Goal: Information Seeking & Learning: Find specific fact

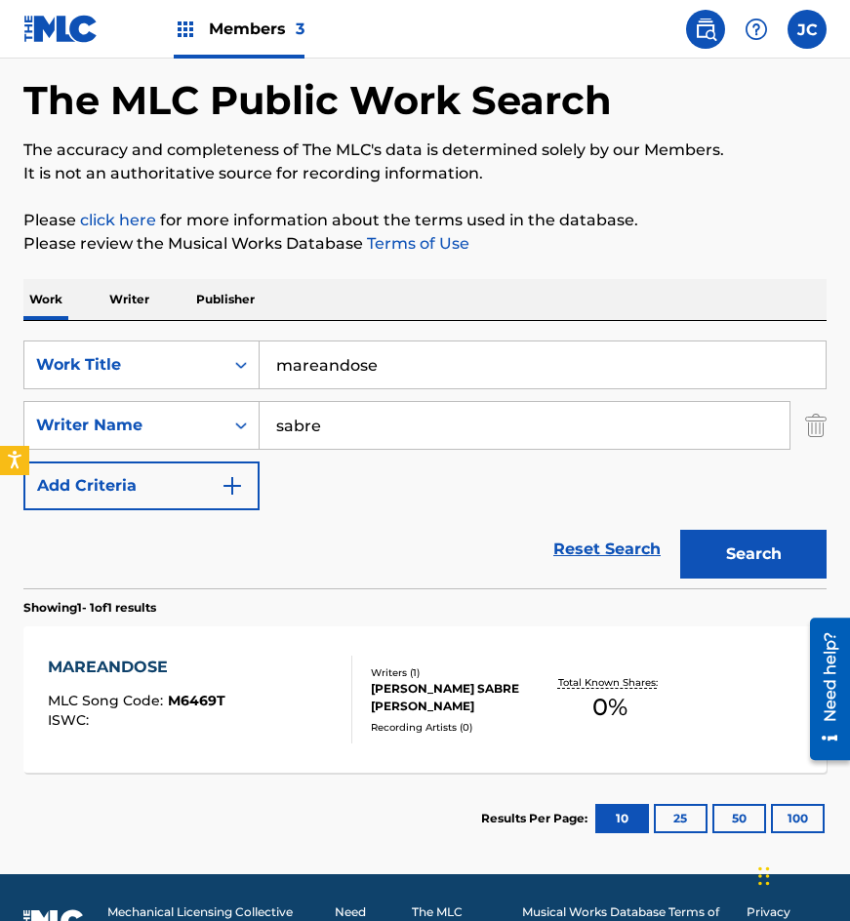
scroll to position [117, 0]
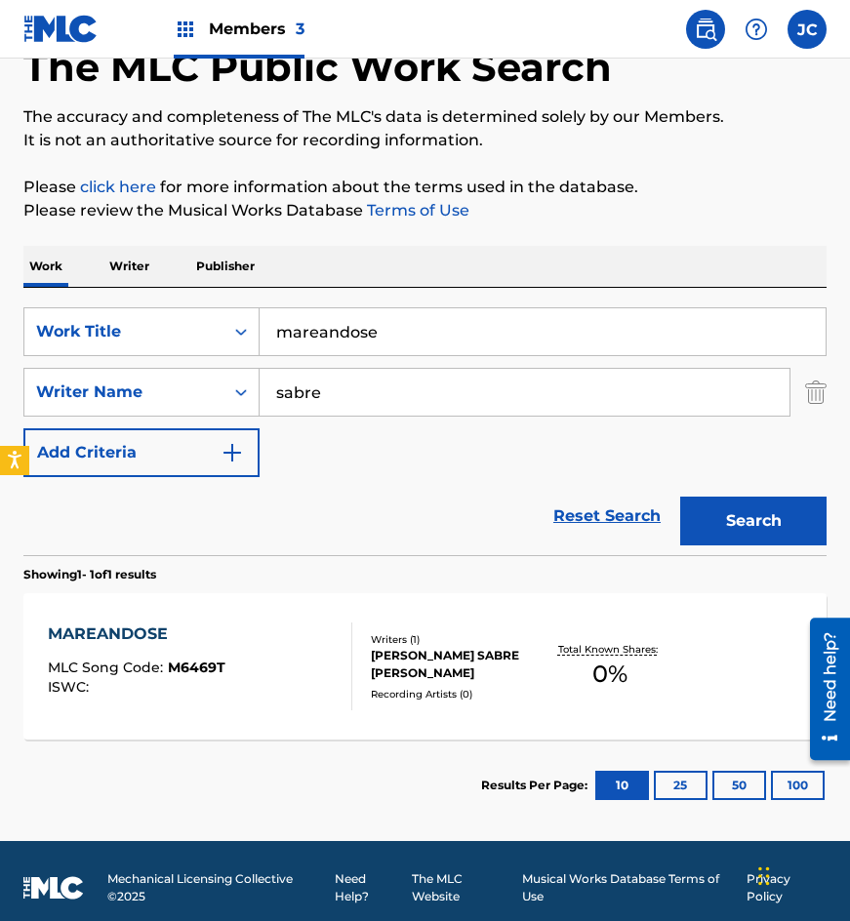
click at [399, 327] on input "mareandose" at bounding box center [543, 331] width 566 height 47
type input "navegando con el viento"
click at [680, 497] on button "Search" at bounding box center [753, 521] width 146 height 49
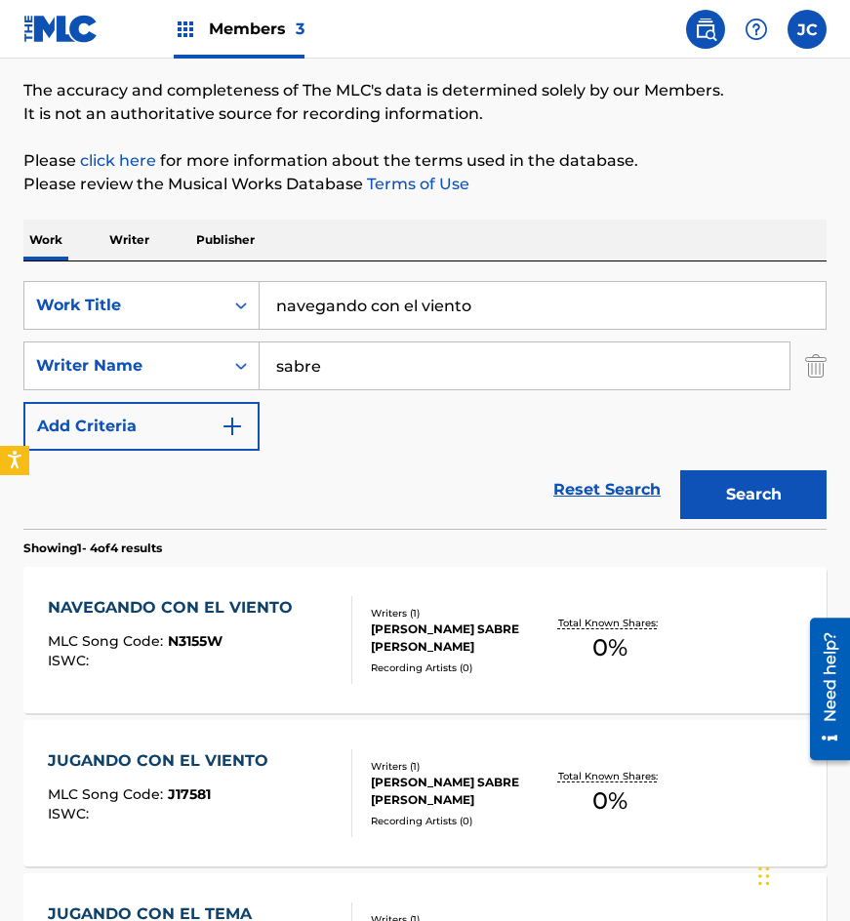
scroll to position [293, 0]
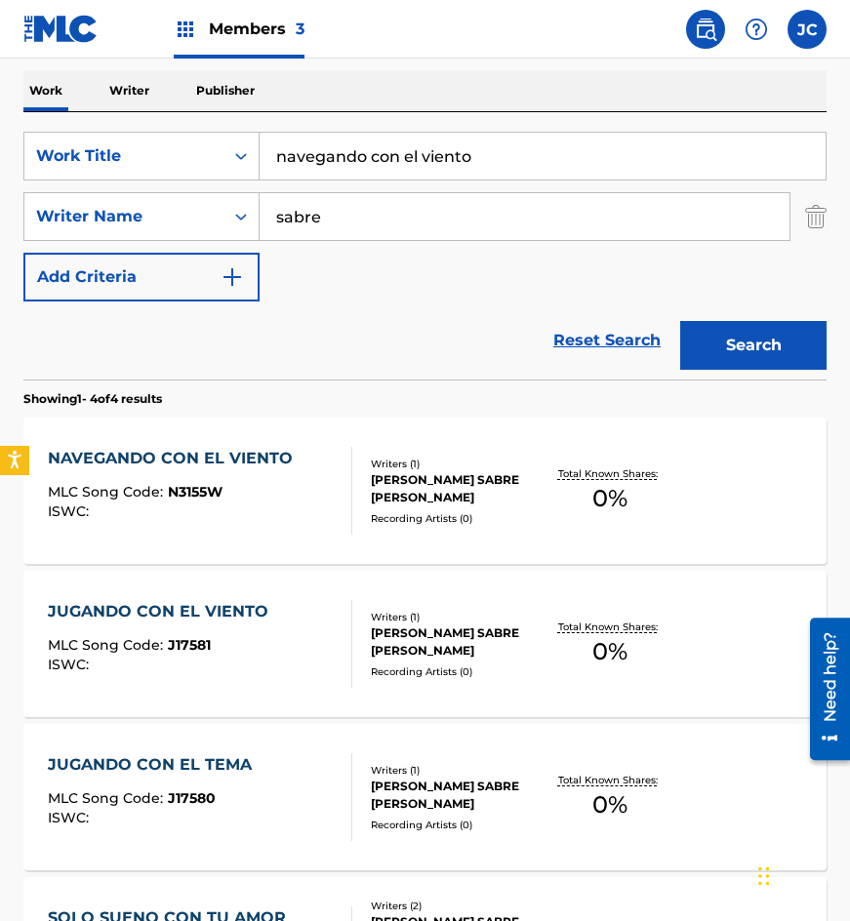
click at [250, 489] on div "MLC Song Code : N3155W" at bounding box center [175, 495] width 255 height 20
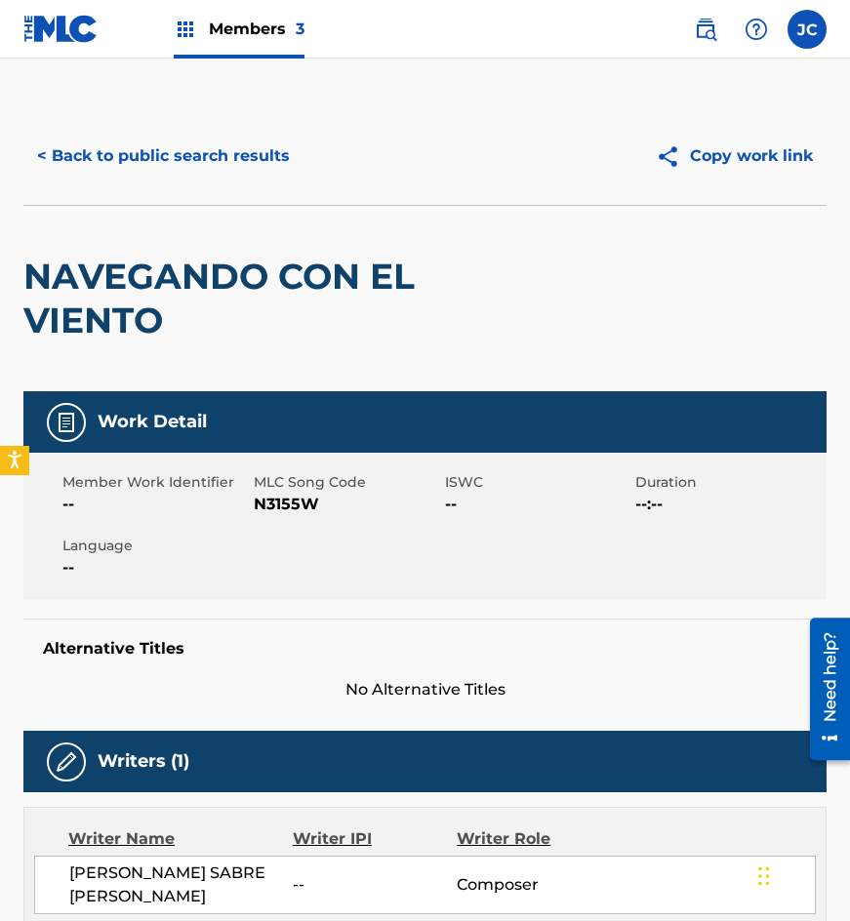
click at [121, 146] on button "< Back to public search results" at bounding box center [163, 156] width 280 height 49
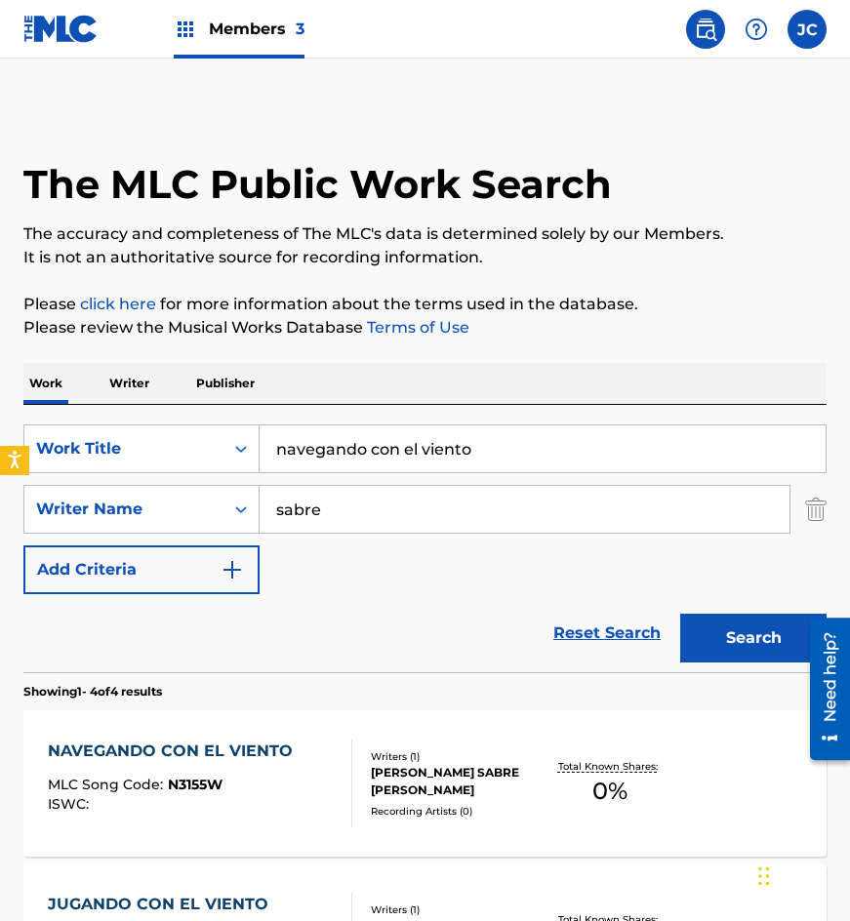
scroll to position [293, 0]
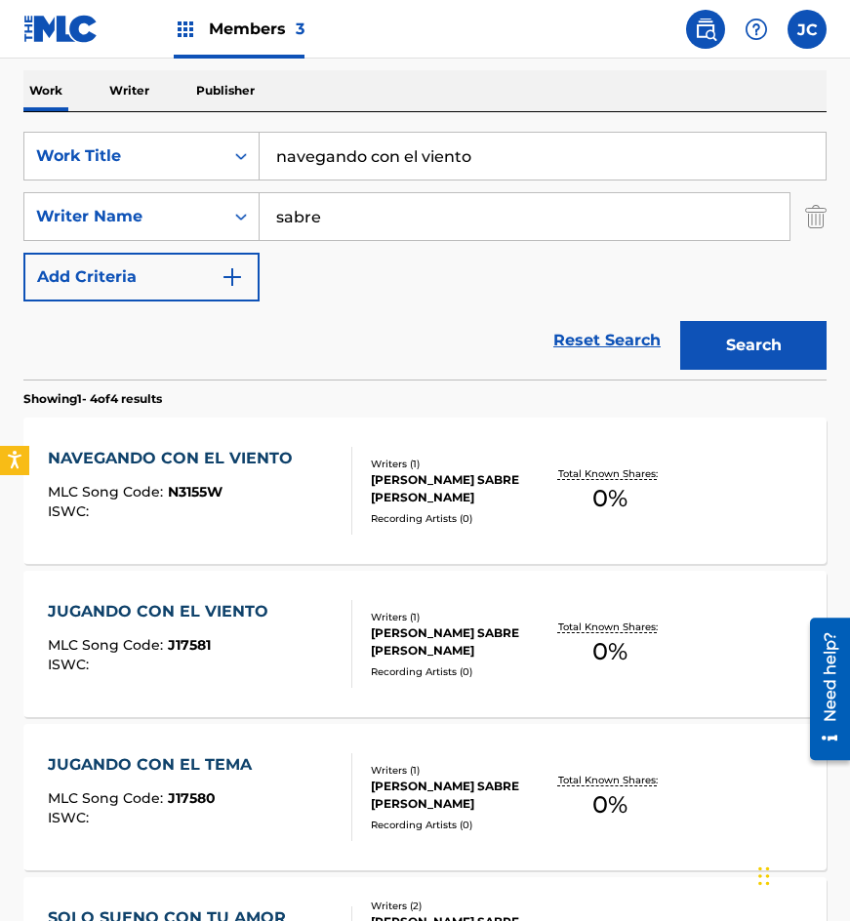
click at [270, 513] on div "ISWC :" at bounding box center [175, 512] width 255 height 15
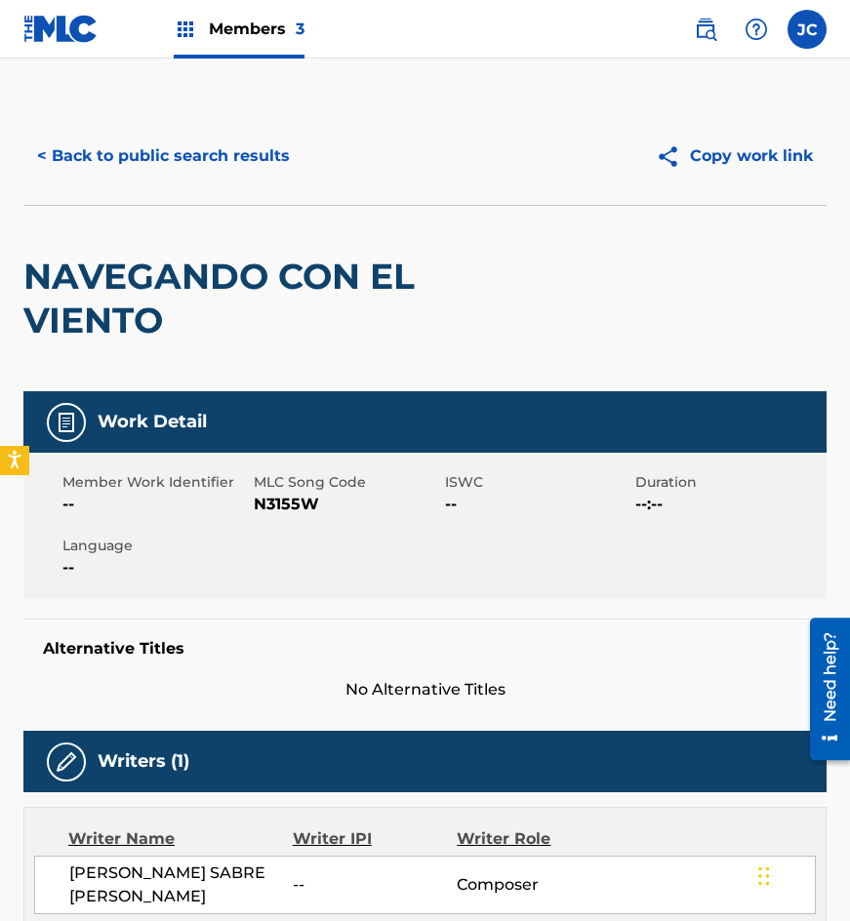
click at [262, 503] on span "N3155W" at bounding box center [347, 504] width 186 height 23
copy span "N3155W"
drag, startPoint x: 121, startPoint y: 280, endPoint x: 141, endPoint y: 256, distance: 31.3
click at [121, 280] on h2 "NAVEGANDO CON EL VIENTO" at bounding box center [264, 299] width 482 height 88
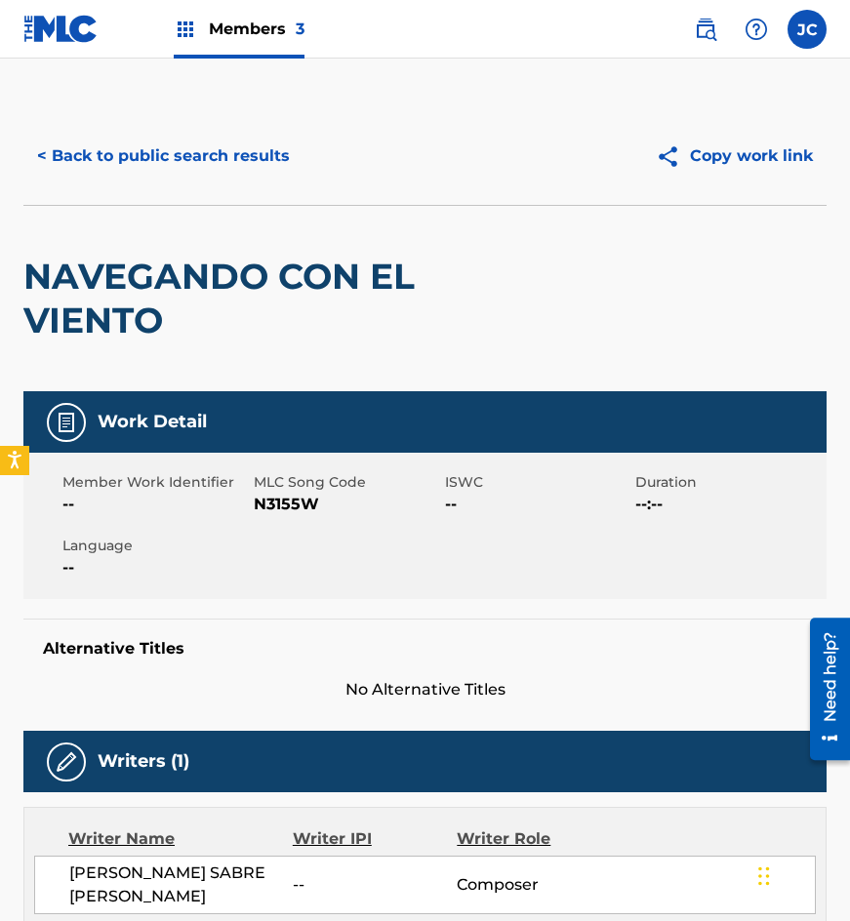
click at [185, 166] on button "< Back to public search results" at bounding box center [163, 156] width 280 height 49
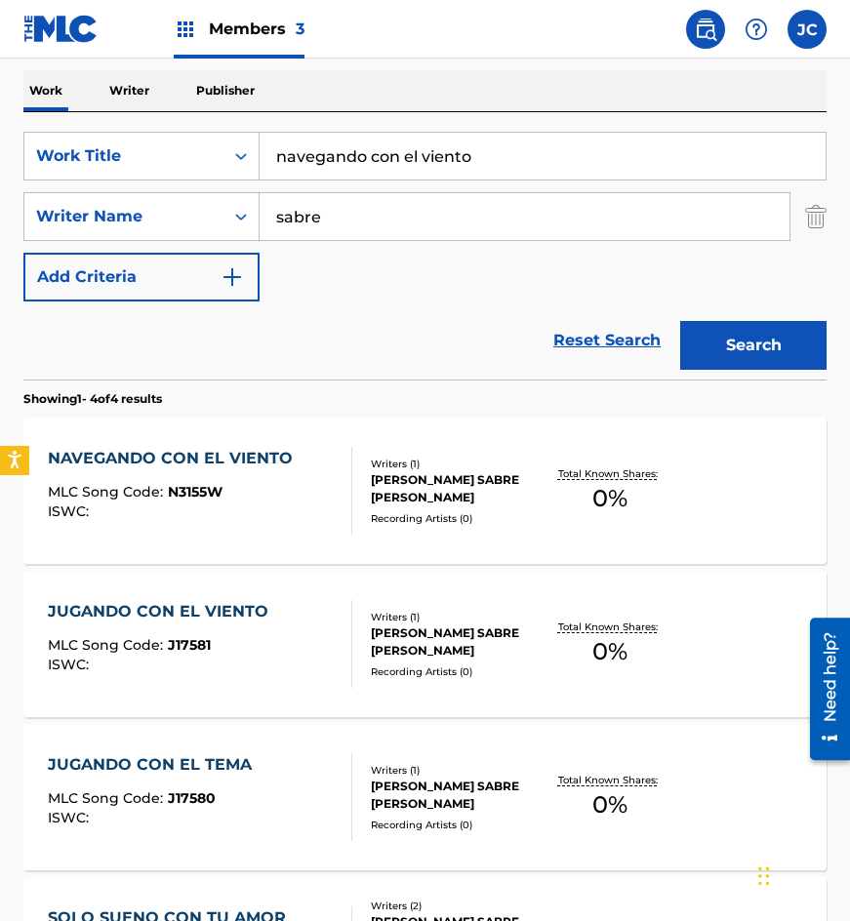
drag, startPoint x: 333, startPoint y: 145, endPoint x: 276, endPoint y: 144, distance: 56.6
click at [277, 144] on input "navegando con el viento" at bounding box center [543, 156] width 566 height 47
type input "arrullo nocturno"
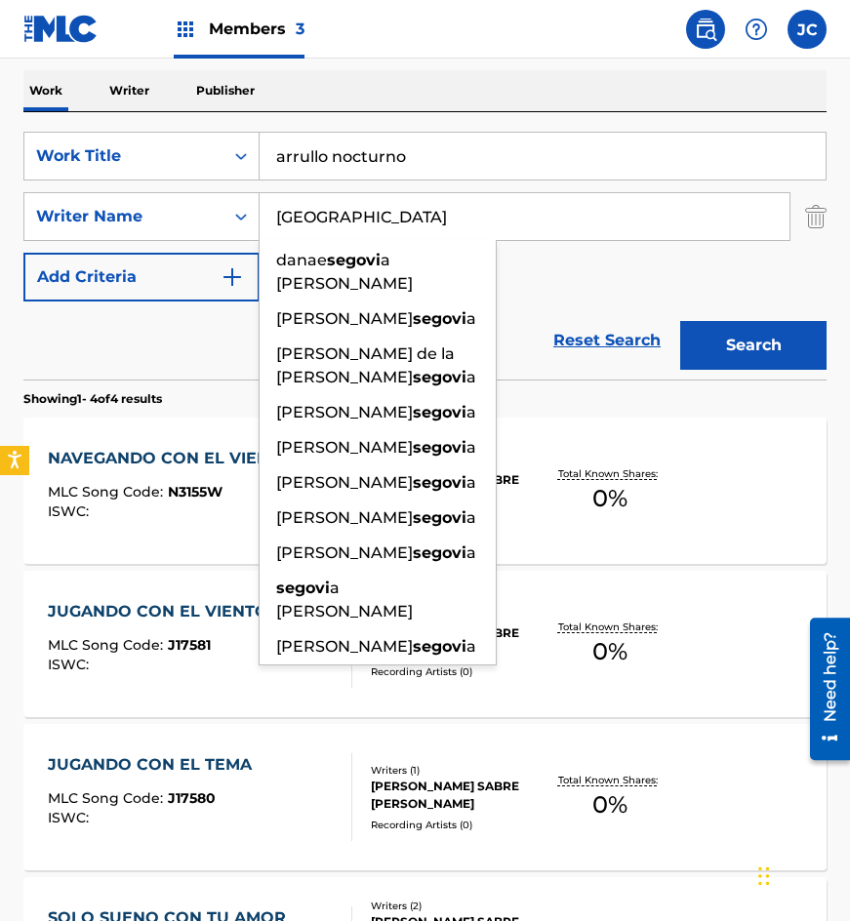
type input "[GEOGRAPHIC_DATA]"
click at [680, 321] on button "Search" at bounding box center [753, 345] width 146 height 49
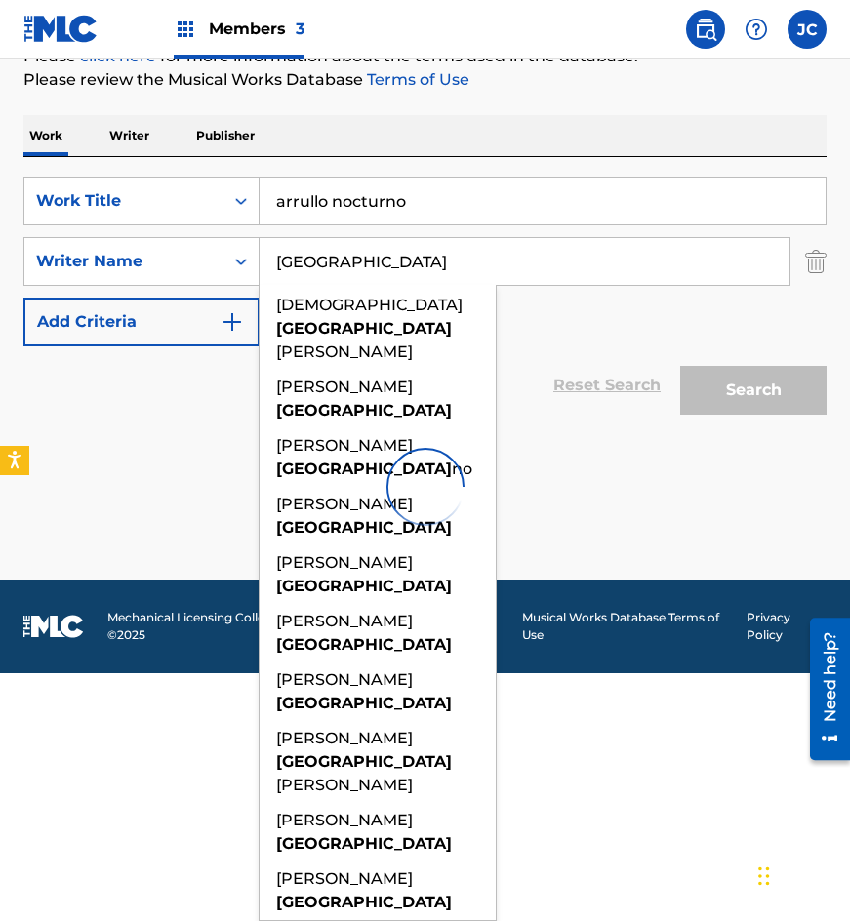
scroll to position [0, 0]
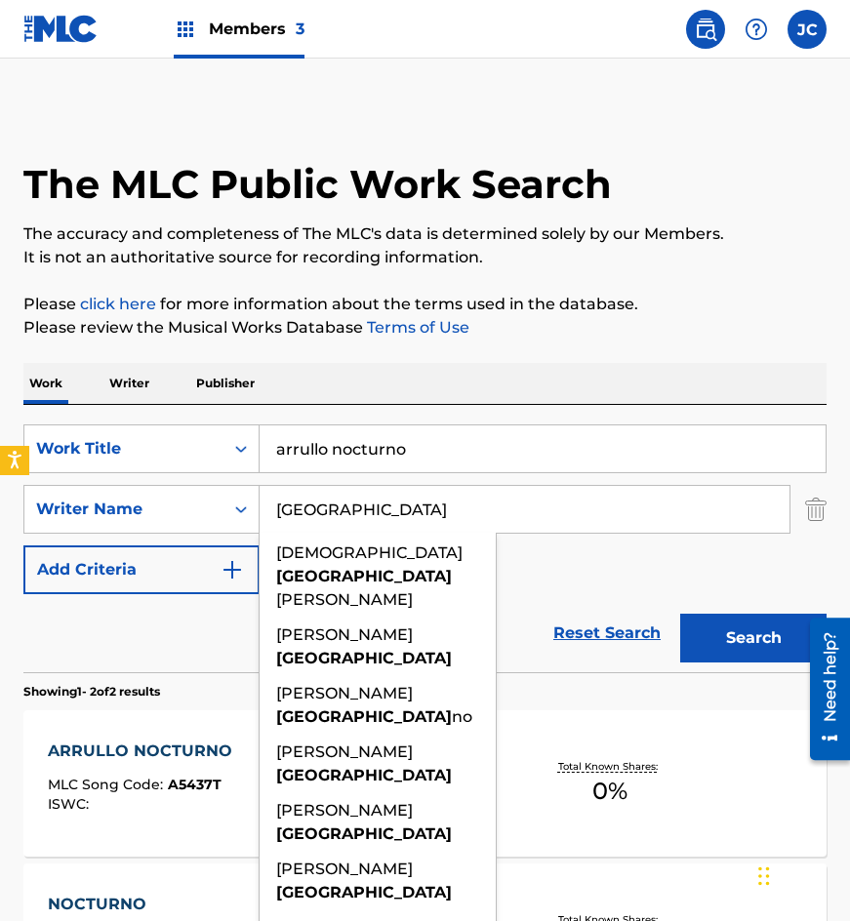
click at [625, 559] on div "SearchWithCriteria4acf8f84-b4e1-4561-838a-04421858645b Work Title arrullo noctu…" at bounding box center [424, 510] width 803 height 170
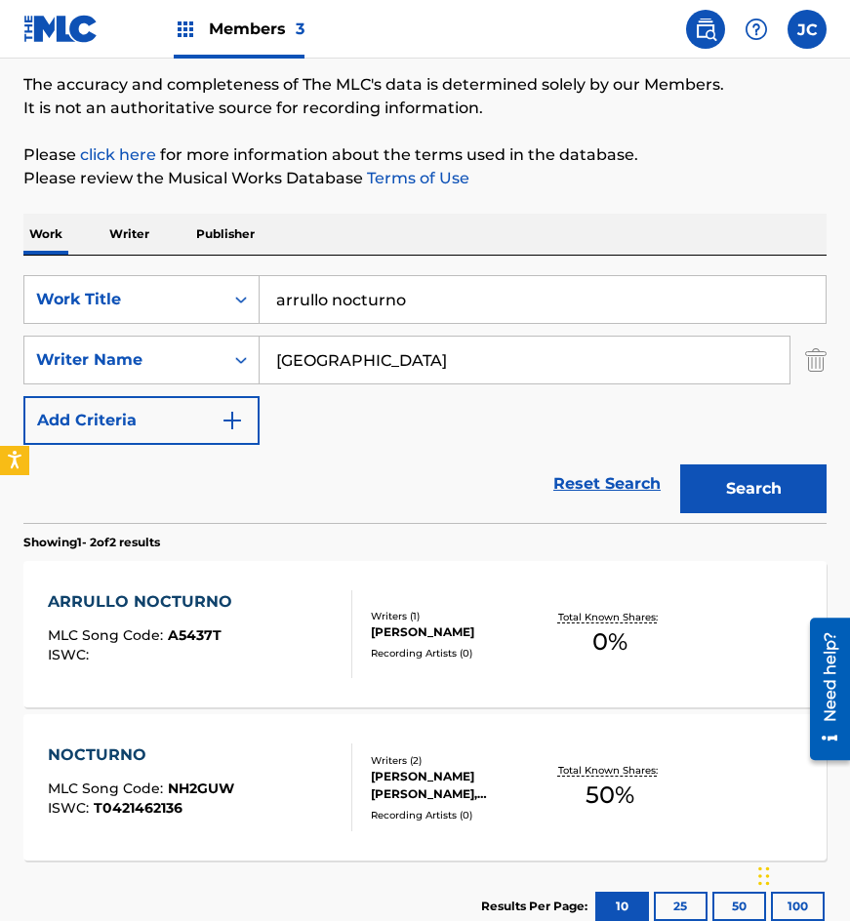
scroll to position [284, 0]
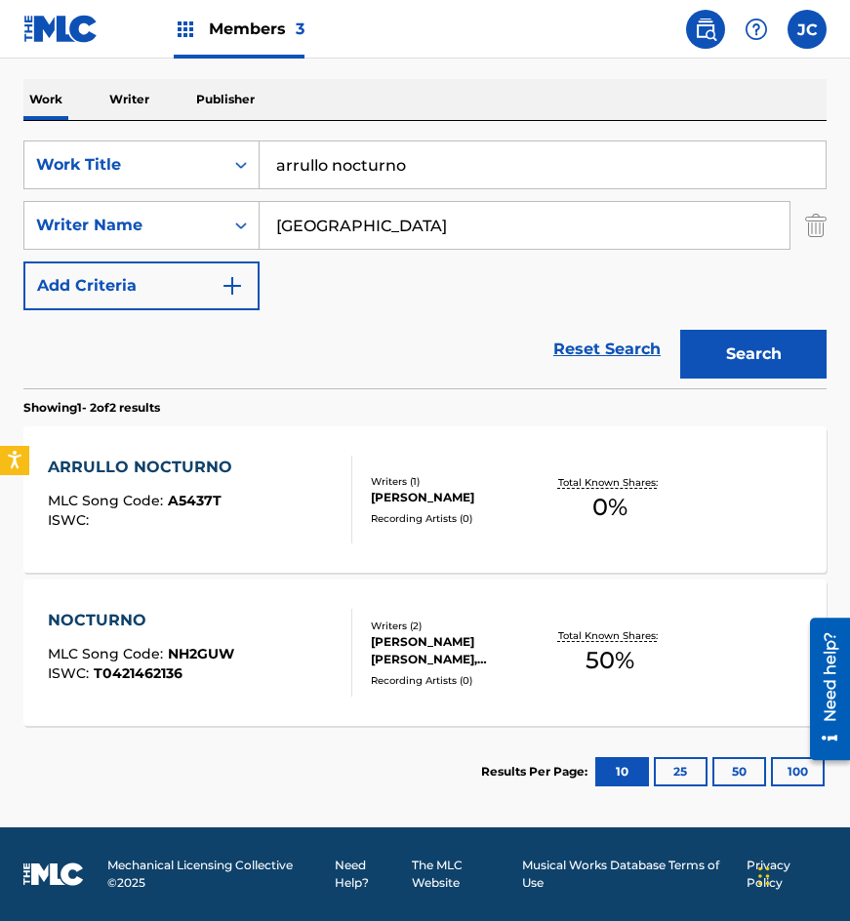
click at [386, 474] on div "Writers ( 1 )" at bounding box center [457, 481] width 172 height 15
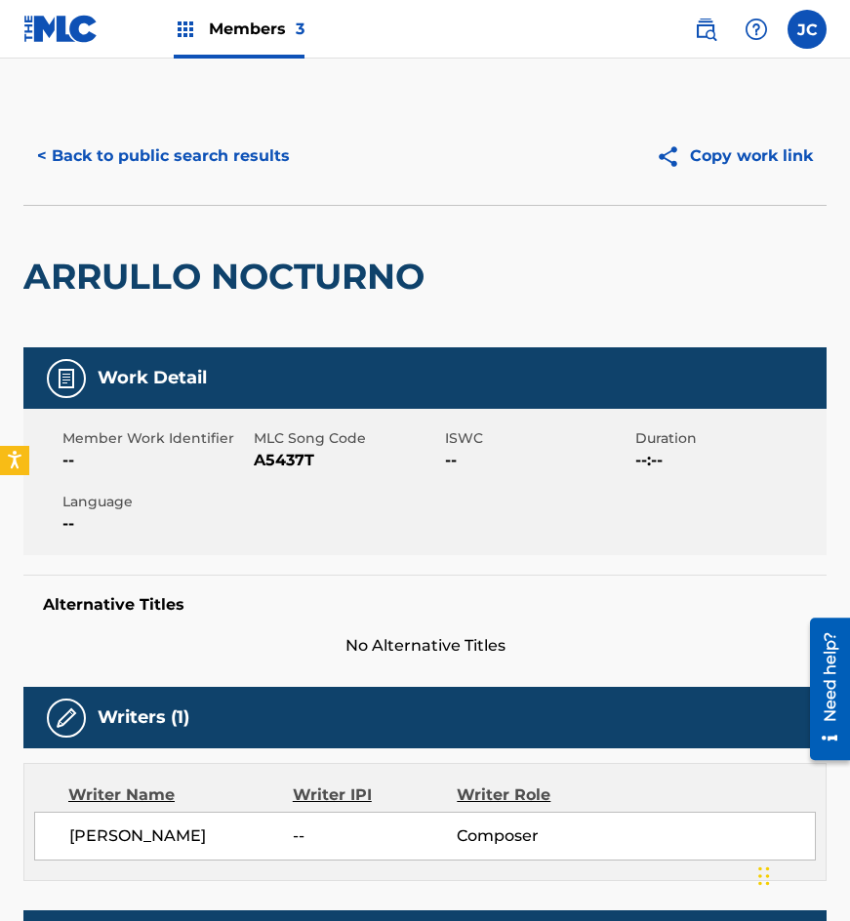
click at [284, 467] on span "A5437T" at bounding box center [347, 460] width 186 height 23
copy span "A5437T"
click at [117, 190] on div "< Back to public search results Copy work link" at bounding box center [424, 156] width 803 height 98
click at [216, 157] on button "< Back to public search results" at bounding box center [163, 156] width 280 height 49
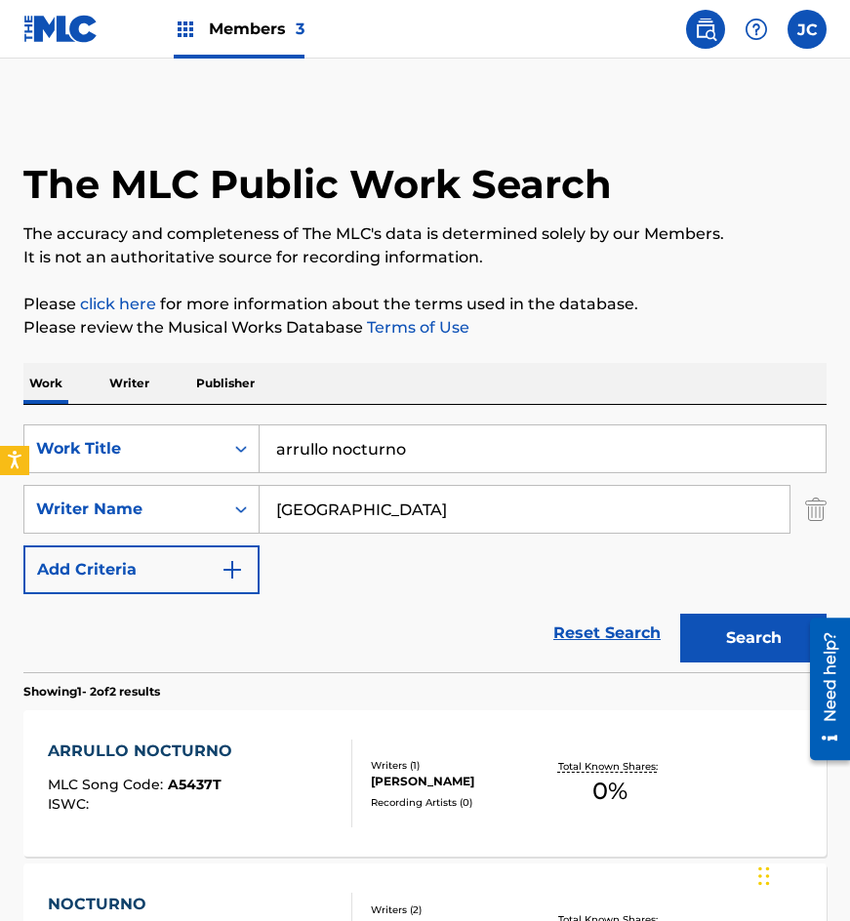
scroll to position [173, 0]
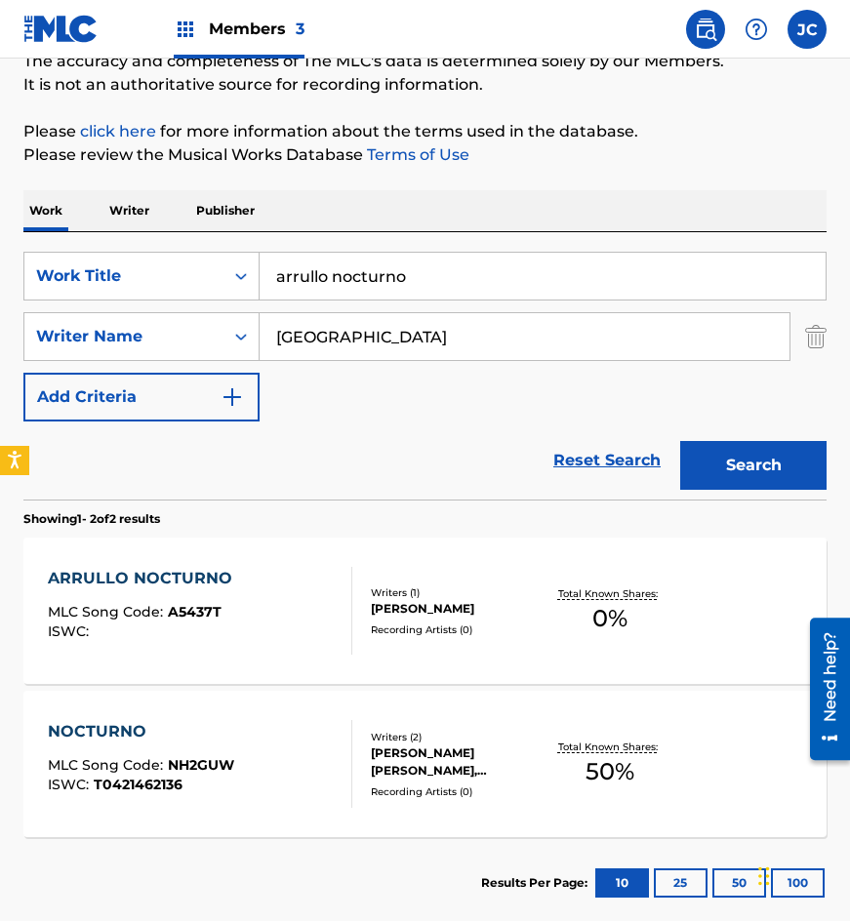
click at [267, 278] on input "arrullo nocturno" at bounding box center [543, 276] width 566 height 47
type input "[PERSON_NAME] munequita"
click at [680, 441] on button "Search" at bounding box center [753, 465] width 146 height 49
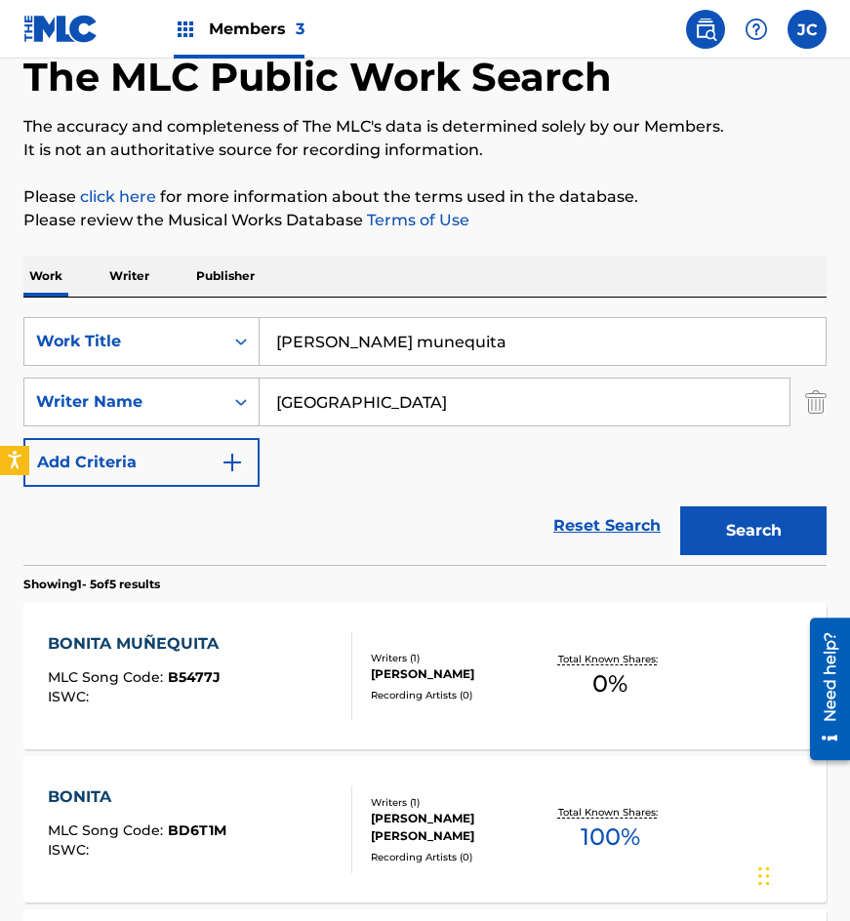
scroll to position [390, 0]
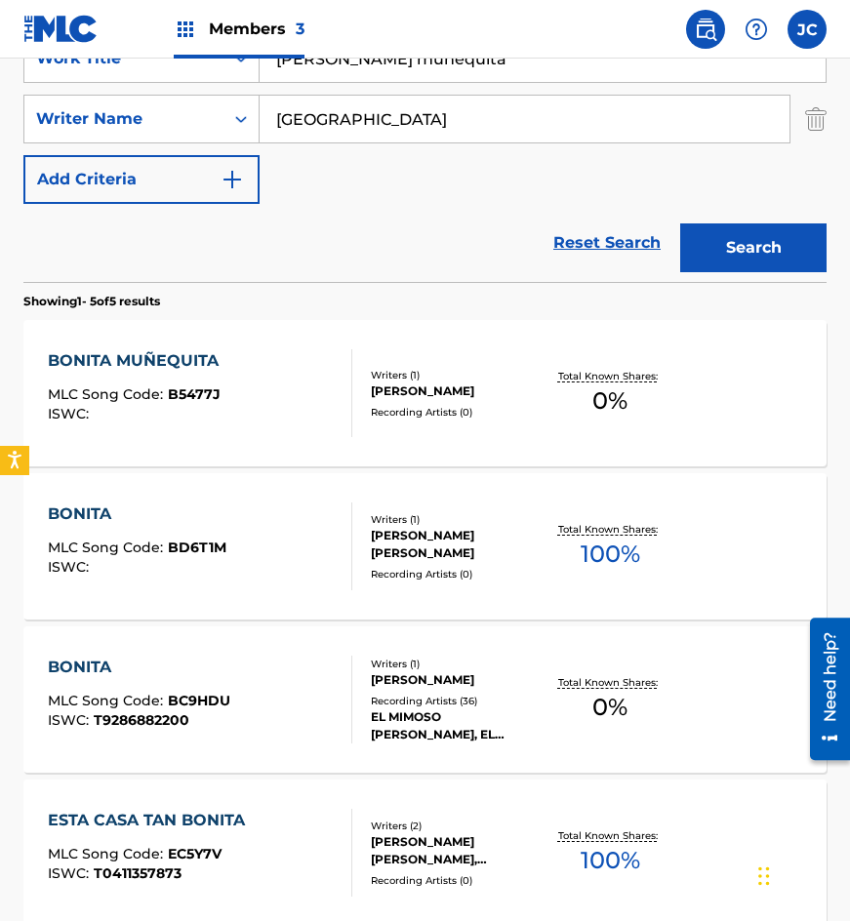
click at [390, 400] on div "[PERSON_NAME]" at bounding box center [457, 392] width 172 height 18
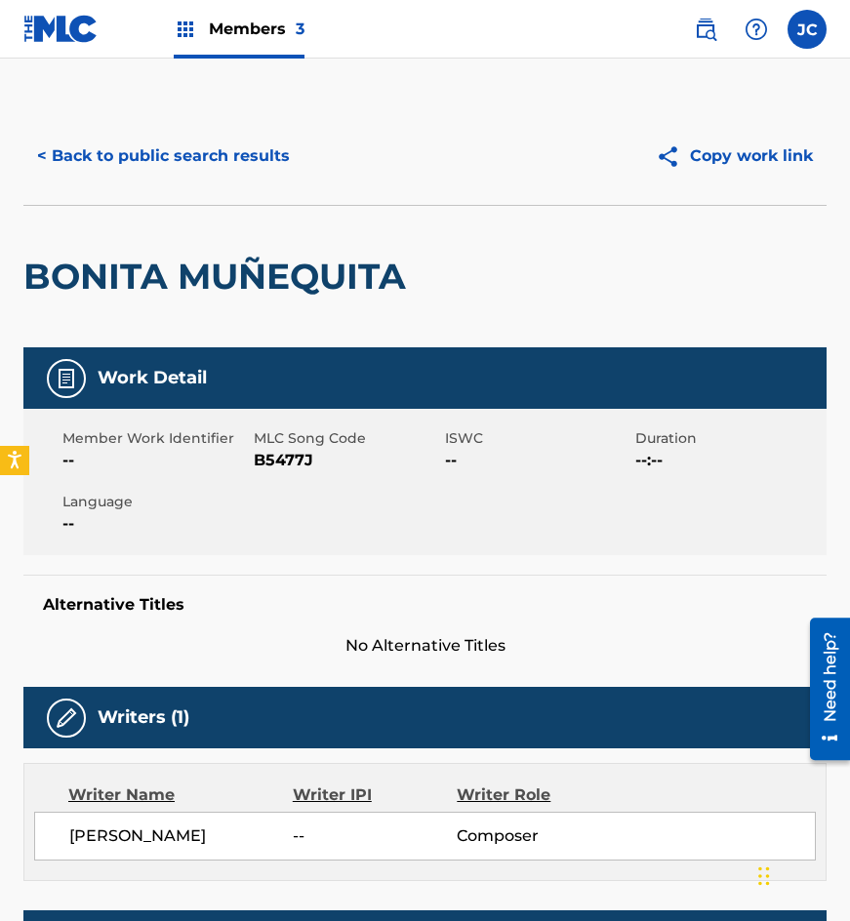
click at [273, 456] on span "B5477J" at bounding box center [347, 460] width 186 height 23
copy span "B5477J"
click at [212, 156] on button "< Back to public search results" at bounding box center [163, 156] width 280 height 49
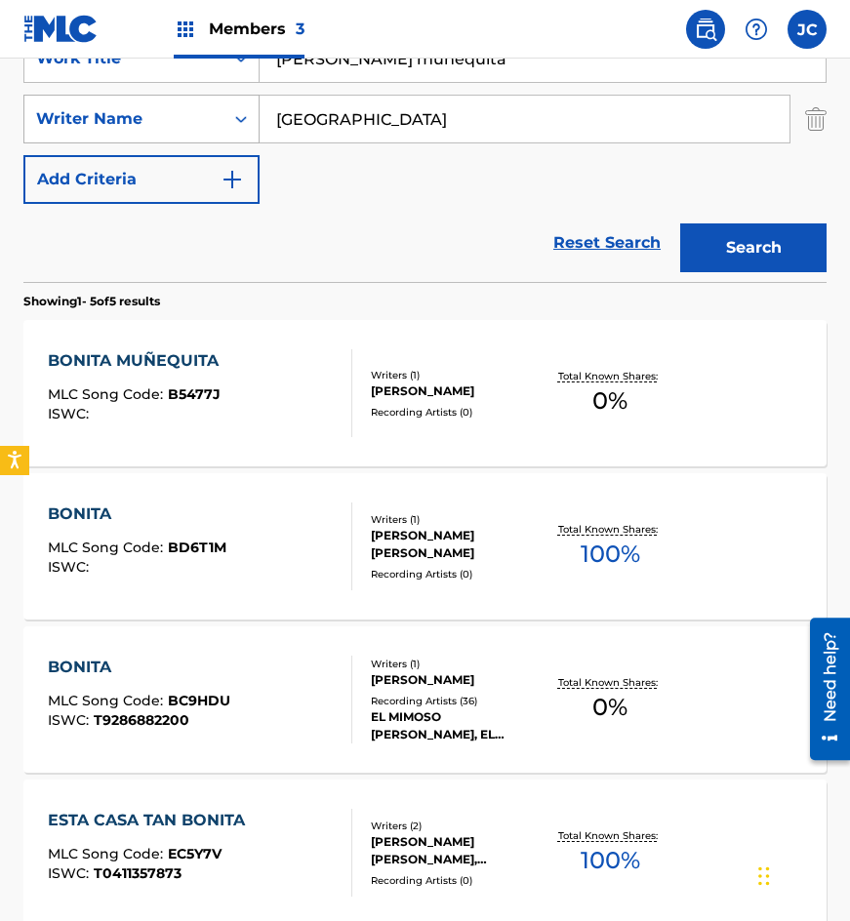
drag, startPoint x: 431, startPoint y: 66, endPoint x: 144, endPoint y: 100, distance: 288.9
click at [146, 99] on div "SearchWithCriteria4acf8f84-b4e1-4561-838a-04421858645b Work Title [PERSON_NAME]…" at bounding box center [424, 119] width 803 height 170
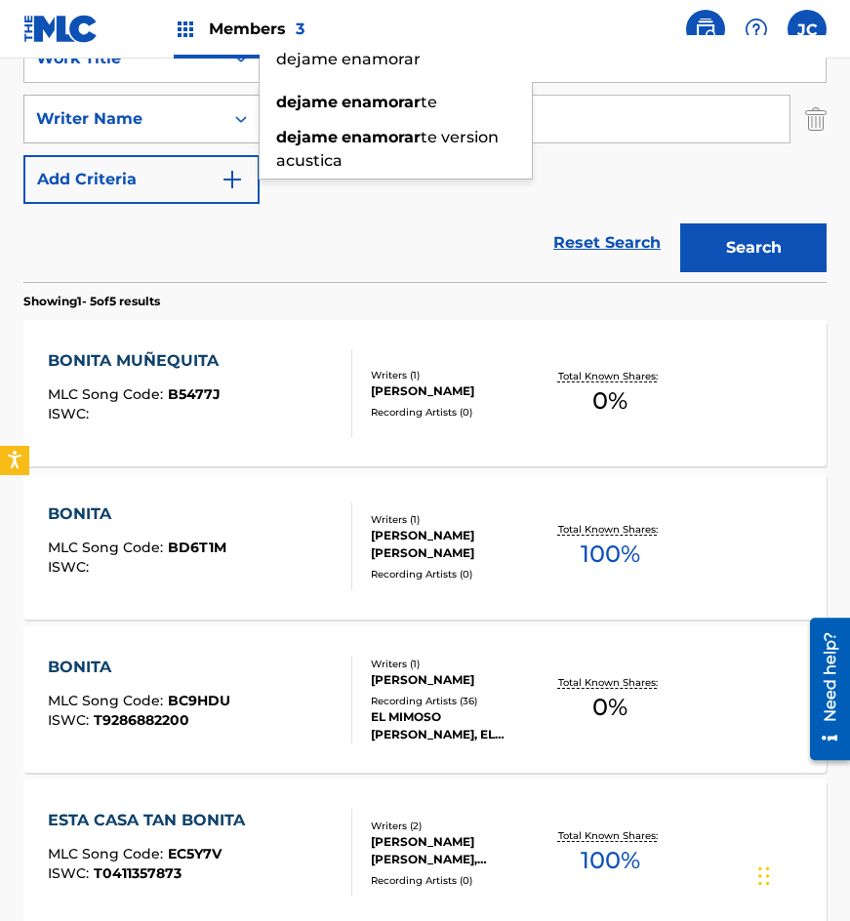
type input "dejame enamorar"
click at [680, 224] on button "Search" at bounding box center [753, 248] width 146 height 49
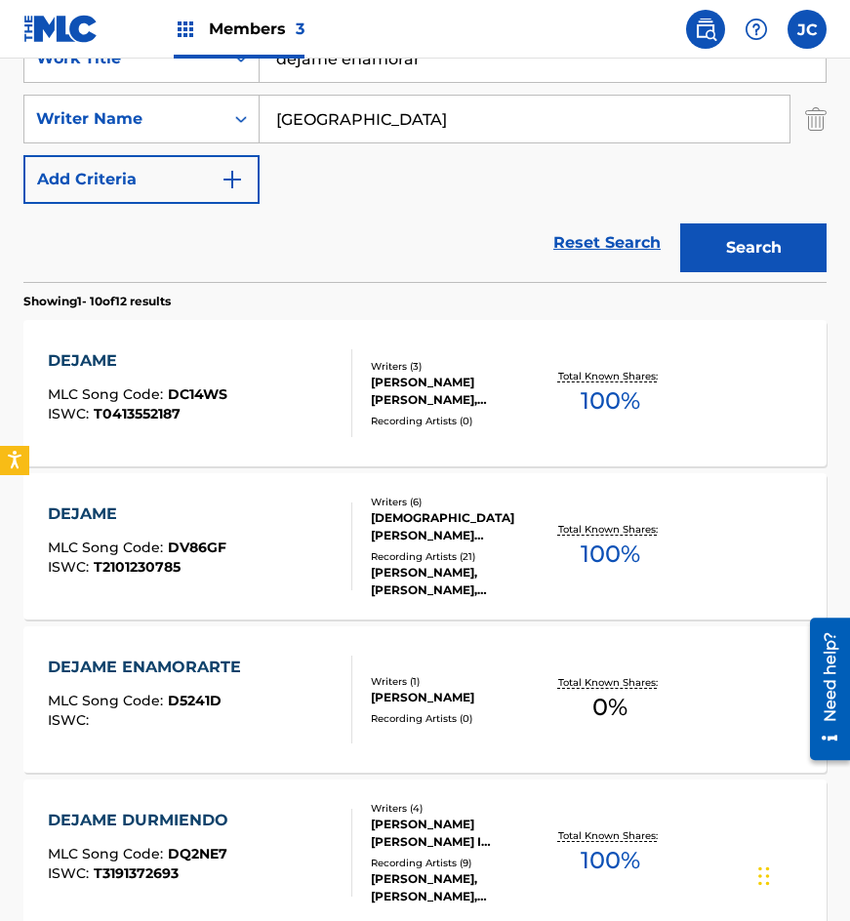
click at [379, 196] on div "SearchWithCriteria4acf8f84-b4e1-4561-838a-04421858645b Work Title dejame enamor…" at bounding box center [424, 119] width 803 height 170
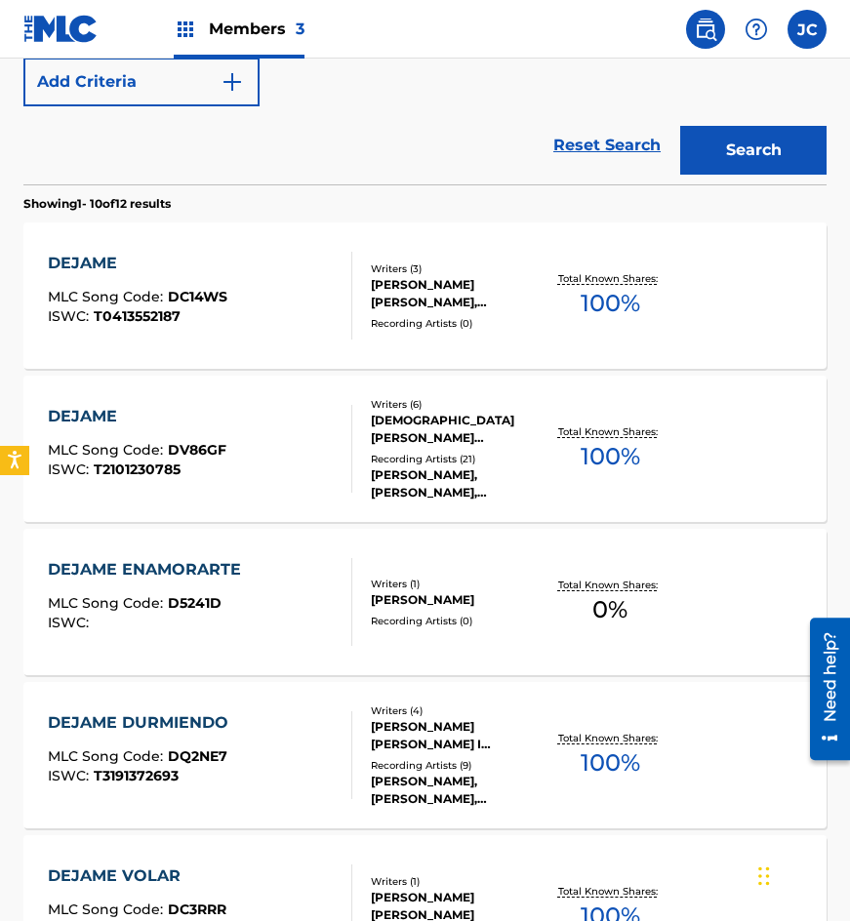
scroll to position [586, 0]
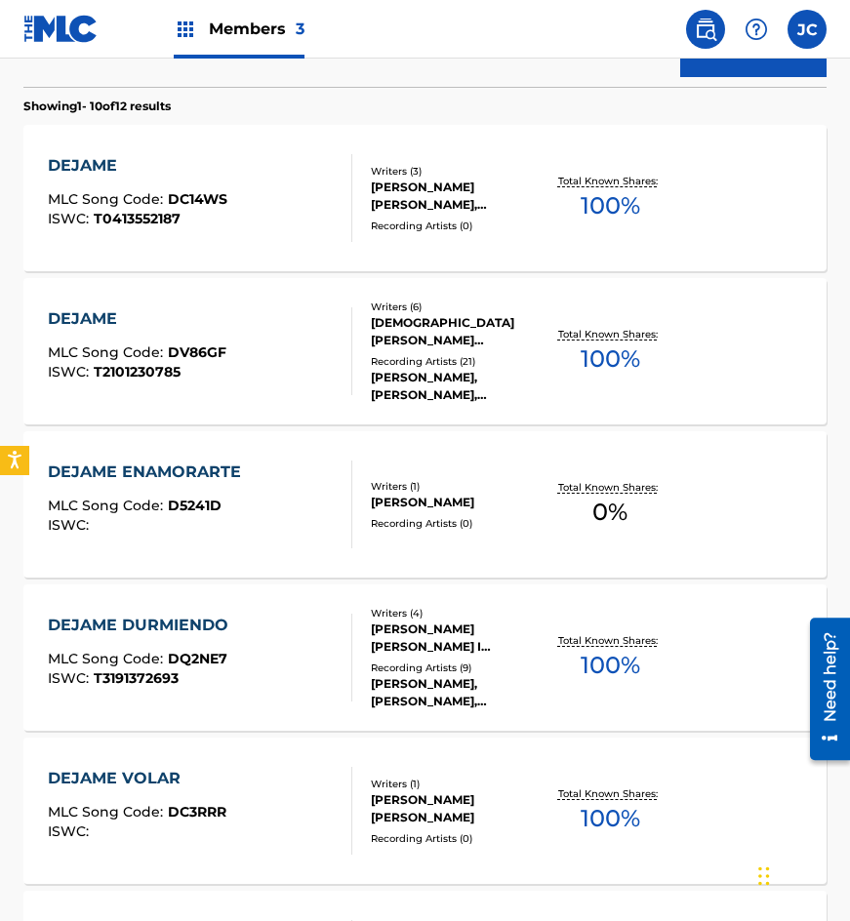
click at [203, 491] on div "DEJAME ENAMORARTE MLC Song Code : D5241D ISWC :" at bounding box center [149, 505] width 203 height 88
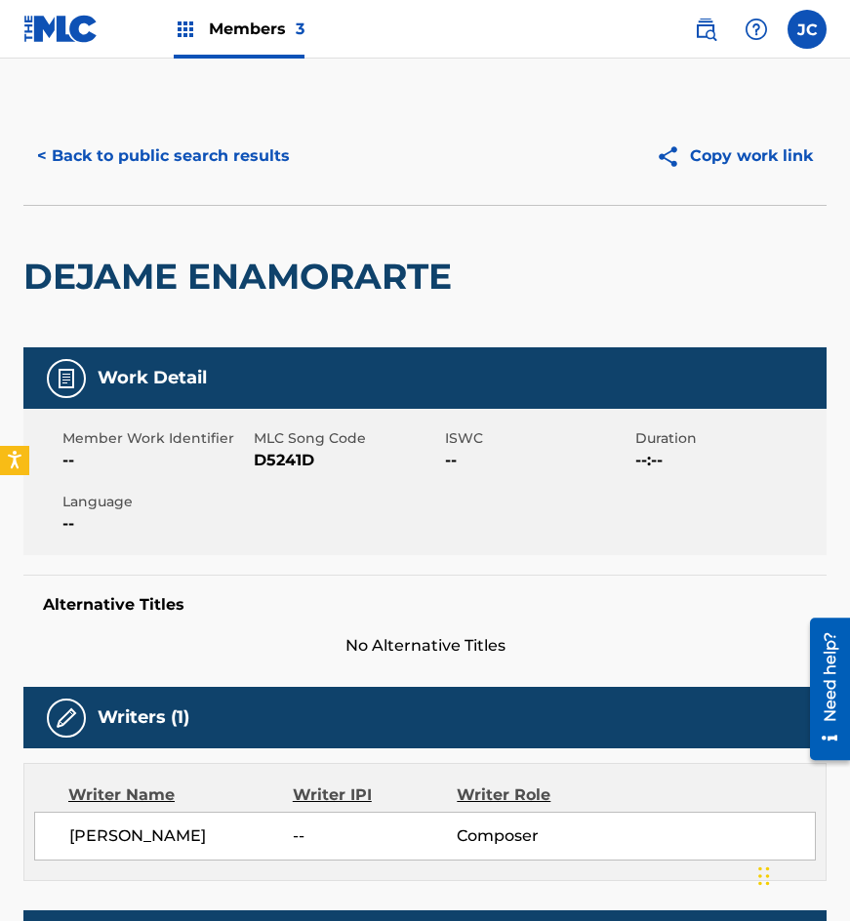
click at [213, 169] on button "< Back to public search results" at bounding box center [163, 156] width 280 height 49
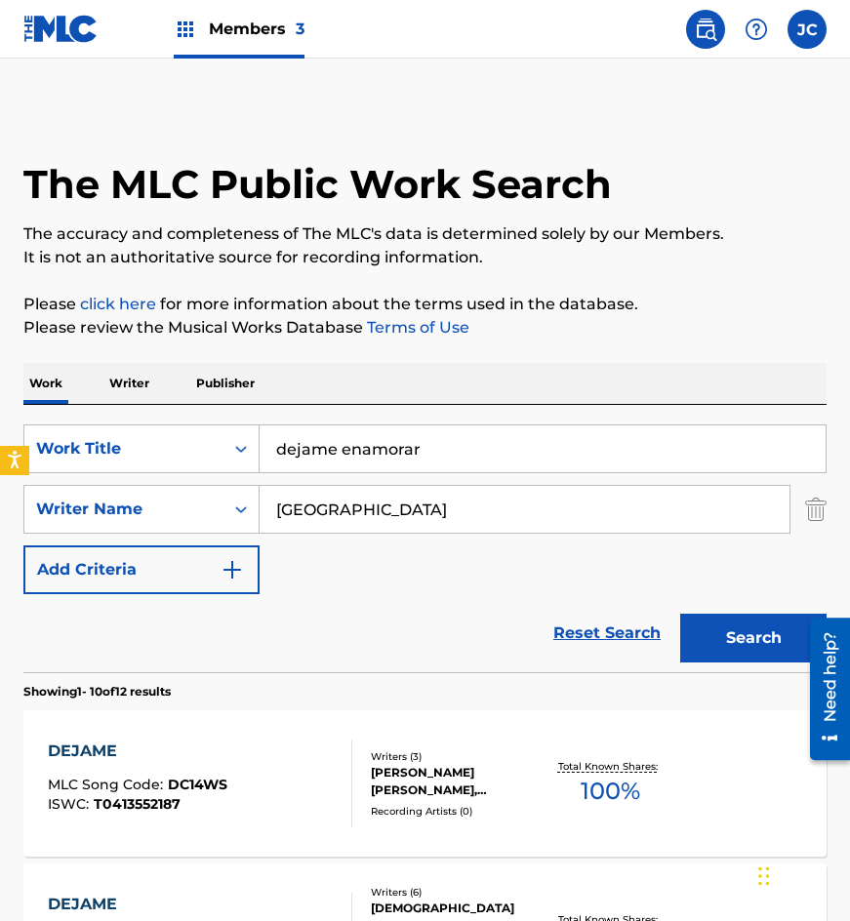
drag, startPoint x: 308, startPoint y: 462, endPoint x: 272, endPoint y: 404, distance: 68.0
click at [198, 467] on div "SearchWithCriteria4acf8f84-b4e1-4561-838a-04421858645b Work Title dejame enamor…" at bounding box center [424, 449] width 803 height 49
type input "loco enamorado"
click at [680, 614] on button "Search" at bounding box center [753, 638] width 146 height 49
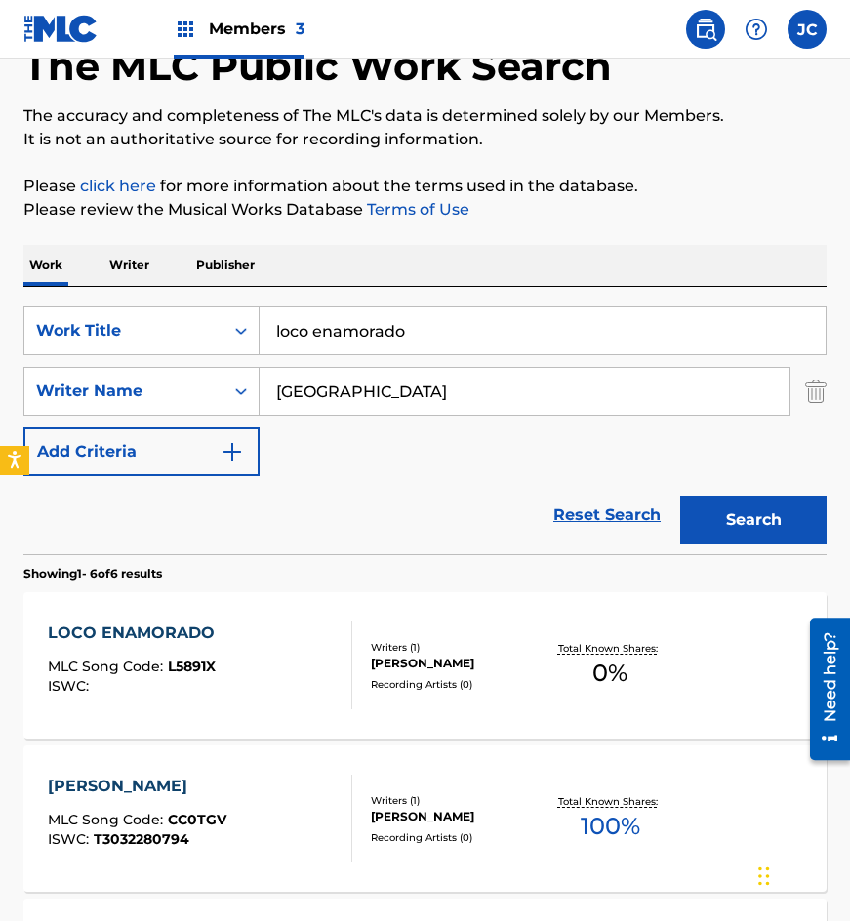
scroll to position [293, 0]
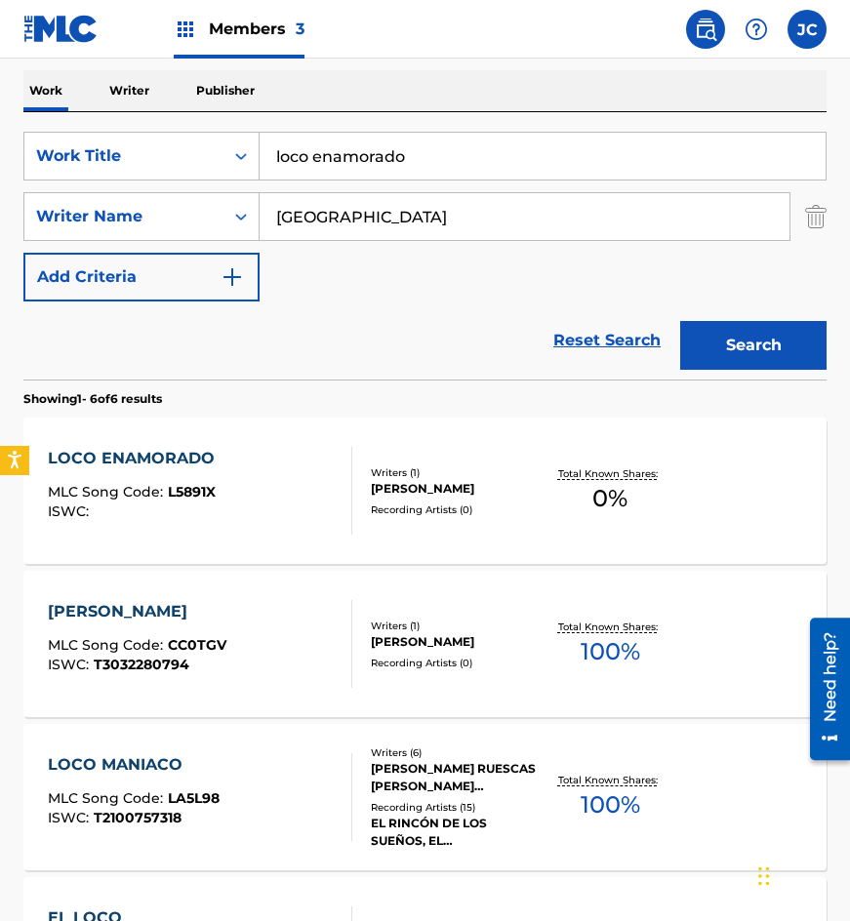
click at [295, 486] on div "LOCO ENAMORADO MLC Song Code : L5891X ISWC :" at bounding box center [201, 491] width 306 height 88
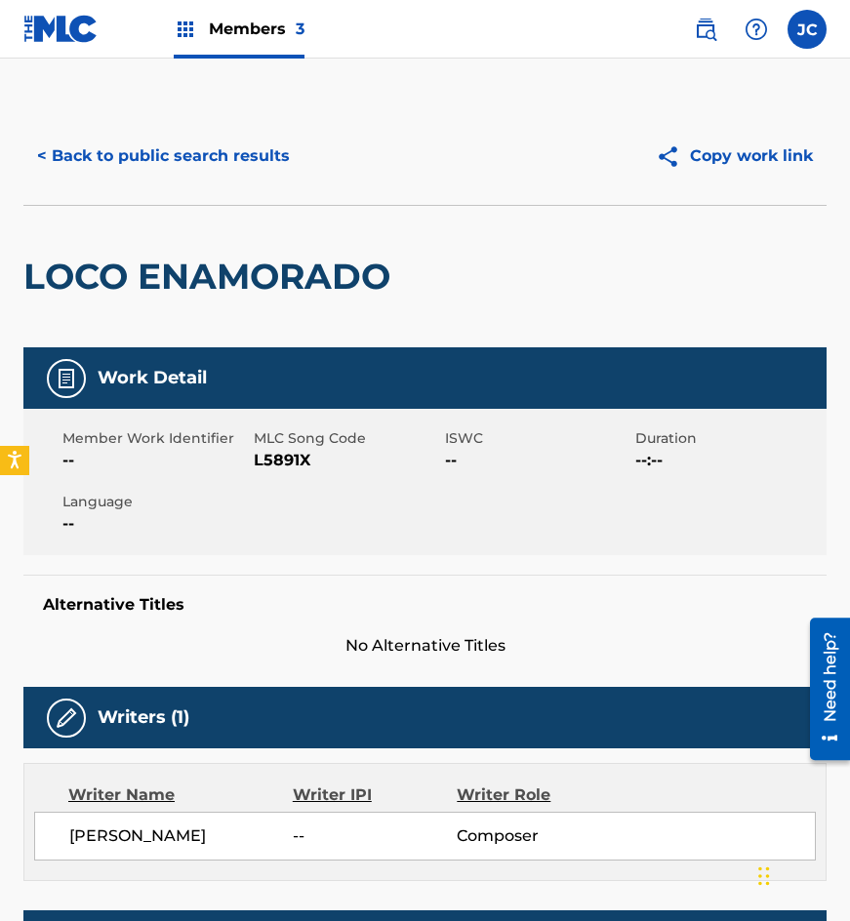
click at [288, 450] on span "L5891X" at bounding box center [347, 460] width 186 height 23
copy span "L5891X"
click at [184, 181] on div "< Back to public search results Copy work link" at bounding box center [424, 156] width 803 height 98
click at [194, 164] on button "< Back to public search results" at bounding box center [163, 156] width 280 height 49
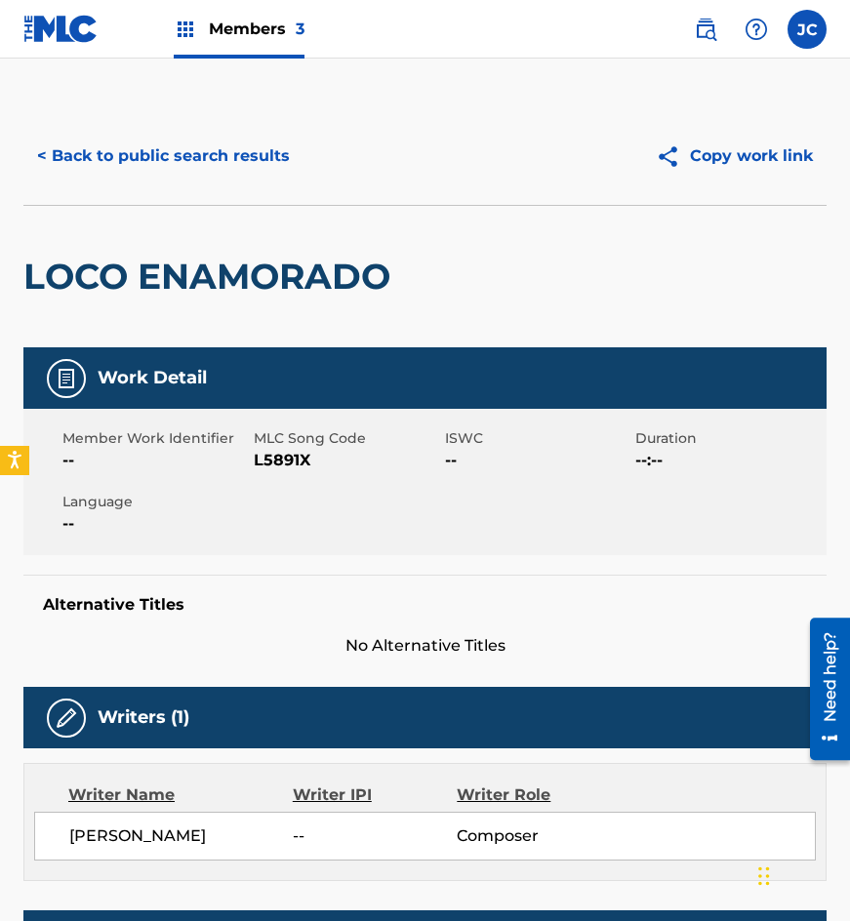
scroll to position [293, 0]
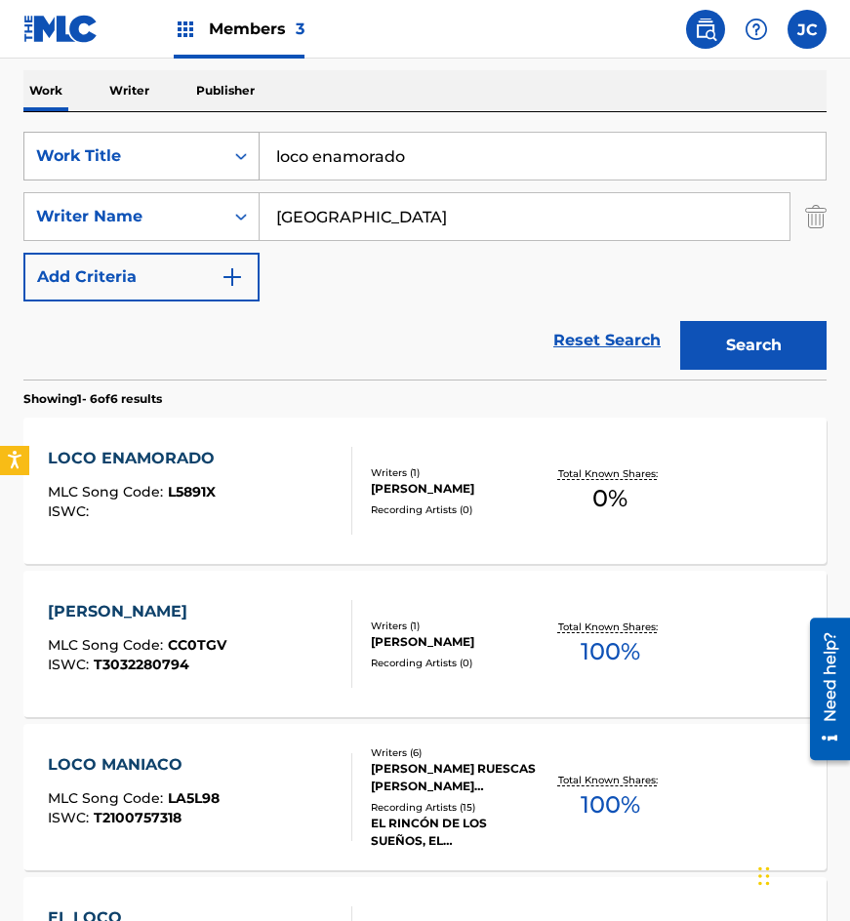
drag, startPoint x: 262, startPoint y: 164, endPoint x: 220, endPoint y: 164, distance: 42.0
click at [224, 165] on div "SearchWithCriteria4acf8f84-b4e1-4561-838a-04421858645b Work Title loco enamorado" at bounding box center [424, 156] width 803 height 49
type input "necesito"
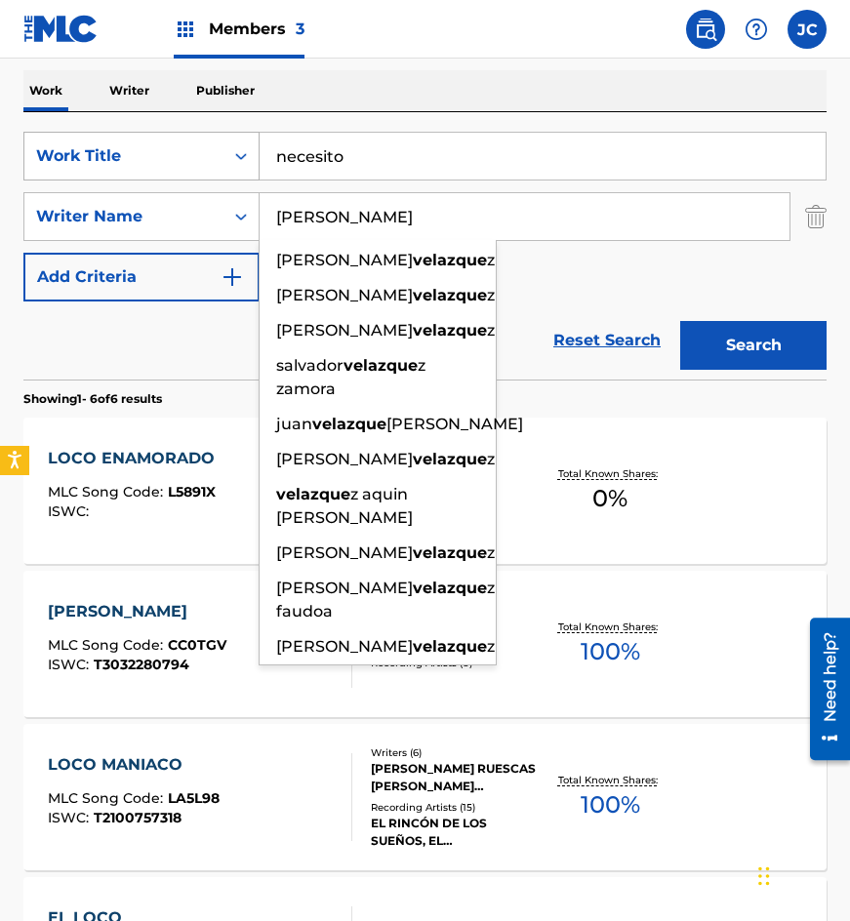
type input "[PERSON_NAME]"
click at [680, 321] on button "Search" at bounding box center [753, 345] width 146 height 49
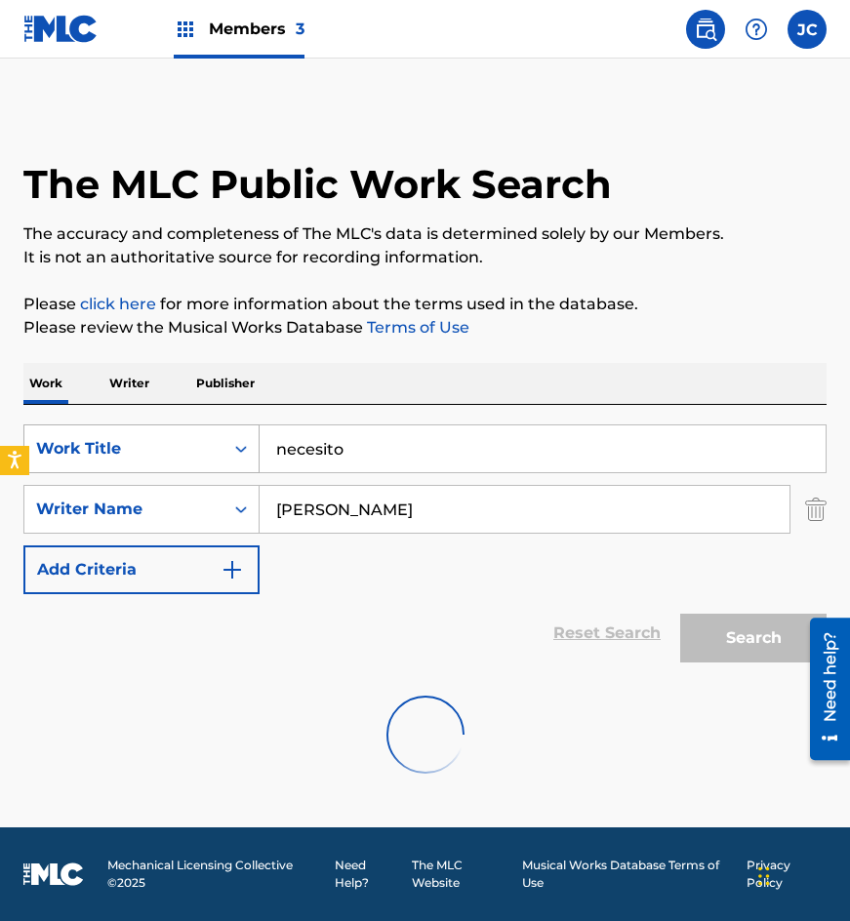
scroll to position [0, 0]
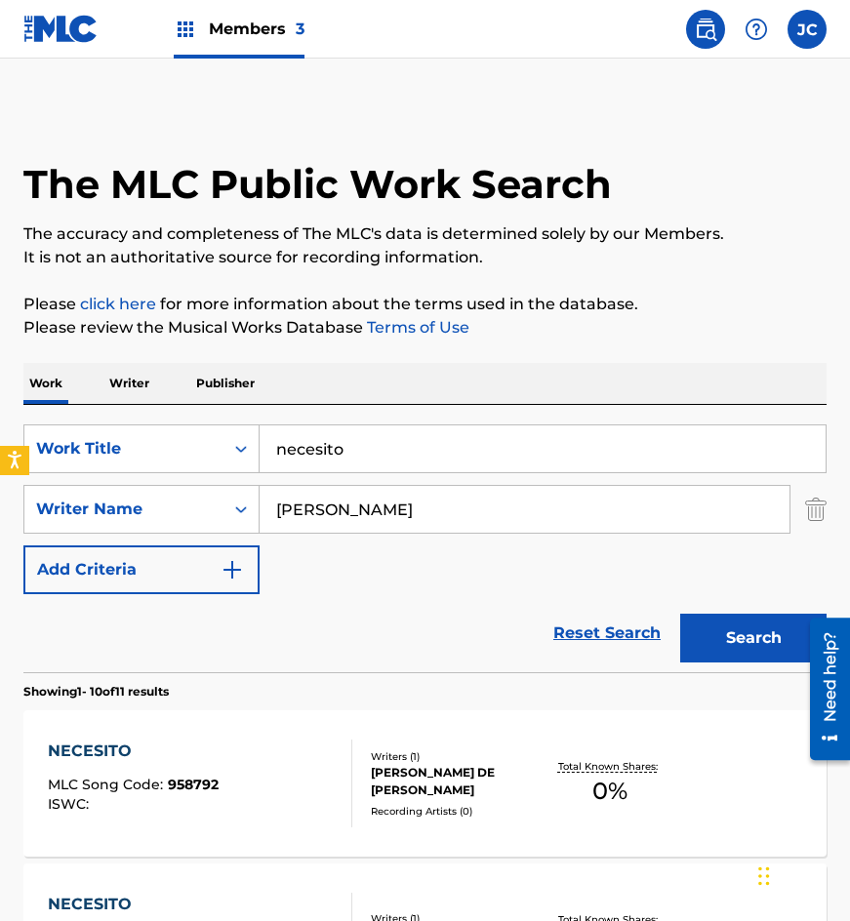
click at [577, 570] on div "SearchWithCriteria4acf8f84-b4e1-4561-838a-04421858645b Work Title necesito Sear…" at bounding box center [424, 510] width 803 height 170
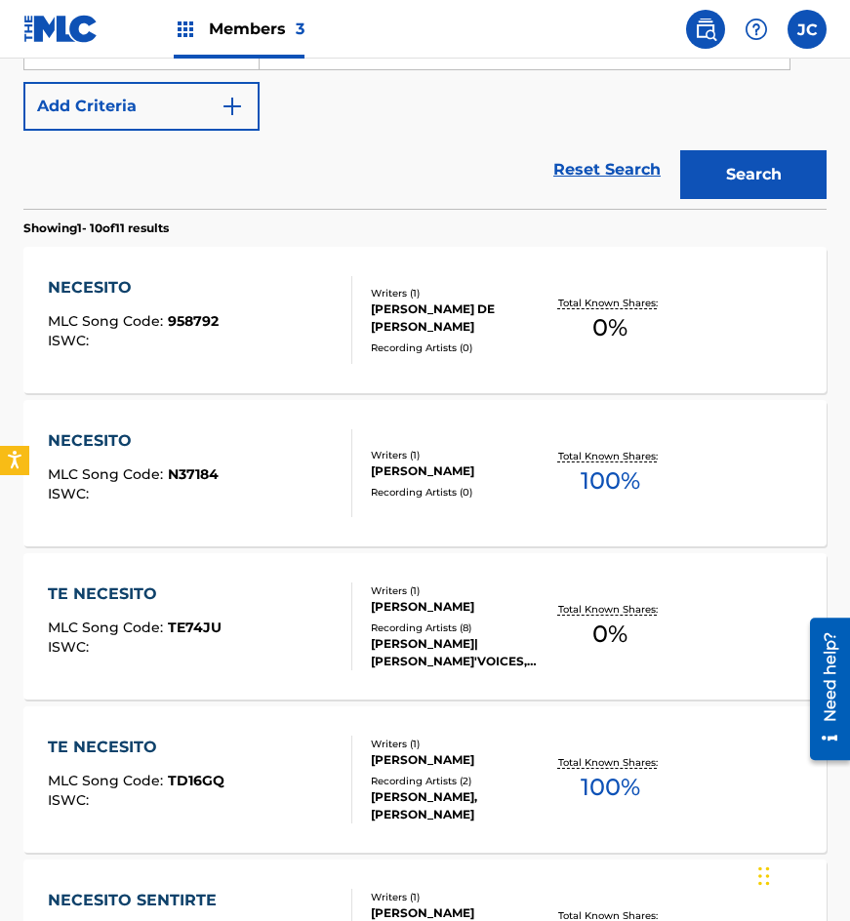
scroll to position [390, 0]
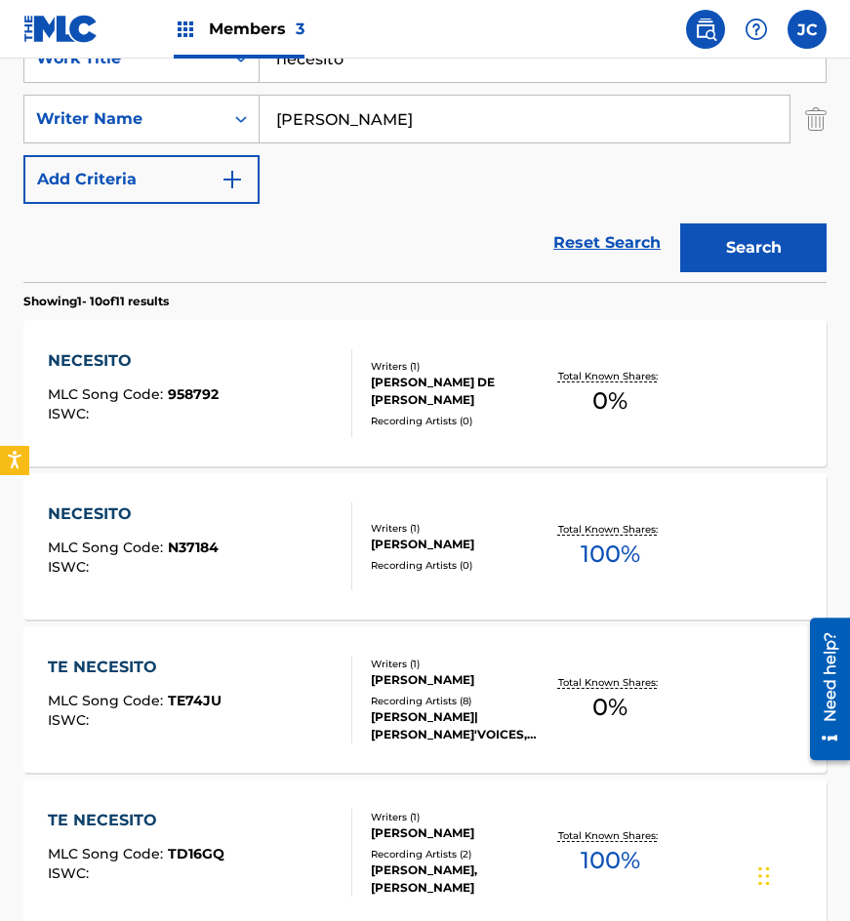
click at [194, 403] on div "MLC Song Code : 958792" at bounding box center [133, 398] width 171 height 20
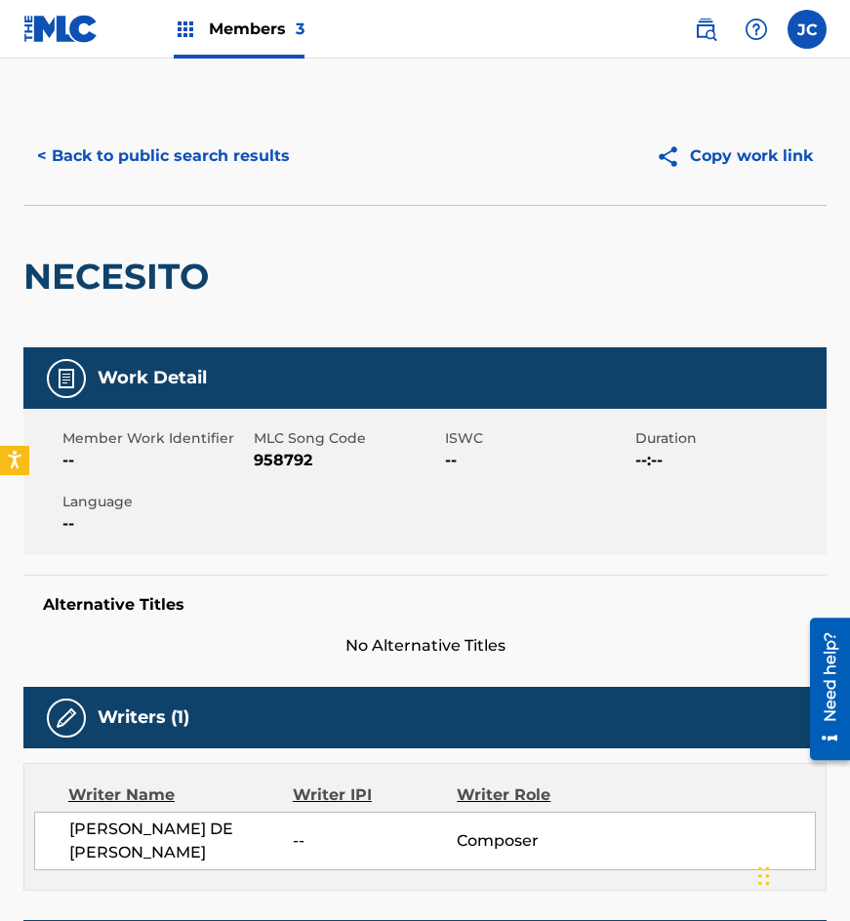
click at [268, 469] on span "958792" at bounding box center [347, 460] width 186 height 23
copy span "958792"
click at [261, 173] on button "< Back to public search results" at bounding box center [163, 156] width 280 height 49
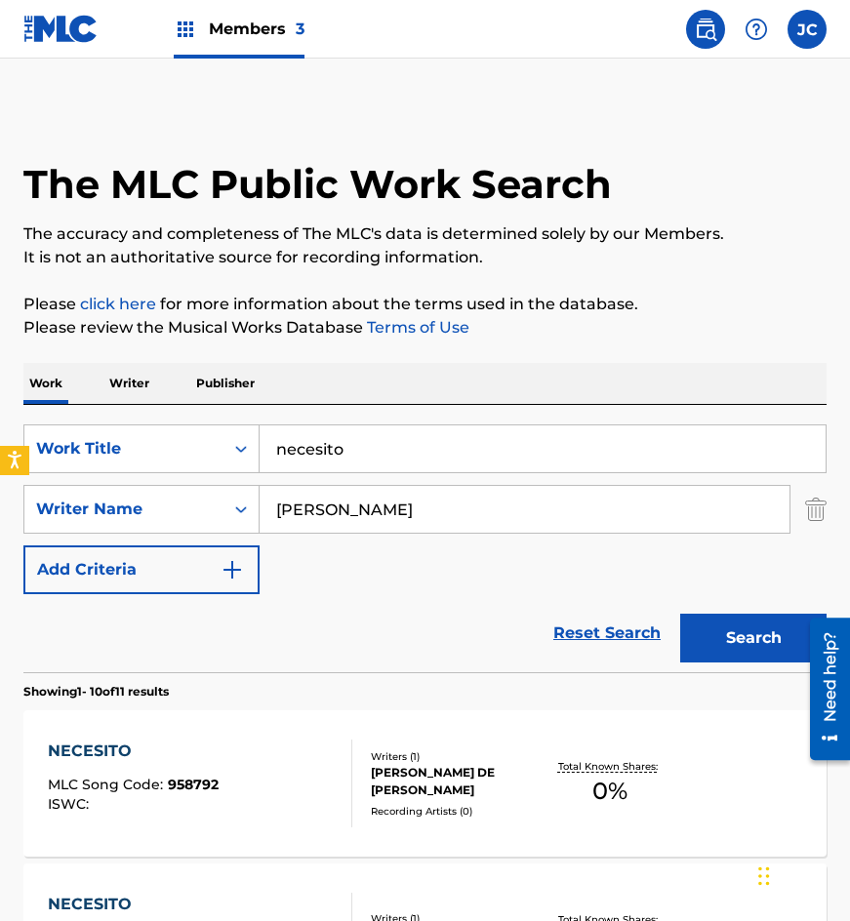
scroll to position [390, 0]
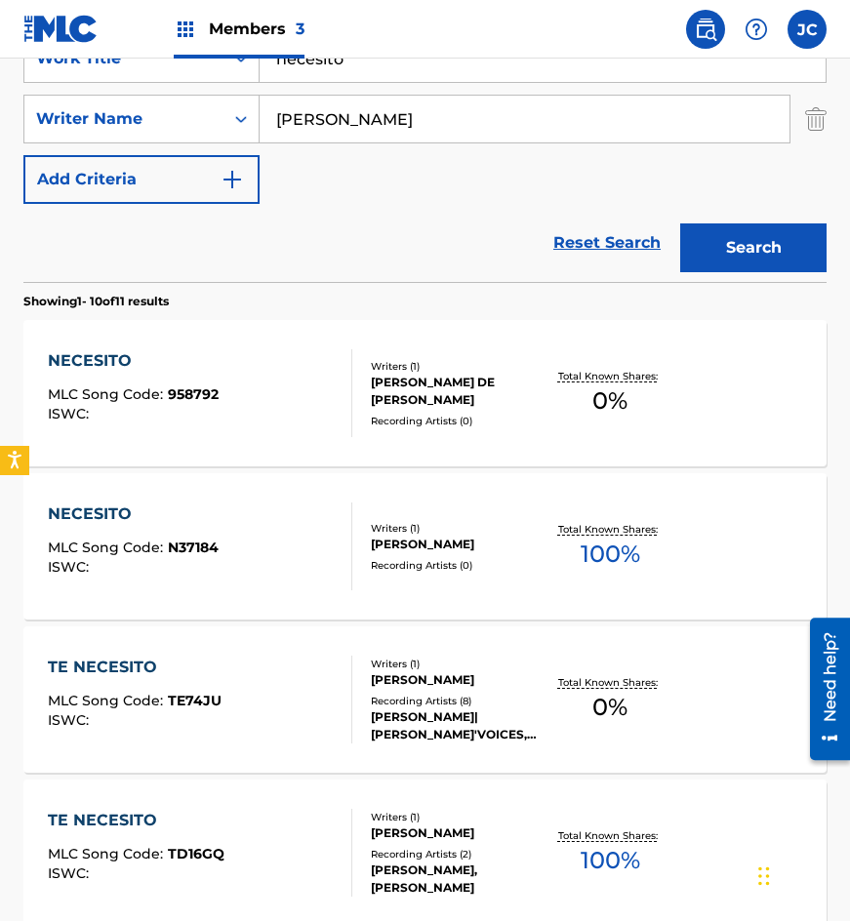
click at [189, 221] on div "Reset Search Search" at bounding box center [424, 243] width 803 height 78
click at [210, 83] on div "SearchWithCriteria4acf8f84-b4e1-4561-838a-04421858645b Work Title necesito Sear…" at bounding box center [424, 119] width 803 height 170
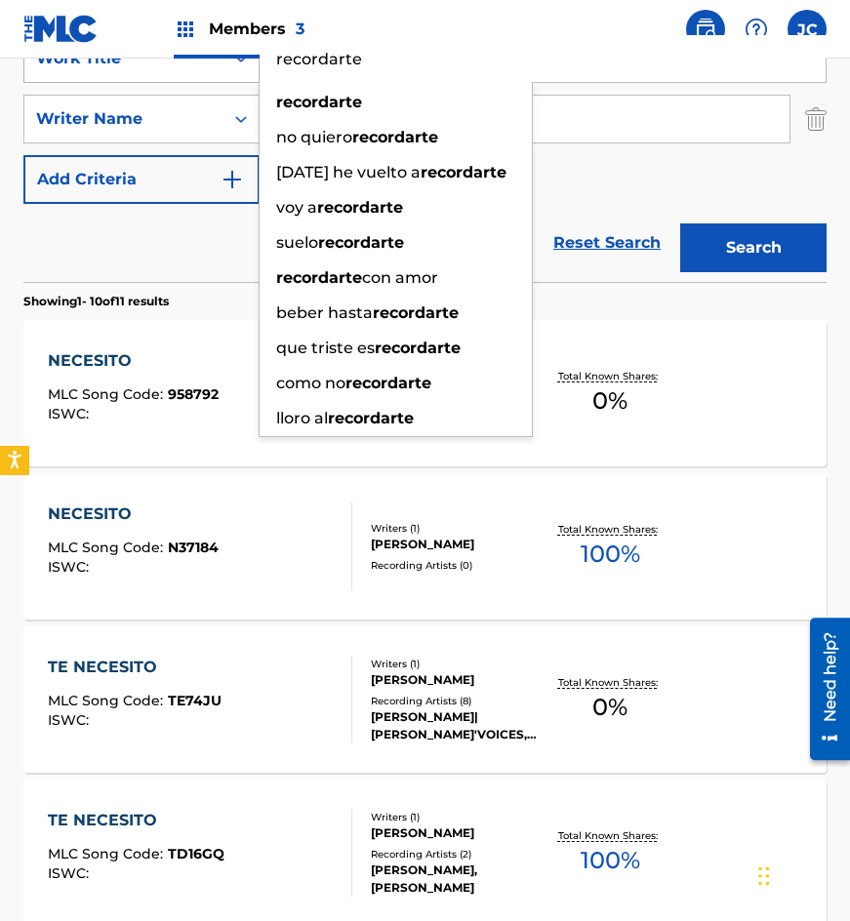
type input "recordarte"
click at [680, 224] on button "Search" at bounding box center [753, 248] width 146 height 49
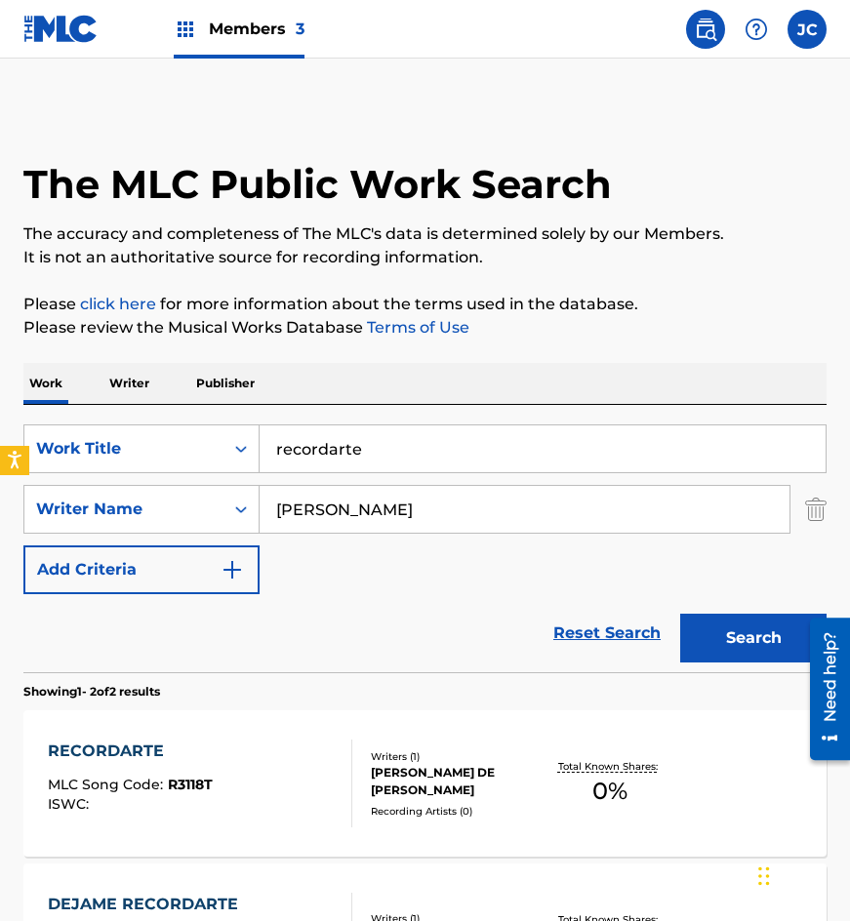
scroll to position [284, 0]
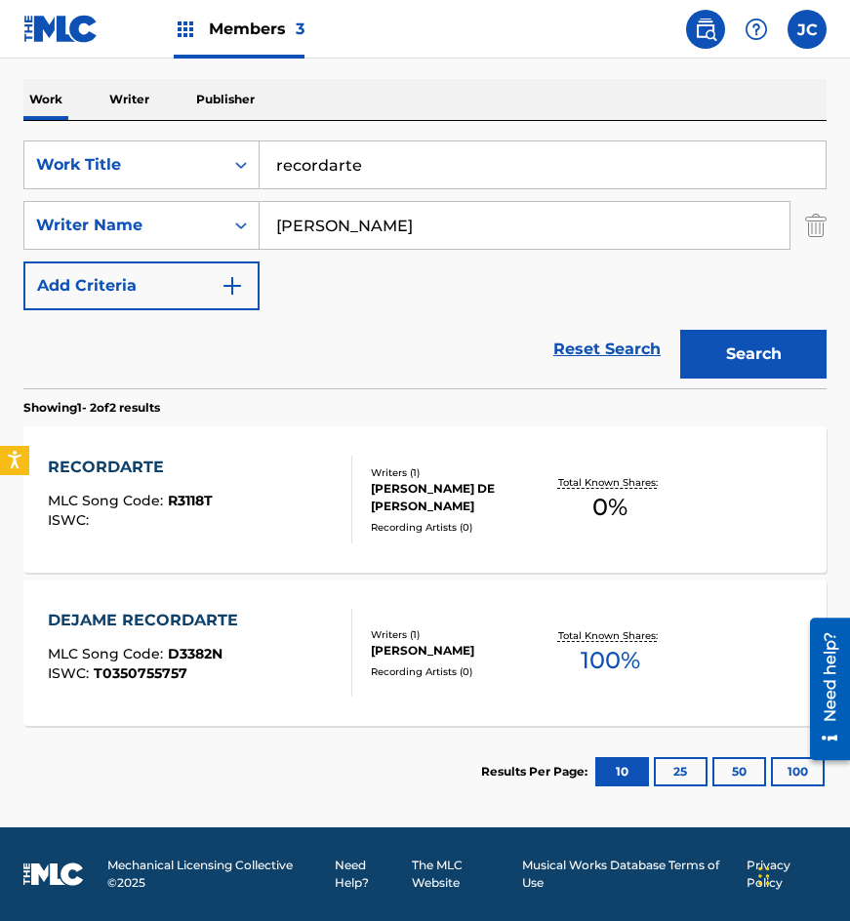
click at [363, 512] on div "Writers ( 1 ) [PERSON_NAME] DE LA MORA Recording Artists ( 0 )" at bounding box center [447, 500] width 190 height 69
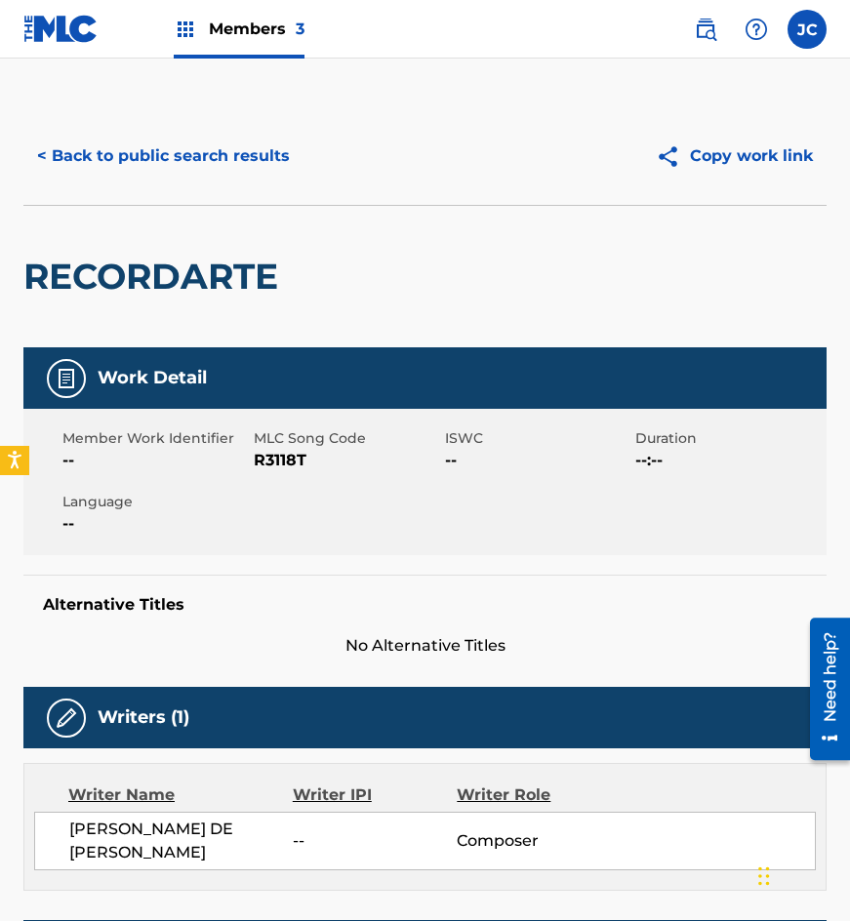
click at [302, 461] on span "R3118T" at bounding box center [347, 460] width 186 height 23
click at [287, 461] on span "R3118T" at bounding box center [347, 460] width 186 height 23
copy span "R3118T"
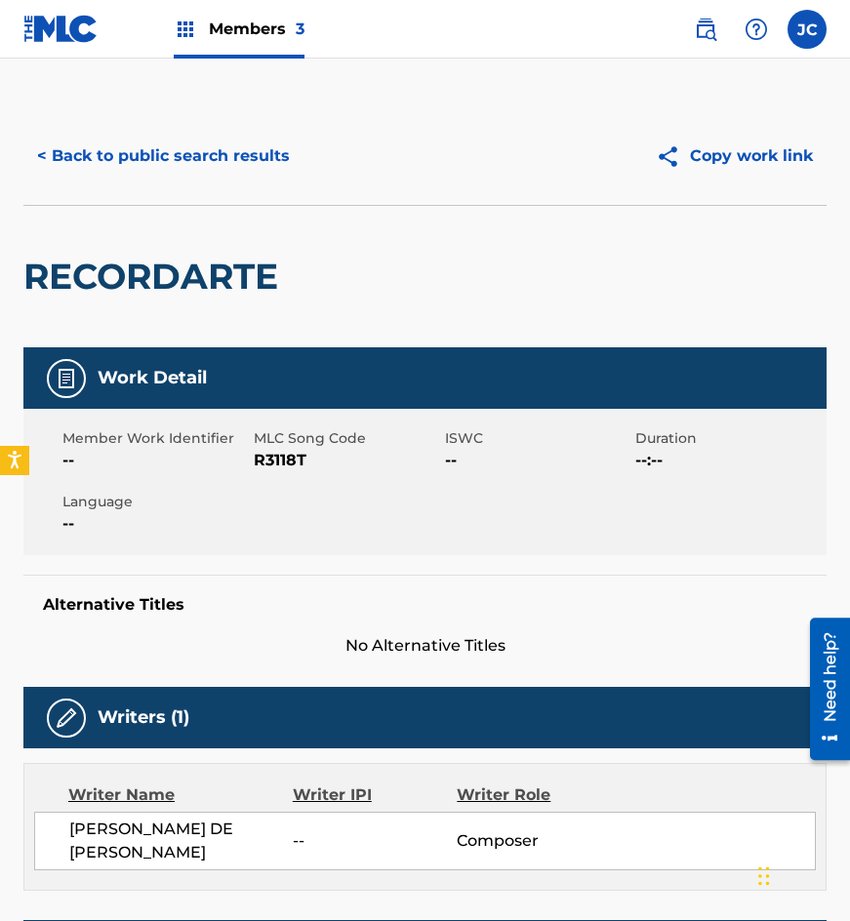
drag, startPoint x: 220, startPoint y: 198, endPoint x: 256, endPoint y: 173, distance: 44.1
click at [220, 198] on div "< Back to public search results Copy work link" at bounding box center [424, 156] width 803 height 98
click at [257, 168] on button "< Back to public search results" at bounding box center [163, 156] width 280 height 49
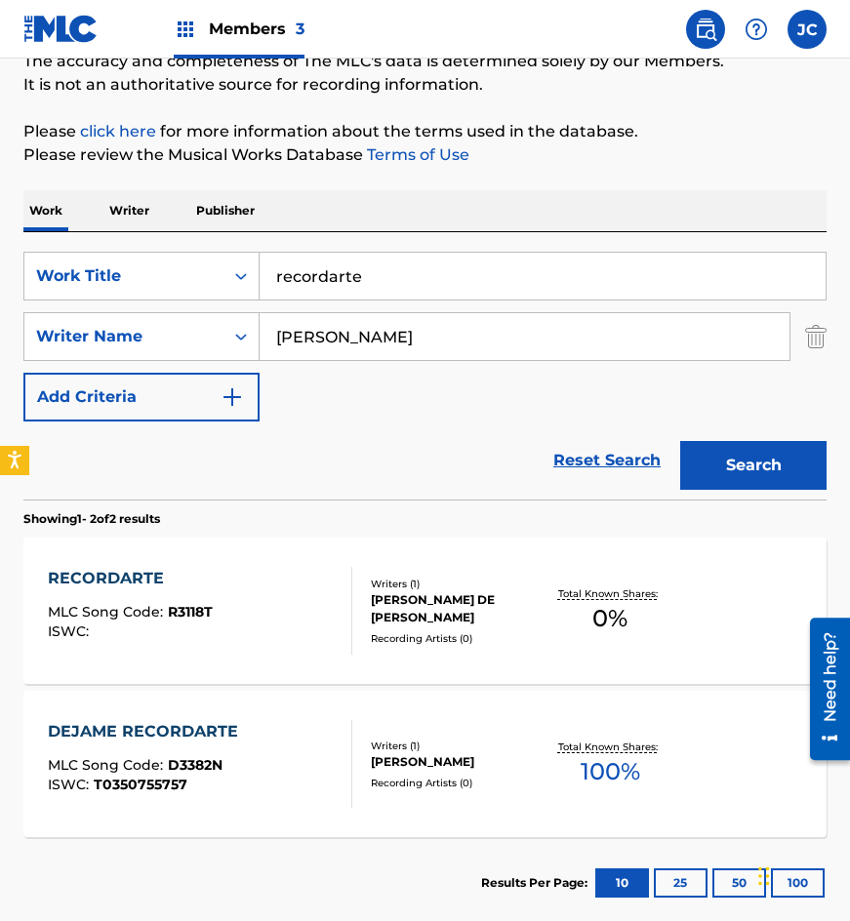
drag, startPoint x: 421, startPoint y: 281, endPoint x: 390, endPoint y: 258, distance: 38.3
click at [206, 271] on div "SearchWithCriteria4acf8f84-b4e1-4561-838a-04421858645b Work Title recordarte" at bounding box center [424, 276] width 803 height 49
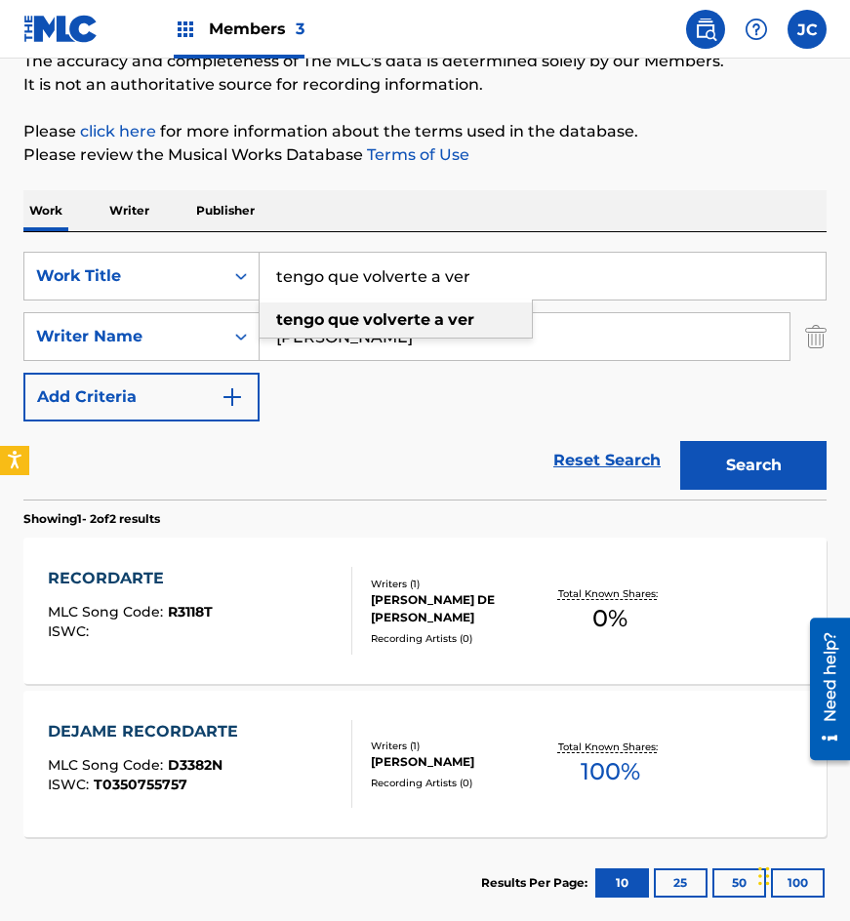
type input "tengo que volverte a ver"
click at [680, 441] on button "Search" at bounding box center [753, 465] width 146 height 49
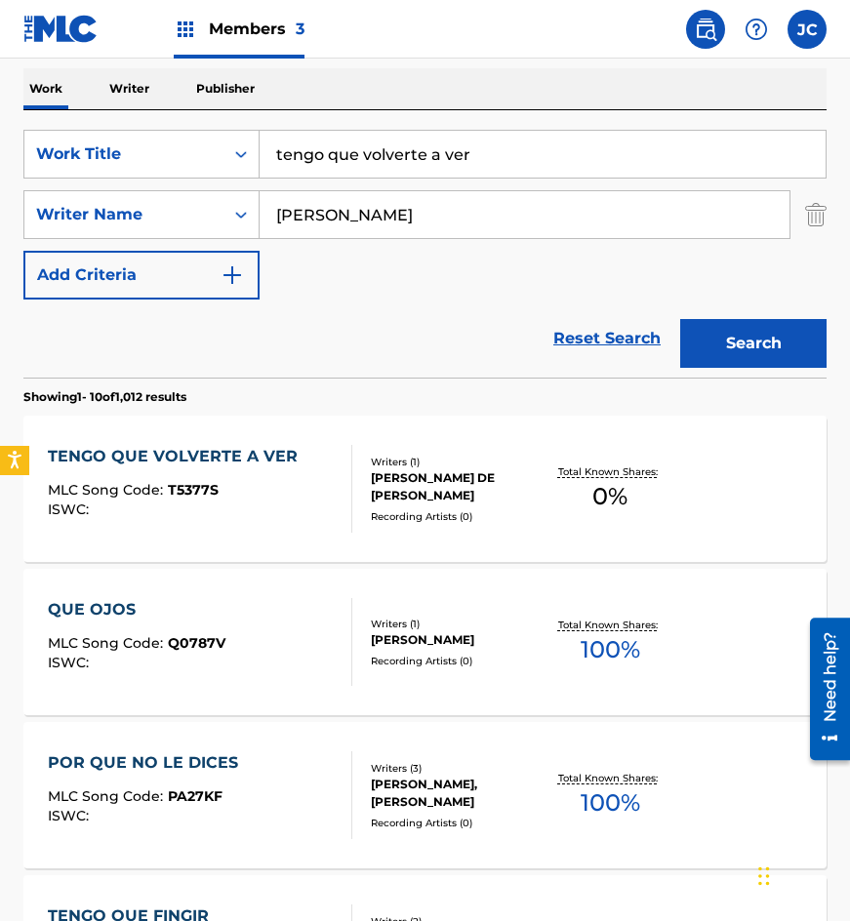
scroll to position [390, 0]
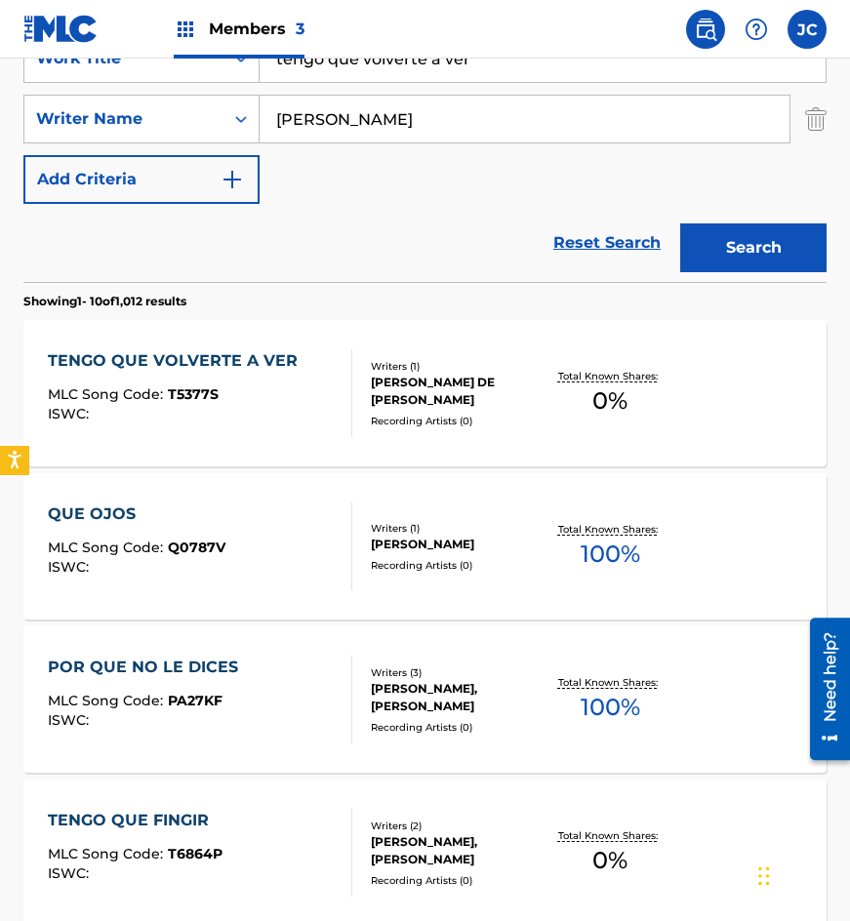
click at [205, 376] on div "TENGO QUE VOLVERTE A VER MLC Song Code : T5377S ISWC :" at bounding box center [178, 393] width 260 height 88
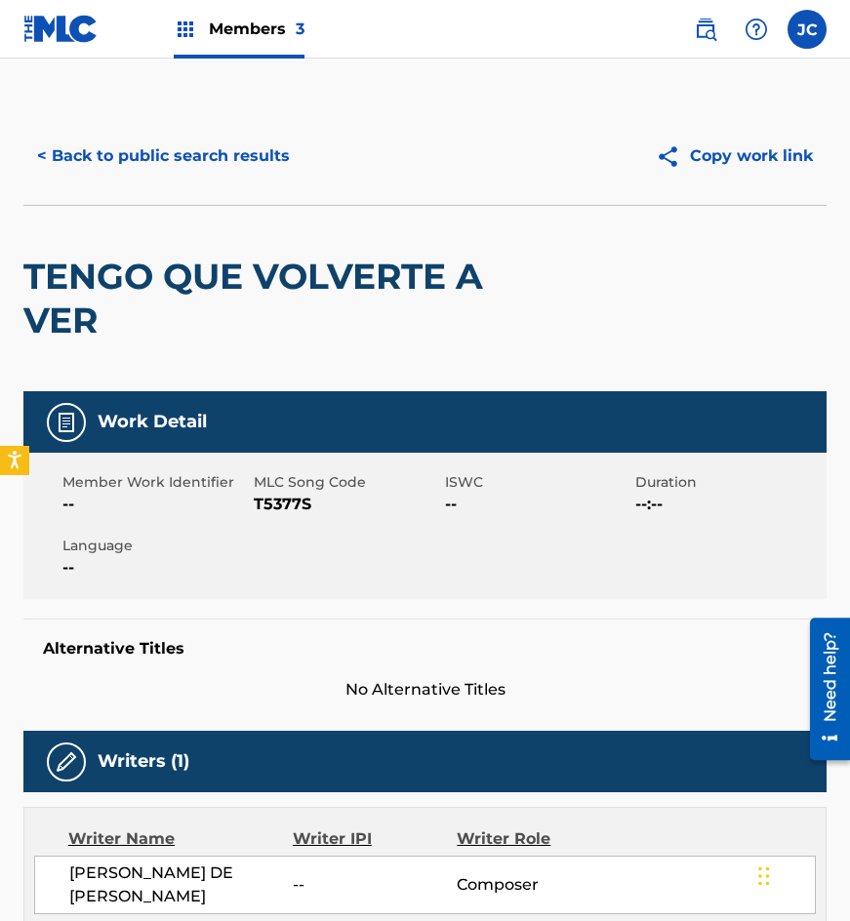
click at [279, 503] on span "T5377S" at bounding box center [347, 504] width 186 height 23
copy span "T5377S"
click at [169, 166] on button "< Back to public search results" at bounding box center [163, 156] width 280 height 49
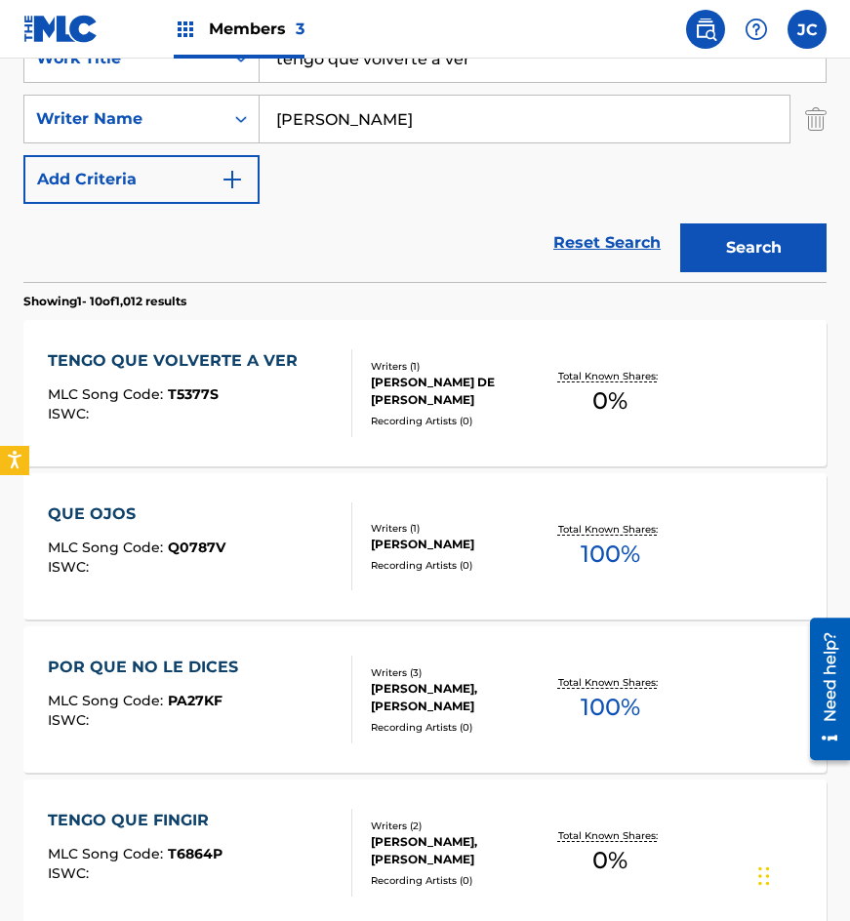
drag, startPoint x: 388, startPoint y: 73, endPoint x: 341, endPoint y: 73, distance: 47.8
click at [341, 73] on input "tengo que volverte a ver" at bounding box center [543, 58] width 566 height 47
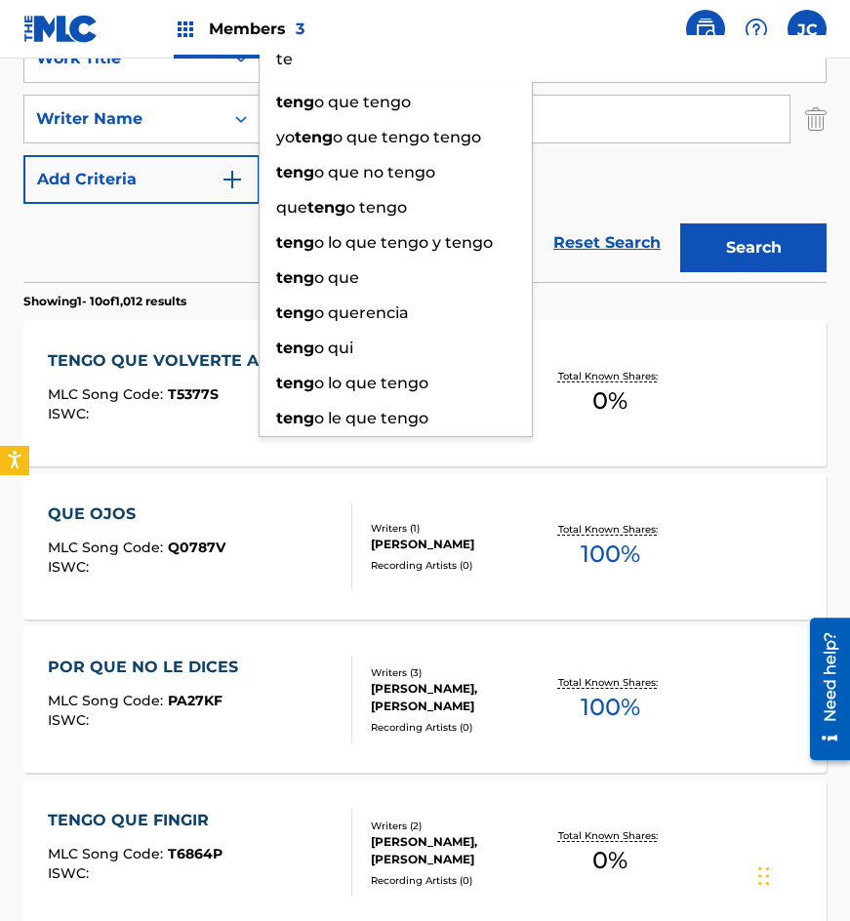
type input "t"
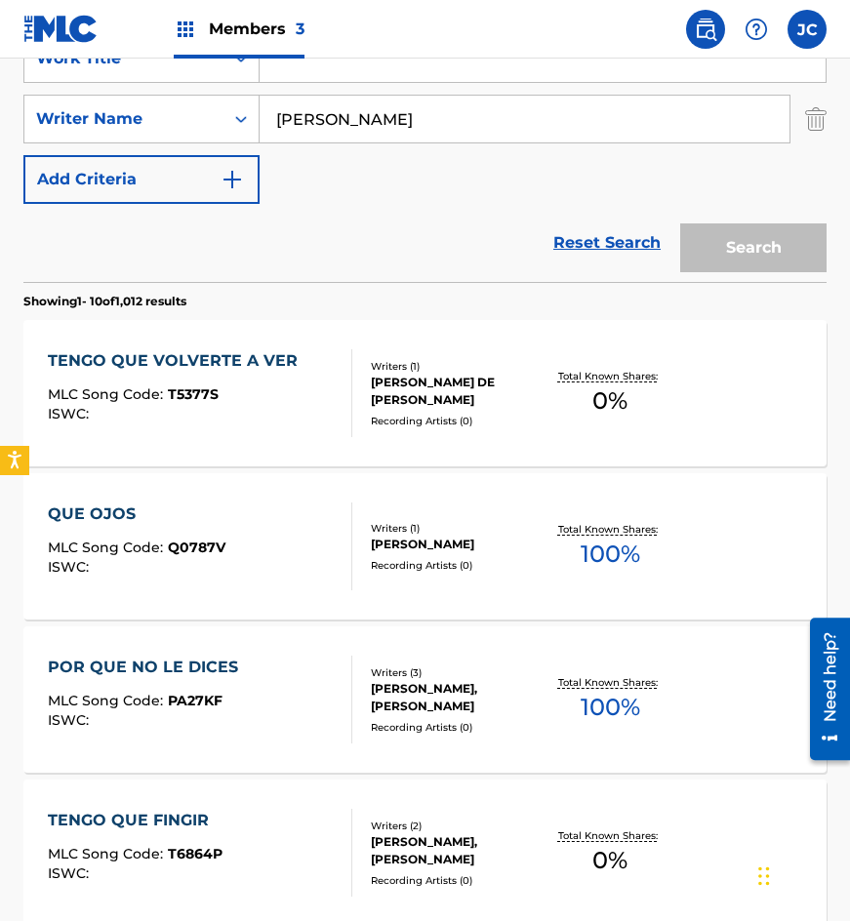
type input "e"
type input "vete ya"
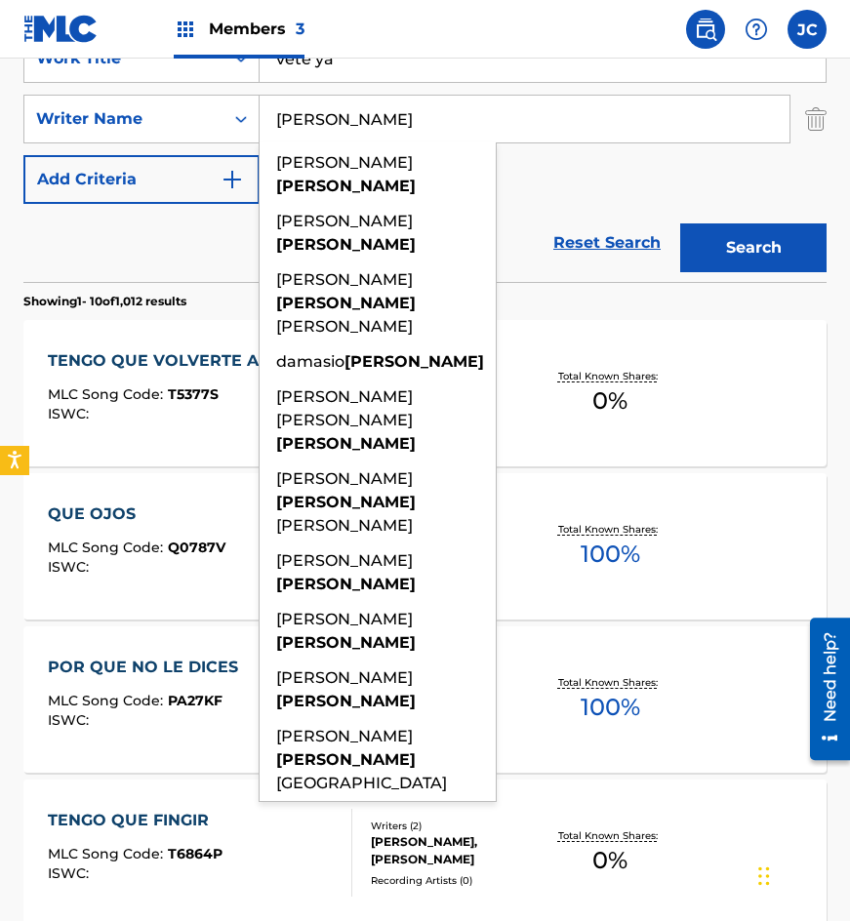
type input "[PERSON_NAME]"
click at [680, 224] on button "Search" at bounding box center [753, 248] width 146 height 49
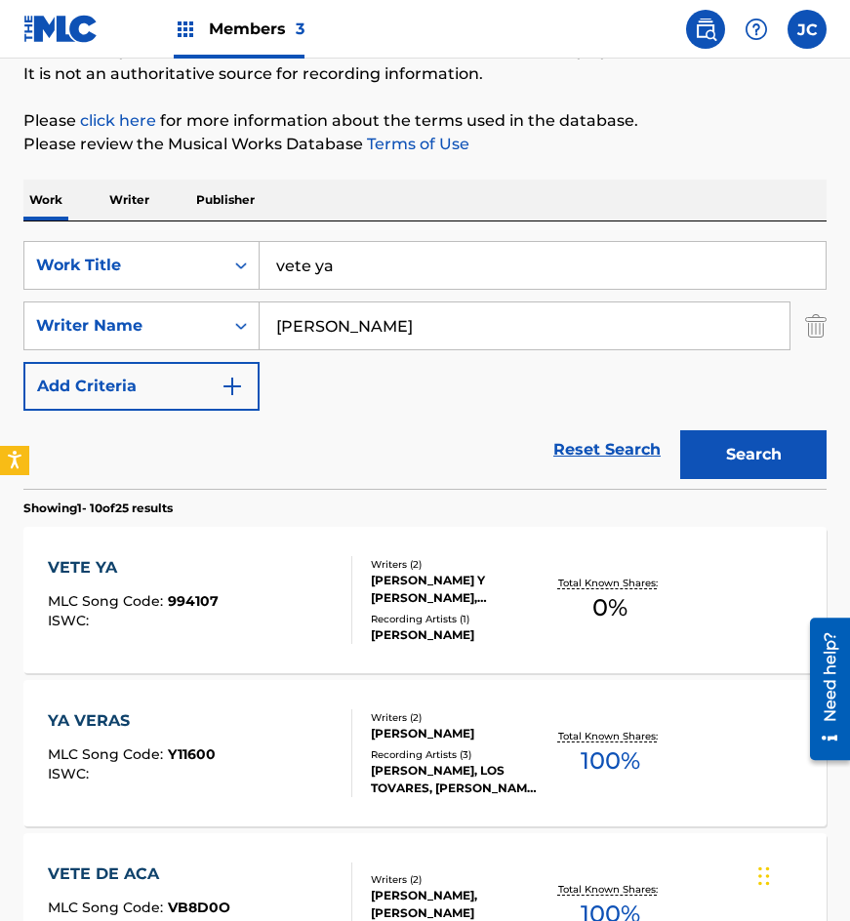
scroll to position [293, 0]
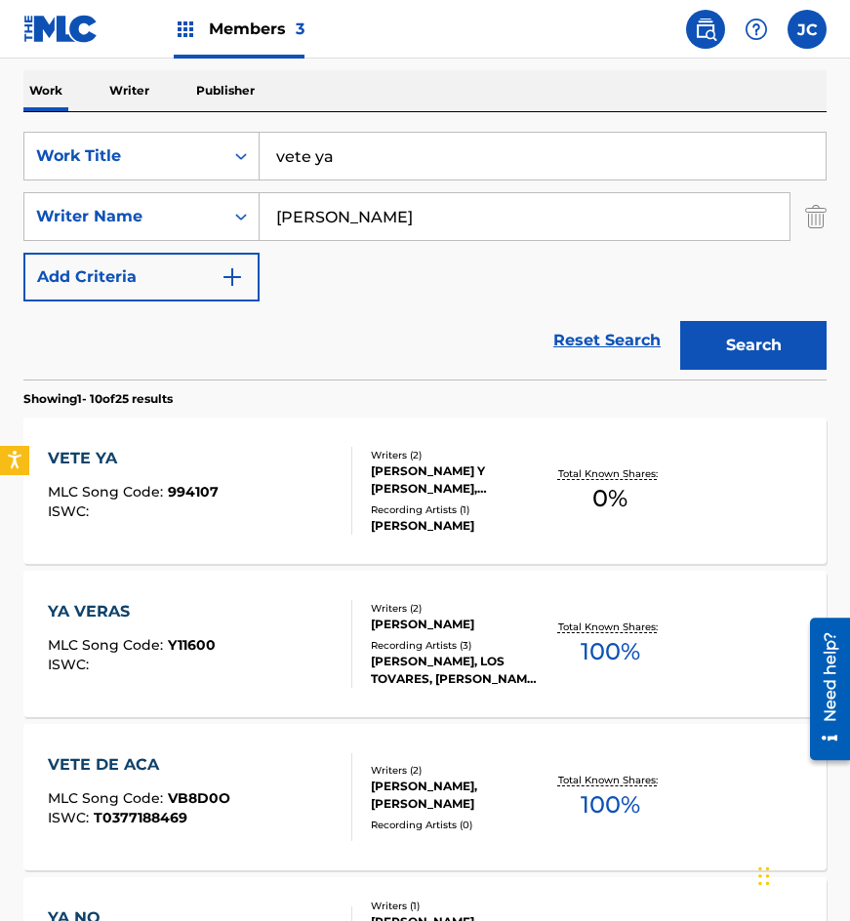
click at [463, 483] on div "[PERSON_NAME] Y [PERSON_NAME], [PERSON_NAME]" at bounding box center [457, 480] width 172 height 35
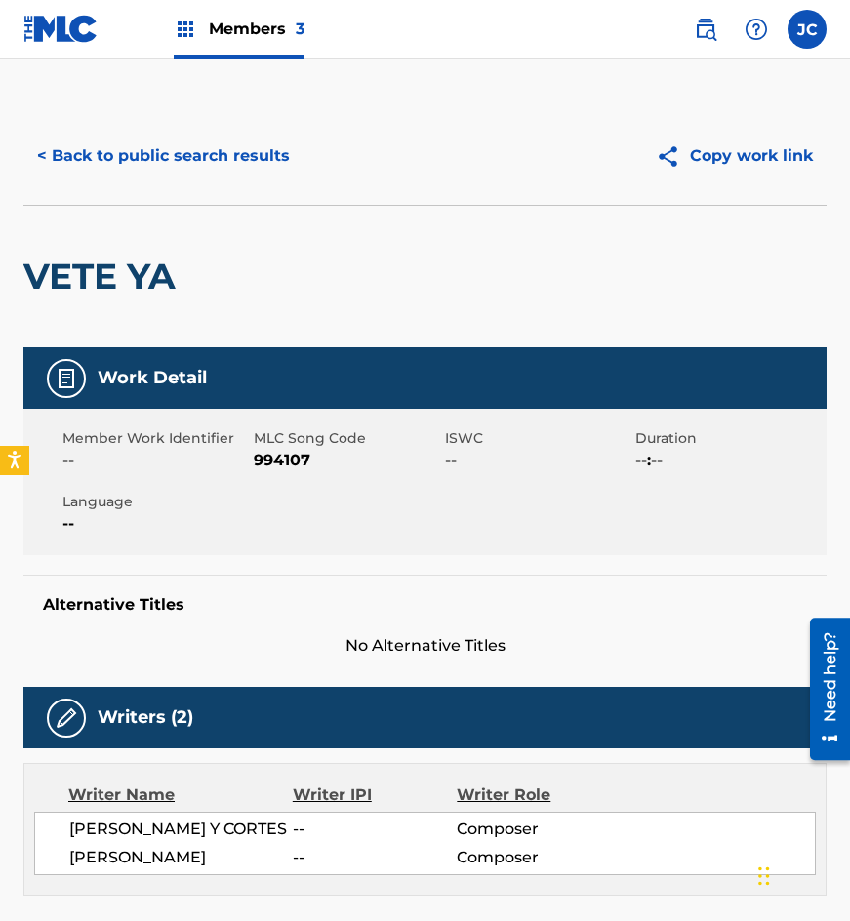
click at [291, 455] on span "994107" at bounding box center [347, 460] width 186 height 23
copy span "994107"
drag, startPoint x: 264, startPoint y: 221, endPoint x: 268, endPoint y: 162, distance: 58.8
click at [264, 221] on div "VETE YA" at bounding box center [424, 276] width 803 height 143
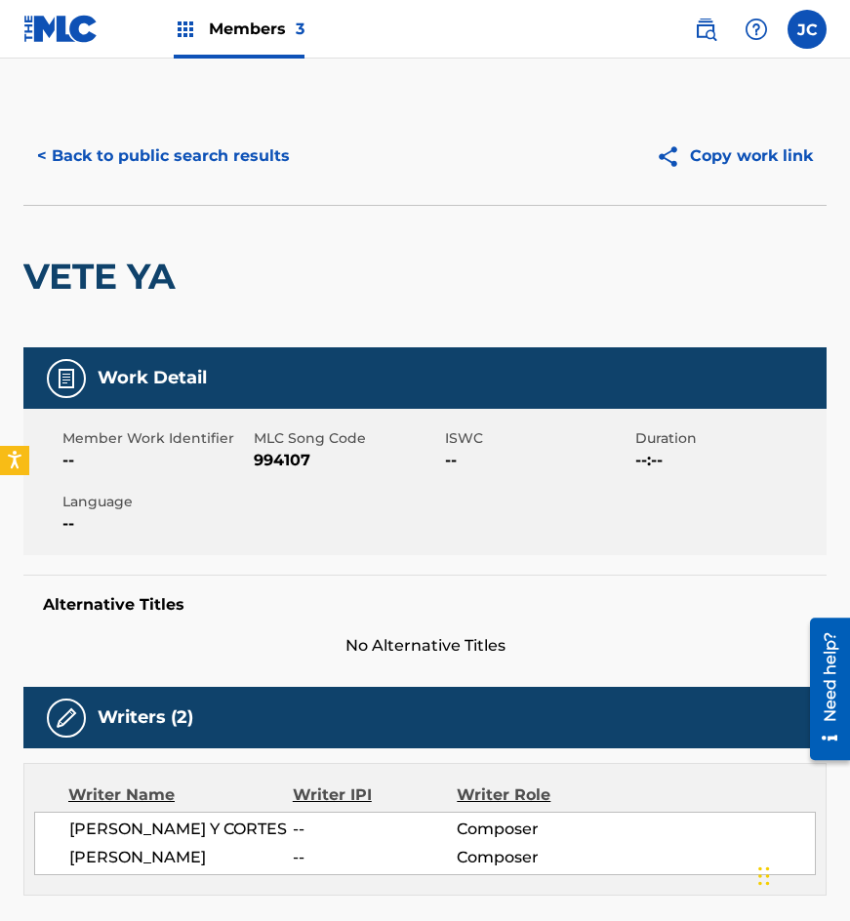
click at [268, 158] on button "< Back to public search results" at bounding box center [163, 156] width 280 height 49
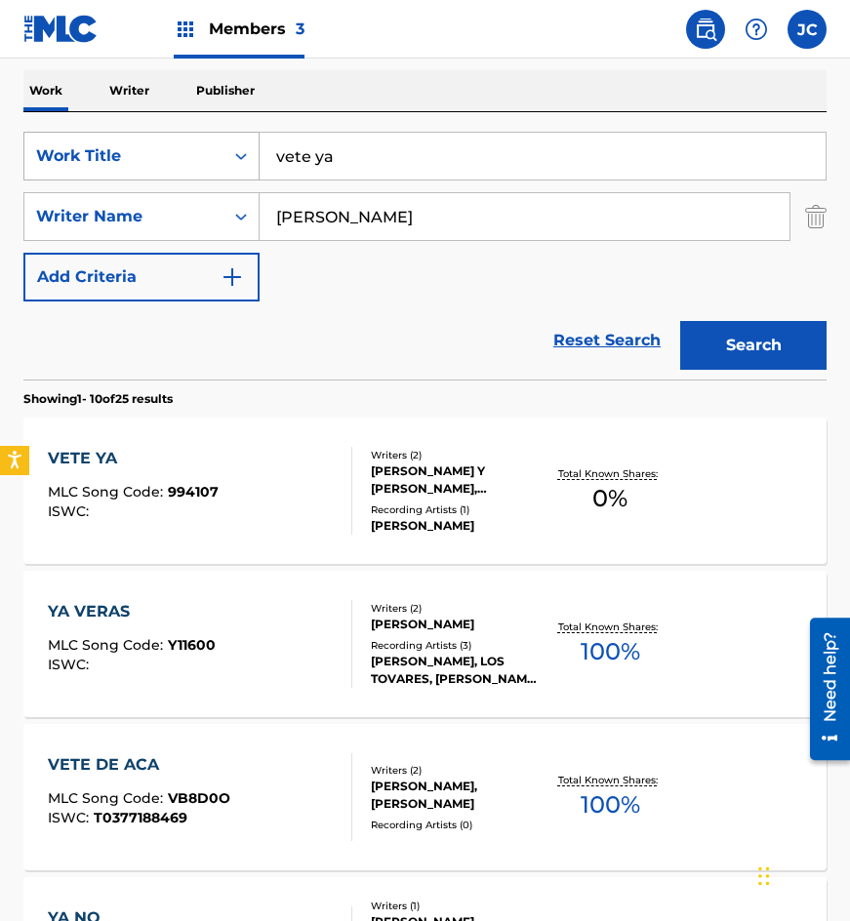
click at [64, 162] on div "SearchWithCriteria4acf8f84-b4e1-4561-838a-04421858645b Work Title vete ya" at bounding box center [424, 156] width 803 height 49
type input "cuando te deje de querer una mujer"
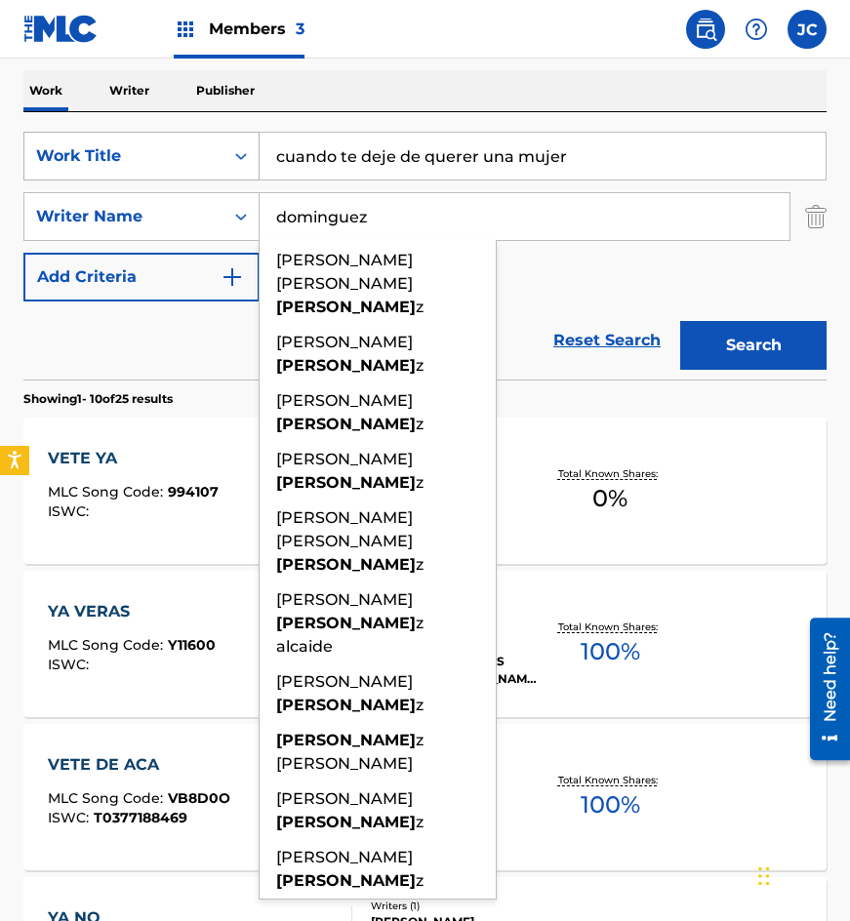
type input "dominguez"
click at [680, 321] on button "Search" at bounding box center [753, 345] width 146 height 49
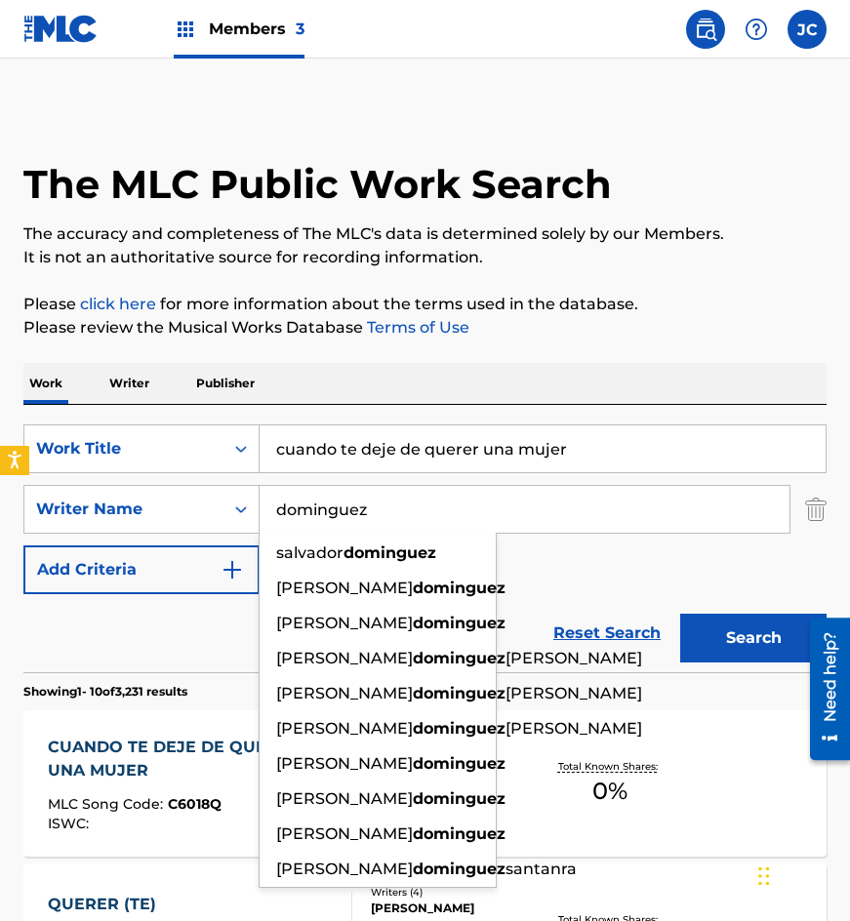
click at [541, 564] on div "SearchWithCriteria4acf8f84-b4e1-4561-838a-04421858645b Work Title cuando te dej…" at bounding box center [424, 510] width 803 height 170
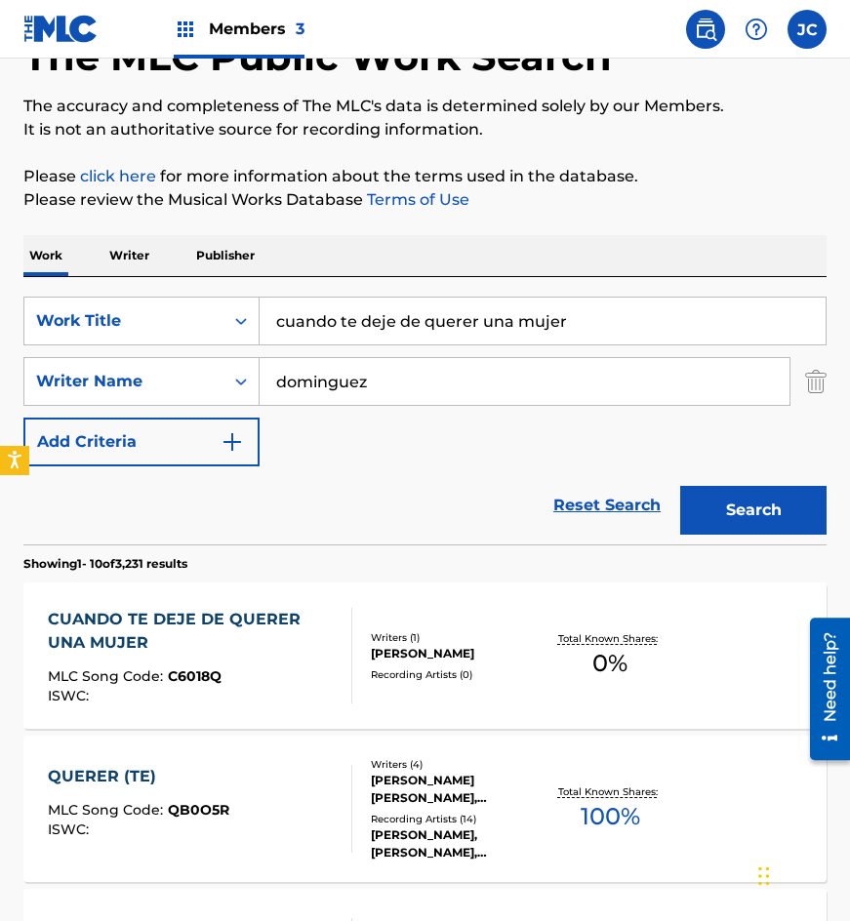
scroll to position [293, 0]
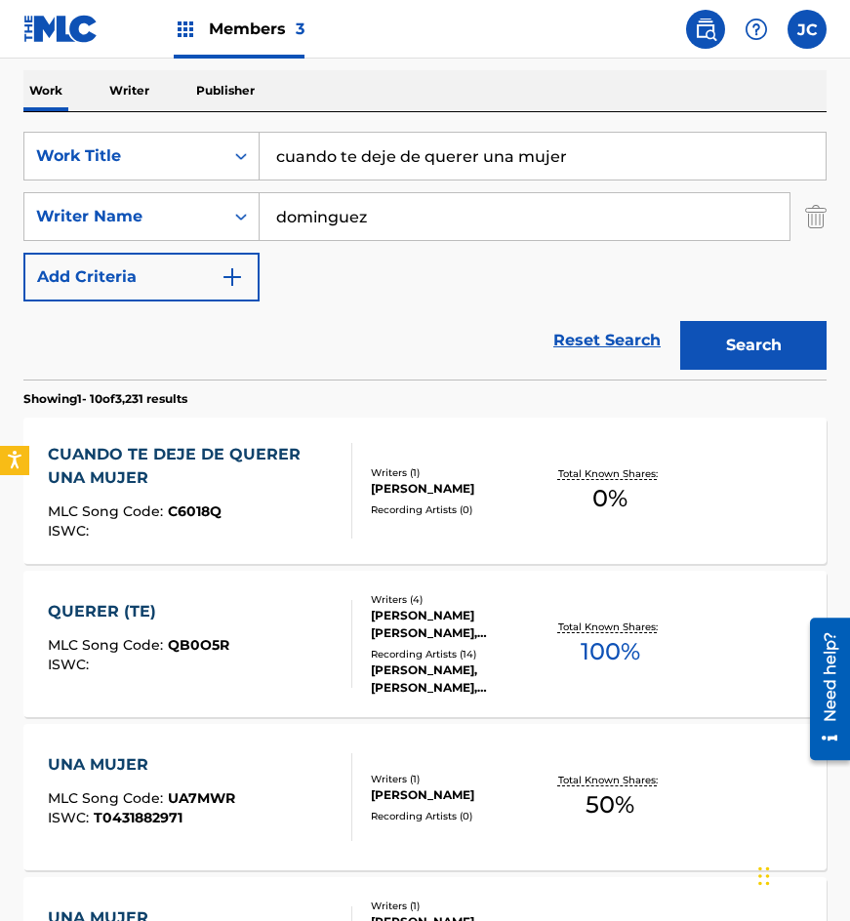
click at [306, 469] on div "CUANDO TE DEJE DE QUERER UNA MUJER" at bounding box center [192, 466] width 289 height 47
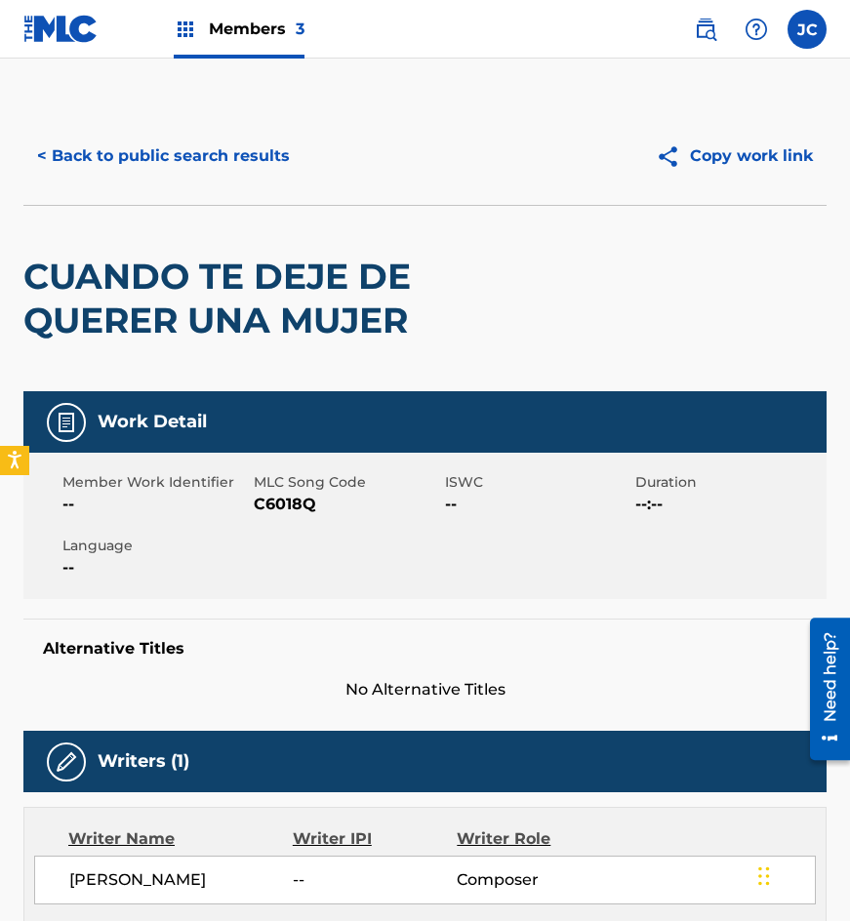
click at [294, 510] on span "C6018Q" at bounding box center [347, 504] width 186 height 23
copy span "C6018Q"
drag, startPoint x: 216, startPoint y: 208, endPoint x: 229, endPoint y: 167, distance: 43.2
click at [216, 208] on div "CUANDO TE DEJE DE QUERER UNA MUJER" at bounding box center [264, 298] width 482 height 185
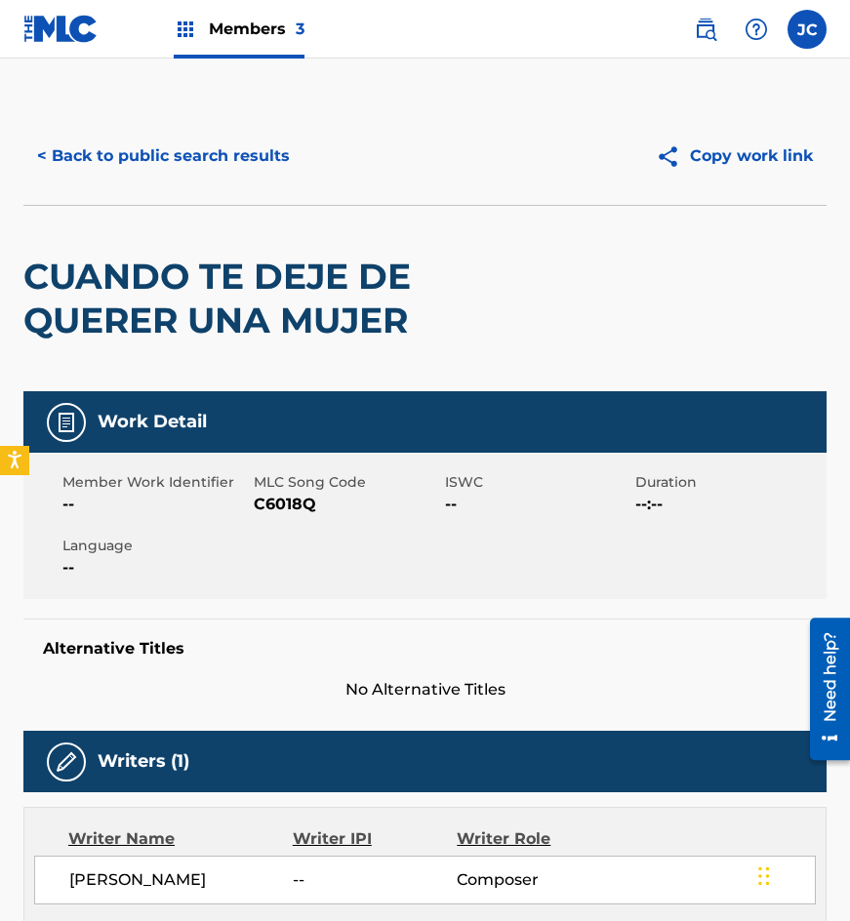
click at [233, 157] on button "< Back to public search results" at bounding box center [163, 156] width 280 height 49
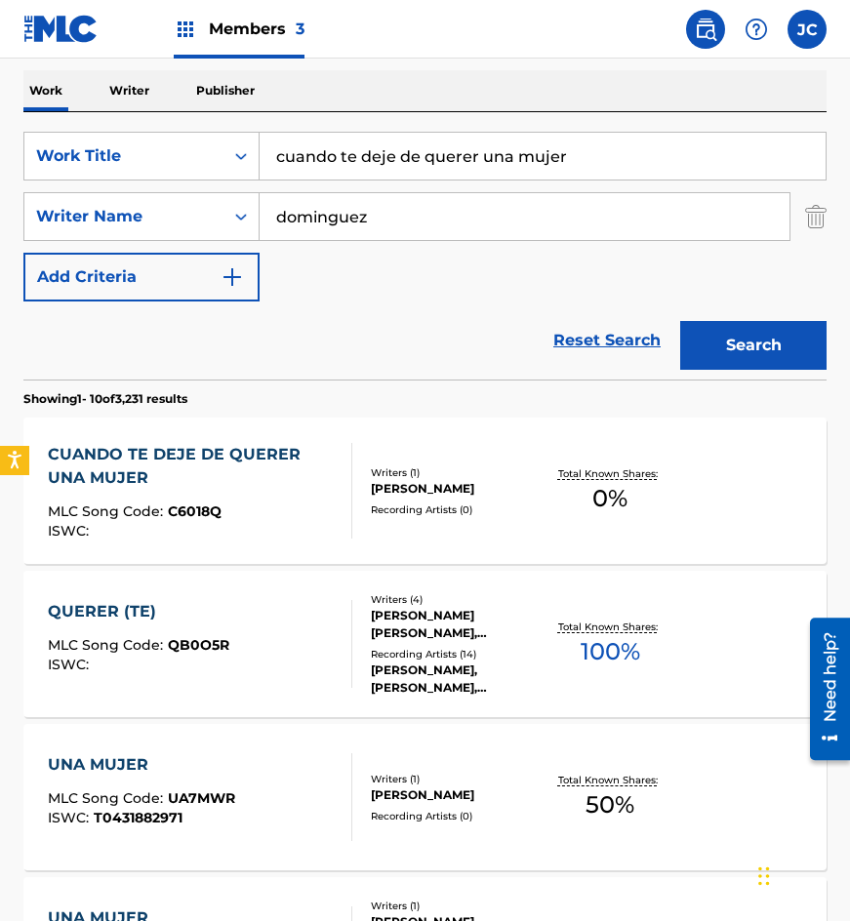
drag, startPoint x: 370, startPoint y: 161, endPoint x: 325, endPoint y: 144, distance: 47.9
click at [326, 146] on input "cuando te deje de querer una mujer" at bounding box center [543, 156] width 566 height 47
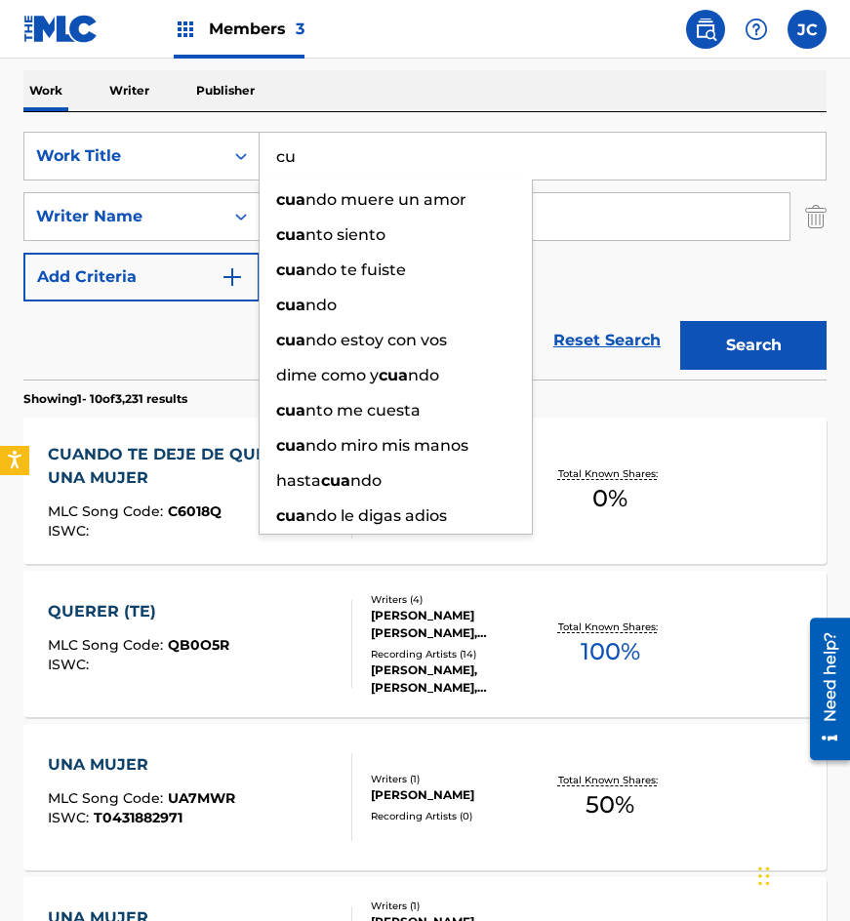
type input "c"
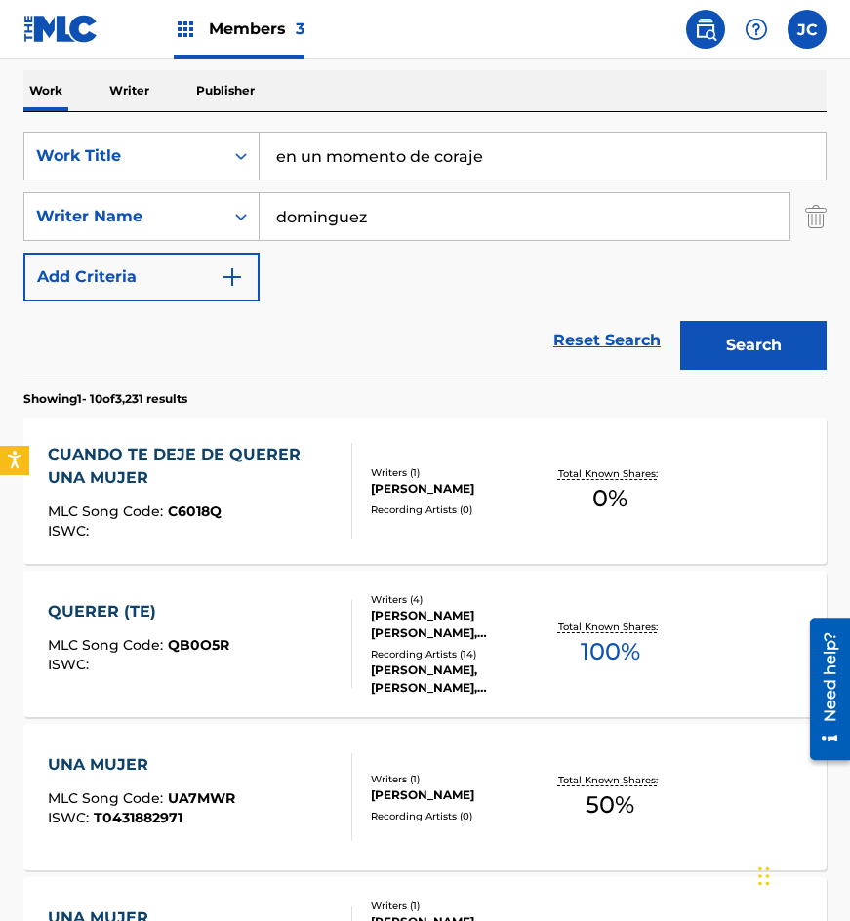
type input "en un momento de coraje"
click at [680, 321] on button "Search" at bounding box center [753, 345] width 146 height 49
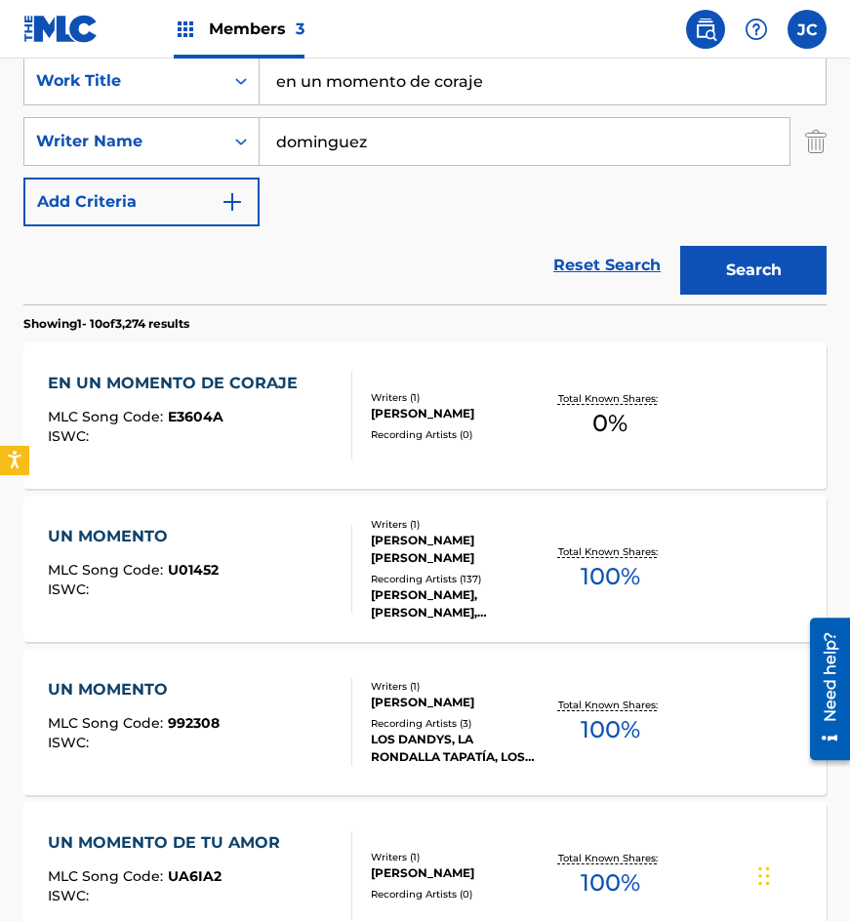
scroll to position [488, 0]
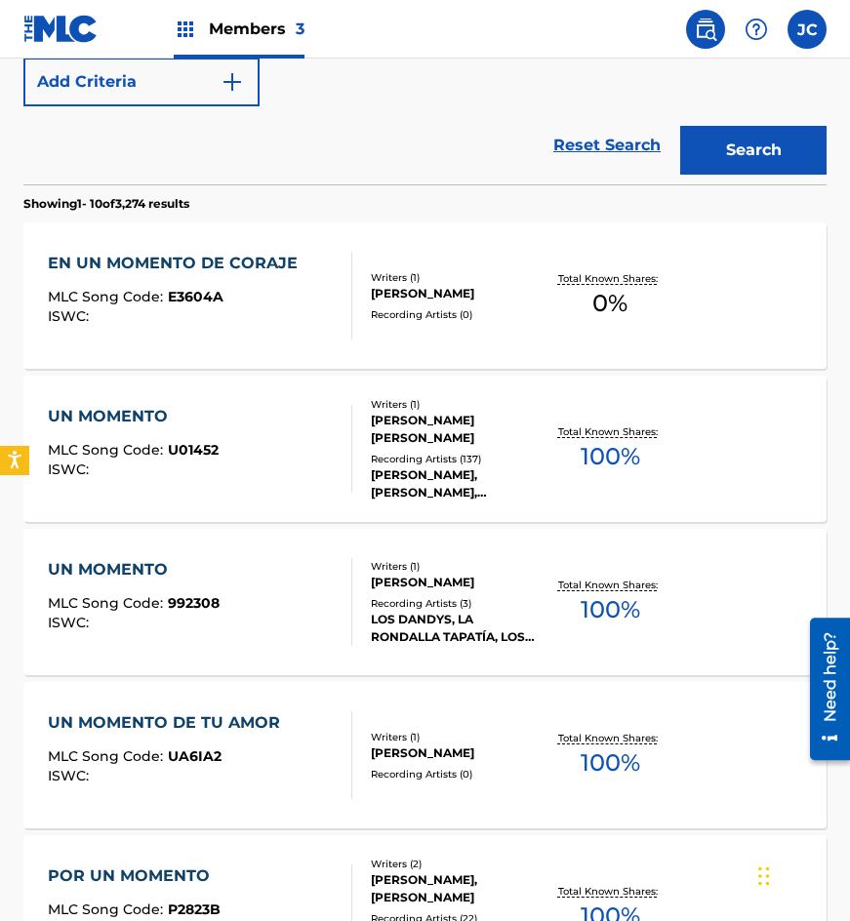
click at [290, 293] on div "MLC Song Code : E3604A" at bounding box center [178, 300] width 260 height 20
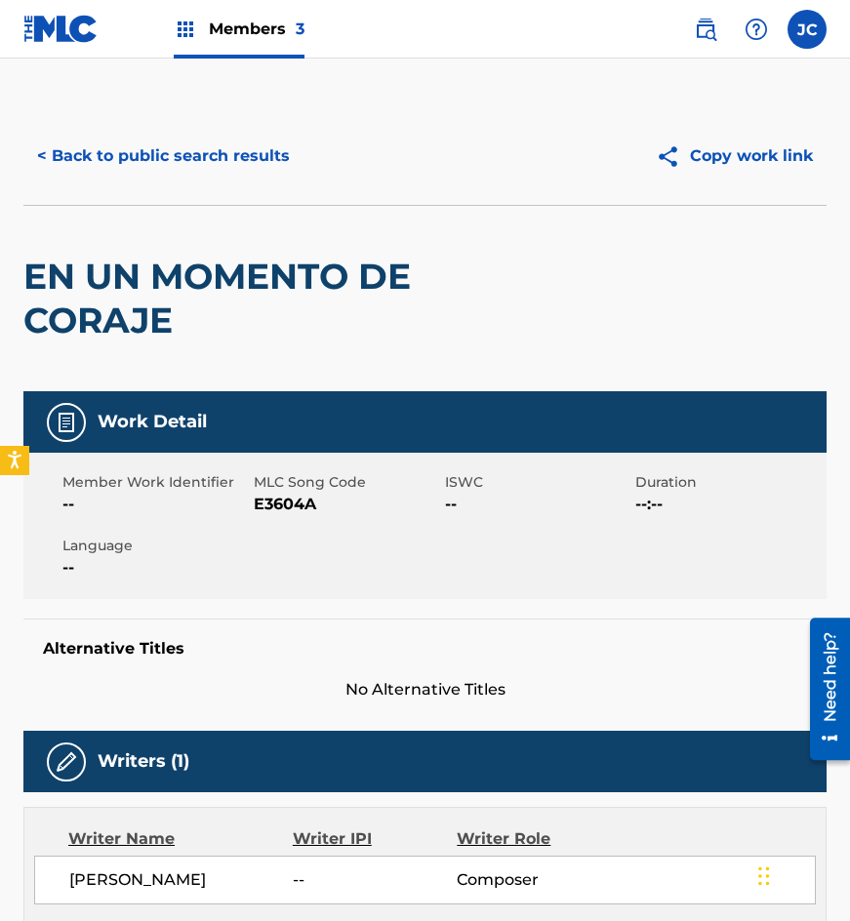
click at [288, 504] on span "E3604A" at bounding box center [347, 504] width 186 height 23
copy span "E3604A"
drag, startPoint x: 176, startPoint y: 222, endPoint x: 186, endPoint y: 198, distance: 25.8
click at [176, 222] on div "EN UN MOMENTO DE CORAJE" at bounding box center [264, 298] width 482 height 185
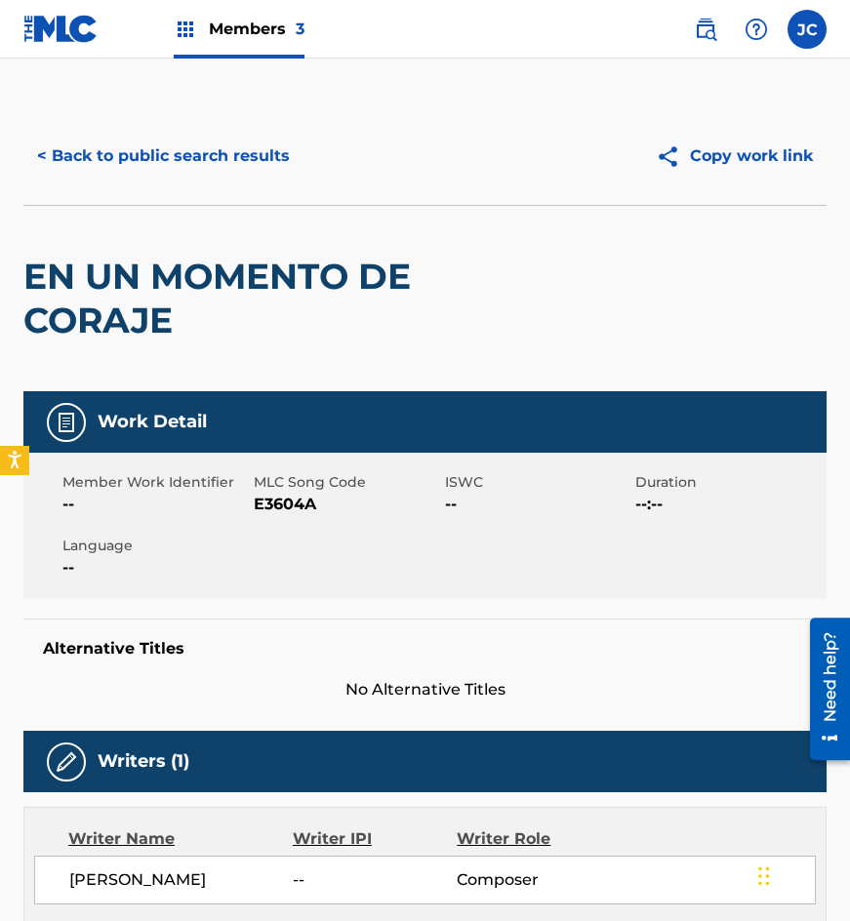
click at [197, 171] on button "< Back to public search results" at bounding box center [163, 156] width 280 height 49
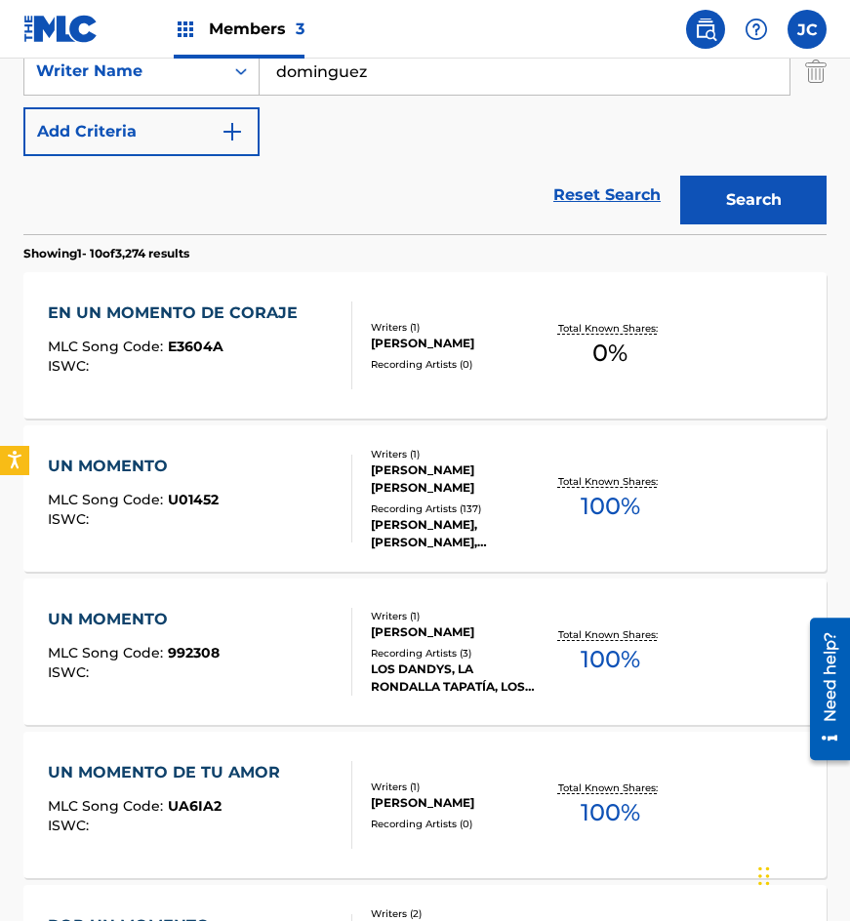
scroll to position [306, 0]
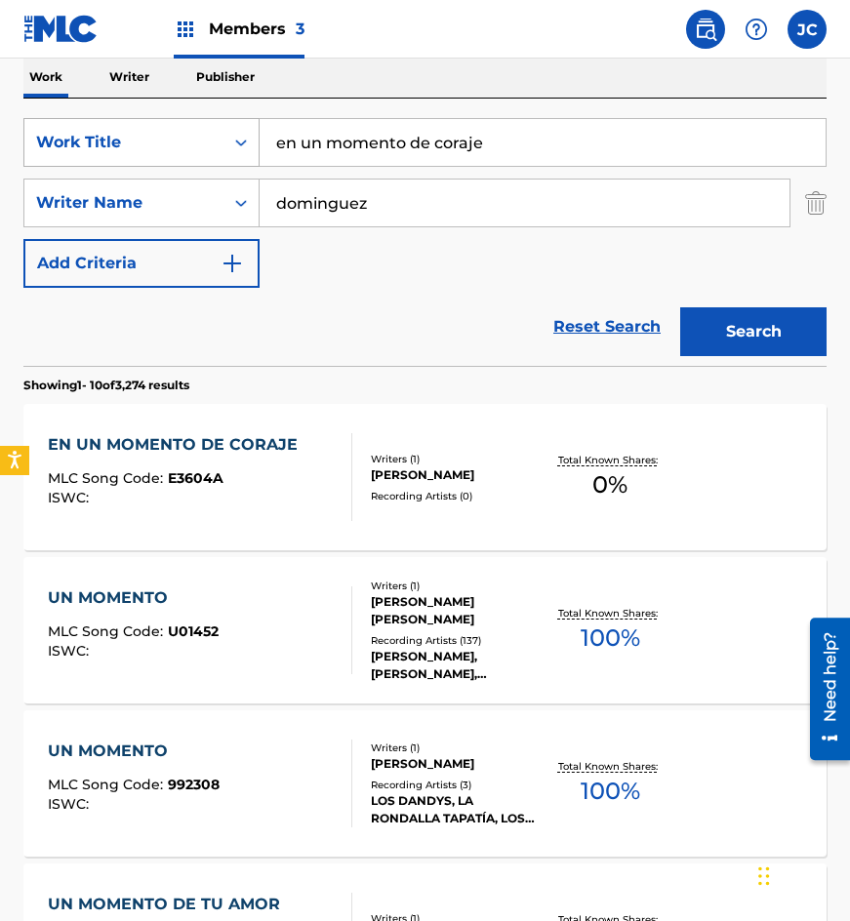
drag, startPoint x: 306, startPoint y: 138, endPoint x: 170, endPoint y: 138, distance: 135.7
click at [170, 138] on div "SearchWithCriteria4acf8f84-b4e1-4561-838a-04421858645b Work Title en un momento…" at bounding box center [424, 142] width 803 height 49
type input "blanca tal vez"
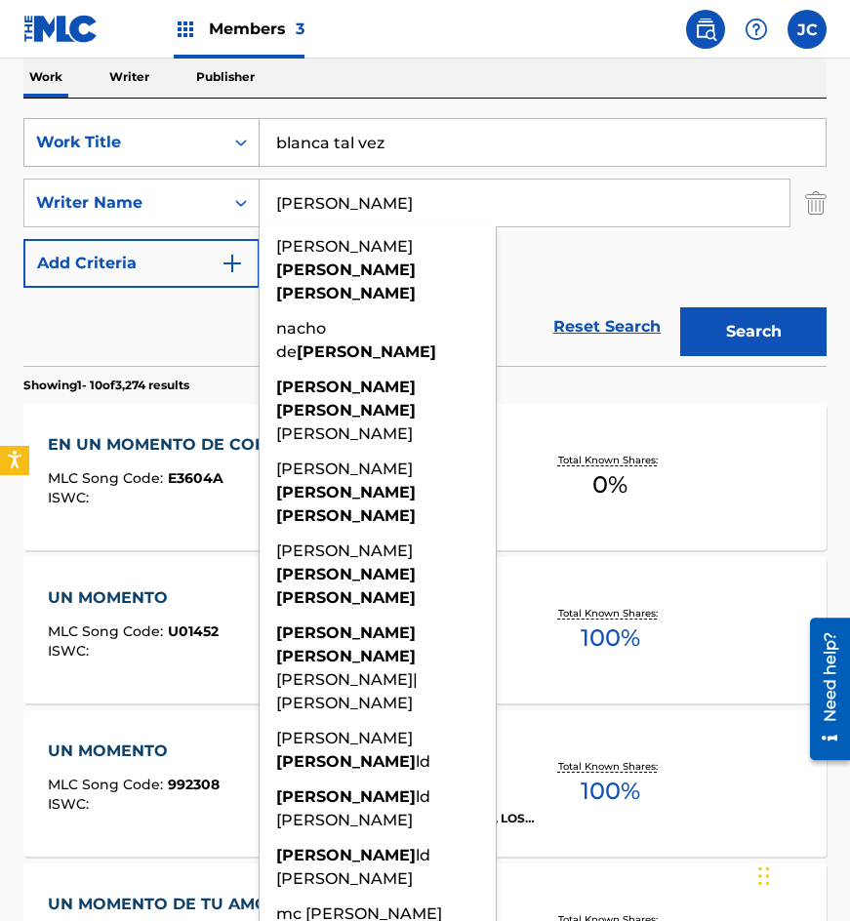
type input "[PERSON_NAME]"
click at [680, 307] on button "Search" at bounding box center [753, 331] width 146 height 49
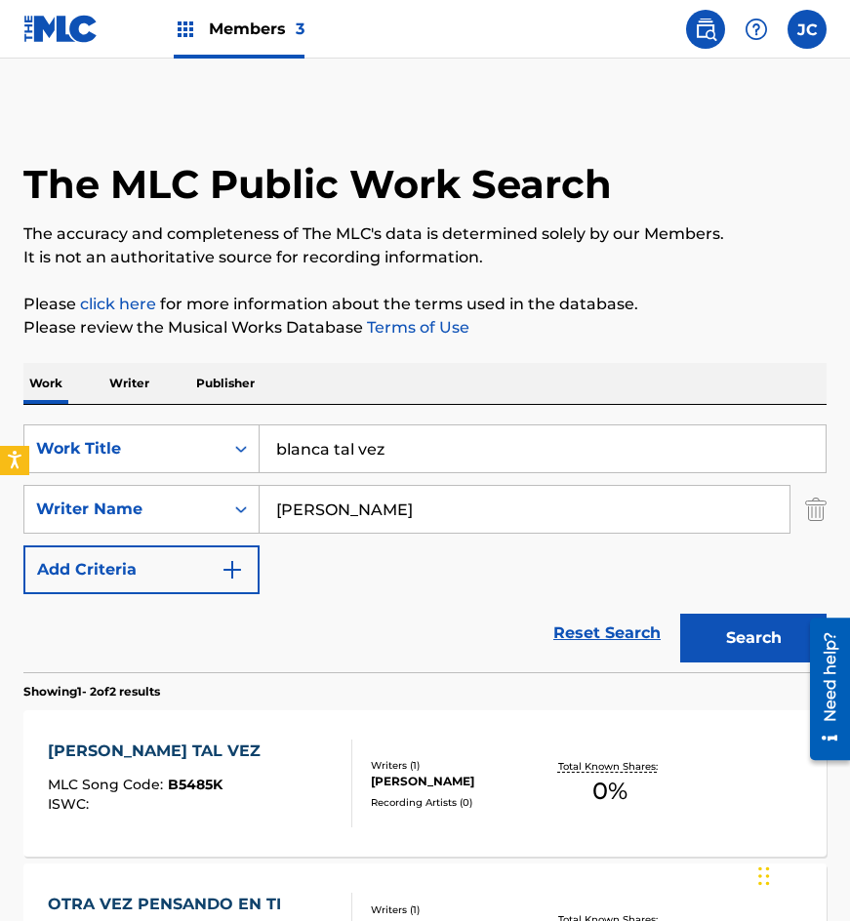
click at [564, 578] on div "SearchWithCriteria4acf8f84-b4e1-4561-838a-04421858645b Work Title [PERSON_NAME]…" at bounding box center [424, 510] width 803 height 170
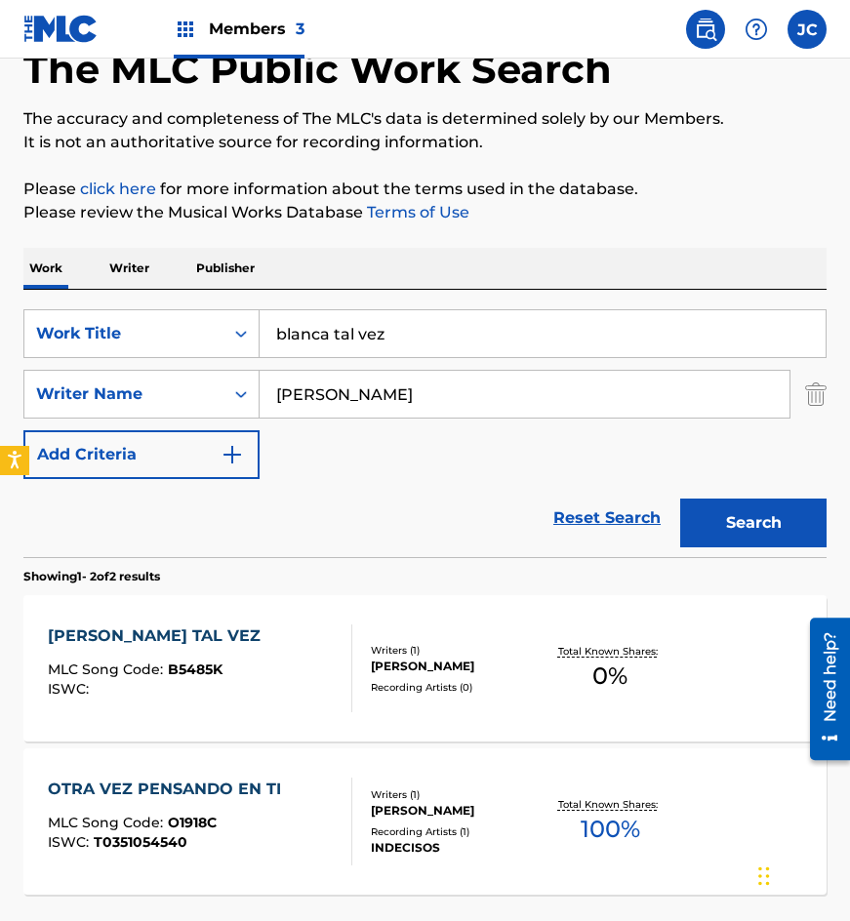
scroll to position [284, 0]
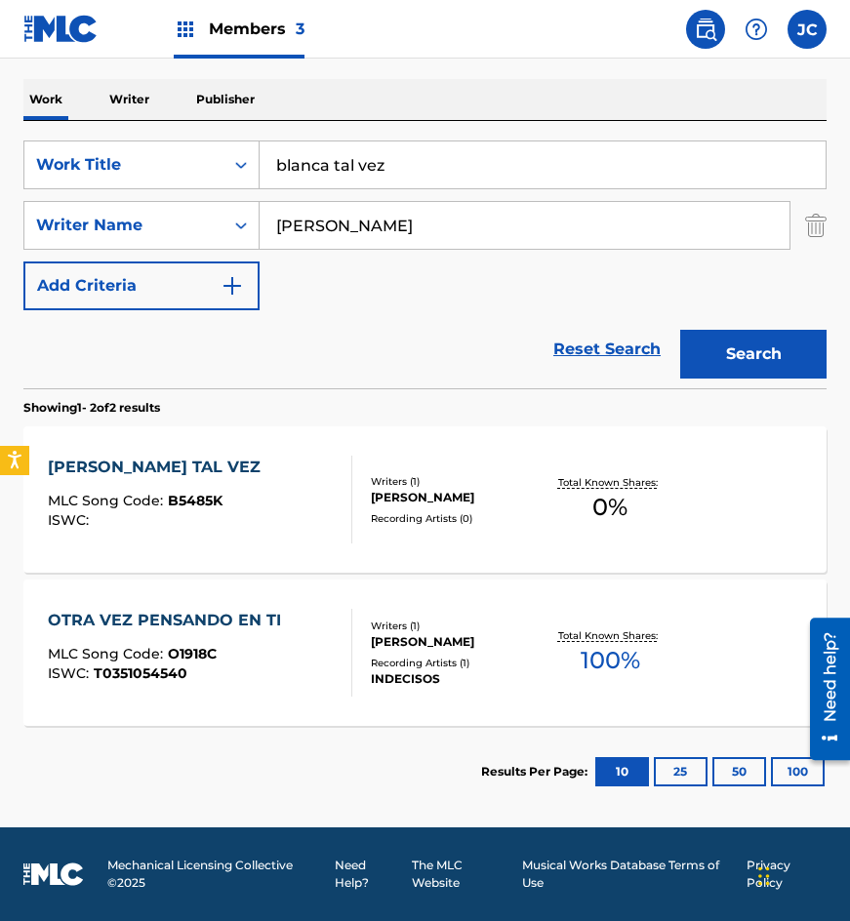
click at [183, 467] on div "[PERSON_NAME] TAL VEZ" at bounding box center [159, 467] width 223 height 23
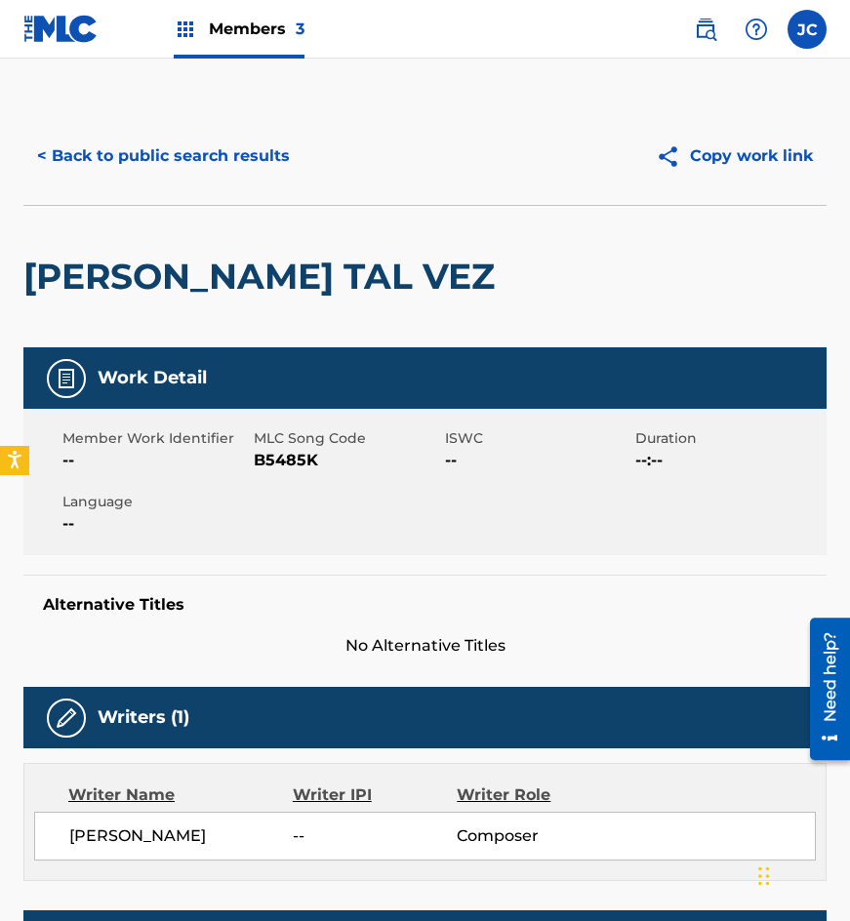
click at [288, 456] on span "B5485K" at bounding box center [347, 460] width 186 height 23
drag, startPoint x: 266, startPoint y: 288, endPoint x: 266, endPoint y: 217, distance: 71.3
click at [266, 288] on h2 "[PERSON_NAME] TAL VEZ" at bounding box center [263, 277] width 481 height 44
click at [260, 167] on button "< Back to public search results" at bounding box center [163, 156] width 280 height 49
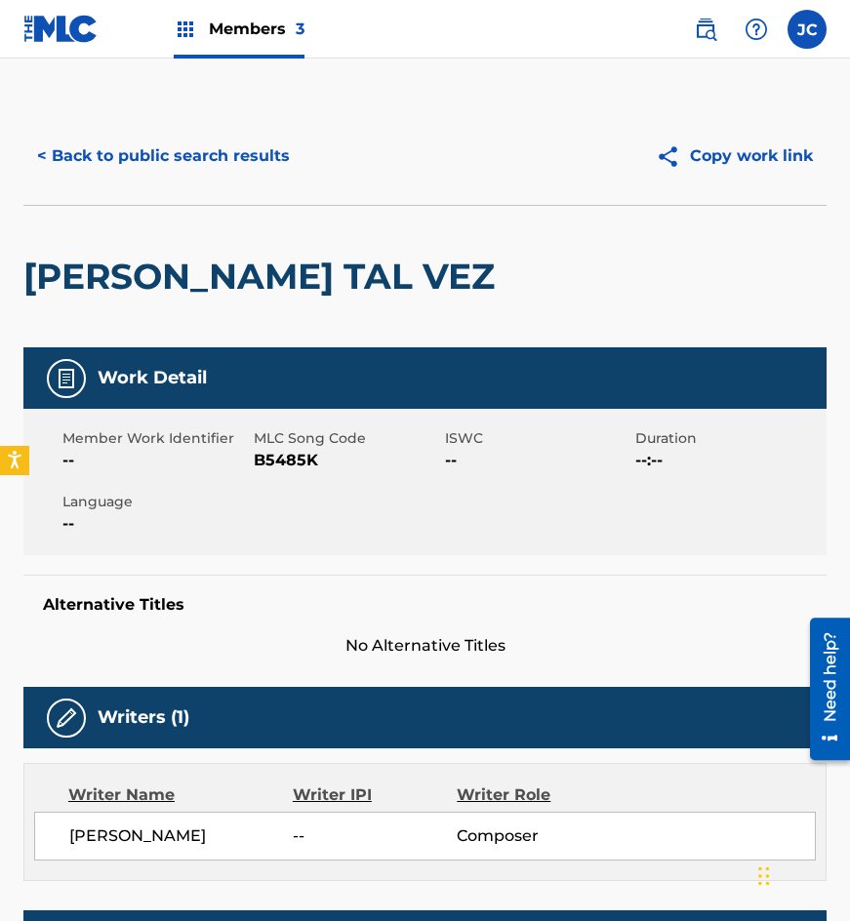
scroll to position [173, 0]
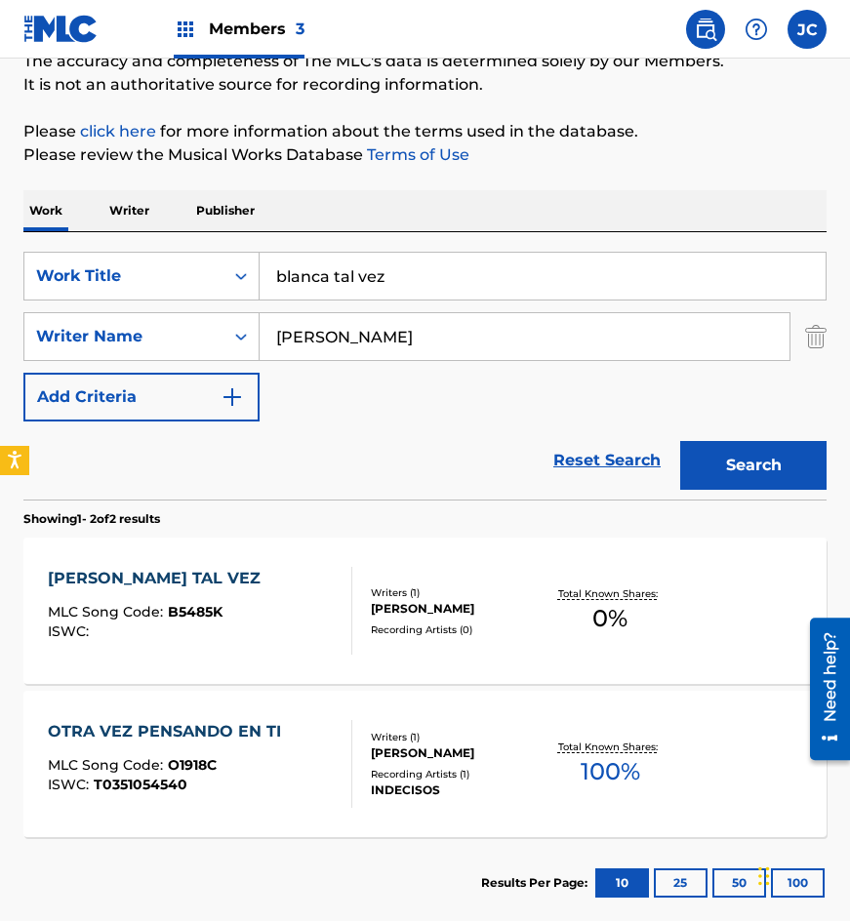
drag, startPoint x: 458, startPoint y: 262, endPoint x: 5, endPoint y: 285, distance: 453.5
click at [22, 301] on div "The MLC Public Work Search The accuracy and completeness of The MLC's data is d…" at bounding box center [425, 432] width 850 height 995
type input "dame [PERSON_NAME]"
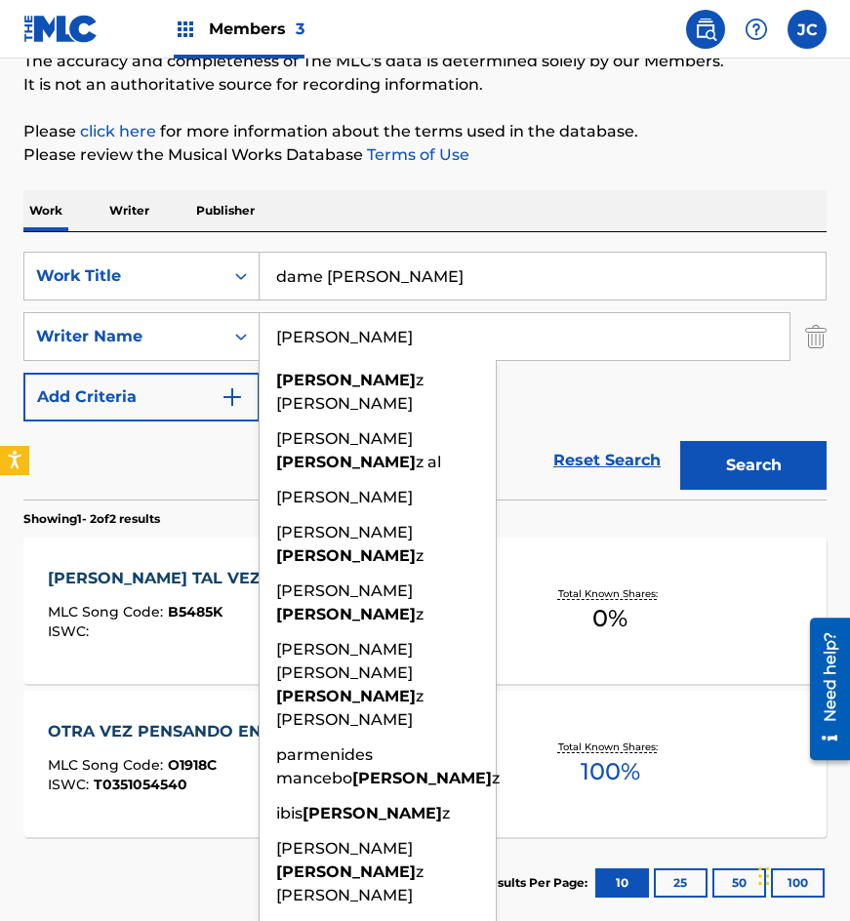
type input "[PERSON_NAME]"
click at [680, 441] on button "Search" at bounding box center [753, 465] width 146 height 49
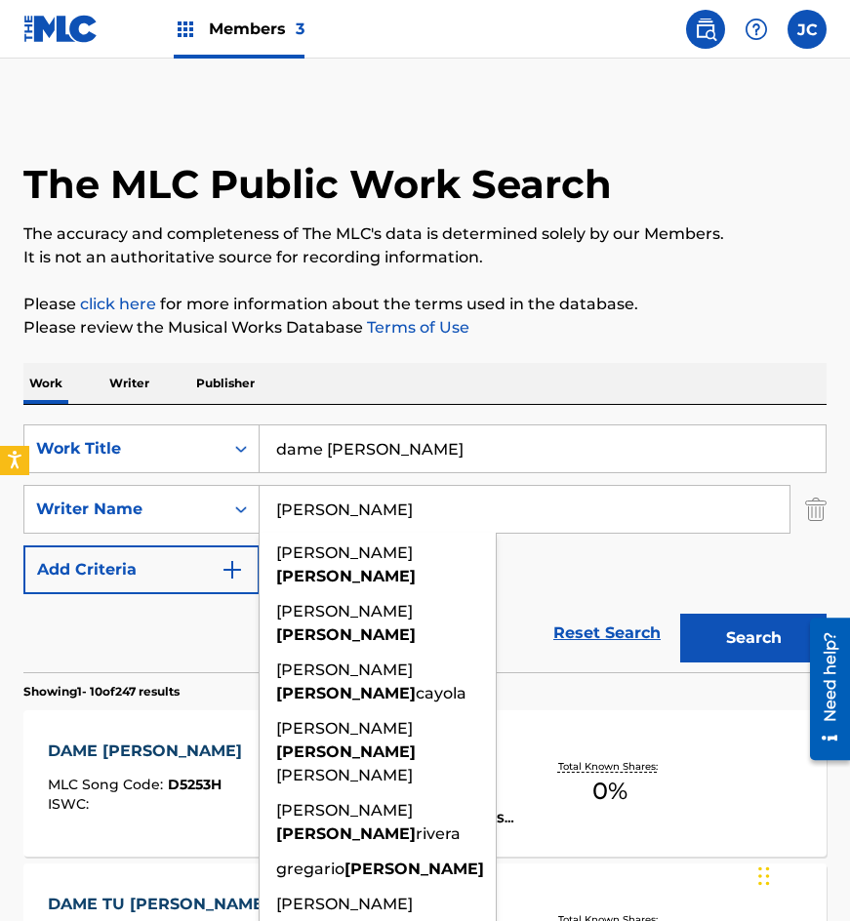
click at [548, 577] on div "SearchWithCriteria4acf8f84-b4e1-4561-838a-04421858645b Work Title dame carino S…" at bounding box center [424, 510] width 803 height 170
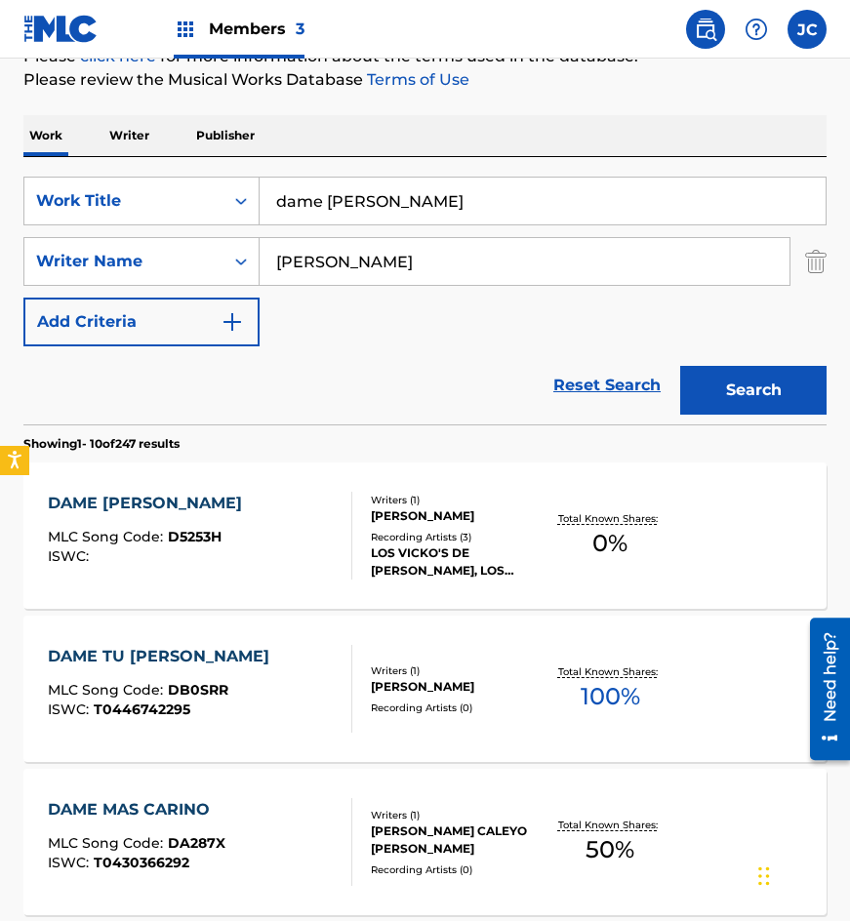
scroll to position [293, 0]
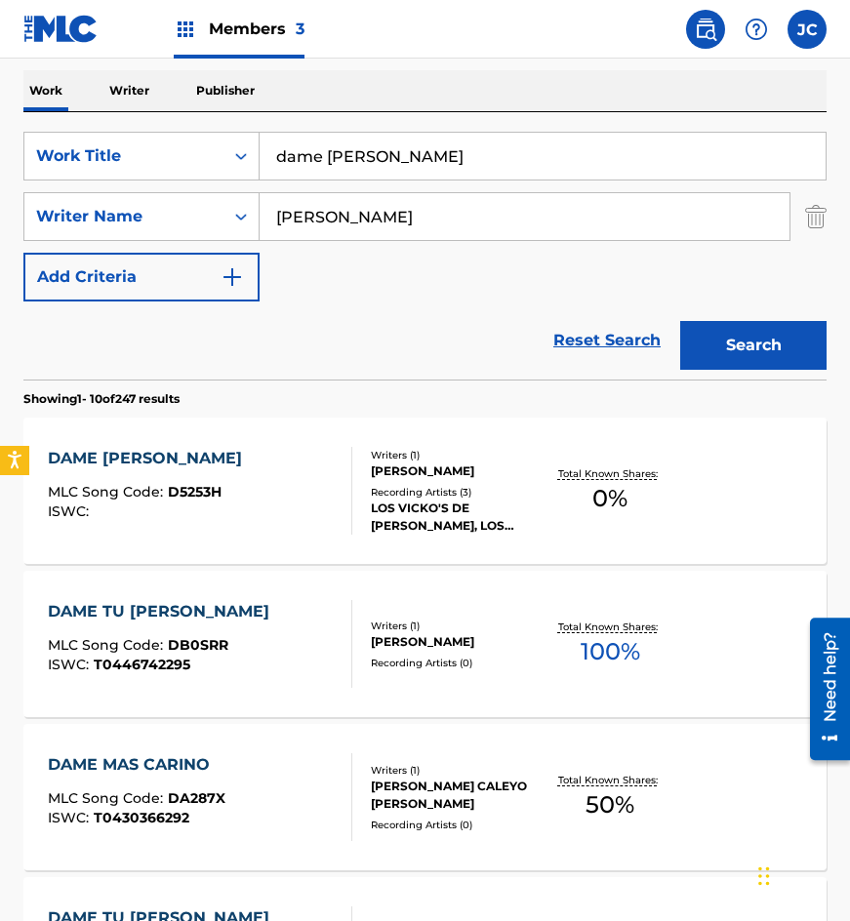
click at [399, 476] on div "[PERSON_NAME]" at bounding box center [457, 472] width 172 height 18
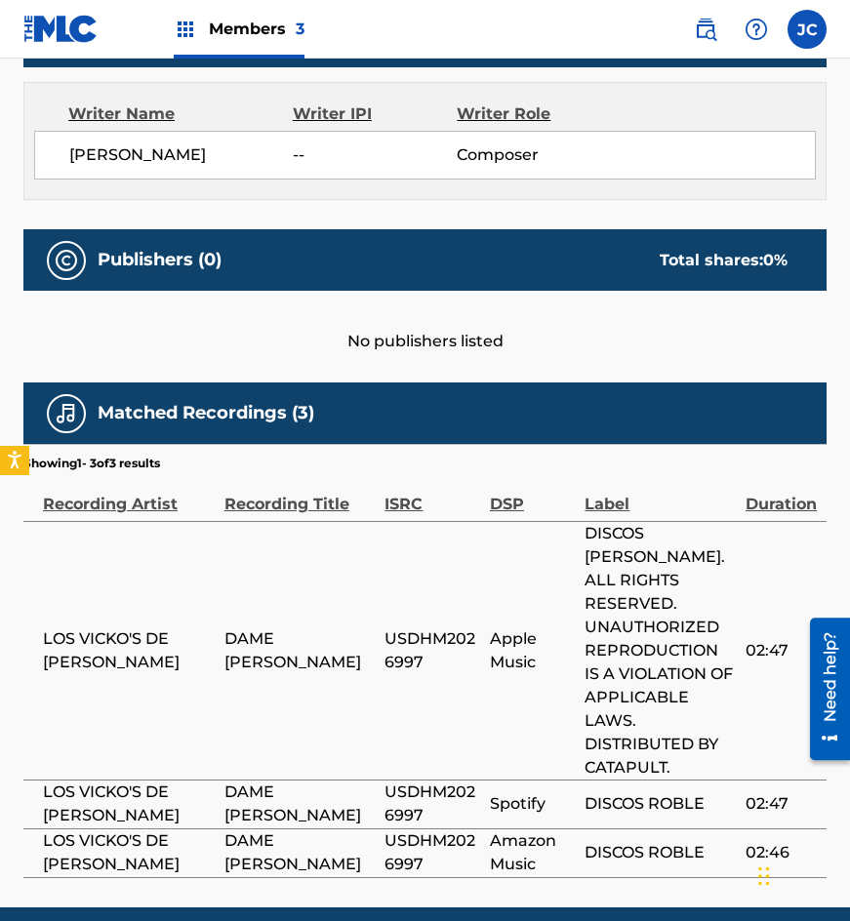
scroll to position [748, 0]
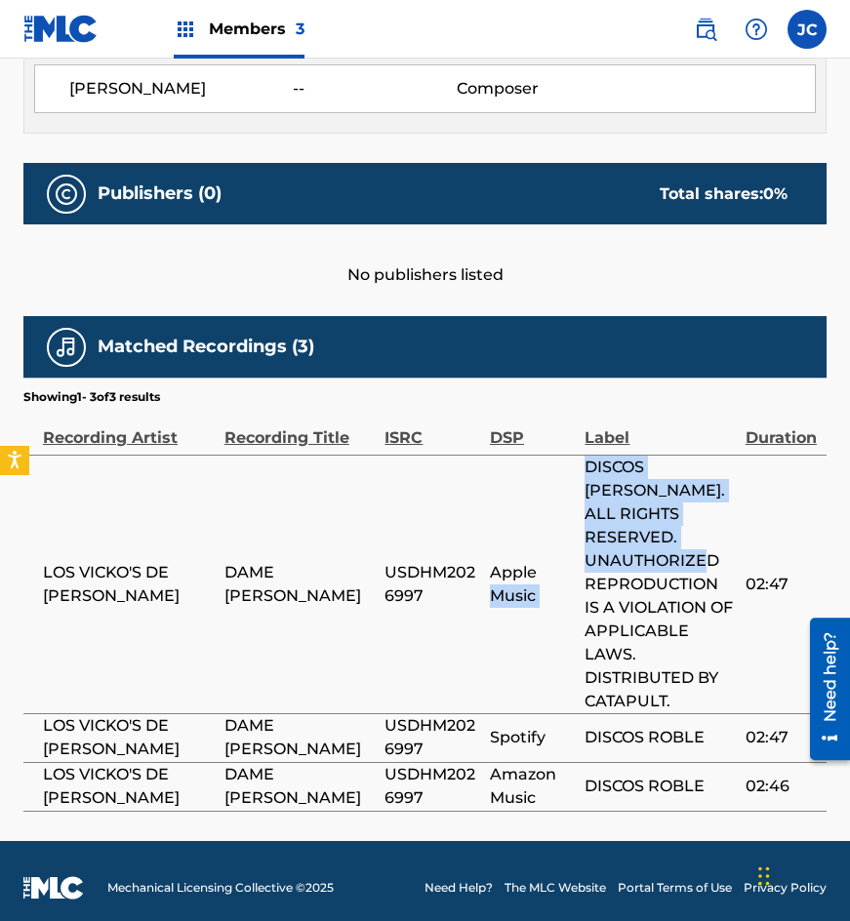
drag, startPoint x: 578, startPoint y: 539, endPoint x: 656, endPoint y: 578, distance: 87.3
click at [656, 578] on tr "LOS VICKO'S DE [PERSON_NAME] USDHM2026997 Apple Music DISCOS ROBLE. ALL RIGHTS …" at bounding box center [424, 584] width 803 height 259
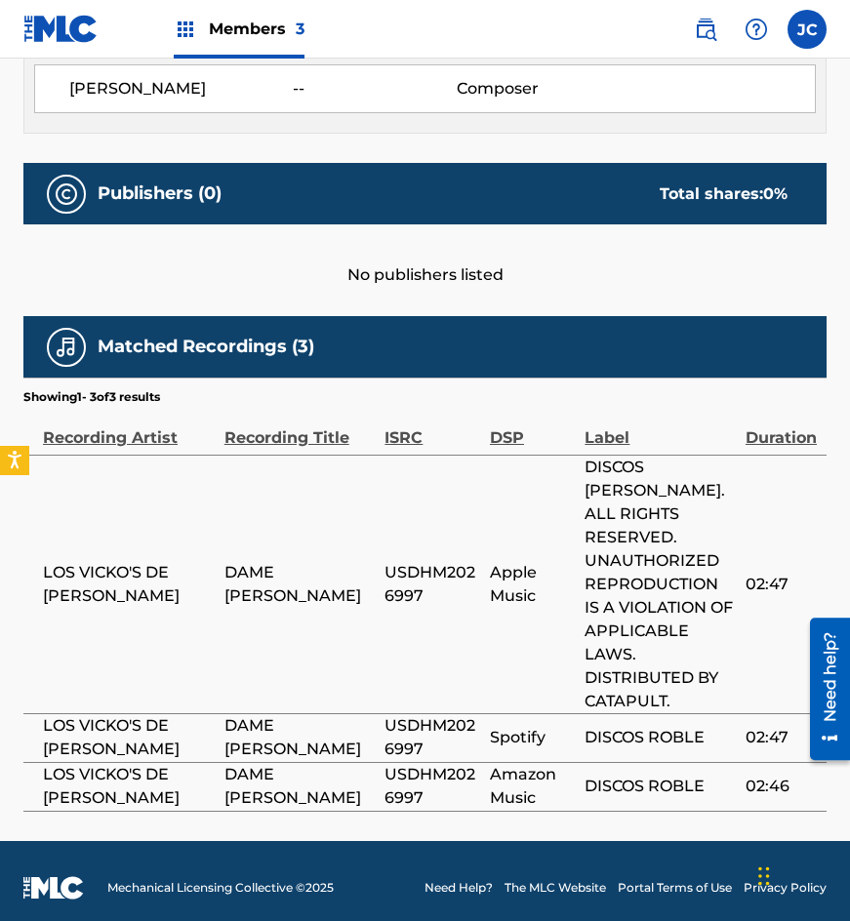
click at [665, 578] on span "DISCOS [PERSON_NAME]. ALL RIGHTS RESERVED. UNAUTHORIZED REPRODUCTION IS A VIOLA…" at bounding box center [660, 585] width 151 height 258
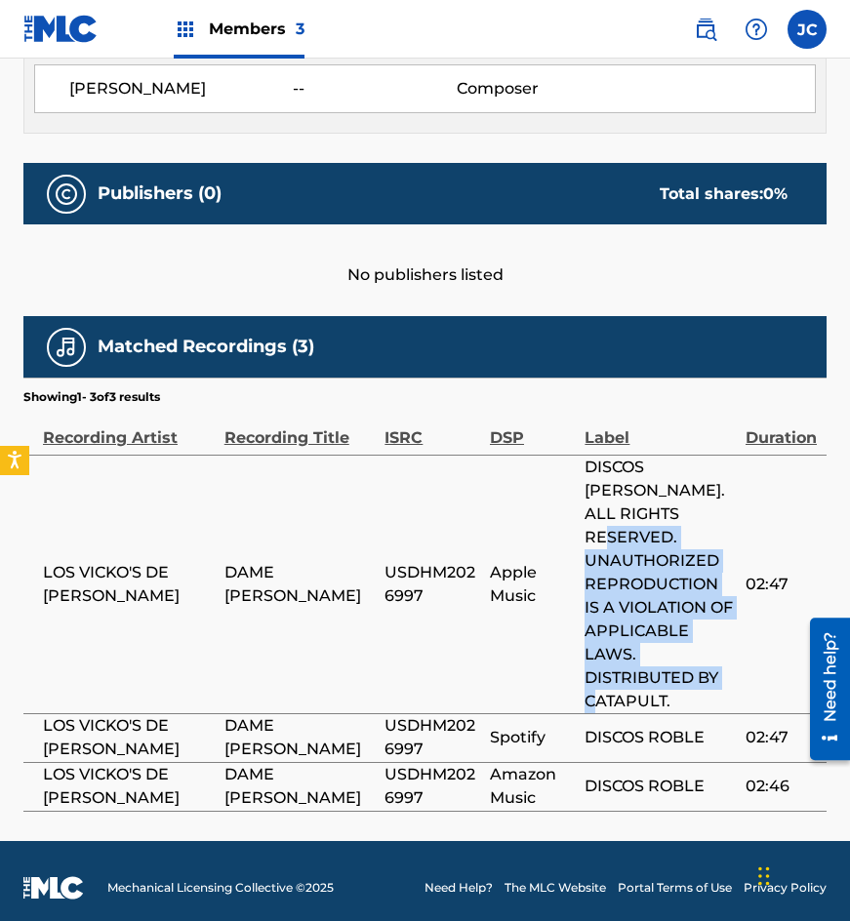
drag, startPoint x: 590, startPoint y: 550, endPoint x: 680, endPoint y: 684, distance: 162.4
click at [680, 684] on span "DISCOS [PERSON_NAME]. ALL RIGHTS RESERVED. UNAUTHORIZED REPRODUCTION IS A VIOLA…" at bounding box center [660, 585] width 151 height 258
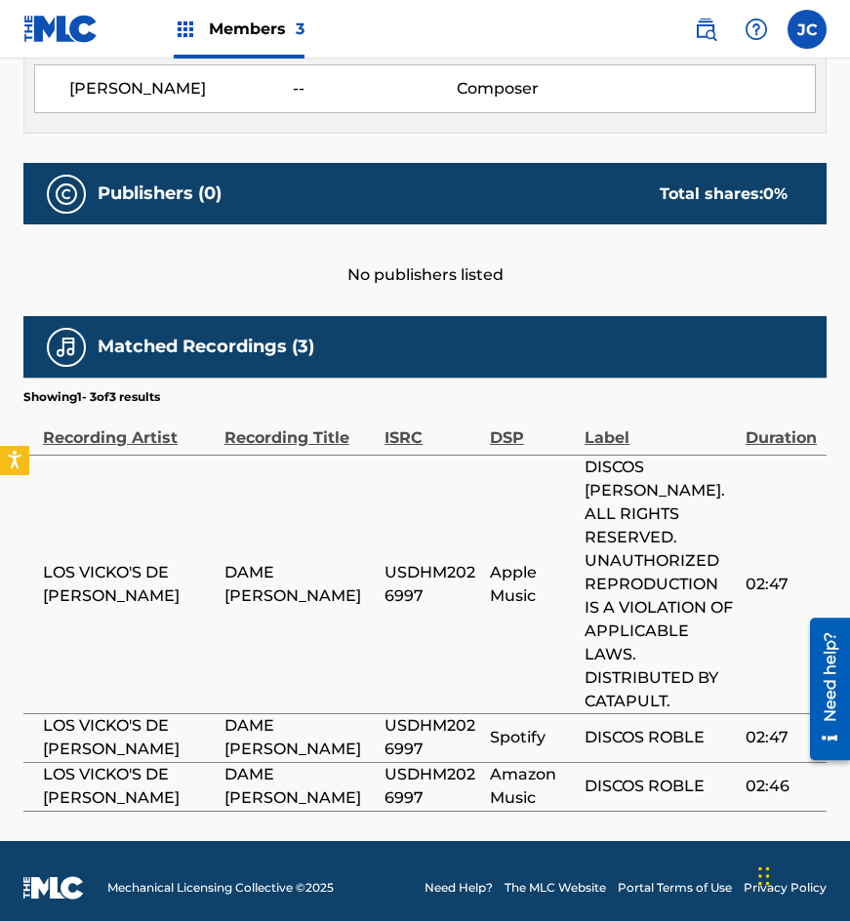
click at [753, 673] on td "02:47" at bounding box center [786, 584] width 81 height 259
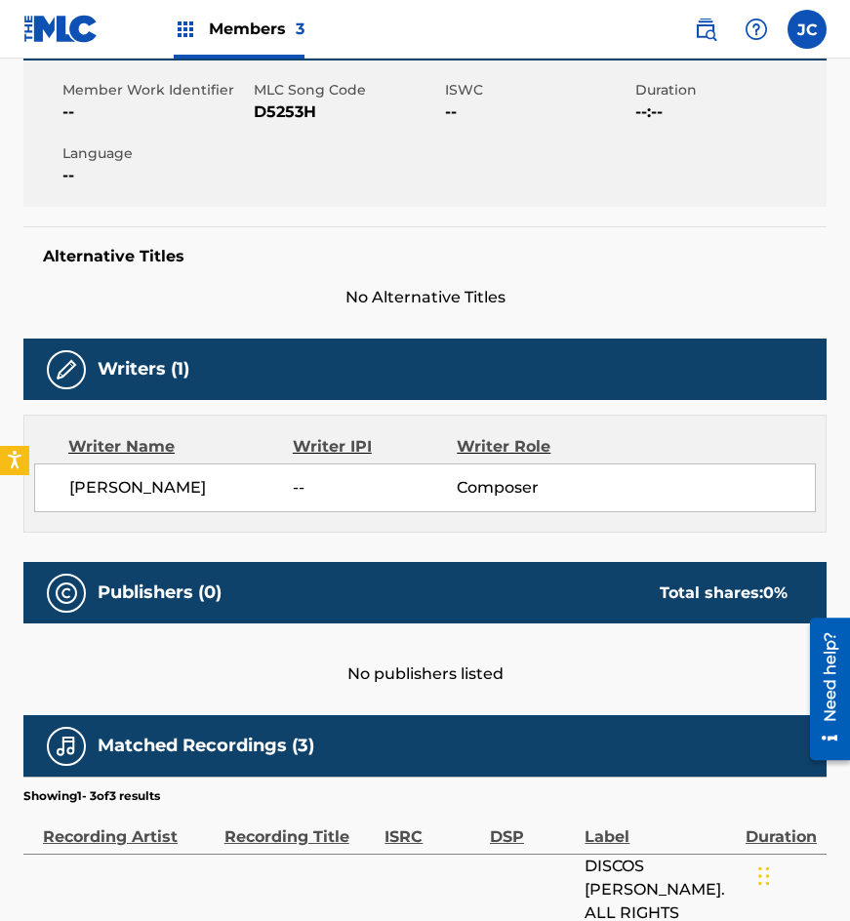
scroll to position [260, 0]
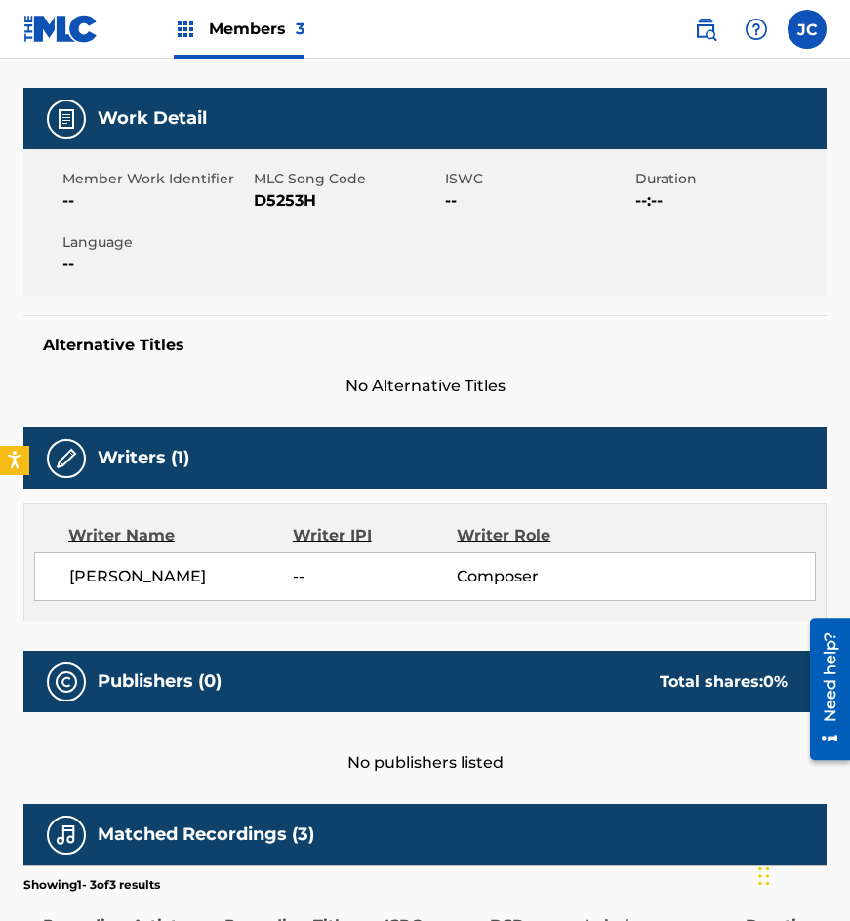
click at [293, 202] on span "D5253H" at bounding box center [347, 200] width 186 height 23
drag, startPoint x: 191, startPoint y: 247, endPoint x: 212, endPoint y: 234, distance: 24.1
click at [191, 247] on span "Language" at bounding box center [155, 242] width 186 height 20
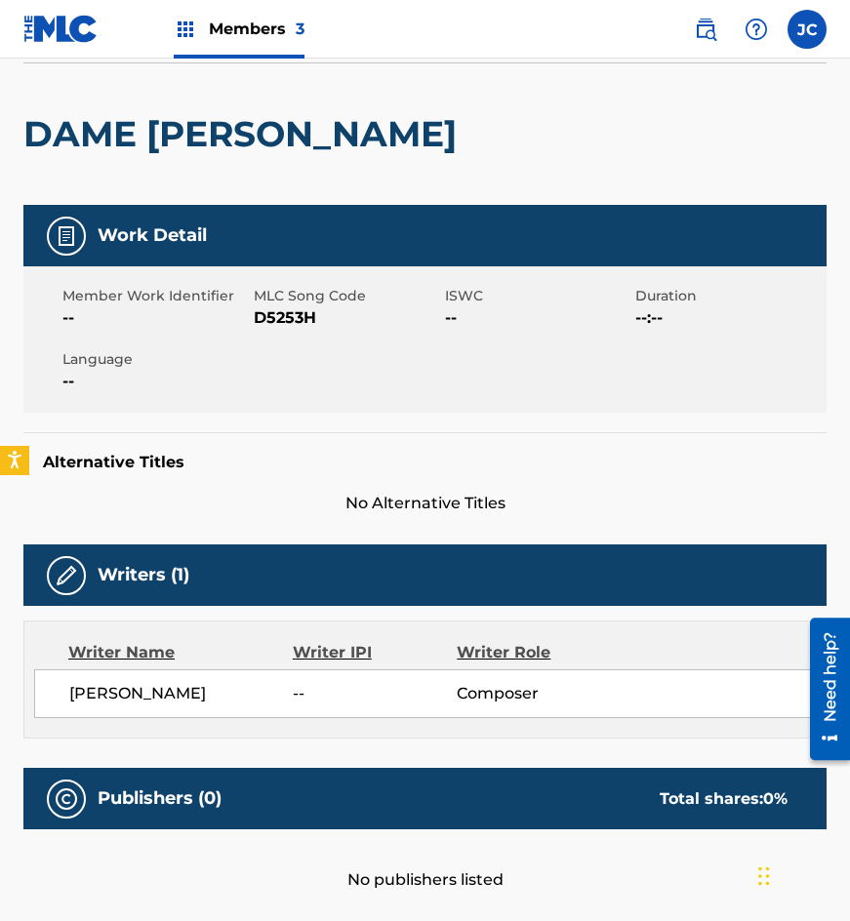
scroll to position [0, 0]
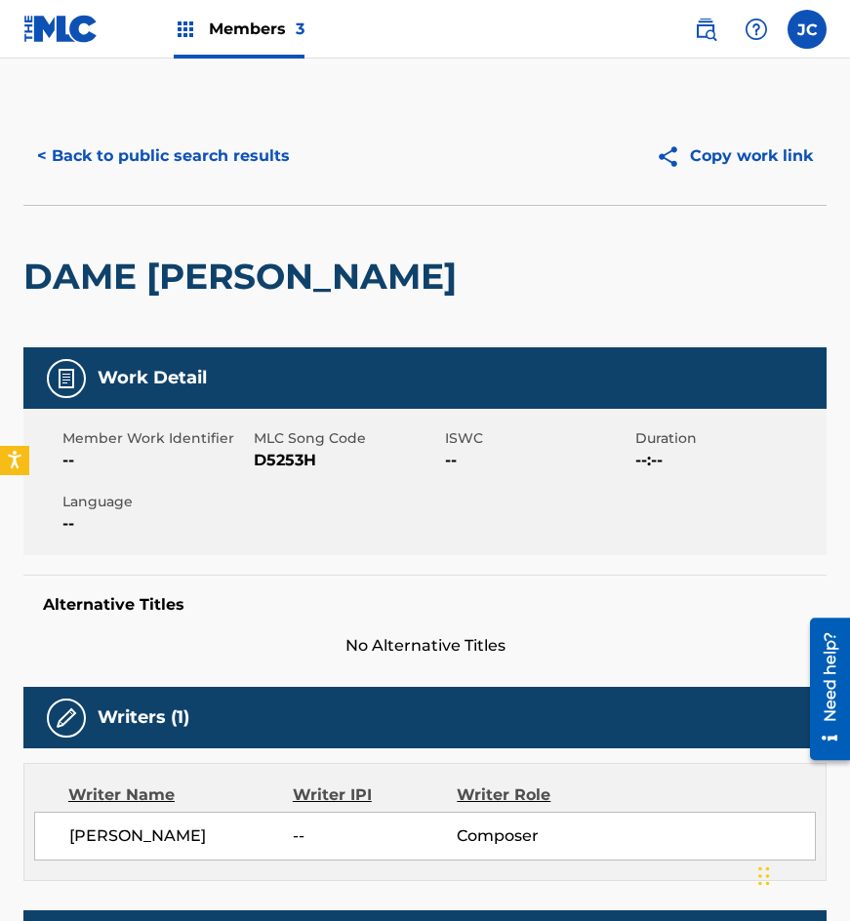
click at [195, 162] on button "< Back to public search results" at bounding box center [163, 156] width 280 height 49
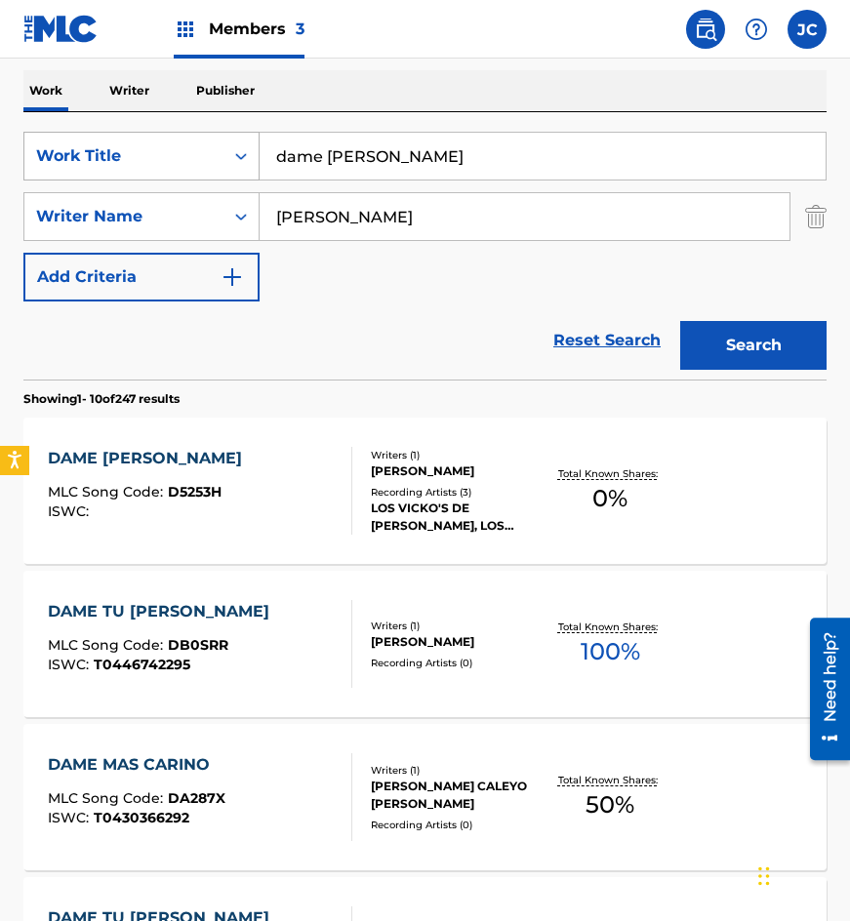
drag, startPoint x: 327, startPoint y: 177, endPoint x: 56, endPoint y: 177, distance: 271.4
click at [57, 177] on div "SearchWithCriteria4acf8f84-b4e1-4561-838a-04421858645b Work Title dame carino" at bounding box center [424, 156] width 803 height 49
type input "doy gracias a dios"
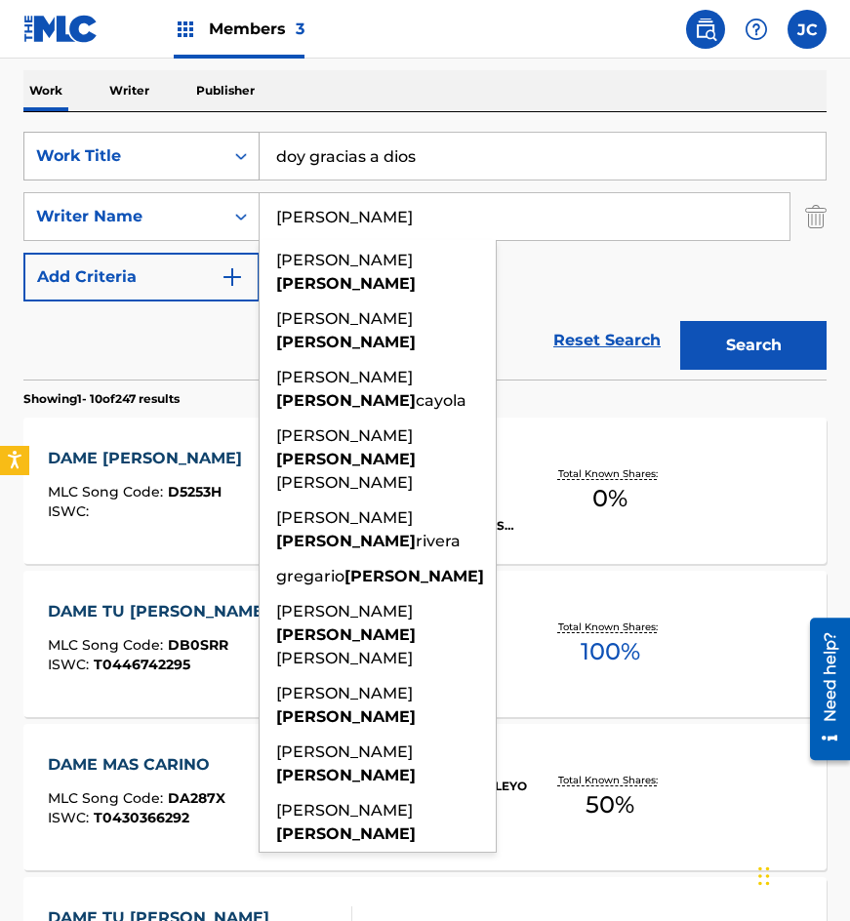
click at [680, 321] on button "Search" at bounding box center [753, 345] width 146 height 49
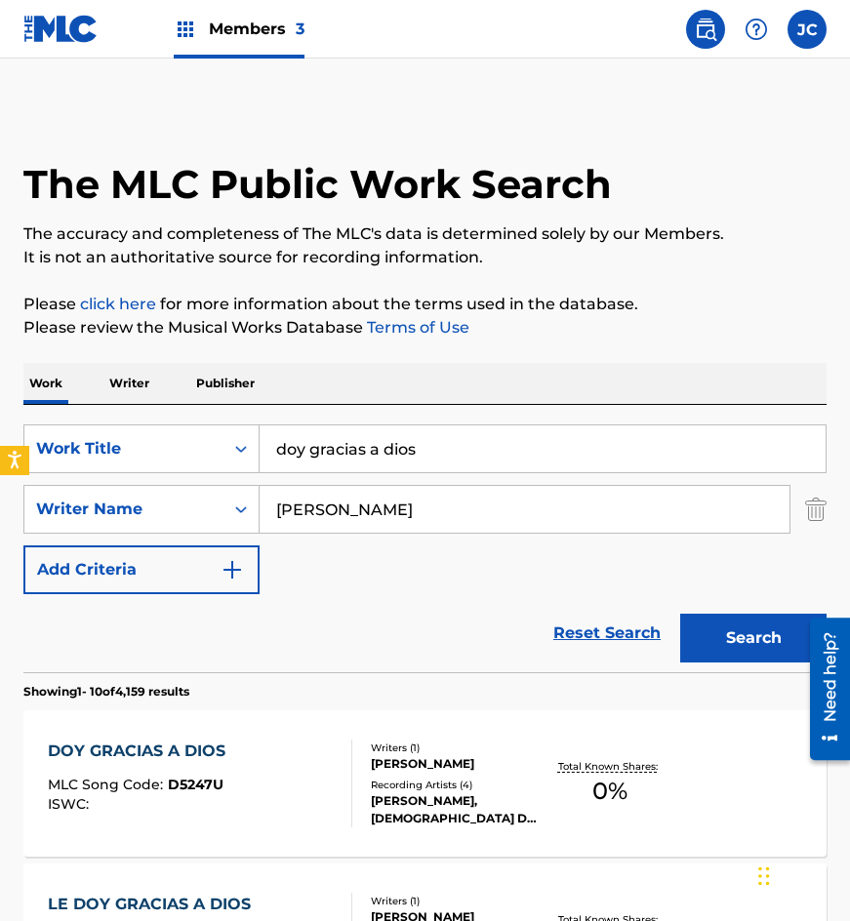
click at [366, 576] on div "SearchWithCriteria4acf8f84-b4e1-4561-838a-04421858645b Work Title doy gracias a…" at bounding box center [424, 510] width 803 height 170
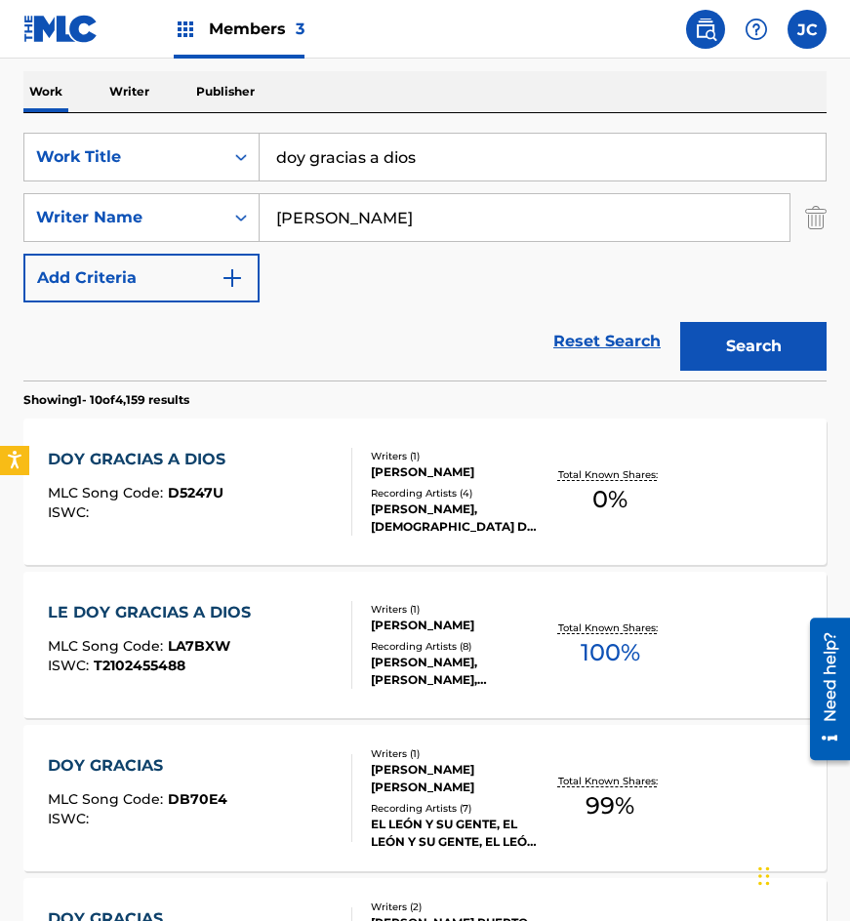
scroll to position [293, 0]
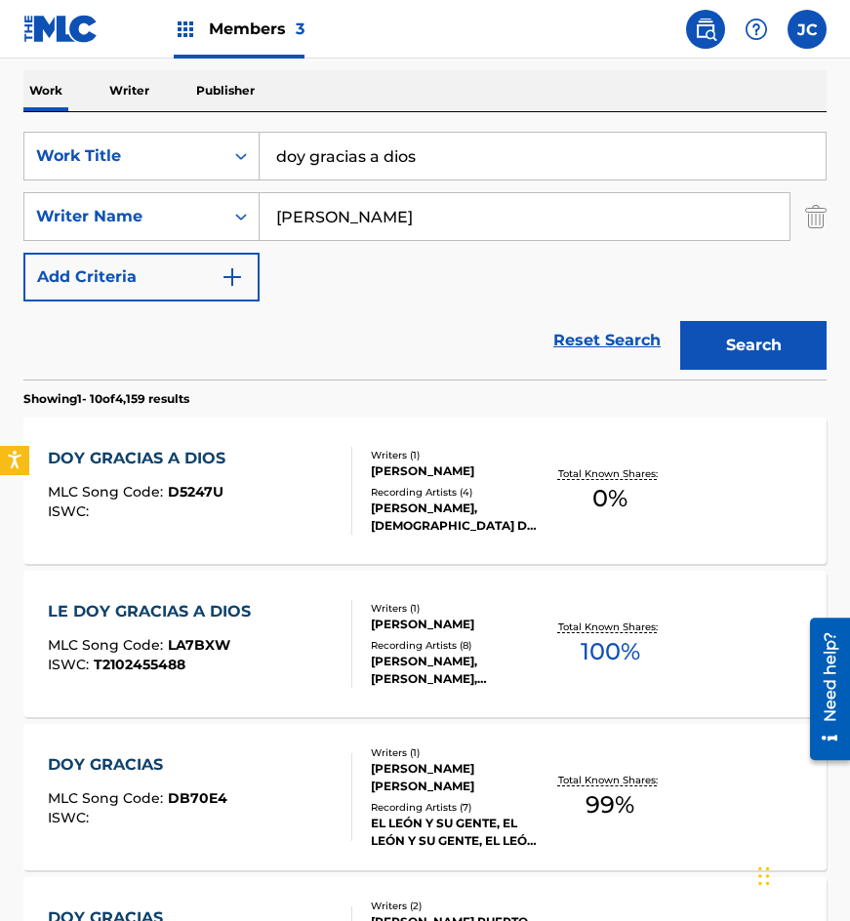
click at [258, 460] on div "DOY GRACIAS A DIOS MLC Song Code : D5247U ISWC :" at bounding box center [201, 491] width 306 height 88
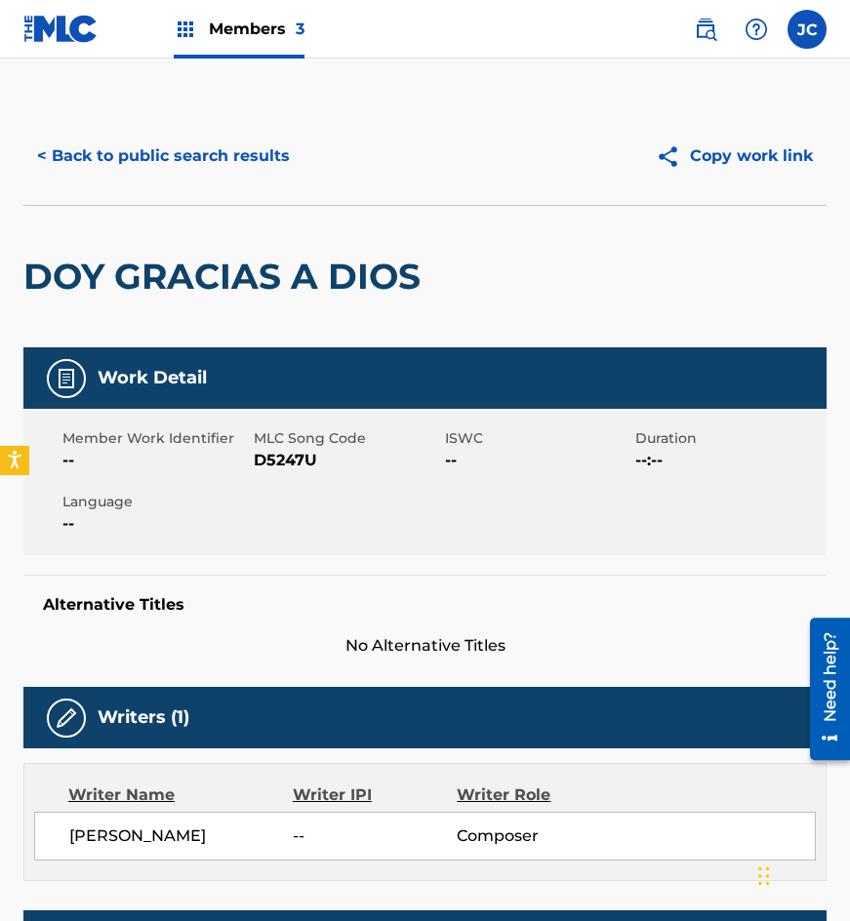
click at [306, 464] on span "D5247U" at bounding box center [347, 460] width 186 height 23
click at [273, 182] on div "< Back to public search results Copy work link" at bounding box center [424, 156] width 803 height 98
click at [256, 151] on button "< Back to public search results" at bounding box center [163, 156] width 280 height 49
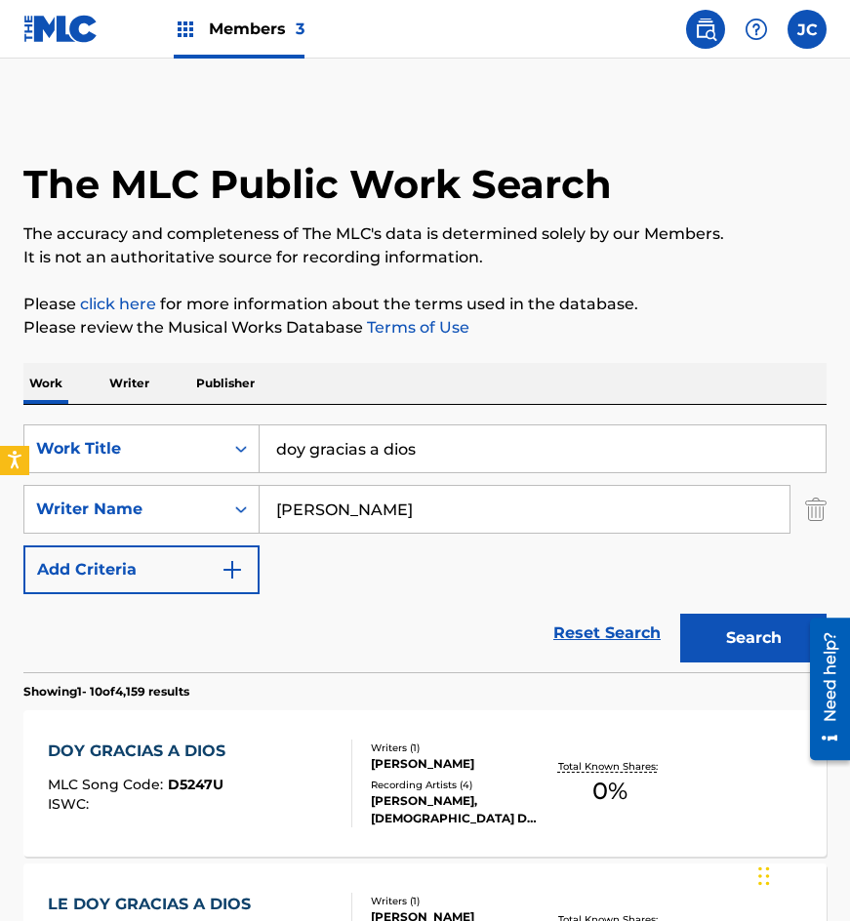
scroll to position [293, 0]
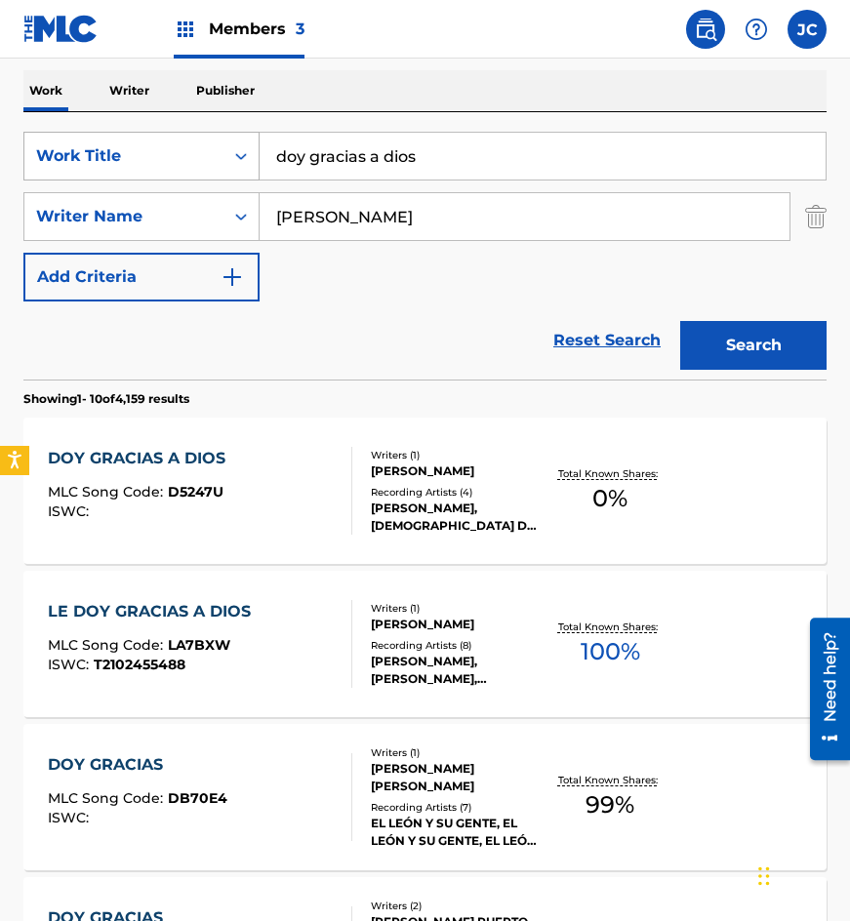
drag, startPoint x: 432, startPoint y: 155, endPoint x: 174, endPoint y: 134, distance: 259.6
click at [174, 134] on div "SearchWithCriteria4acf8f84-b4e1-4561-838a-04421858645b Work Title doy gracias a…" at bounding box center [424, 156] width 803 height 49
type input "mujer sonorense"
click at [680, 321] on button "Search" at bounding box center [753, 345] width 146 height 49
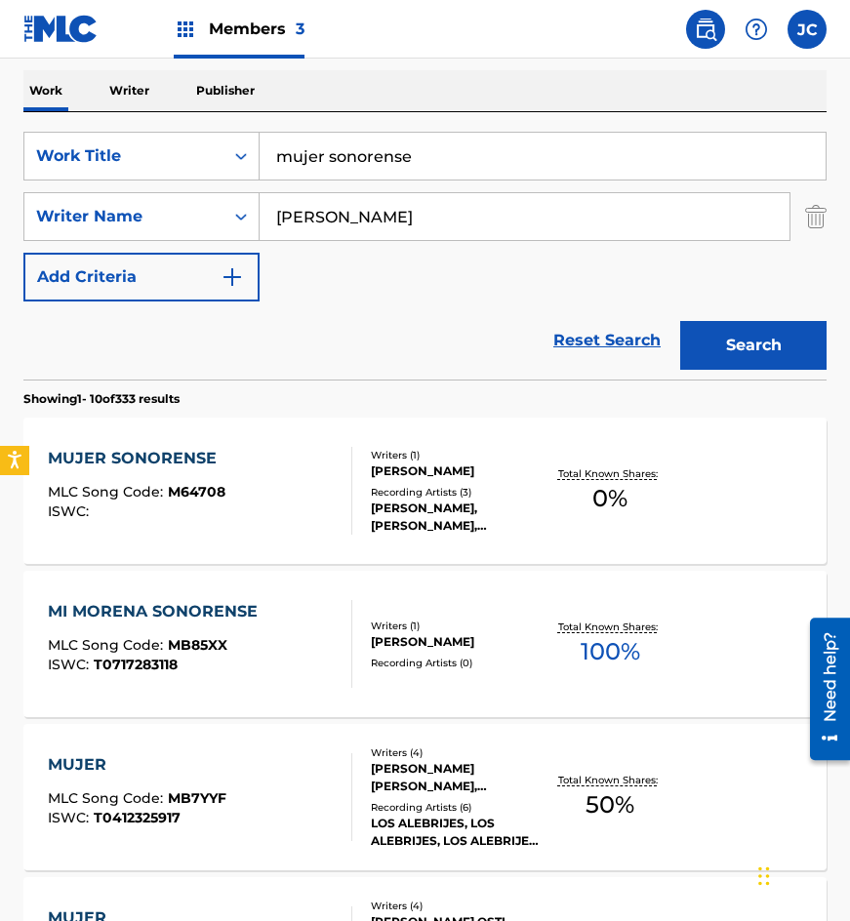
click at [422, 463] on div "[PERSON_NAME]" at bounding box center [457, 472] width 172 height 18
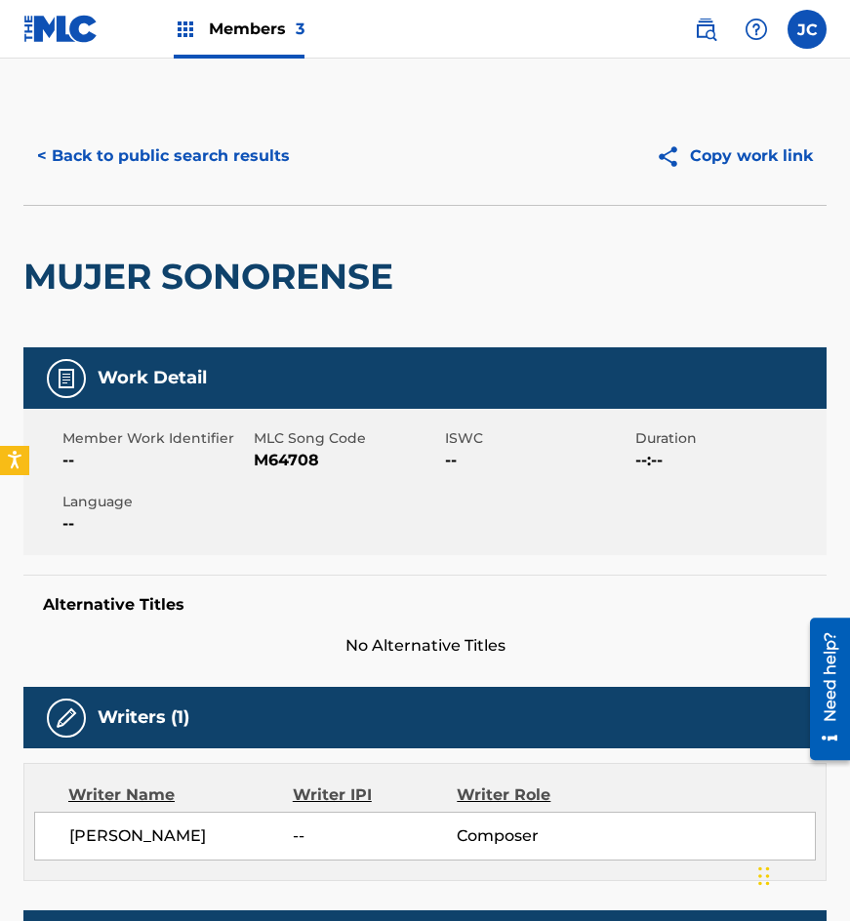
click at [270, 457] on span "M64708" at bounding box center [347, 460] width 186 height 23
click at [243, 209] on div "MUJER SONORENSE" at bounding box center [213, 277] width 380 height 142
click at [243, 156] on button "< Back to public search results" at bounding box center [163, 156] width 280 height 49
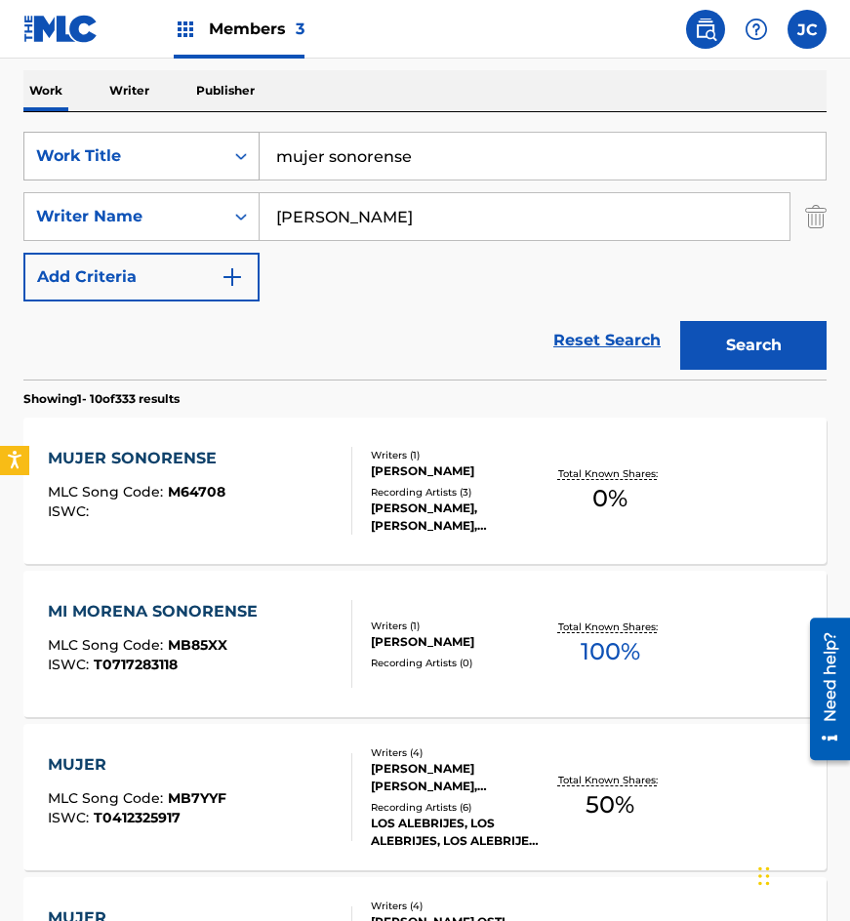
drag, startPoint x: 430, startPoint y: 160, endPoint x: 62, endPoint y: 141, distance: 368.5
click at [89, 143] on div "SearchWithCriteria4acf8f84-b4e1-4561-838a-04421858645b Work Title mujer sonoren…" at bounding box center [424, 156] width 803 height 49
type input "mi religion gitana"
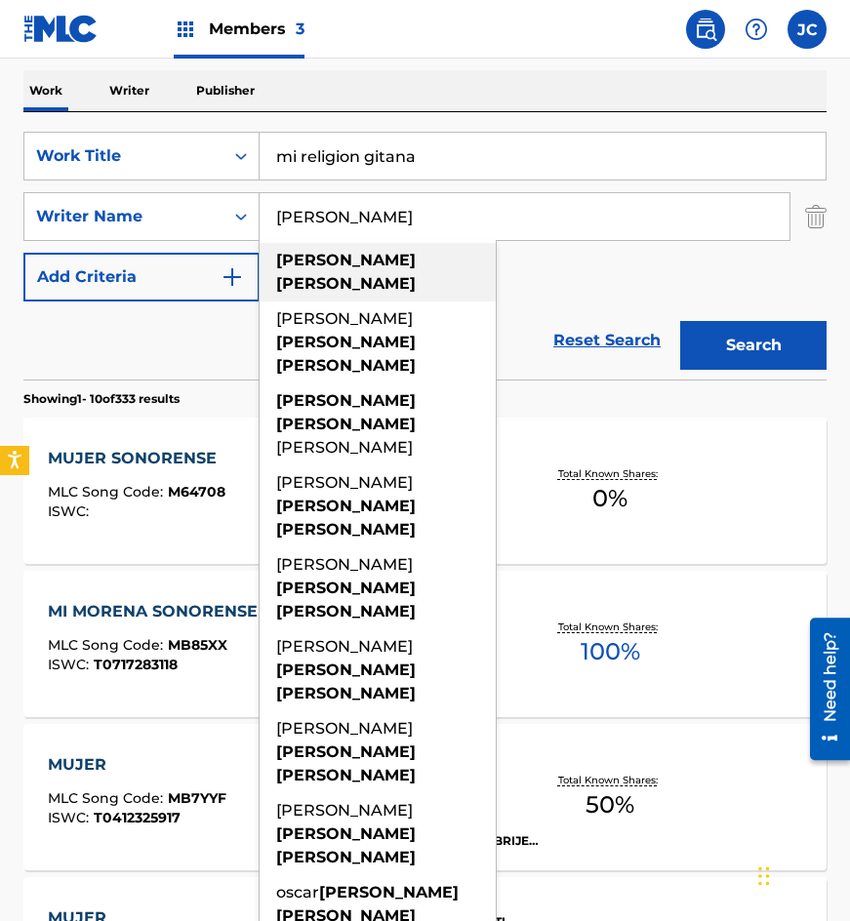
type input "[PERSON_NAME]"
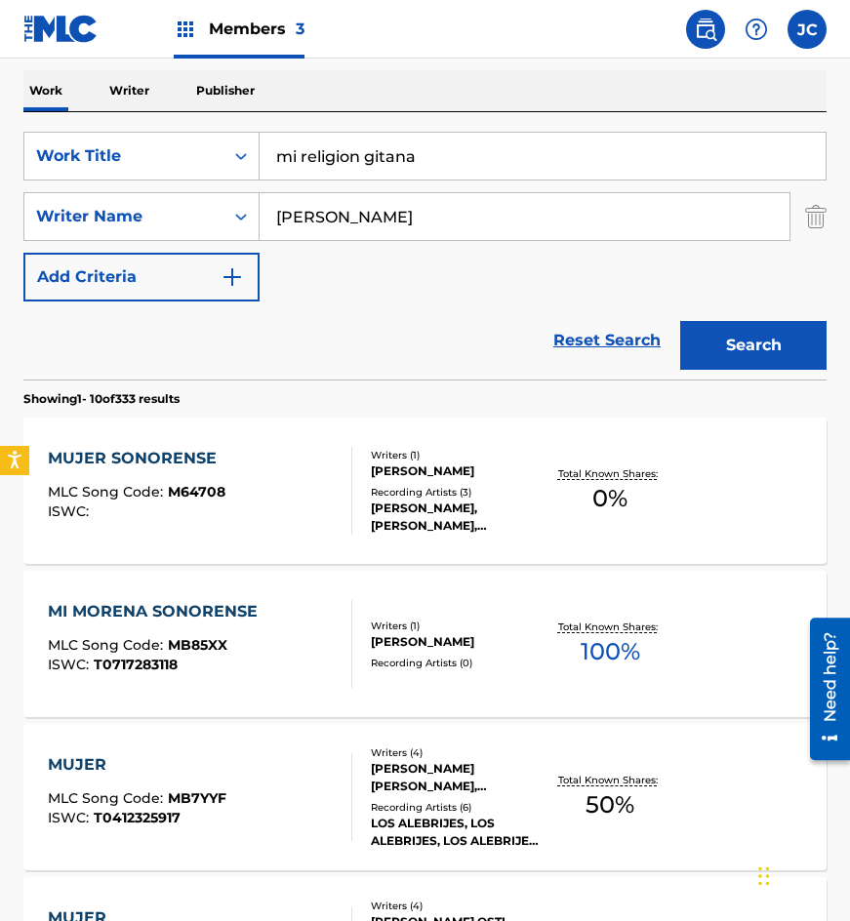
drag, startPoint x: 544, startPoint y: 259, endPoint x: 535, endPoint y: 271, distance: 15.4
click at [542, 264] on div "SearchWithCriteria4acf8f84-b4e1-4561-838a-04421858645b Work Title mi religion g…" at bounding box center [424, 217] width 803 height 170
click at [722, 331] on button "Search" at bounding box center [753, 345] width 146 height 49
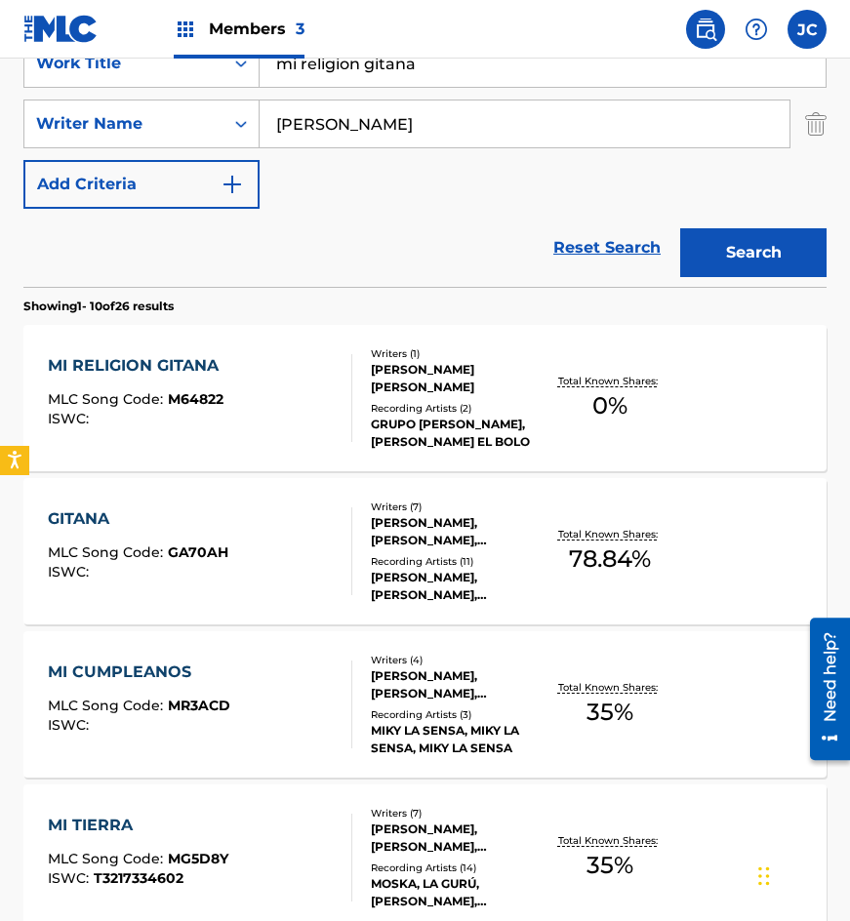
scroll to position [390, 0]
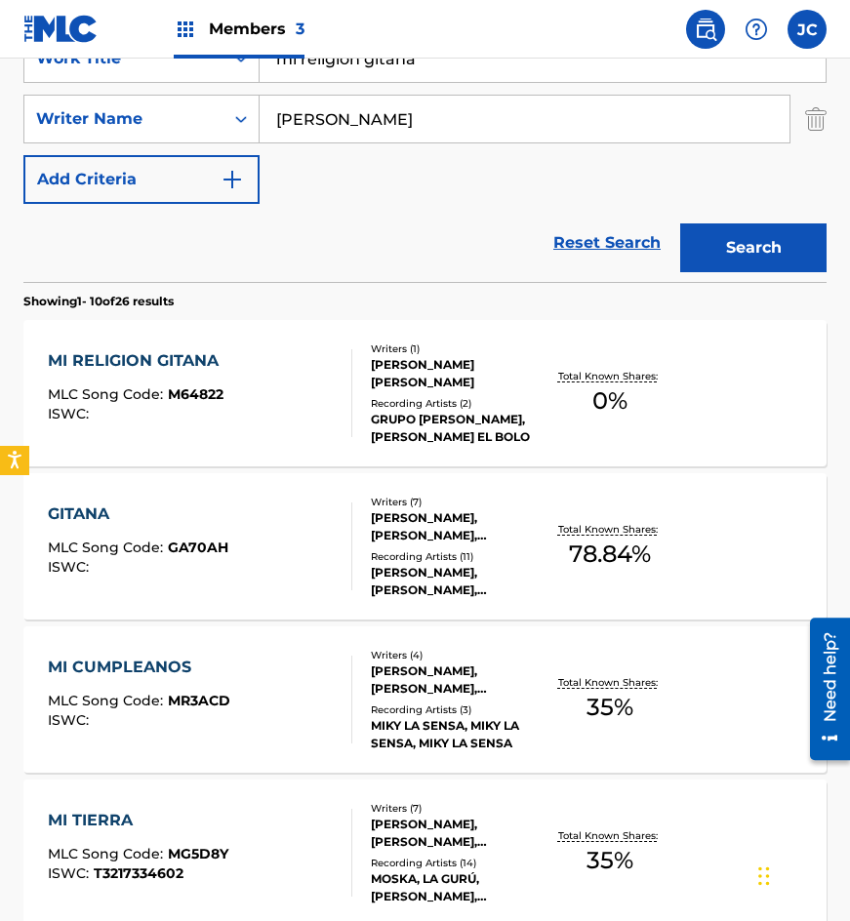
click at [383, 533] on div "[PERSON_NAME], [PERSON_NAME], [PERSON_NAME], [PERSON_NAME], [PERSON_NAME], [PER…" at bounding box center [457, 527] width 172 height 35
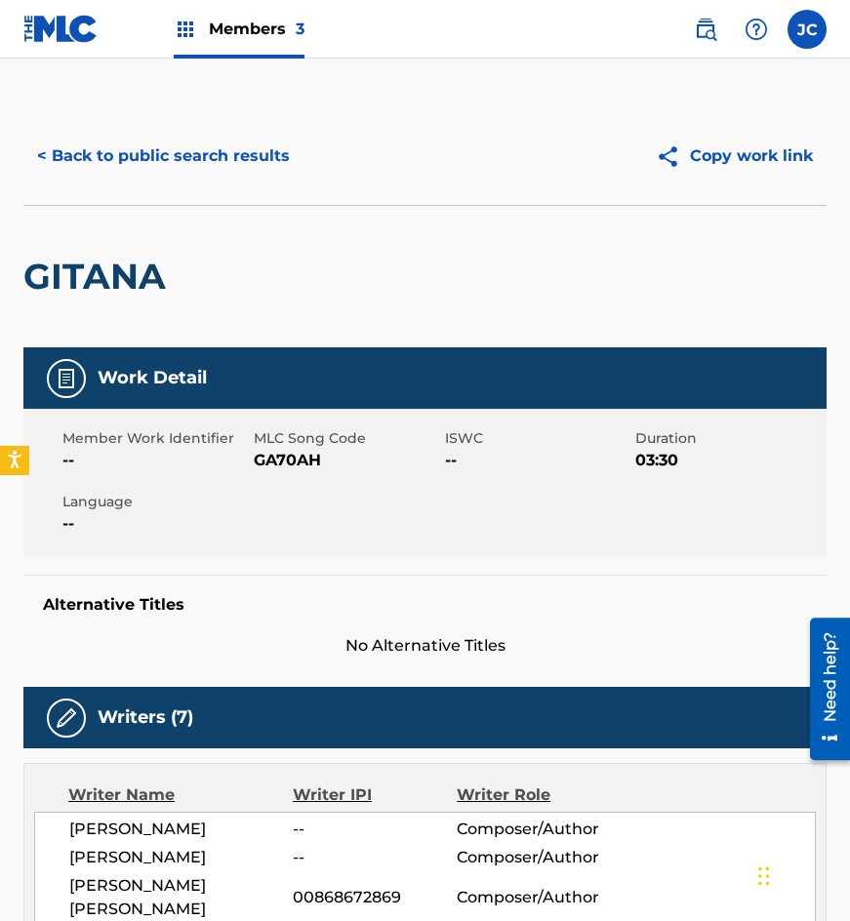
click at [199, 158] on button "< Back to public search results" at bounding box center [163, 156] width 280 height 49
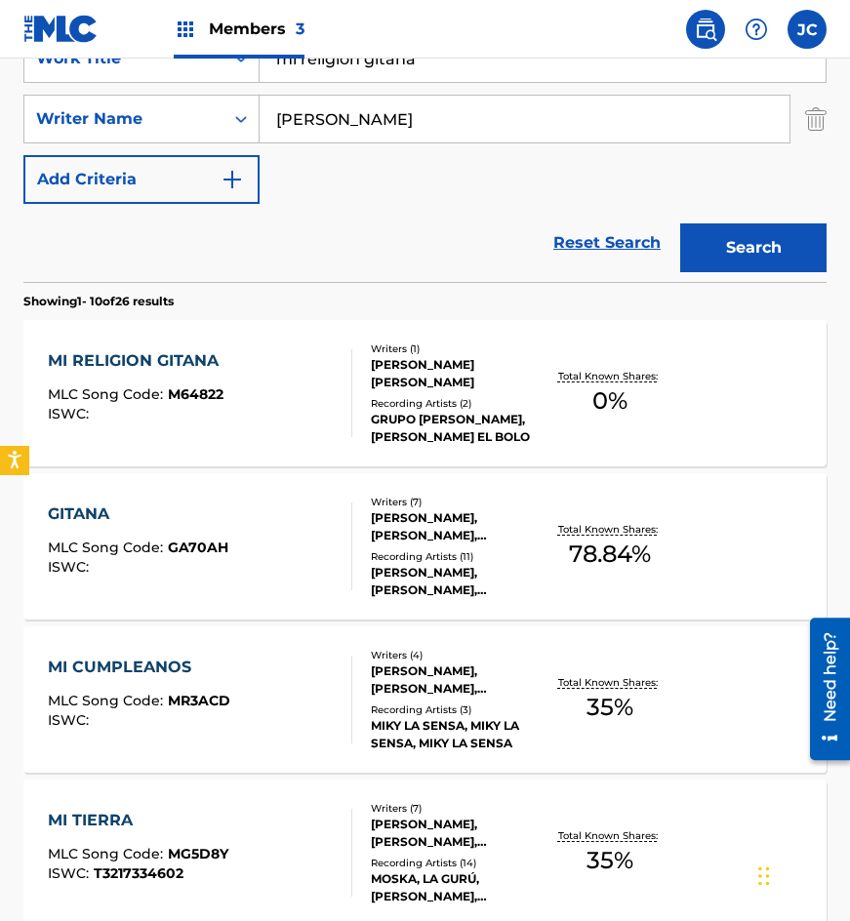
click at [312, 390] on div "MI RELIGION GITANA MLC Song Code : M64822 ISWC :" at bounding box center [201, 393] width 306 height 88
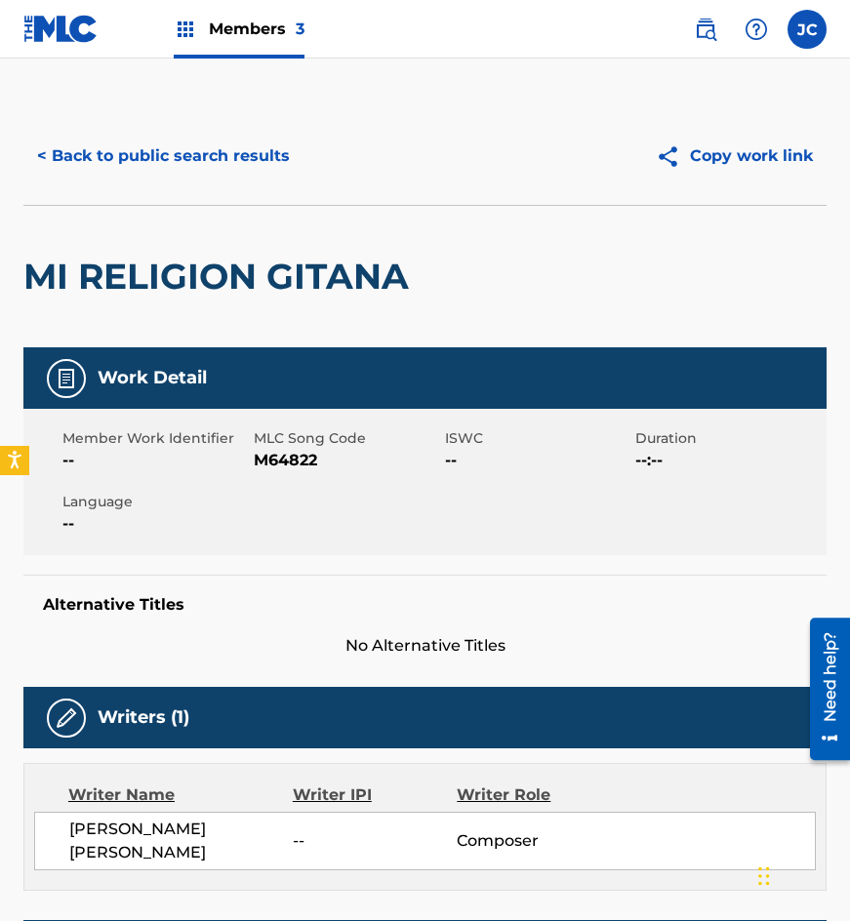
click at [301, 459] on span "M64822" at bounding box center [347, 460] width 186 height 23
click at [224, 203] on div "< Back to public search results Copy work link" at bounding box center [424, 156] width 803 height 98
click at [237, 159] on button "< Back to public search results" at bounding box center [163, 156] width 280 height 49
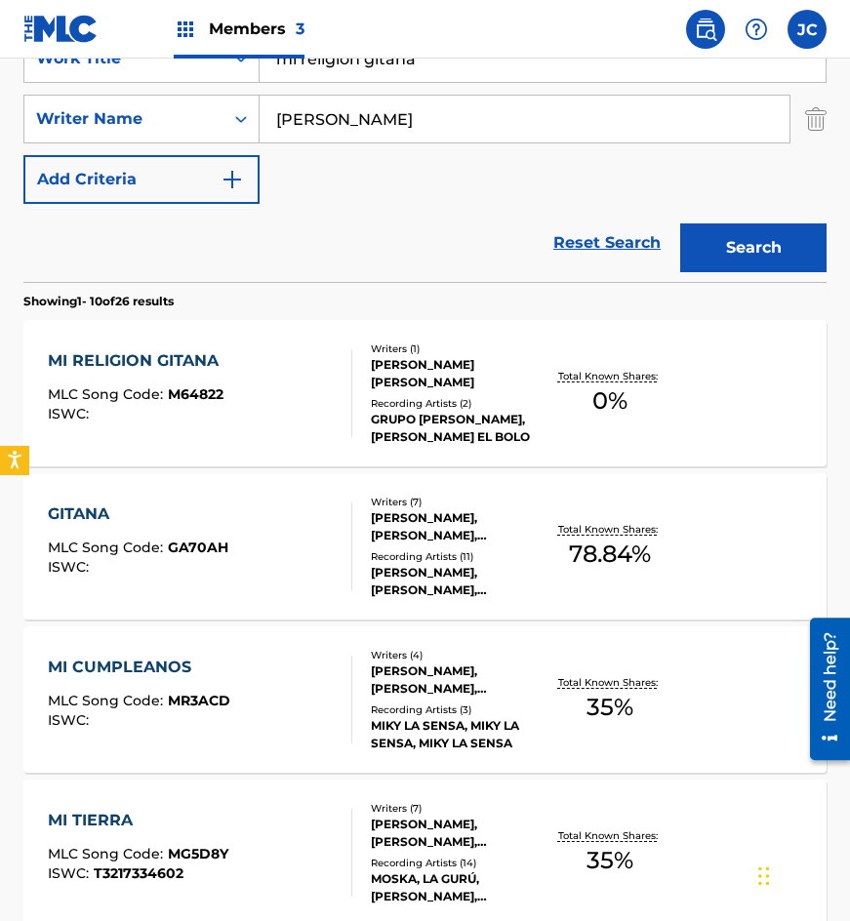
scroll to position [293, 0]
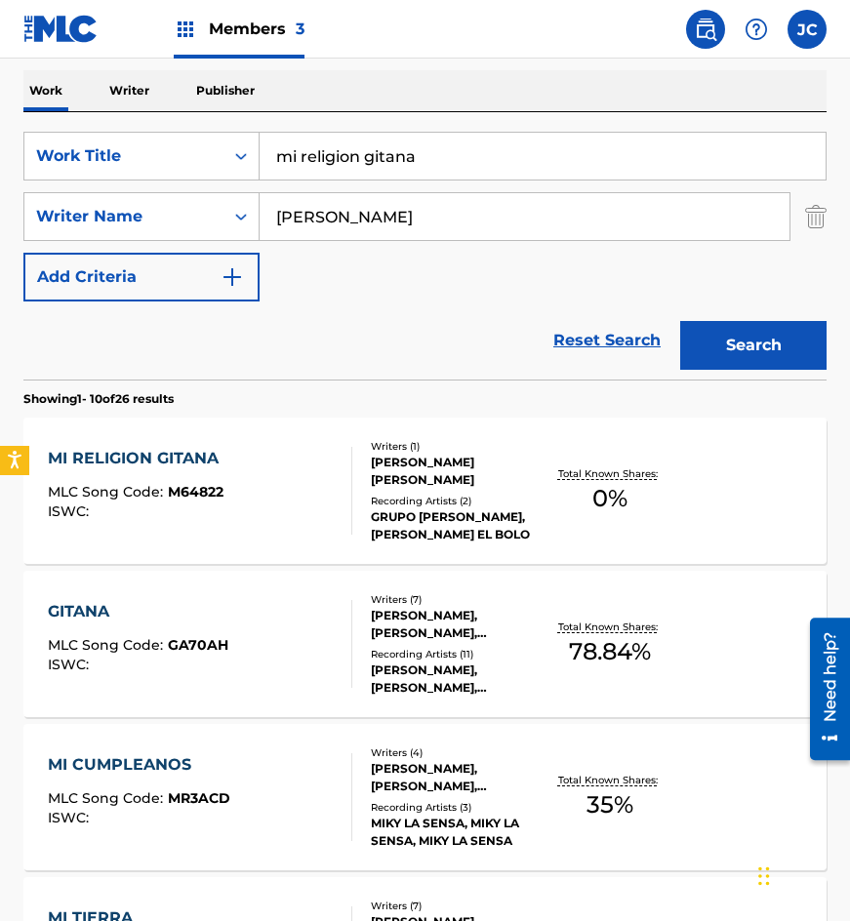
drag, startPoint x: 265, startPoint y: 161, endPoint x: 347, endPoint y: 119, distance: 91.2
click at [183, 148] on div "SearchWithCriteria4acf8f84-b4e1-4561-838a-04421858645b Work Title mi religion g…" at bounding box center [424, 156] width 803 height 49
type input "no me puedo quejar del amor"
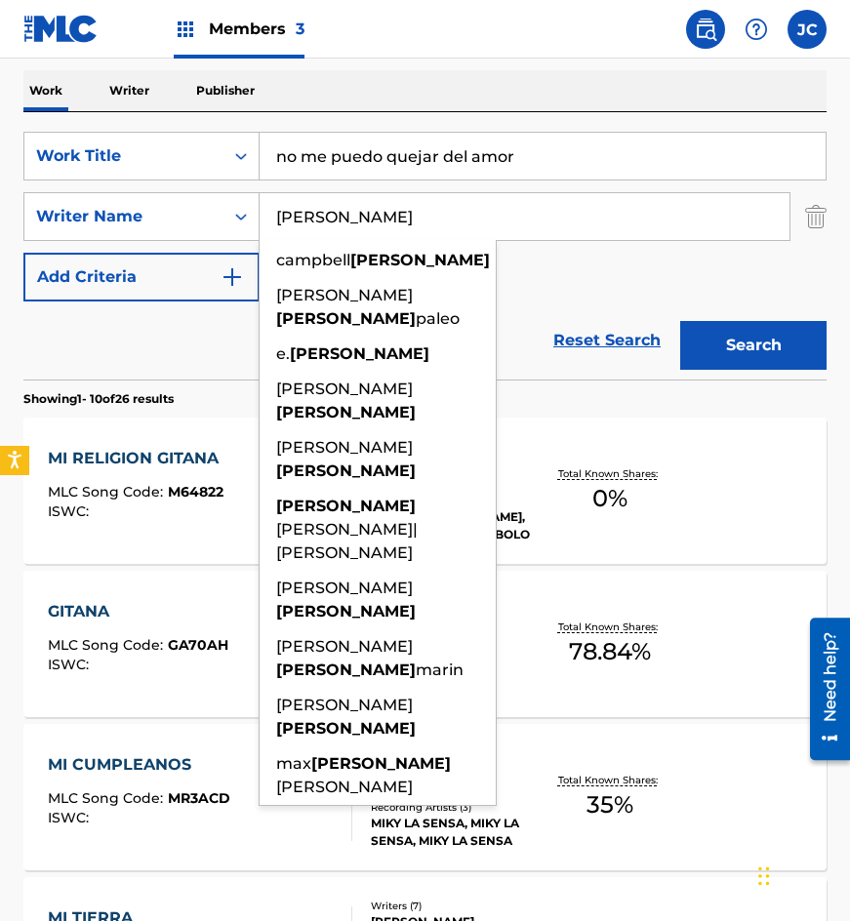
type input "[PERSON_NAME]"
click at [680, 321] on button "Search" at bounding box center [753, 345] width 146 height 49
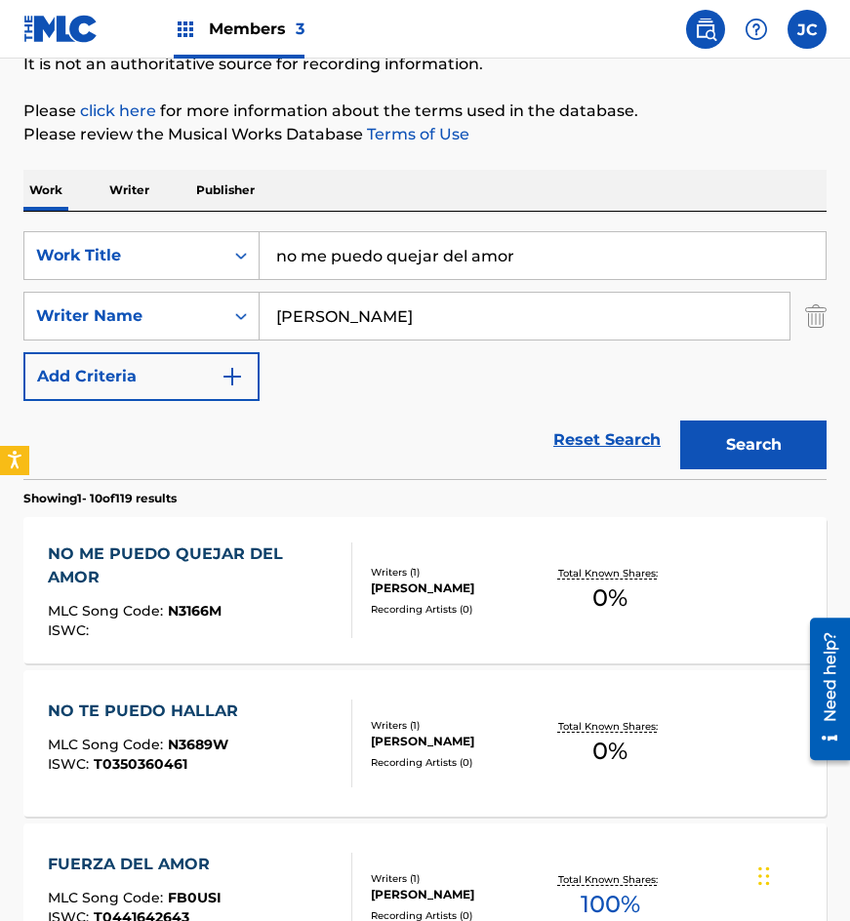
scroll to position [195, 0]
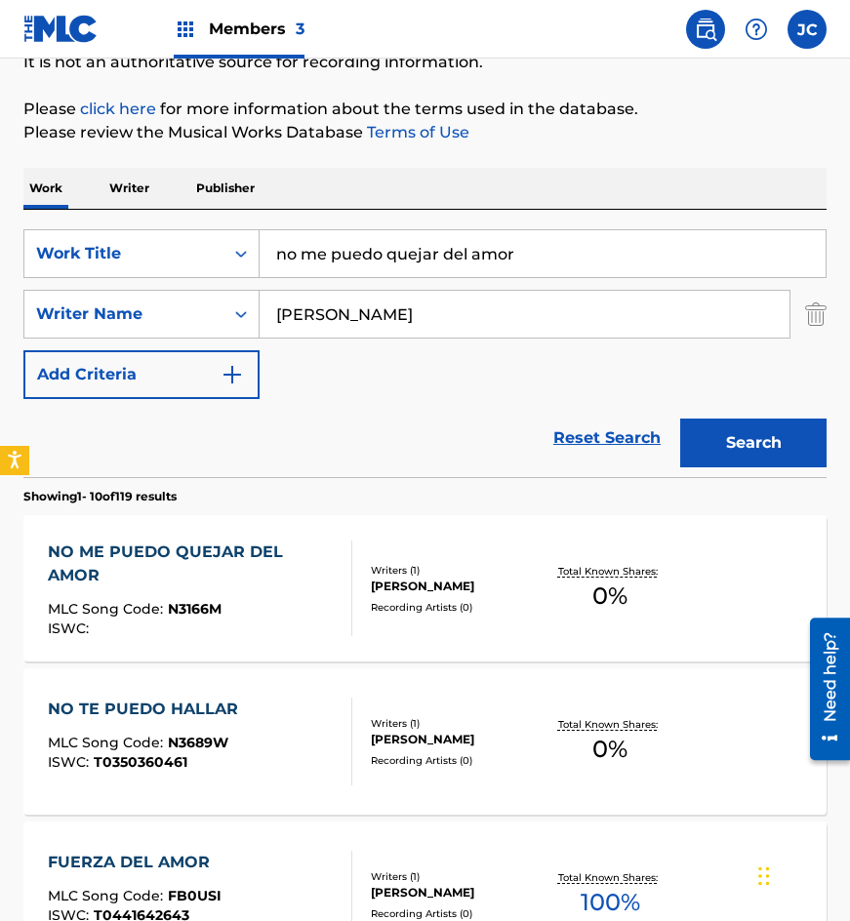
click at [197, 592] on div "NO ME PUEDO QUEJAR DEL AMOR MLC Song Code : N3166M ISWC :" at bounding box center [192, 589] width 289 height 96
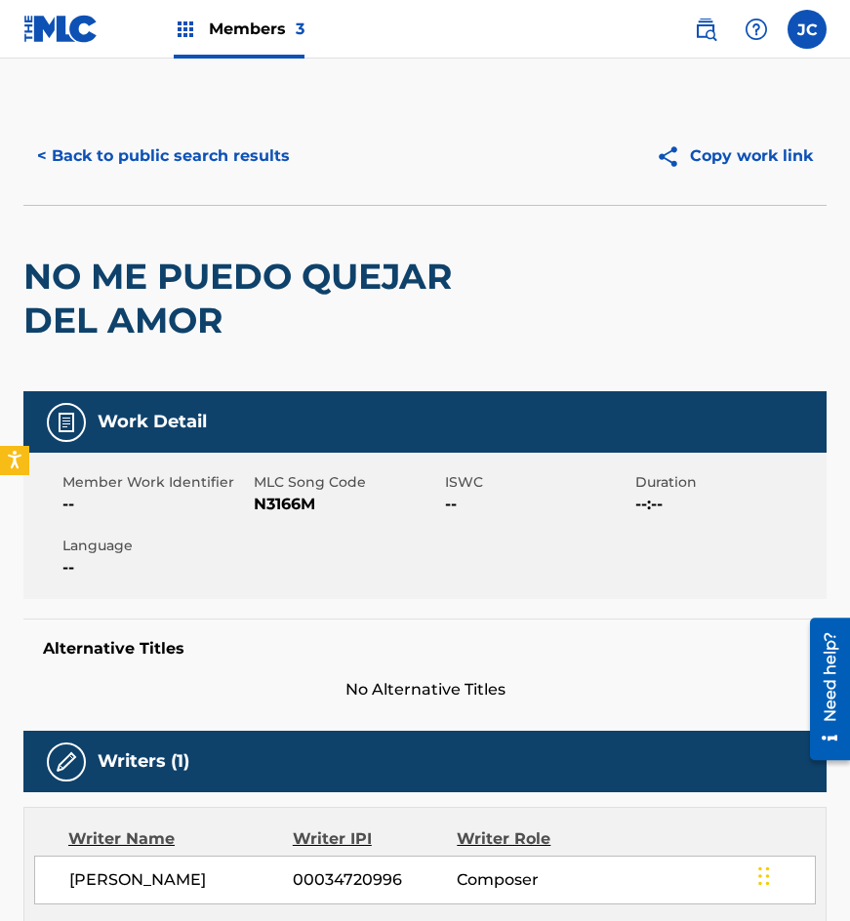
click at [293, 502] on span "N3166M" at bounding box center [347, 504] width 186 height 23
click at [227, 164] on button "< Back to public search results" at bounding box center [163, 156] width 280 height 49
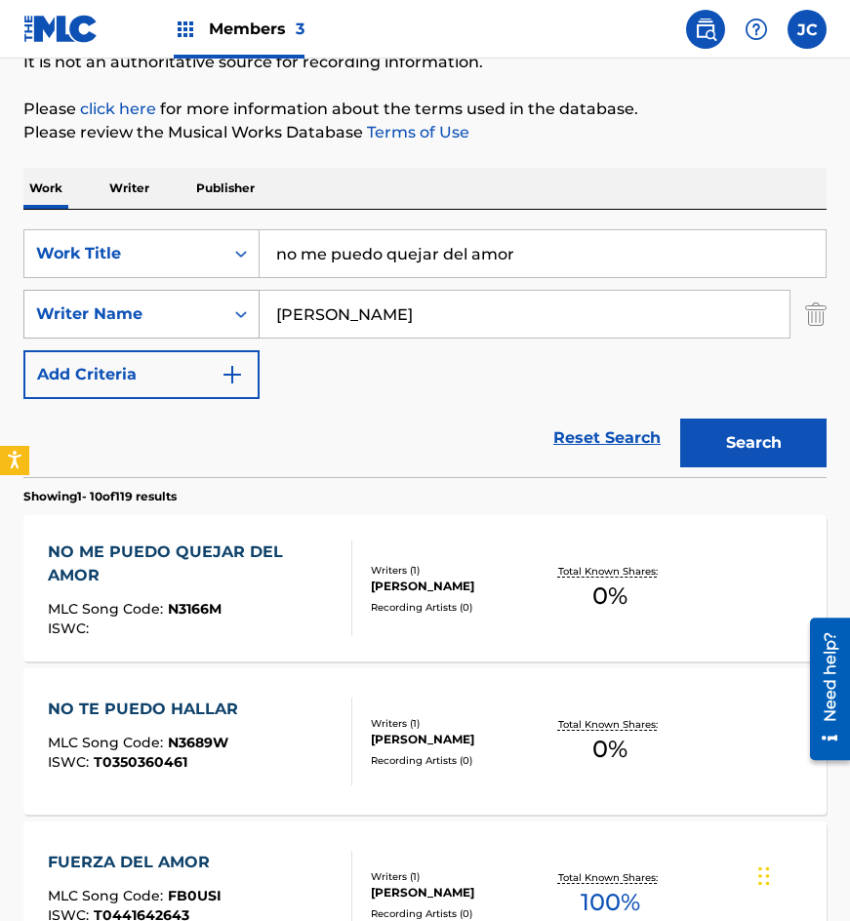
drag, startPoint x: 245, startPoint y: 284, endPoint x: 112, endPoint y: 290, distance: 132.9
click at [109, 299] on div "SearchWithCriteria4acf8f84-b4e1-4561-838a-04421858645b Work Title no me puedo q…" at bounding box center [424, 314] width 803 height 170
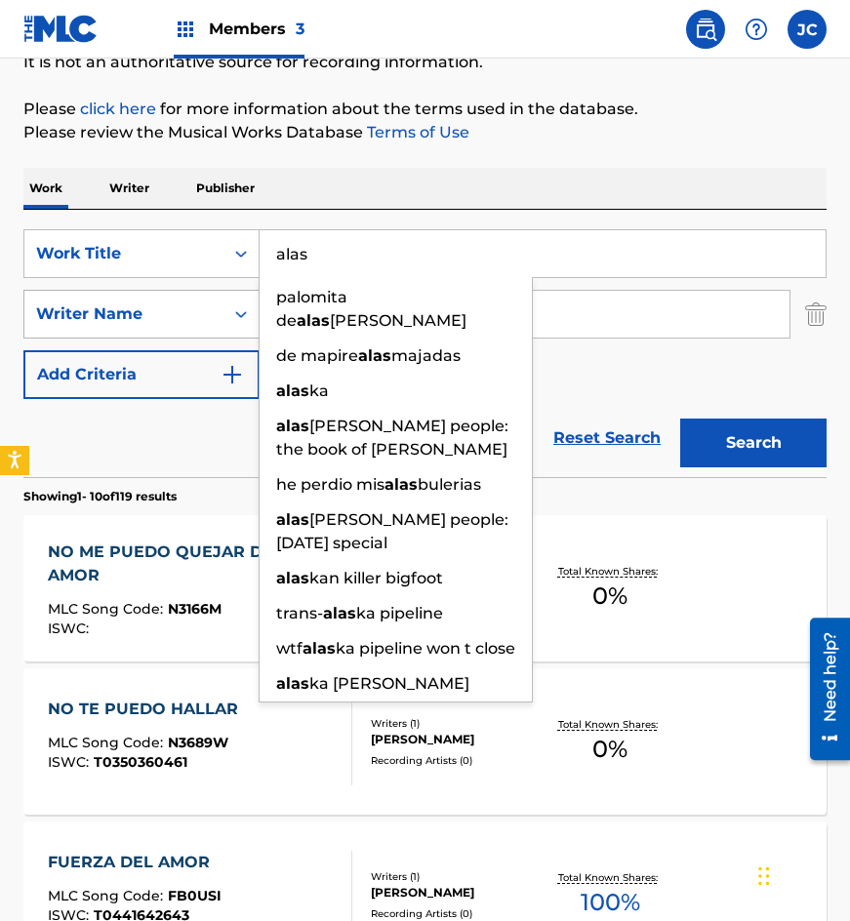
type input "alas"
click at [680, 419] on button "Search" at bounding box center [753, 443] width 146 height 49
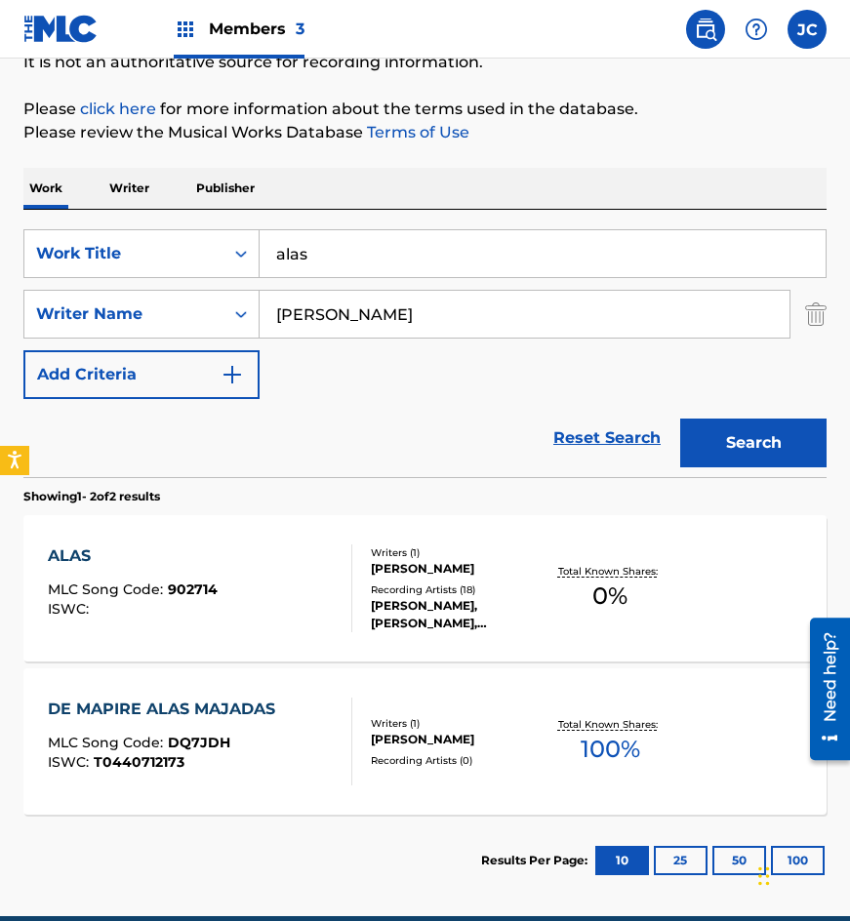
click at [337, 599] on div at bounding box center [344, 589] width 16 height 88
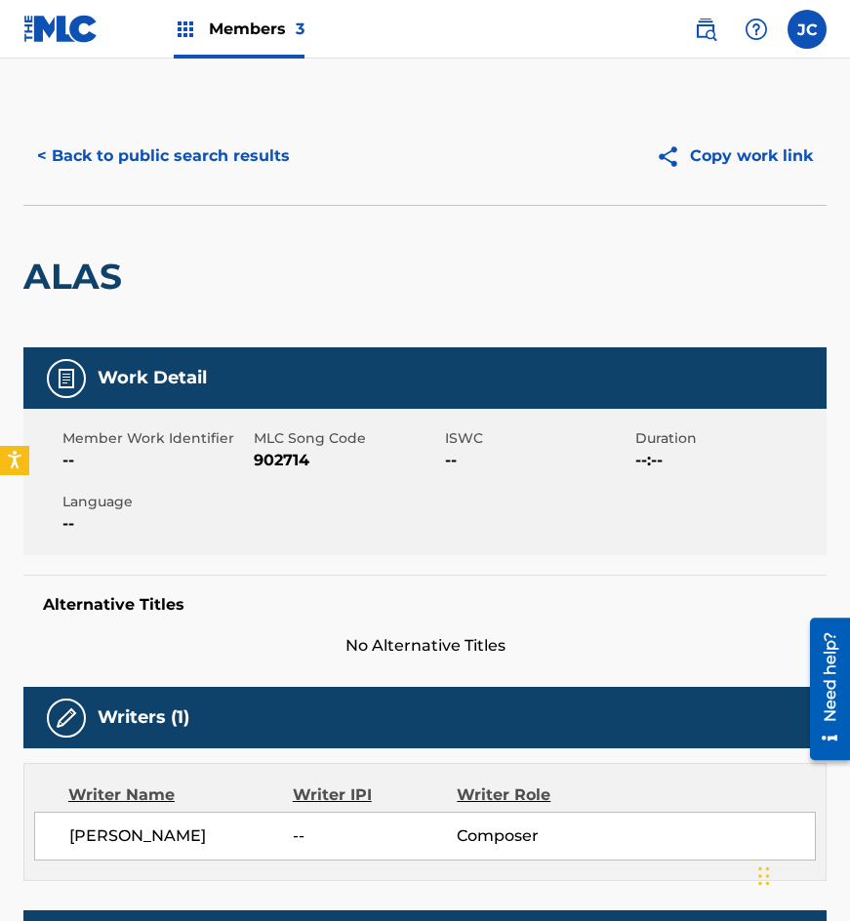
click at [300, 466] on span "902714" at bounding box center [347, 460] width 186 height 23
click at [300, 465] on span "902714" at bounding box center [347, 460] width 186 height 23
click at [193, 253] on div "ALAS" at bounding box center [424, 276] width 803 height 143
drag, startPoint x: 236, startPoint y: 140, endPoint x: 292, endPoint y: 17, distance: 135.0
click at [236, 141] on button "< Back to public search results" at bounding box center [163, 156] width 280 height 49
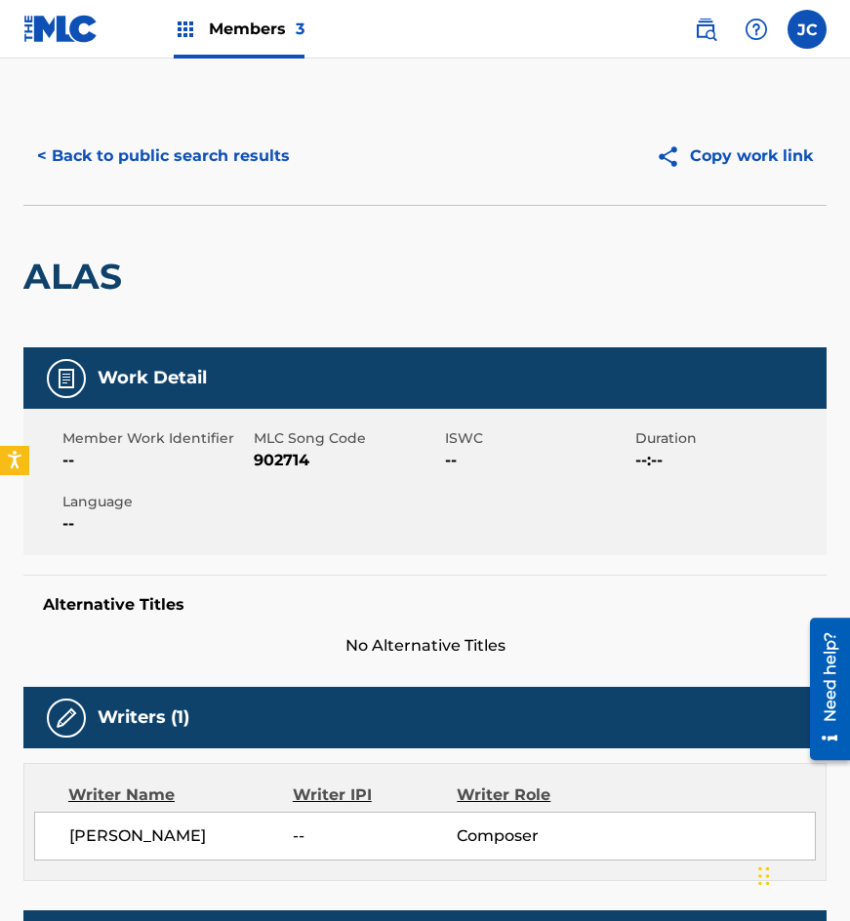
scroll to position [173, 0]
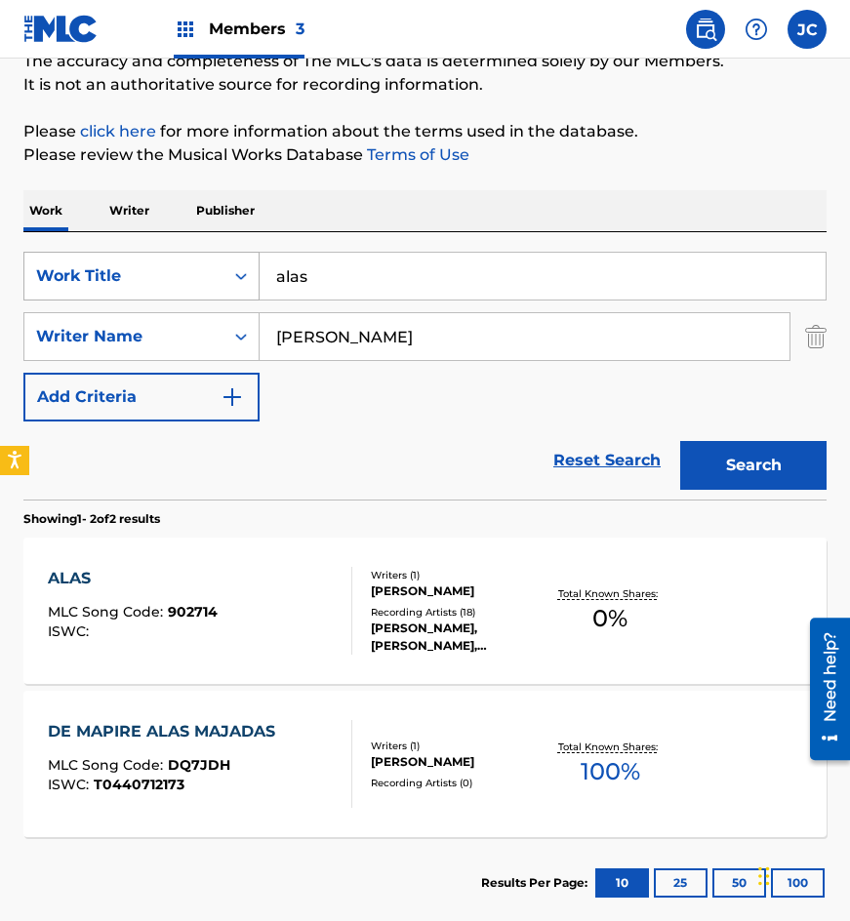
click at [158, 273] on div "SearchWithCriteria4acf8f84-b4e1-4561-838a-04421858645b Work Title alas" at bounding box center [424, 276] width 803 height 49
type input "despido y olvido"
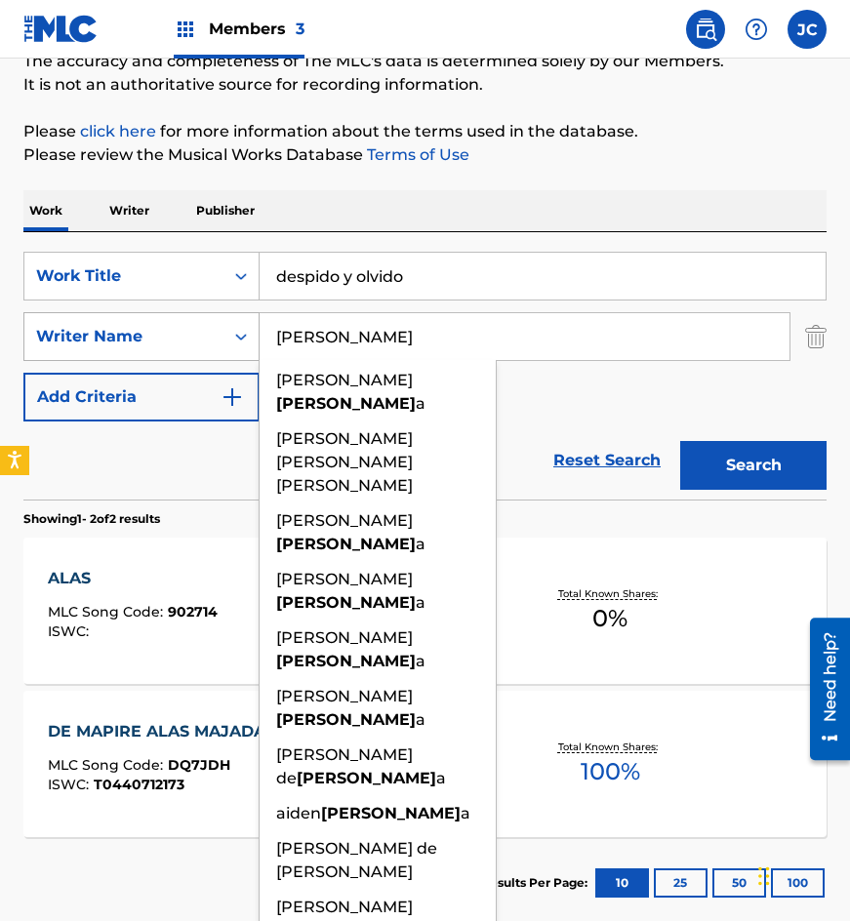
type input "[PERSON_NAME]"
click at [680, 441] on button "Search" at bounding box center [753, 465] width 146 height 49
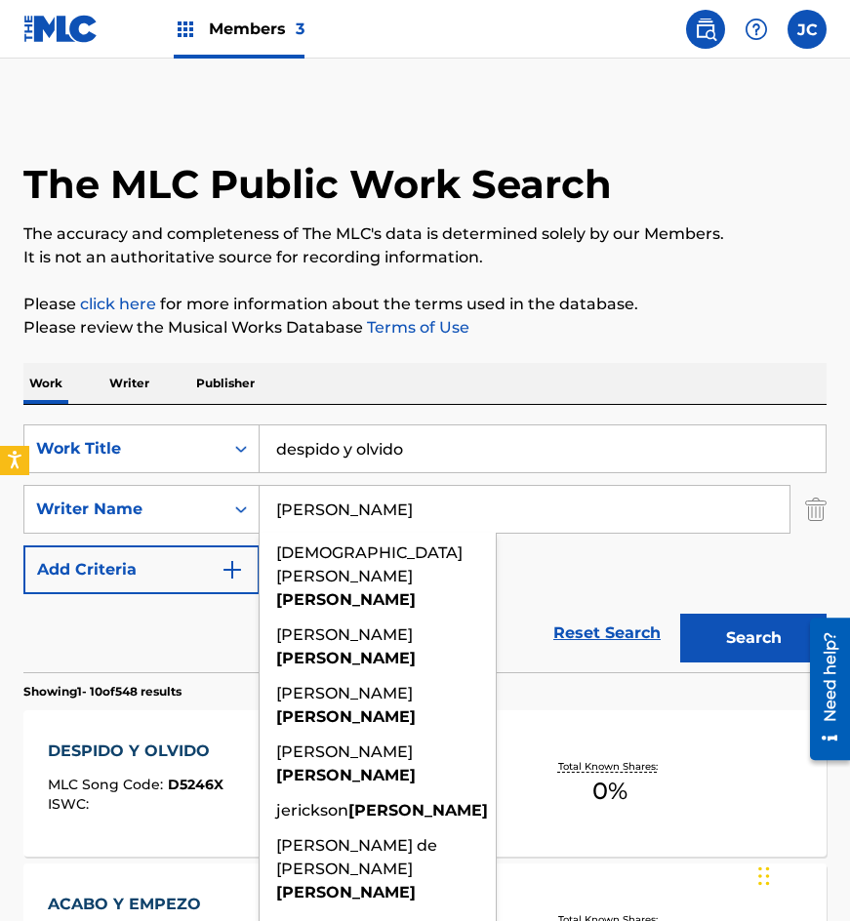
click at [630, 542] on div "SearchWithCriteria4acf8f84-b4e1-4561-838a-04421858645b Work Title despido y [ME…" at bounding box center [424, 510] width 803 height 170
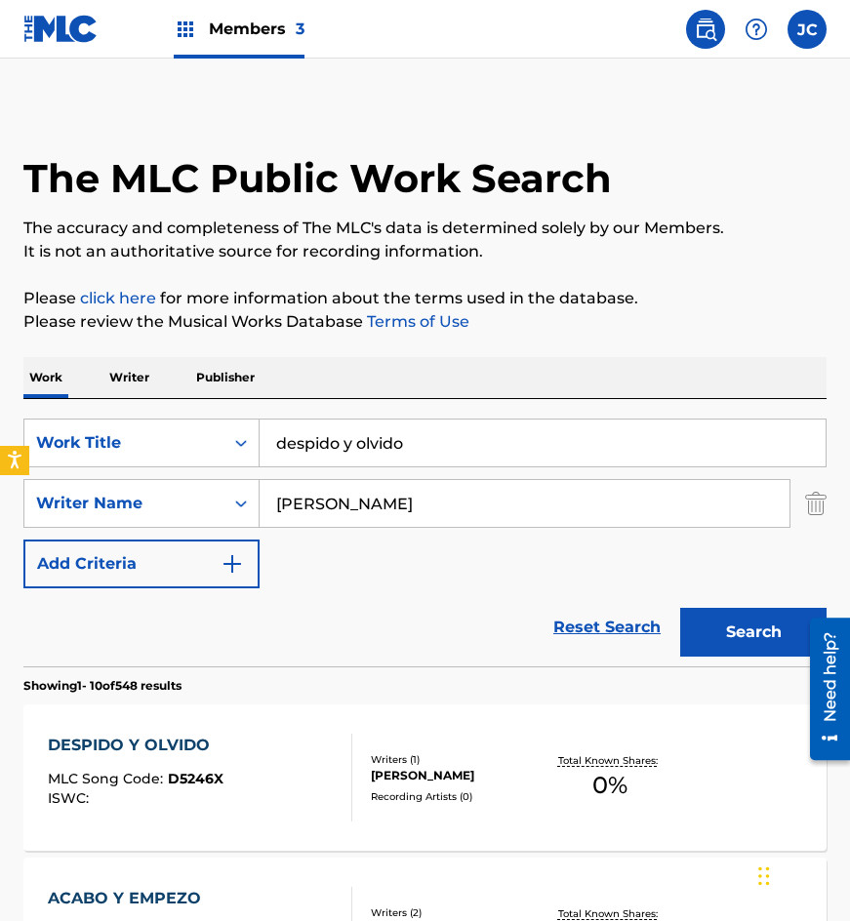
scroll to position [293, 0]
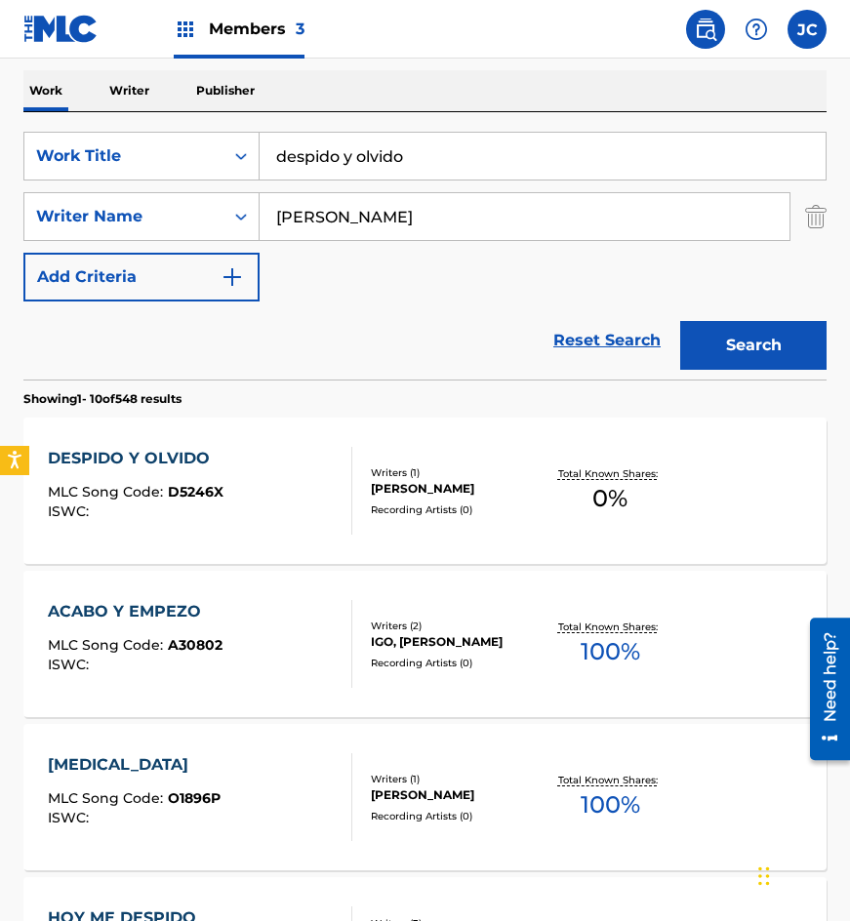
click at [214, 478] on div "DESPIDO Y OLVIDO MLC Song Code : D5246X ISWC :" at bounding box center [136, 491] width 176 height 88
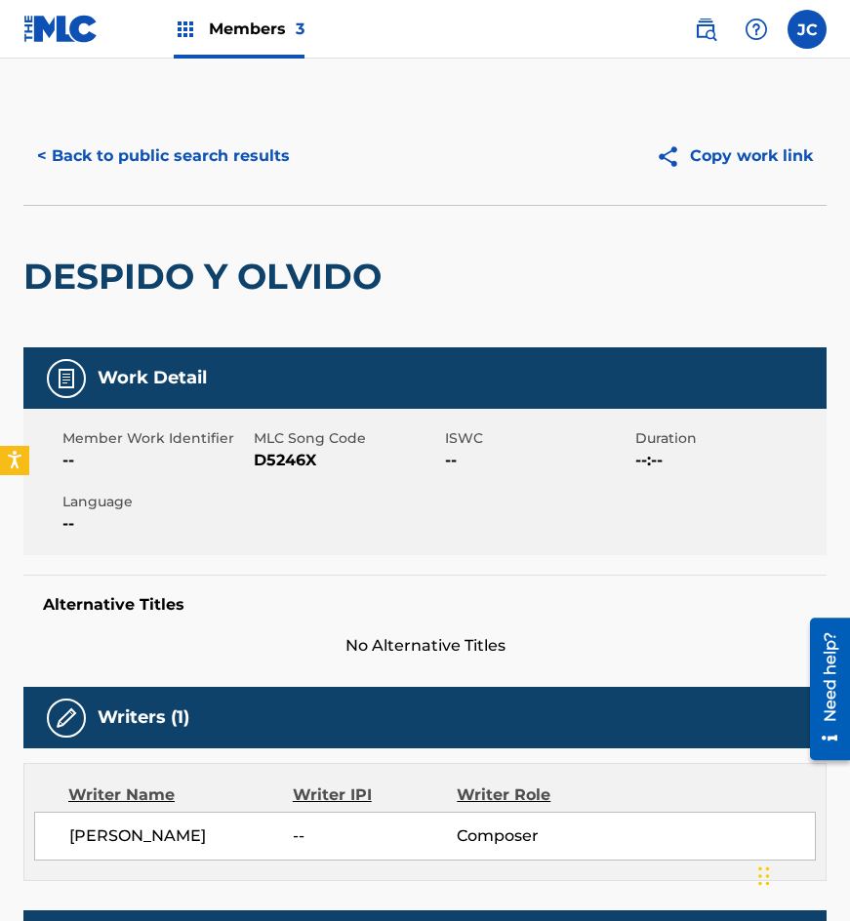
click at [302, 465] on span "D5246X" at bounding box center [347, 460] width 186 height 23
drag, startPoint x: 266, startPoint y: 243, endPoint x: 266, endPoint y: 201, distance: 42.0
click at [266, 243] on div "DESPIDO Y OLVIDO" at bounding box center [207, 277] width 368 height 142
click at [265, 168] on button "< Back to public search results" at bounding box center [163, 156] width 280 height 49
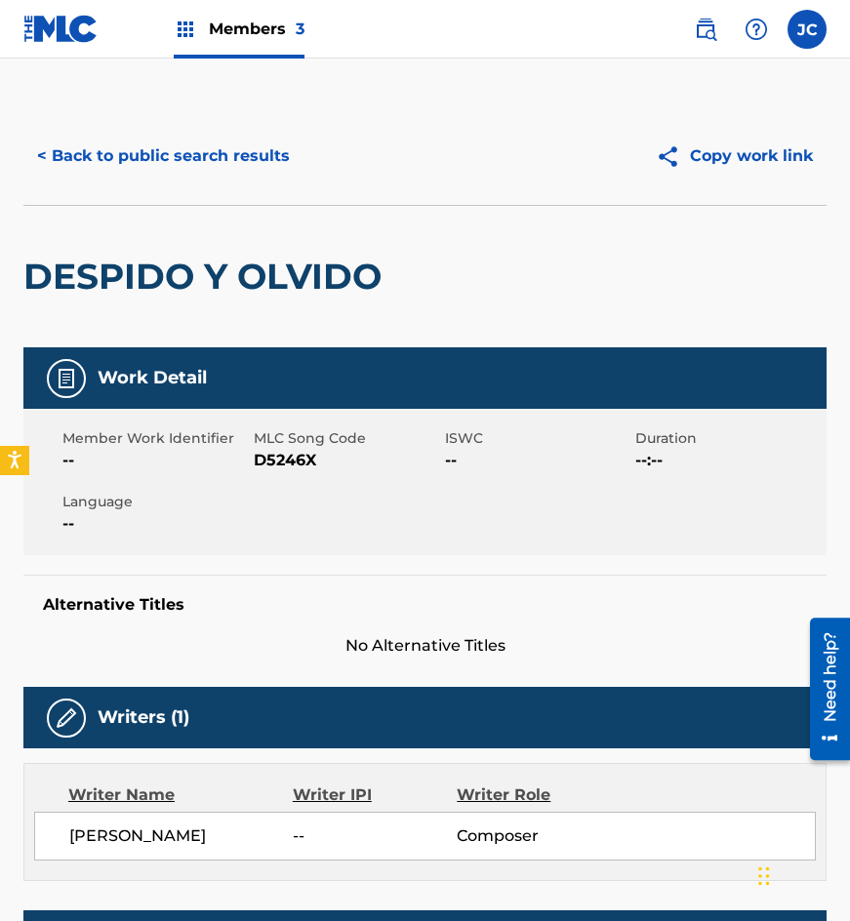
scroll to position [293, 0]
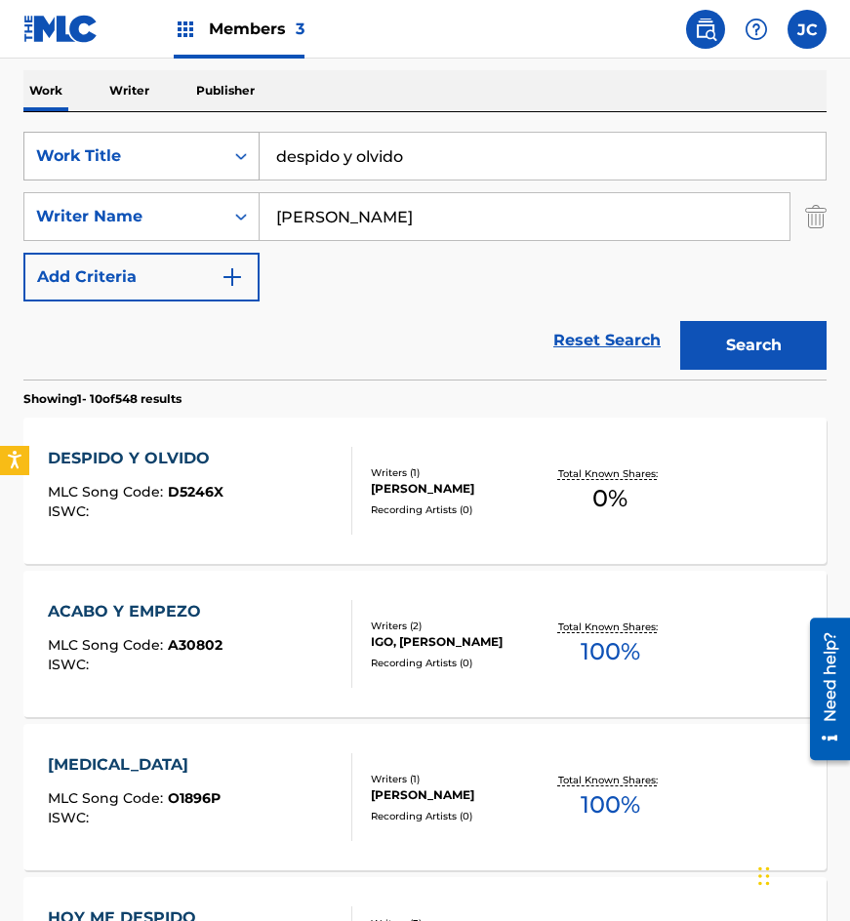
drag, startPoint x: 443, startPoint y: 147, endPoint x: 112, endPoint y: 156, distance: 331.0
click at [113, 155] on div "SearchWithCriteria4acf8f84-b4e1-4561-838a-04421858645b Work Title despido y [ME…" at bounding box center [424, 156] width 803 height 49
type input "dicen que me han de matar"
click at [680, 321] on button "Search" at bounding box center [753, 345] width 146 height 49
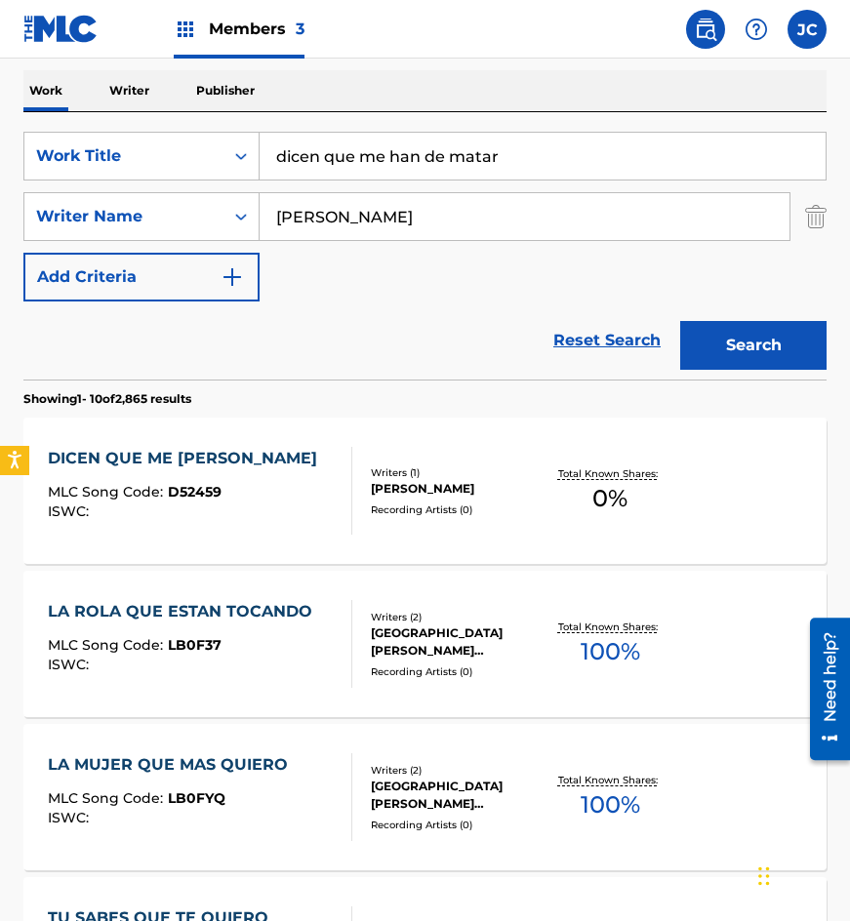
click at [289, 486] on div "MLC Song Code : D52459" at bounding box center [187, 495] width 279 height 20
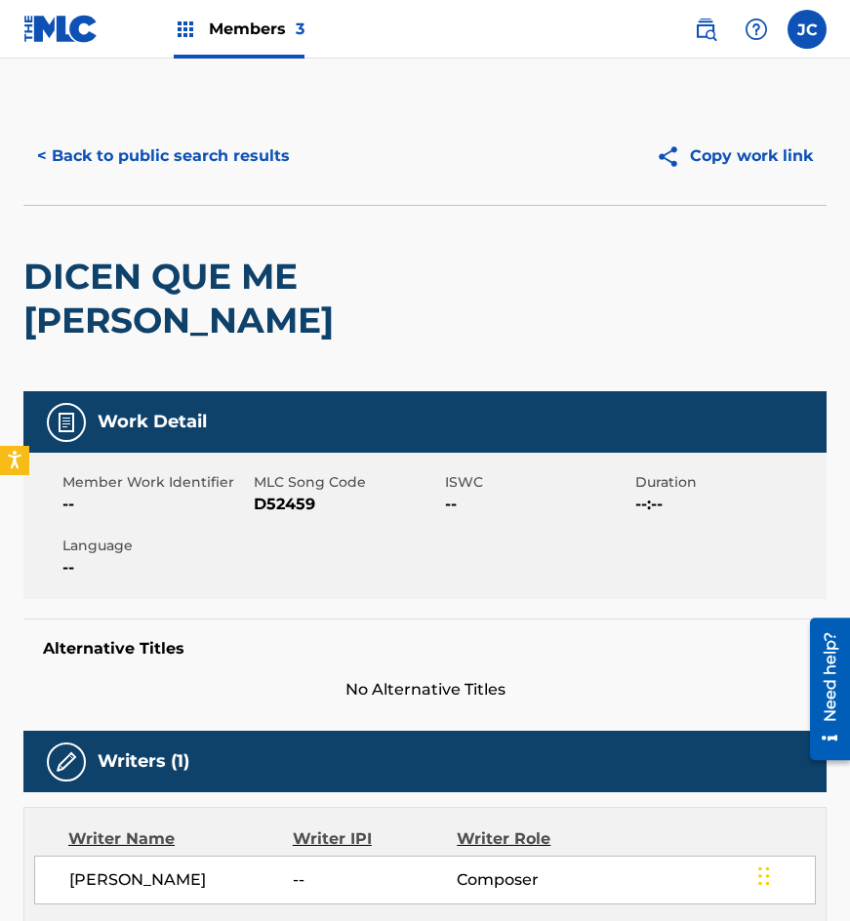
click at [295, 498] on span "D52459" at bounding box center [347, 504] width 186 height 23
click at [128, 241] on div "DICEN QUE ME [PERSON_NAME]" at bounding box center [264, 298] width 482 height 185
click at [186, 168] on button "< Back to public search results" at bounding box center [163, 156] width 280 height 49
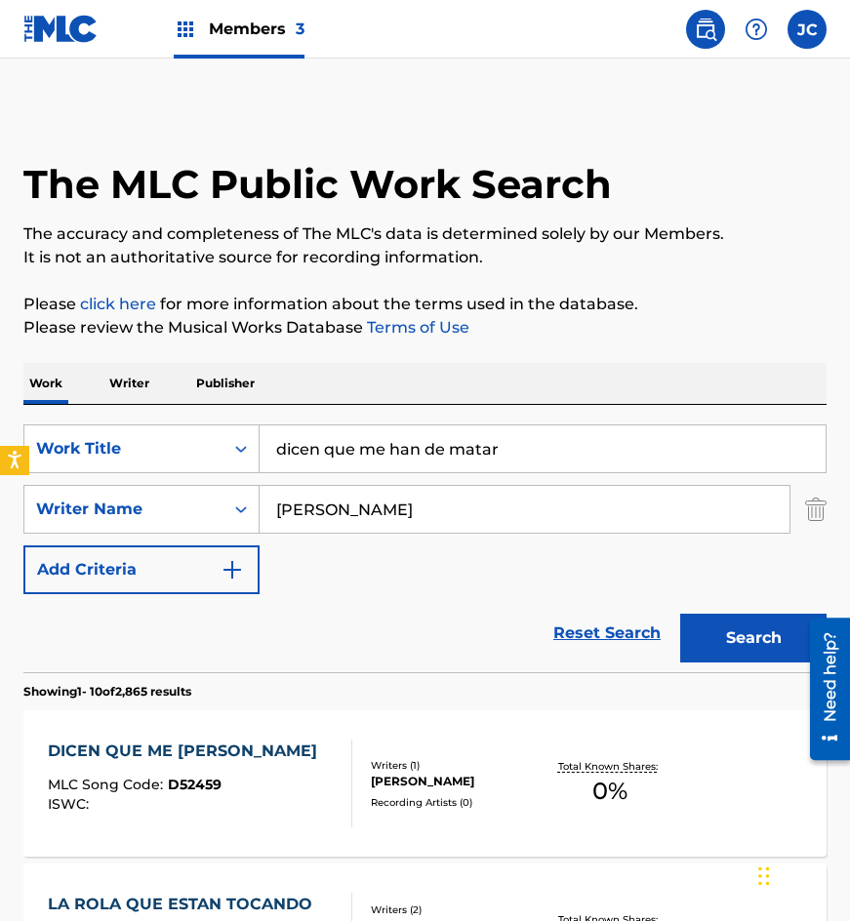
scroll to position [293, 0]
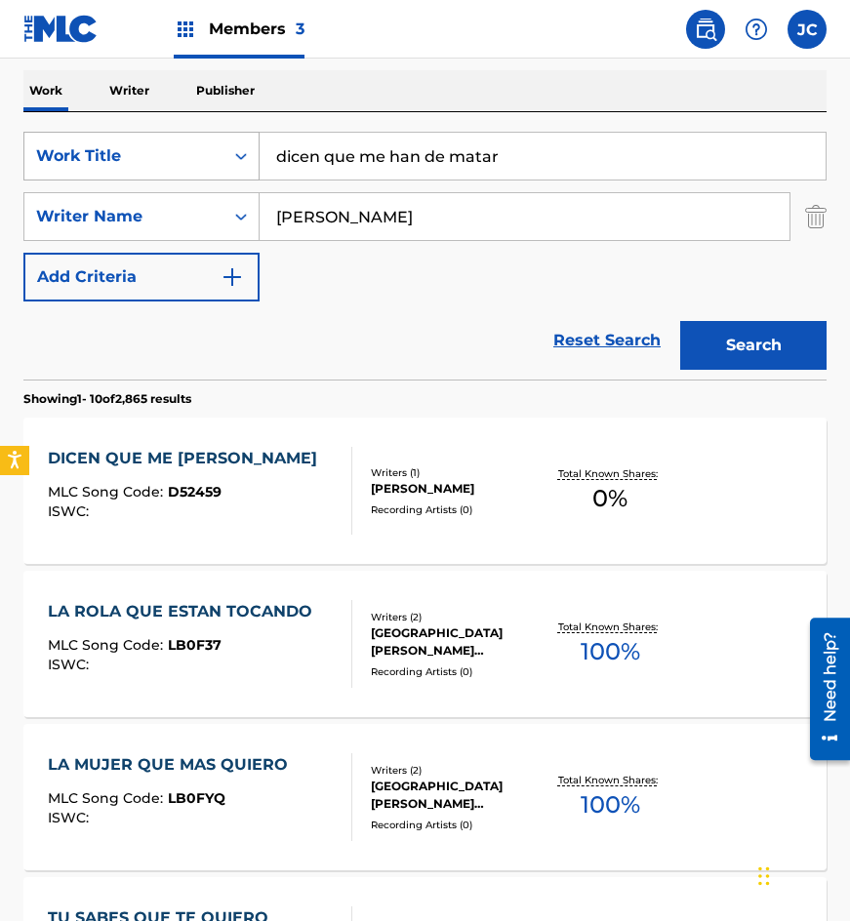
click at [163, 166] on div "SearchWithCriteria4acf8f84-b4e1-4561-838a-04421858645b Work Title dicen que me …" at bounding box center [424, 156] width 803 height 49
type input "la voy a llevar al baile"
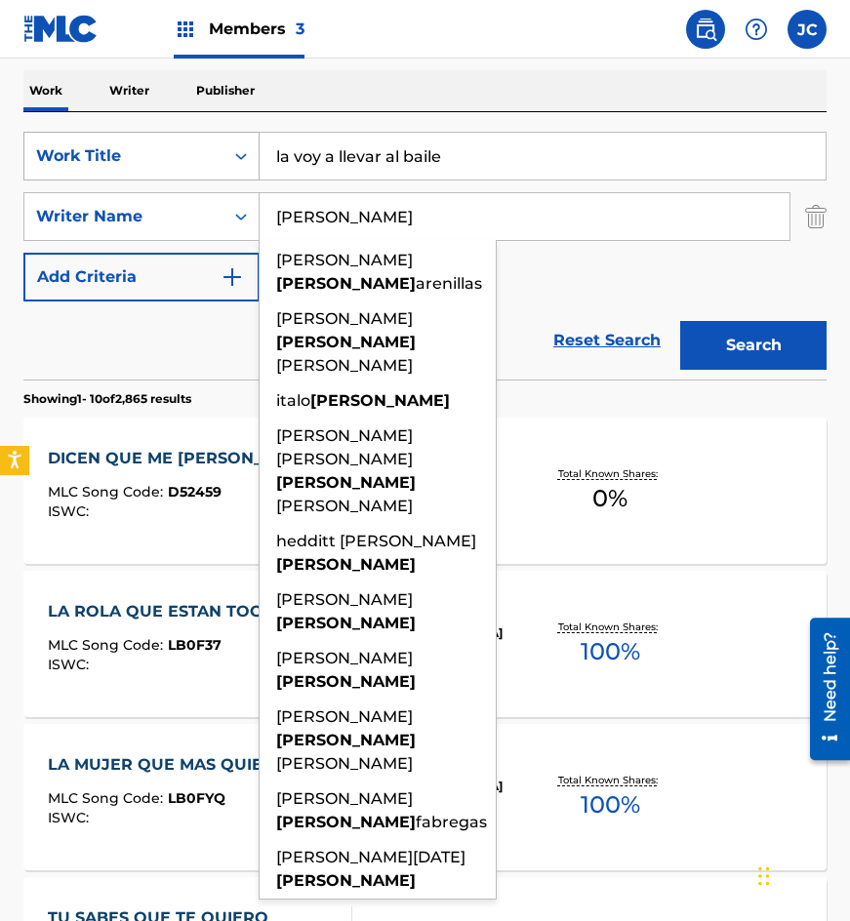
type input "[PERSON_NAME]"
click at [680, 321] on button "Search" at bounding box center [753, 345] width 146 height 49
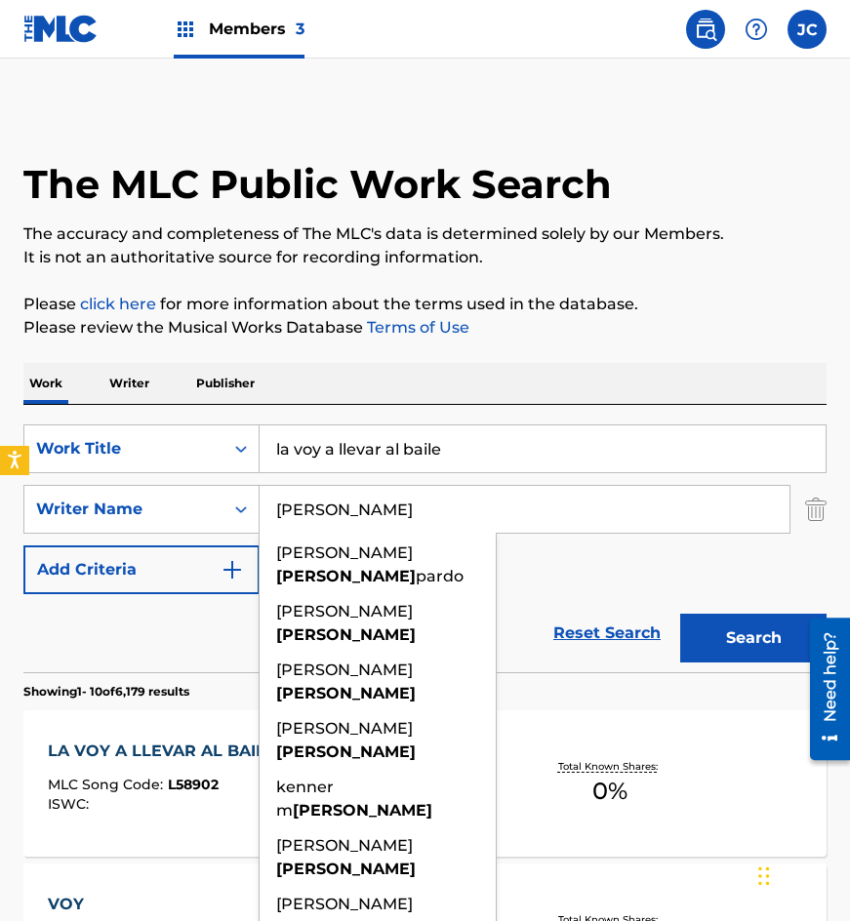
click at [643, 573] on div "SearchWithCriteria4acf8f84-b4e1-4561-838a-04421858645b Work Title la voy a llev…" at bounding box center [424, 510] width 803 height 170
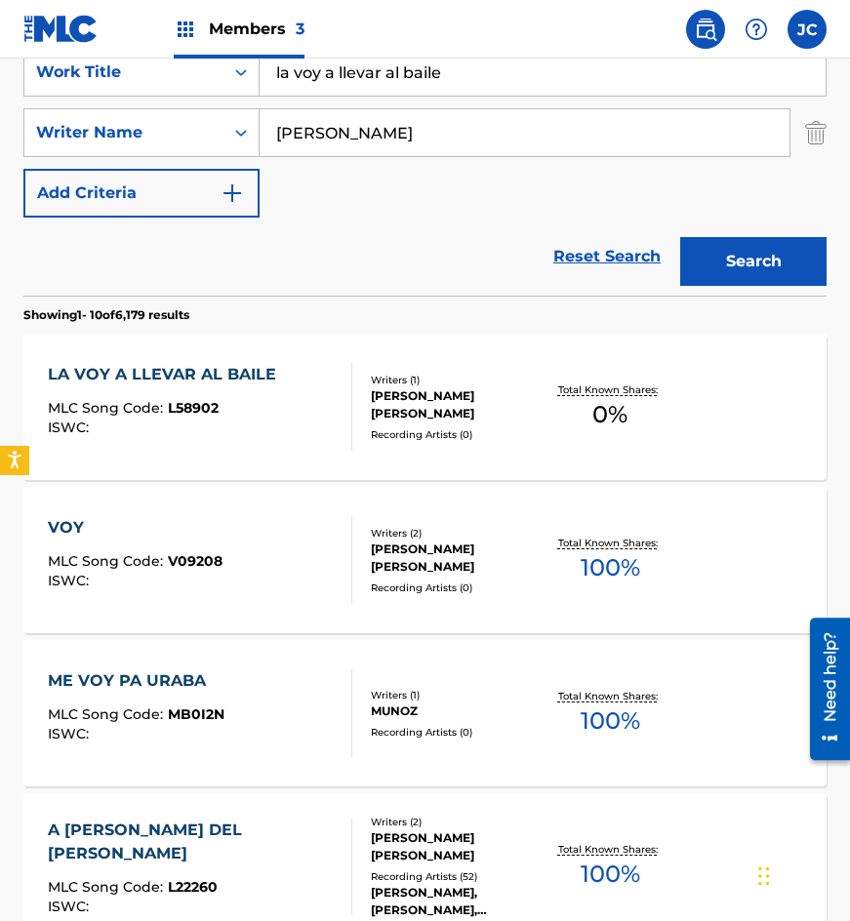
scroll to position [390, 0]
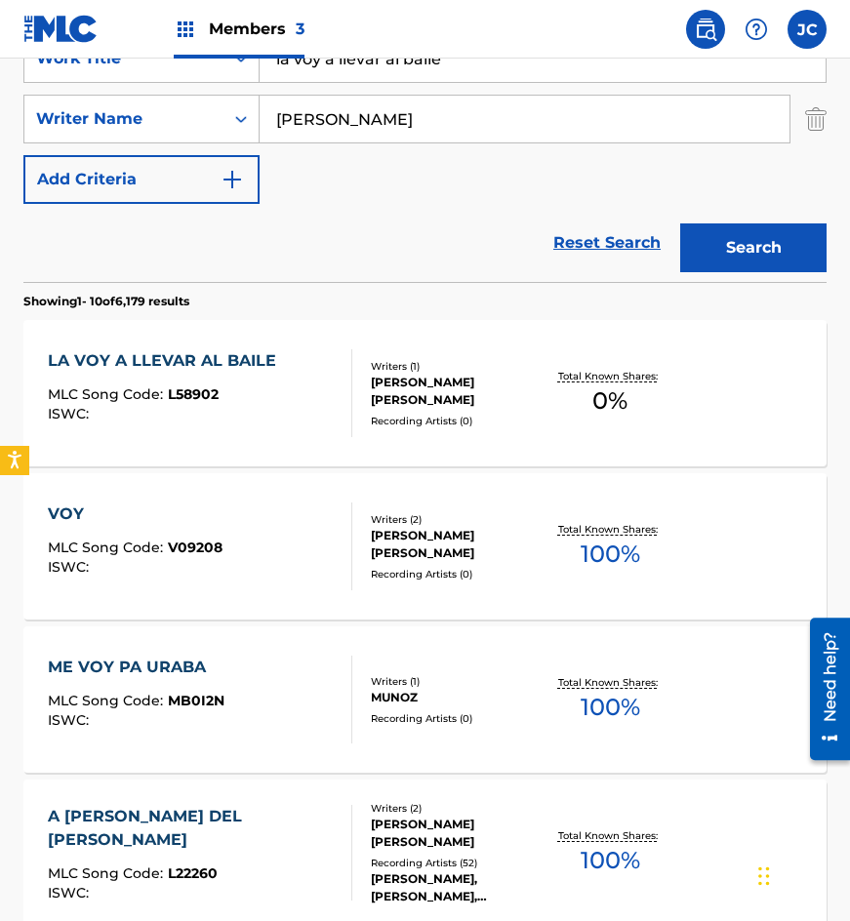
click at [368, 260] on div "Reset Search Search" at bounding box center [424, 243] width 803 height 78
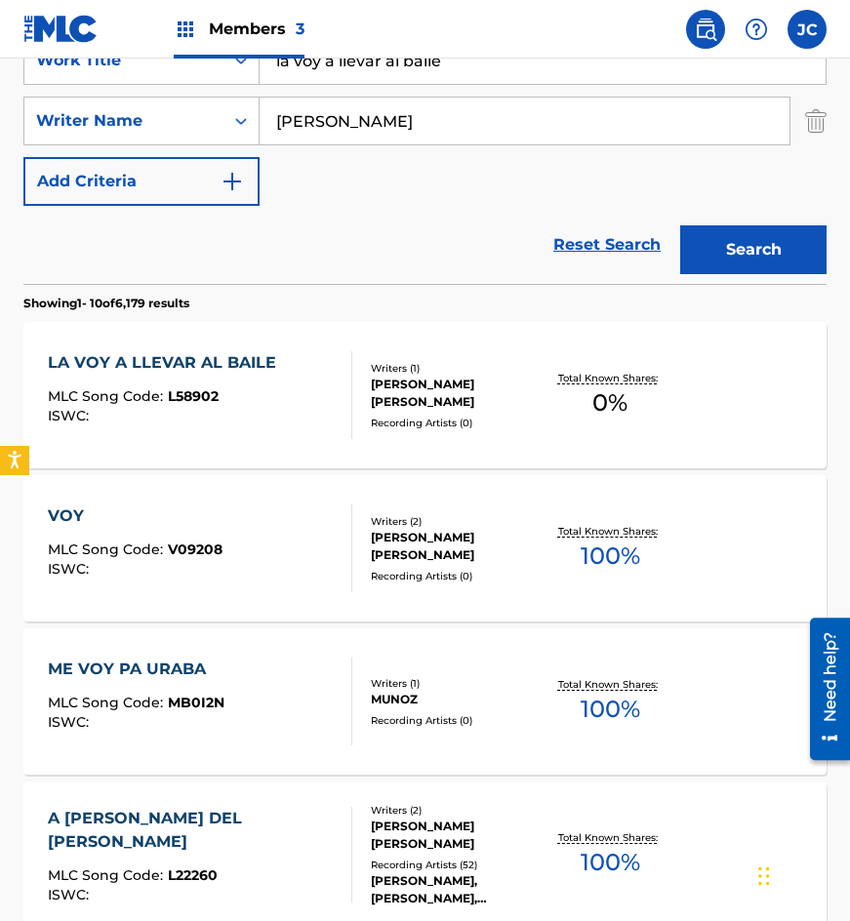
scroll to position [293, 0]
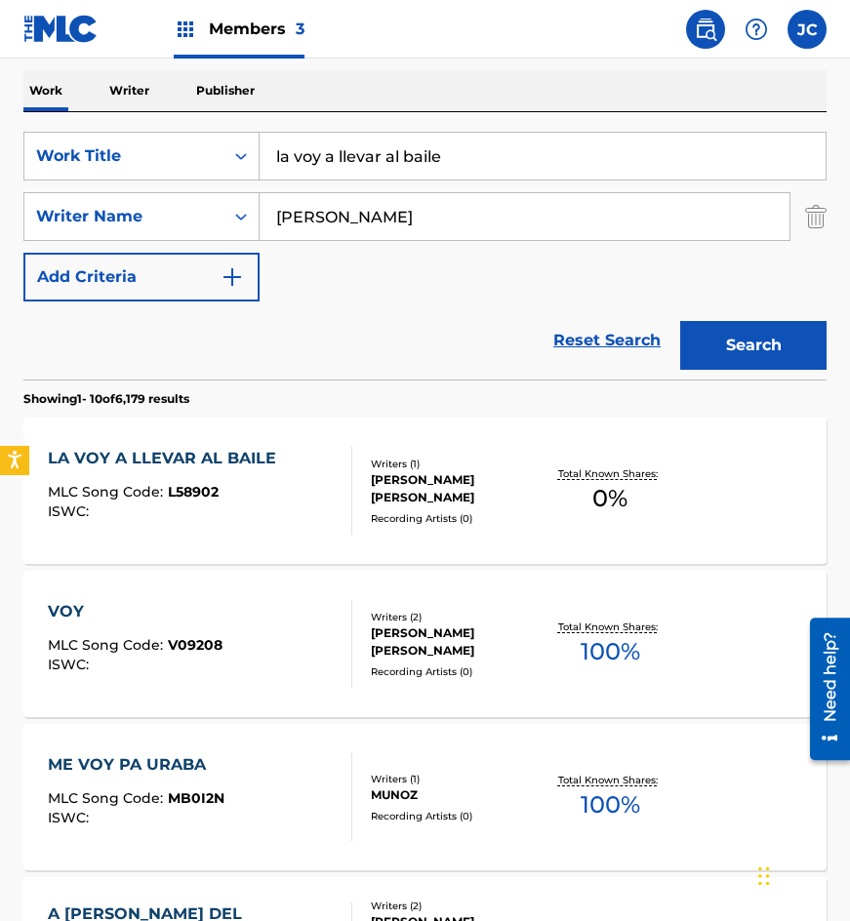
click at [290, 465] on div "LA VOY A LLEVAR AL BAILE MLC Song Code : L58902 ISWC :" at bounding box center [201, 491] width 306 height 88
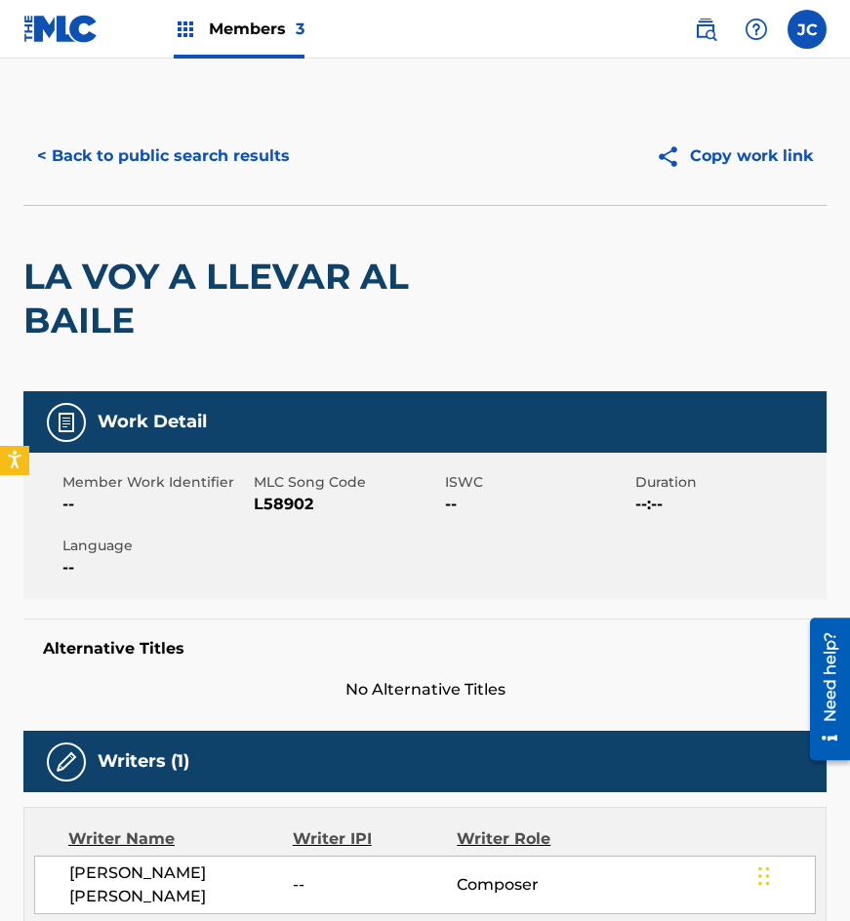
click at [271, 508] on span "L58902" at bounding box center [347, 504] width 186 height 23
drag, startPoint x: 112, startPoint y: 213, endPoint x: 131, endPoint y: 195, distance: 25.5
click at [112, 213] on div "LA VOY A LLEVAR AL BAILE" at bounding box center [264, 298] width 482 height 185
click at [184, 161] on button "< Back to public search results" at bounding box center [163, 156] width 280 height 49
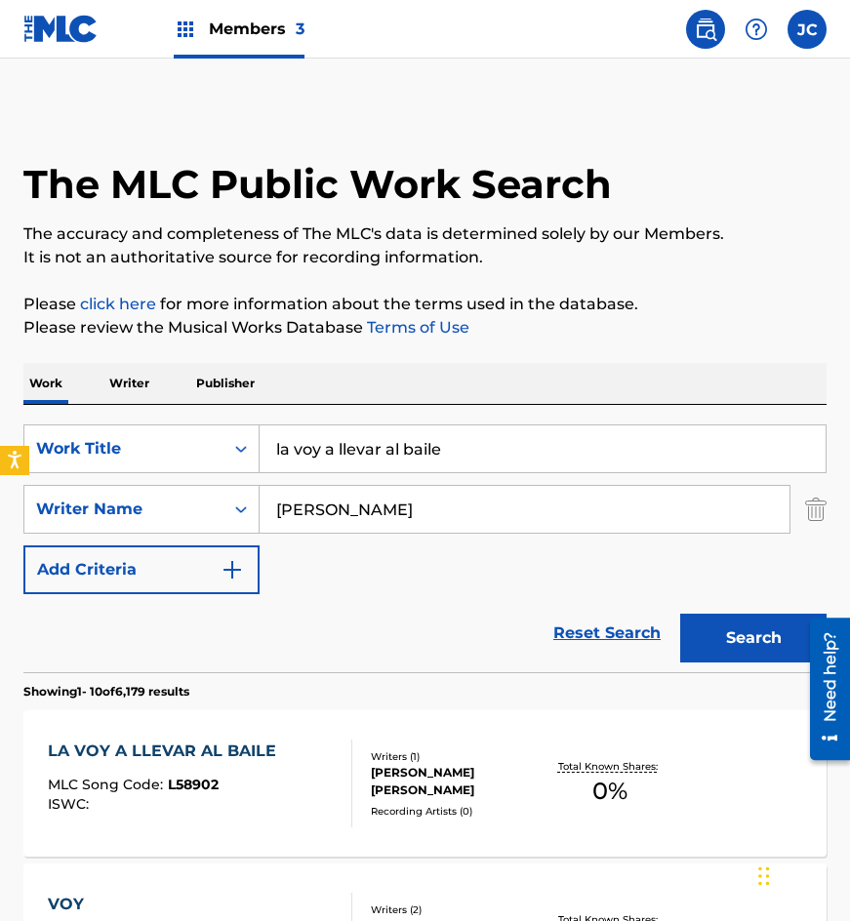
scroll to position [293, 0]
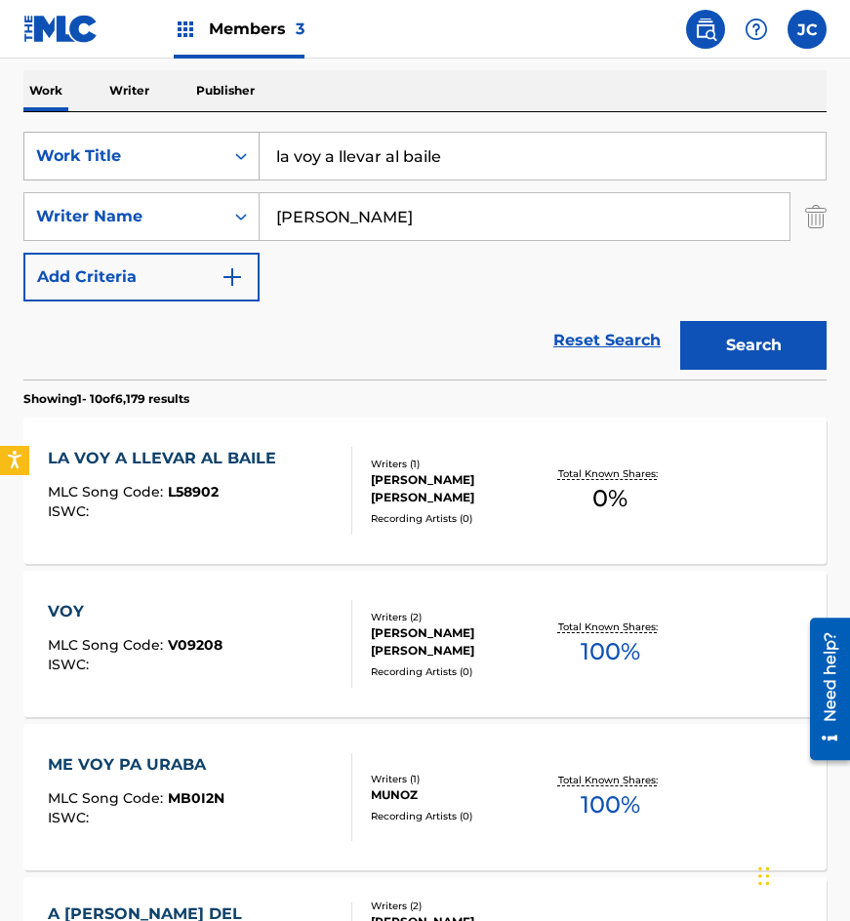
drag, startPoint x: 451, startPoint y: 161, endPoint x: 229, endPoint y: 178, distance: 222.2
click at [230, 179] on div "SearchWithCriteria4acf8f84-b4e1-4561-838a-04421858645b Work Title la voy a llev…" at bounding box center [424, 156] width 803 height 49
type input "el diario"
click at [680, 321] on button "Search" at bounding box center [753, 345] width 146 height 49
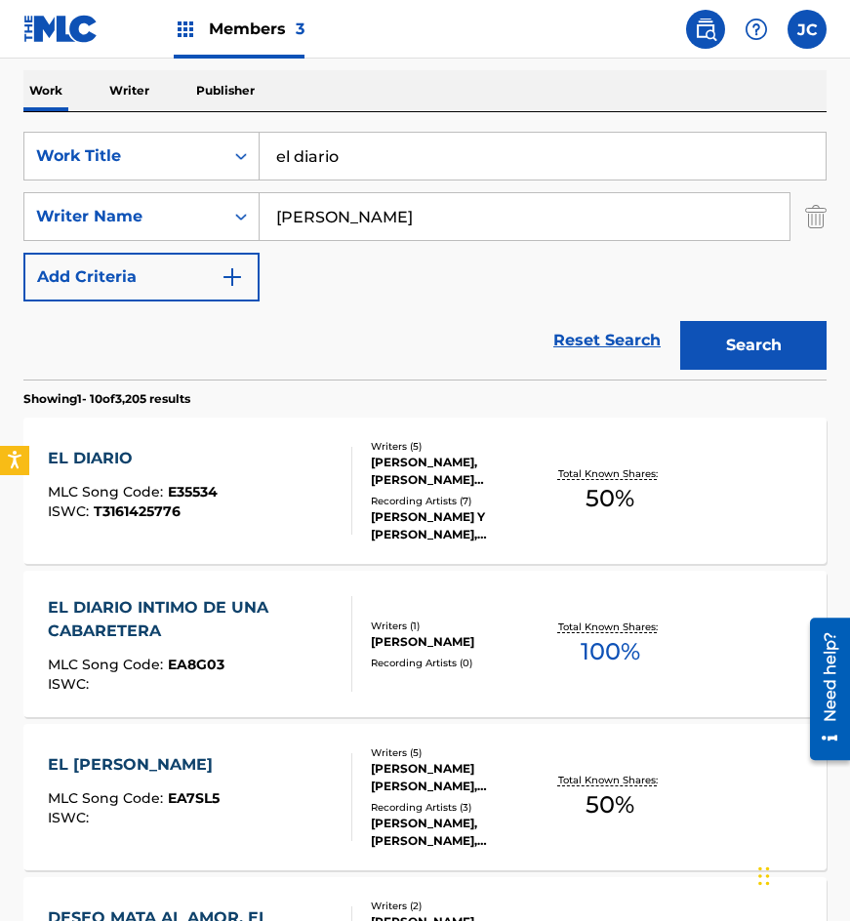
click at [345, 481] on div at bounding box center [344, 491] width 16 height 88
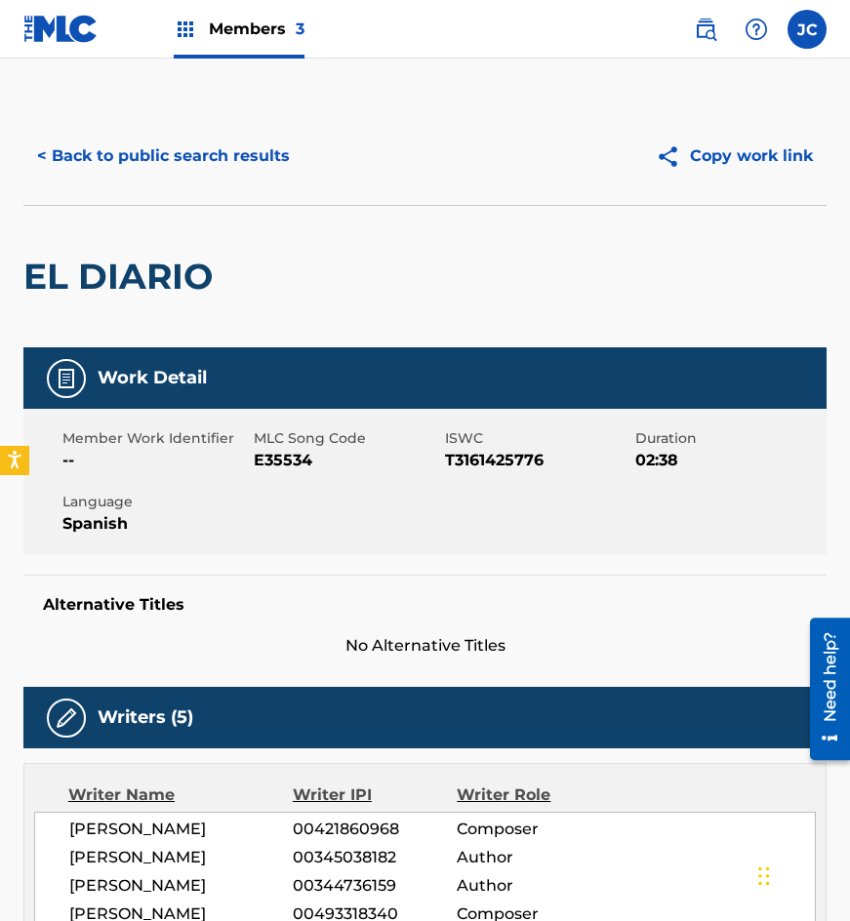
click at [220, 147] on button "< Back to public search results" at bounding box center [163, 156] width 280 height 49
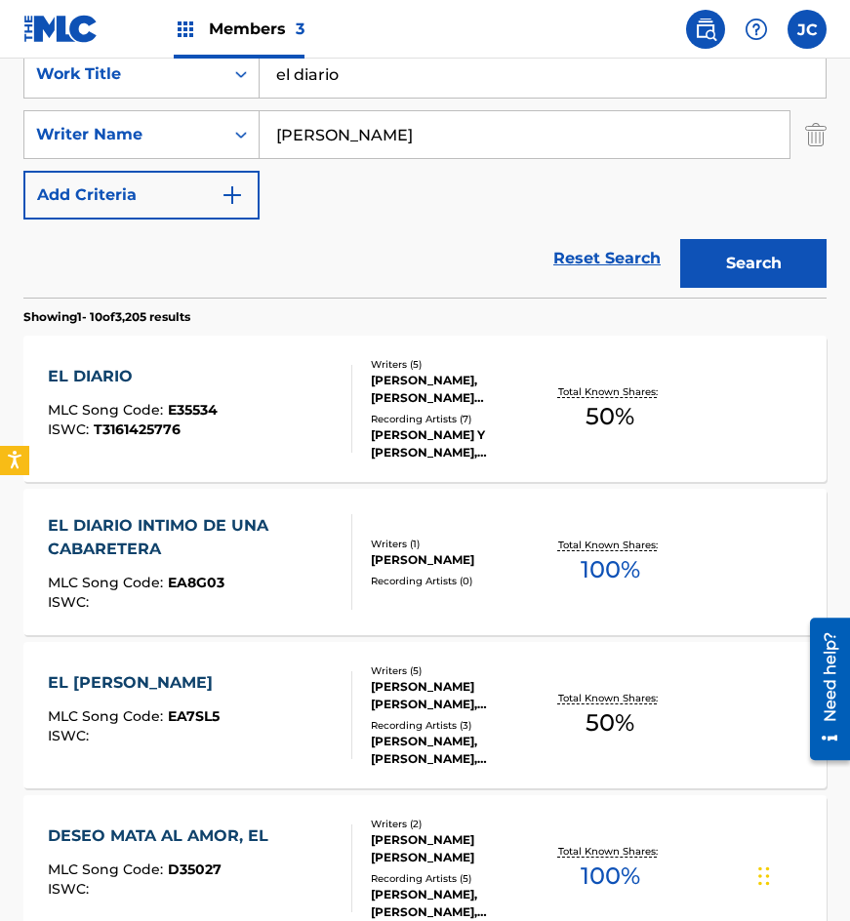
scroll to position [293, 0]
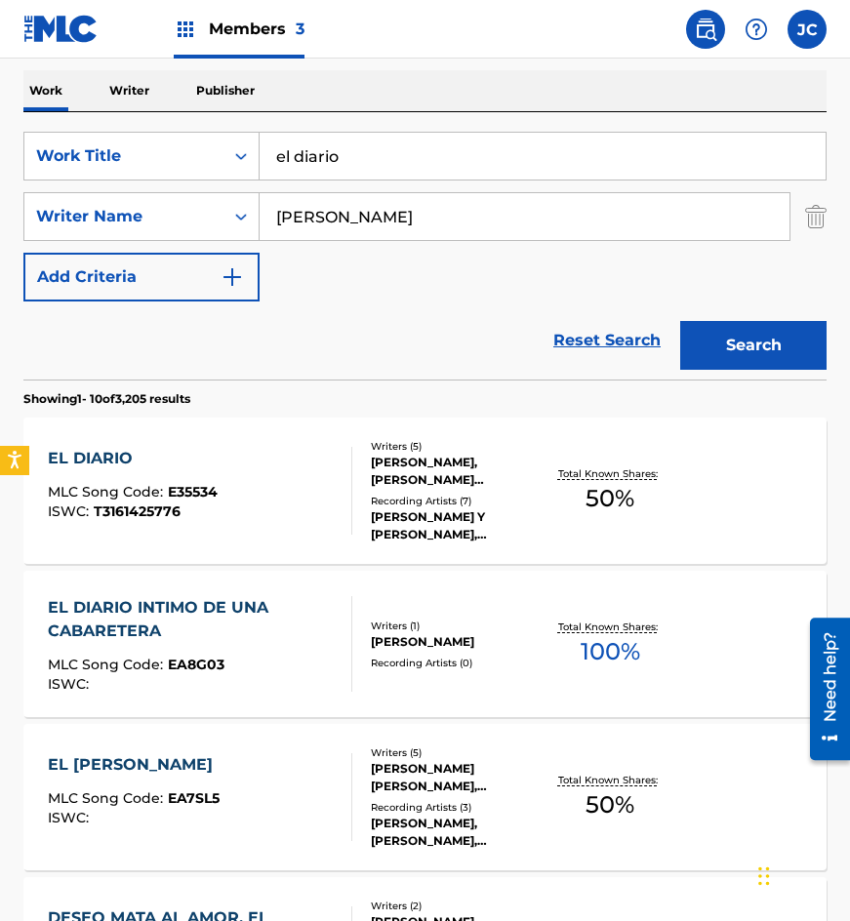
click at [371, 222] on input "[PERSON_NAME]" at bounding box center [525, 216] width 530 height 47
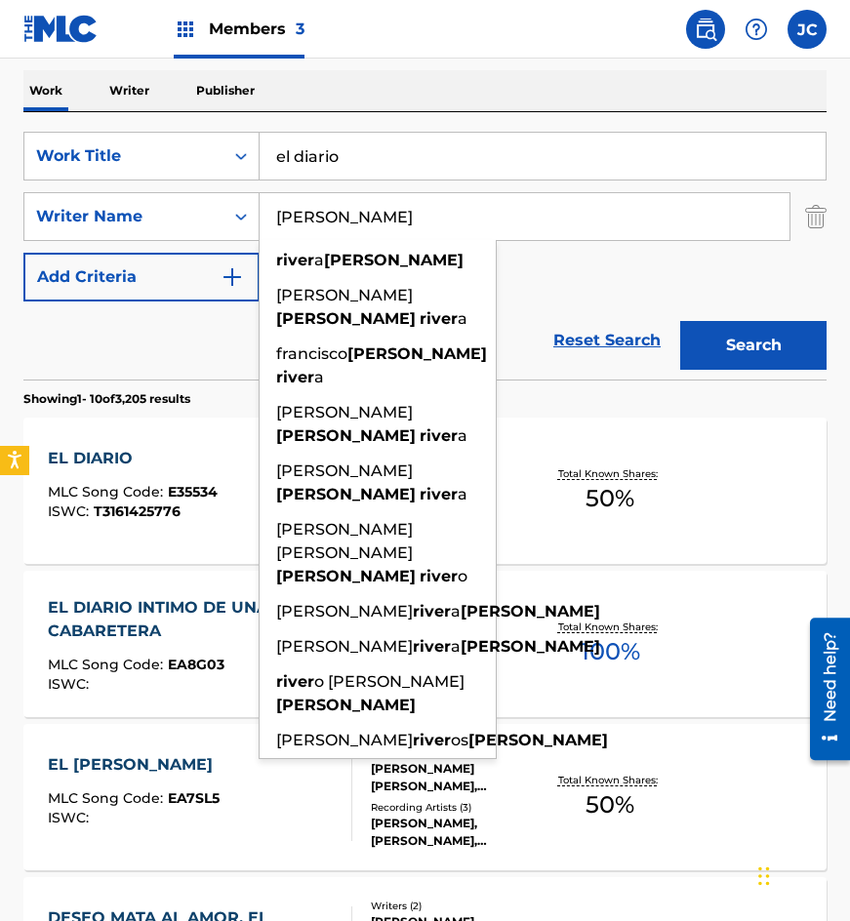
type input "[PERSON_NAME]"
click at [680, 321] on button "Search" at bounding box center [753, 345] width 146 height 49
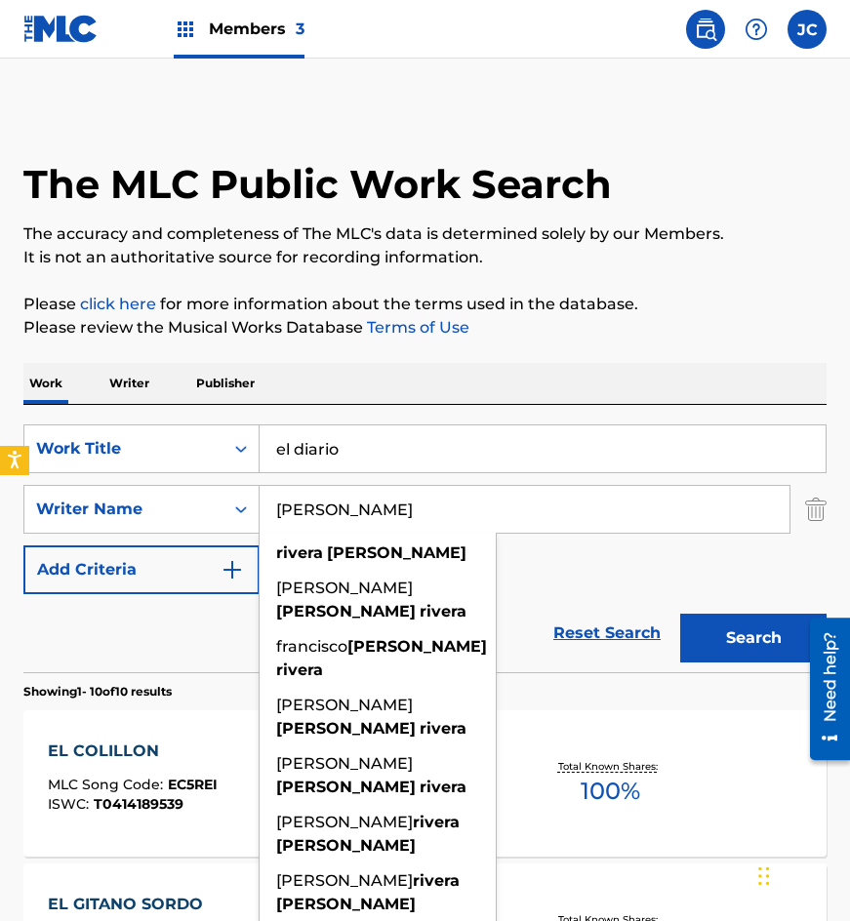
click at [607, 596] on div "Reset Search Search" at bounding box center [424, 633] width 803 height 78
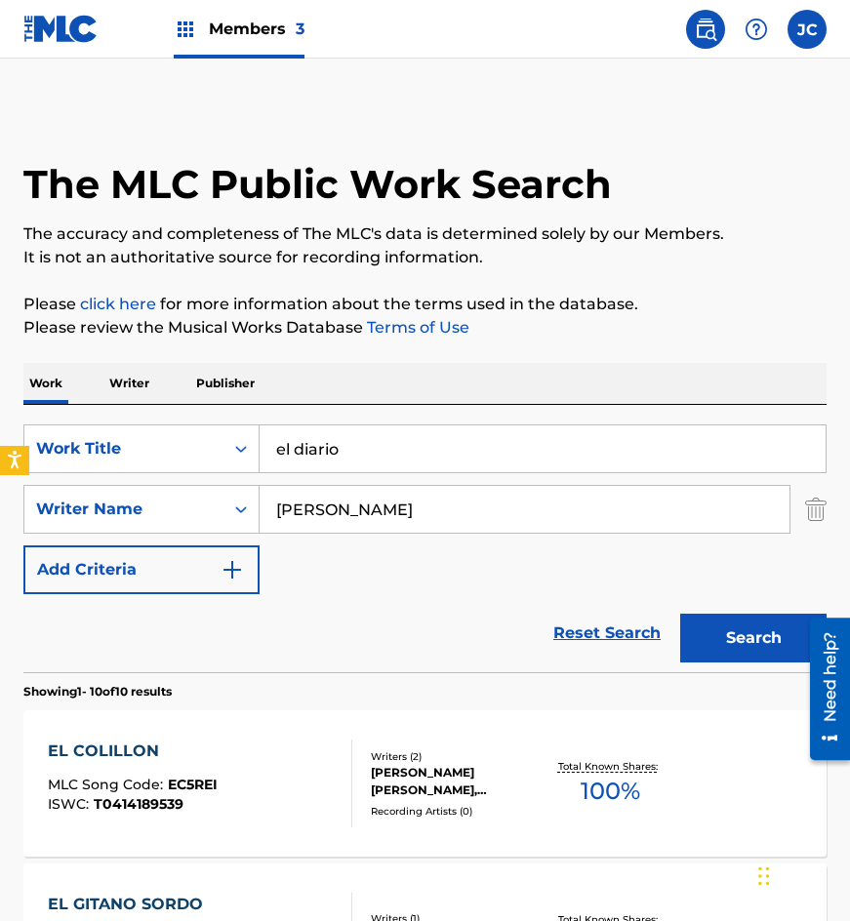
drag, startPoint x: 185, startPoint y: 112, endPoint x: 267, endPoint y: 80, distance: 88.1
click at [192, 114] on div "The MLC Public Work Search" at bounding box center [424, 173] width 803 height 133
drag, startPoint x: 162, startPoint y: 439, endPoint x: 301, endPoint y: 374, distance: 153.3
click at [152, 439] on div "SearchWithCriteria4acf8f84-b4e1-4561-838a-04421858645b Work Title el diario" at bounding box center [424, 449] width 803 height 49
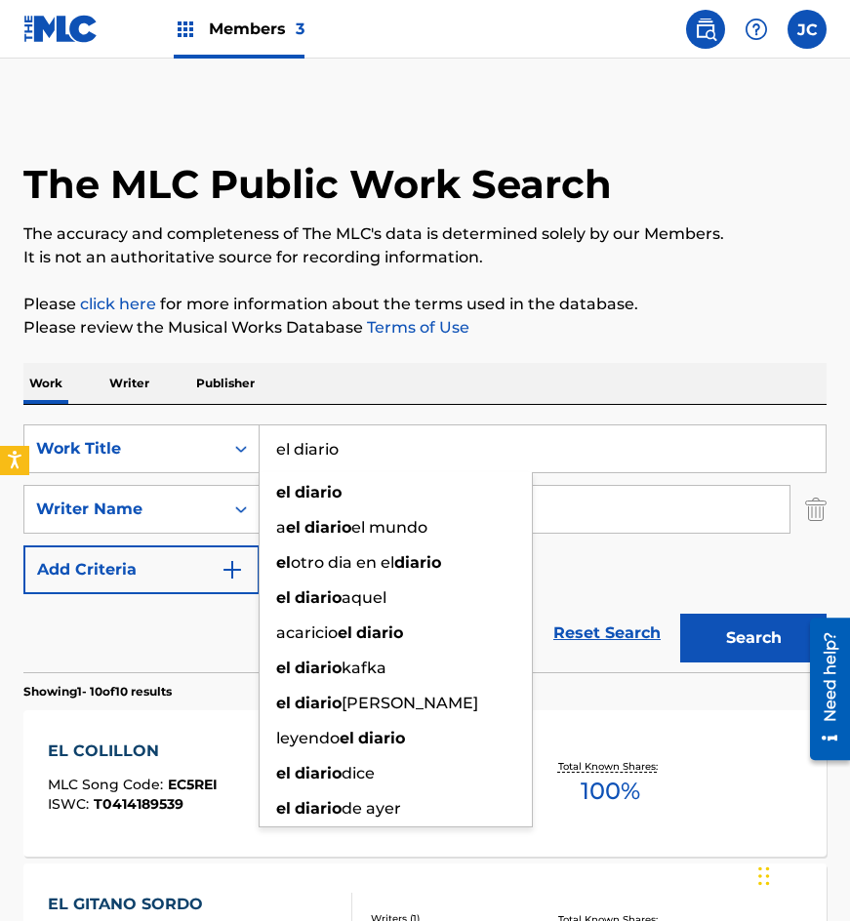
type input "p"
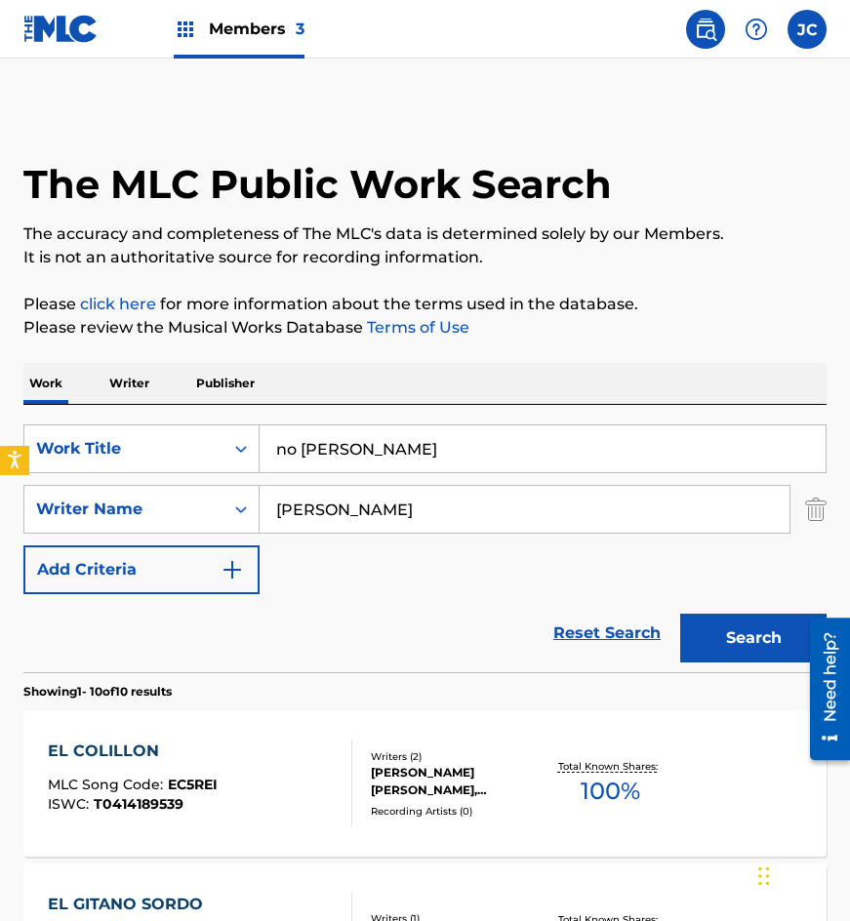
type input "no [PERSON_NAME]"
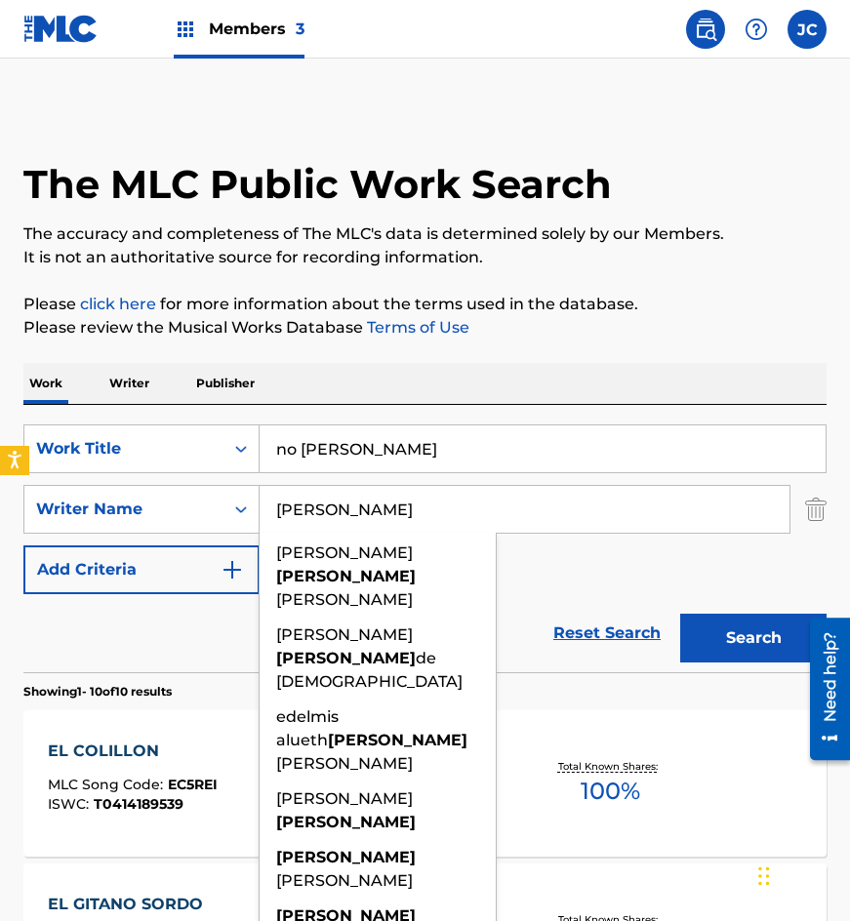
type input "[PERSON_NAME]"
click at [680, 614] on button "Search" at bounding box center [753, 638] width 146 height 49
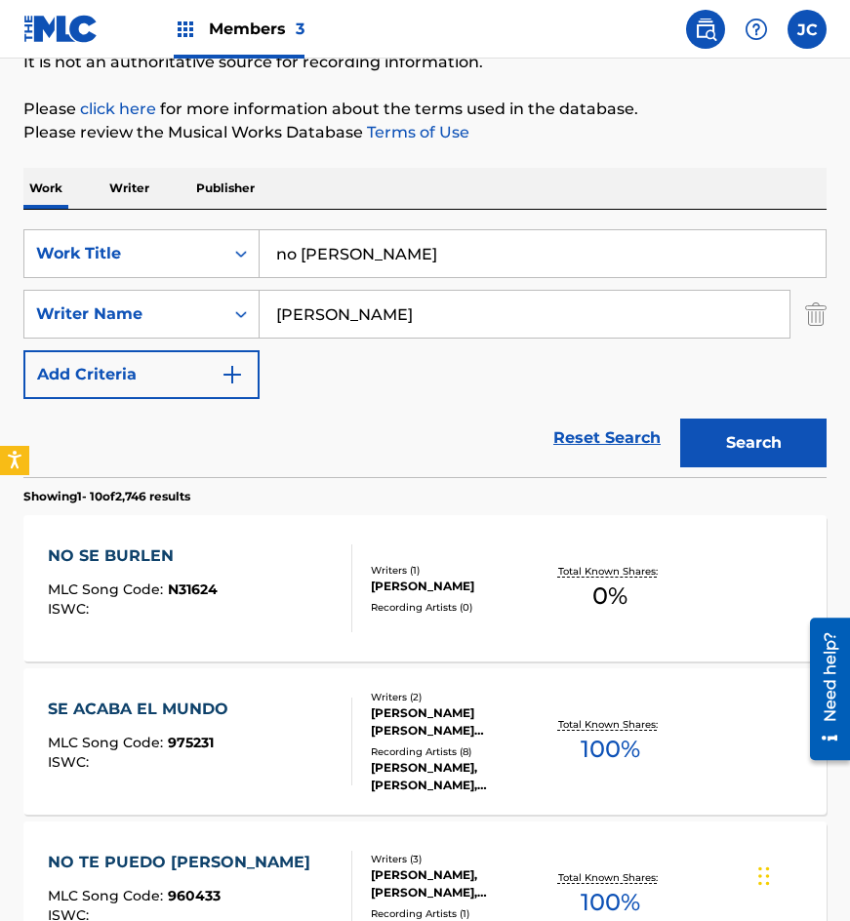
scroll to position [293, 0]
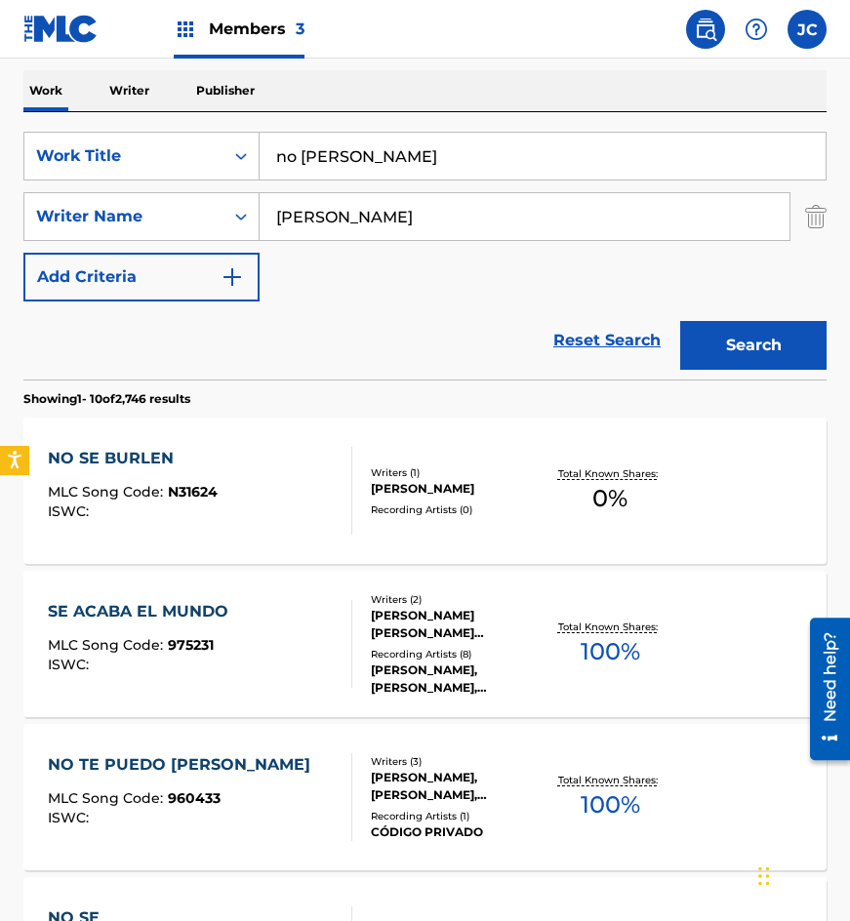
click at [389, 480] on div "[PERSON_NAME]" at bounding box center [457, 489] width 172 height 18
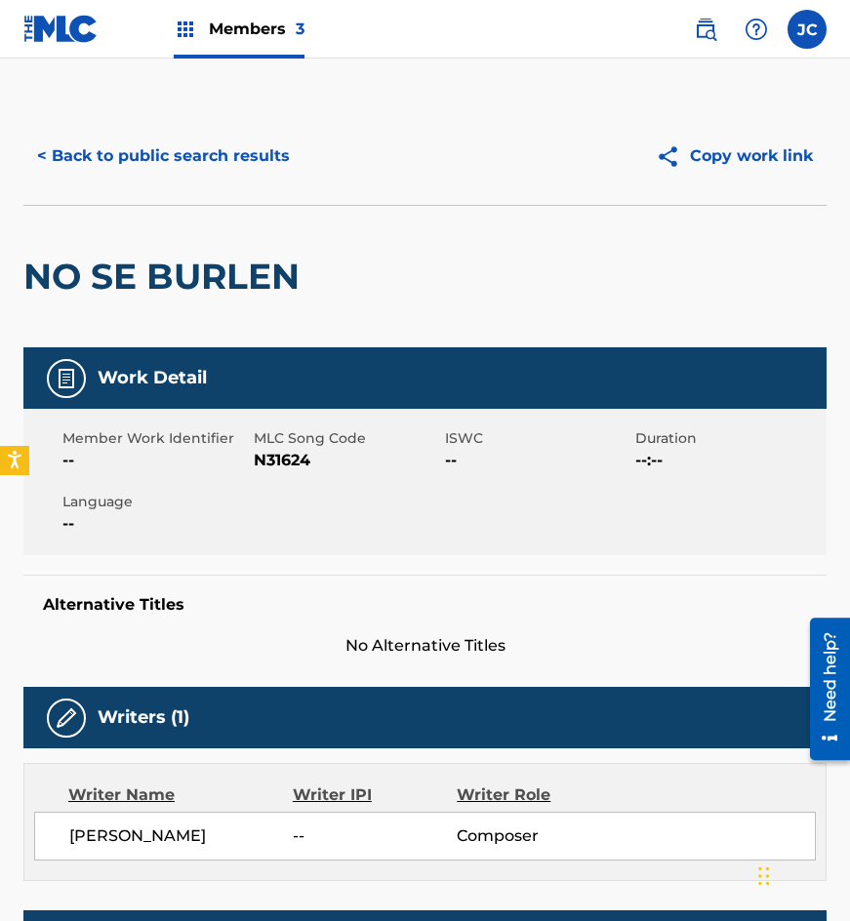
click at [285, 455] on span "N31624" at bounding box center [347, 460] width 186 height 23
drag, startPoint x: 223, startPoint y: 213, endPoint x: 257, endPoint y: 134, distance: 86.1
click at [223, 212] on div "NO SE BURLEN" at bounding box center [166, 277] width 286 height 142
click at [259, 127] on div "< Back to public search results Copy work link" at bounding box center [424, 156] width 803 height 98
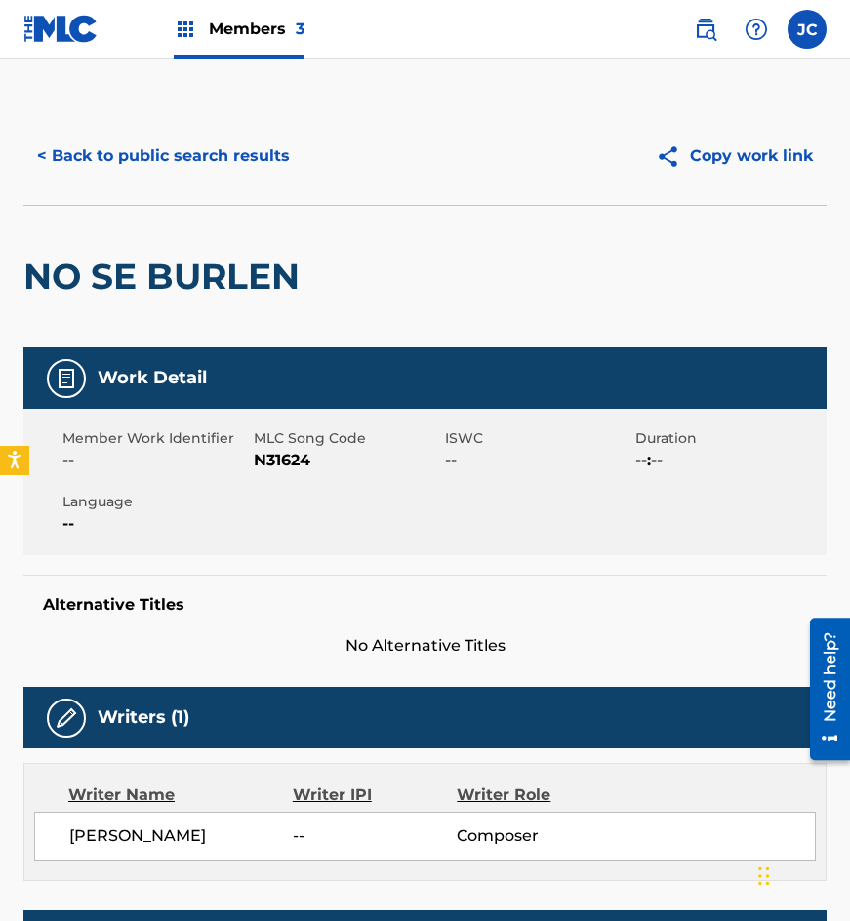
click at [257, 139] on button "< Back to public search results" at bounding box center [163, 156] width 280 height 49
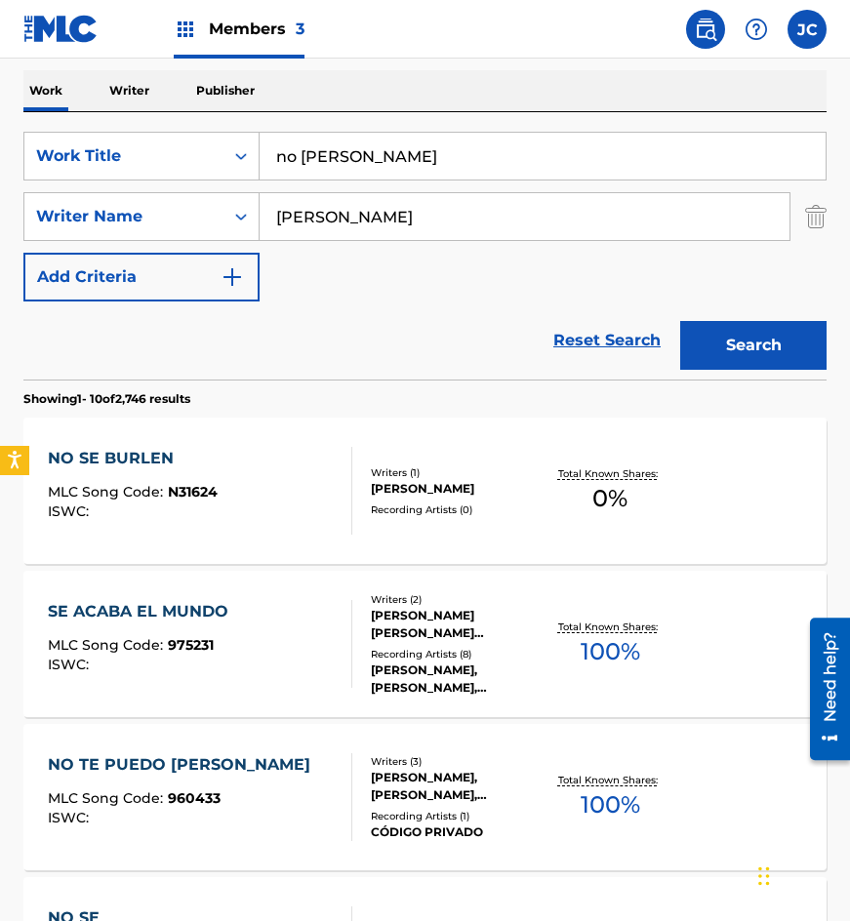
drag, startPoint x: 424, startPoint y: 155, endPoint x: 104, endPoint y: 245, distance: 331.6
click at [102, 243] on div "SearchWithCriteria4acf8f84-b4e1-4561-838a-04421858645b Work Title no se burlen …" at bounding box center [424, 217] width 803 height 170
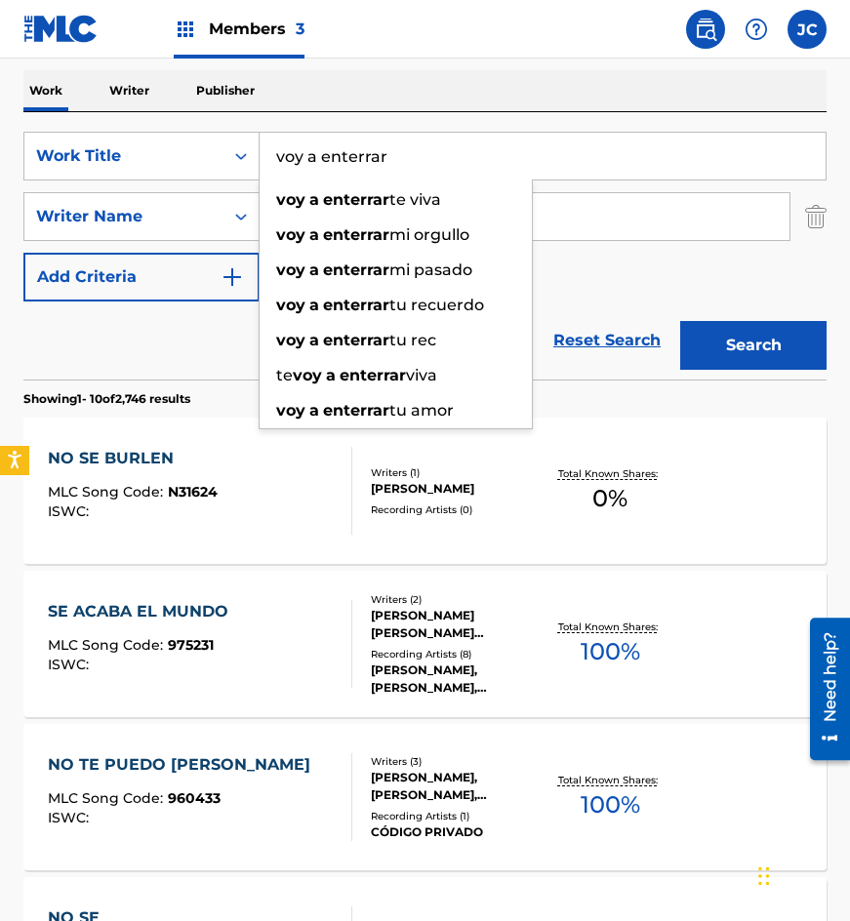
click at [680, 321] on button "Search" at bounding box center [753, 345] width 146 height 49
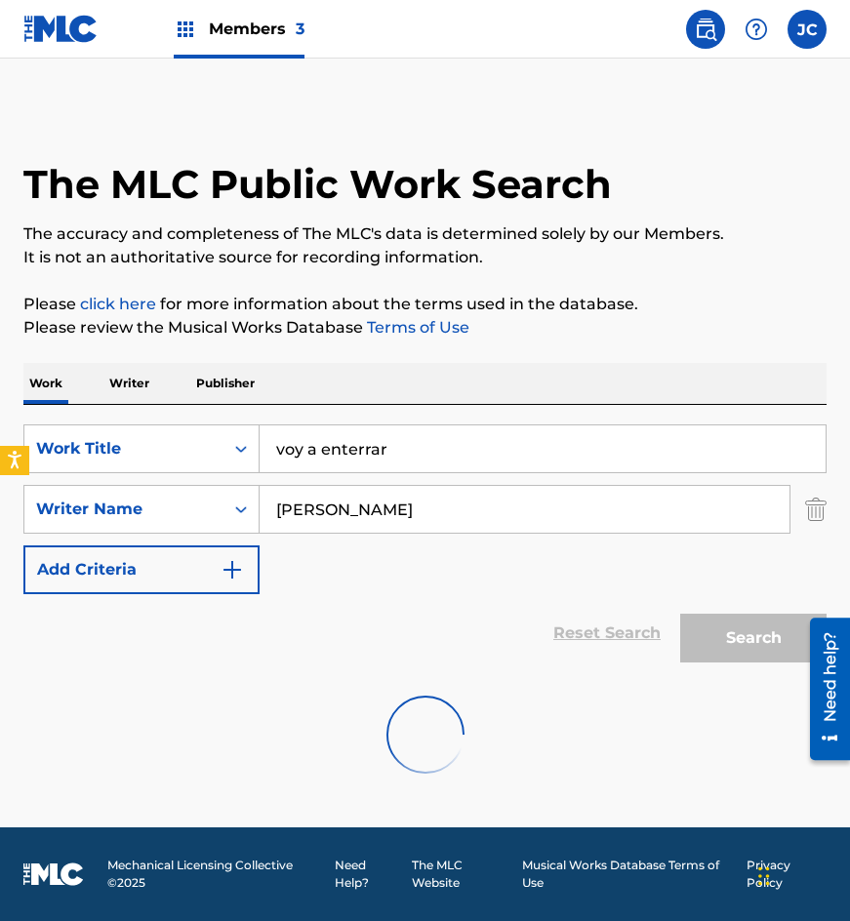
scroll to position [0, 0]
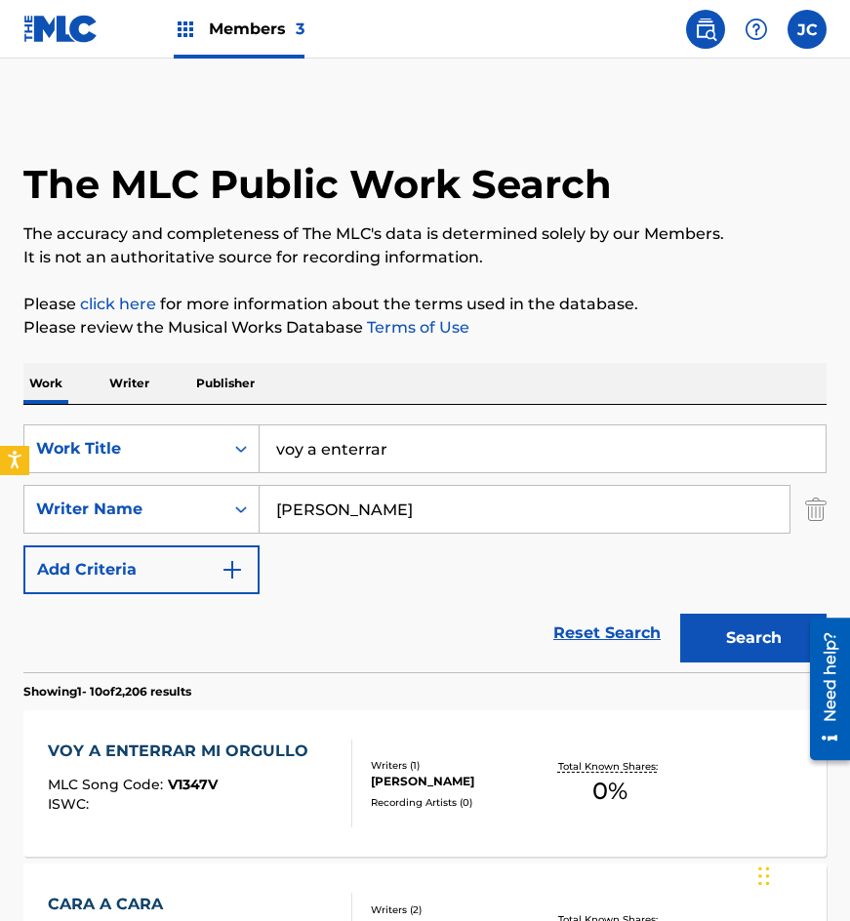
click at [511, 443] on input "voy a enterrar" at bounding box center [543, 449] width 566 height 47
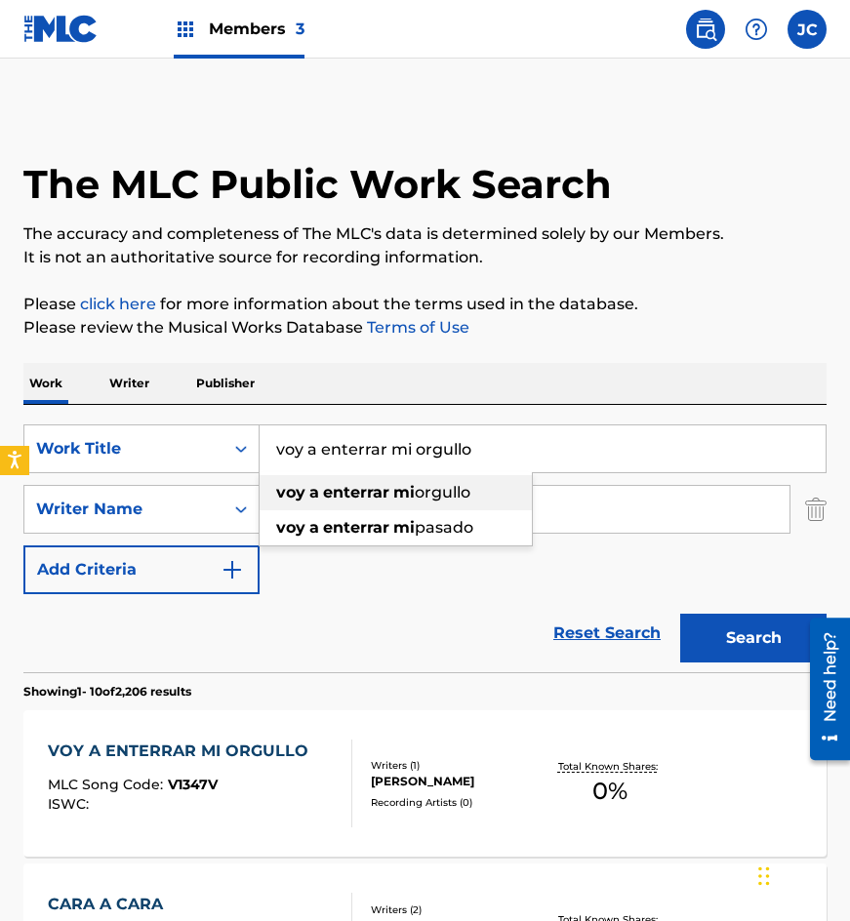
type input "voy a enterrar mi orgullo"
click at [680, 614] on button "Search" at bounding box center [753, 638] width 146 height 49
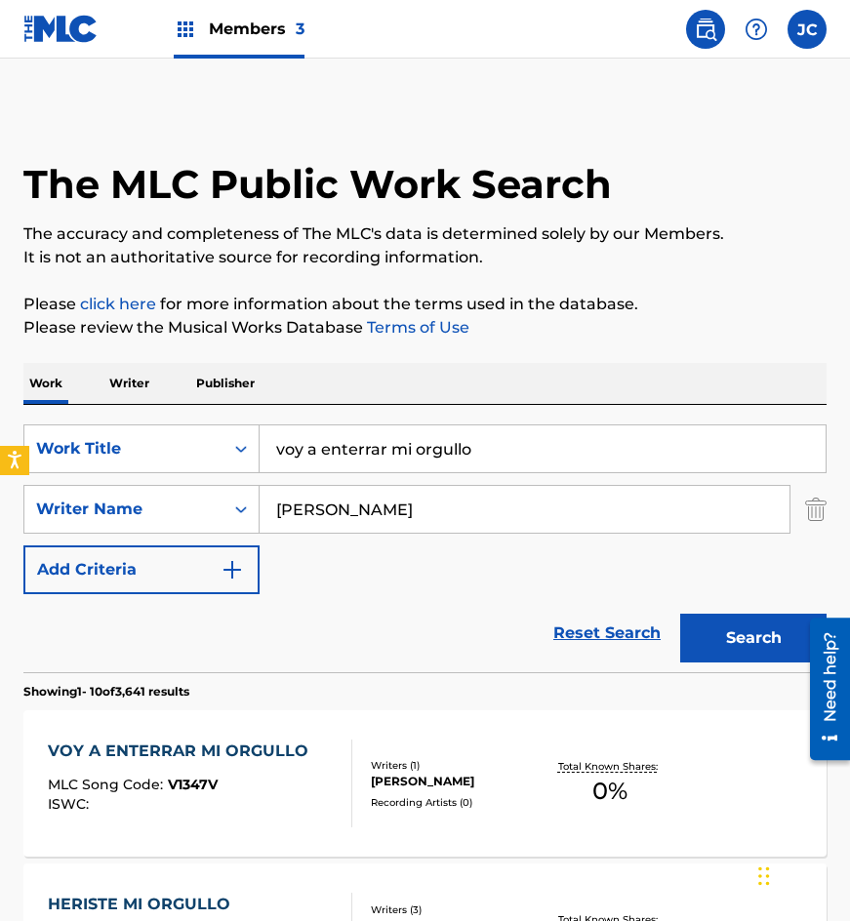
scroll to position [390, 0]
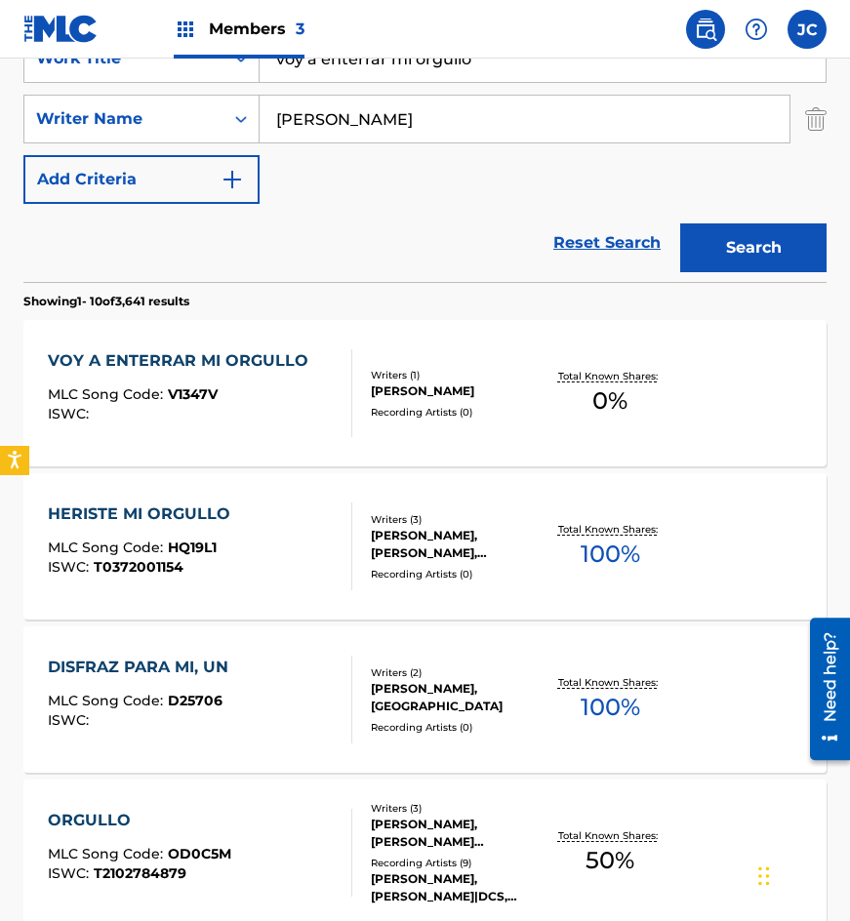
click at [320, 404] on div "VOY A ENTERRAR MI ORGULLO MLC Song Code : V1347V ISWC :" at bounding box center [201, 393] width 306 height 88
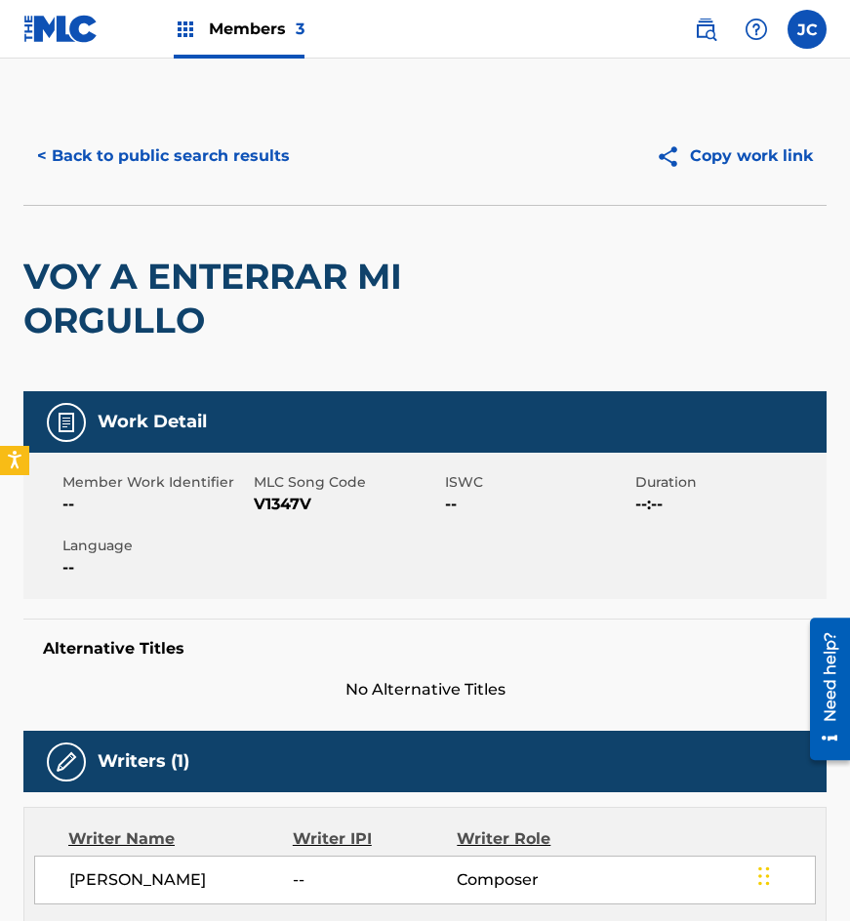
click at [263, 508] on span "V1347V" at bounding box center [347, 504] width 186 height 23
click at [429, 607] on div "Work Detail Member Work Identifier -- MLC Song Code V1347V ISWC -- Duration --:…" at bounding box center [424, 546] width 803 height 310
click at [244, 166] on button "< Back to public search results" at bounding box center [163, 156] width 280 height 49
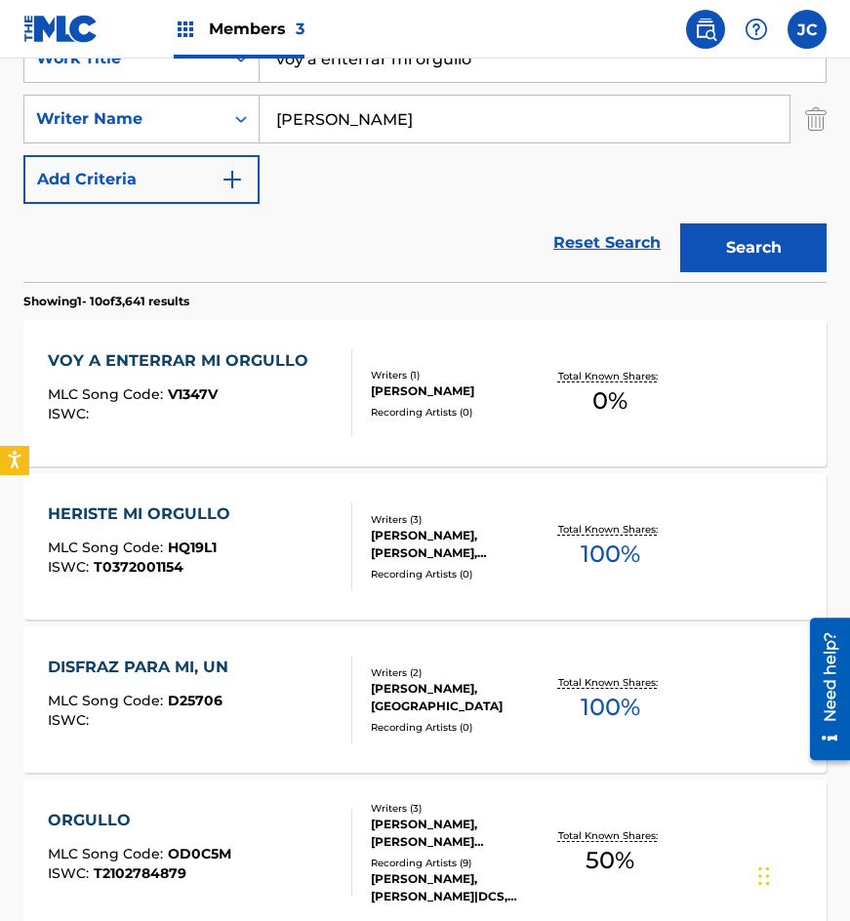
click at [235, 231] on div "Reset Search Search" at bounding box center [424, 243] width 803 height 78
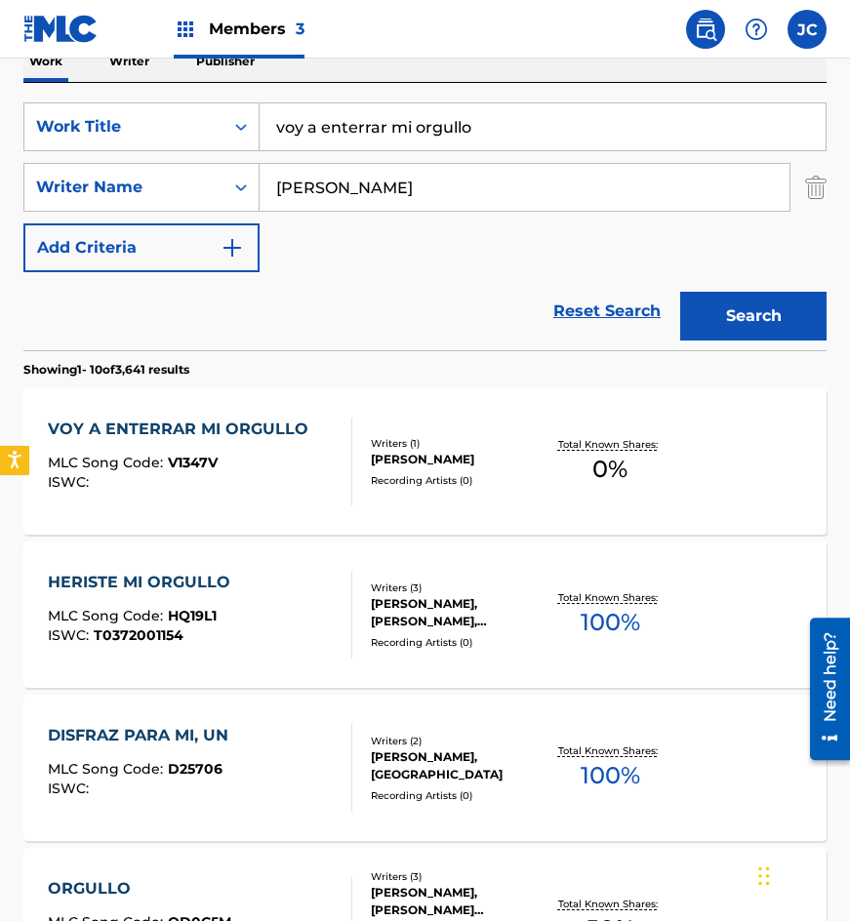
scroll to position [293, 0]
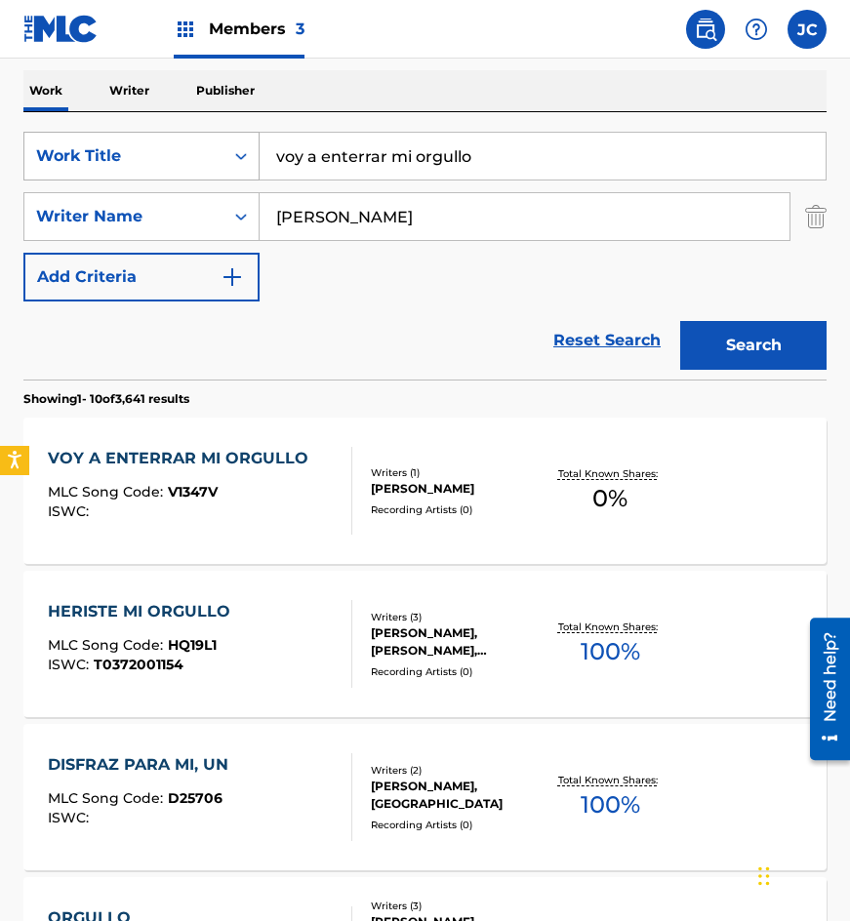
drag, startPoint x: 199, startPoint y: 154, endPoint x: 155, endPoint y: 145, distance: 44.8
click at [155, 145] on div "SearchWithCriteria4acf8f84-b4e1-4561-838a-04421858645b Work Title voy a enterra…" at bounding box center [424, 156] width 803 height 49
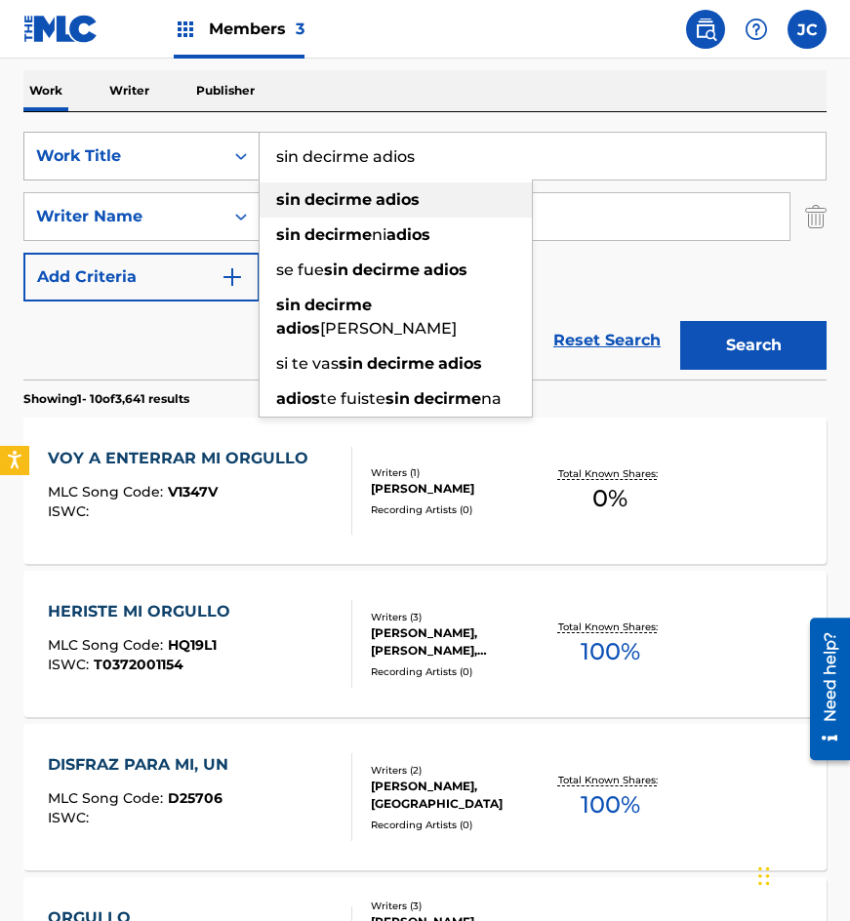
type input "sin decirme adios"
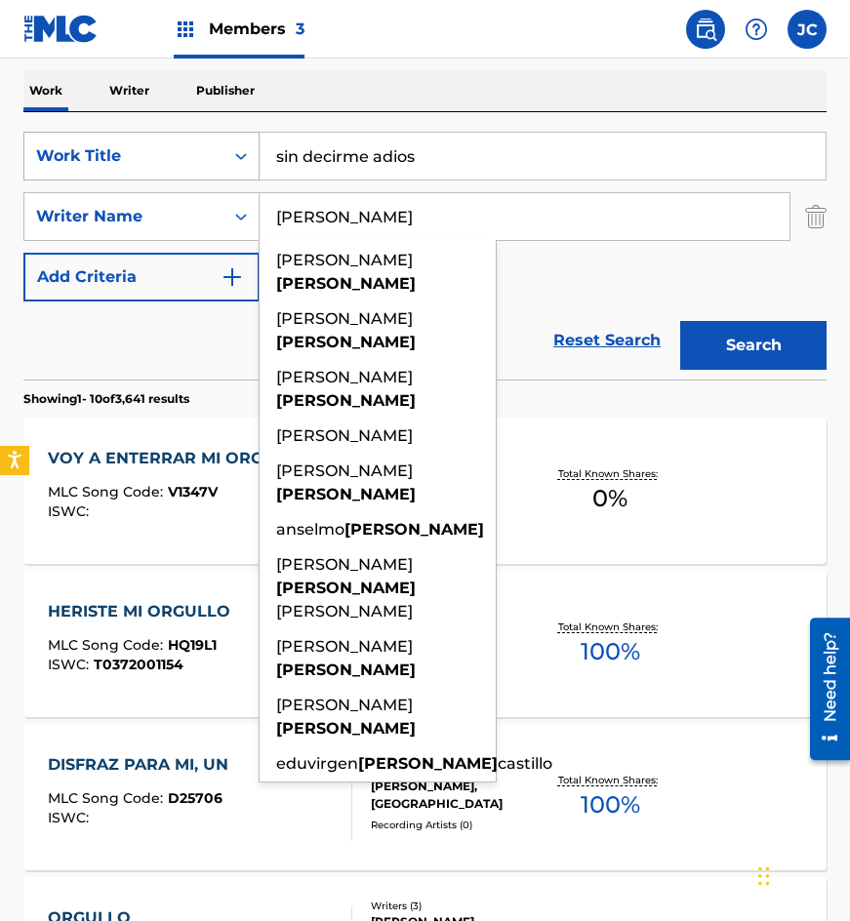
type input "[PERSON_NAME]"
click at [680, 321] on button "Search" at bounding box center [753, 345] width 146 height 49
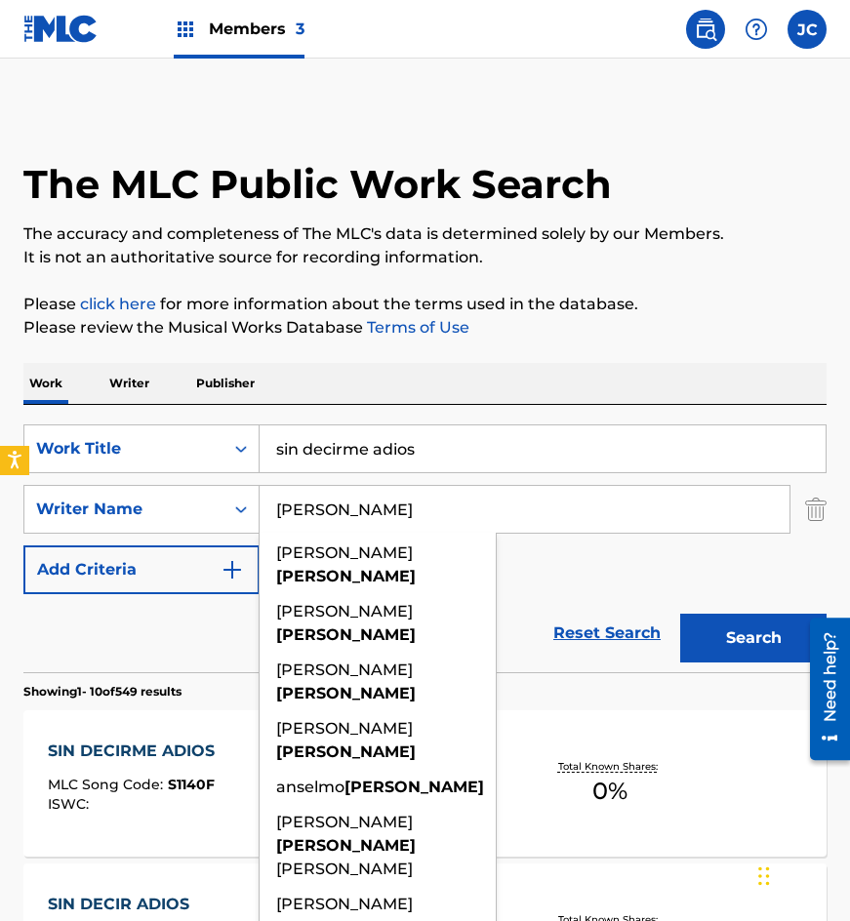
click at [586, 583] on div "SearchWithCriteria4acf8f84-b4e1-4561-838a-04421858645b Work Title sin decirme a…" at bounding box center [424, 510] width 803 height 170
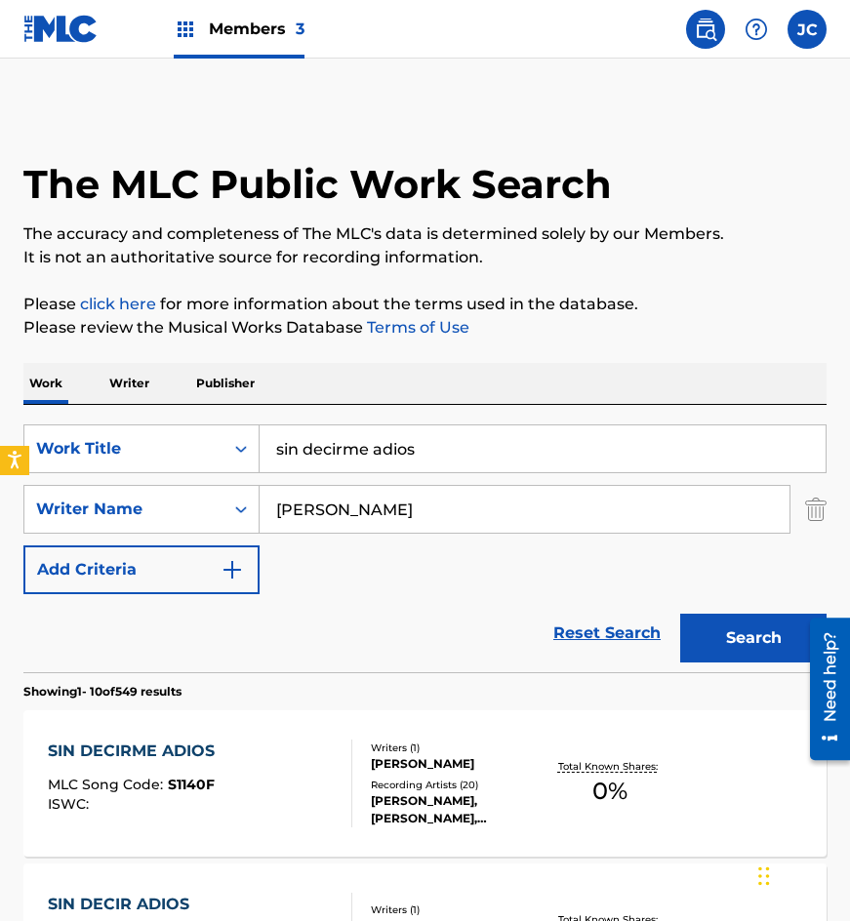
scroll to position [293, 0]
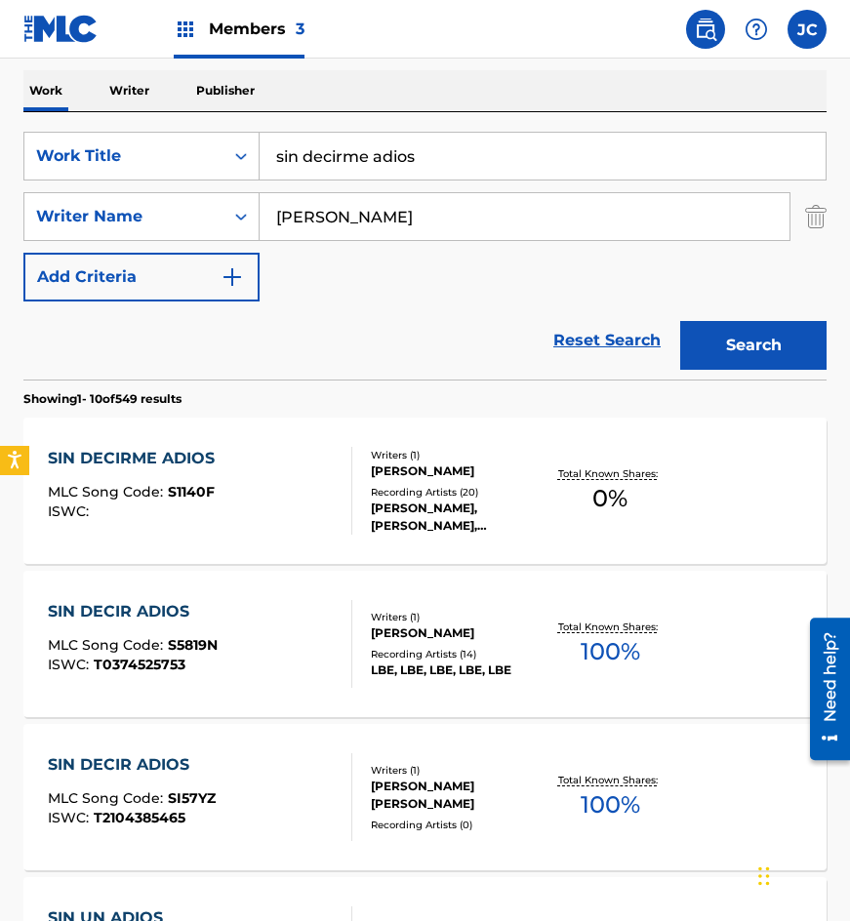
click at [437, 476] on div "[PERSON_NAME]" at bounding box center [457, 472] width 172 height 18
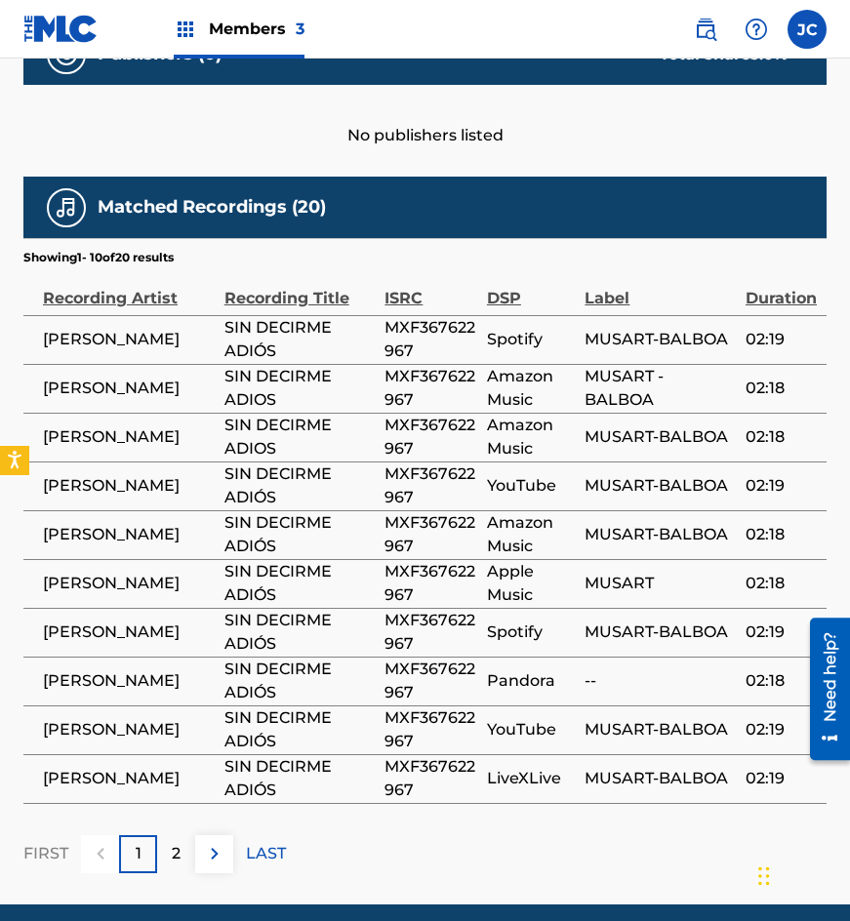
scroll to position [964, 0]
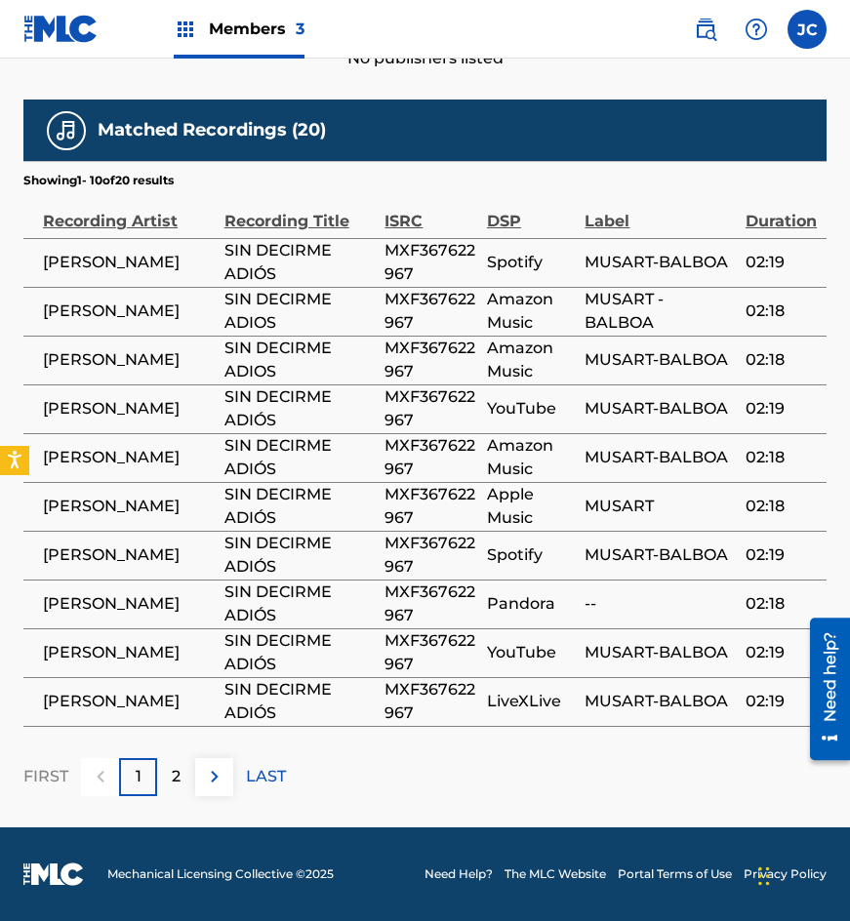
click at [224, 788] on img at bounding box center [214, 776] width 23 height 23
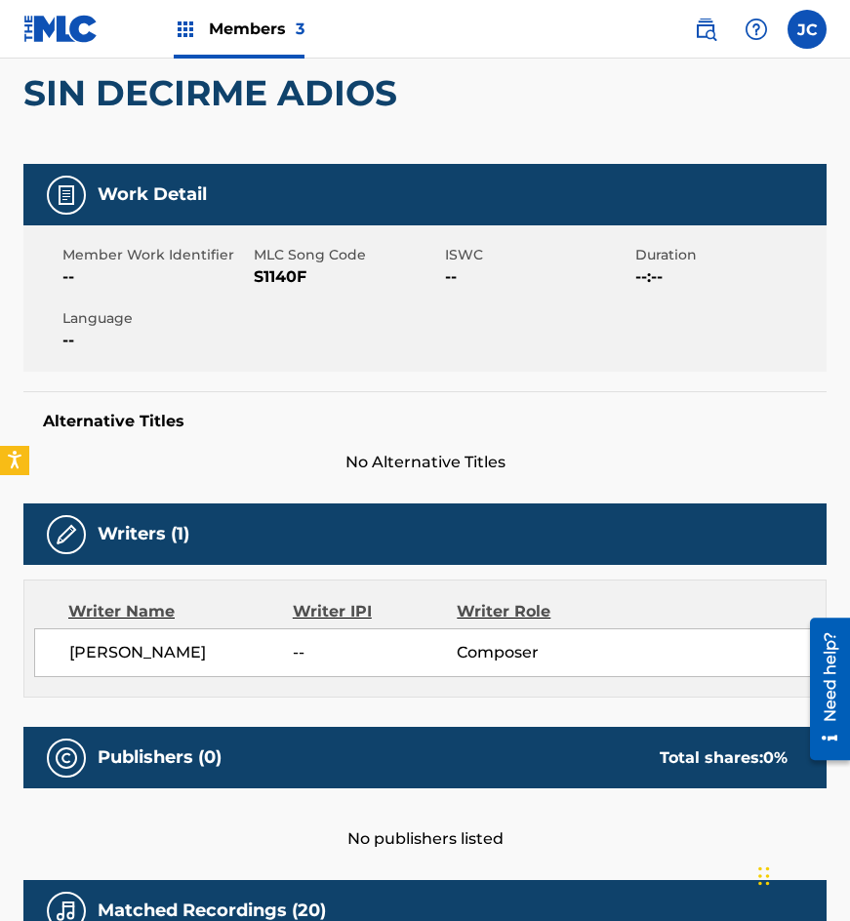
scroll to position [0, 0]
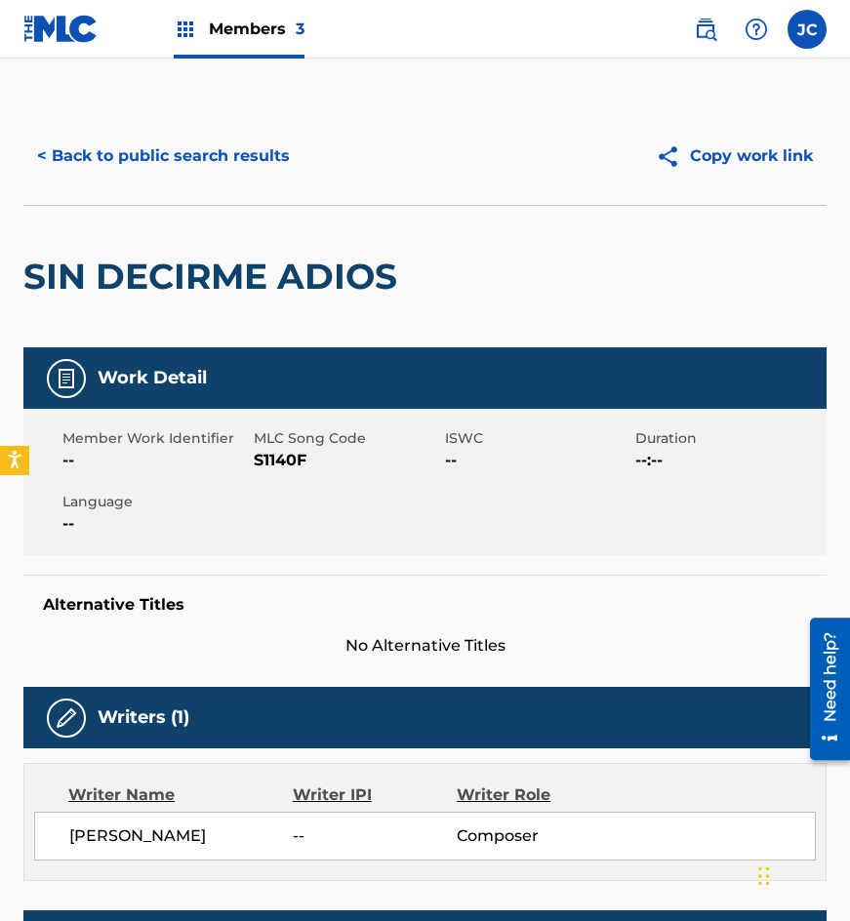
click at [277, 464] on span "S1140F" at bounding box center [347, 460] width 186 height 23
click at [225, 210] on div "SIN DECIRME ADIOS" at bounding box center [215, 277] width 384 height 142
click at [244, 171] on button "< Back to public search results" at bounding box center [163, 156] width 280 height 49
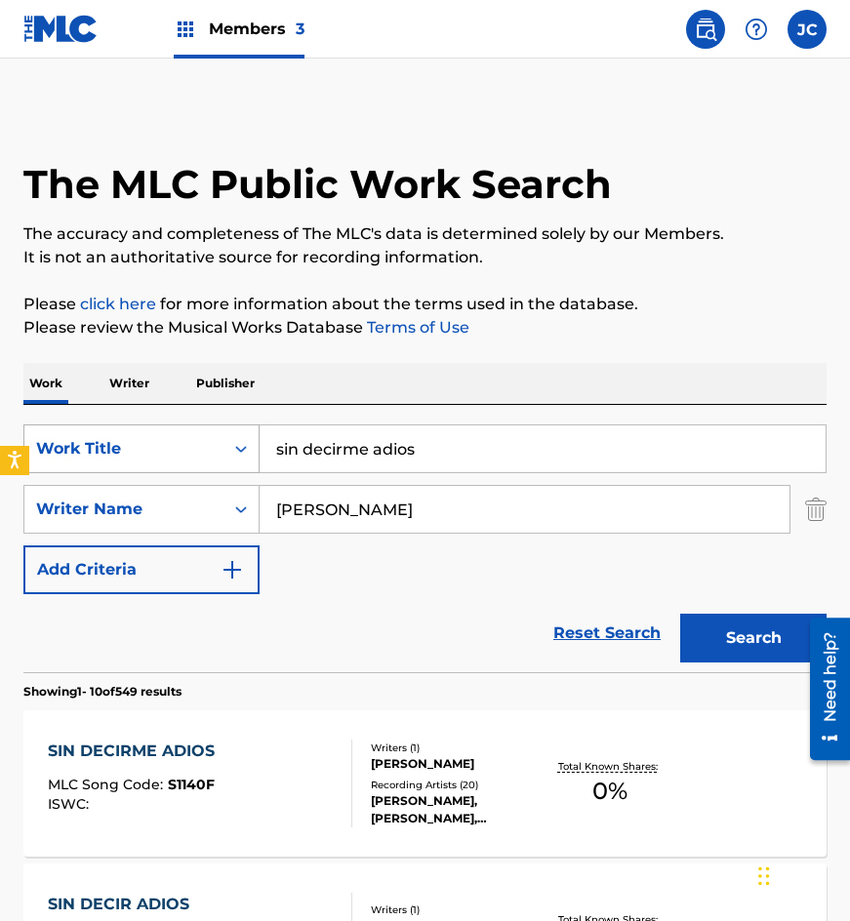
scroll to position [293, 0]
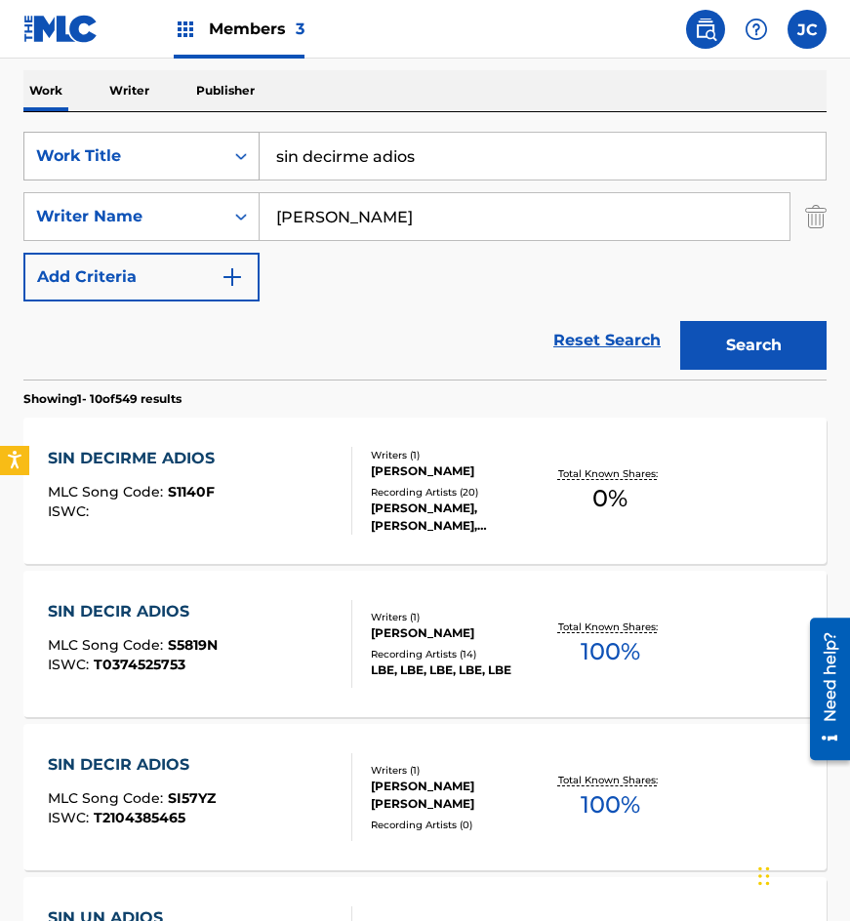
drag, startPoint x: 448, startPoint y: 132, endPoint x: 220, endPoint y: 153, distance: 229.4
click at [221, 153] on div "SearchWithCriteria4acf8f84-b4e1-4561-838a-04421858645b Work Title sin decirme a…" at bounding box center [424, 156] width 803 height 49
click at [299, 158] on input "sin decirme adios" at bounding box center [543, 156] width 566 height 47
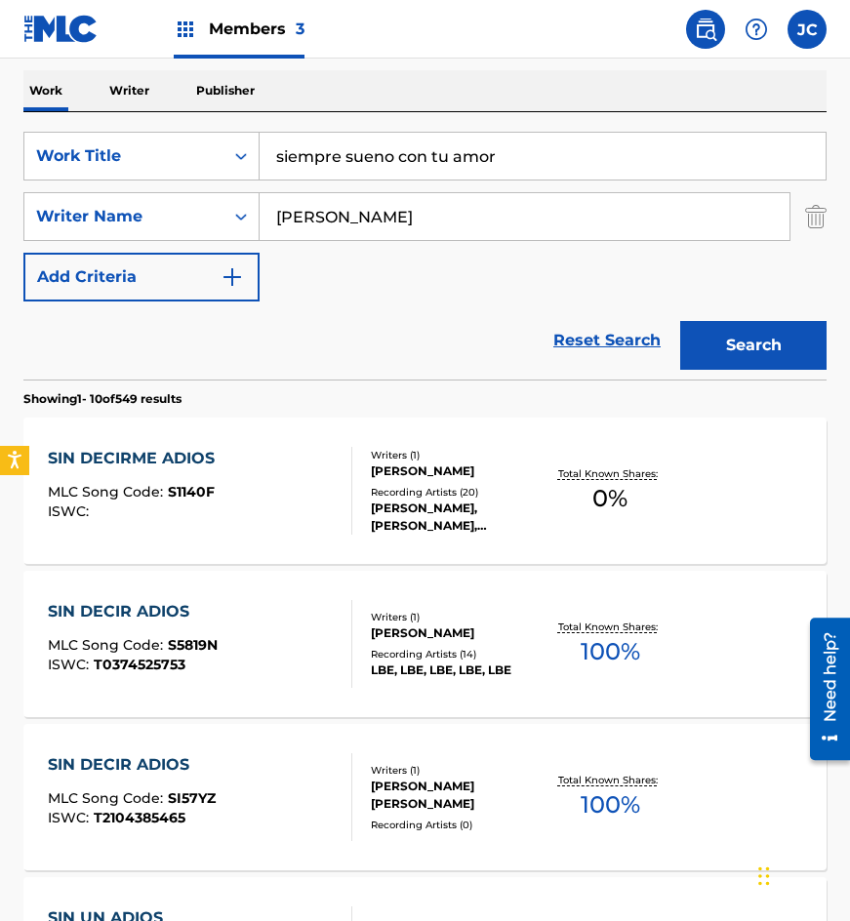
type input "siempre sueno con tu amor"
click at [680, 321] on button "Search" at bounding box center [753, 345] width 146 height 49
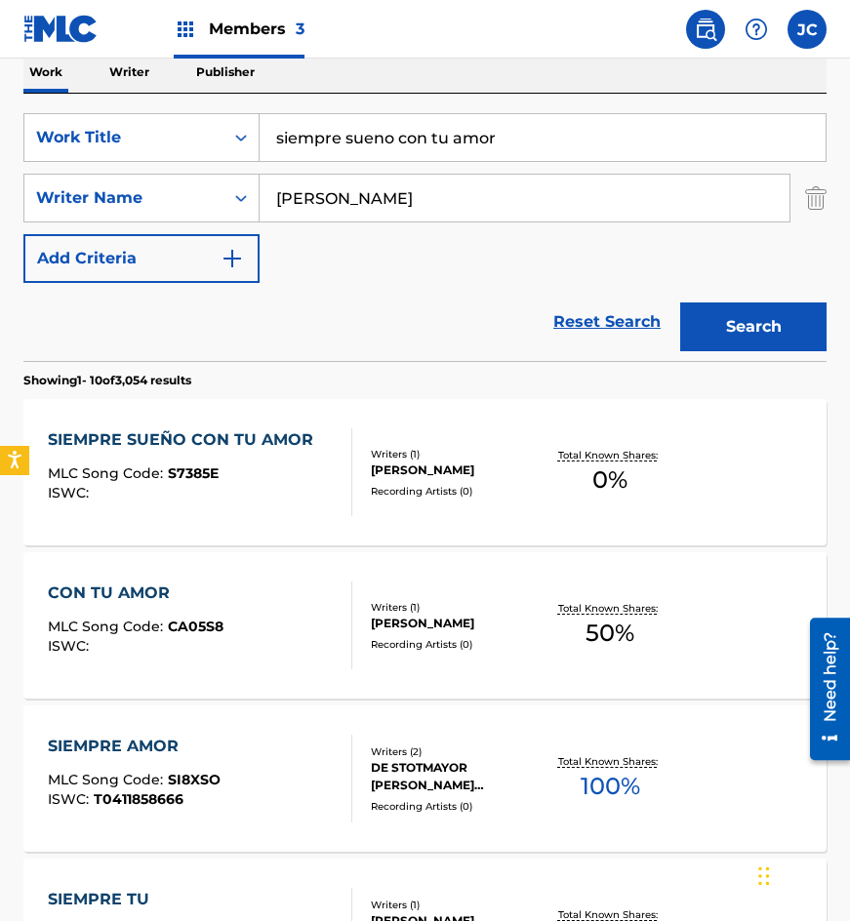
scroll to position [390, 0]
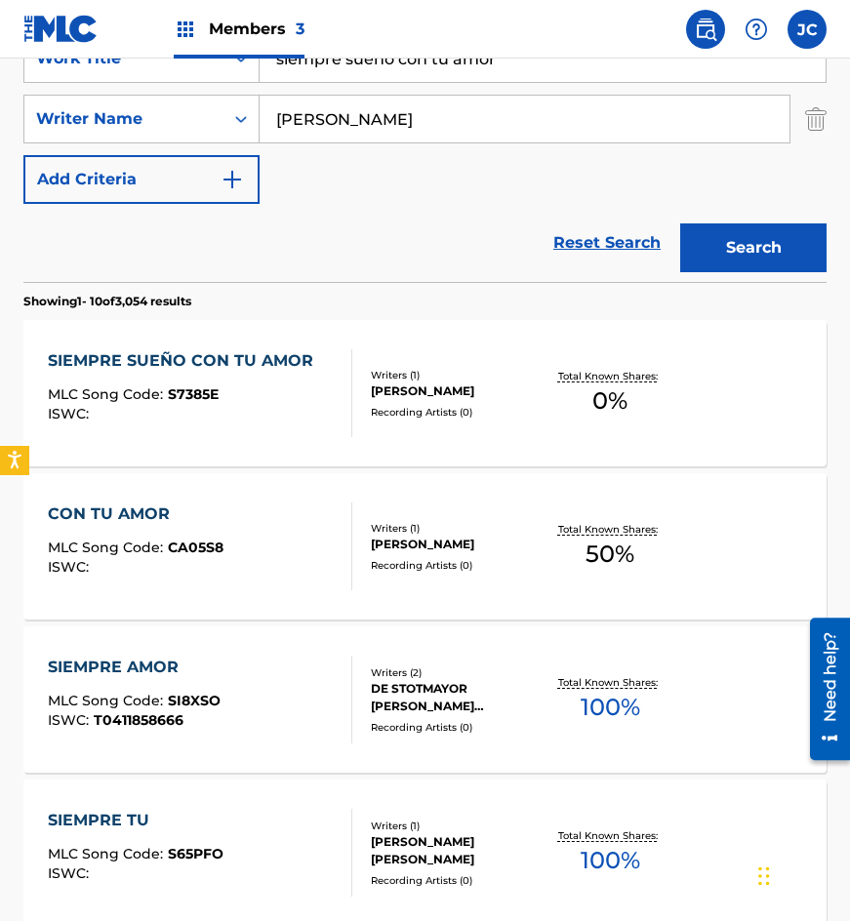
click at [149, 376] on div "SIEMPRE SUEÑO CON TU AMOR MLC Song Code : S7385E ISWC :" at bounding box center [185, 393] width 275 height 88
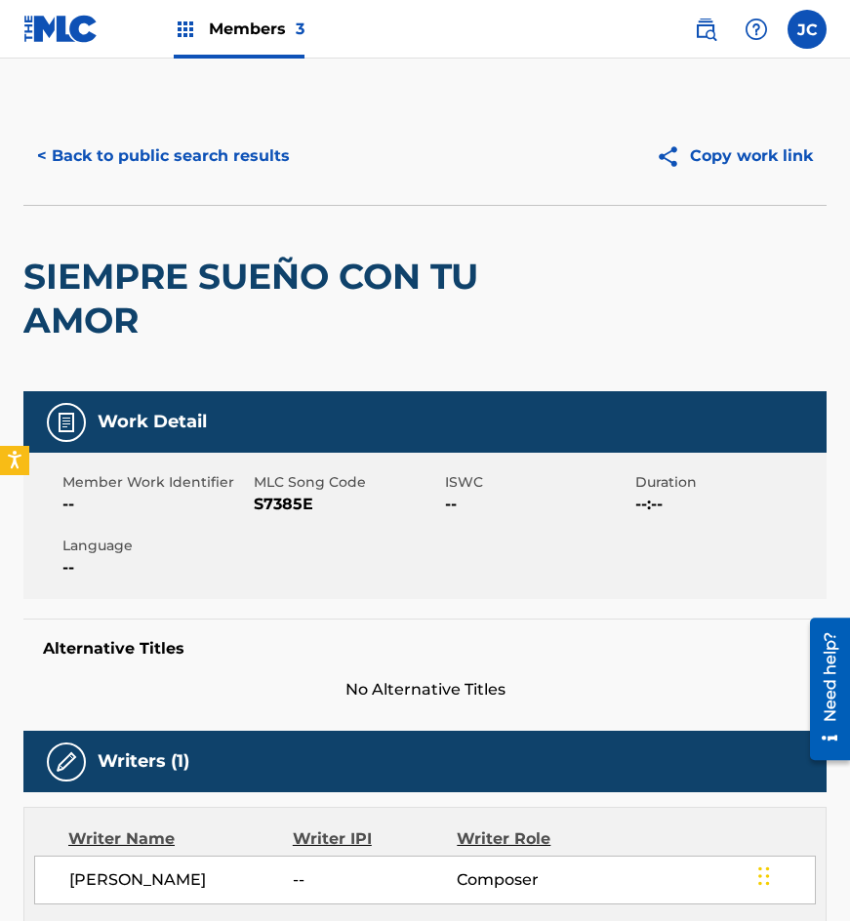
click at [284, 501] on span "S7385E" at bounding box center [347, 504] width 186 height 23
drag, startPoint x: 291, startPoint y: 228, endPoint x: 273, endPoint y: 142, distance: 88.6
click at [291, 227] on div "SIEMPRE SUEÑO CON TU AMOR" at bounding box center [264, 298] width 482 height 185
click at [272, 142] on button "< Back to public search results" at bounding box center [163, 156] width 280 height 49
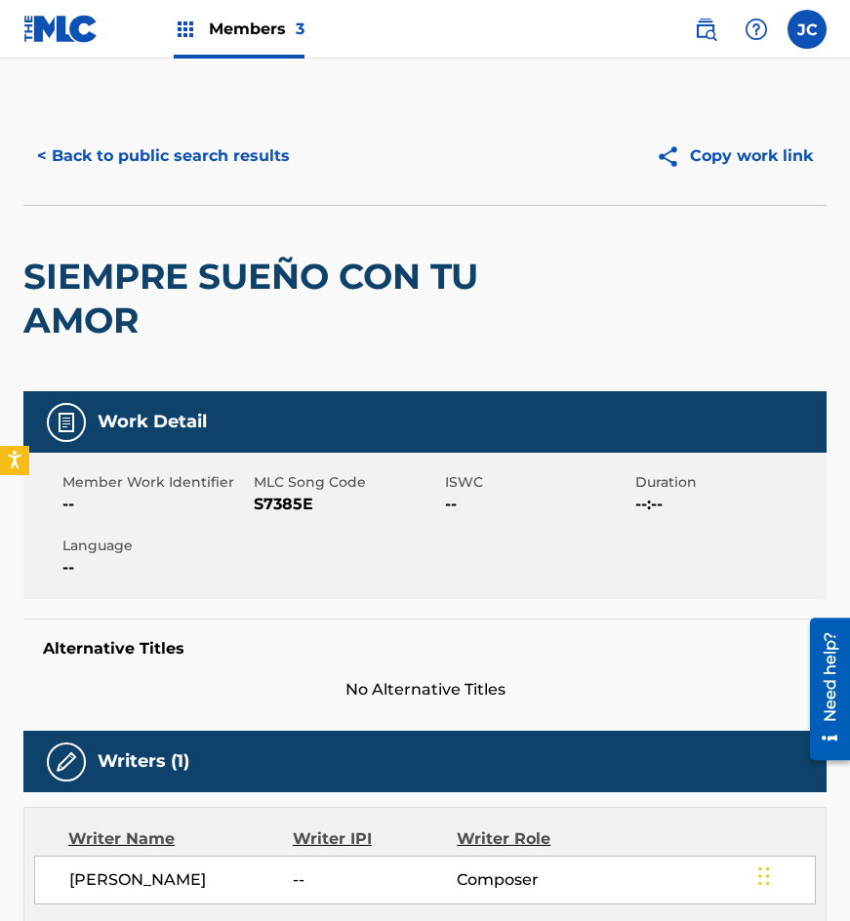
scroll to position [390, 0]
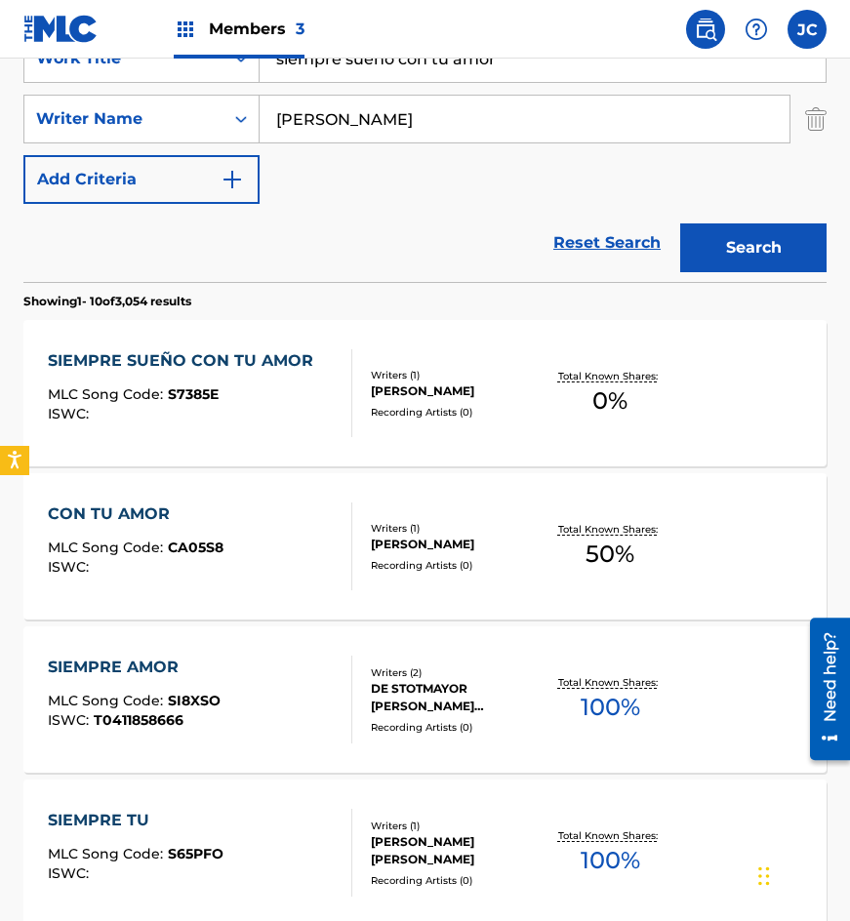
drag, startPoint x: 456, startPoint y: 74, endPoint x: 284, endPoint y: 93, distance: 172.8
click at [295, 92] on div "SearchWithCriteria4acf8f84-b4e1-4561-838a-04421858645b Work Title siempre sueno…" at bounding box center [424, 119] width 803 height 170
type input "s"
type input "el jeton"
click at [680, 224] on button "Search" at bounding box center [753, 248] width 146 height 49
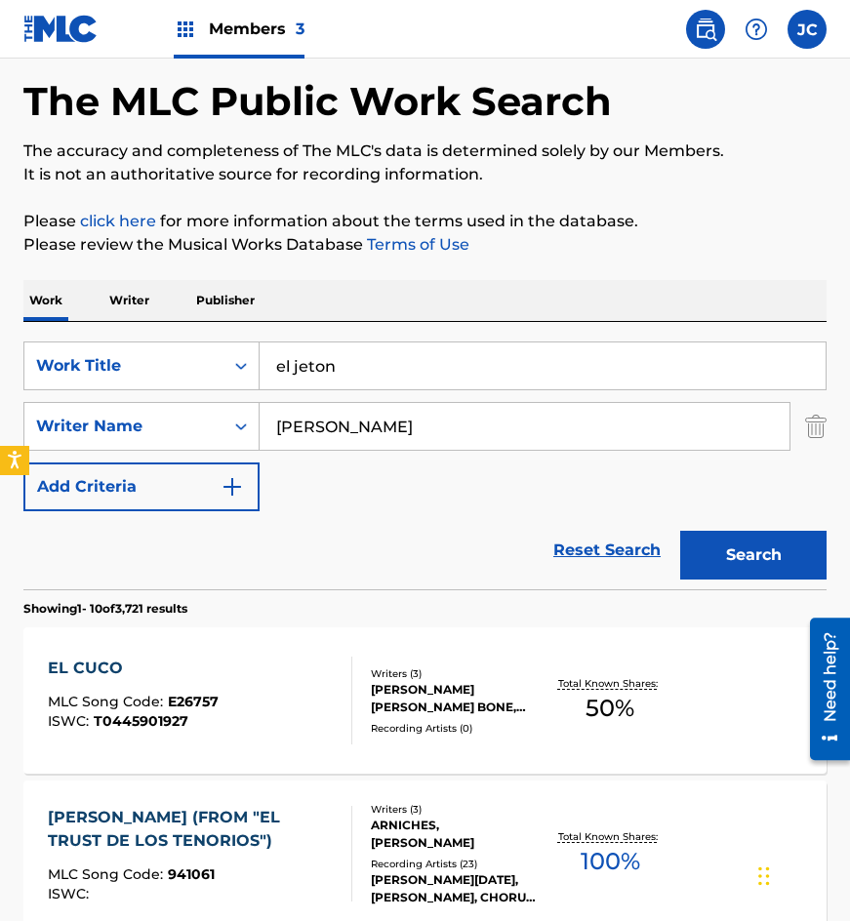
scroll to position [195, 0]
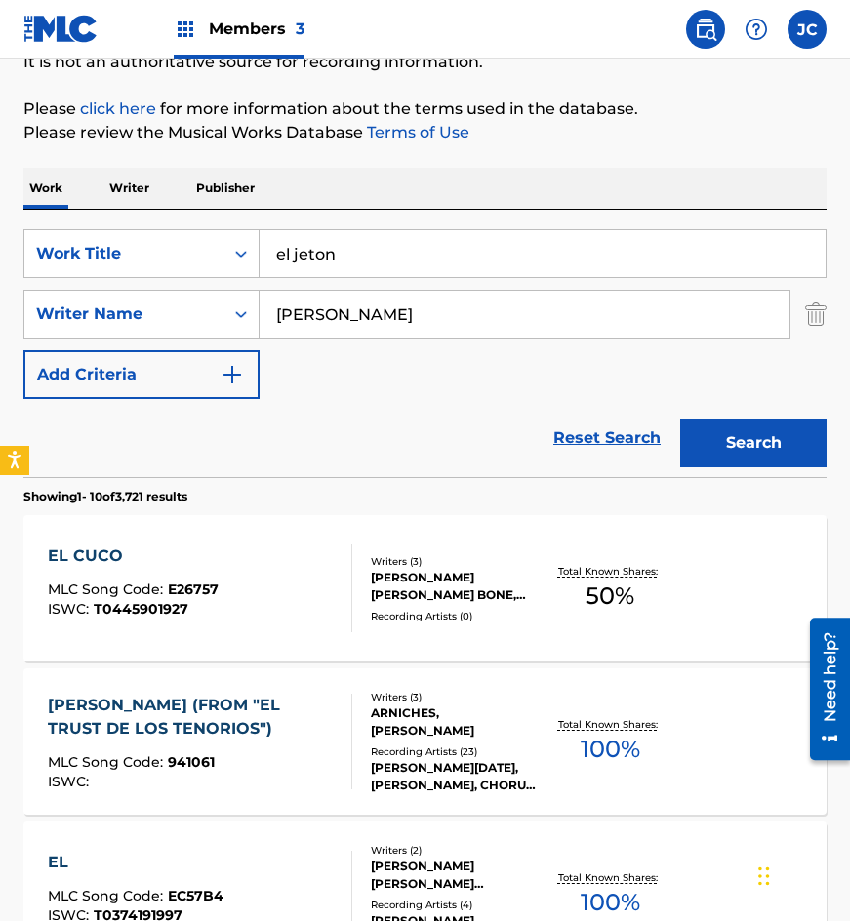
click at [337, 388] on div "SearchWithCriteria4acf8f84-b4e1-4561-838a-04421858645b Work Title el jeton Sear…" at bounding box center [424, 314] width 803 height 170
click at [371, 305] on input "[PERSON_NAME]" at bounding box center [525, 314] width 530 height 47
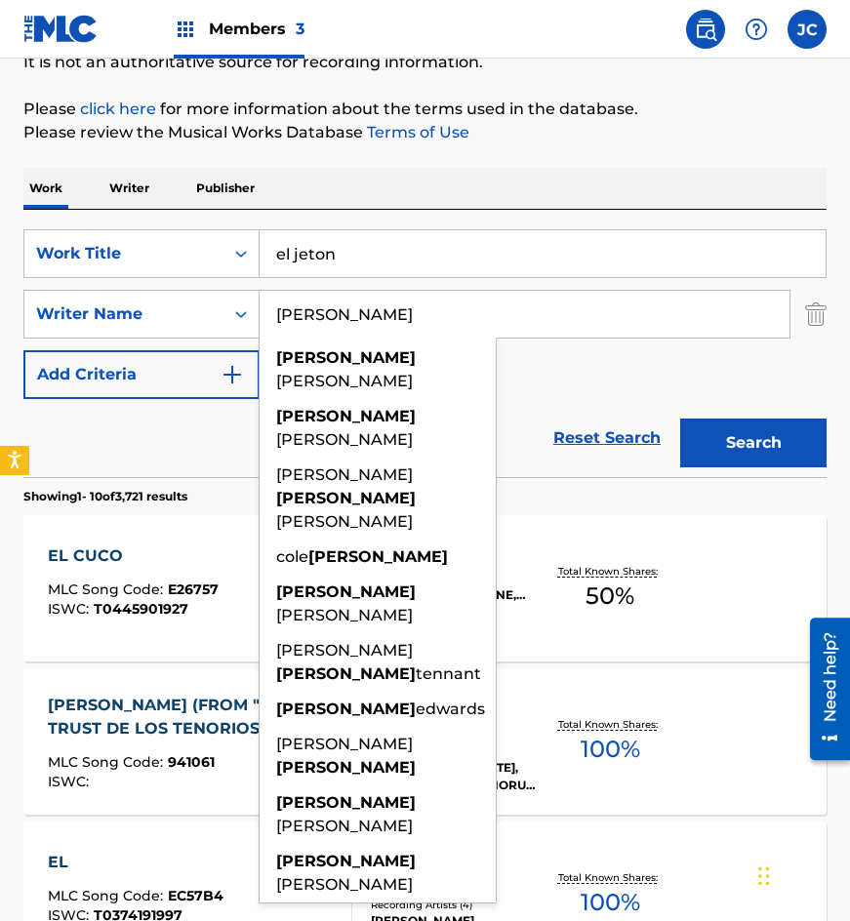
type input "[PERSON_NAME]"
click at [680, 419] on button "Search" at bounding box center [753, 443] width 146 height 49
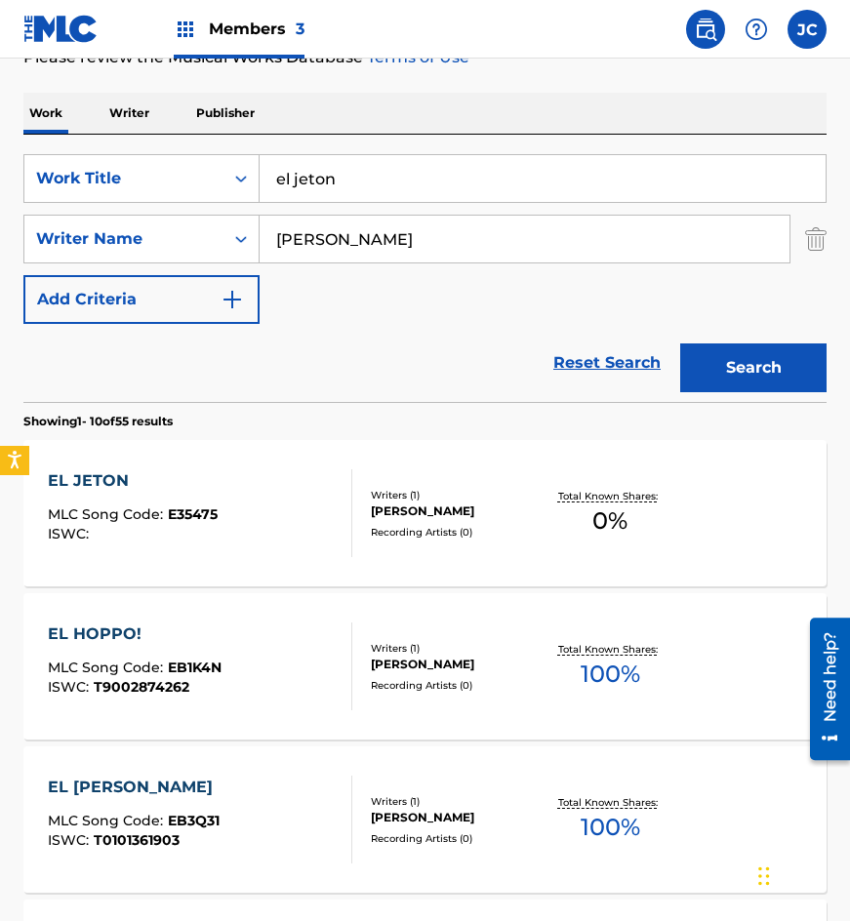
scroll to position [293, 0]
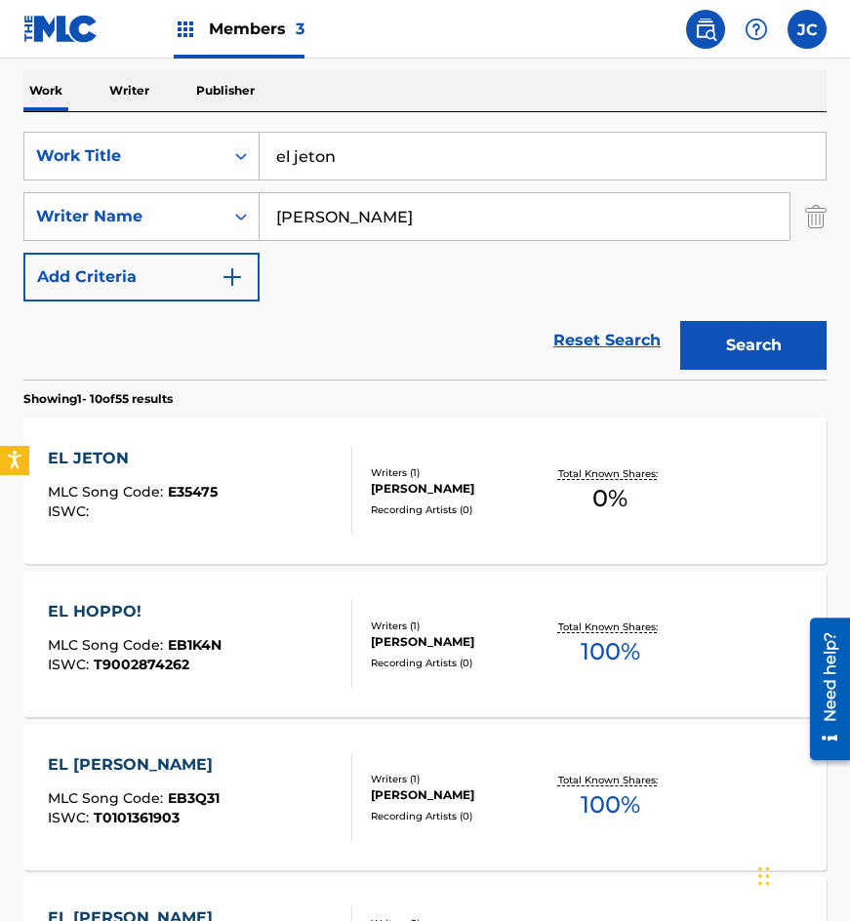
click at [342, 521] on div at bounding box center [344, 491] width 16 height 88
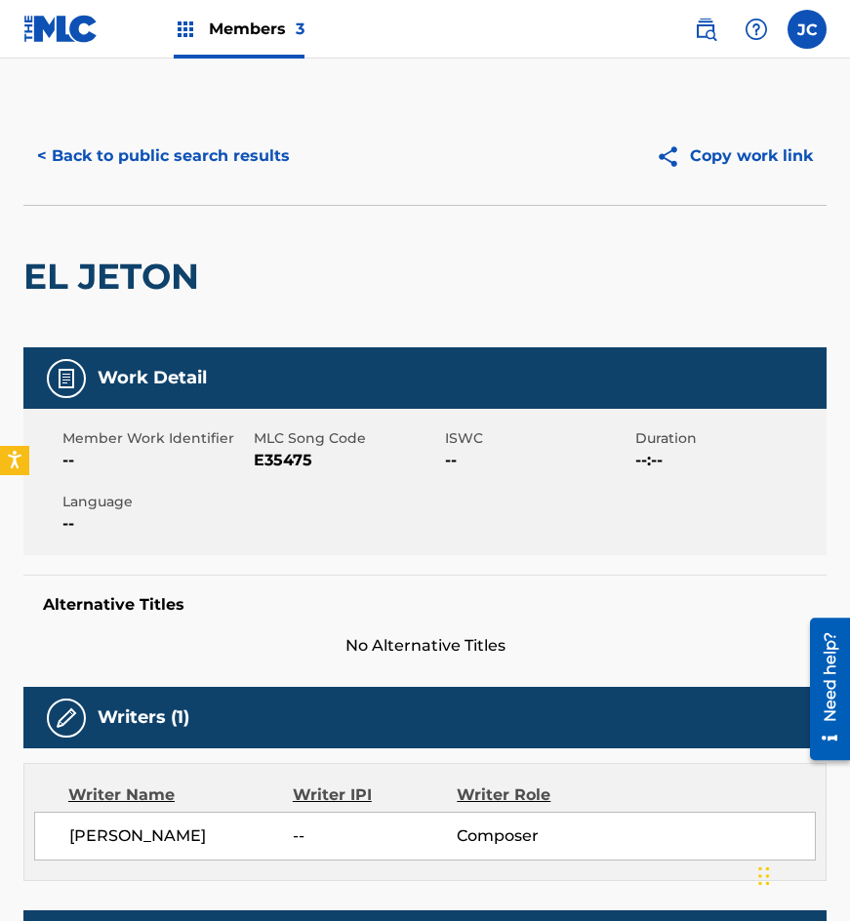
click at [281, 459] on span "E35475" at bounding box center [347, 460] width 186 height 23
click at [139, 246] on div "EL JETON" at bounding box center [115, 277] width 185 height 142
click at [203, 169] on button "< Back to public search results" at bounding box center [163, 156] width 280 height 49
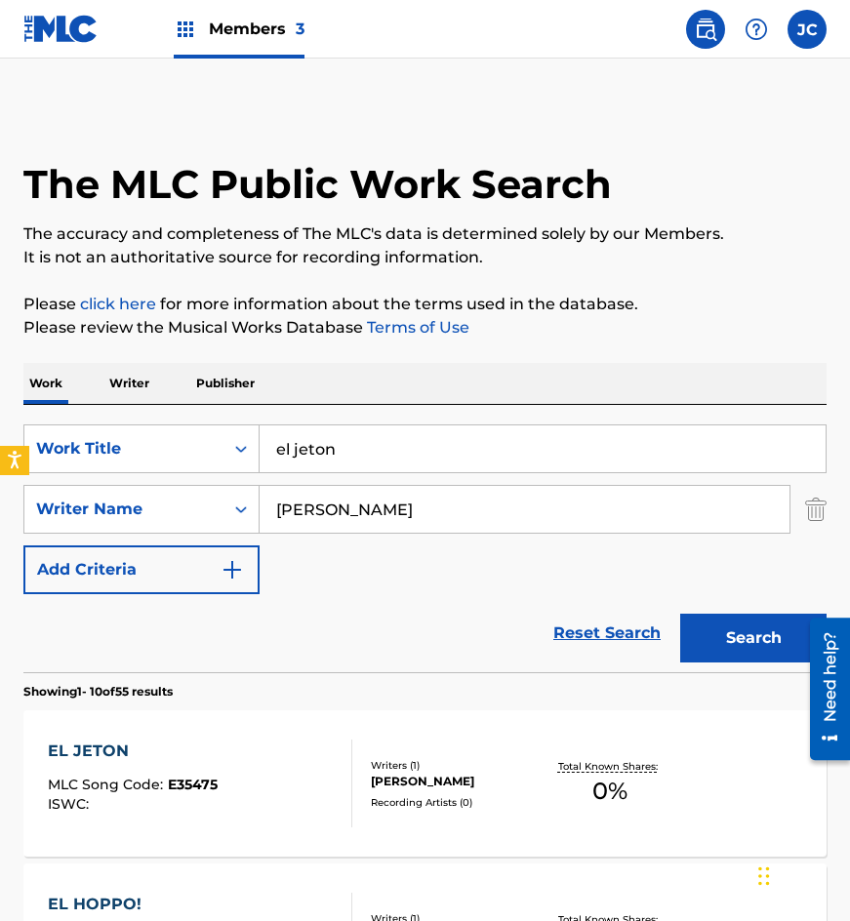
scroll to position [293, 0]
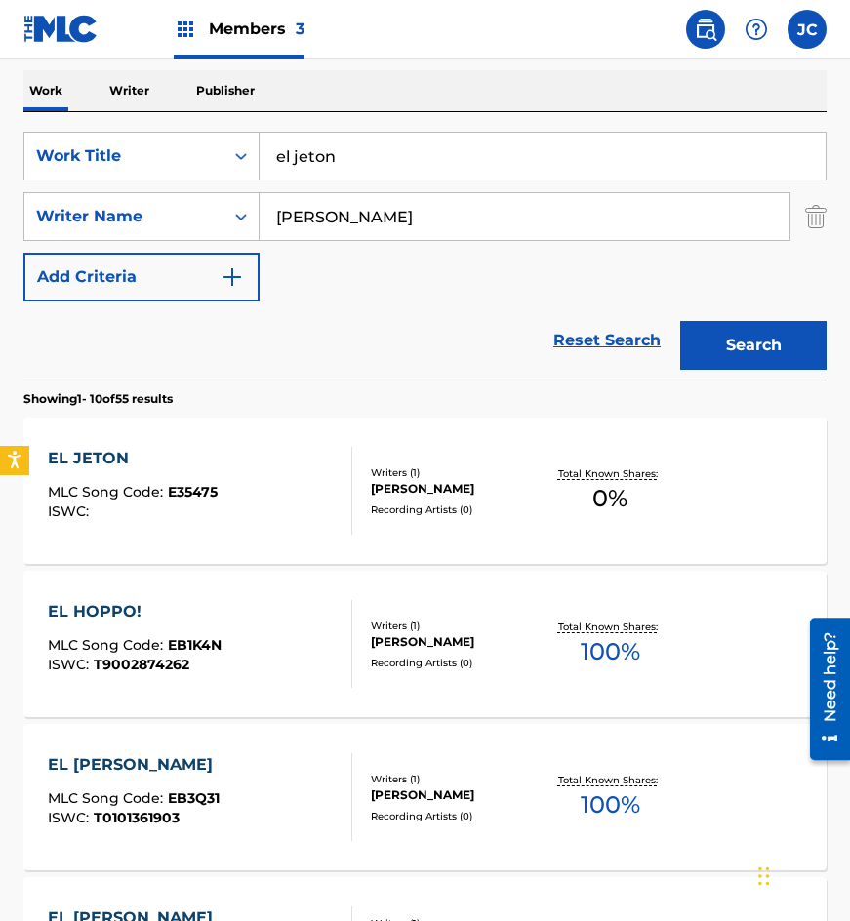
click at [378, 143] on input "el jeton" at bounding box center [543, 156] width 566 height 47
type input "llegale"
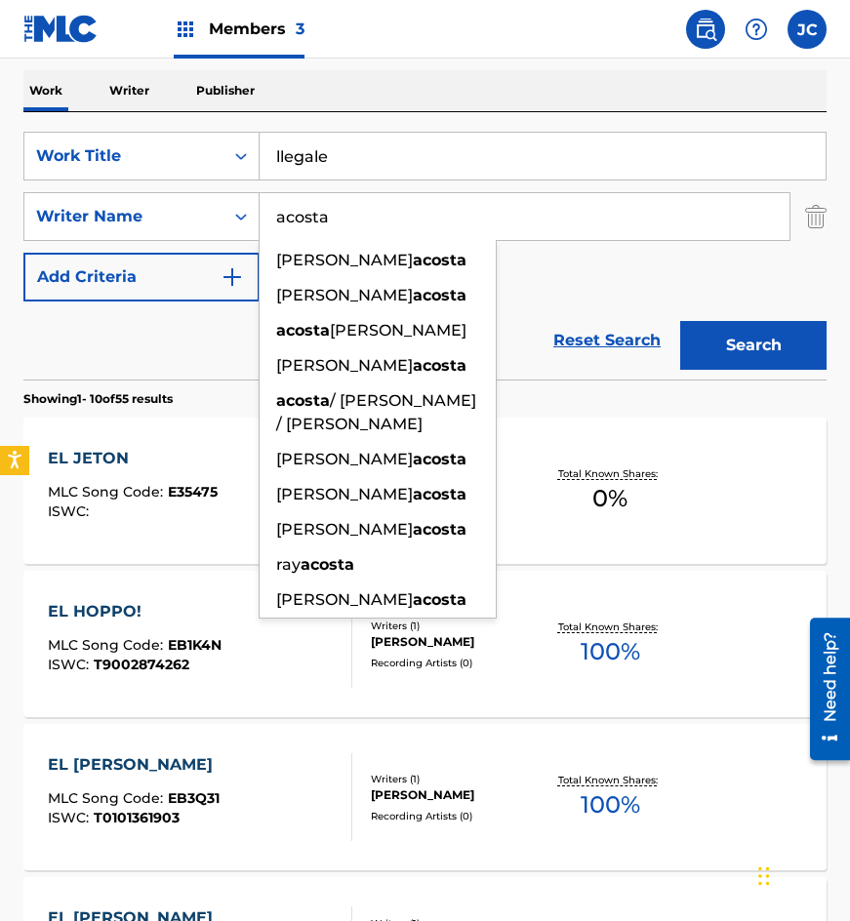
type input "acosta"
click at [680, 321] on button "Search" at bounding box center [753, 345] width 146 height 49
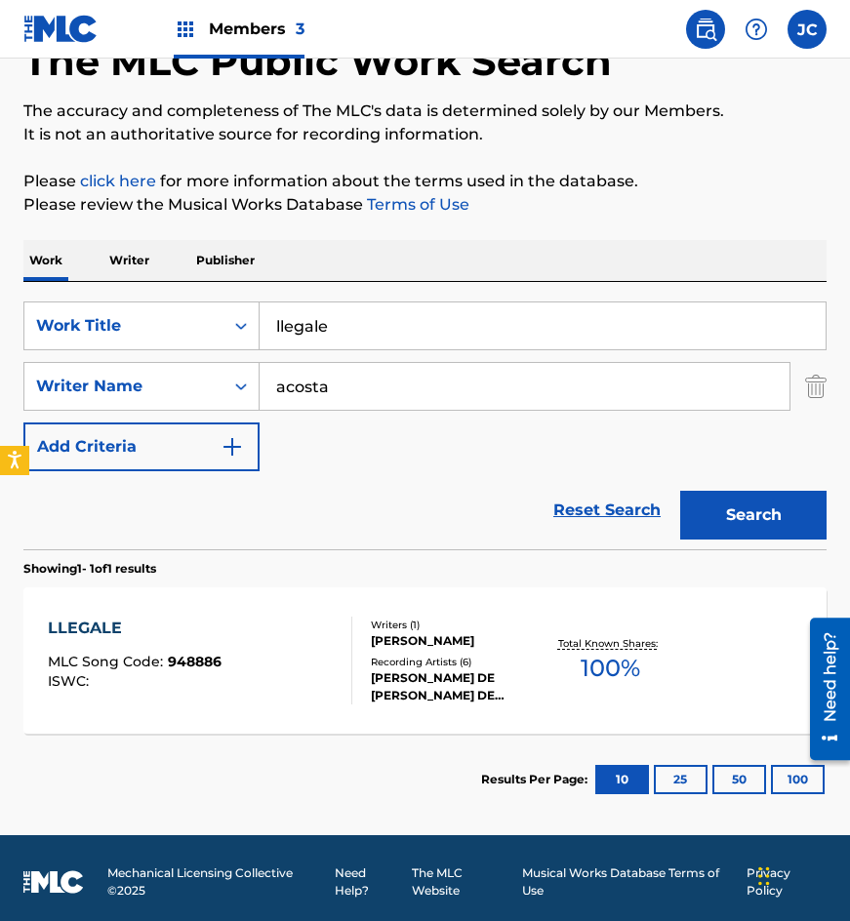
scroll to position [131, 0]
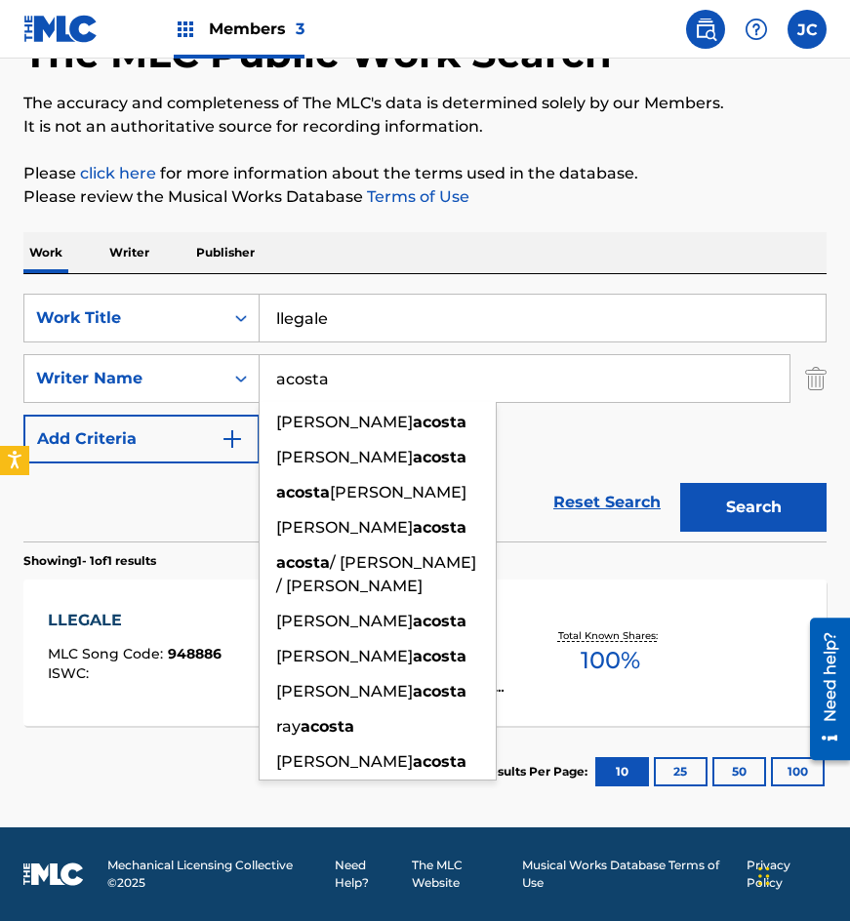
click at [641, 670] on div "Total Known Shares: 100 %" at bounding box center [611, 654] width 134 height 60
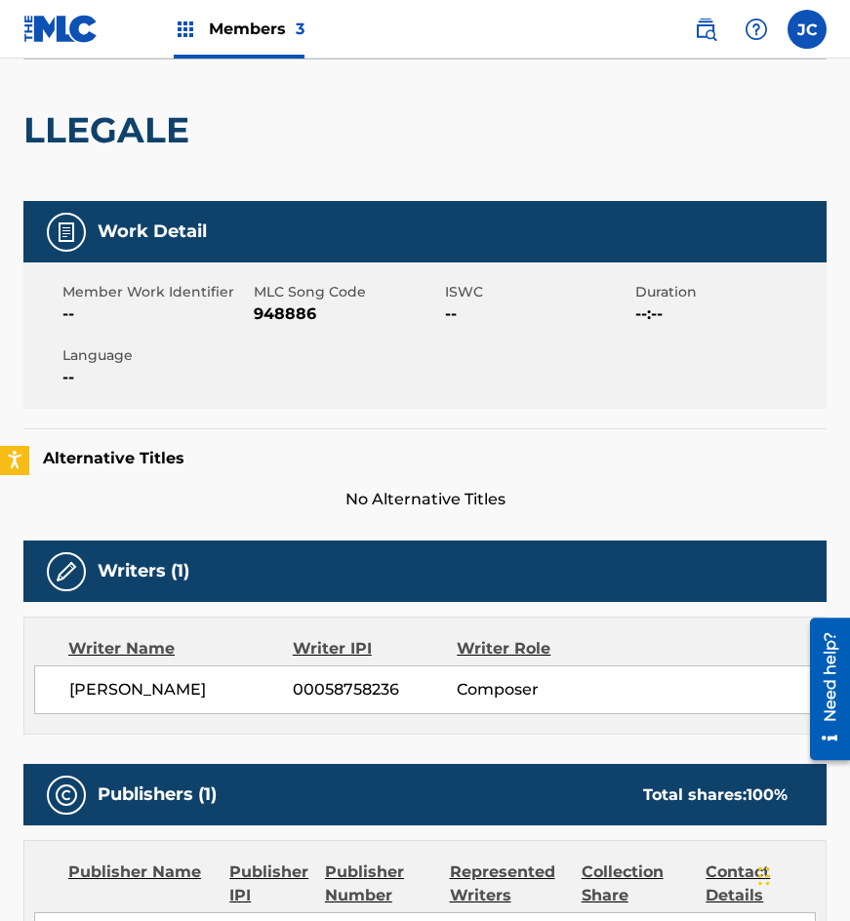
scroll to position [96, 0]
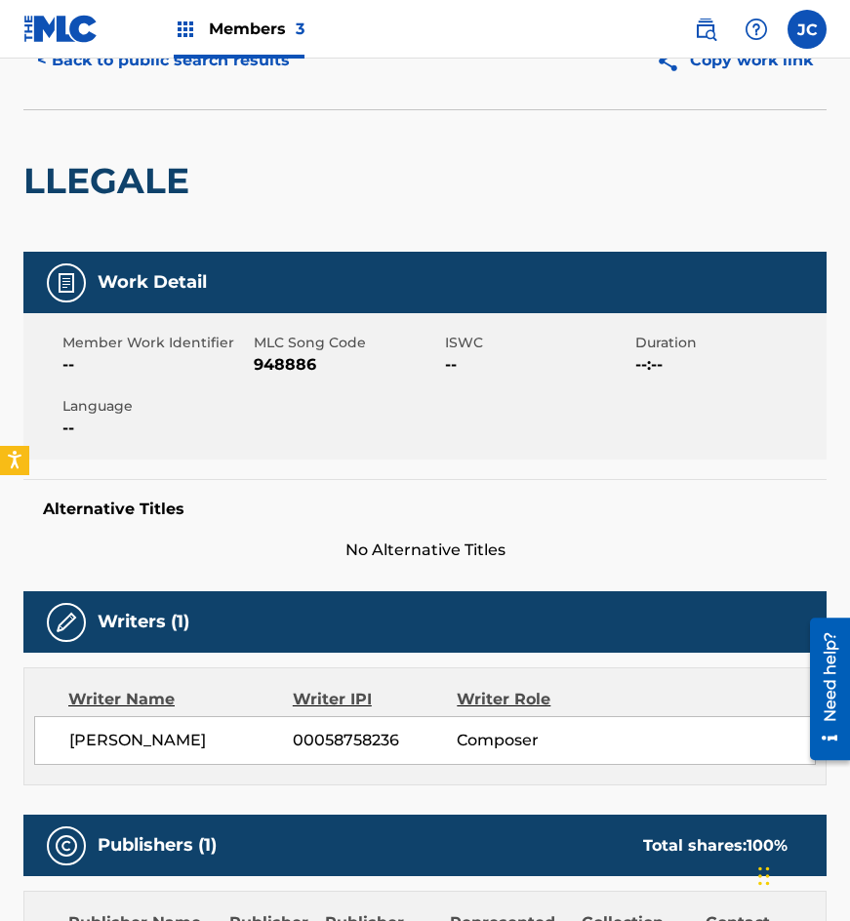
click at [301, 361] on span "948886" at bounding box center [347, 364] width 186 height 23
drag, startPoint x: 294, startPoint y: 229, endPoint x: 275, endPoint y: 114, distance: 116.7
click at [294, 229] on div "LLEGALE" at bounding box center [424, 180] width 803 height 143
click at [258, 76] on button "< Back to public search results" at bounding box center [163, 60] width 280 height 49
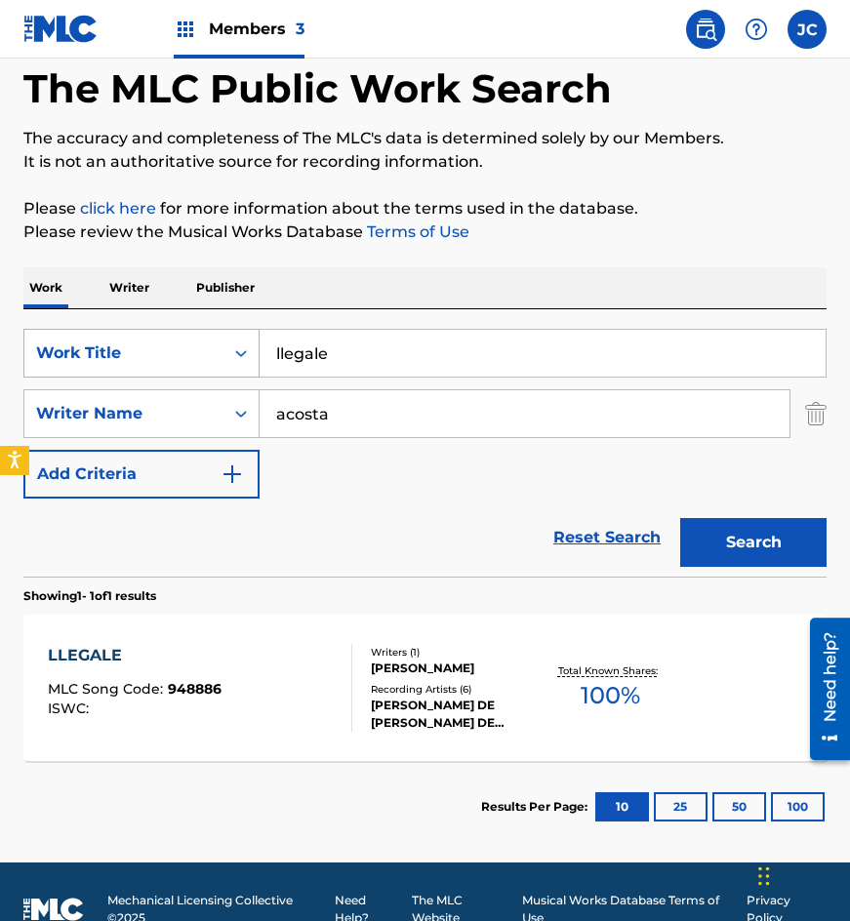
drag, startPoint x: 464, startPoint y: 347, endPoint x: 99, endPoint y: 347, distance: 365.1
click at [104, 347] on div "SearchWithCriteria4acf8f84-b4e1-4561-838a-04421858645b Work Title llegale" at bounding box center [424, 353] width 803 height 49
type input "en menos que canta un [PERSON_NAME]"
click at [680, 518] on button "Search" at bounding box center [753, 542] width 146 height 49
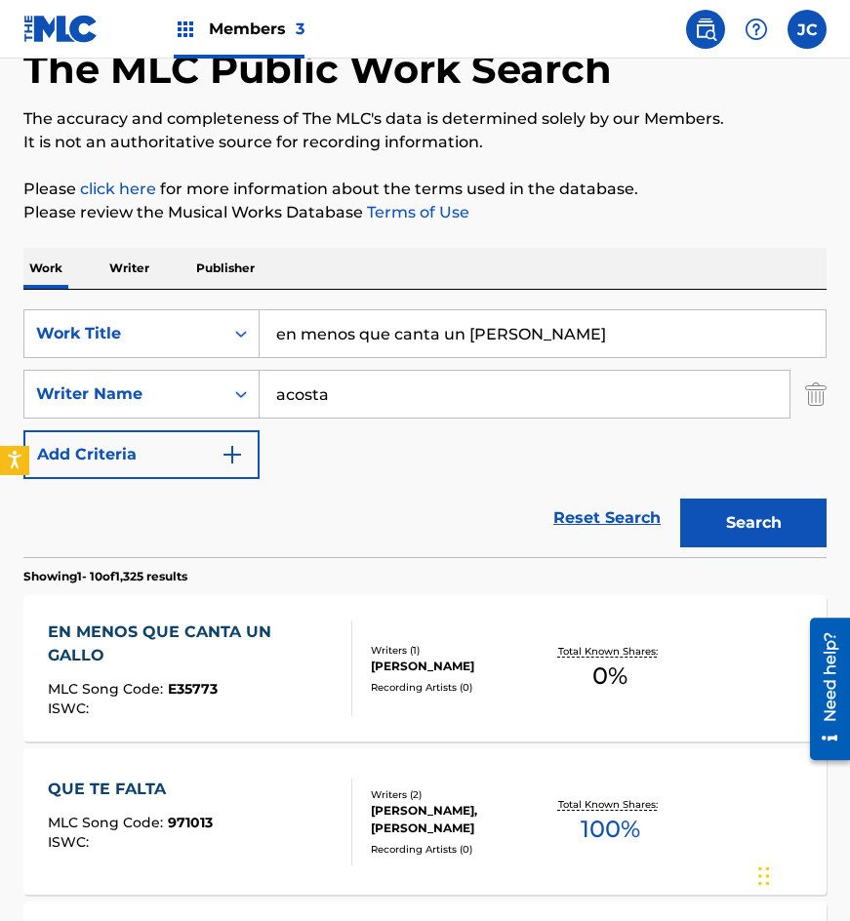
scroll to position [293, 0]
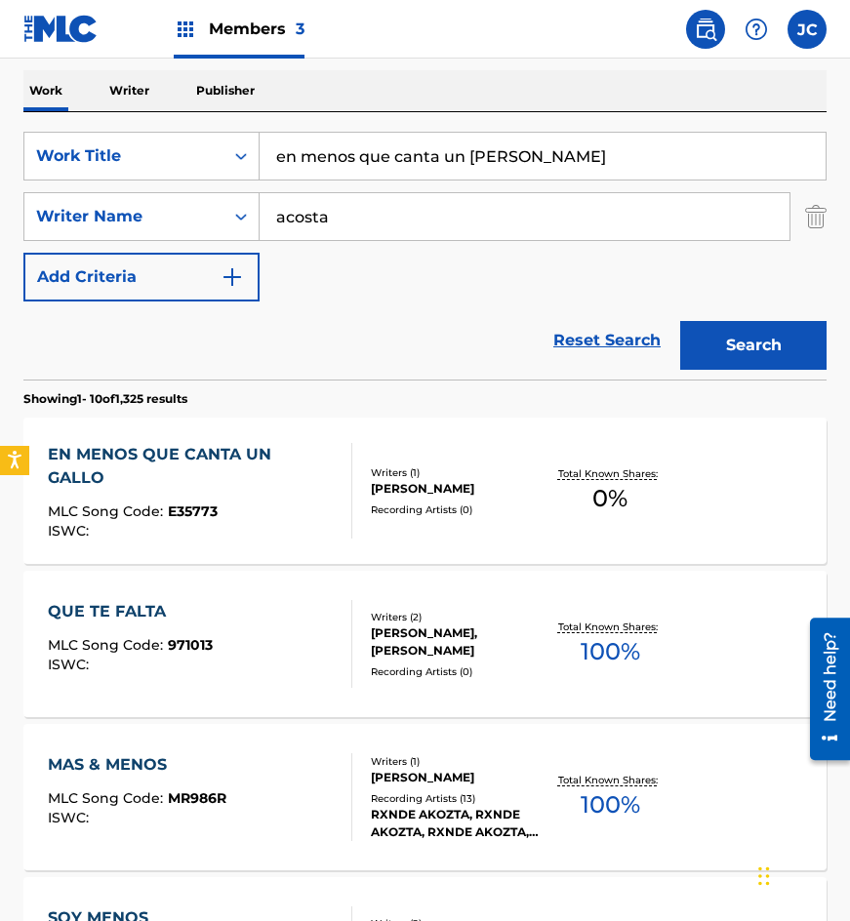
click at [349, 499] on div at bounding box center [344, 491] width 16 height 96
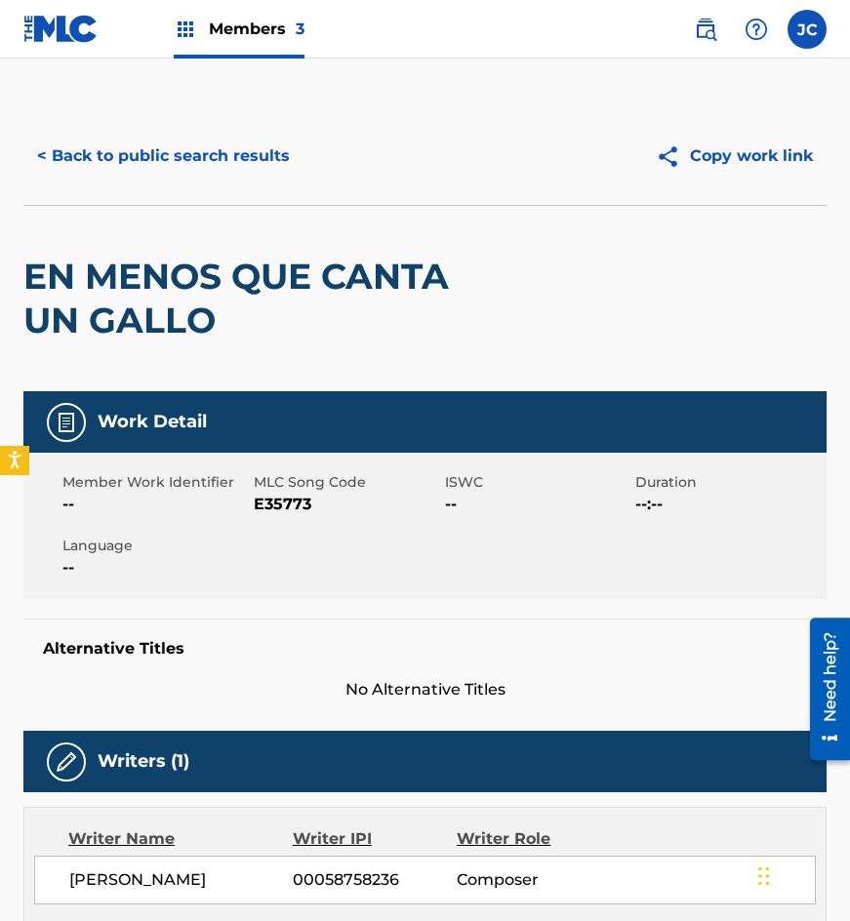
click at [258, 504] on span "E35773" at bounding box center [347, 504] width 186 height 23
click at [172, 244] on div "EN MENOS QUE CANTA UN GALLO" at bounding box center [264, 298] width 482 height 185
click at [224, 172] on button "< Back to public search results" at bounding box center [163, 156] width 280 height 49
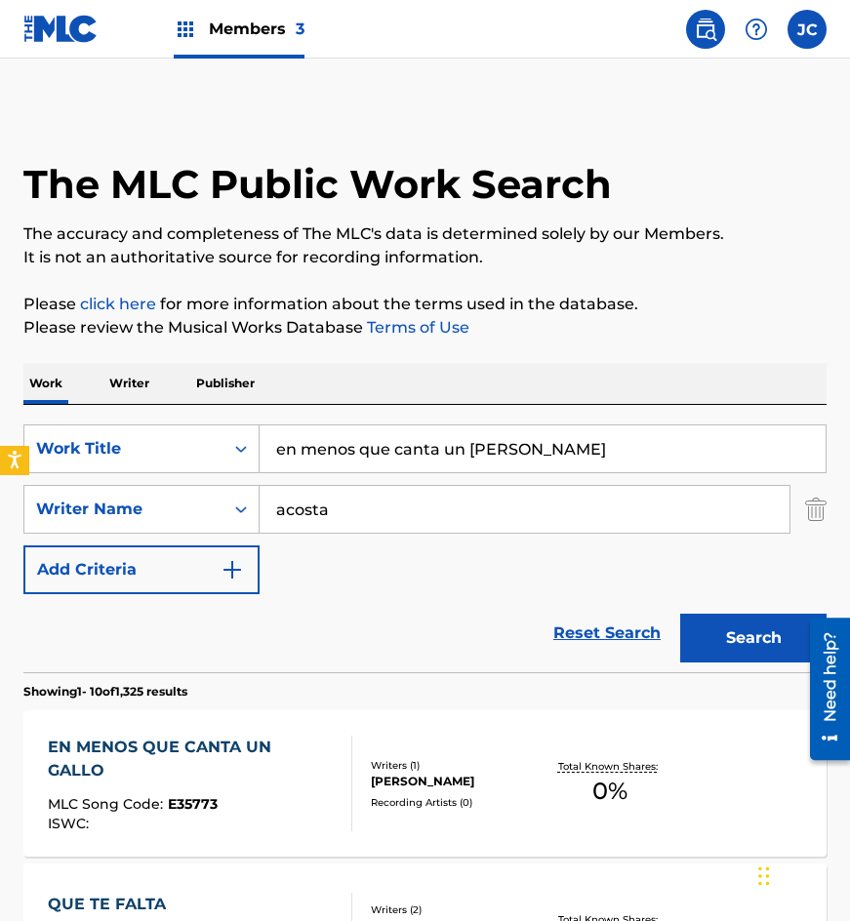
scroll to position [293, 0]
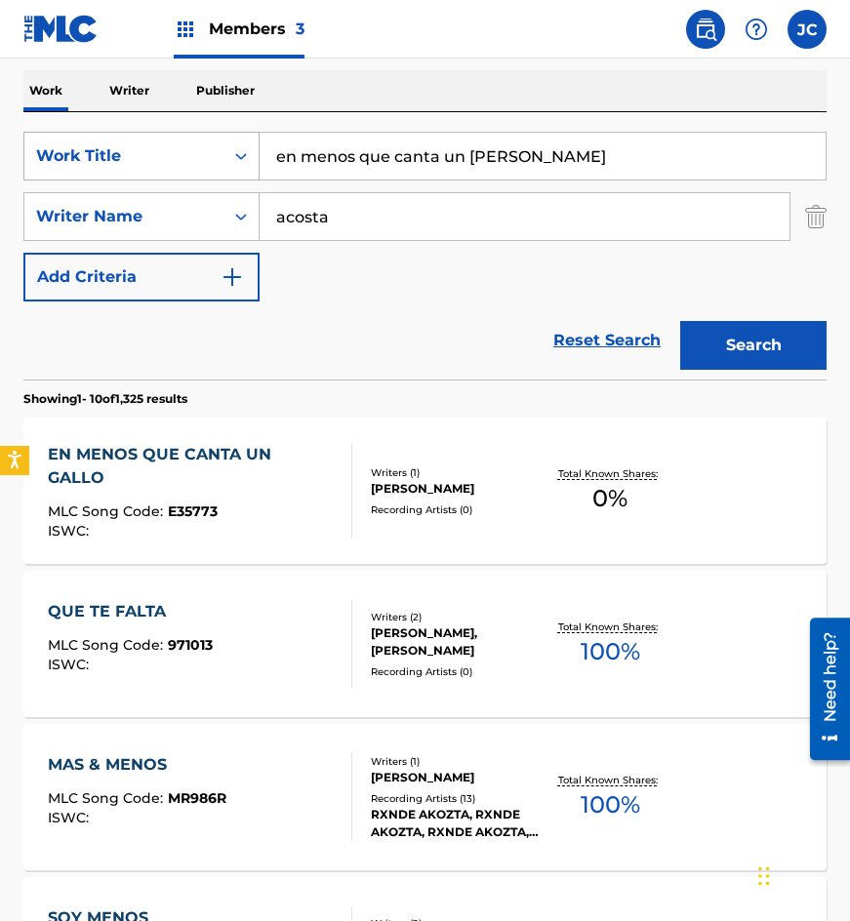
drag, startPoint x: 535, startPoint y: 155, endPoint x: 50, endPoint y: 134, distance: 485.6
click at [52, 137] on div "SearchWithCriteria4acf8f84-b4e1-4561-838a-04421858645b Work Title en menos que …" at bounding box center [424, 156] width 803 height 49
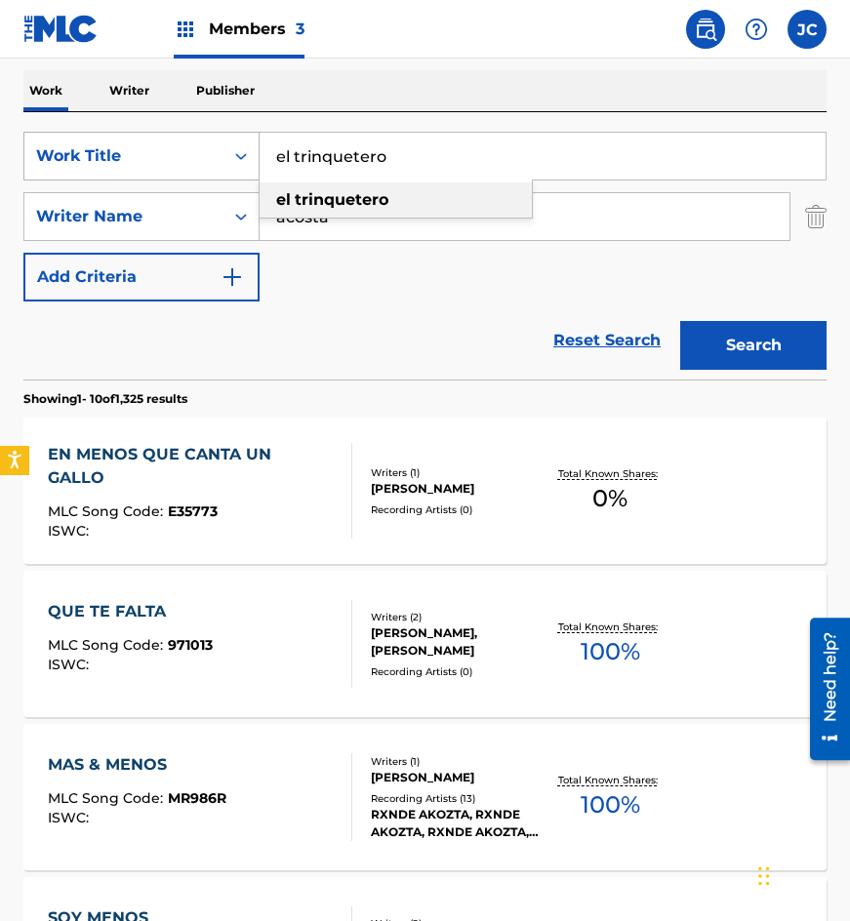
type input "el trinquetero"
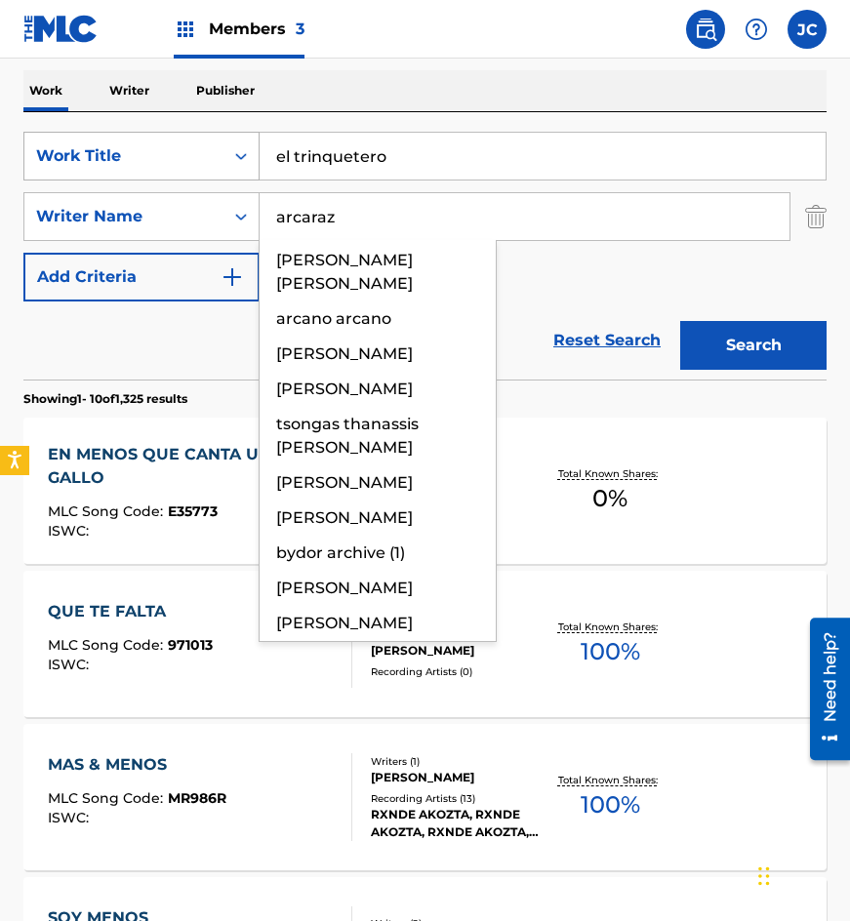
type input "arcaraz"
click at [680, 321] on button "Search" at bounding box center [753, 345] width 146 height 49
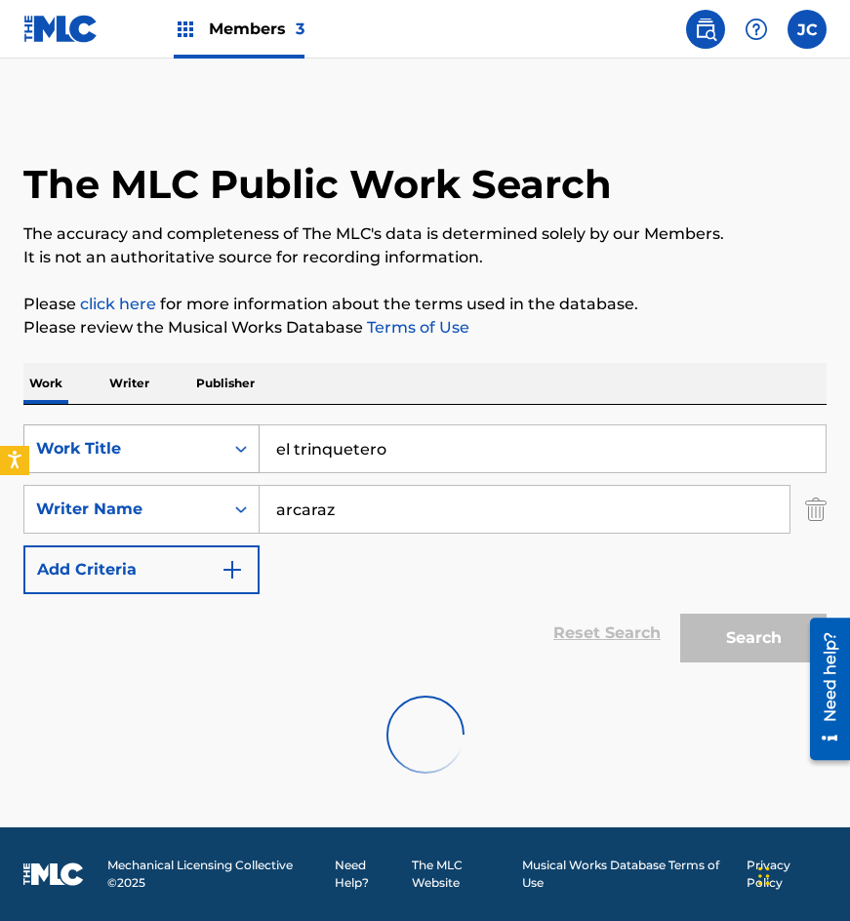
scroll to position [0, 0]
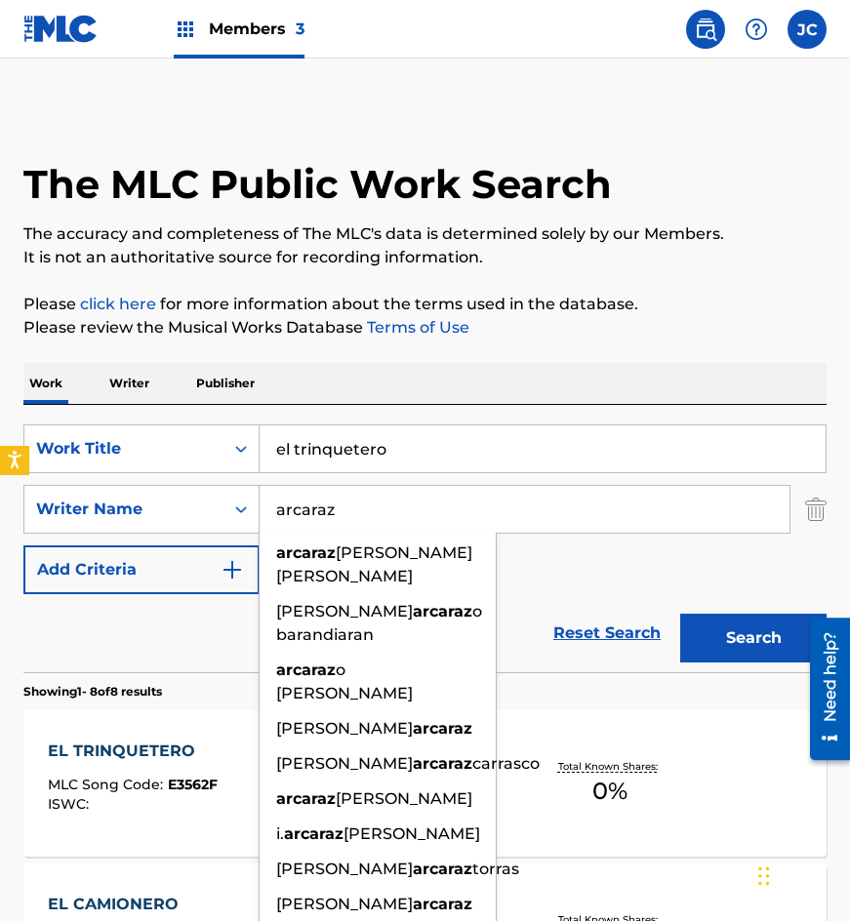
click at [587, 557] on div "SearchWithCriteria4acf8f84-b4e1-4561-838a-04421858645b Work Title el trinqueter…" at bounding box center [424, 510] width 803 height 170
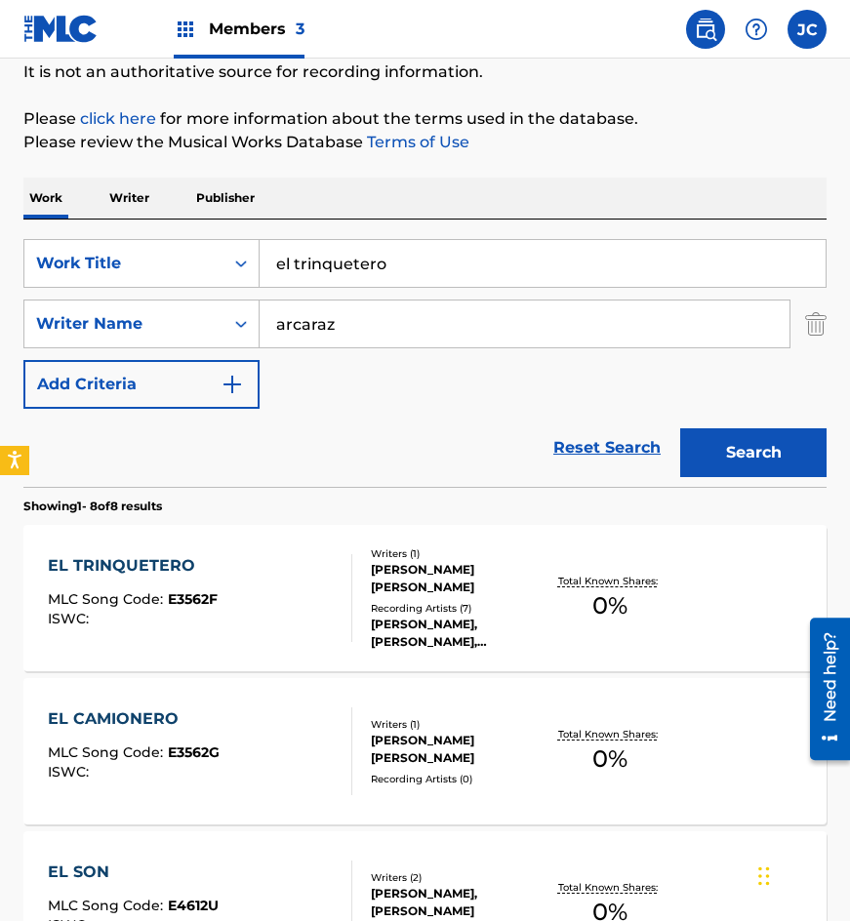
scroll to position [293, 0]
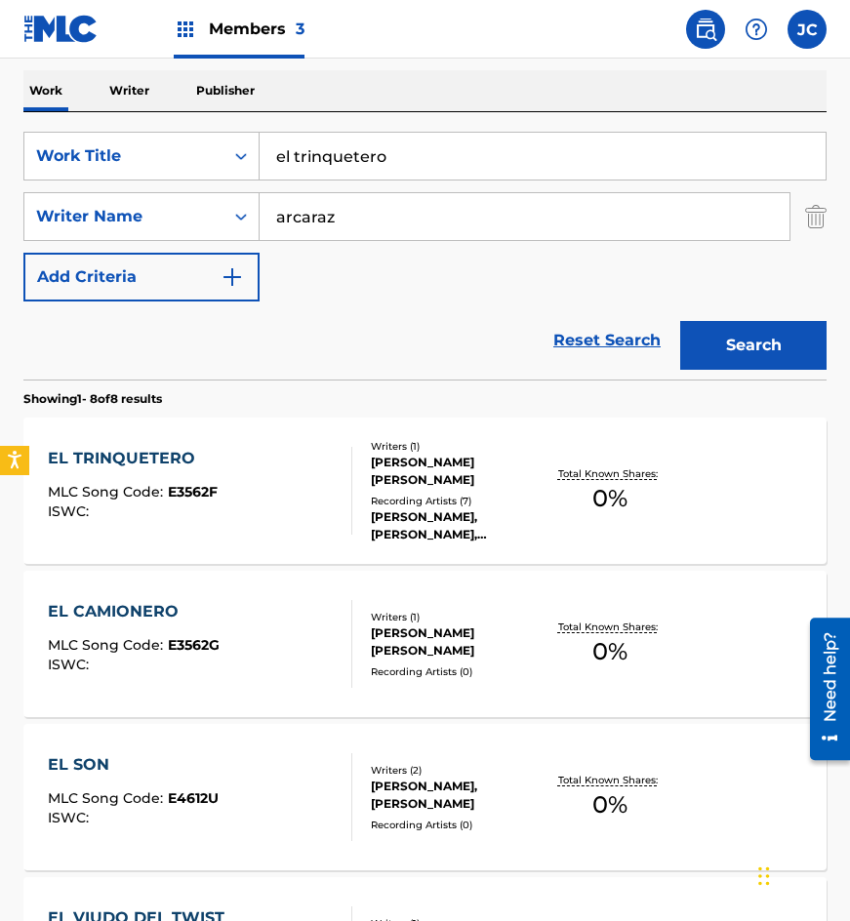
click at [285, 504] on div "EL TRINQUETERO MLC Song Code : E3562F ISWC :" at bounding box center [201, 491] width 306 height 88
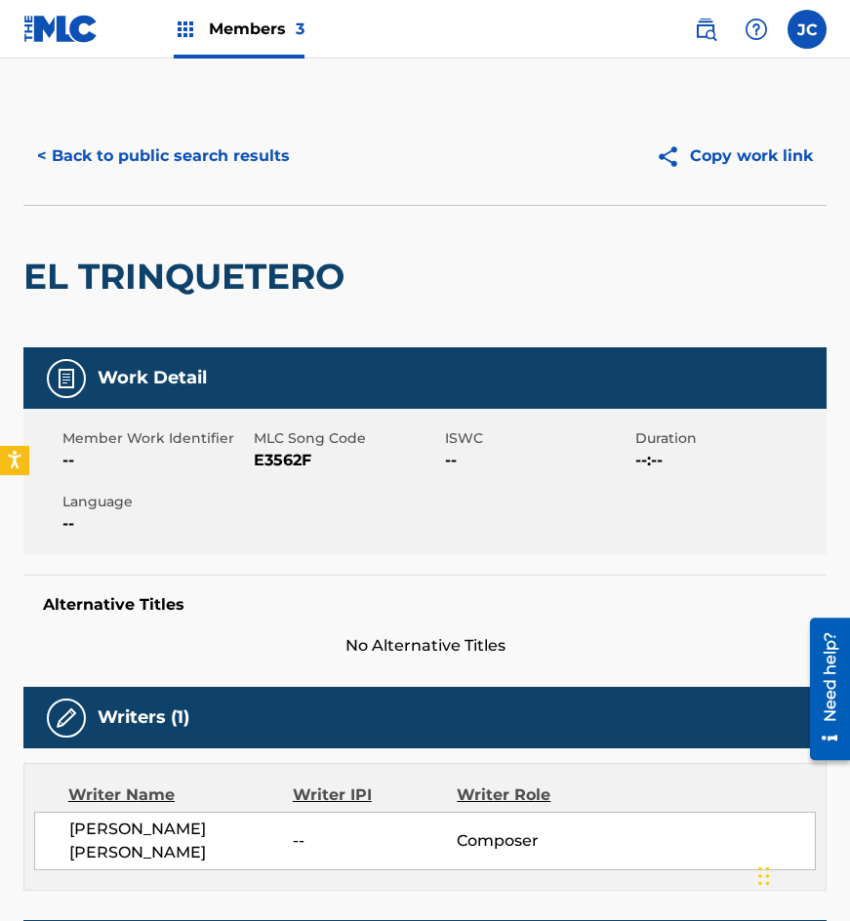
click at [279, 458] on span "E3562F" at bounding box center [347, 460] width 186 height 23
click at [107, 188] on div "< Back to public search results Copy work link" at bounding box center [424, 156] width 803 height 98
click at [187, 152] on button "< Back to public search results" at bounding box center [163, 156] width 280 height 49
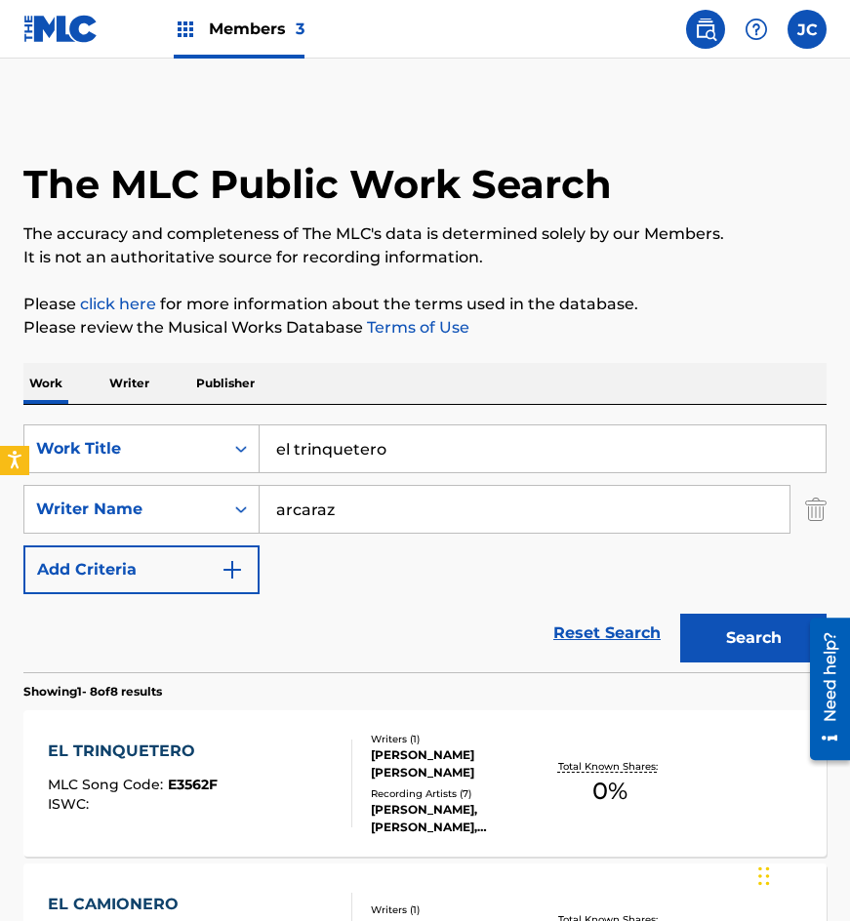
scroll to position [293, 0]
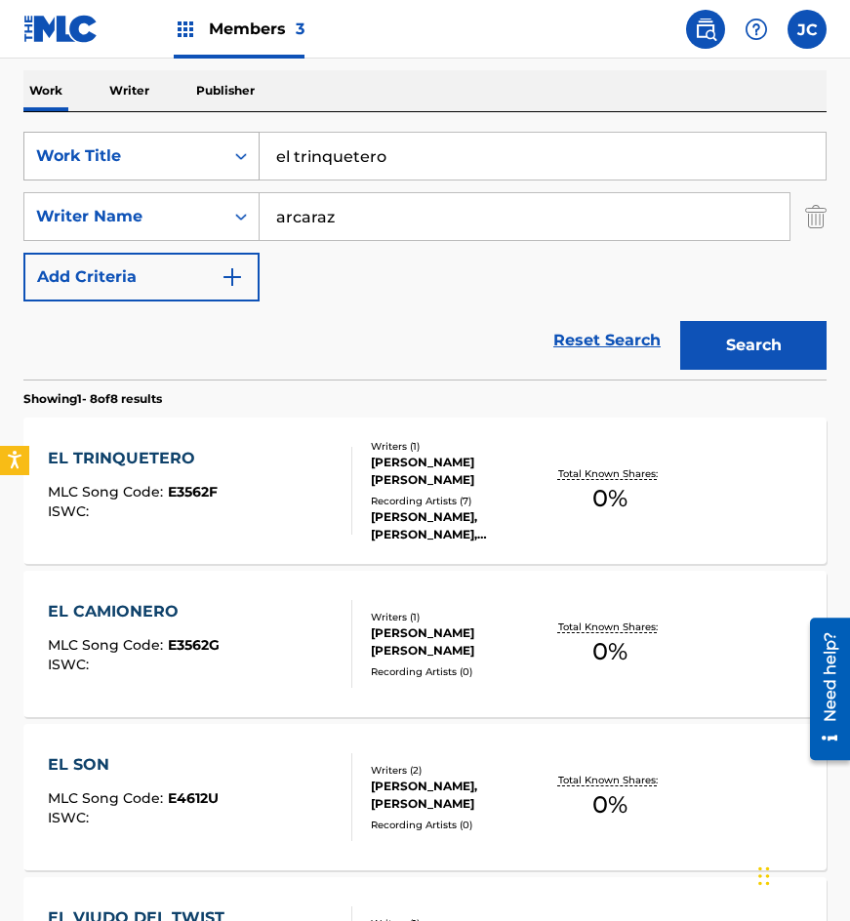
drag, startPoint x: 449, startPoint y: 175, endPoint x: 103, endPoint y: 149, distance: 346.5
click at [116, 161] on div "SearchWithCriteria4acf8f84-b4e1-4561-838a-04421858645b Work Title el trinquetero" at bounding box center [424, 156] width 803 height 49
type input "no soy de esas mujeres"
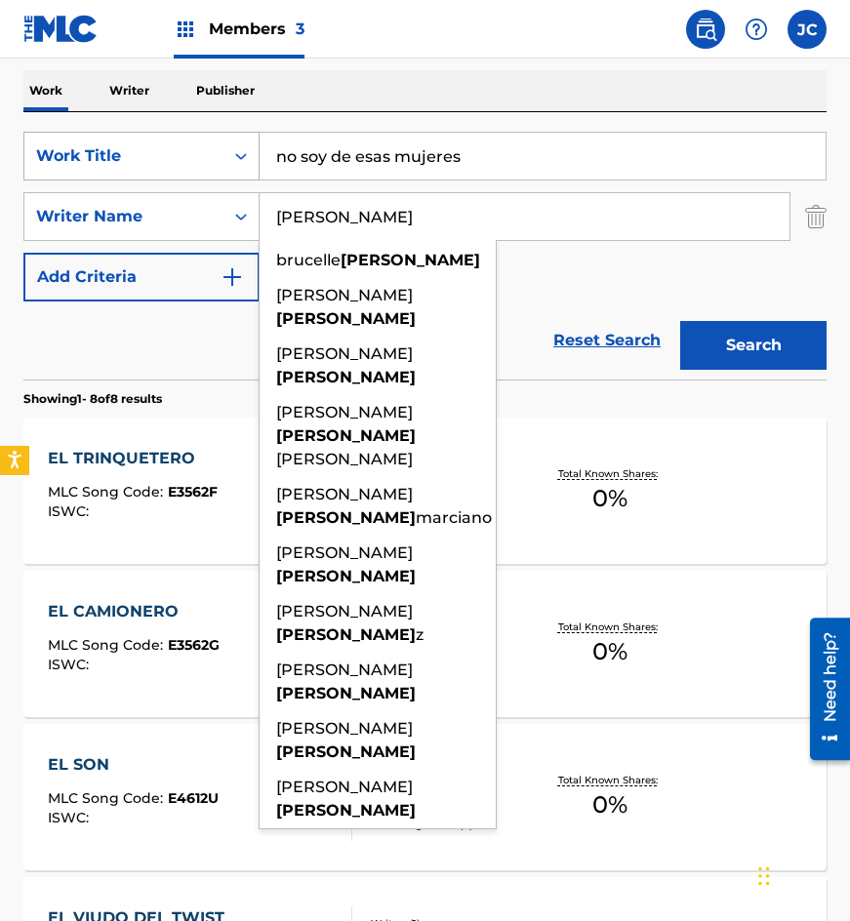
type input "[PERSON_NAME]"
click at [680, 321] on button "Search" at bounding box center [753, 345] width 146 height 49
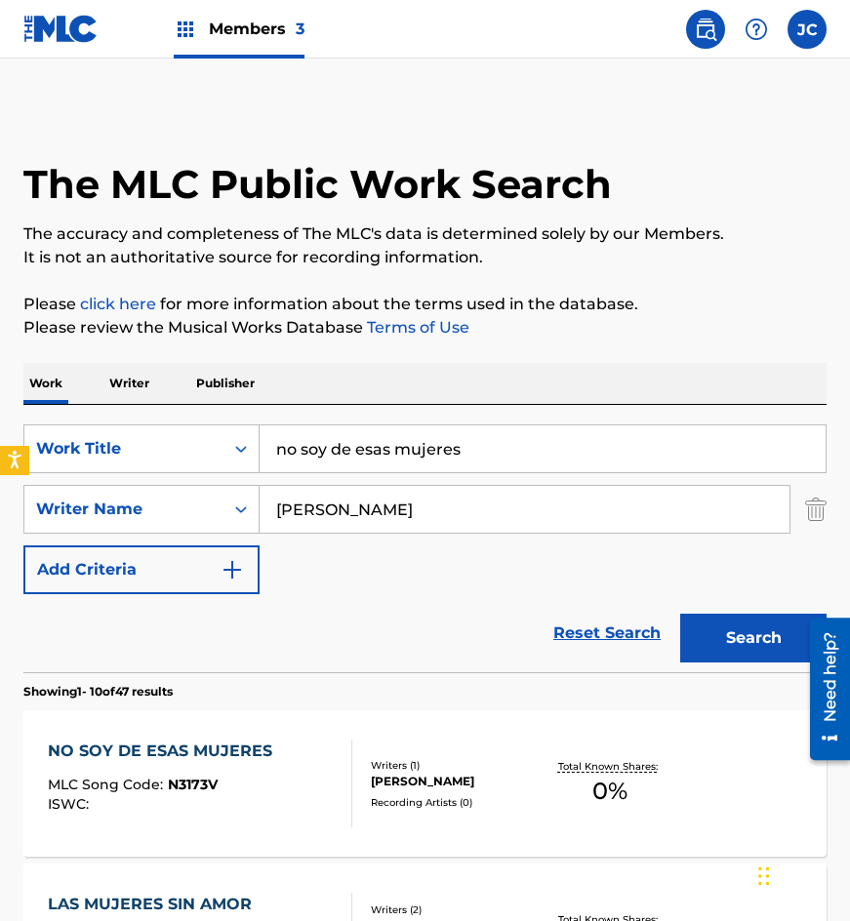
click at [335, 592] on div "SearchWithCriteria4acf8f84-b4e1-4561-838a-04421858645b Work Title no soy de esa…" at bounding box center [424, 510] width 803 height 170
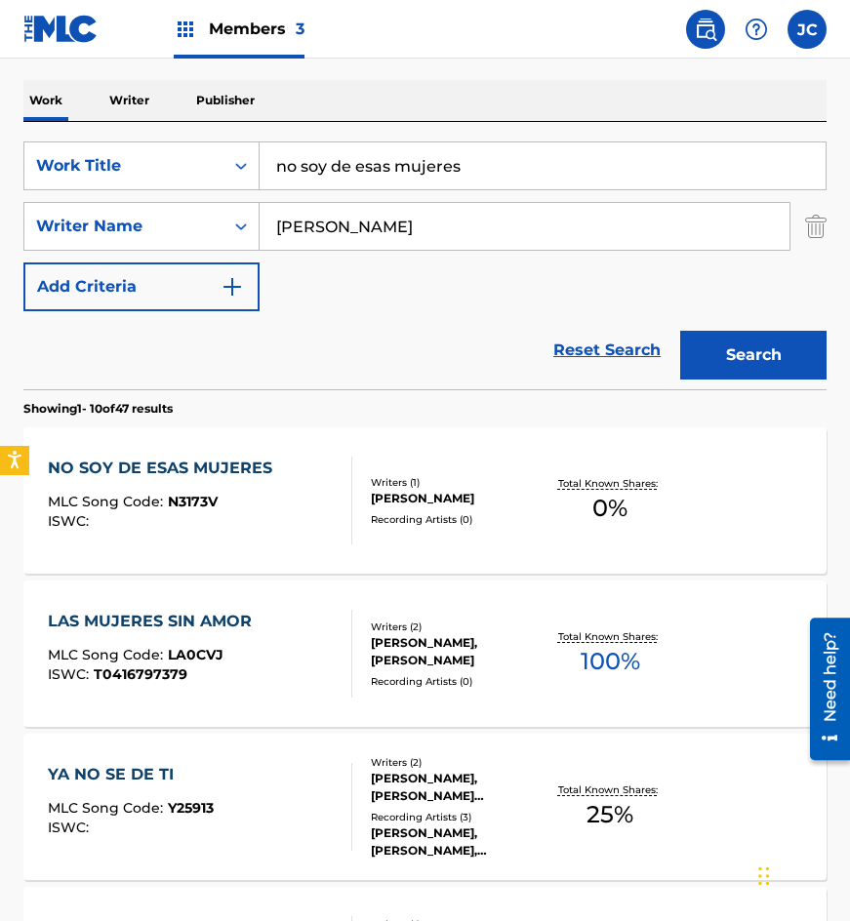
scroll to position [293, 0]
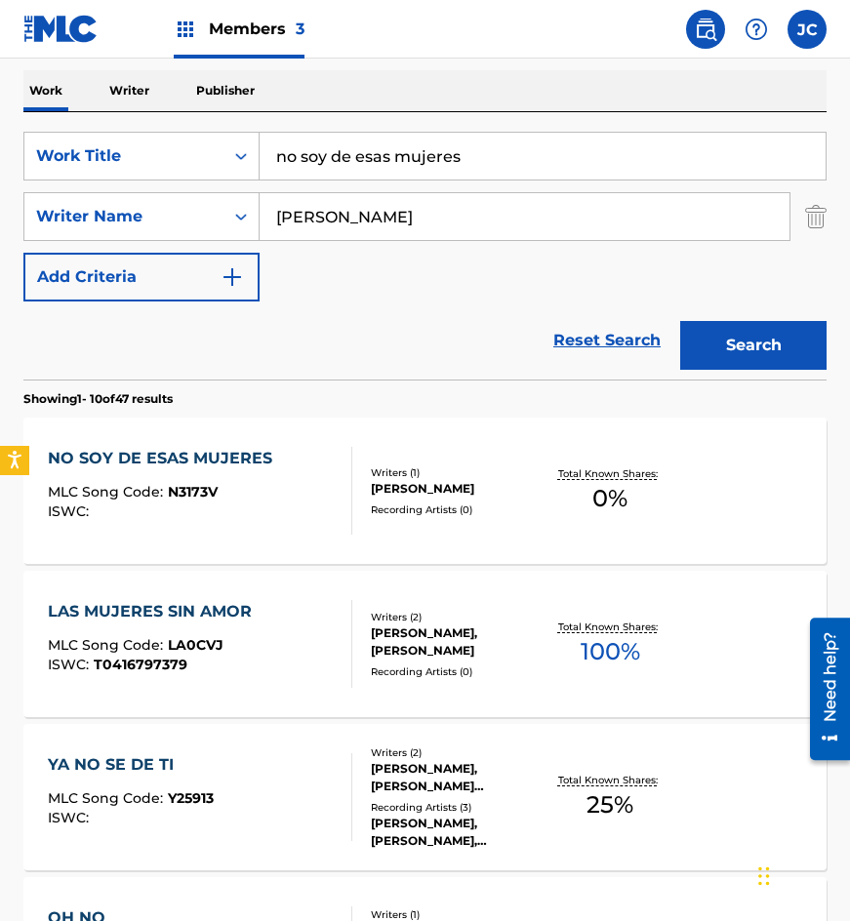
click at [258, 471] on div "NO SOY DE ESAS MUJERES MLC Song Code : N3173V ISWC :" at bounding box center [165, 491] width 234 height 88
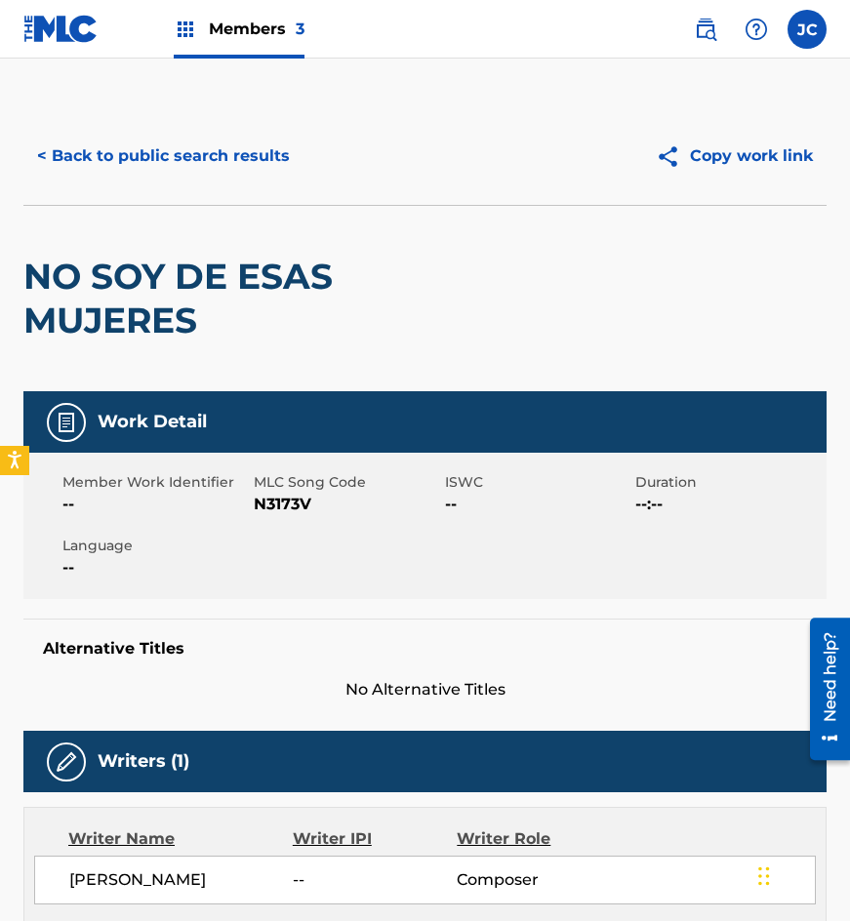
click at [296, 511] on span "N3173V" at bounding box center [347, 504] width 186 height 23
click at [139, 166] on button "< Back to public search results" at bounding box center [163, 156] width 280 height 49
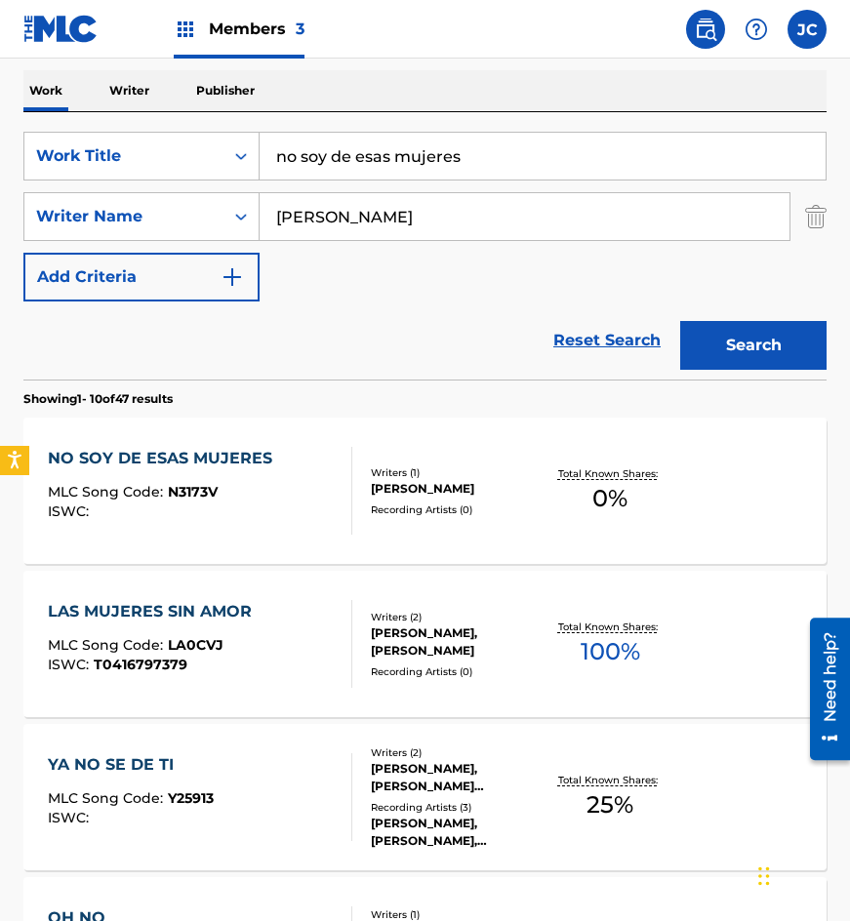
drag, startPoint x: 505, startPoint y: 153, endPoint x: 319, endPoint y: 139, distance: 186.0
click at [319, 143] on input "no soy de esas mujeres" at bounding box center [543, 156] width 566 height 47
type input "n"
type input "me voy de esta casa"
click at [680, 321] on button "Search" at bounding box center [753, 345] width 146 height 49
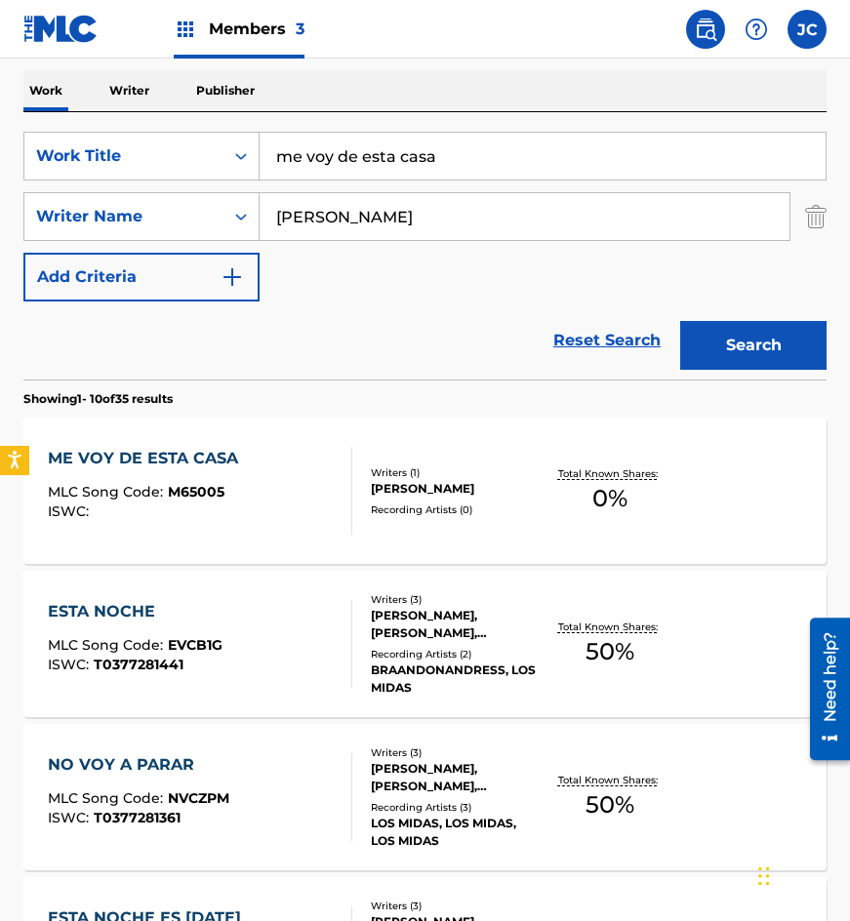
click at [276, 492] on div "ME VOY DE ESTA CASA MLC Song Code : M65005 ISWC :" at bounding box center [201, 491] width 306 height 88
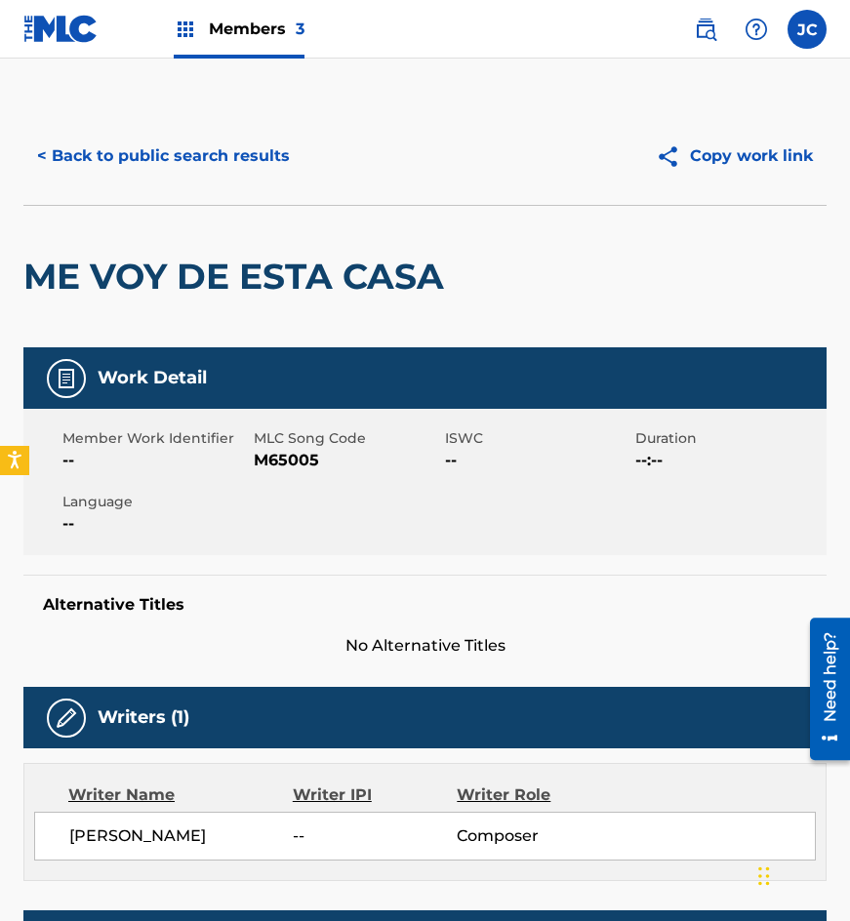
click at [286, 450] on span "M65005" at bounding box center [347, 460] width 186 height 23
click at [234, 219] on div "ME VOY DE ESTA CASA" at bounding box center [238, 277] width 430 height 142
click at [231, 168] on button "< Back to public search results" at bounding box center [163, 156] width 280 height 49
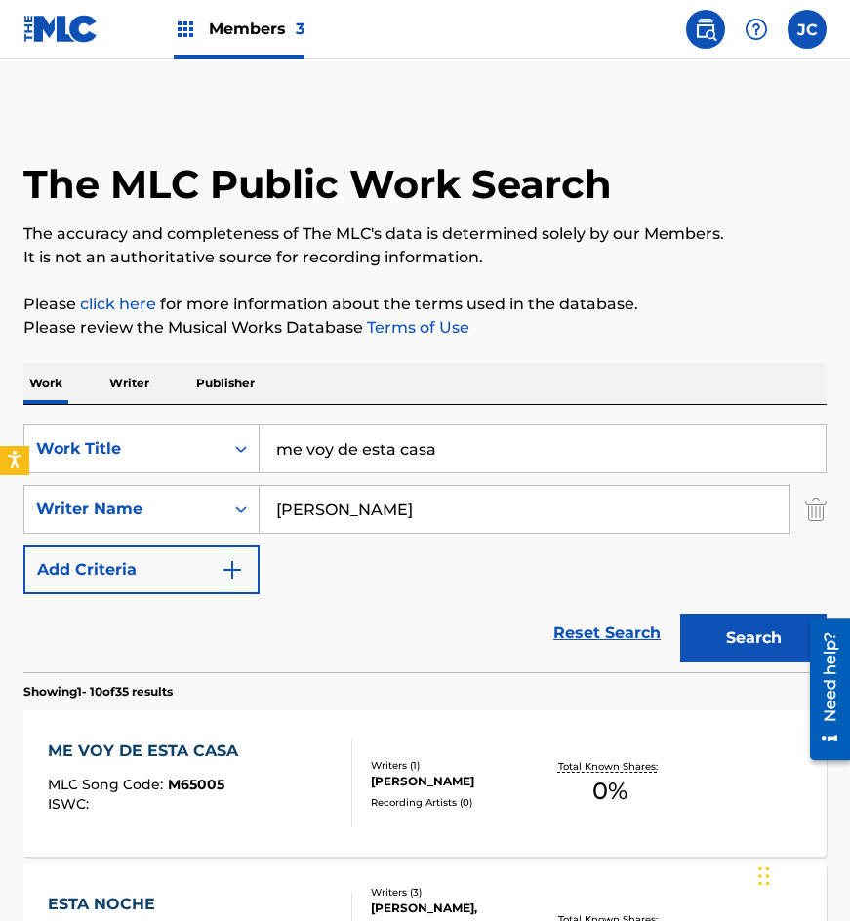
scroll to position [293, 0]
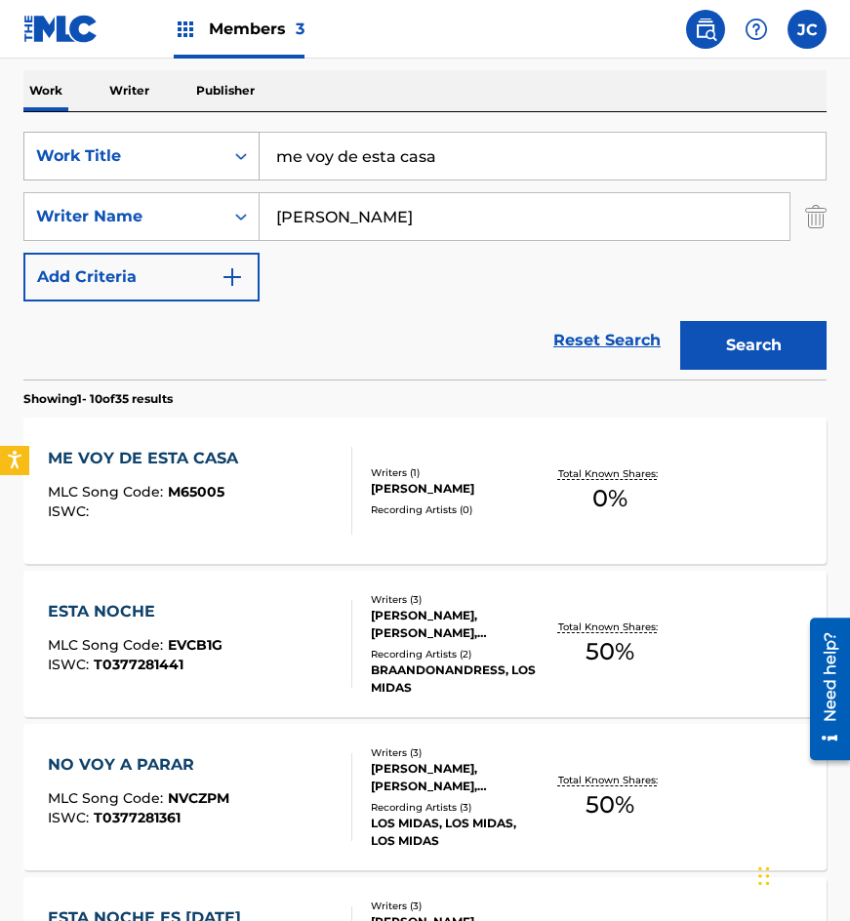
click at [86, 146] on div "SearchWithCriteria4acf8f84-b4e1-4561-838a-04421858645b Work Title me voy de est…" at bounding box center [424, 156] width 803 height 49
type input "a"
type input "la [PERSON_NAME] de este siglo"
click at [680, 321] on button "Search" at bounding box center [753, 345] width 146 height 49
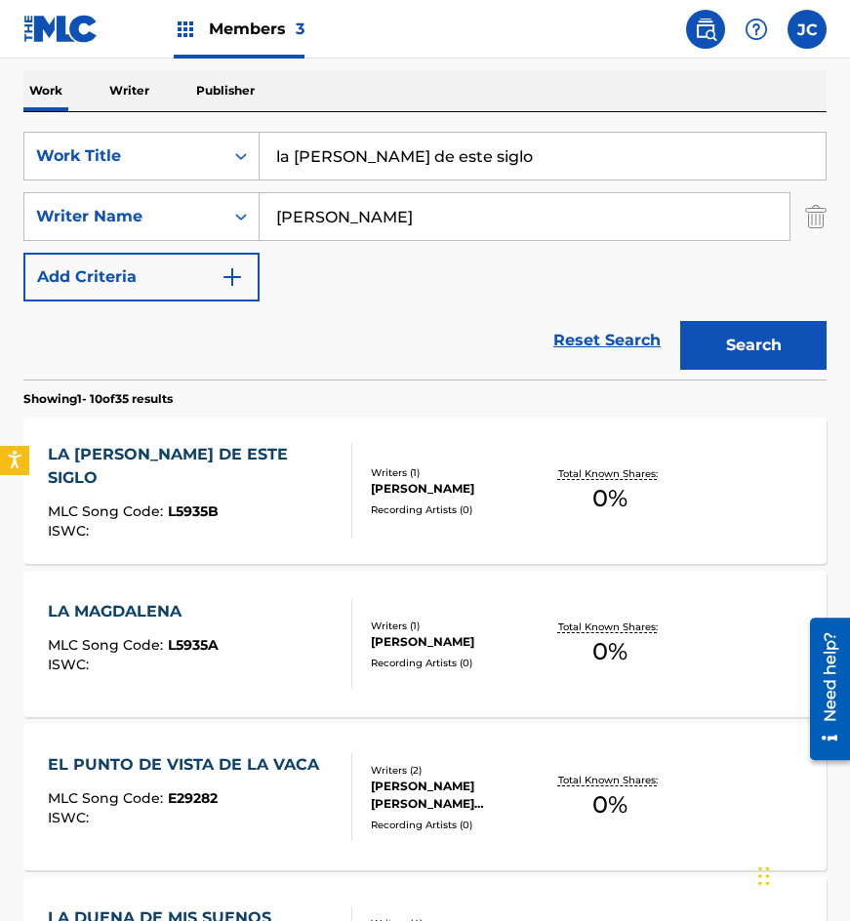
click at [281, 481] on div "LA [PERSON_NAME] DE ESTE SIGLO MLC Song Code : L5935B ISWC :" at bounding box center [192, 491] width 289 height 96
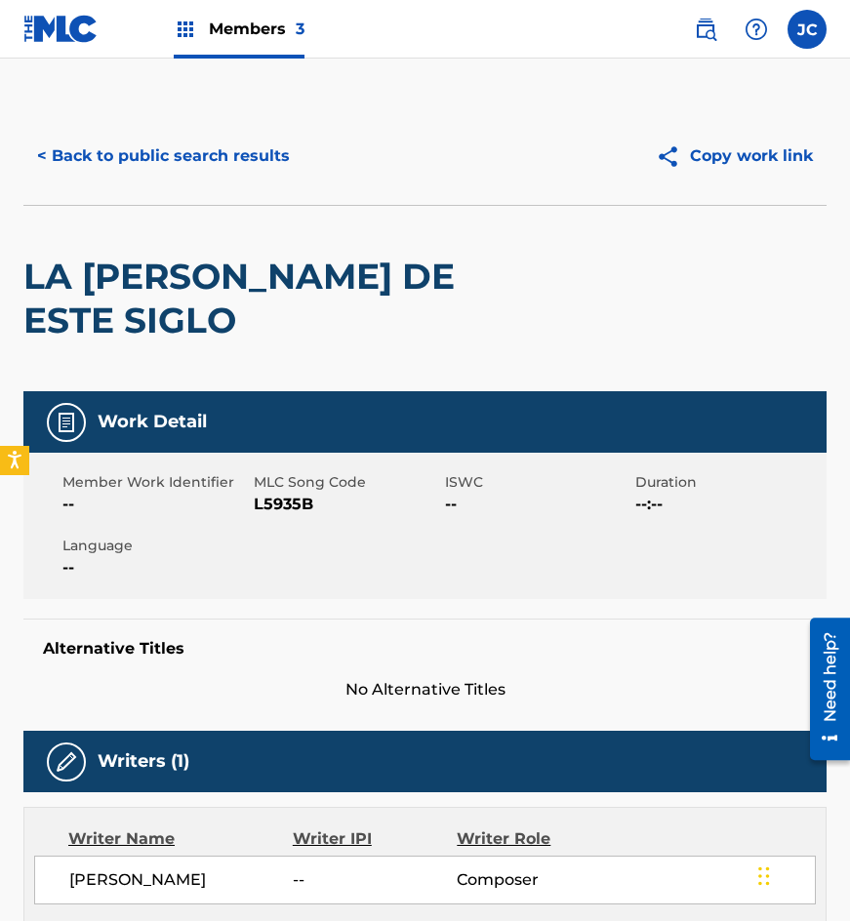
click at [291, 512] on span "L5935B" at bounding box center [347, 504] width 186 height 23
click at [290, 510] on span "L5935B" at bounding box center [347, 504] width 186 height 23
drag, startPoint x: 176, startPoint y: 220, endPoint x: 193, endPoint y: 183, distance: 41.0
click at [176, 220] on div "LA [PERSON_NAME] DE ESTE SIGLO" at bounding box center [264, 298] width 482 height 185
click at [201, 166] on button "< Back to public search results" at bounding box center [163, 156] width 280 height 49
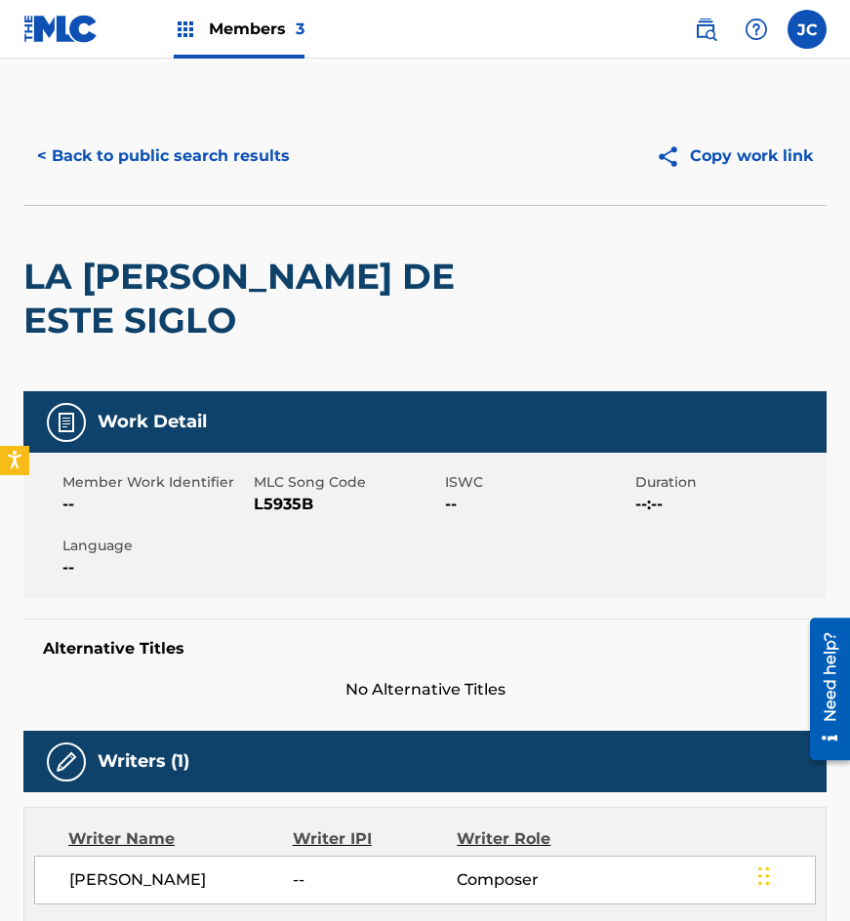
scroll to position [293, 0]
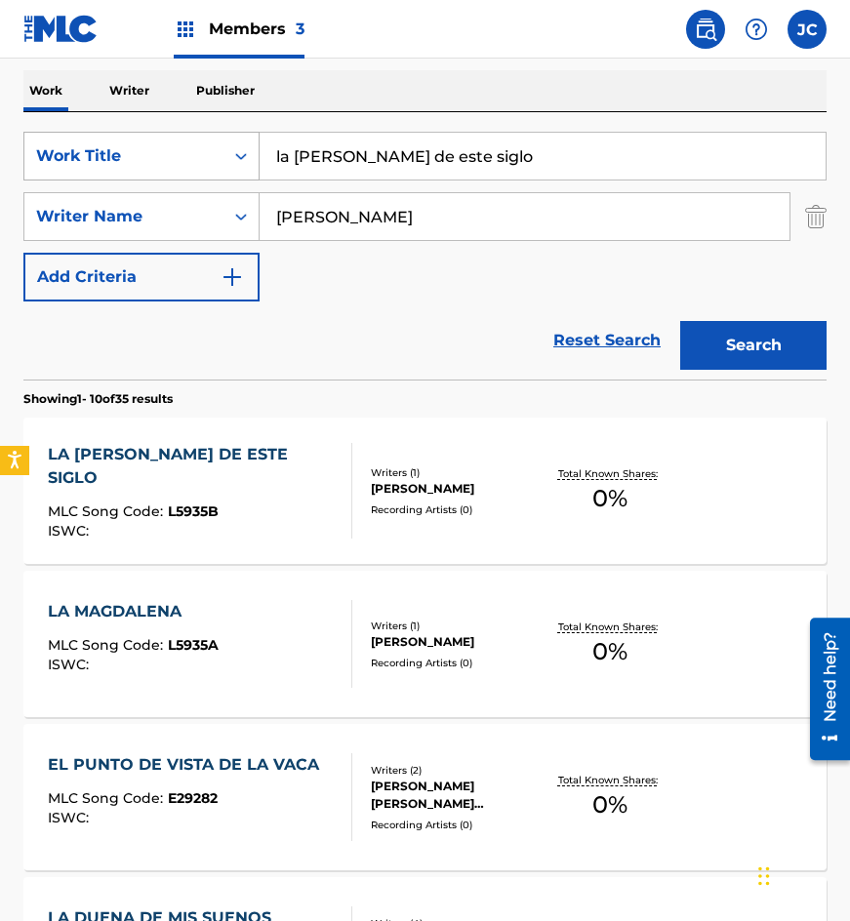
drag, startPoint x: 258, startPoint y: 169, endPoint x: 202, endPoint y: 149, distance: 59.0
click at [202, 151] on div "SearchWithCriteria4acf8f84-b4e1-4561-838a-04421858645b Work Title la [PERSON_NA…" at bounding box center [424, 156] width 803 height 49
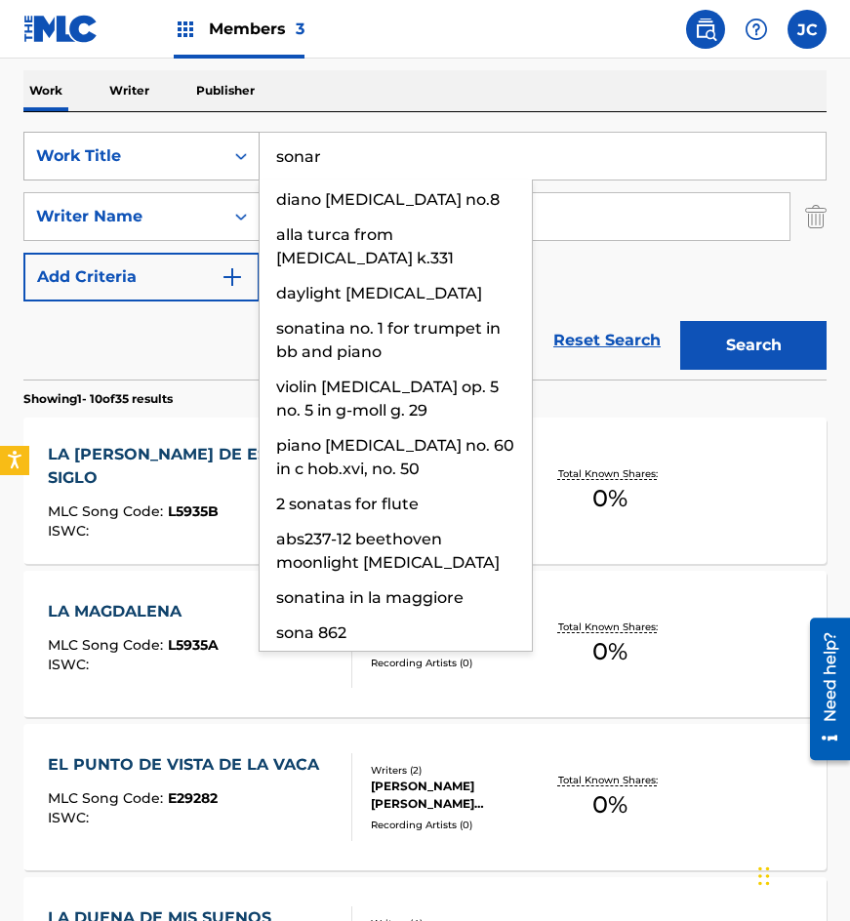
type input "sonar"
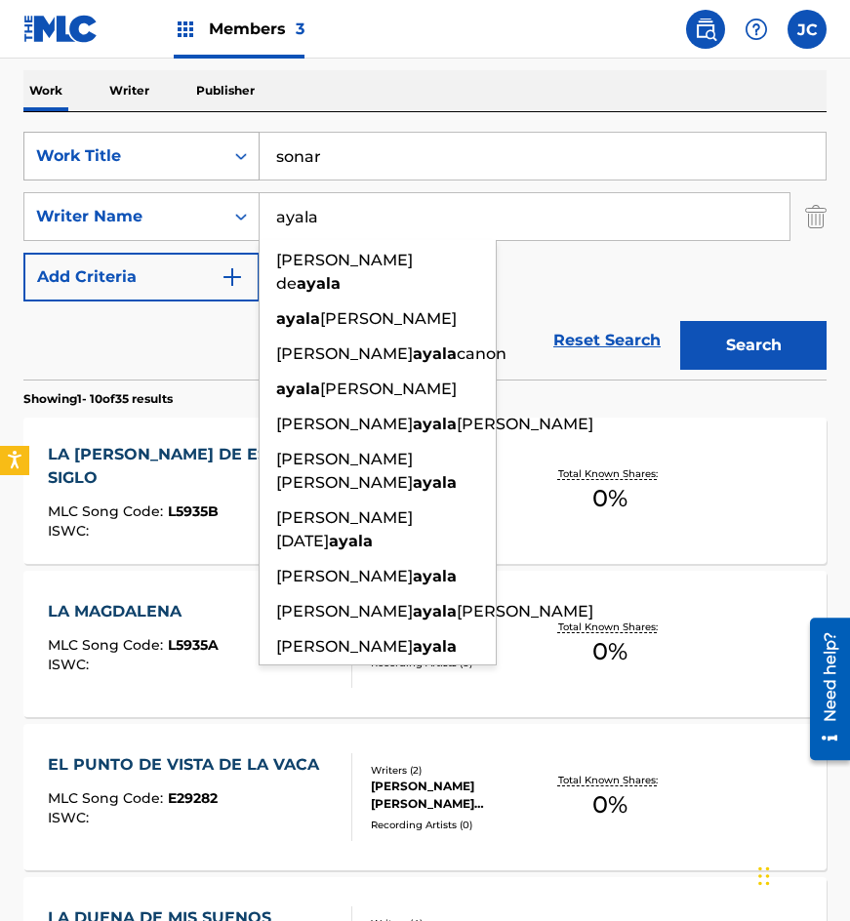
click at [680, 321] on button "Search" at bounding box center [753, 345] width 146 height 49
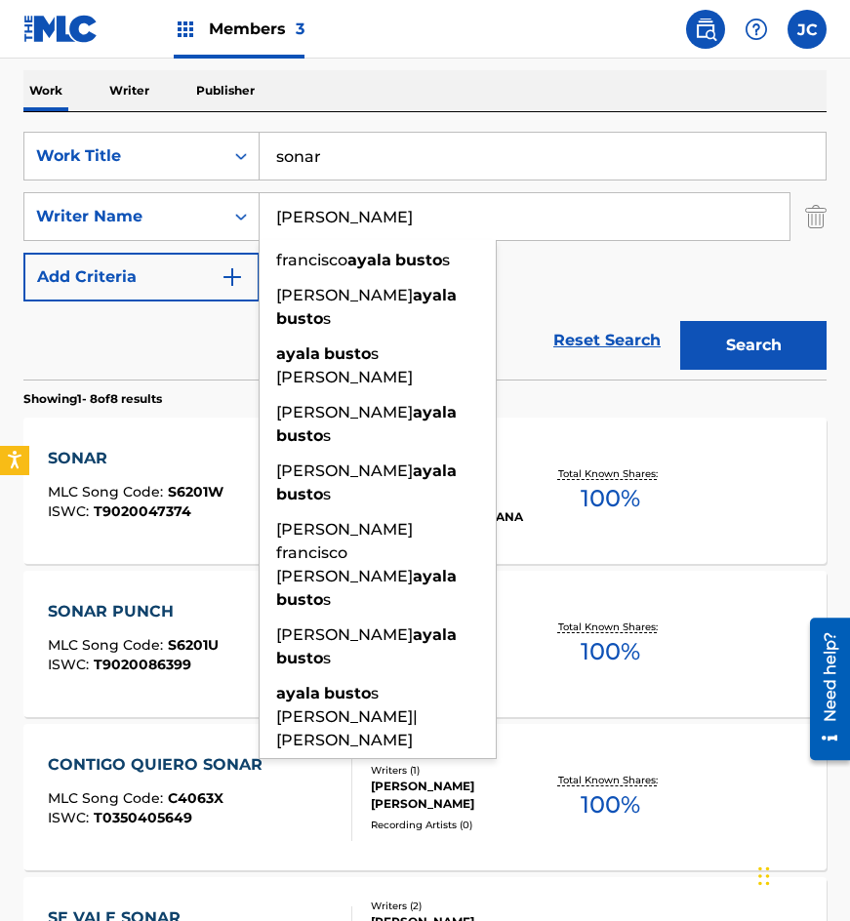
type input "[PERSON_NAME]"
click at [680, 321] on button "Search" at bounding box center [753, 345] width 146 height 49
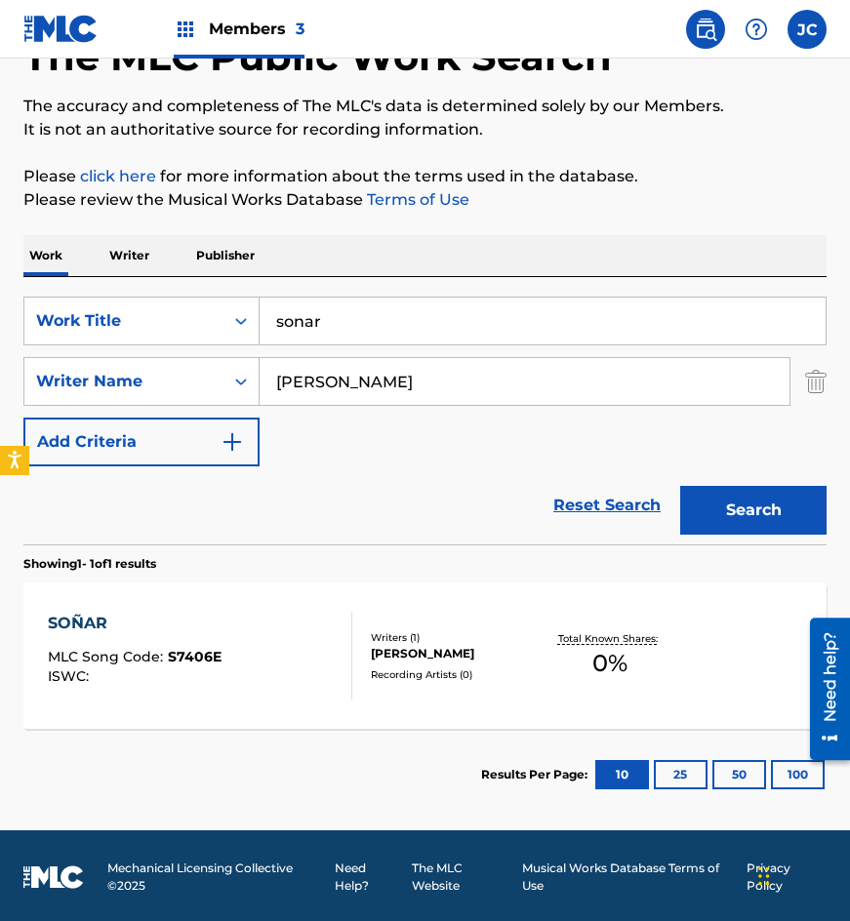
scroll to position [131, 0]
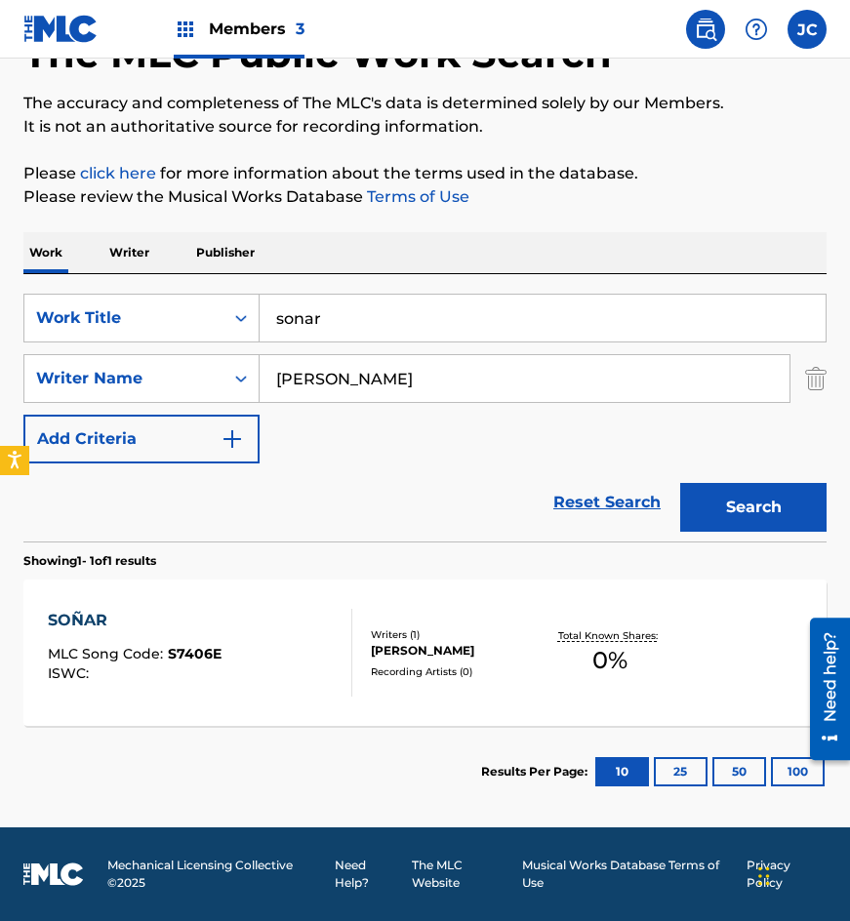
click at [471, 643] on div "[PERSON_NAME]" at bounding box center [457, 651] width 172 height 18
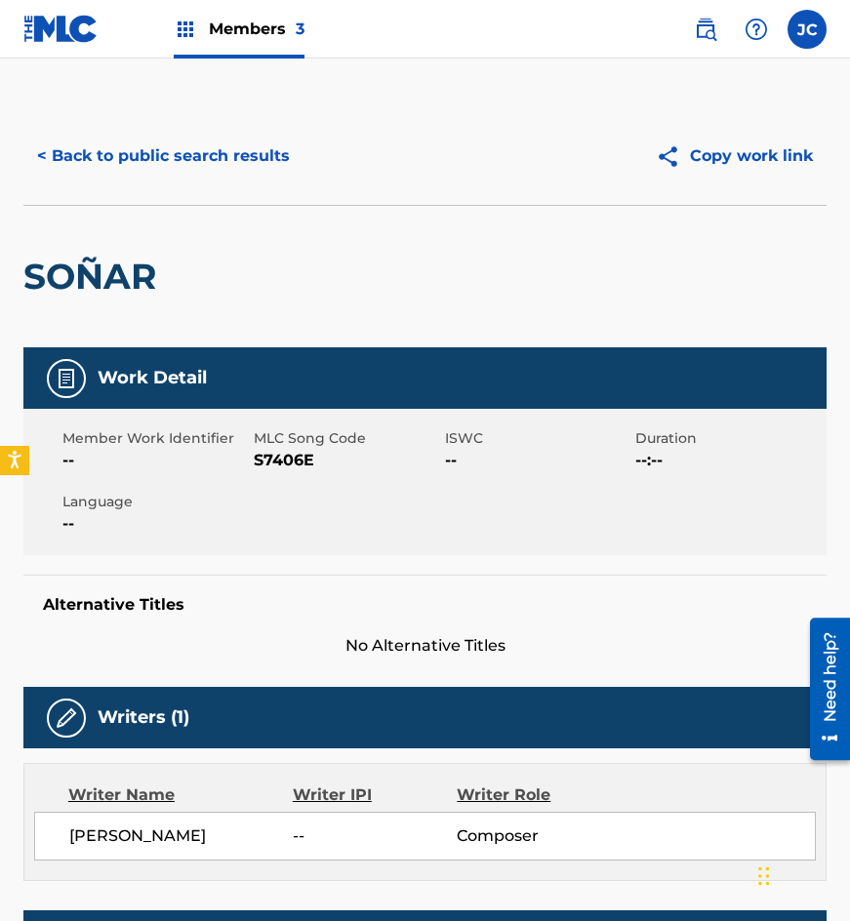
click at [281, 463] on span "S7406E" at bounding box center [347, 460] width 186 height 23
drag, startPoint x: 281, startPoint y: 463, endPoint x: 846, endPoint y: 496, distance: 566.1
click at [282, 463] on span "S7406E" at bounding box center [347, 460] width 186 height 23
drag, startPoint x: 127, startPoint y: 224, endPoint x: 143, endPoint y: 204, distance: 26.4
click at [128, 224] on div "SOÑAR" at bounding box center [94, 277] width 143 height 142
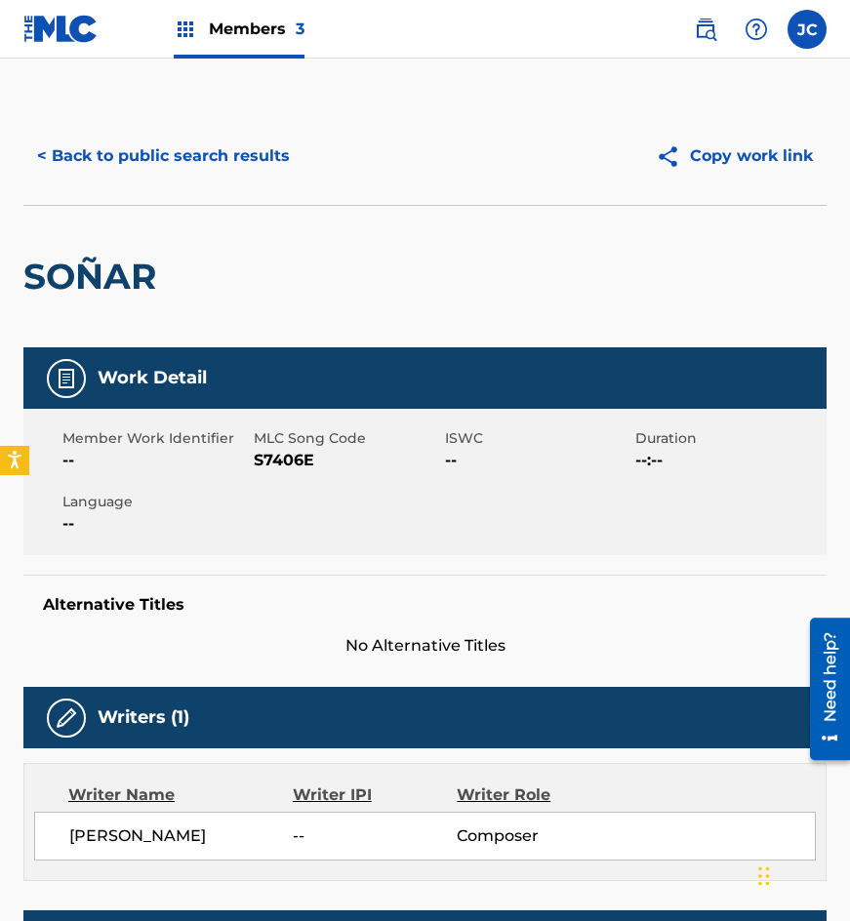
click at [204, 171] on button "< Back to public search results" at bounding box center [163, 156] width 280 height 49
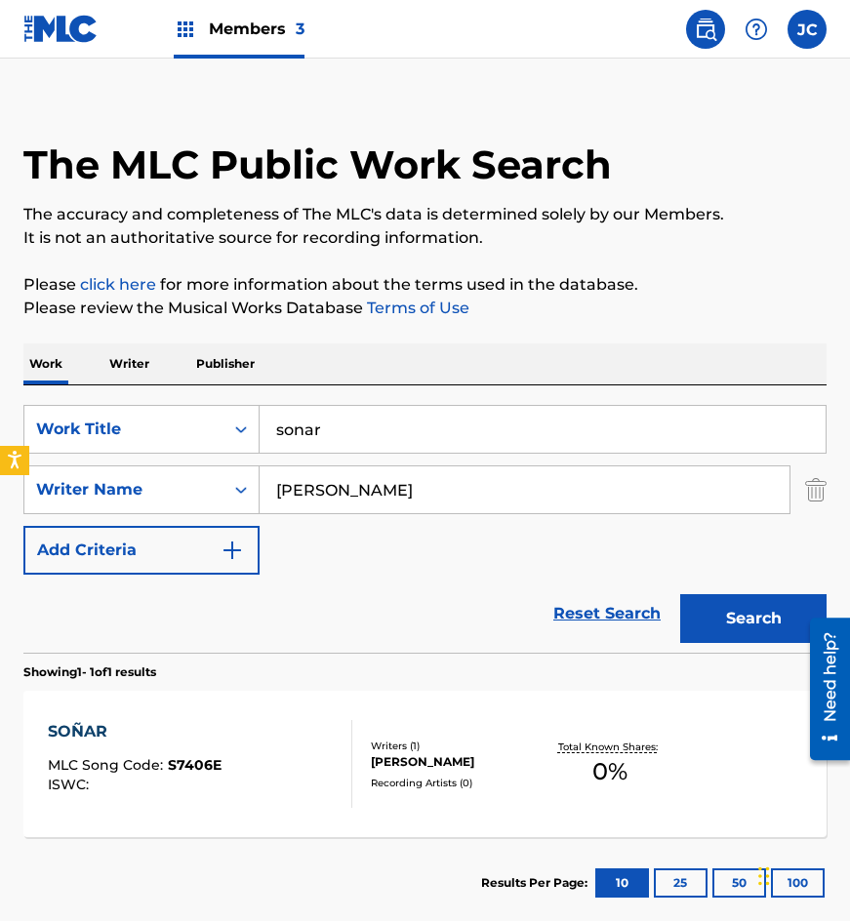
drag, startPoint x: 50, startPoint y: 386, endPoint x: 11, endPoint y: 395, distance: 40.2
click at [11, 395] on div "The MLC Public Work Search The accuracy and completeness of The MLC's data is d…" at bounding box center [425, 508] width 850 height 841
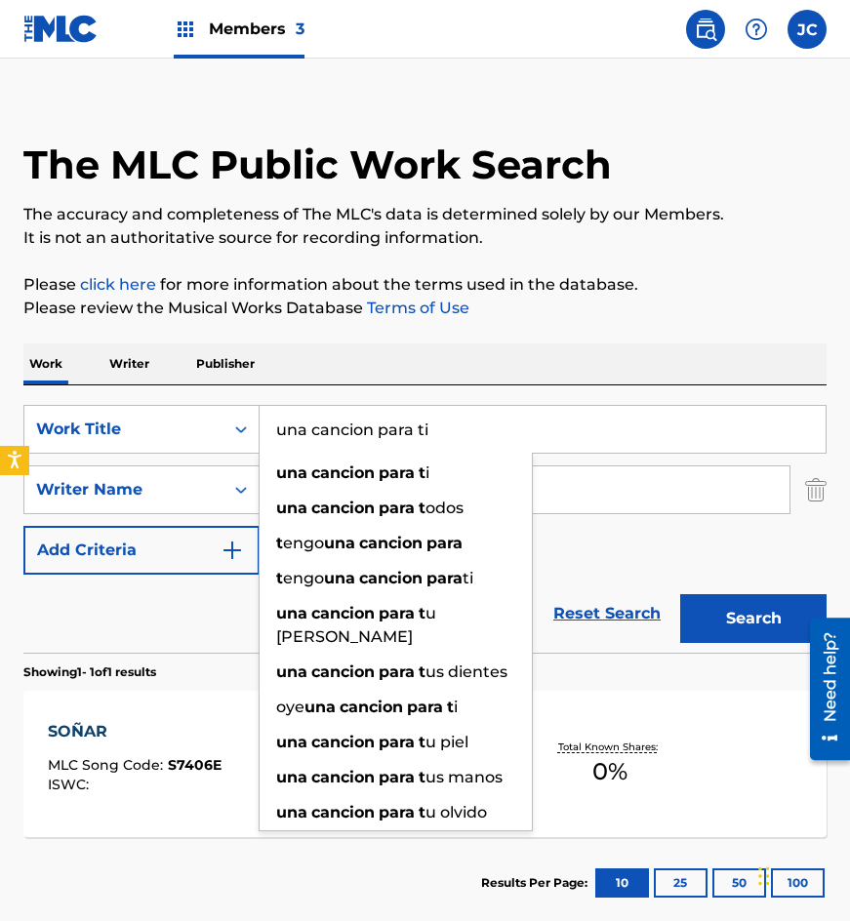
type input "una cancion para ti"
click at [680, 594] on button "Search" at bounding box center [753, 618] width 146 height 49
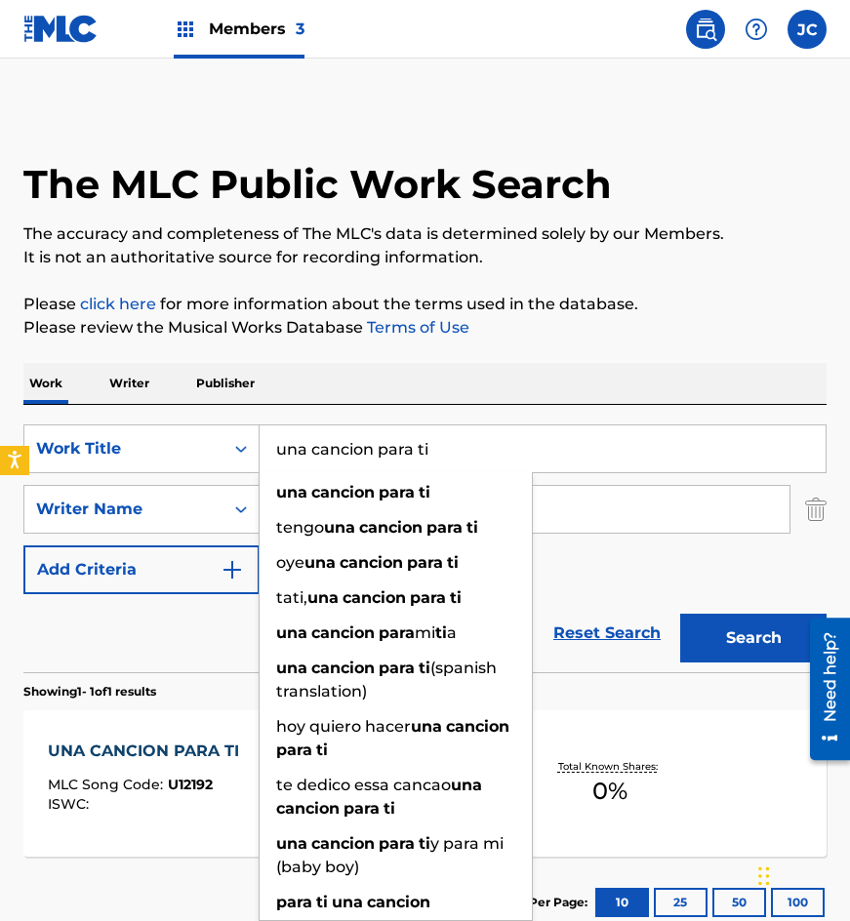
click at [654, 557] on div "SearchWithCriteria4acf8f84-b4e1-4561-838a-04421858645b Work Title una cancion p…" at bounding box center [424, 510] width 803 height 170
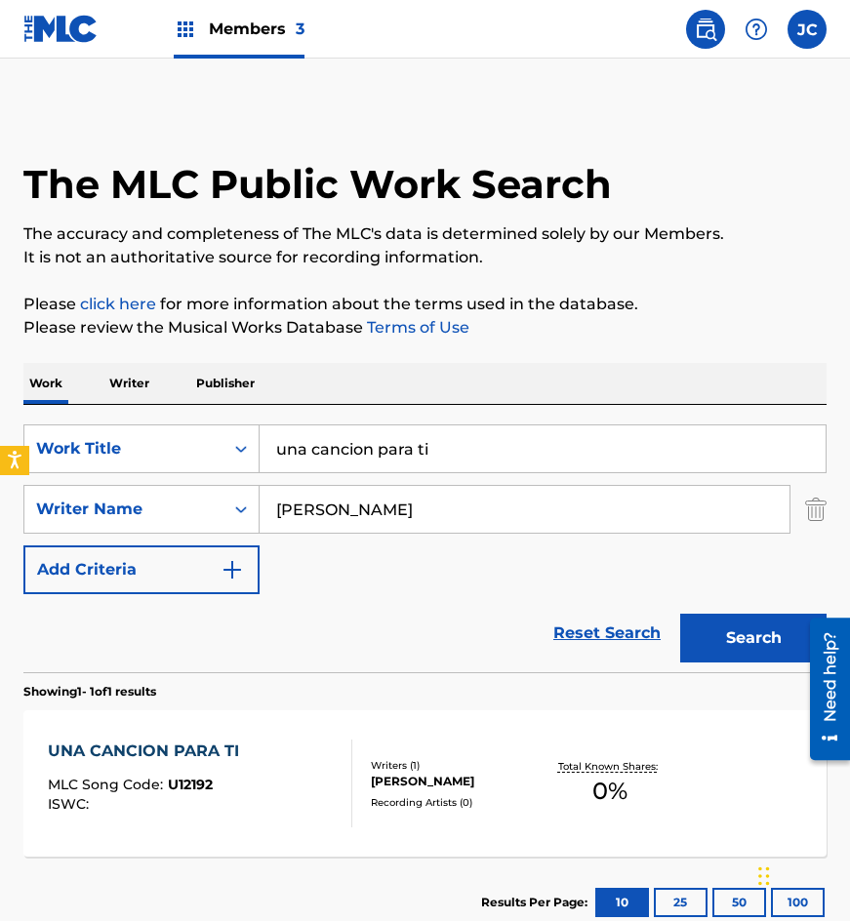
scroll to position [131, 0]
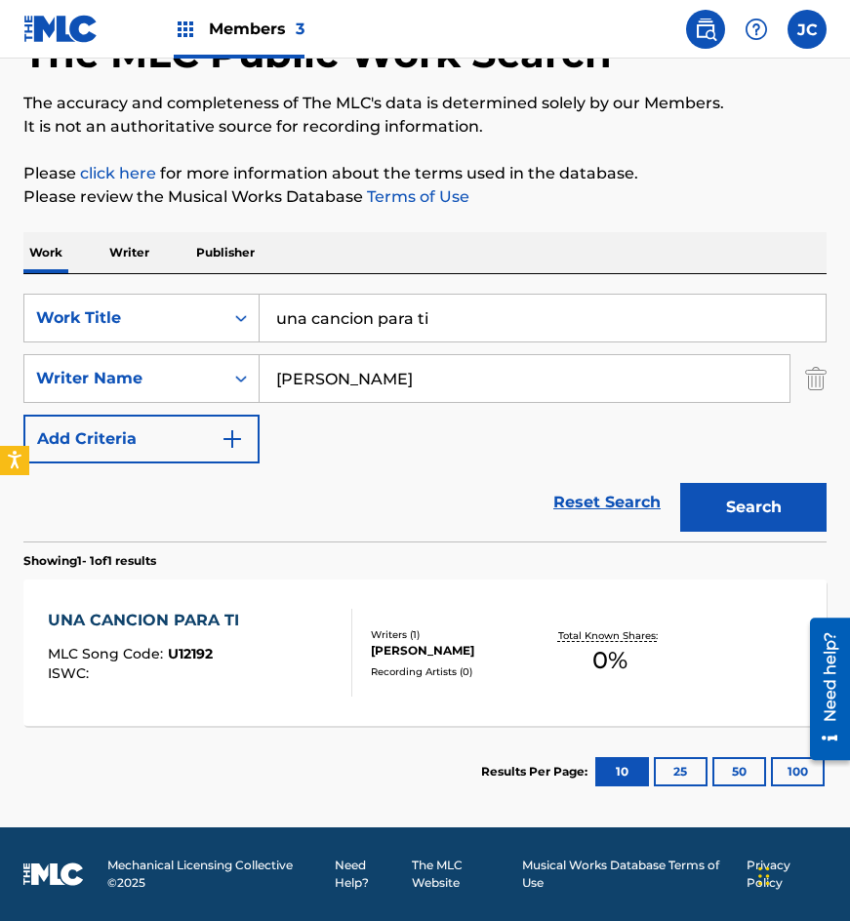
click at [326, 635] on div "UNA CANCION PARA TI MLC Song Code : U12192 ISWC :" at bounding box center [201, 653] width 306 height 88
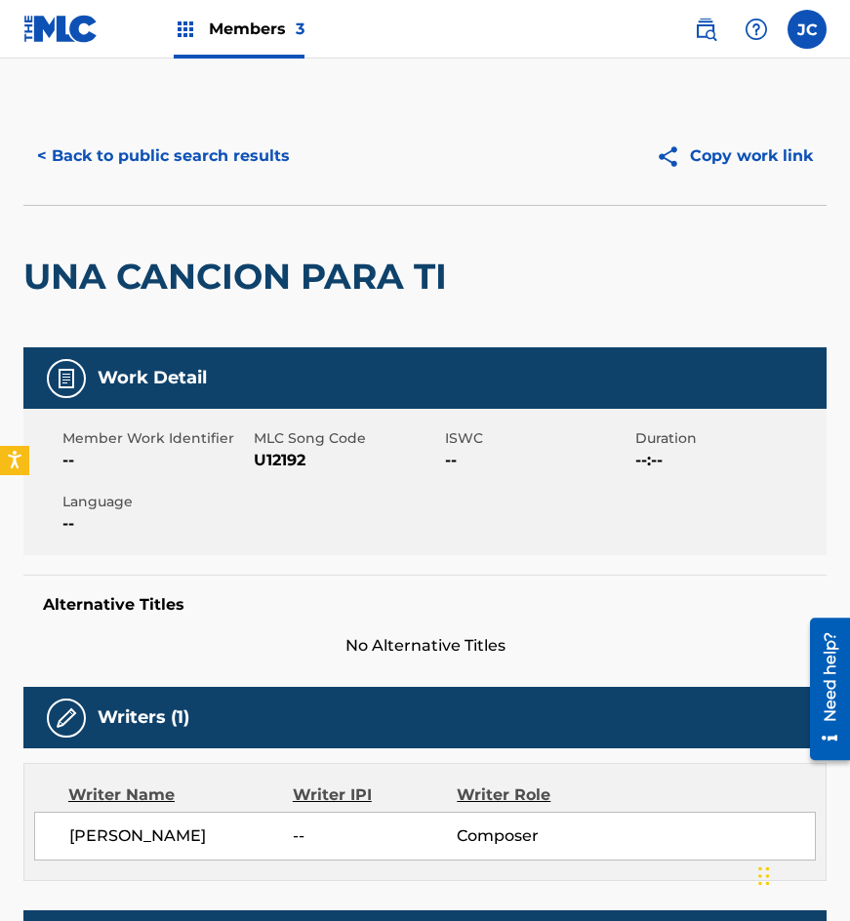
click at [283, 466] on span "U12192" at bounding box center [347, 460] width 186 height 23
drag, startPoint x: 114, startPoint y: 183, endPoint x: 173, endPoint y: 174, distance: 59.2
click at [114, 183] on div "< Back to public search results Copy work link" at bounding box center [424, 156] width 803 height 98
click at [194, 169] on button "< Back to public search results" at bounding box center [163, 156] width 280 height 49
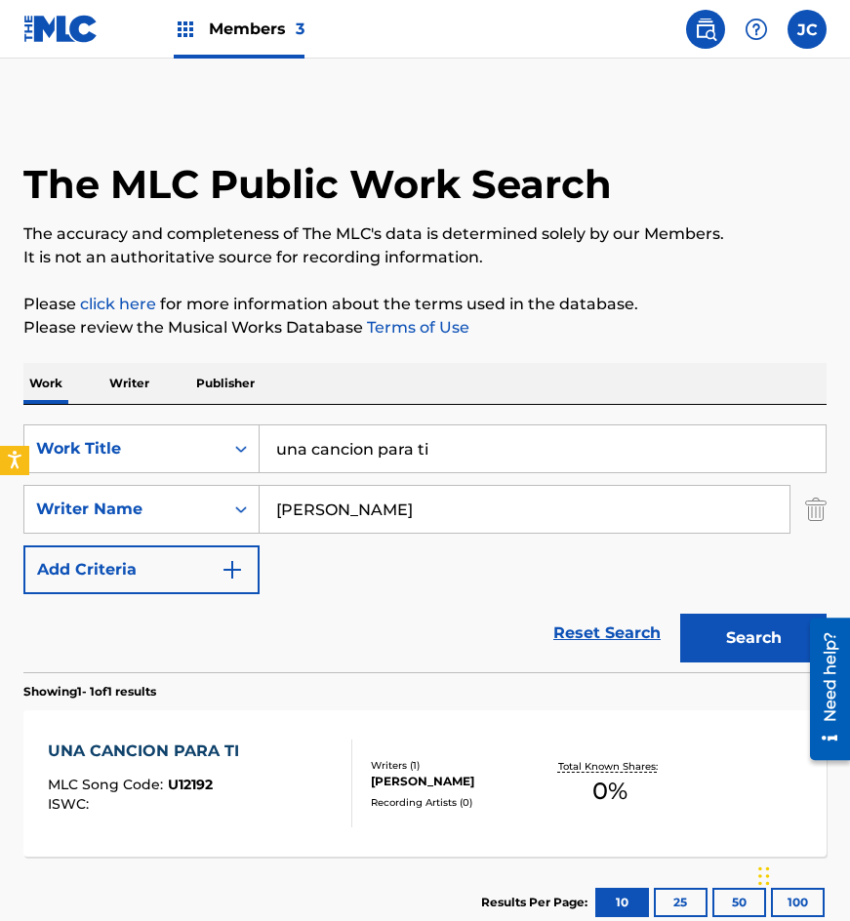
scroll to position [20, 0]
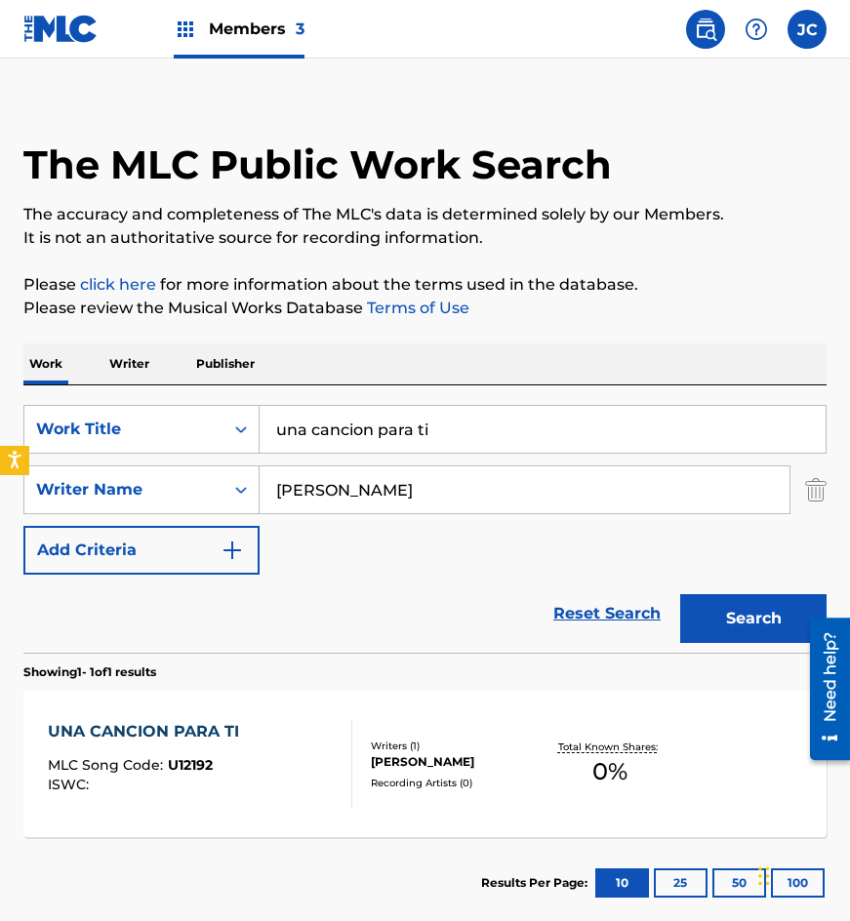
drag, startPoint x: 172, startPoint y: 463, endPoint x: 20, endPoint y: 476, distance: 151.9
click at [30, 484] on div "SearchWithCriteria4acf8f84-b4e1-4561-838a-04421858645b Work Title una cancion p…" at bounding box center [424, 490] width 803 height 170
type input "amar asi"
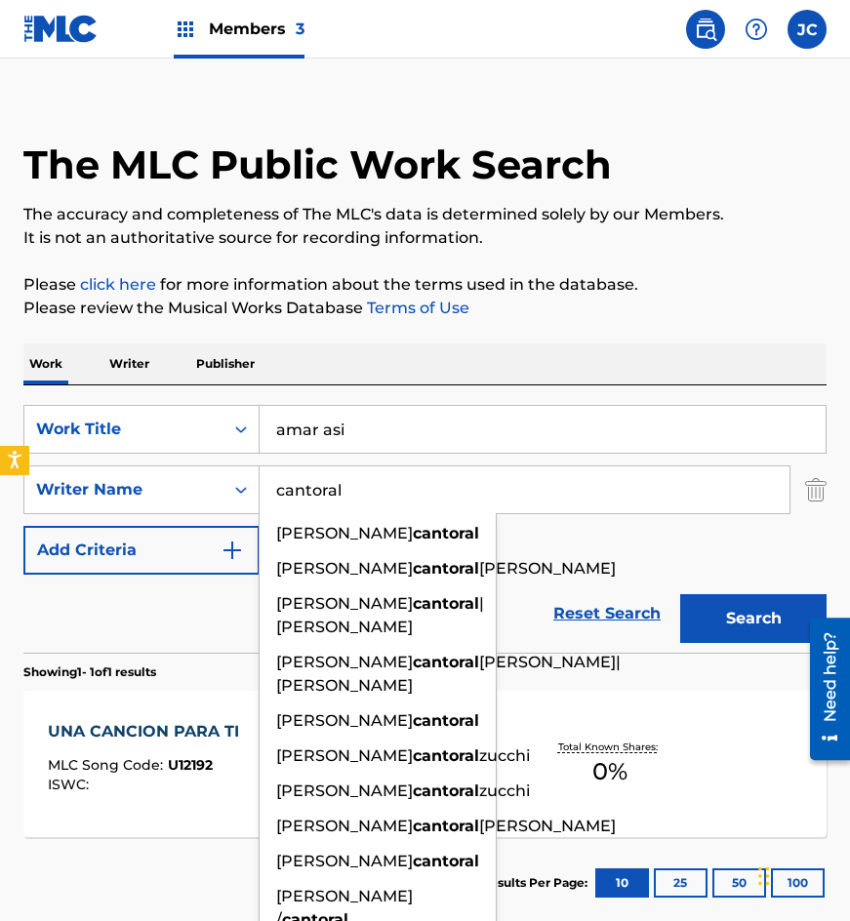
type input "cantoral"
click at [680, 594] on button "Search" at bounding box center [753, 618] width 146 height 49
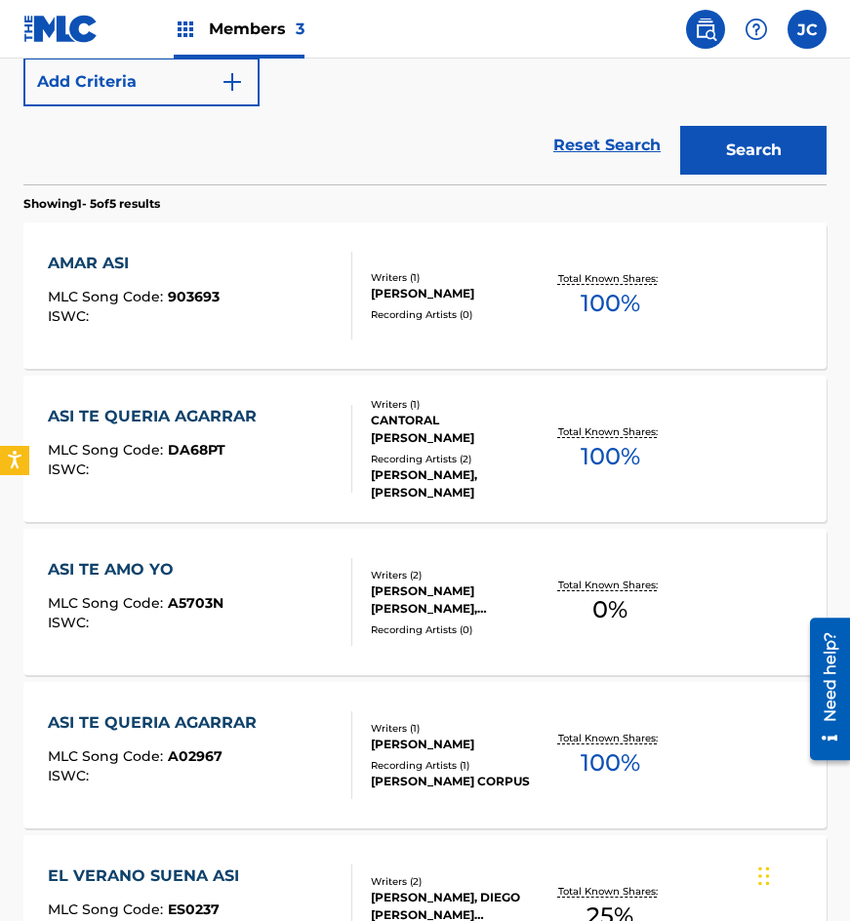
scroll to position [390, 0]
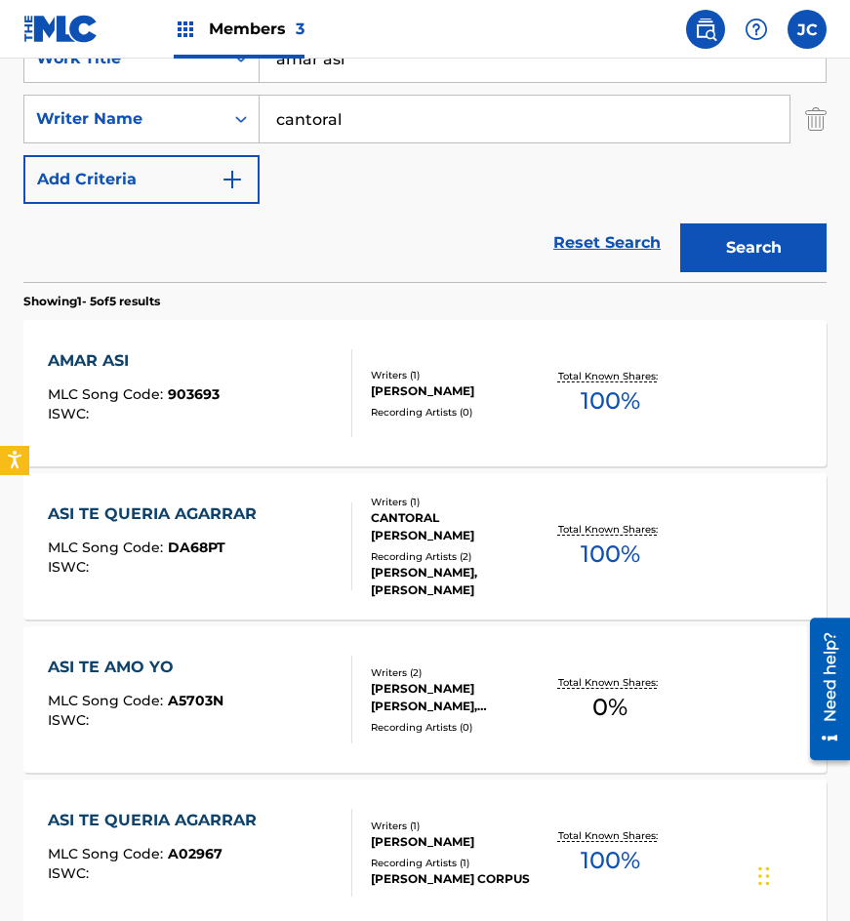
click at [354, 400] on div "Writers ( 1 ) [PERSON_NAME] Recording Artists ( 0 )" at bounding box center [447, 394] width 190 height 52
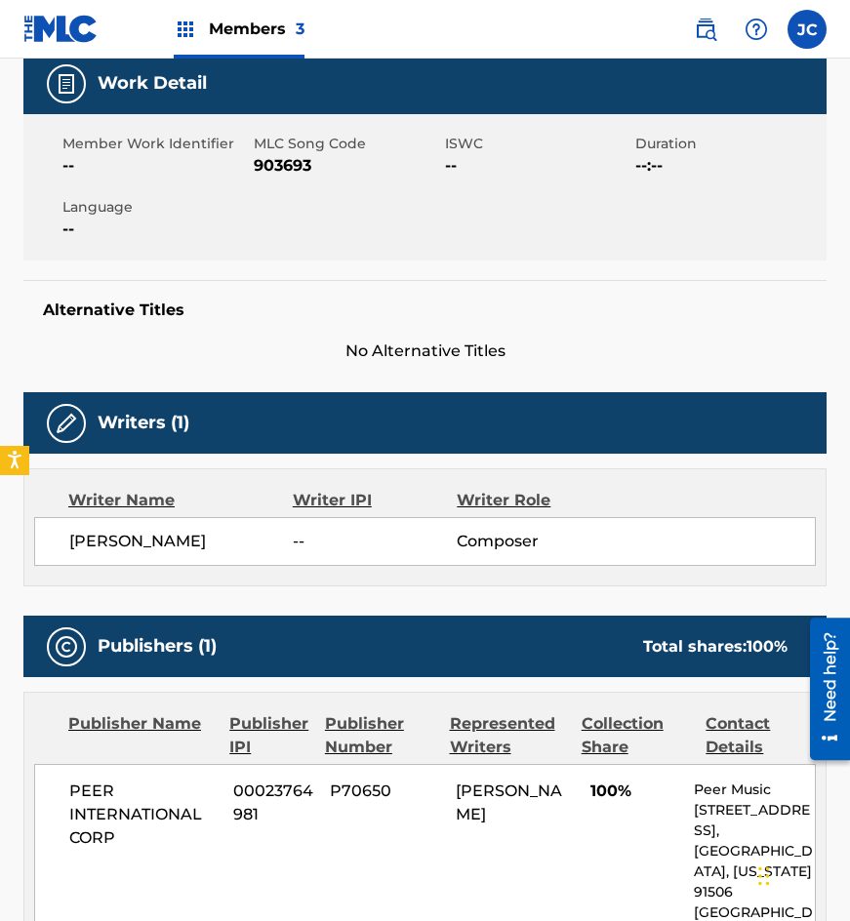
scroll to position [213, 0]
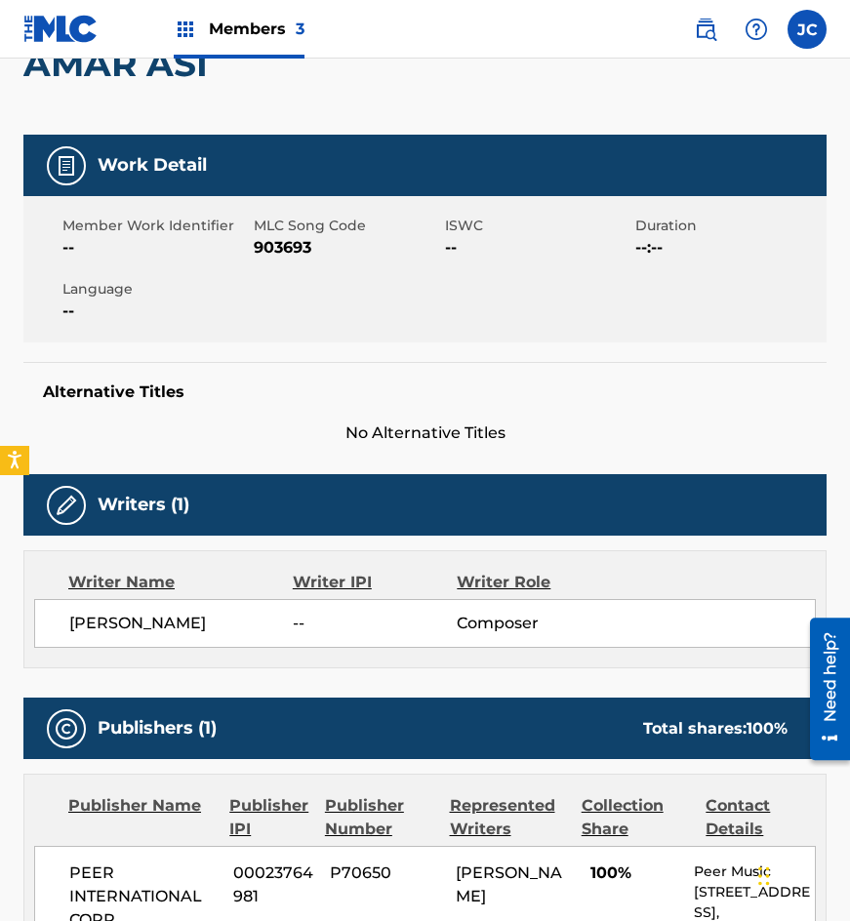
click at [288, 258] on span "903693" at bounding box center [347, 247] width 186 height 23
click at [286, 252] on span "903693" at bounding box center [347, 247] width 186 height 23
click at [80, 376] on div "Alternative Titles No Alternative Titles" at bounding box center [424, 403] width 803 height 83
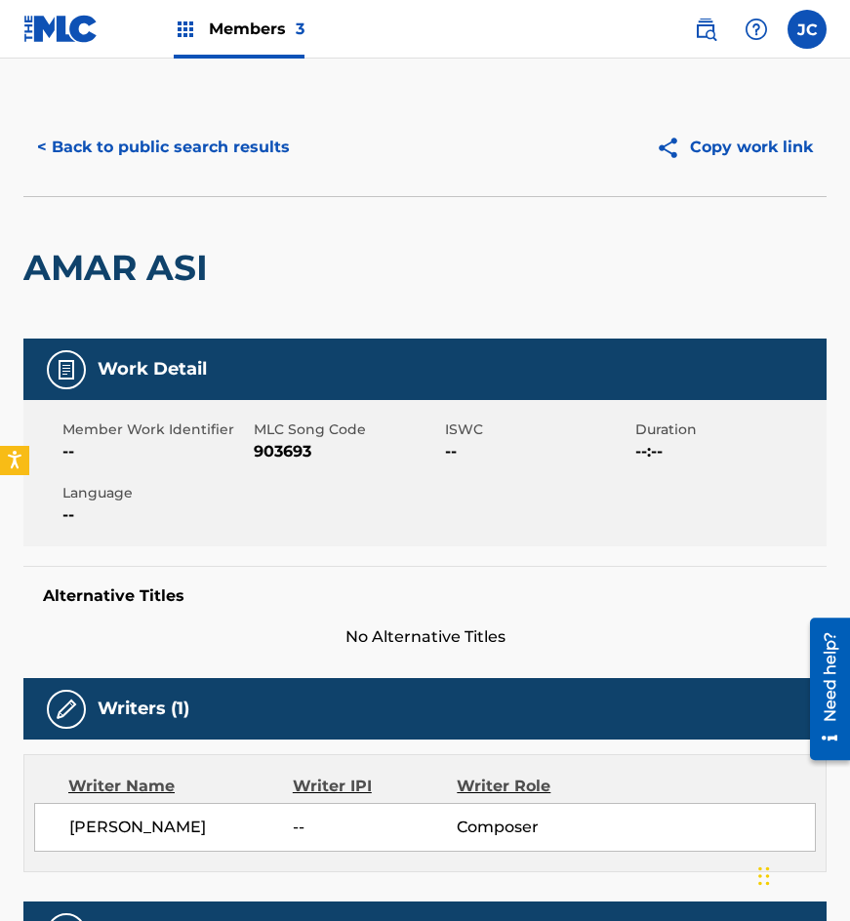
scroll to position [0, 0]
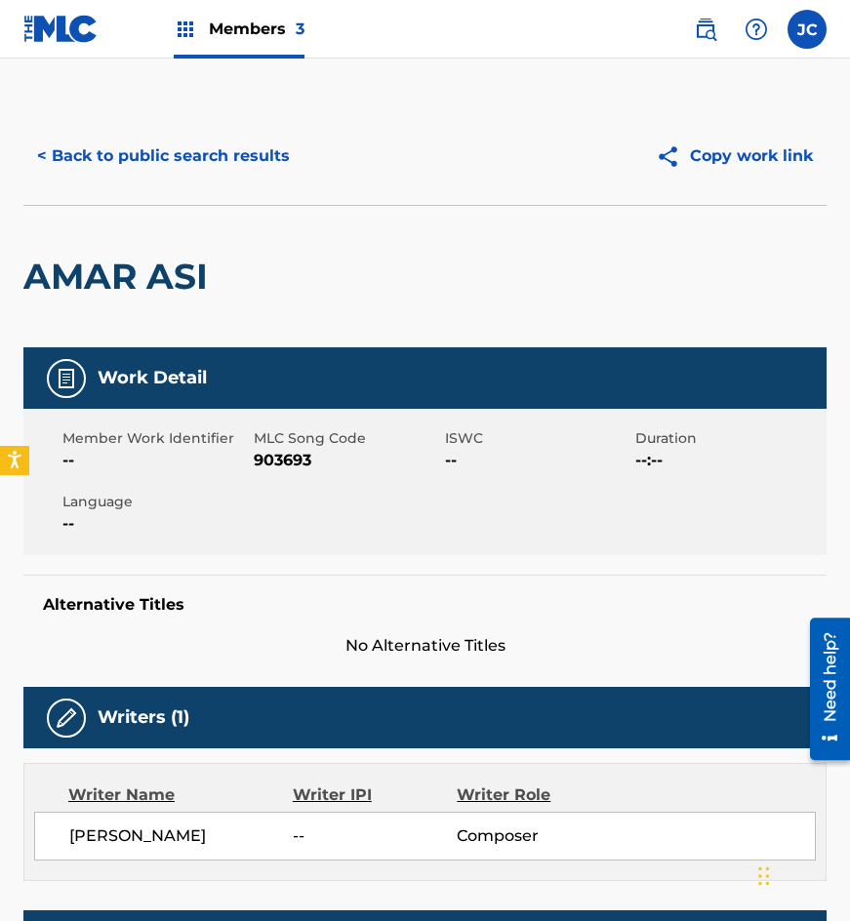
click at [228, 144] on button "< Back to public search results" at bounding box center [163, 156] width 280 height 49
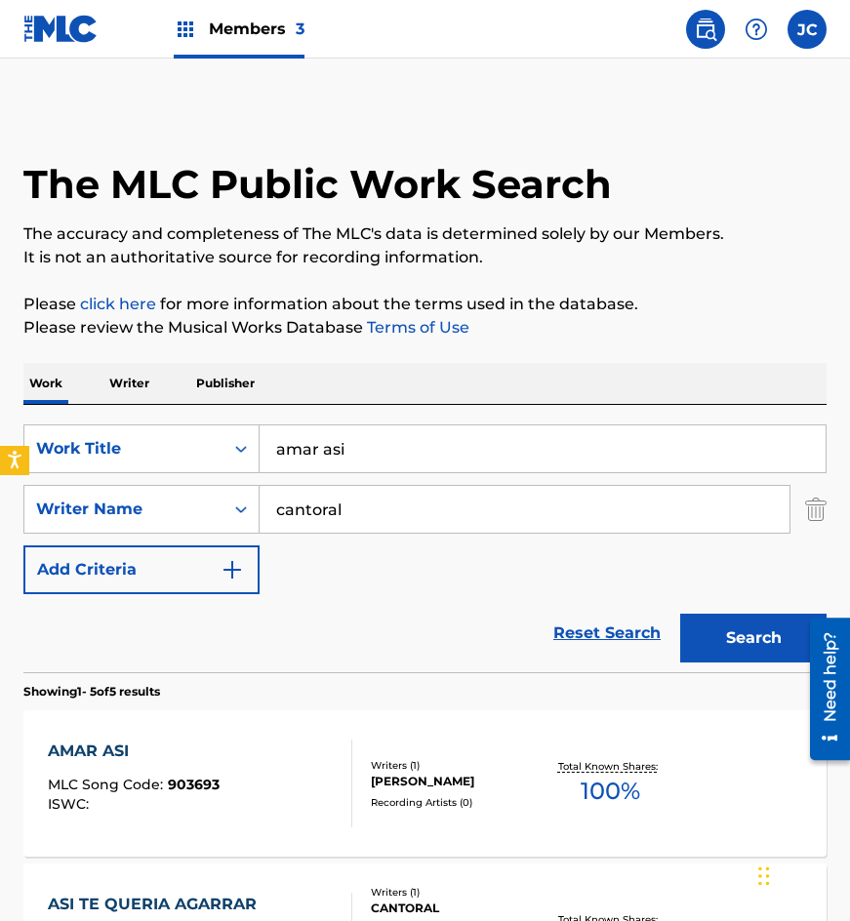
scroll to position [390, 0]
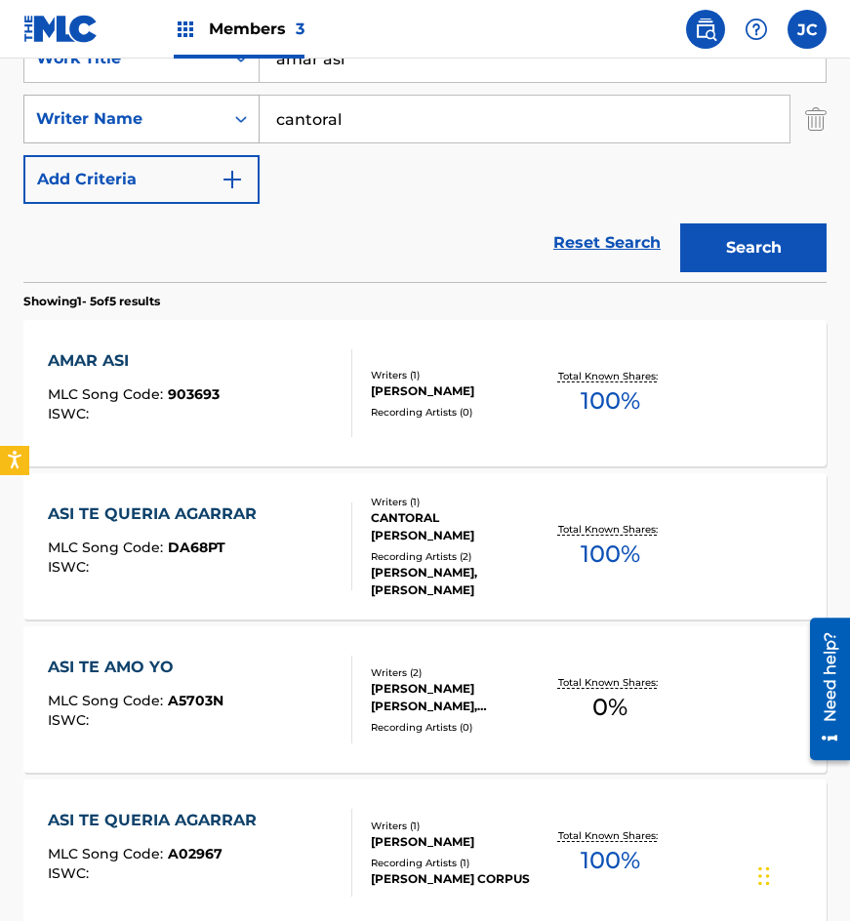
drag, startPoint x: 420, startPoint y: 113, endPoint x: 195, endPoint y: 120, distance: 224.6
click at [192, 129] on div "SearchWithCriteriaab11cdbf-3b39-41a6-815b-f5cfc385e17a Writer Name cantoral" at bounding box center [424, 119] width 803 height 49
click at [437, 68] on input "amar asi" at bounding box center [543, 58] width 566 height 47
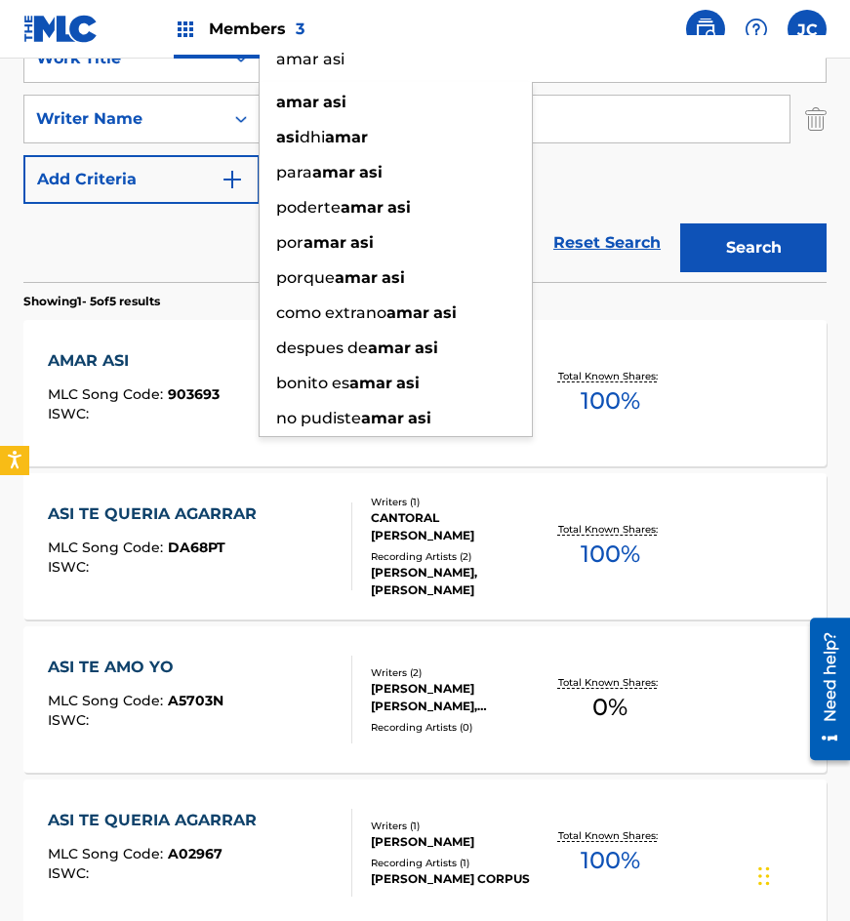
click at [437, 68] on input "amar asi" at bounding box center [543, 58] width 566 height 47
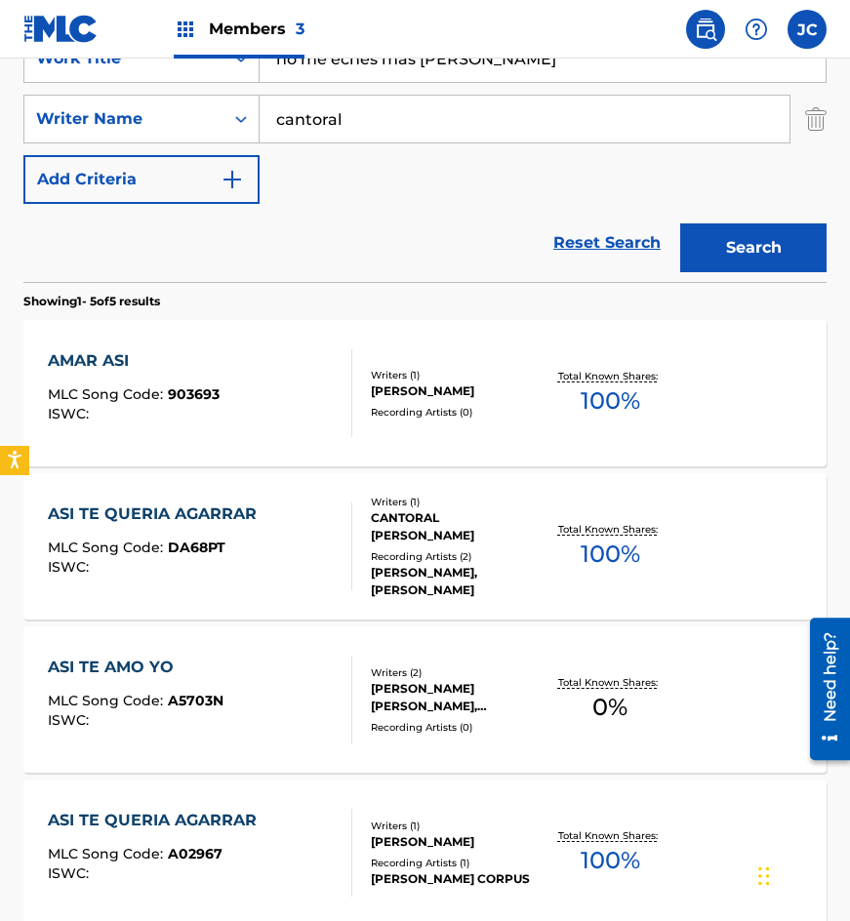
type input "no me eches mas [PERSON_NAME]"
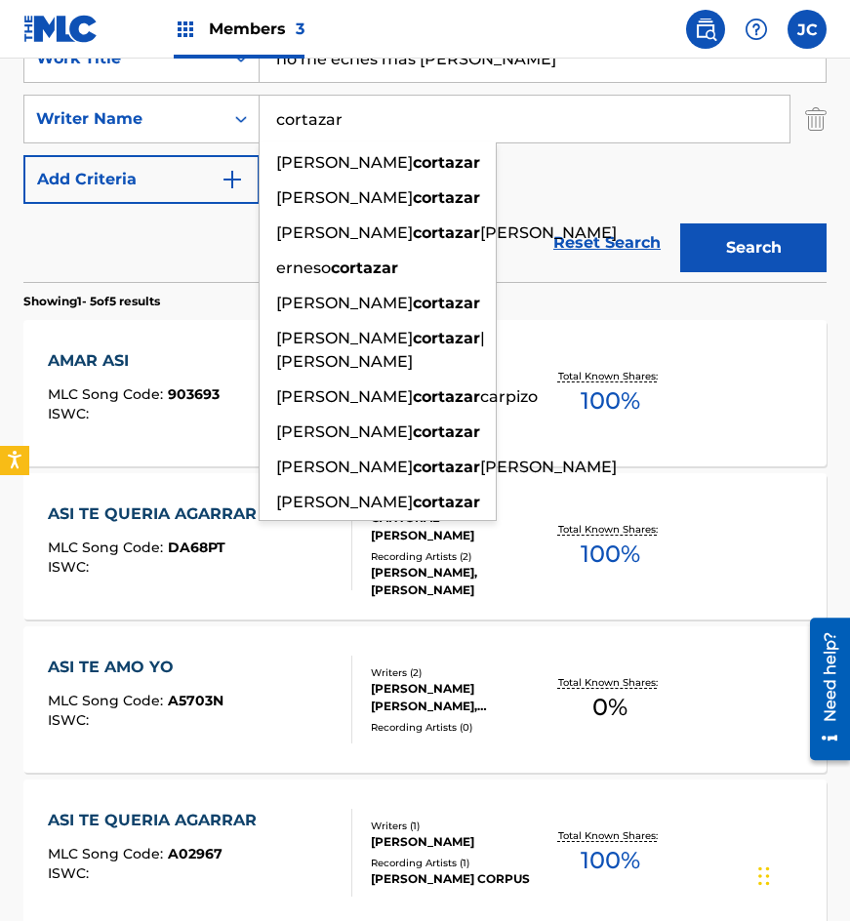
click at [680, 224] on button "Search" at bounding box center [753, 248] width 146 height 49
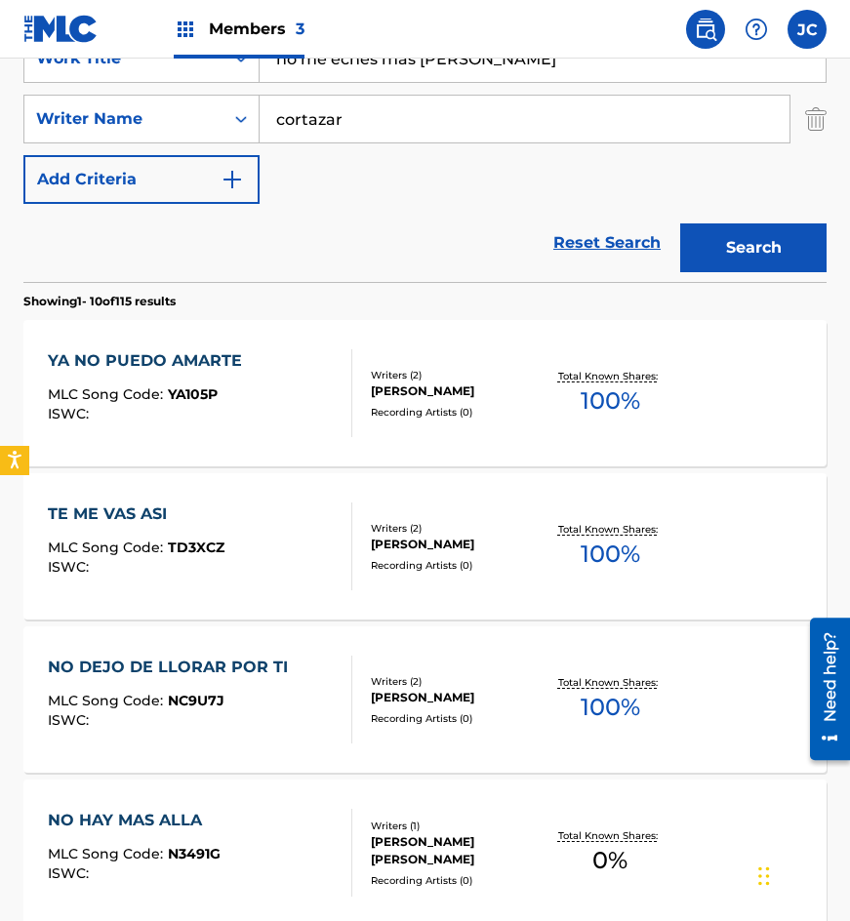
click at [343, 137] on input "cortazar" at bounding box center [525, 119] width 530 height 47
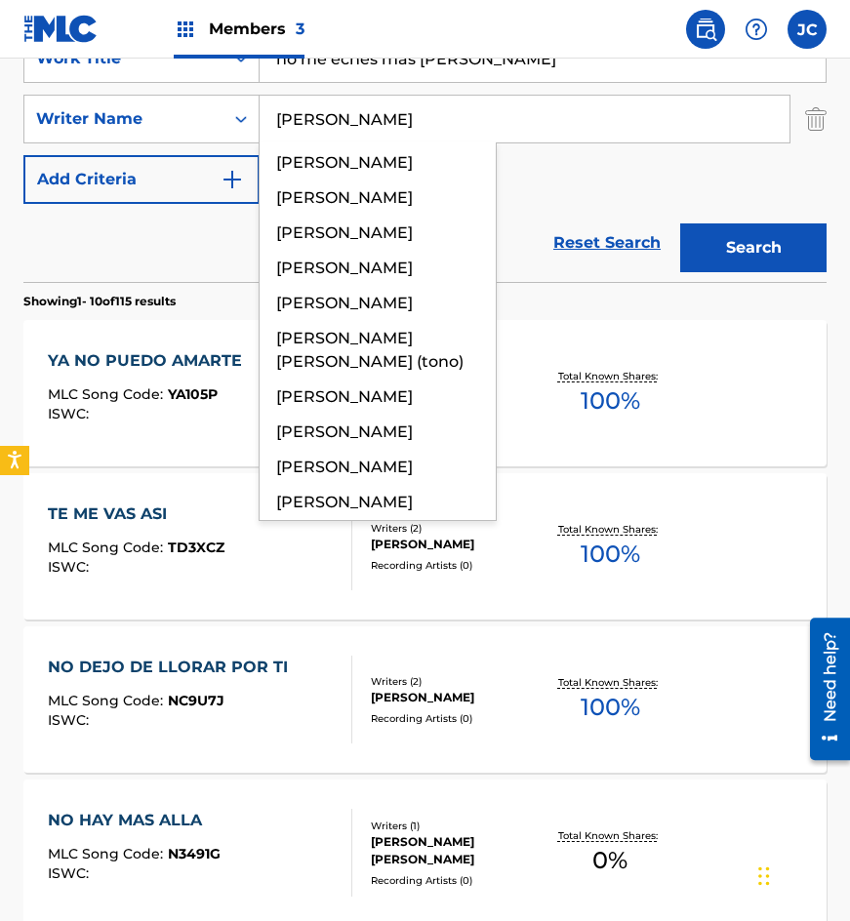
type input "[PERSON_NAME]"
click at [680, 224] on button "Search" at bounding box center [753, 248] width 146 height 49
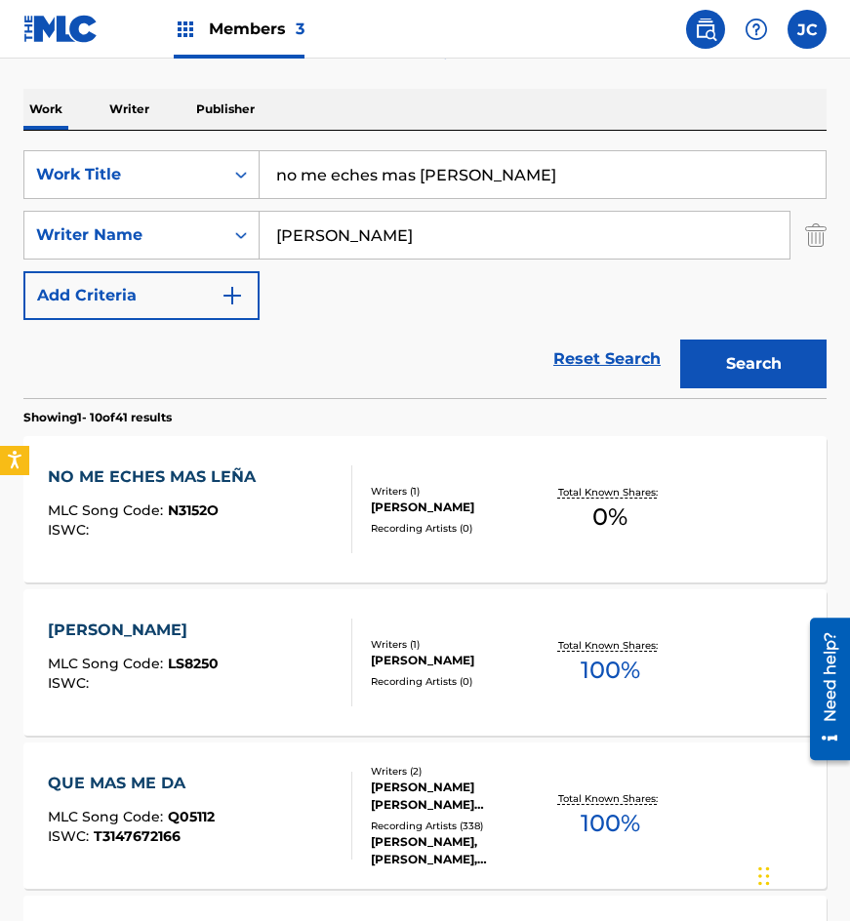
scroll to position [293, 0]
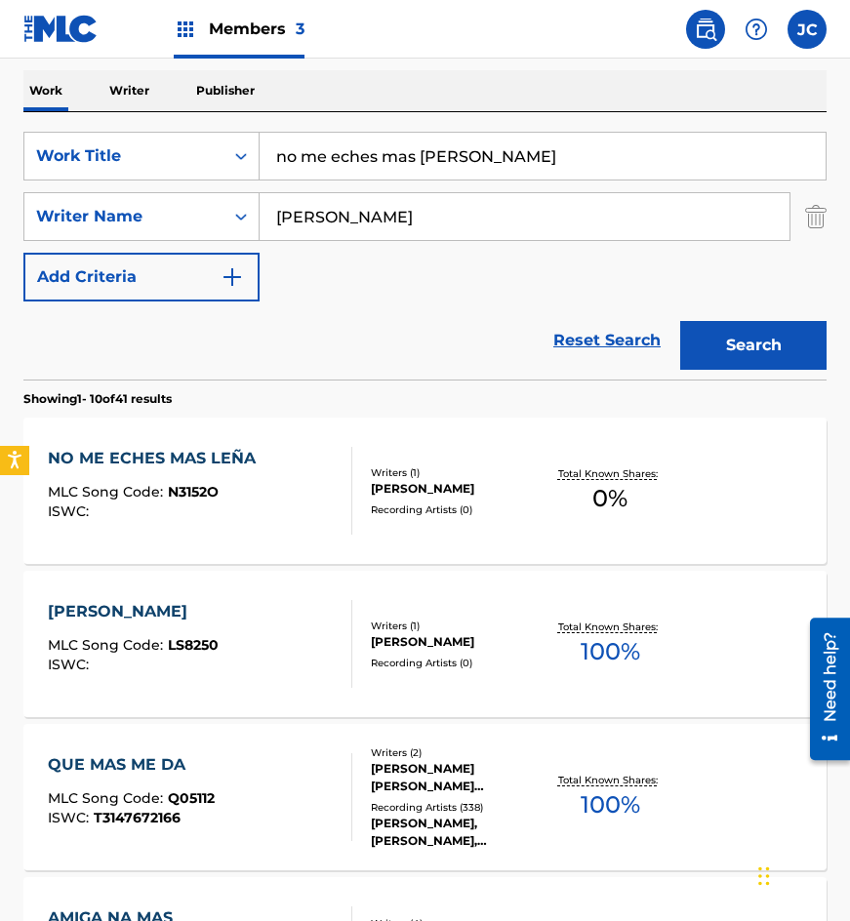
click at [396, 491] on div "[PERSON_NAME]" at bounding box center [457, 489] width 172 height 18
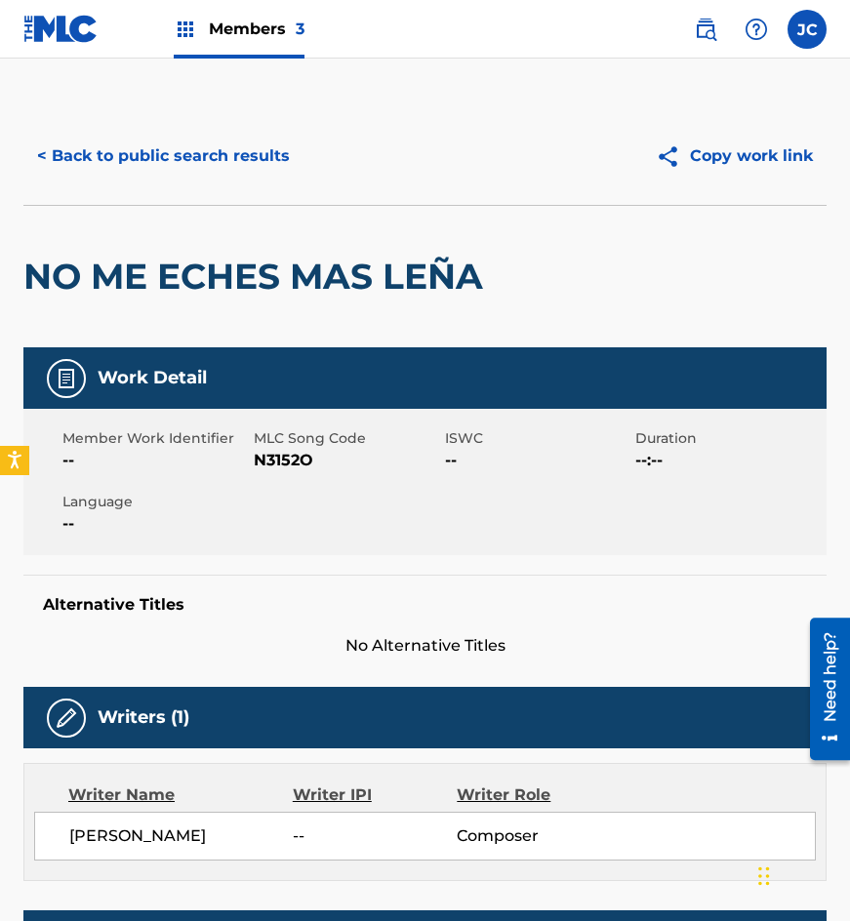
click at [280, 461] on span "N3152O" at bounding box center [347, 460] width 186 height 23
drag, startPoint x: 46, startPoint y: 259, endPoint x: 72, endPoint y: 240, distance: 32.2
click at [61, 250] on div "NO ME ECHES MAS LEÑA" at bounding box center [257, 277] width 469 height 142
click at [152, 145] on button "< Back to public search results" at bounding box center [163, 156] width 280 height 49
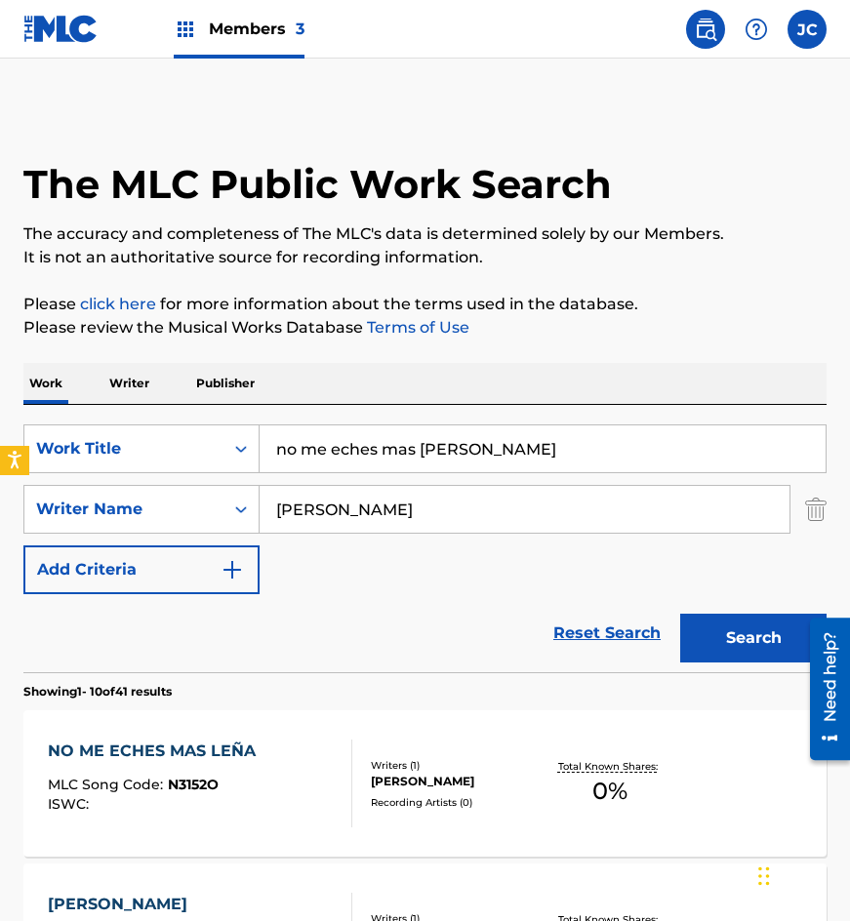
drag, startPoint x: 438, startPoint y: 455, endPoint x: 418, endPoint y: 414, distance: 45.8
click at [106, 433] on div "SearchWithCriteria4acf8f84-b4e1-4561-838a-04421858645b Work Title no me eches m…" at bounding box center [424, 449] width 803 height 49
type input "ojitos de miel"
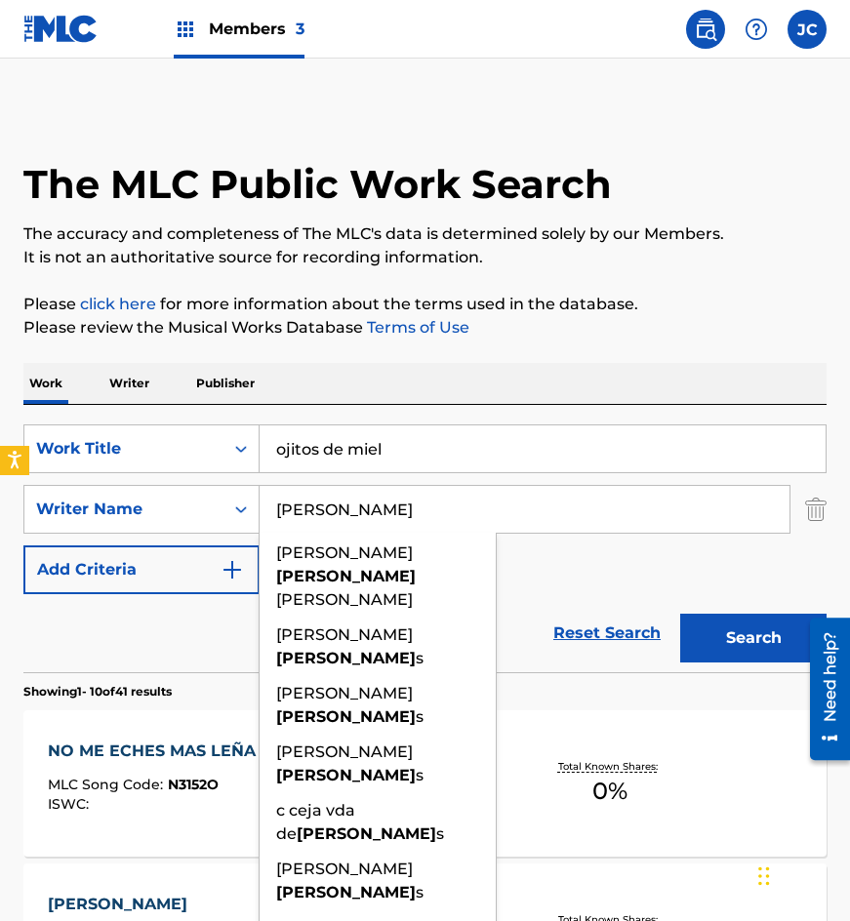
type input "[PERSON_NAME]"
click at [680, 614] on button "Search" at bounding box center [753, 638] width 146 height 49
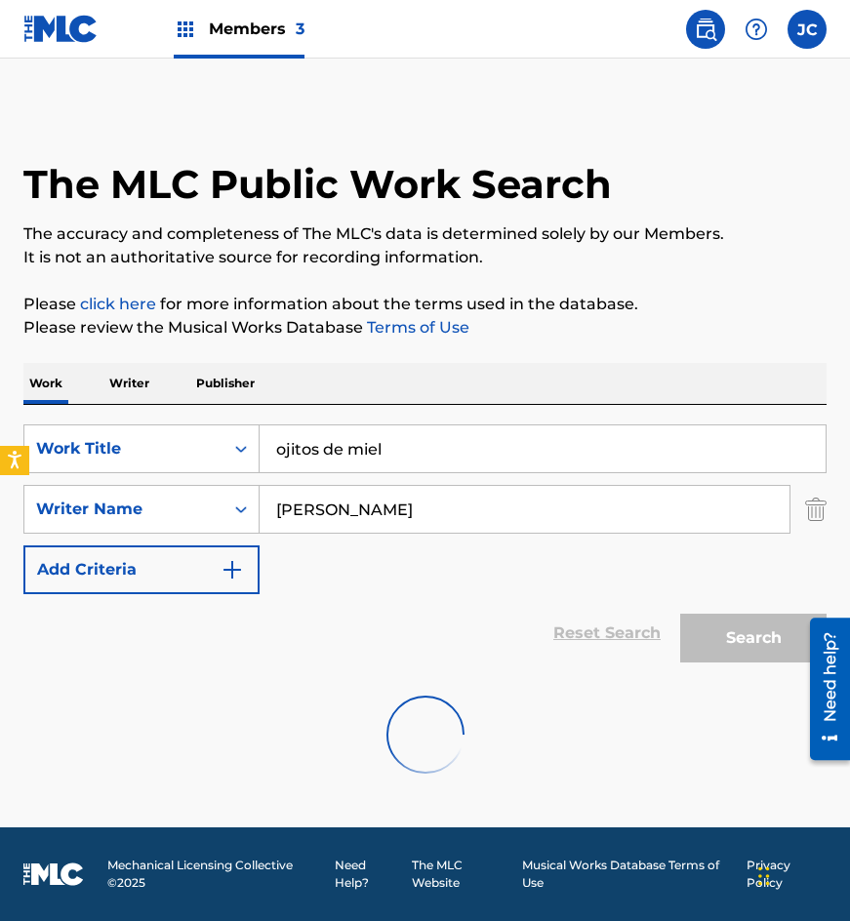
click at [542, 575] on div "SearchWithCriteria4acf8f84-b4e1-4561-838a-04421858645b Work Title ojitos de mie…" at bounding box center [424, 510] width 803 height 170
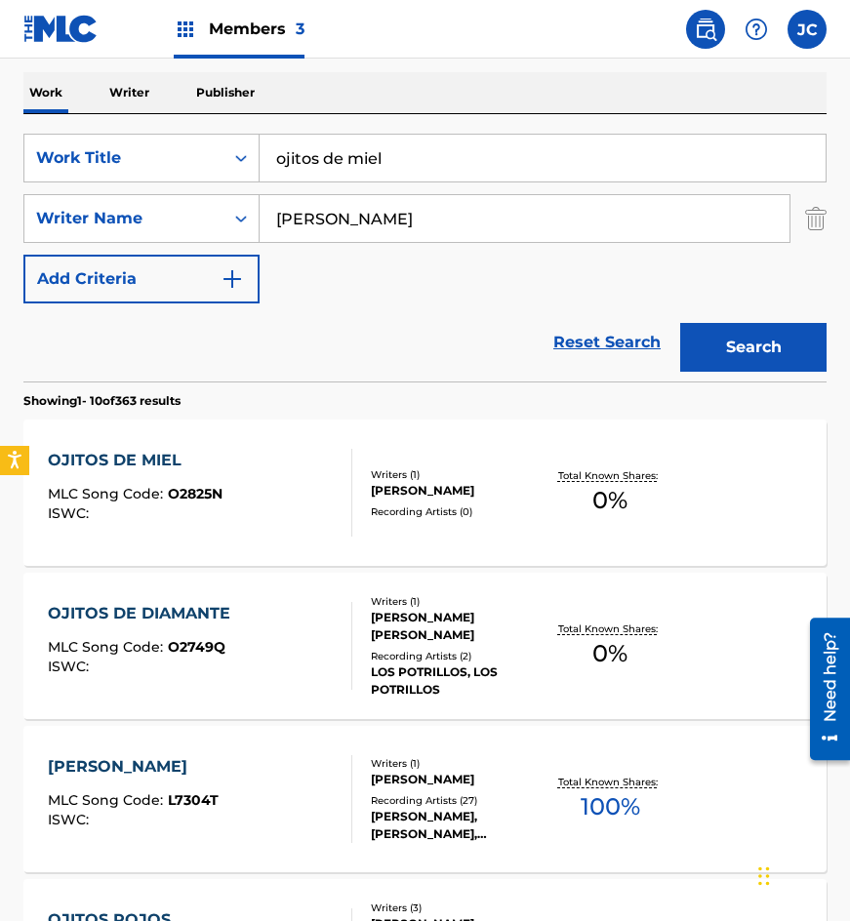
scroll to position [293, 0]
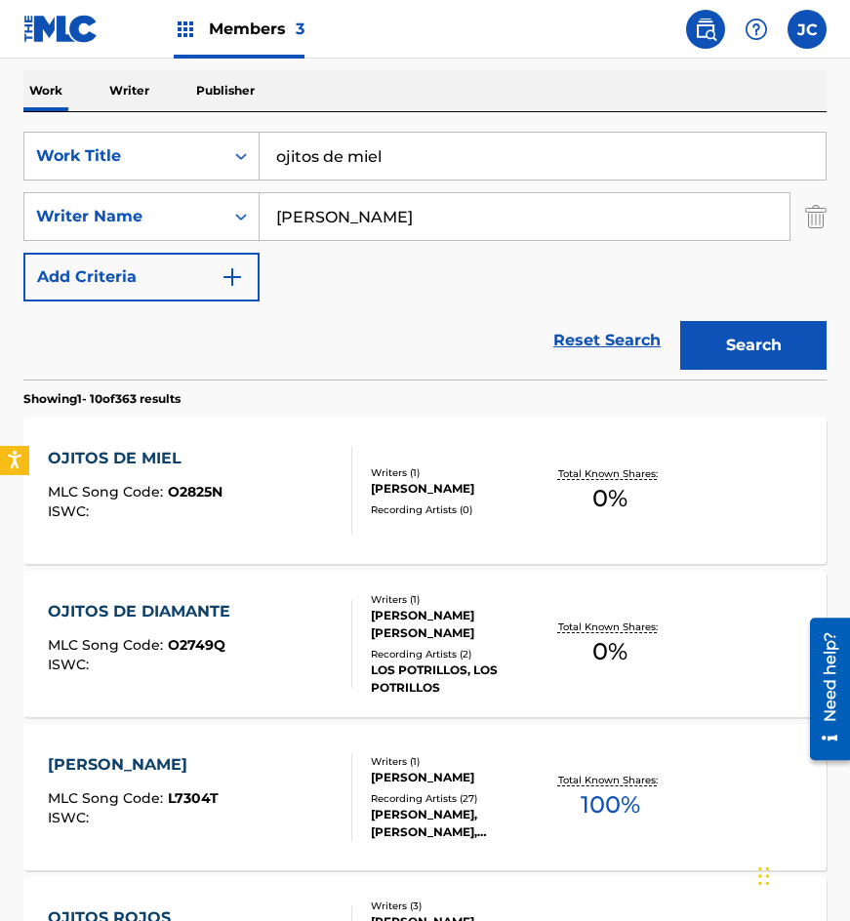
click at [317, 484] on div "OJITOS DE MIEL MLC Song Code : O2825N ISWC :" at bounding box center [201, 491] width 306 height 88
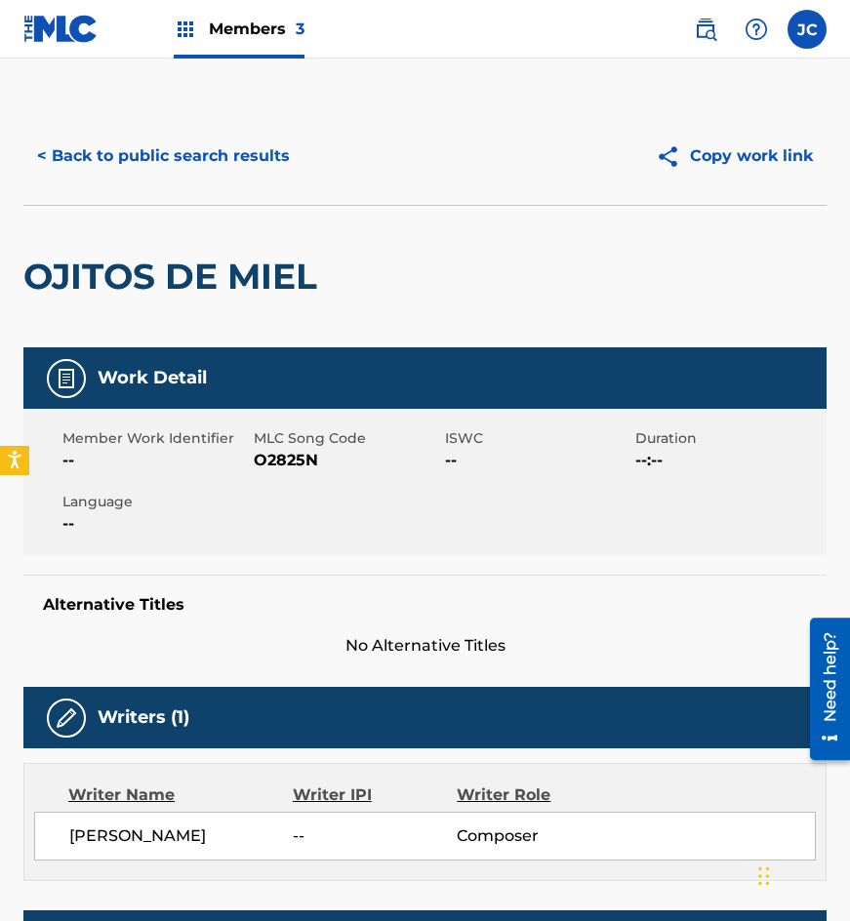
click at [248, 457] on span "--" at bounding box center [155, 460] width 186 height 23
click at [263, 457] on span "O2825N" at bounding box center [347, 460] width 186 height 23
click at [143, 239] on div "OJITOS DE MIEL" at bounding box center [175, 277] width 304 height 142
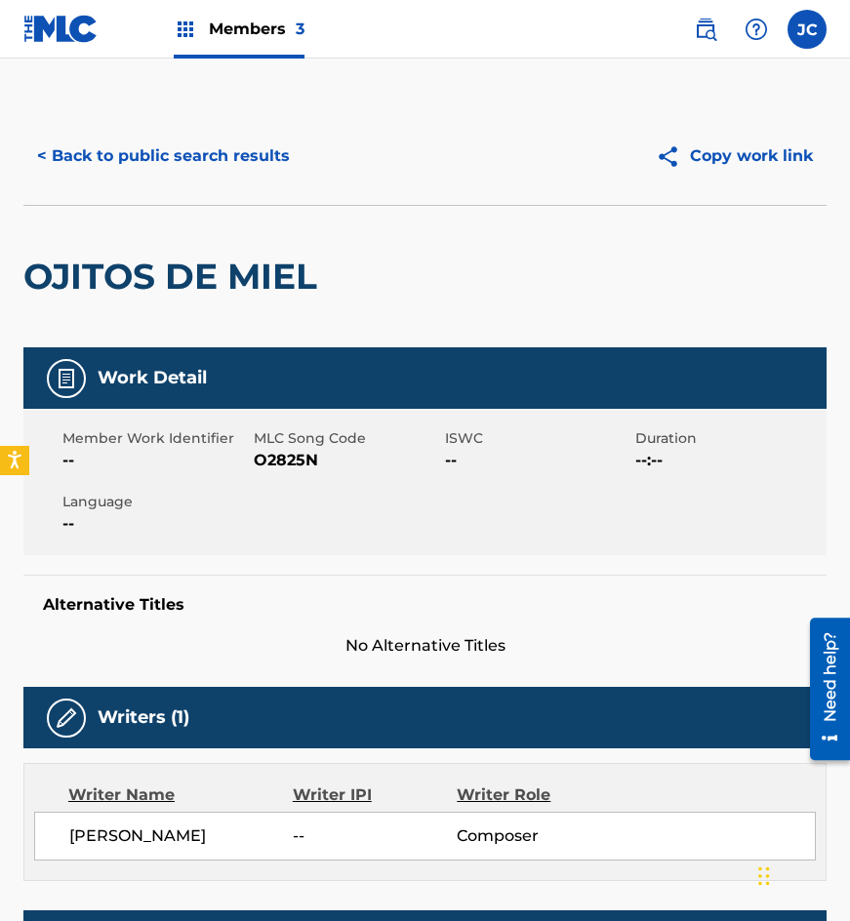
click at [213, 177] on button "< Back to public search results" at bounding box center [163, 156] width 280 height 49
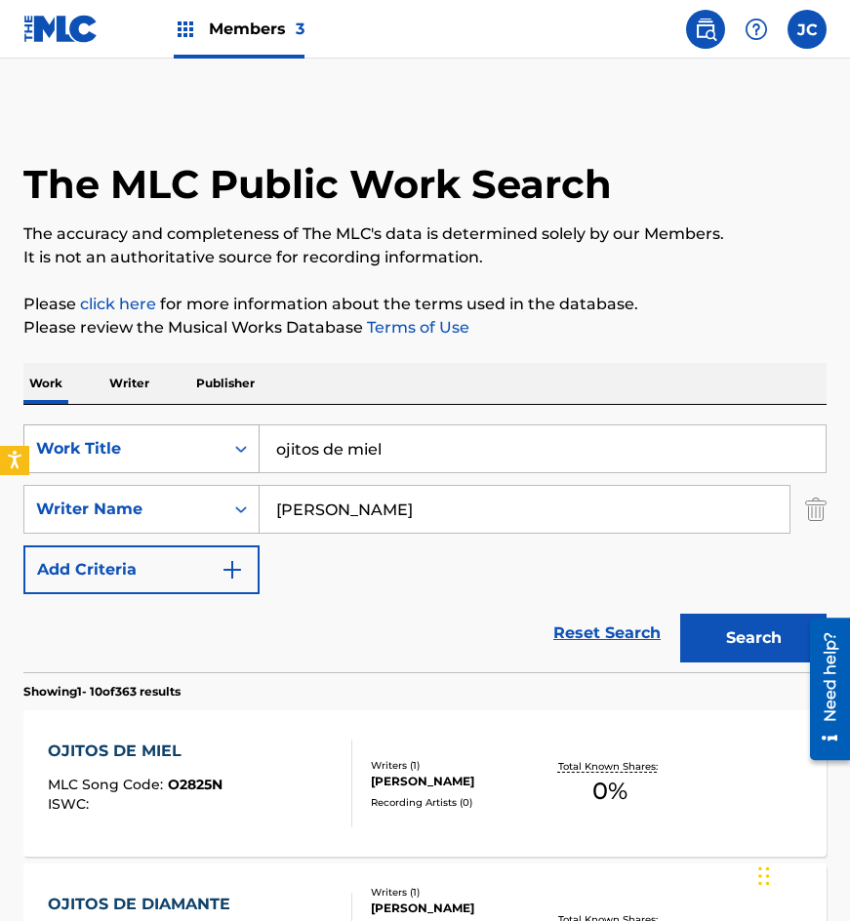
scroll to position [293, 0]
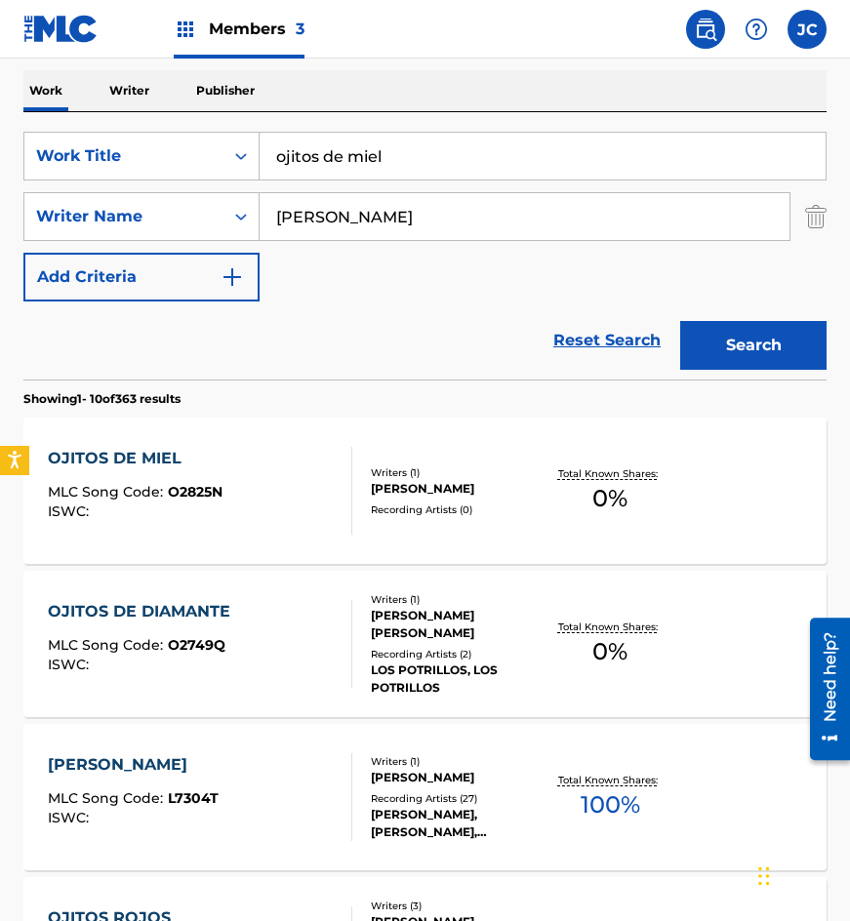
click at [308, 155] on input "ojitos de miel" at bounding box center [543, 156] width 566 height 47
type input "otra vez adios"
click at [680, 321] on button "Search" at bounding box center [753, 345] width 146 height 49
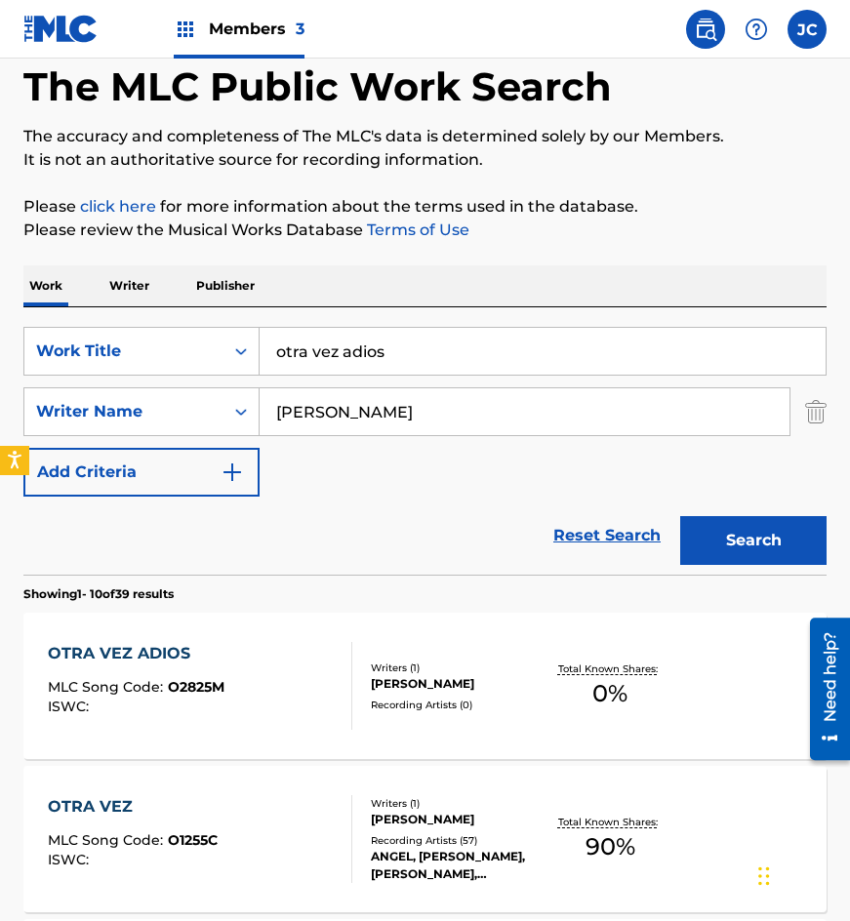
scroll to position [195, 0]
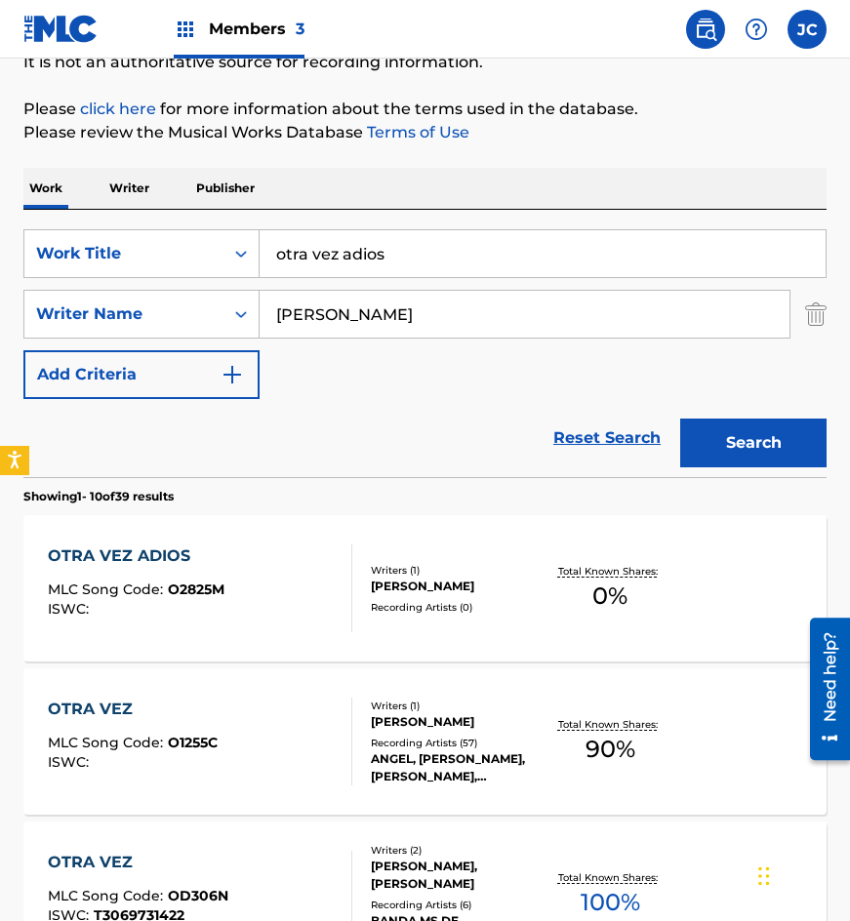
click at [409, 579] on div "[PERSON_NAME]" at bounding box center [457, 587] width 172 height 18
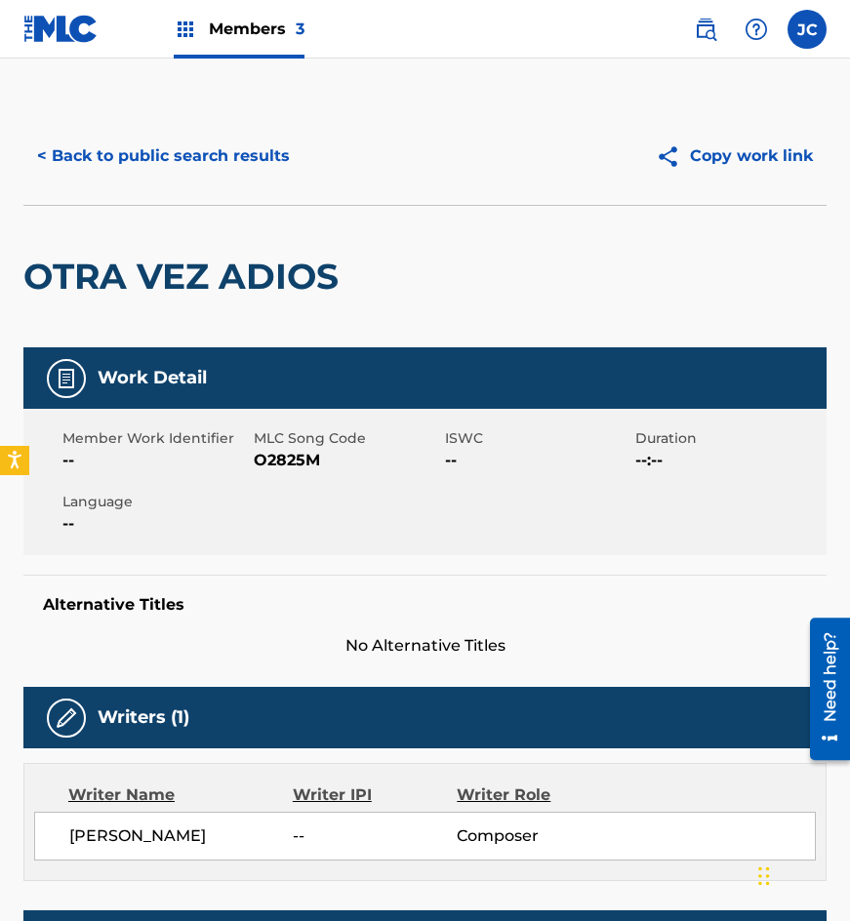
click at [258, 455] on span "O2825M" at bounding box center [347, 460] width 186 height 23
click at [248, 287] on h2 "OTRA VEZ ADIOS" at bounding box center [185, 277] width 325 height 44
click at [252, 150] on button "< Back to public search results" at bounding box center [163, 156] width 280 height 49
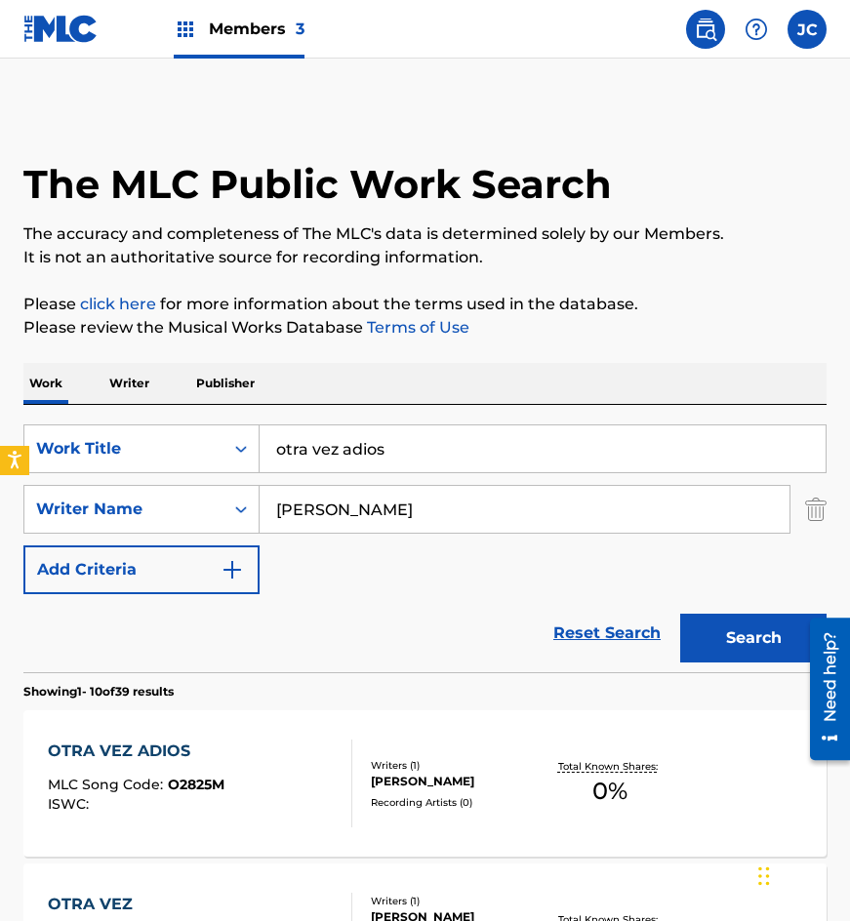
scroll to position [195, 0]
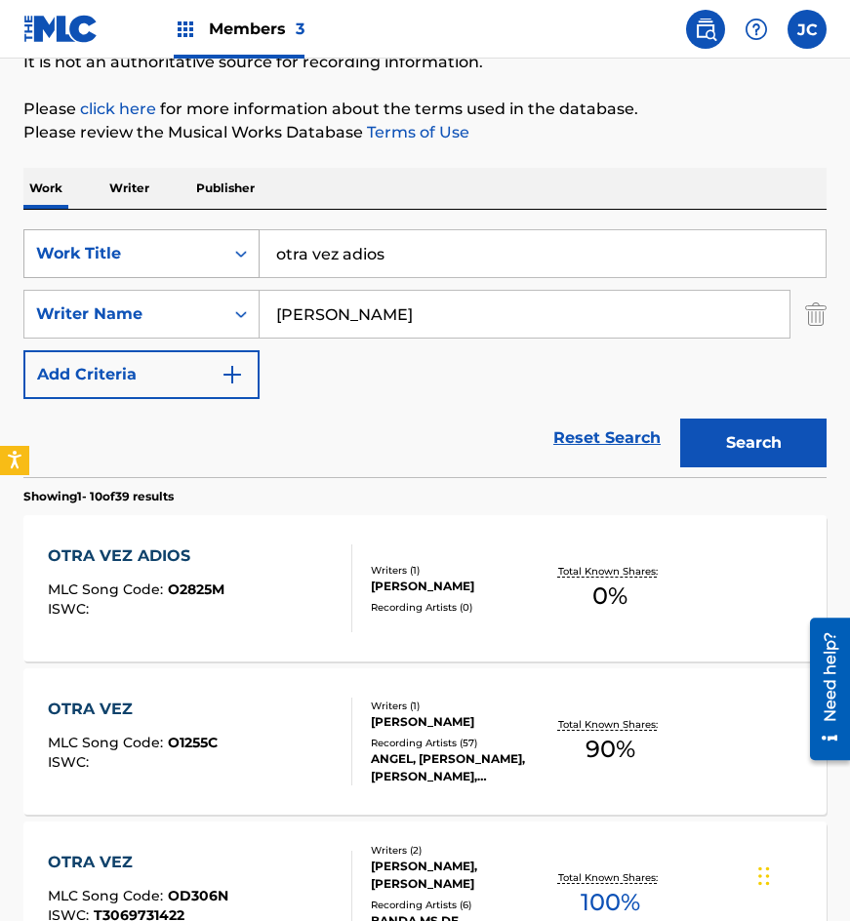
drag, startPoint x: 429, startPoint y: 259, endPoint x: 254, endPoint y: 257, distance: 175.7
click at [261, 262] on input "otra vez adios" at bounding box center [543, 253] width 566 height 47
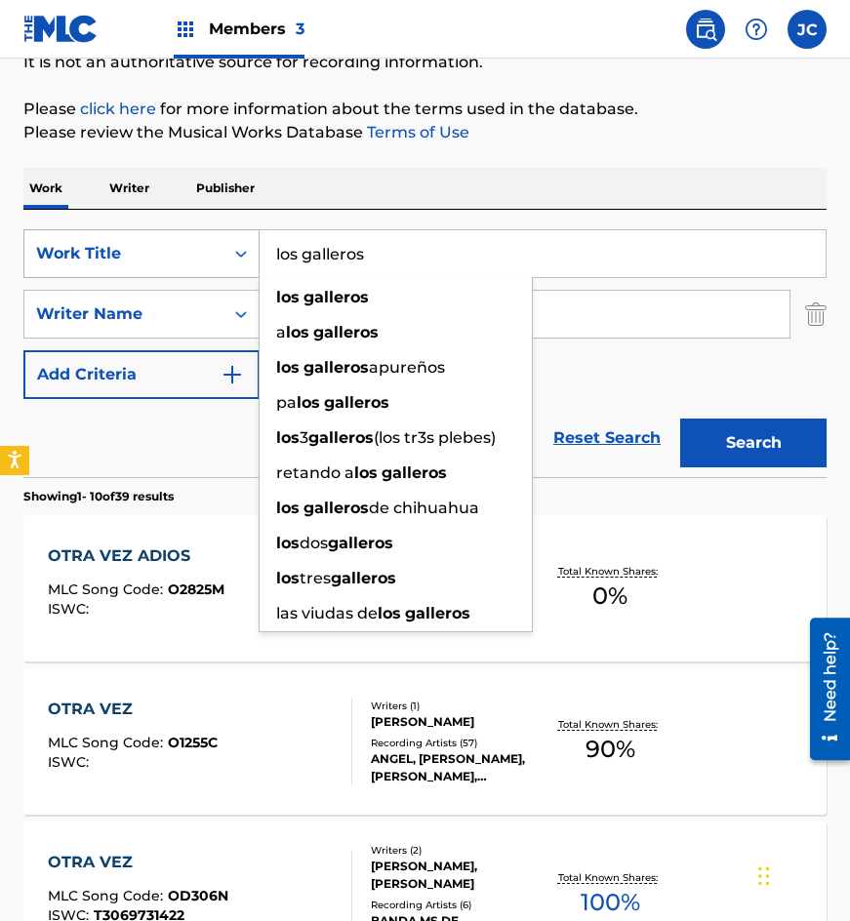
type input "los galleros"
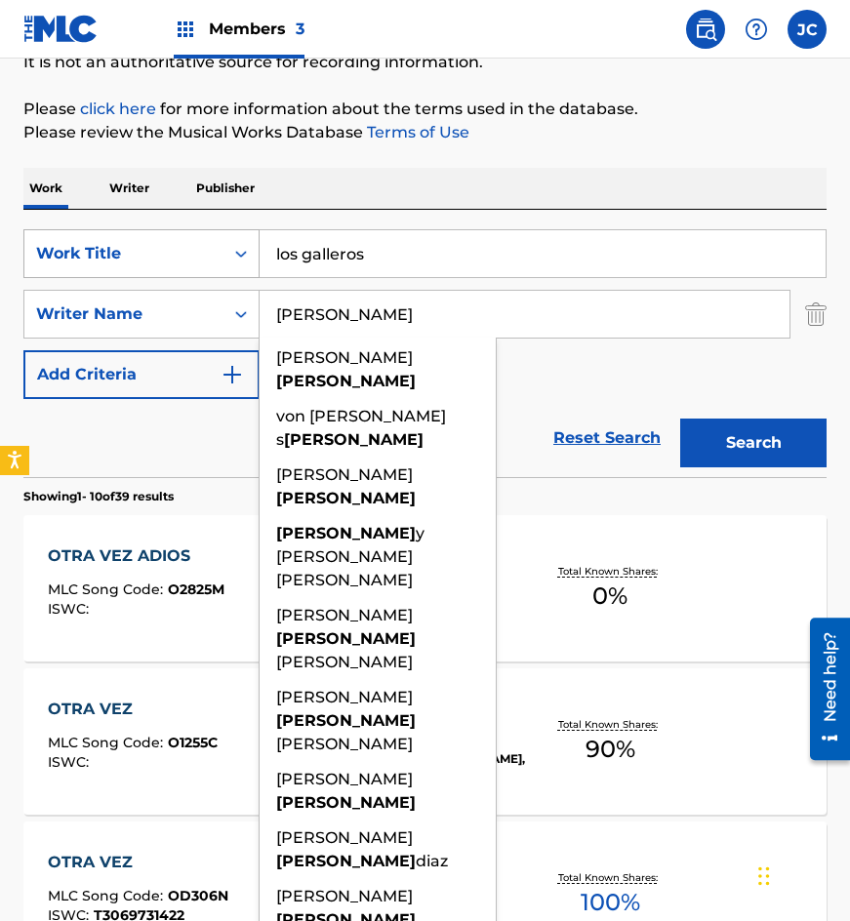
type input "[PERSON_NAME]"
click at [680, 419] on button "Search" at bounding box center [753, 443] width 146 height 49
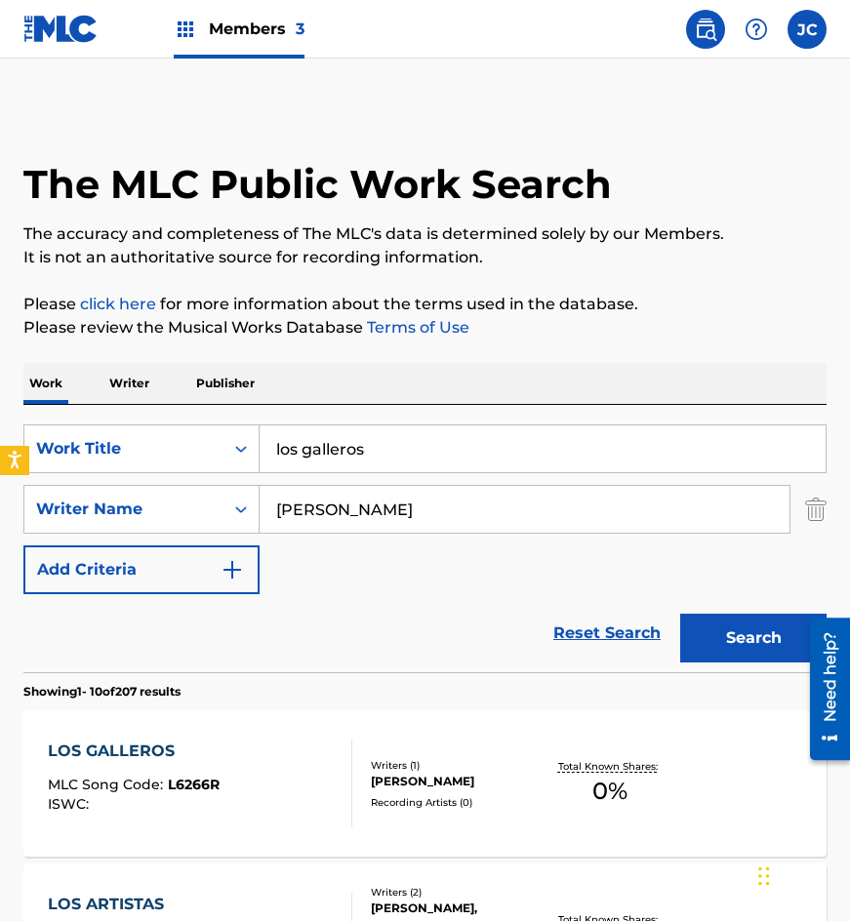
scroll to position [390, 0]
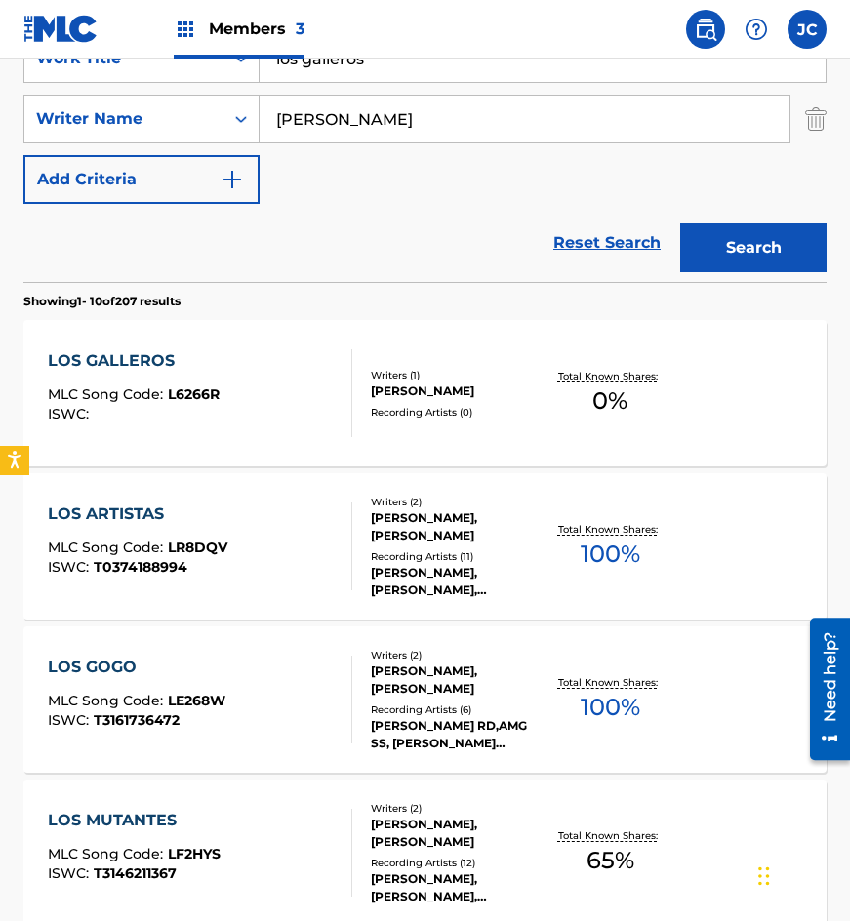
click at [303, 381] on div "LOS GALLEROS MLC Song Code : L6266R ISWC :" at bounding box center [201, 393] width 306 height 88
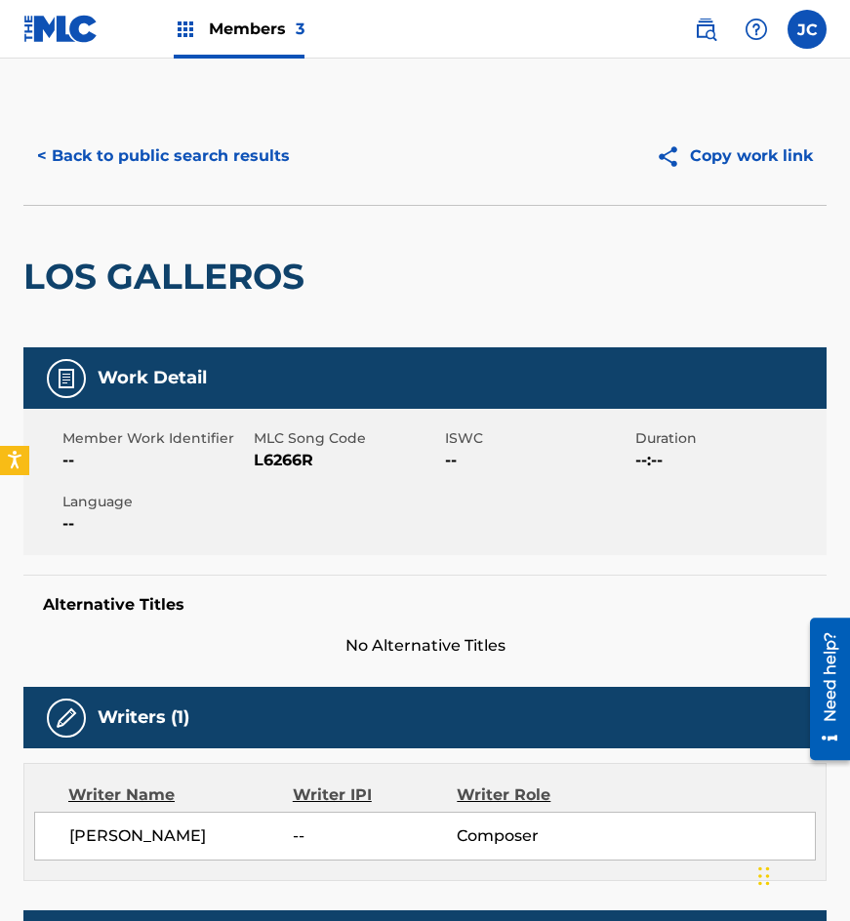
click at [270, 458] on span "L6266R" at bounding box center [347, 460] width 186 height 23
click at [157, 198] on div "< Back to public search results Copy work link" at bounding box center [424, 156] width 803 height 98
click at [200, 167] on button "< Back to public search results" at bounding box center [163, 156] width 280 height 49
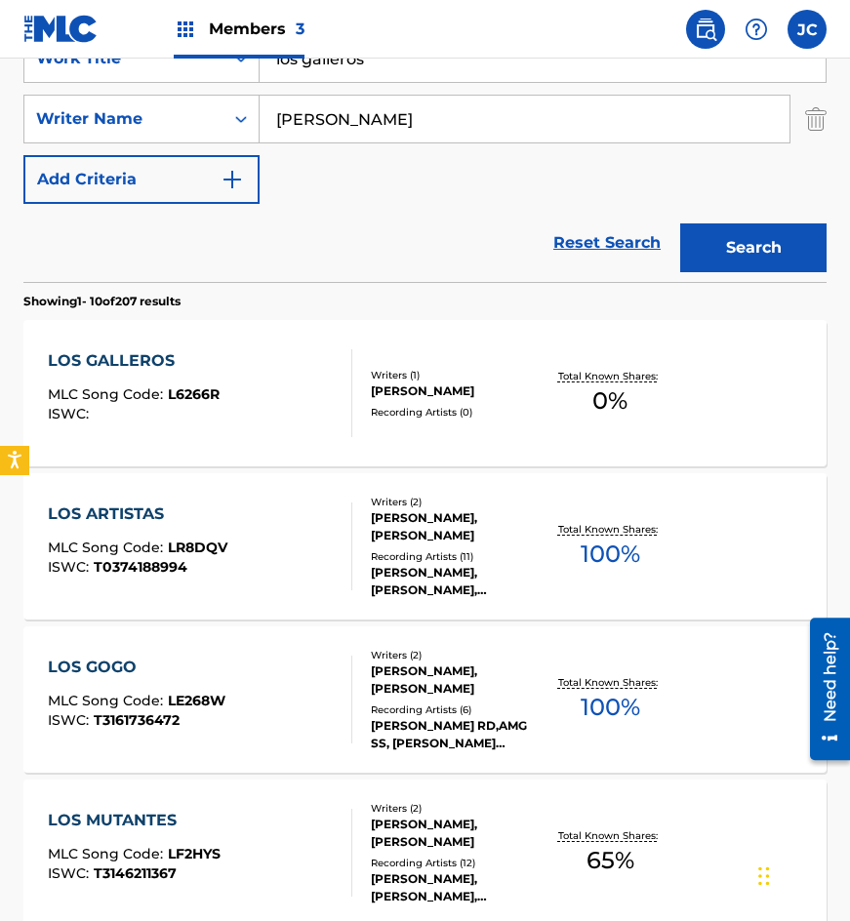
click at [134, 88] on div "SearchWithCriteria4acf8f84-b4e1-4561-838a-04421858645b Work Title los galleros …" at bounding box center [424, 119] width 803 height 170
type input "muchacha tonta"
click at [680, 224] on button "Search" at bounding box center [753, 248] width 146 height 49
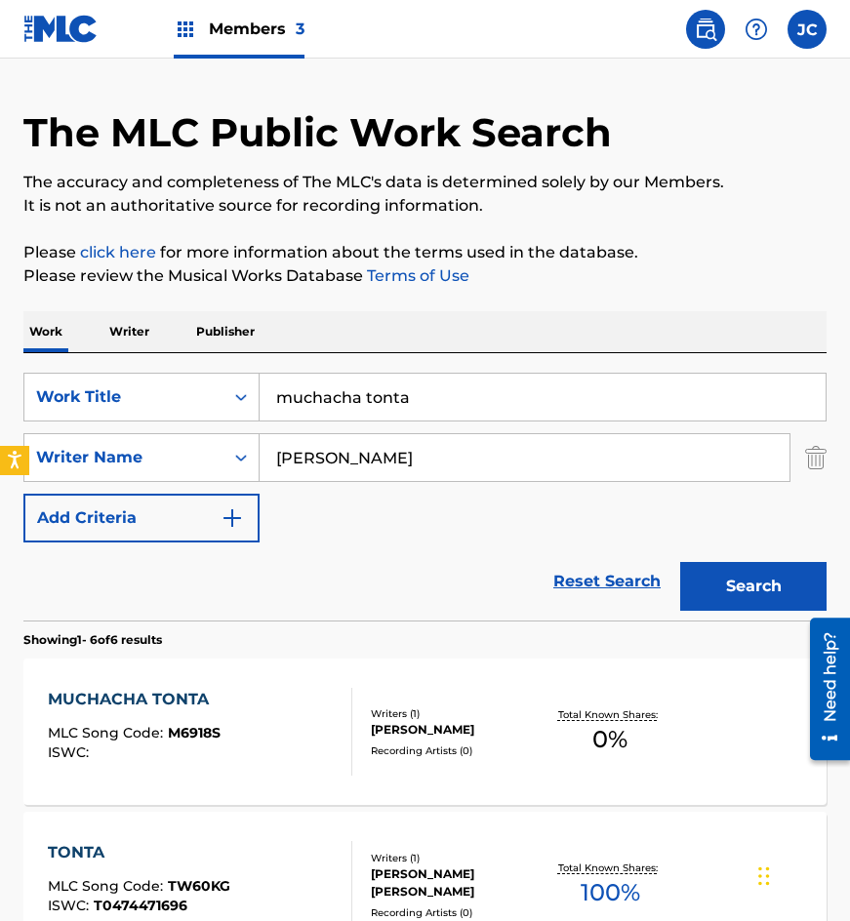
scroll to position [98, 0]
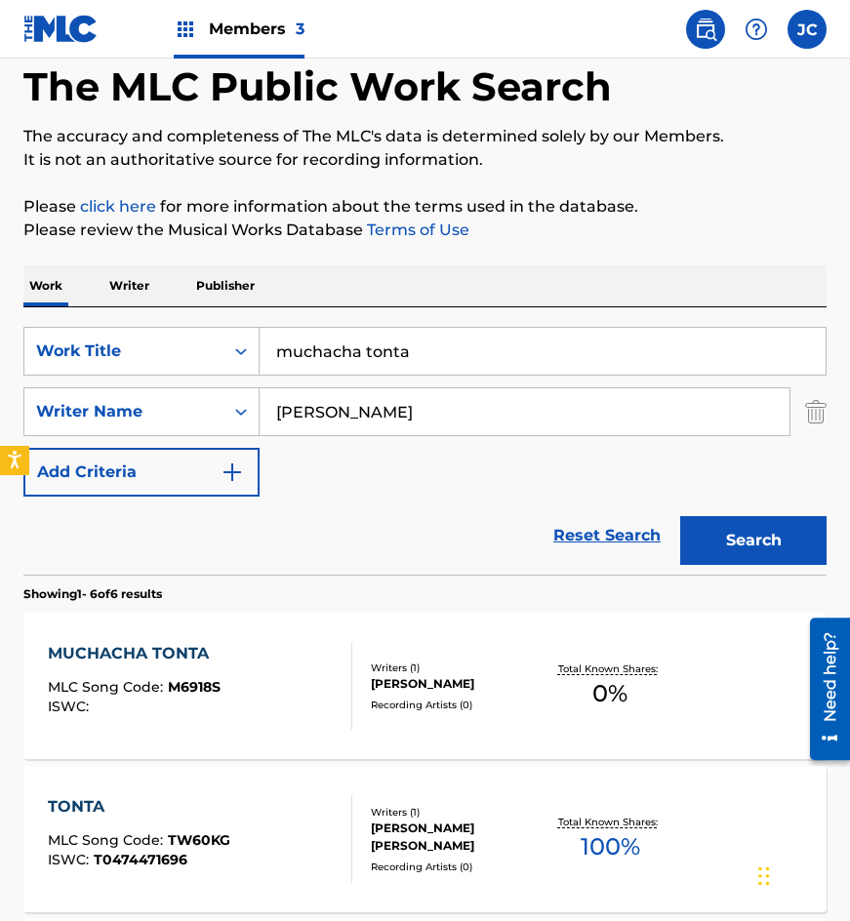
click at [458, 663] on div "Writers ( 1 )" at bounding box center [457, 668] width 172 height 15
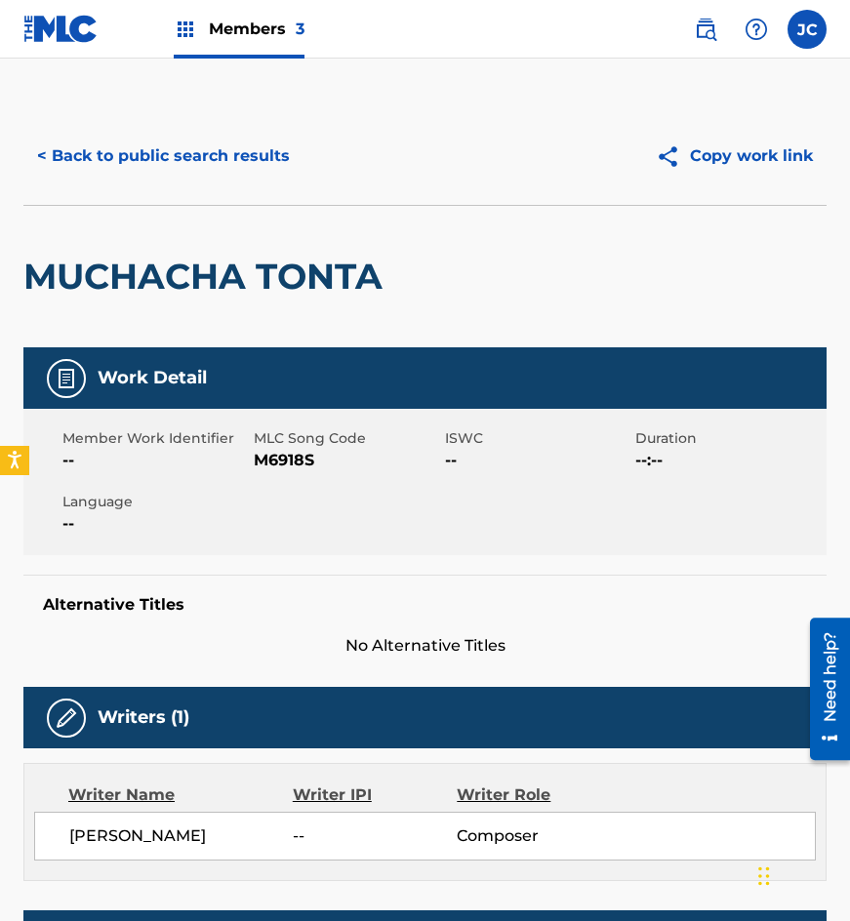
click at [280, 456] on span "M6918S" at bounding box center [347, 460] width 186 height 23
click at [218, 186] on div "< Back to public search results Copy work link" at bounding box center [424, 156] width 803 height 98
click at [244, 152] on button "< Back to public search results" at bounding box center [163, 156] width 280 height 49
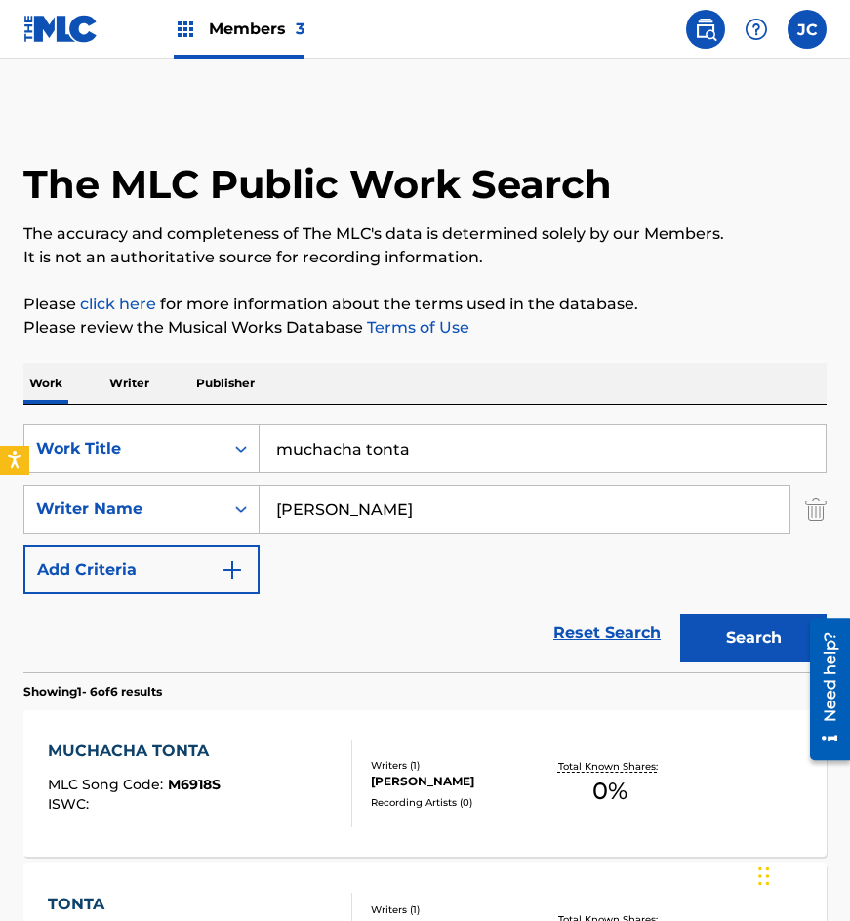
scroll to position [98, 0]
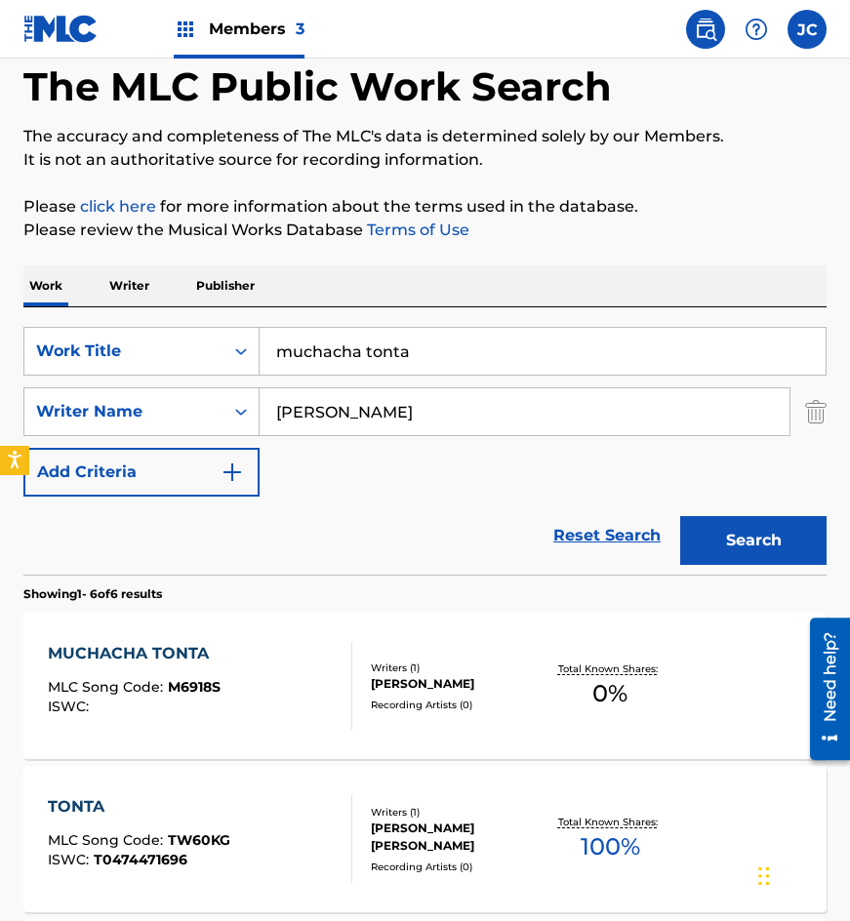
click at [405, 372] on input "muchacha tonta" at bounding box center [543, 351] width 566 height 47
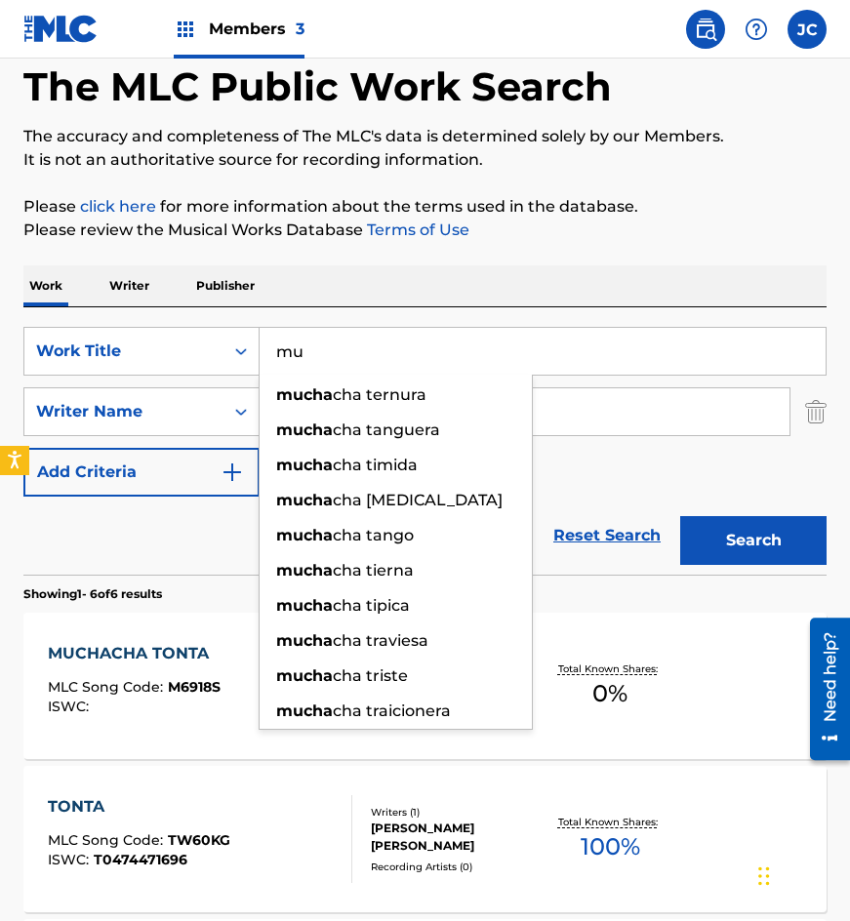
type input "m"
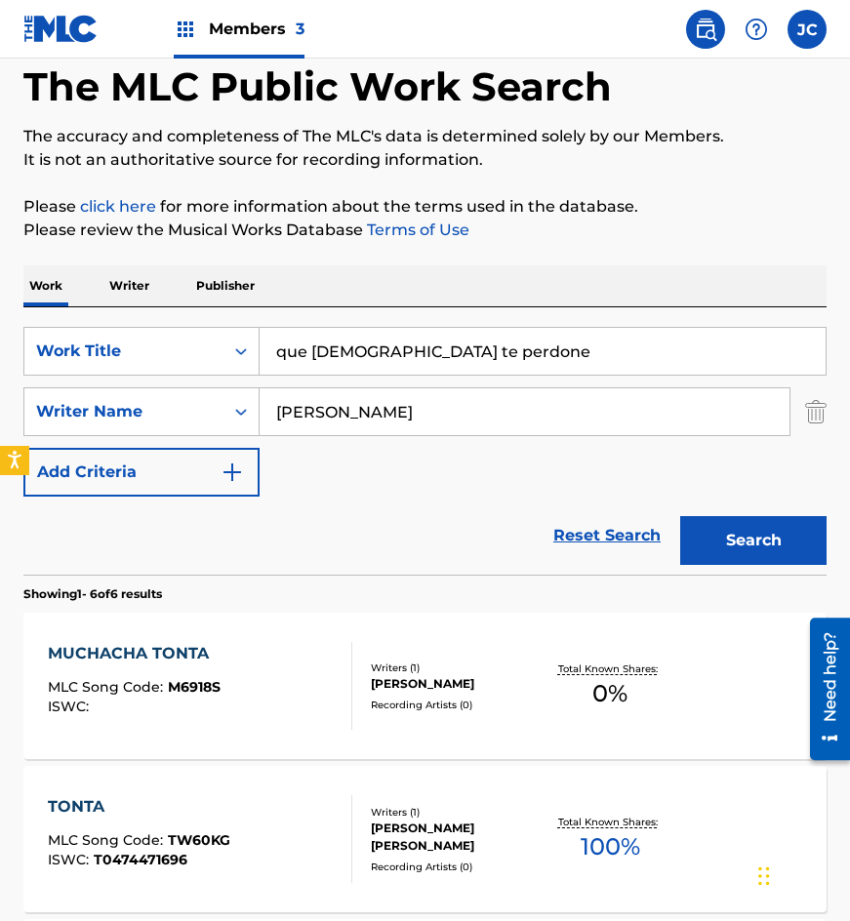
type input "que [DEMOGRAPHIC_DATA] te perdone"
click at [680, 516] on button "Search" at bounding box center [753, 540] width 146 height 49
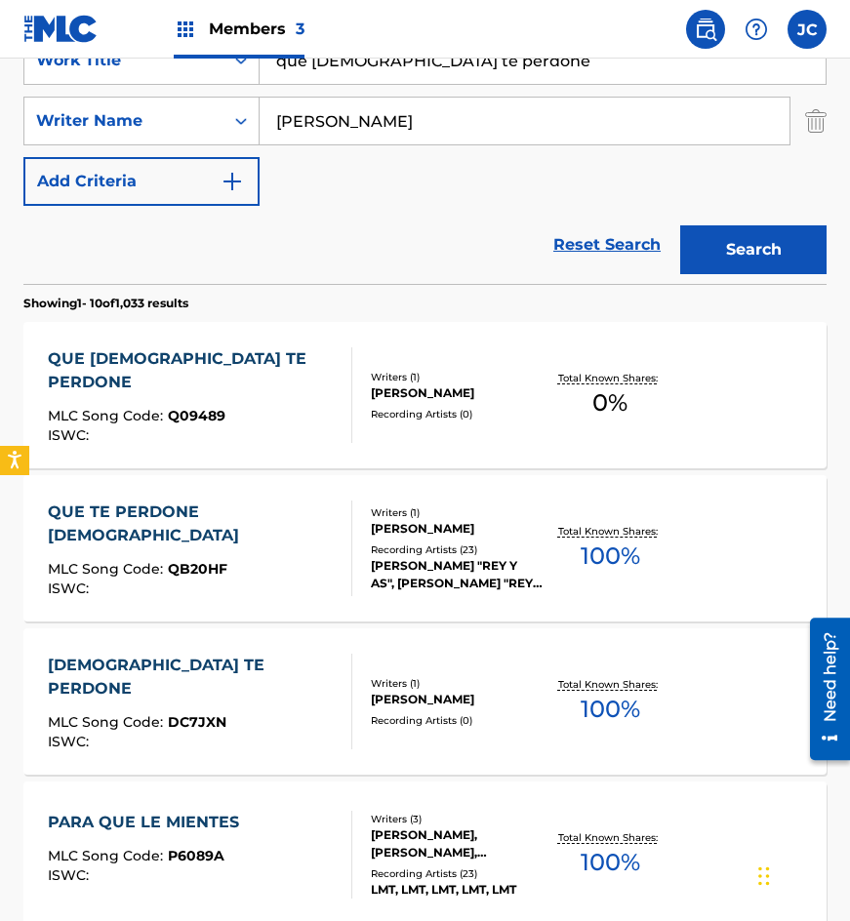
scroll to position [390, 0]
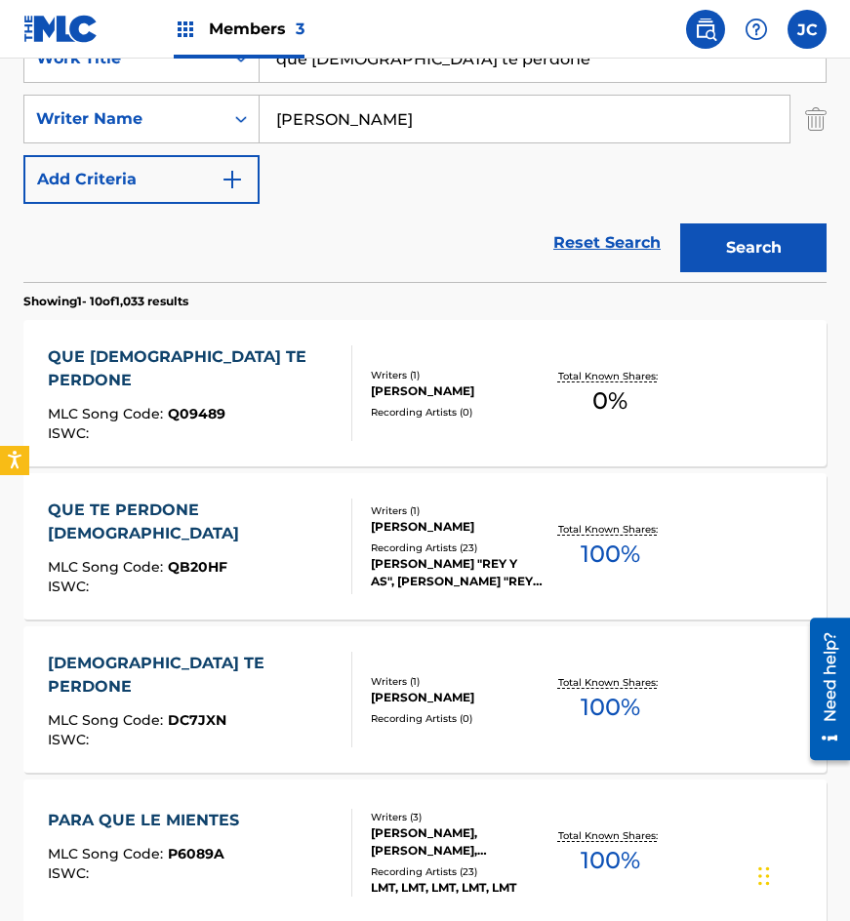
click at [340, 357] on div at bounding box center [344, 394] width 16 height 96
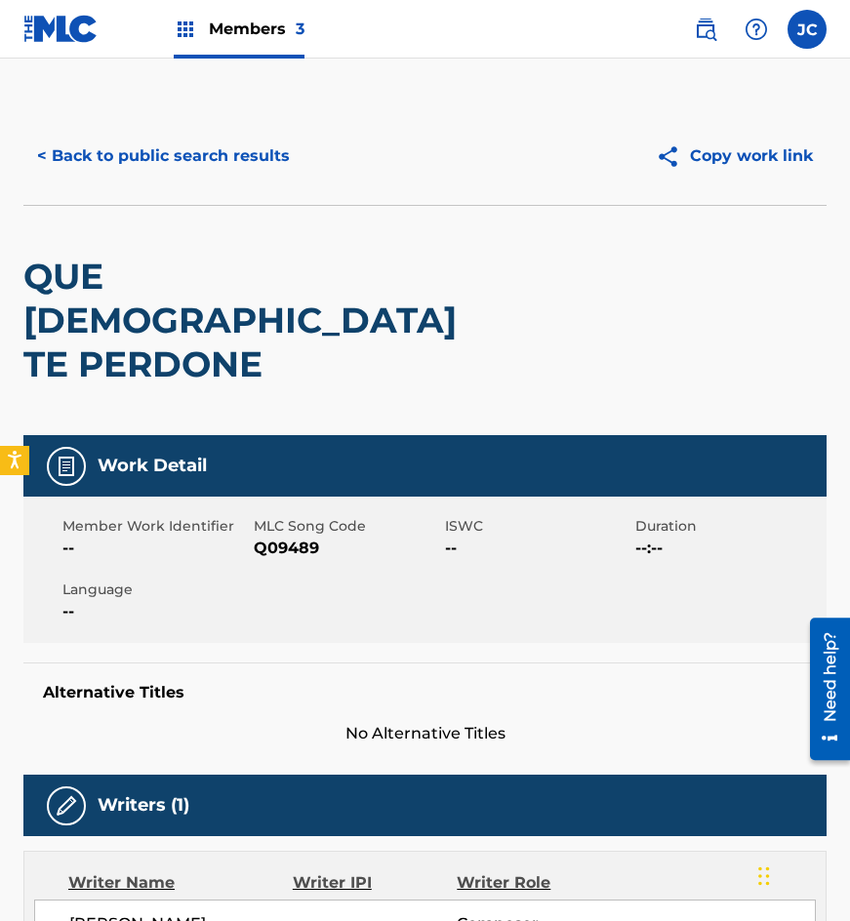
click at [293, 537] on span "Q09489" at bounding box center [347, 548] width 186 height 23
click at [275, 306] on div "QUE [DEMOGRAPHIC_DATA] TE PERDONE" at bounding box center [264, 320] width 482 height 229
click at [266, 162] on button "< Back to public search results" at bounding box center [163, 156] width 280 height 49
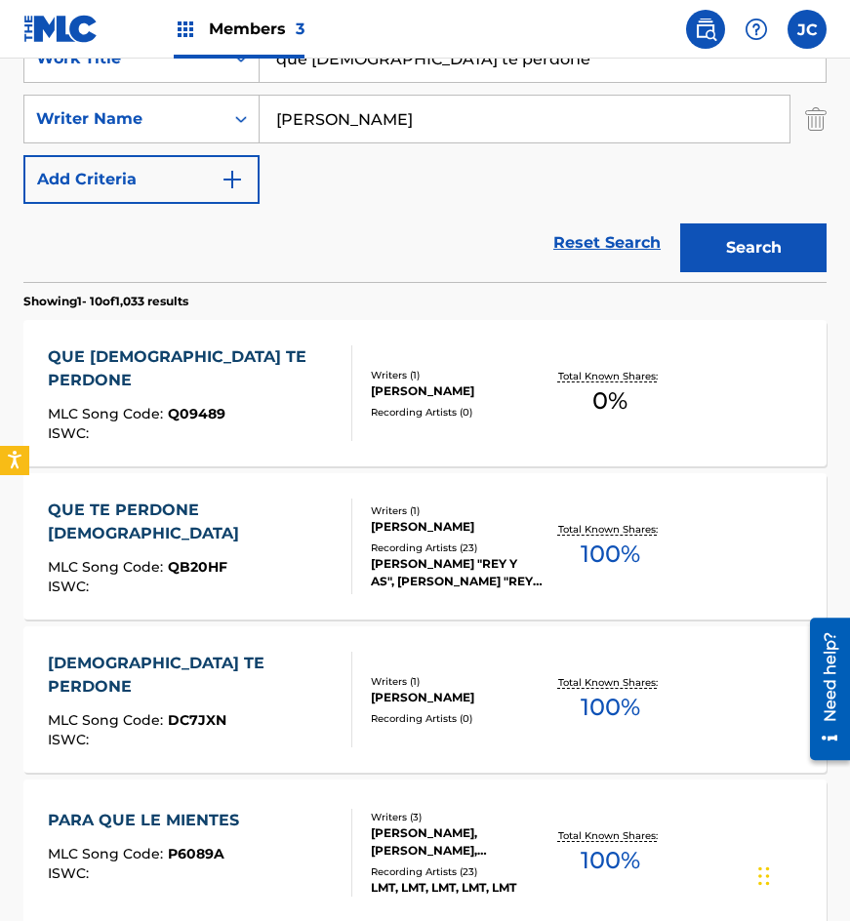
drag, startPoint x: 480, startPoint y: 73, endPoint x: 176, endPoint y: 91, distance: 305.0
click at [176, 91] on div "SearchWithCriteria4acf8f84-b4e1-4561-838a-04421858645b Work Title que dios te p…" at bounding box center [424, 119] width 803 height 170
type input "tu tambien"
type input "baena"
click at [680, 224] on button "Search" at bounding box center [753, 248] width 146 height 49
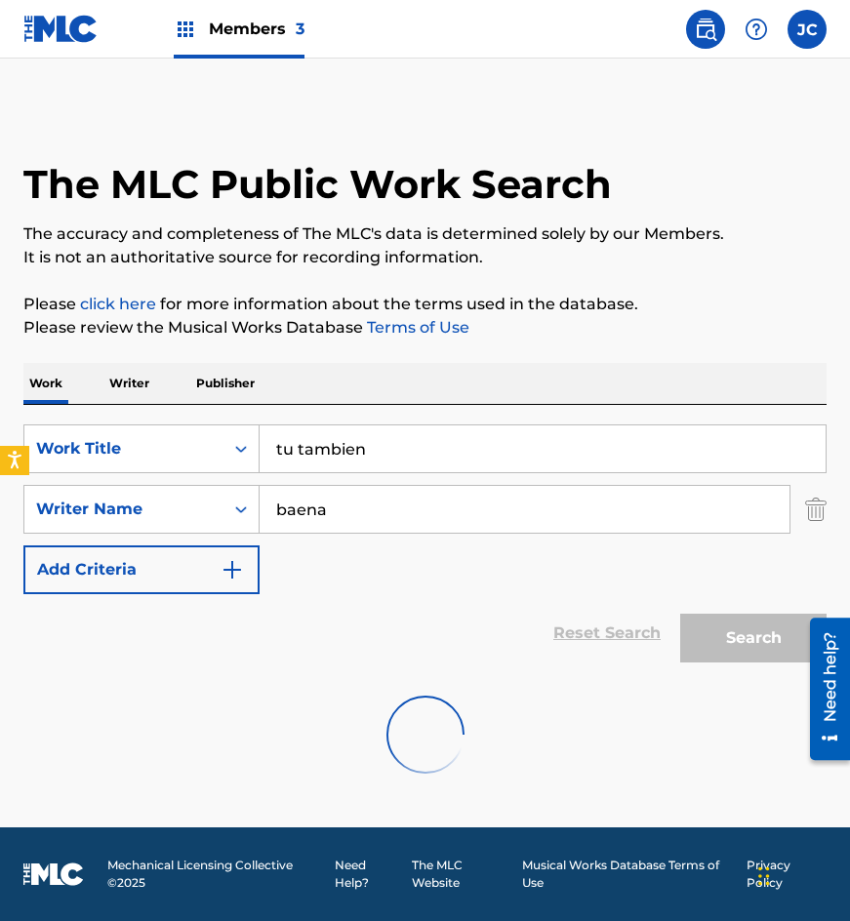
scroll to position [0, 0]
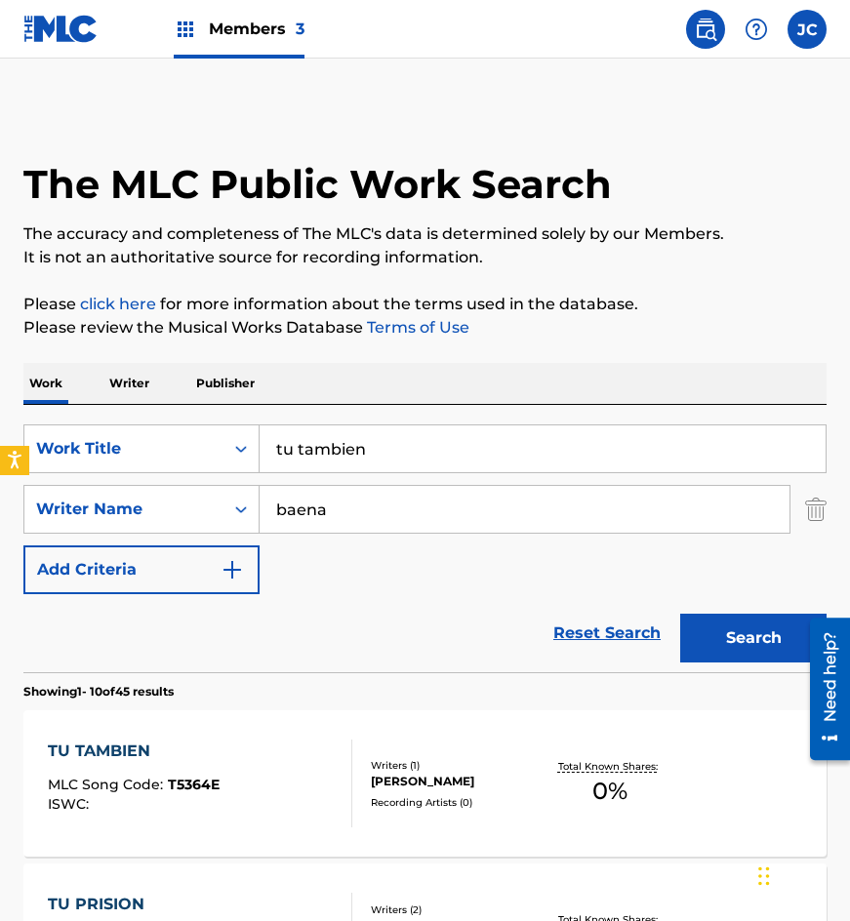
click at [576, 557] on div "SearchWithCriteria4acf8f84-b4e1-4561-838a-04421858645b Work Title tu tambien Se…" at bounding box center [424, 510] width 803 height 170
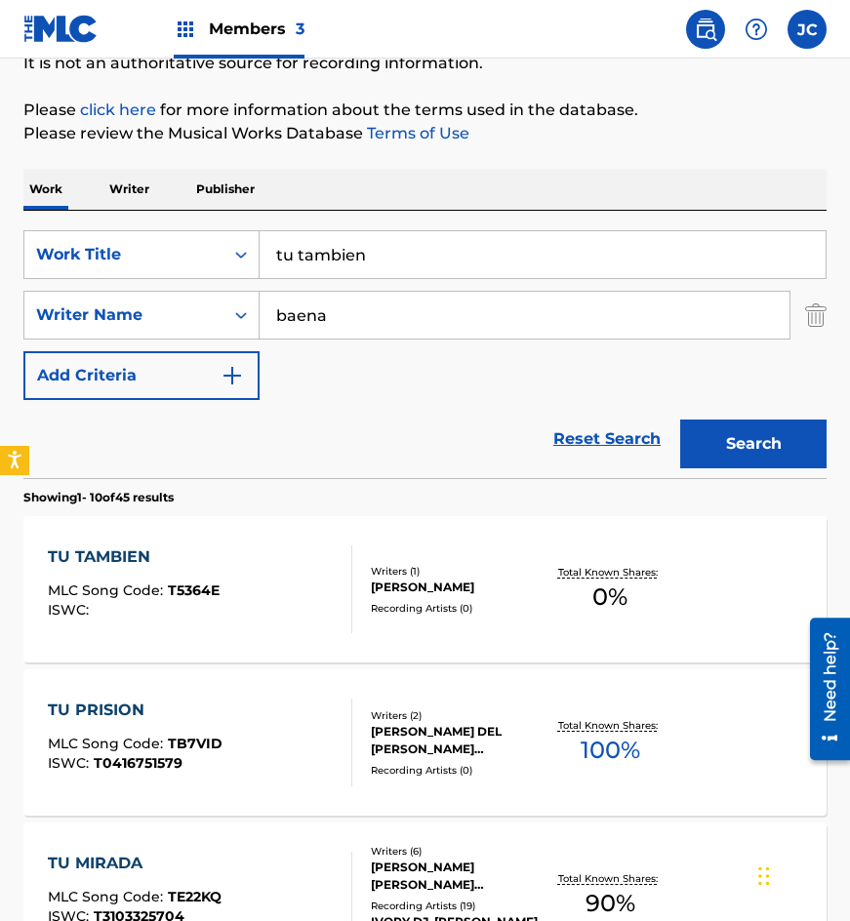
scroll to position [195, 0]
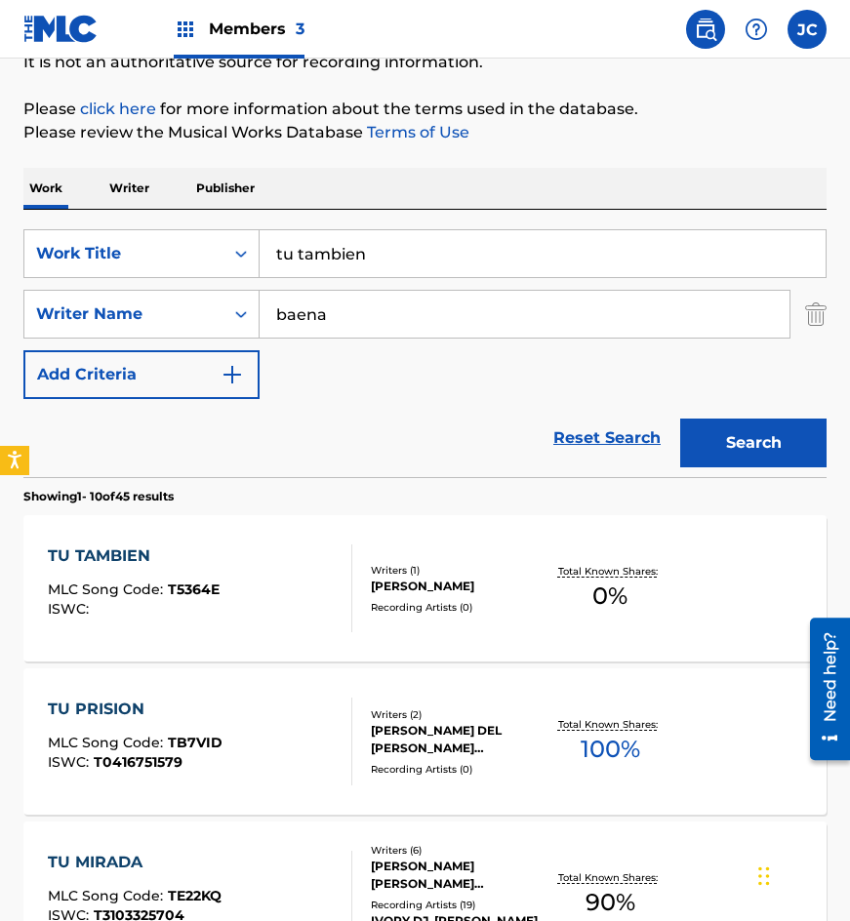
click at [174, 559] on div "TU TAMBIEN" at bounding box center [134, 556] width 172 height 23
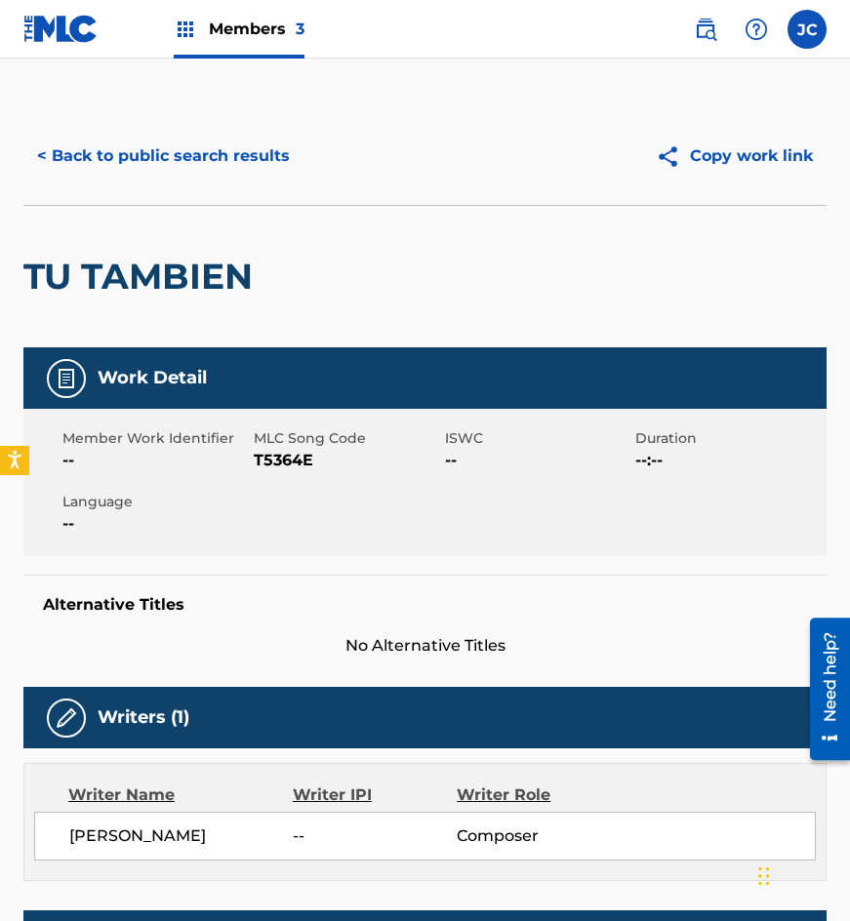
click at [278, 455] on span "T5364E" at bounding box center [347, 460] width 186 height 23
click at [210, 212] on div "TU TAMBIEN" at bounding box center [142, 277] width 239 height 142
click at [217, 154] on button "< Back to public search results" at bounding box center [163, 156] width 280 height 49
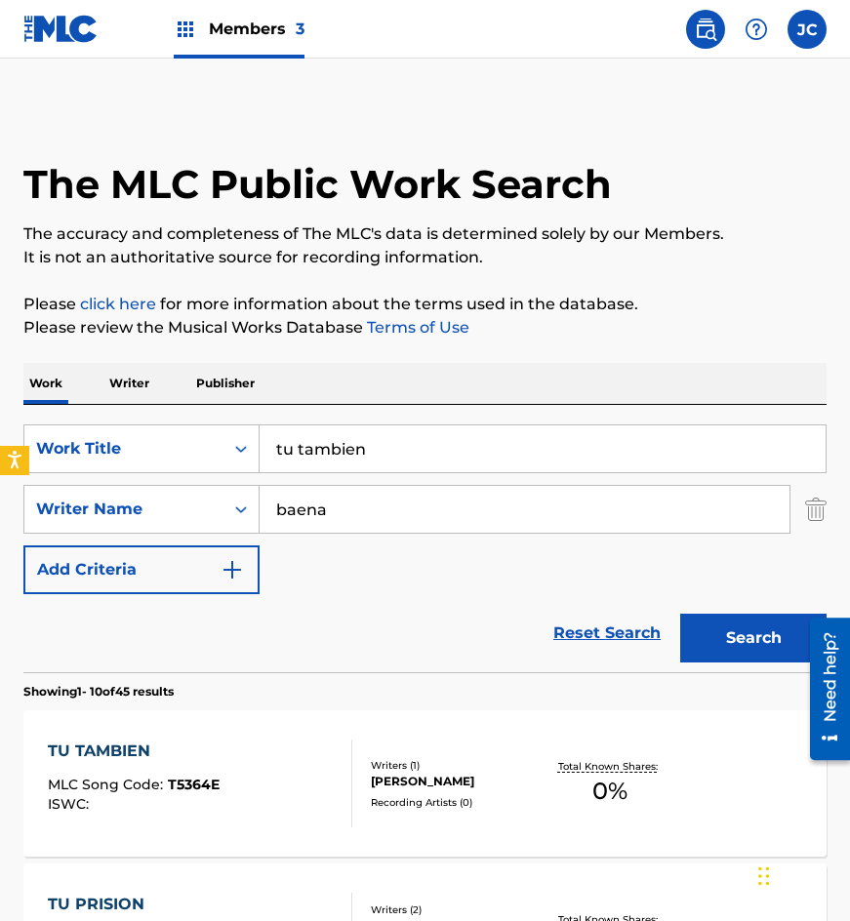
scroll to position [195, 0]
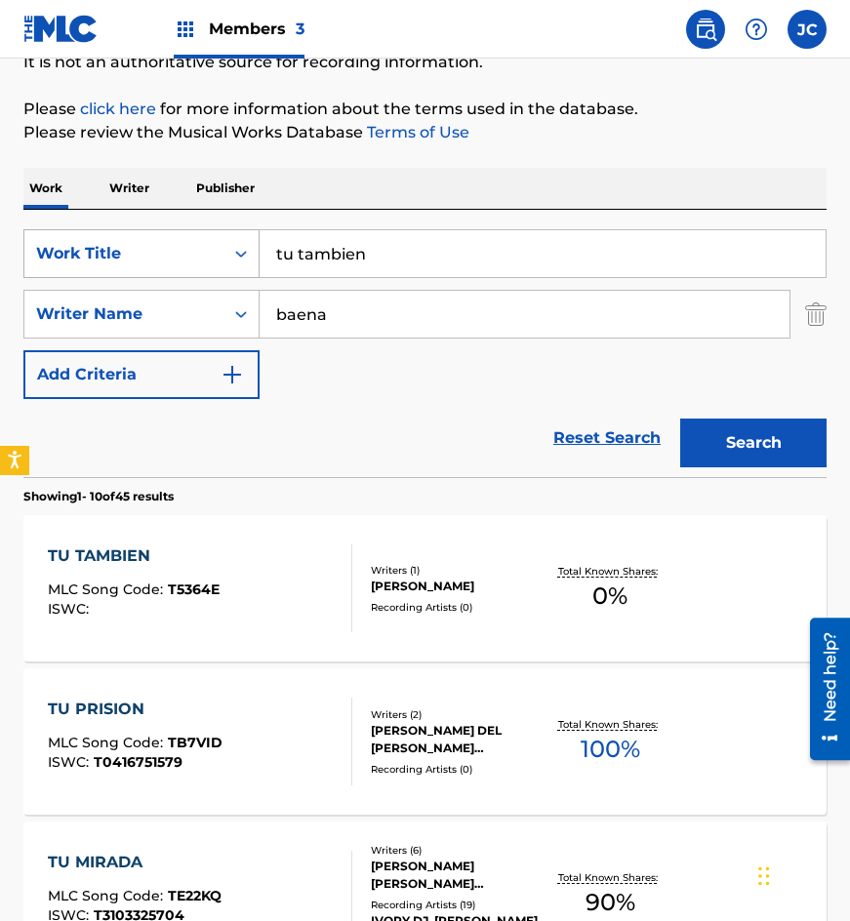
drag, startPoint x: 440, startPoint y: 264, endPoint x: 163, endPoint y: 271, distance: 277.3
click at [163, 270] on div "SearchWithCriteria4acf8f84-b4e1-4561-838a-04421858645b Work Title tu tambien" at bounding box center [424, 253] width 803 height 49
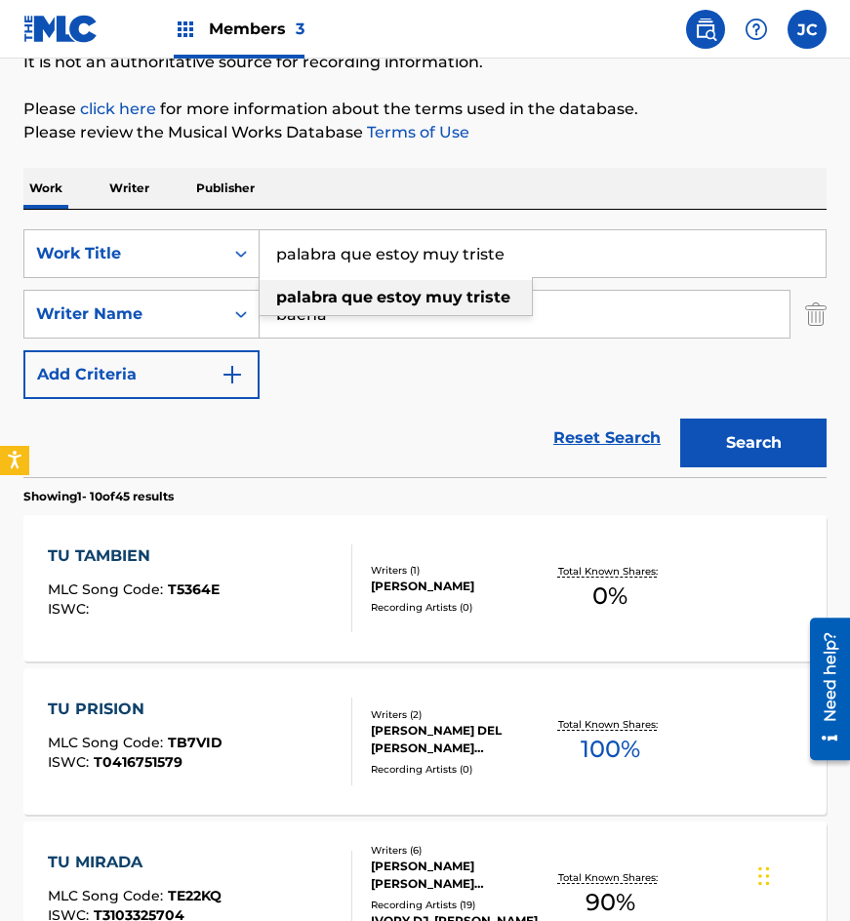
type input "palabra que estoy muy triste"
click at [680, 419] on button "Search" at bounding box center [753, 443] width 146 height 49
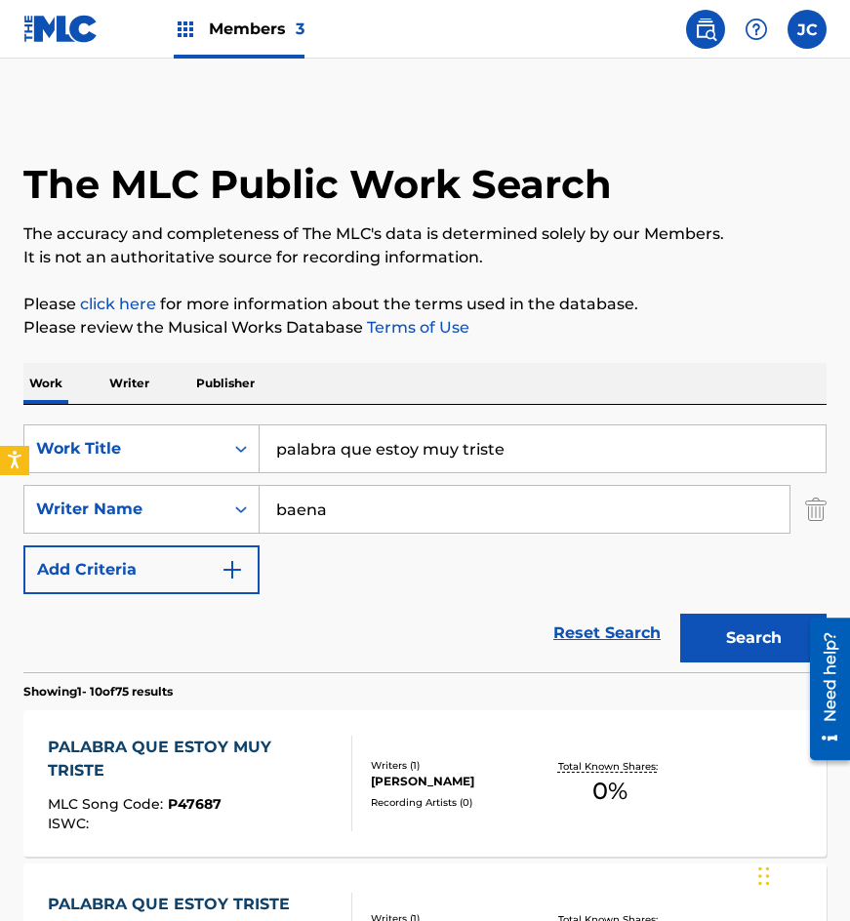
scroll to position [390, 0]
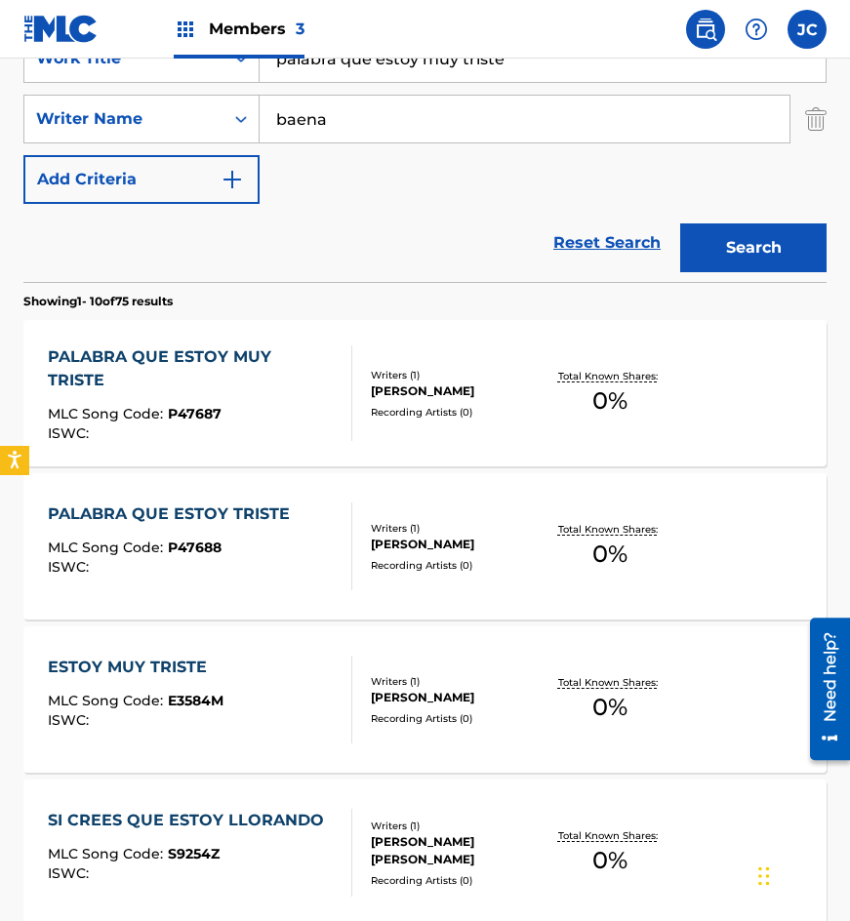
click at [181, 374] on div "PALABRA QUE ESTOY MUY TRISTE" at bounding box center [192, 369] width 289 height 47
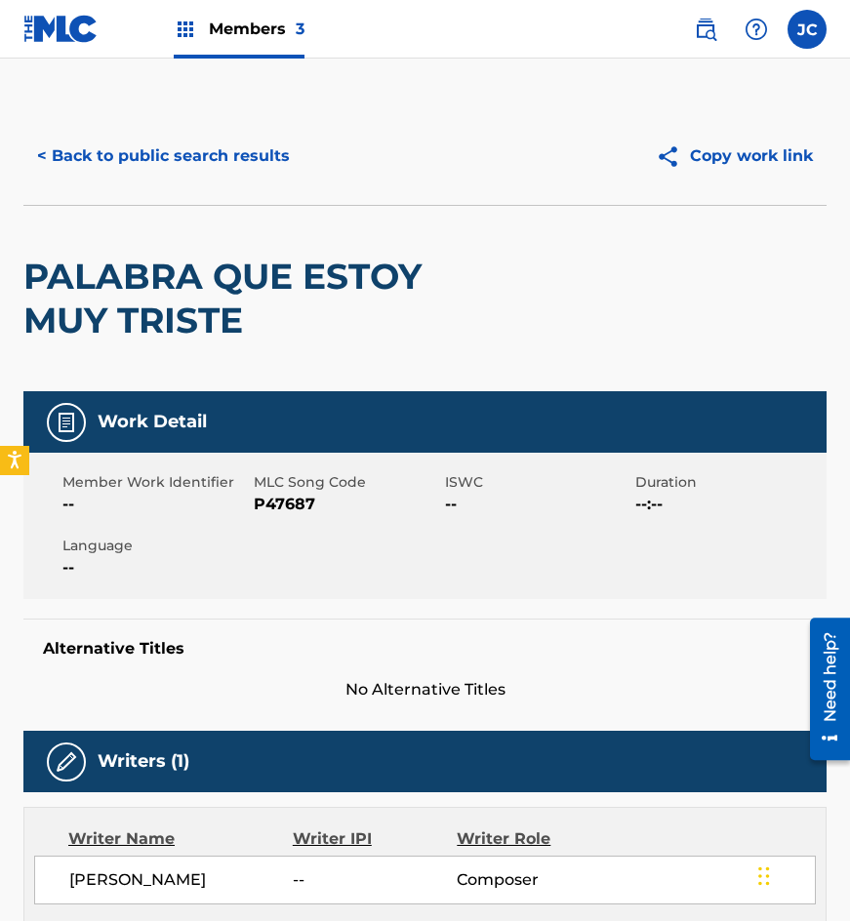
click at [295, 504] on span "P47687" at bounding box center [347, 504] width 186 height 23
click at [270, 238] on div "PALABRA QUE ESTOY MUY TRISTE" at bounding box center [264, 298] width 482 height 185
click at [261, 167] on button "< Back to public search results" at bounding box center [163, 156] width 280 height 49
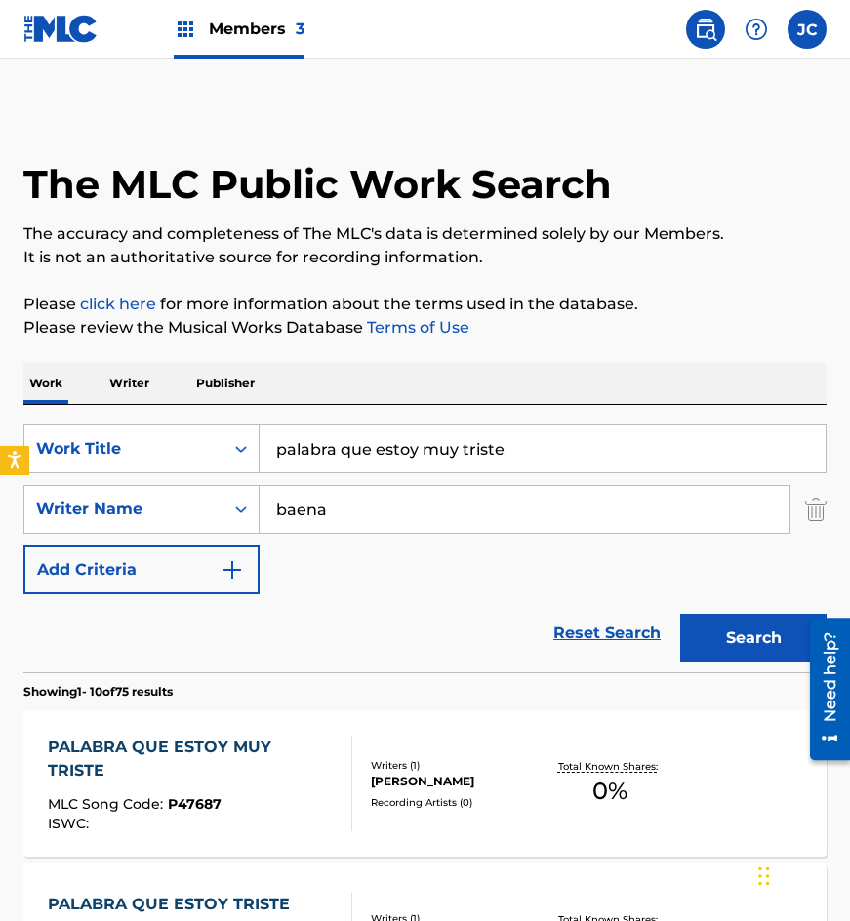
scroll to position [390, 0]
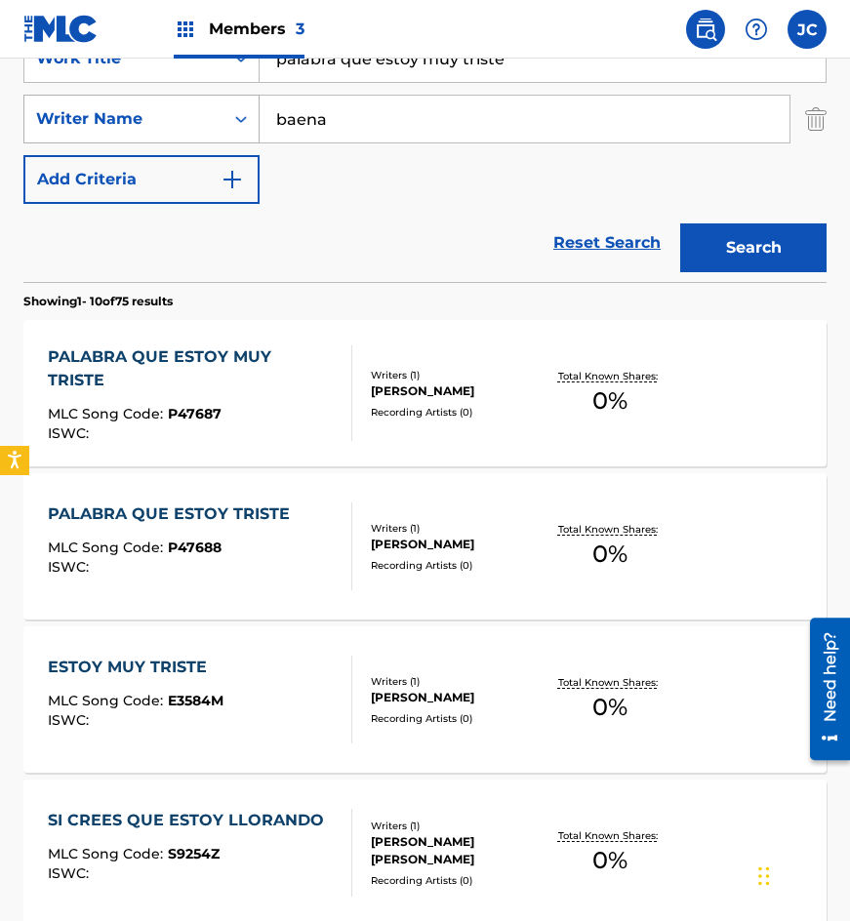
drag, startPoint x: 537, startPoint y: 70, endPoint x: 100, endPoint y: 114, distance: 439.5
click at [149, 144] on div "SearchWithCriteria4acf8f84-b4e1-4561-838a-04421858645b Work Title palabra que e…" at bounding box center [424, 119] width 803 height 170
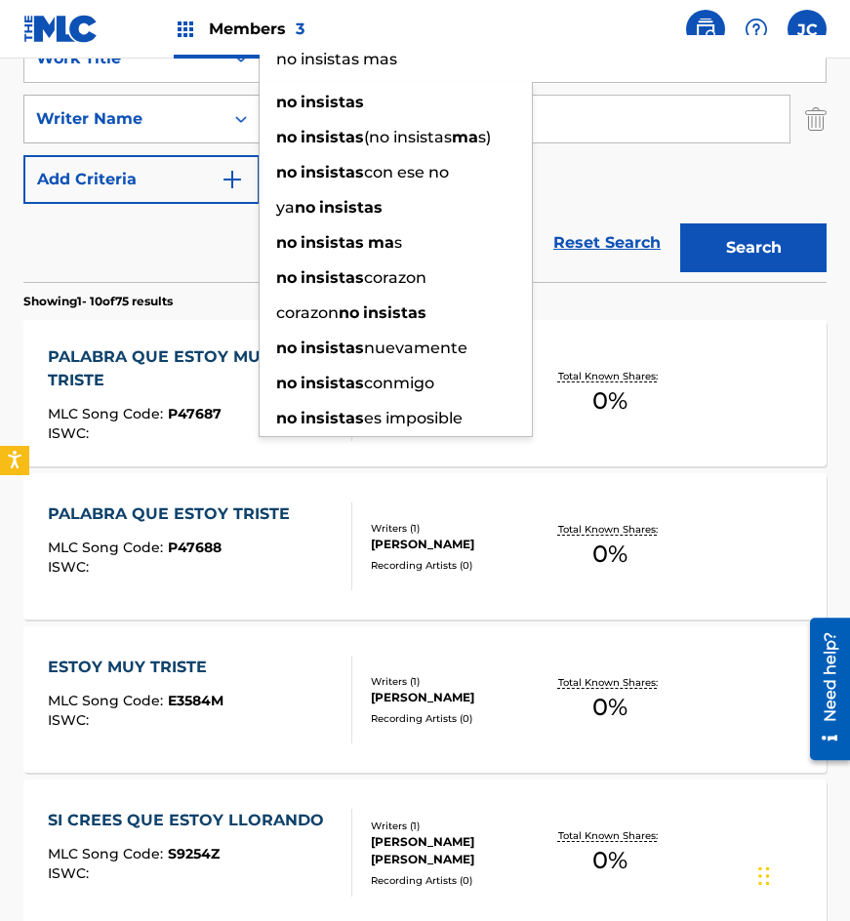
type input "no insistas mas"
click at [680, 224] on button "Search" at bounding box center [753, 248] width 146 height 49
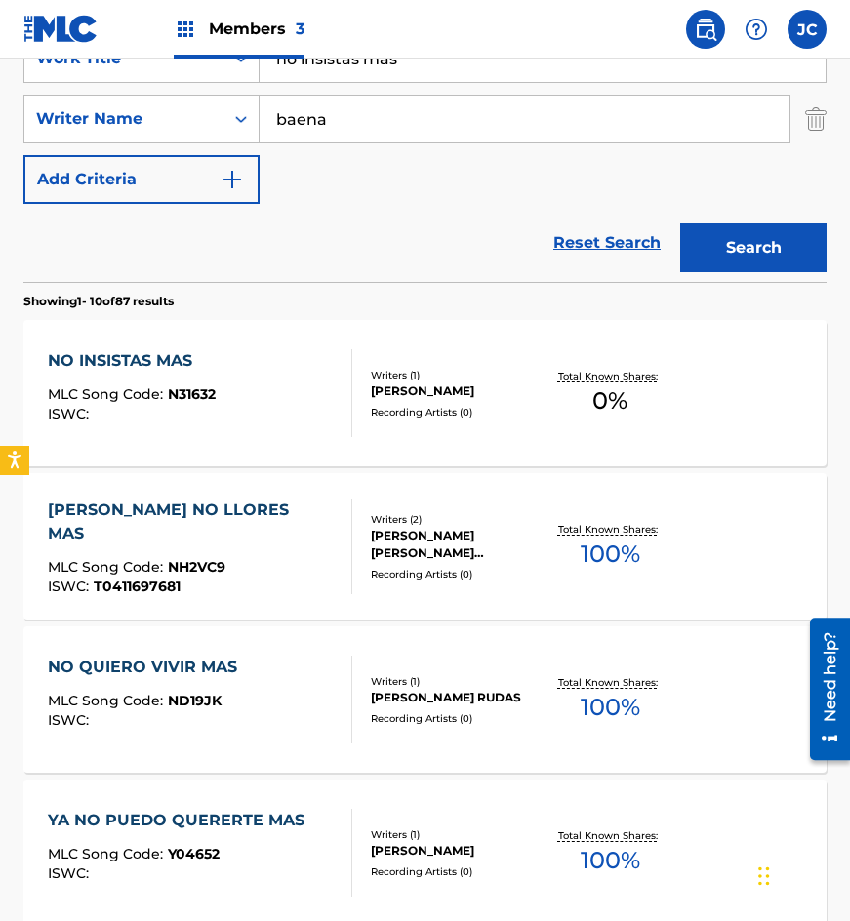
click at [445, 388] on div "[PERSON_NAME]" at bounding box center [457, 392] width 172 height 18
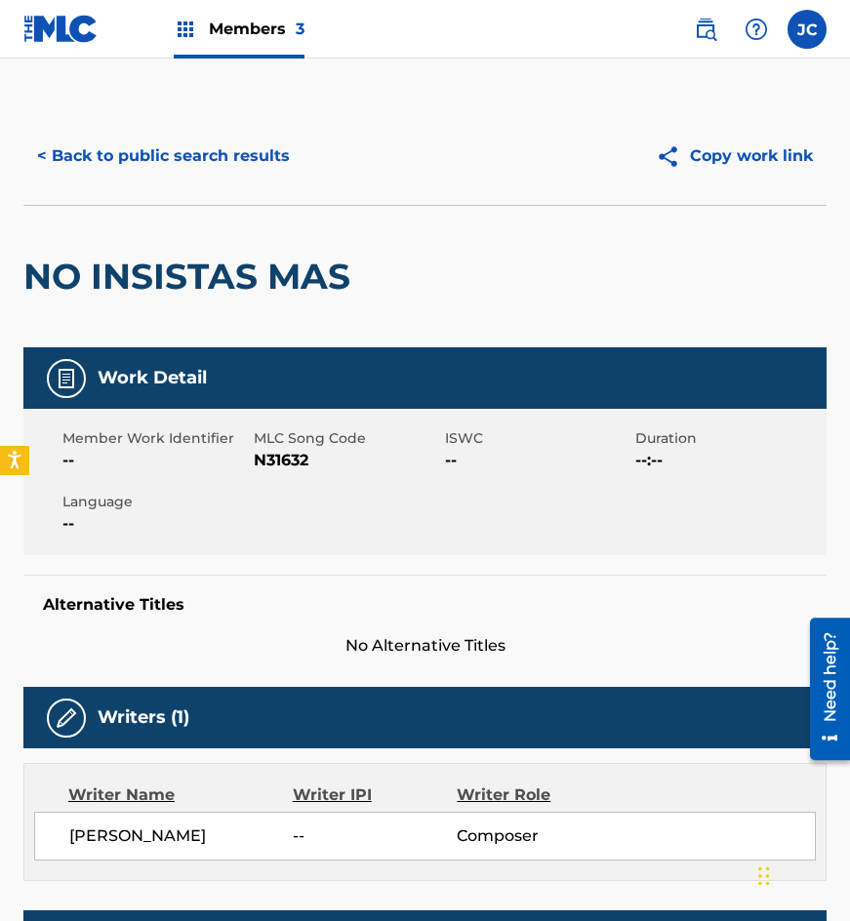
click at [264, 457] on span "N31632" at bounding box center [347, 460] width 186 height 23
click at [186, 235] on div "NO INSISTAS MAS" at bounding box center [191, 277] width 337 height 142
click at [205, 178] on button "< Back to public search results" at bounding box center [163, 156] width 280 height 49
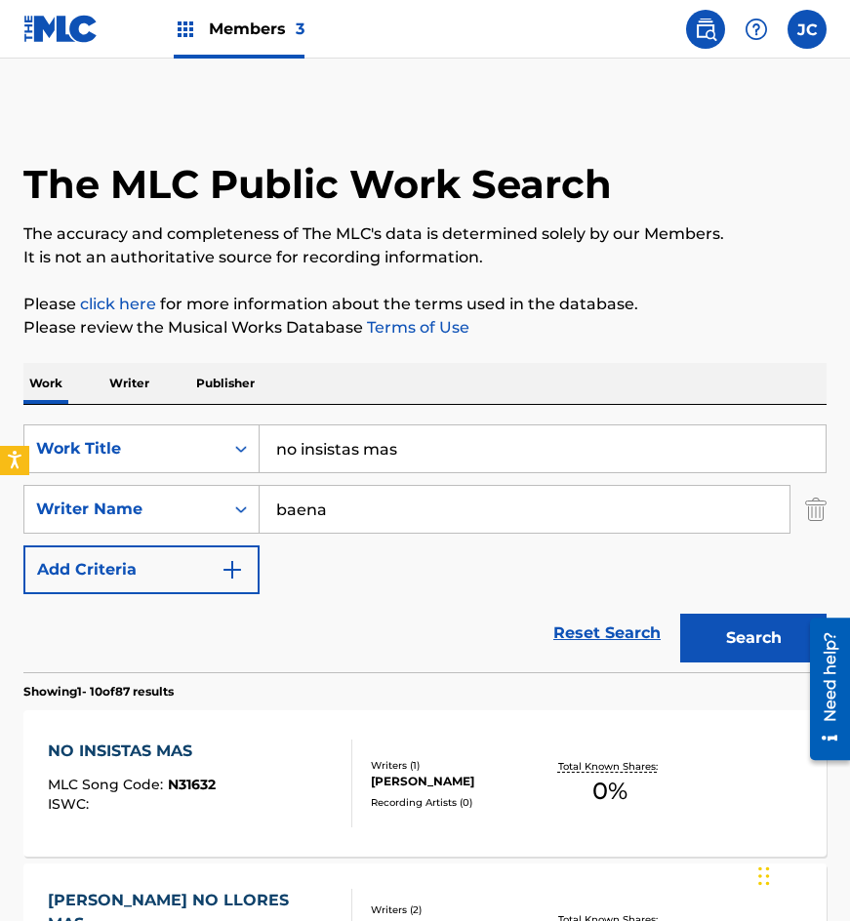
scroll to position [390, 0]
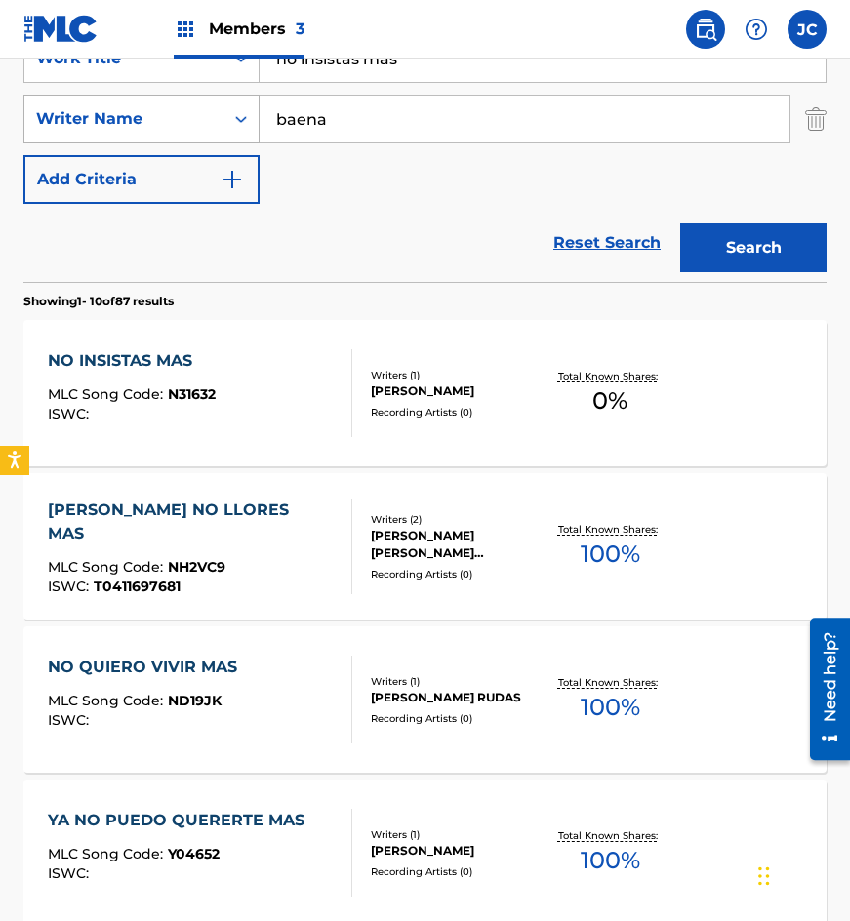
drag, startPoint x: 425, startPoint y: 68, endPoint x: 224, endPoint y: 98, distance: 203.2
click at [221, 99] on div "SearchWithCriteria4acf8f84-b4e1-4561-838a-04421858645b Work Title no insistas m…" at bounding box center [424, 119] width 803 height 170
type input "mil [PERSON_NAME]"
click at [680, 224] on button "Search" at bounding box center [753, 248] width 146 height 49
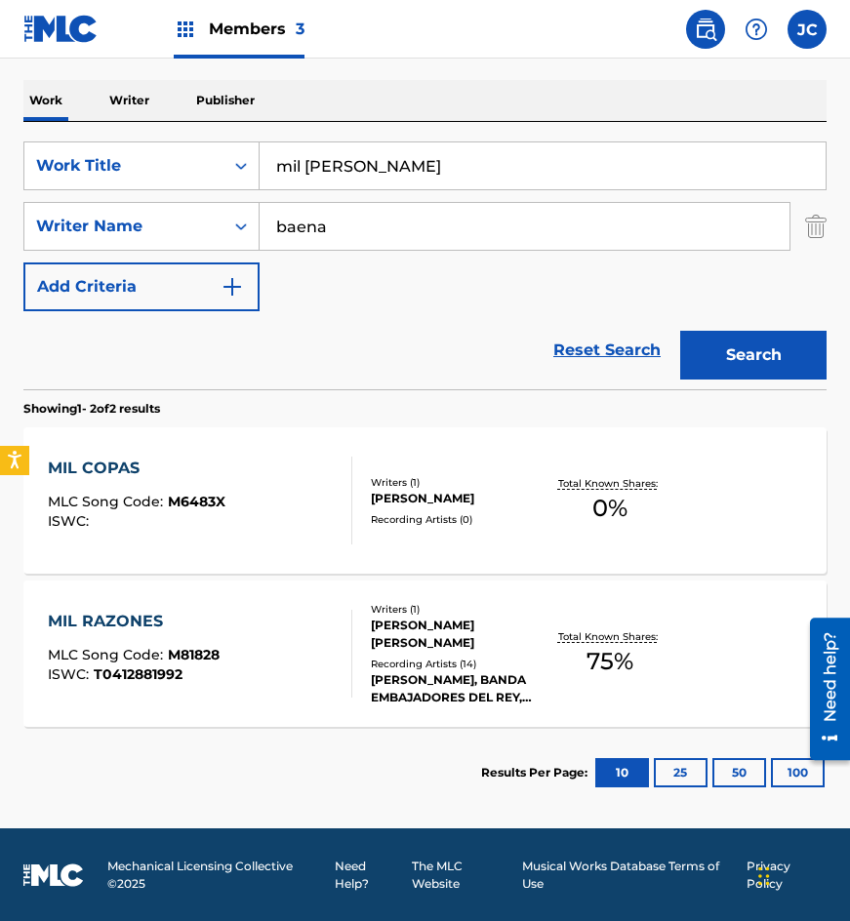
scroll to position [284, 0]
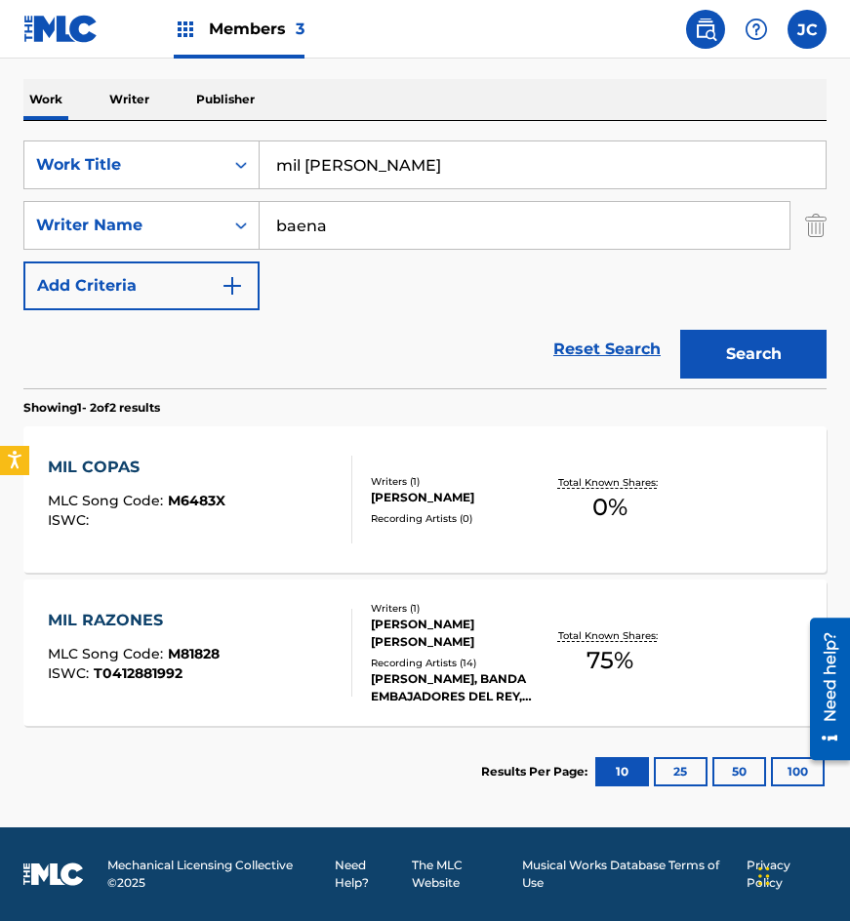
click at [223, 495] on span "M6483X" at bounding box center [197, 501] width 58 height 18
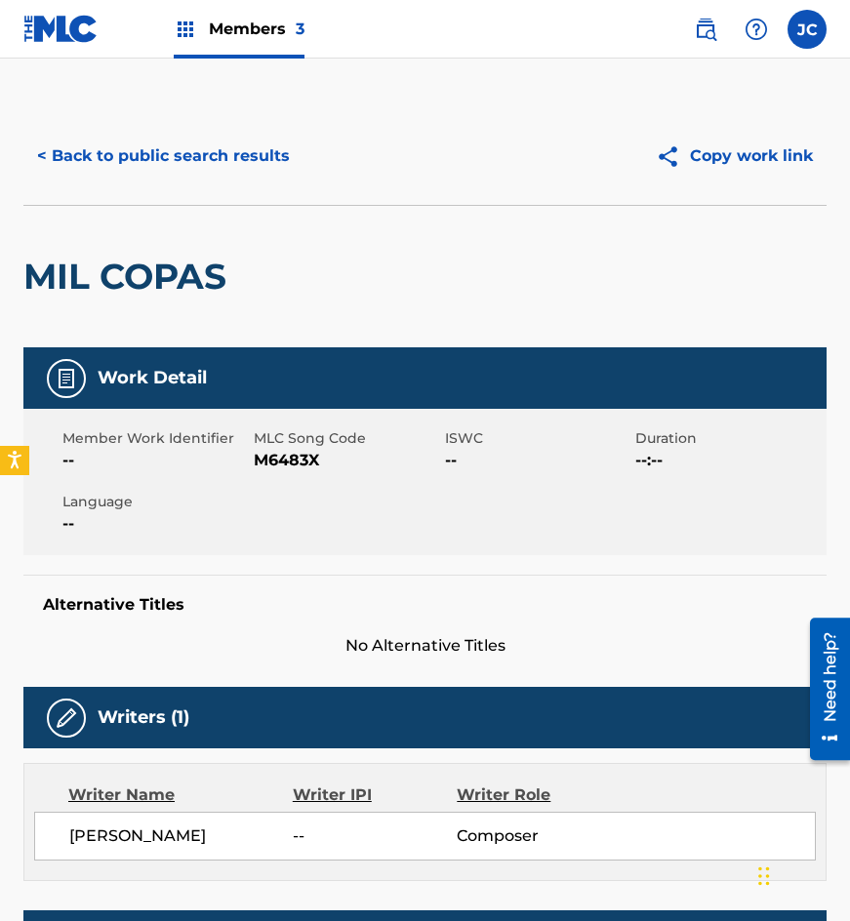
click at [283, 468] on span "M6483X" at bounding box center [347, 460] width 186 height 23
click at [283, 464] on span "M6483X" at bounding box center [347, 460] width 186 height 23
click at [249, 161] on button "< Back to public search results" at bounding box center [163, 156] width 280 height 49
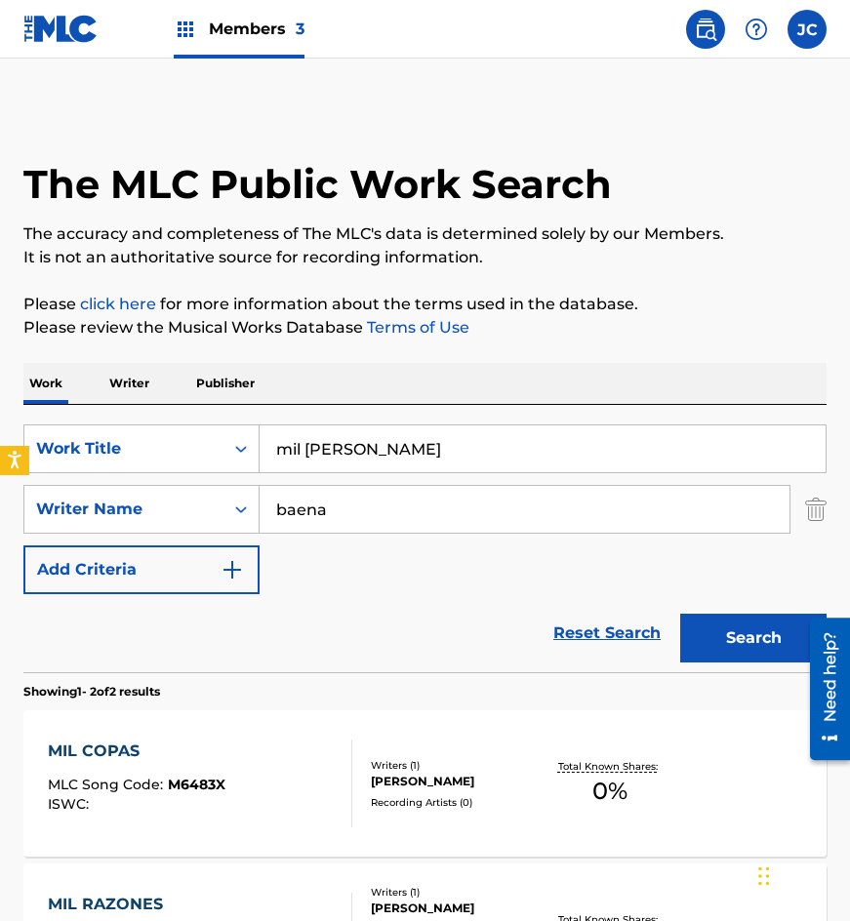
scroll to position [173, 0]
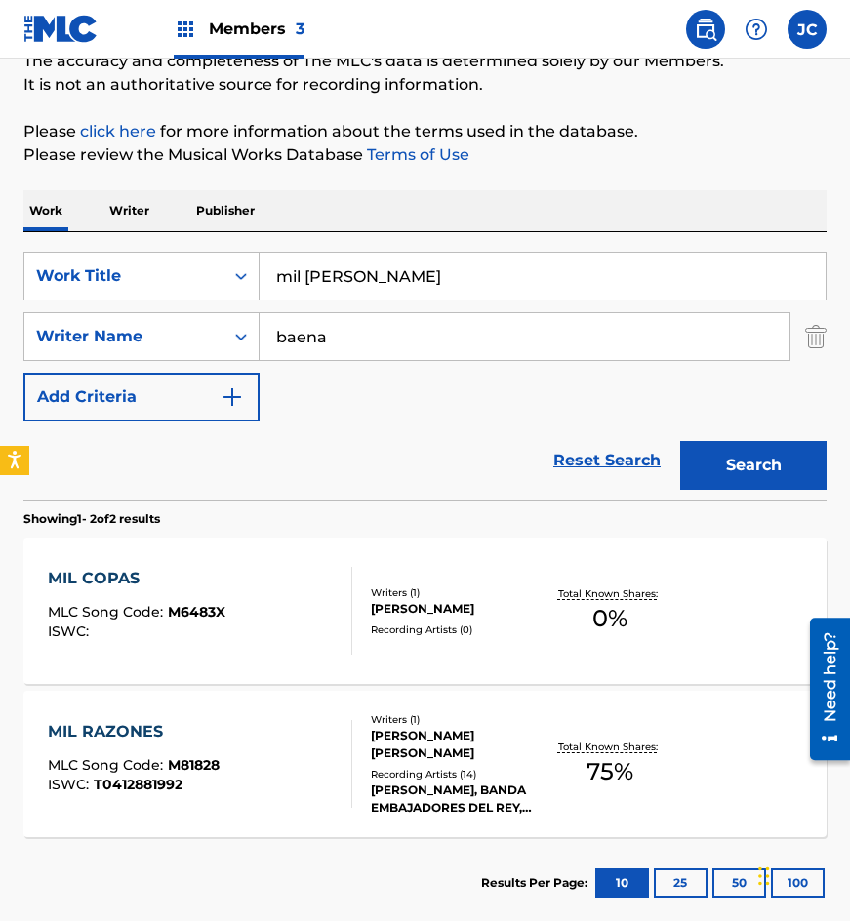
click at [265, 520] on section "Showing 1 - 2 of 2 results" at bounding box center [424, 514] width 803 height 28
click at [441, 265] on input "mil [PERSON_NAME]" at bounding box center [543, 276] width 566 height 47
click at [440, 265] on input "mil [PERSON_NAME]" at bounding box center [543, 276] width 566 height 47
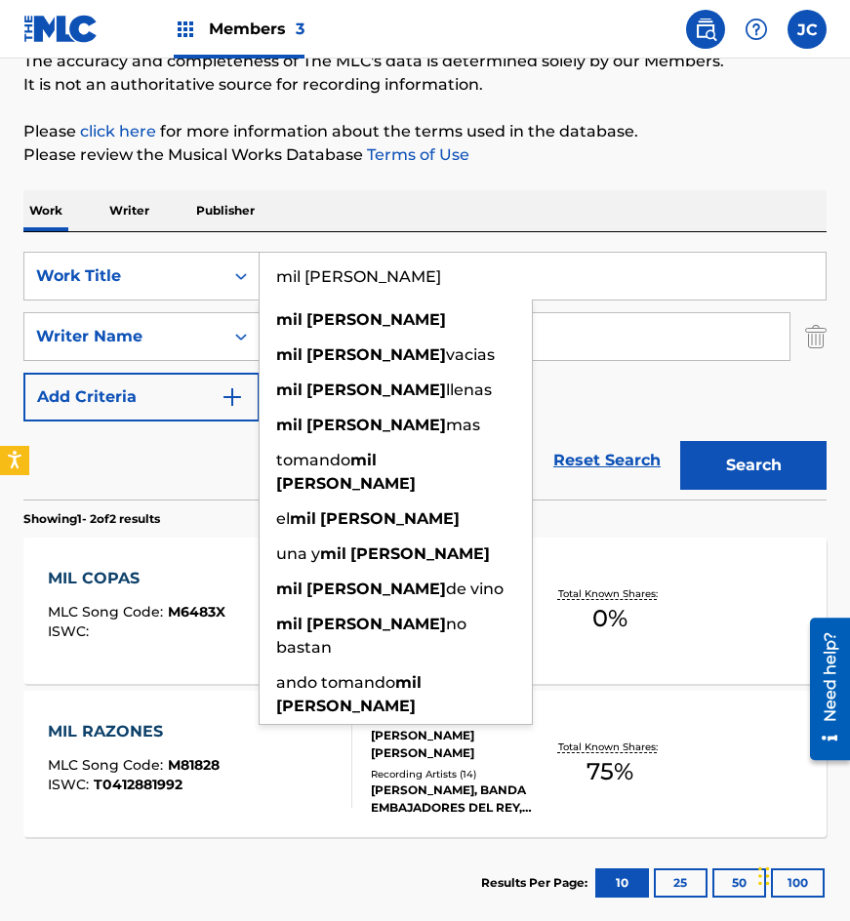
click at [440, 265] on input "mil [PERSON_NAME]" at bounding box center [543, 276] width 566 height 47
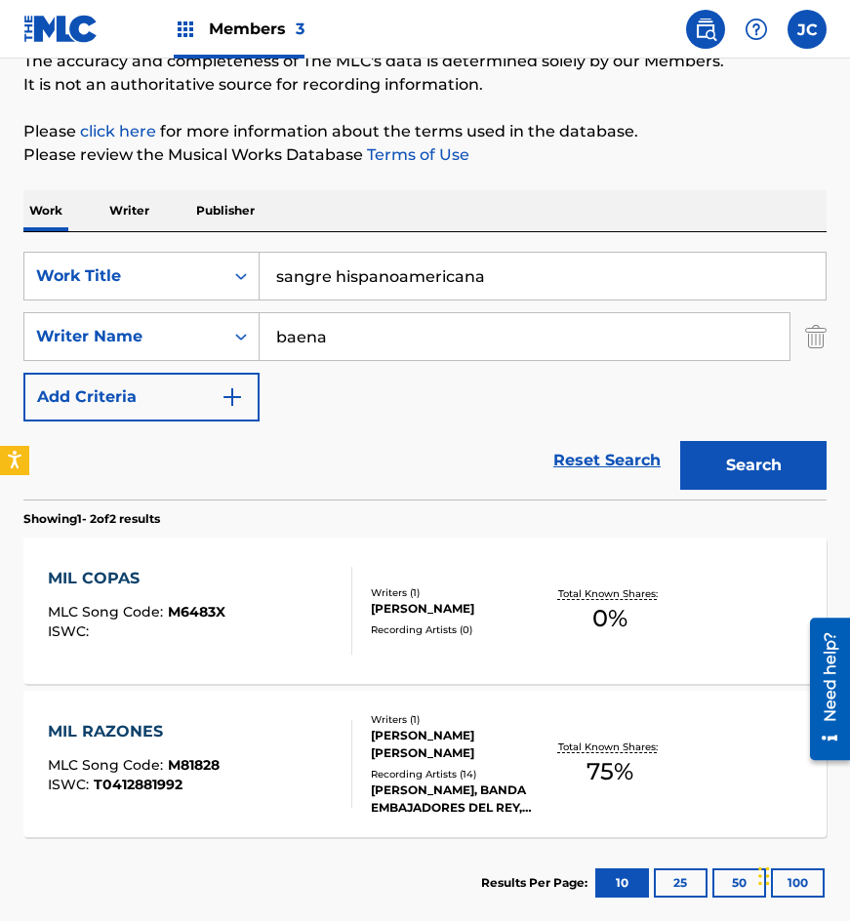
type input "sangre hispanoamericana"
click at [680, 441] on button "Search" at bounding box center [753, 465] width 146 height 49
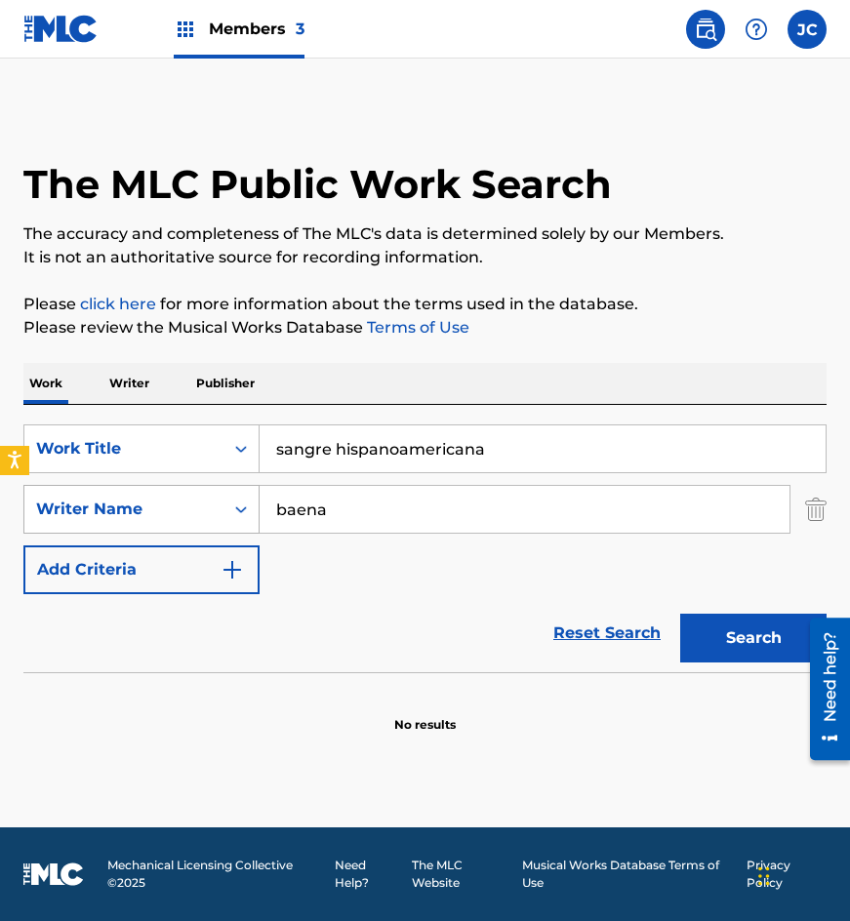
drag, startPoint x: 160, startPoint y: 528, endPoint x: 117, endPoint y: 519, distance: 43.8
click at [119, 520] on div "SearchWithCriteriaab11cdbf-3b39-41a6-815b-f5cfc385e17a Writer Name [PERSON_NAME]" at bounding box center [424, 509] width 803 height 49
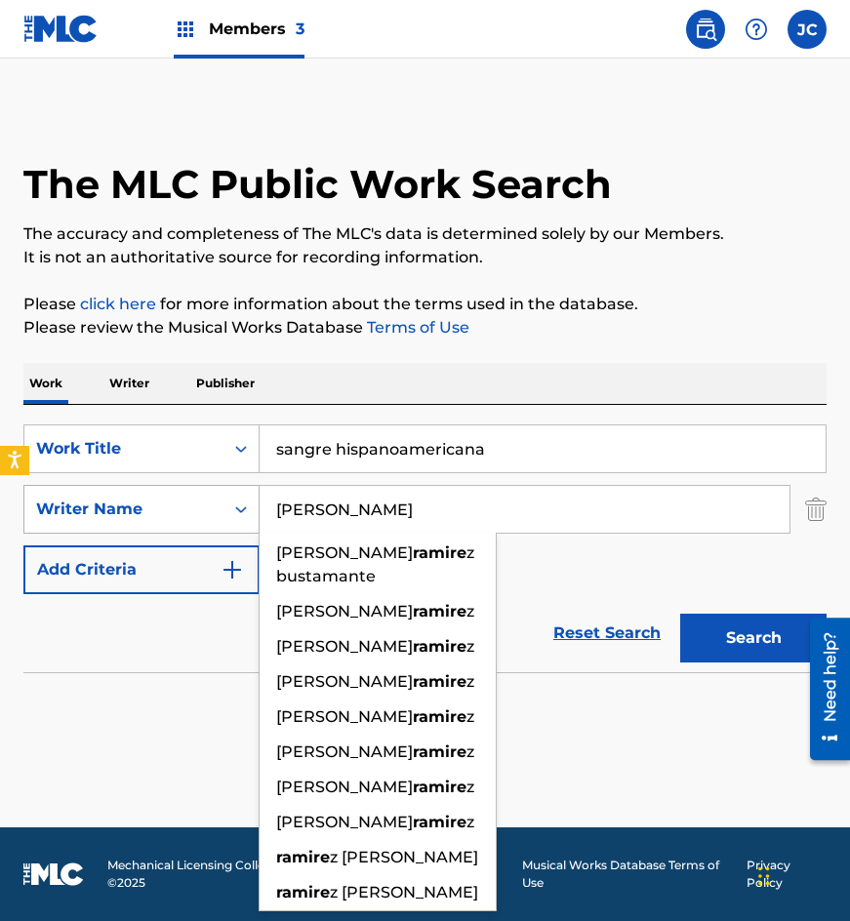
type input "[PERSON_NAME]"
click at [680, 614] on button "Search" at bounding box center [753, 638] width 146 height 49
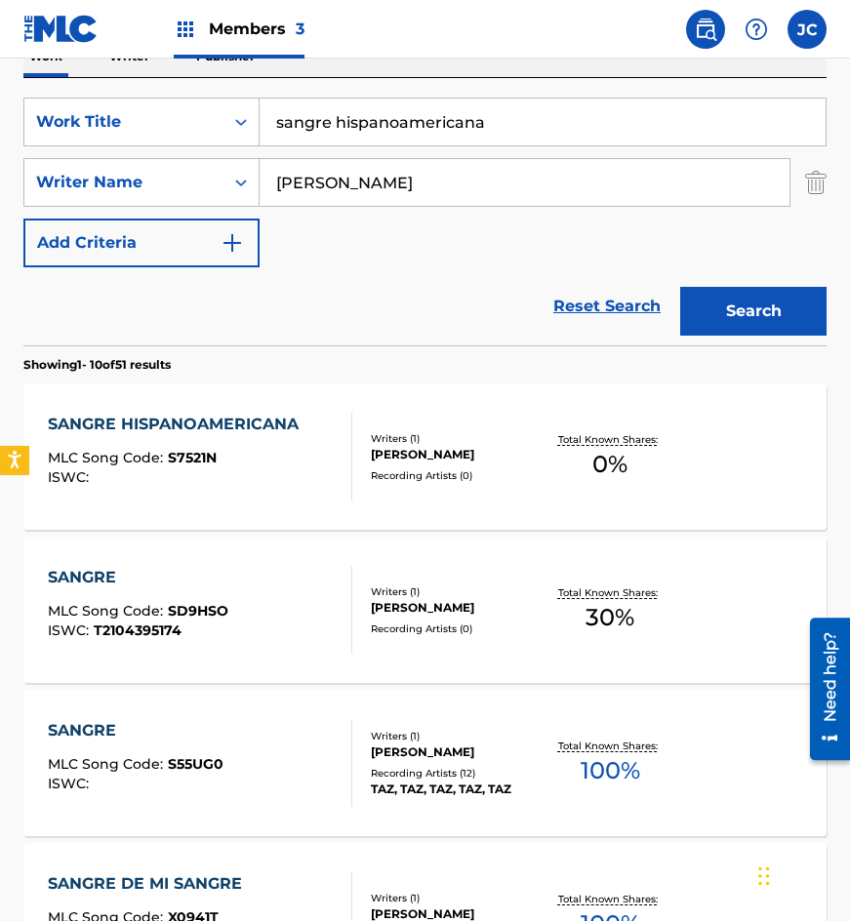
scroll to position [293, 0]
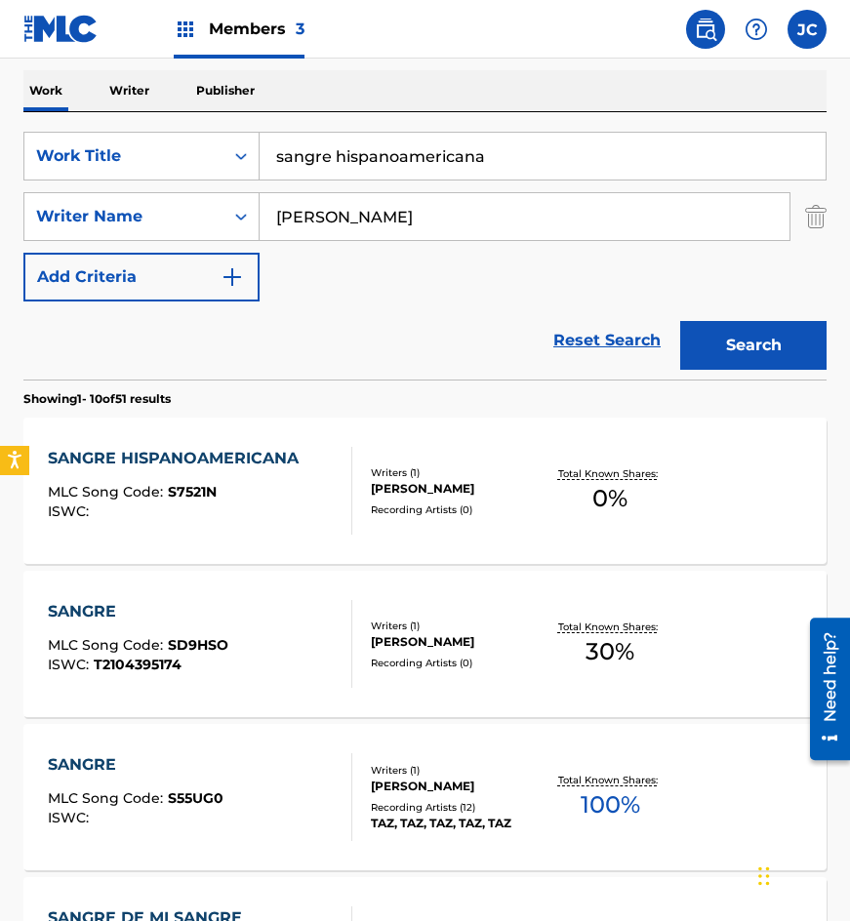
click at [258, 480] on div "SANGRE HISPANOAMERICANA MLC Song Code : S7521N ISWC :" at bounding box center [178, 491] width 261 height 88
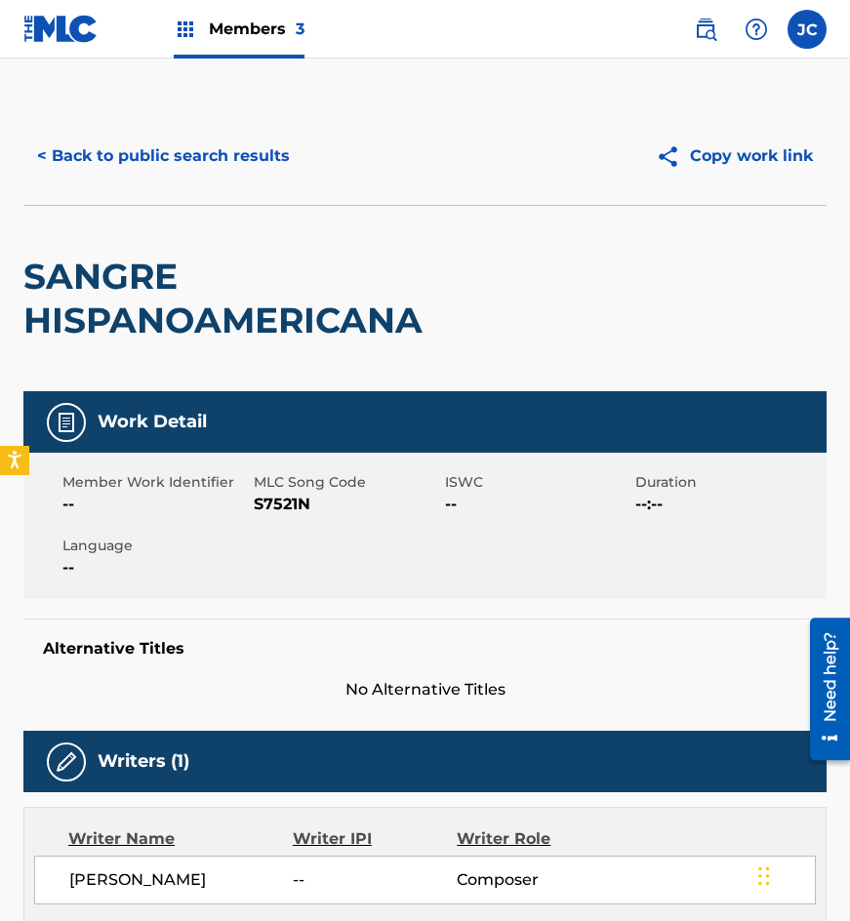
click at [285, 505] on span "S7521N" at bounding box center [347, 504] width 186 height 23
drag, startPoint x: 243, startPoint y: 190, endPoint x: 250, endPoint y: 170, distance: 21.6
click at [243, 190] on div "< Back to public search results Copy work link" at bounding box center [424, 156] width 803 height 98
click at [248, 160] on button "< Back to public search results" at bounding box center [163, 156] width 280 height 49
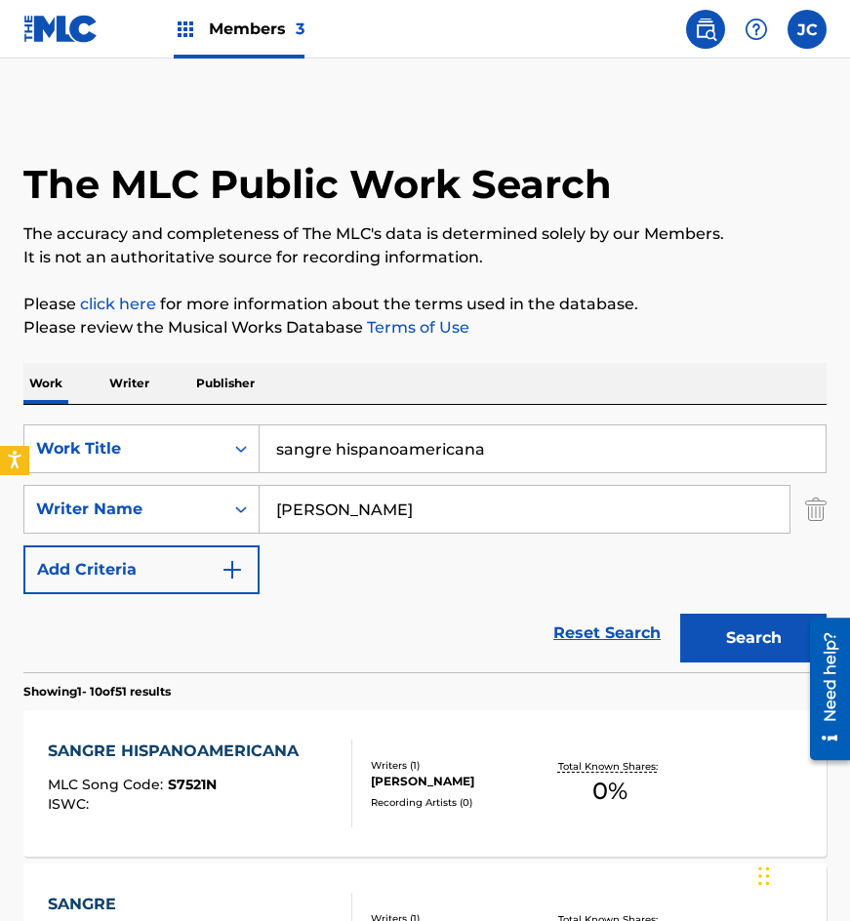
scroll to position [293, 0]
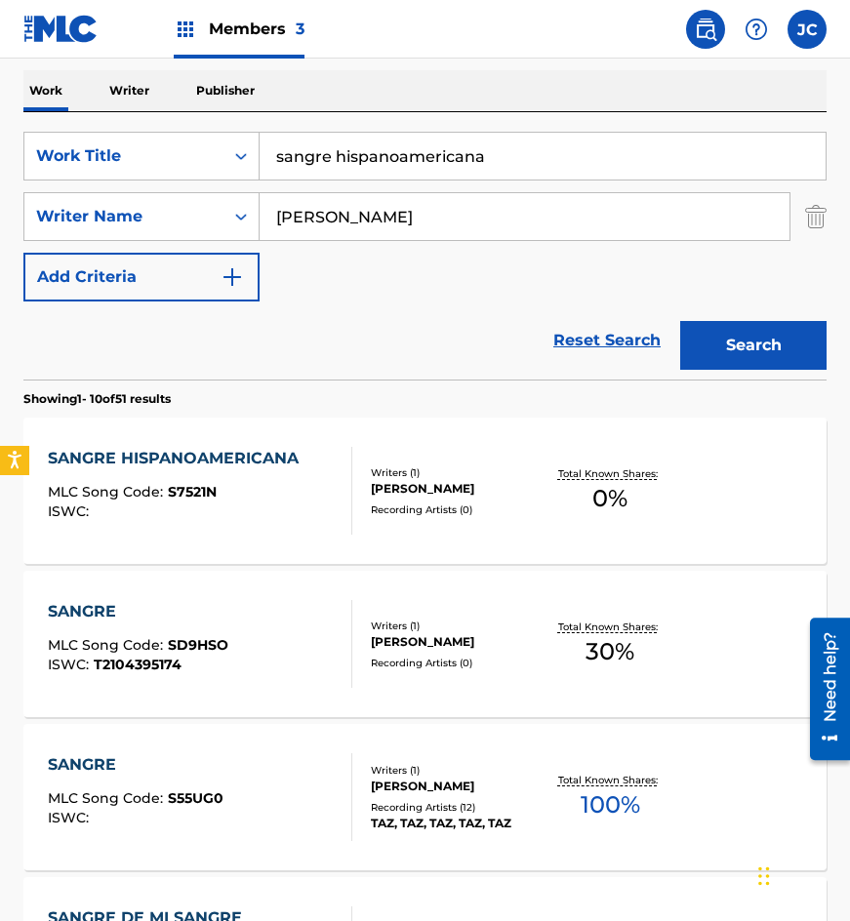
drag, startPoint x: 500, startPoint y: 162, endPoint x: 115, endPoint y: 129, distance: 386.0
click at [129, 139] on div "SearchWithCriteria4acf8f84-b4e1-4561-838a-04421858645b Work Title sangre hispan…" at bounding box center [424, 156] width 803 height 49
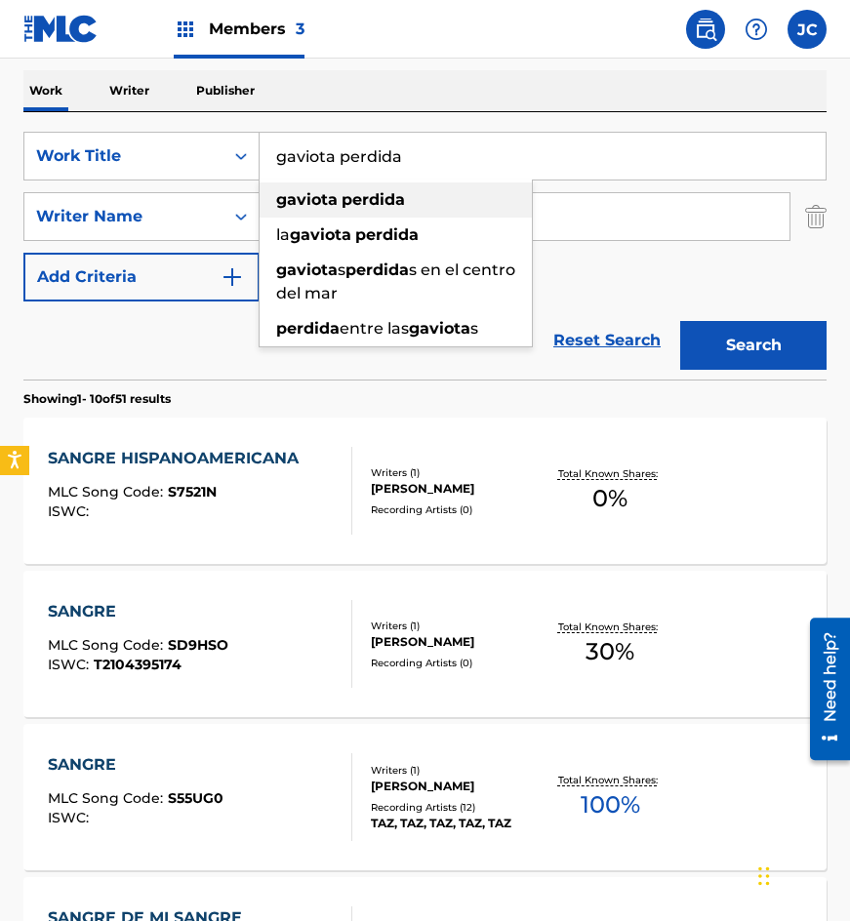
type input "gaviota perdida"
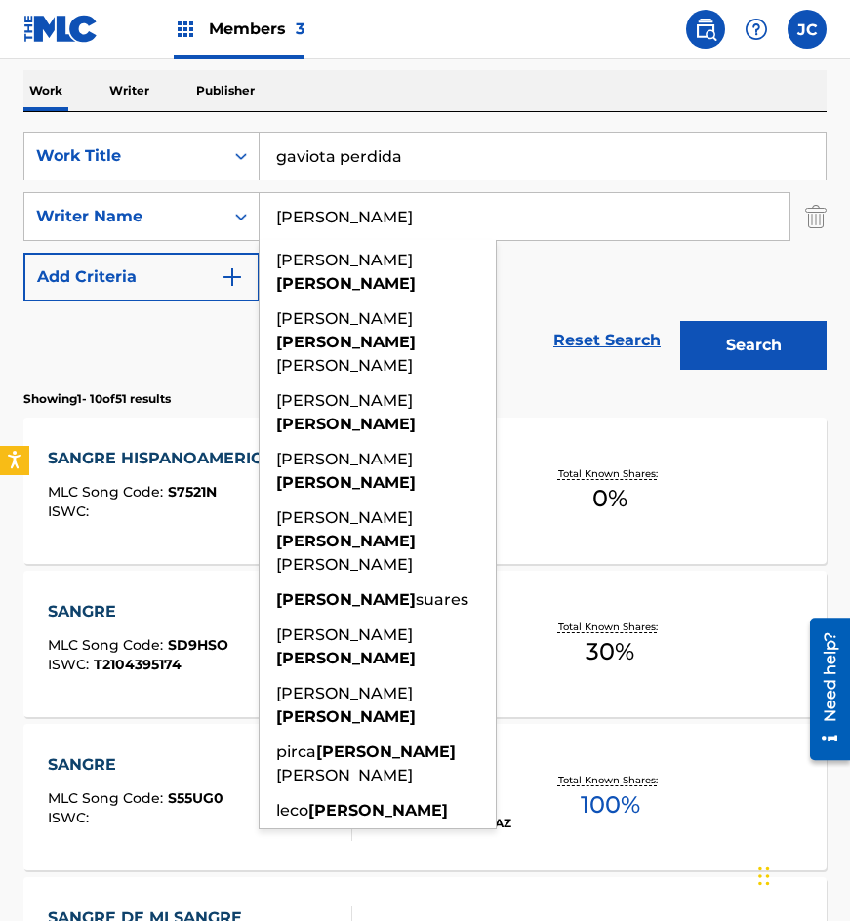
type input "[PERSON_NAME]"
click at [680, 321] on button "Search" at bounding box center [753, 345] width 146 height 49
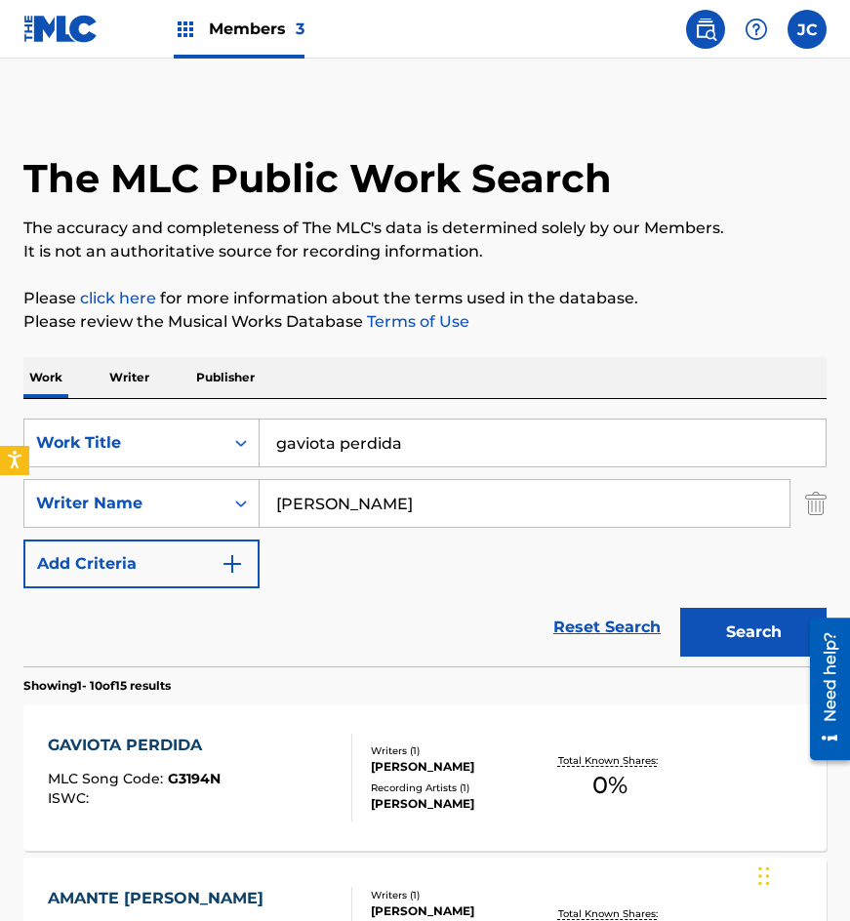
scroll to position [390, 0]
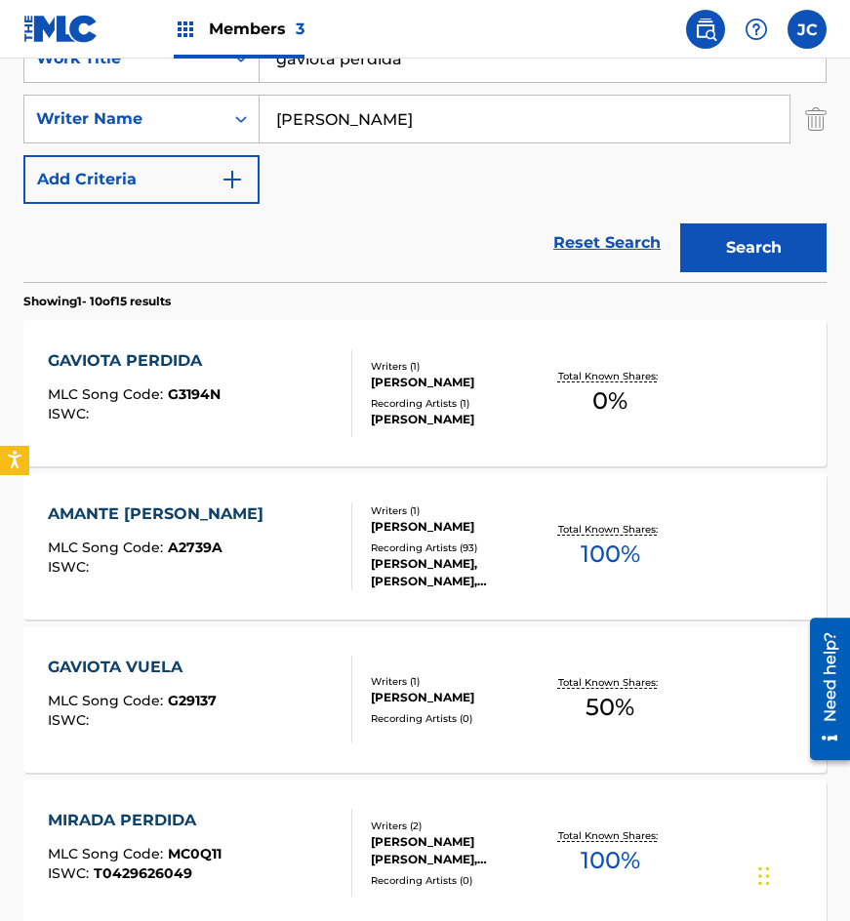
click at [293, 378] on div "GAVIOTA PERDIDA MLC Song Code : G3194N ISWC :" at bounding box center [201, 393] width 306 height 88
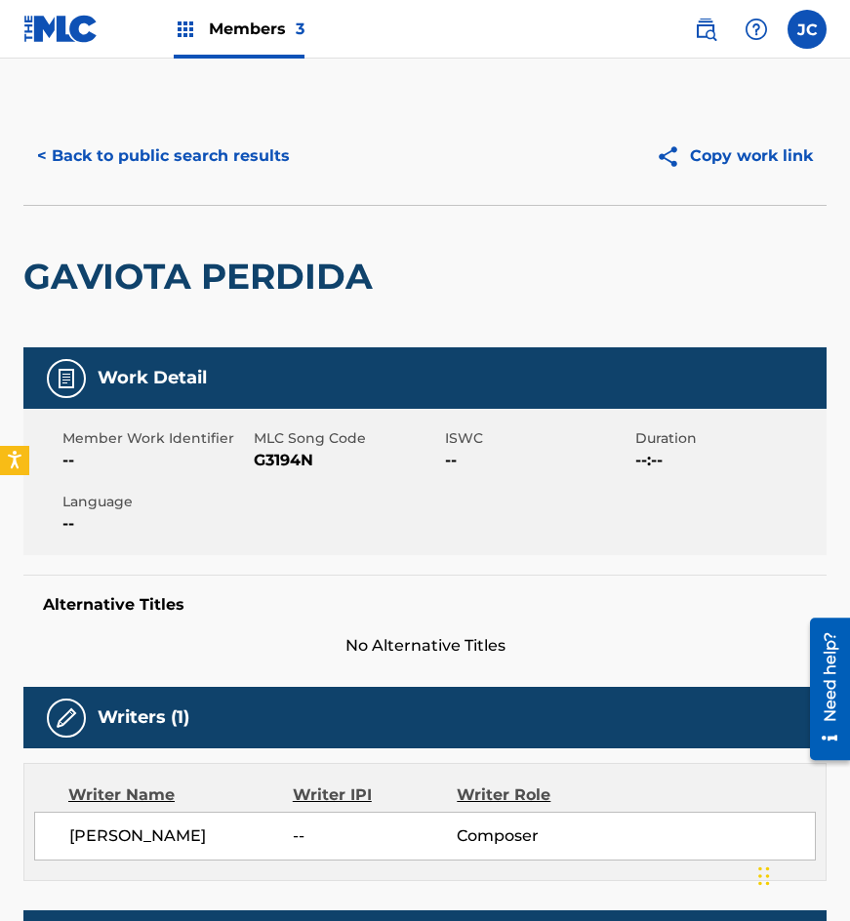
click at [299, 458] on span "G3194N" at bounding box center [347, 460] width 186 height 23
click at [278, 223] on div "GAVIOTA PERDIDA" at bounding box center [202, 277] width 359 height 142
click at [261, 170] on button "< Back to public search results" at bounding box center [163, 156] width 280 height 49
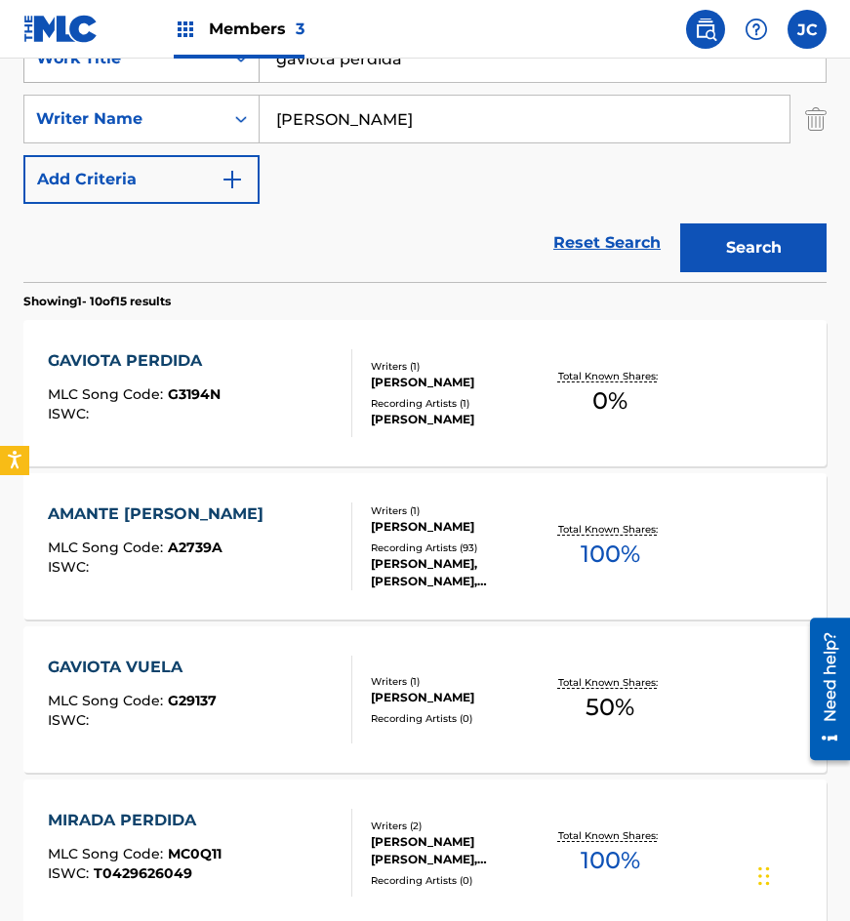
drag, startPoint x: 464, startPoint y: 66, endPoint x: 119, endPoint y: 68, distance: 344.6
click at [121, 69] on div "SearchWithCriteria4acf8f84-b4e1-4561-838a-04421858645b Work Title gaviota perdi…" at bounding box center [424, 58] width 803 height 49
type input "otra vez el amor"
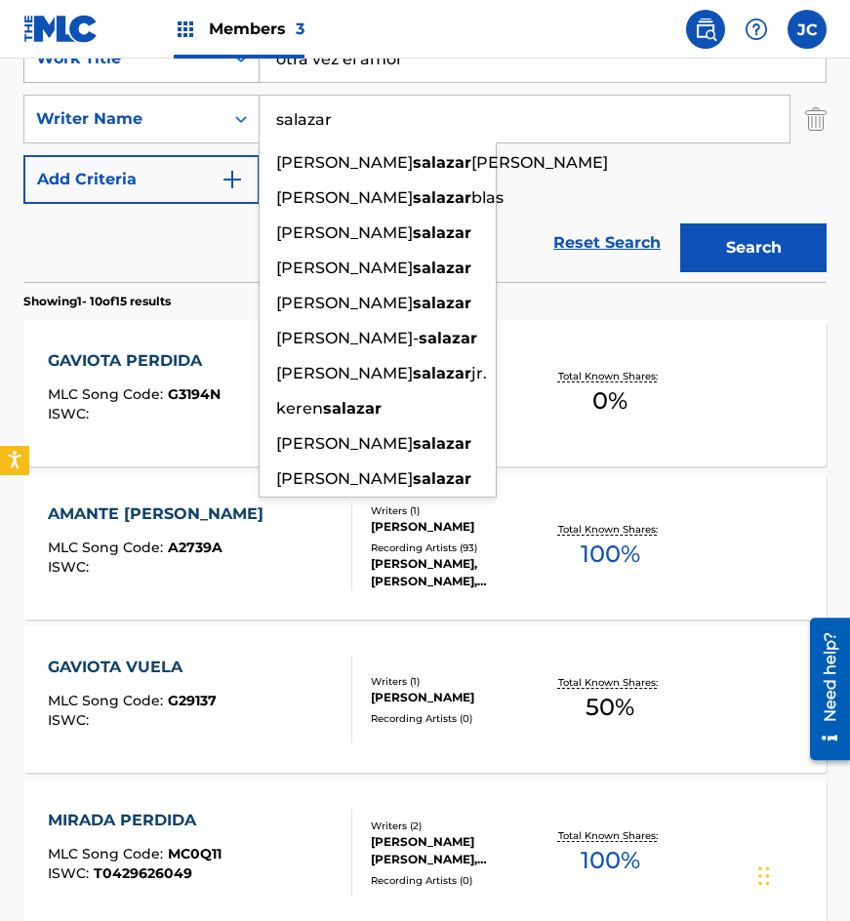
type input "salazar"
click at [680, 224] on button "Search" at bounding box center [753, 248] width 146 height 49
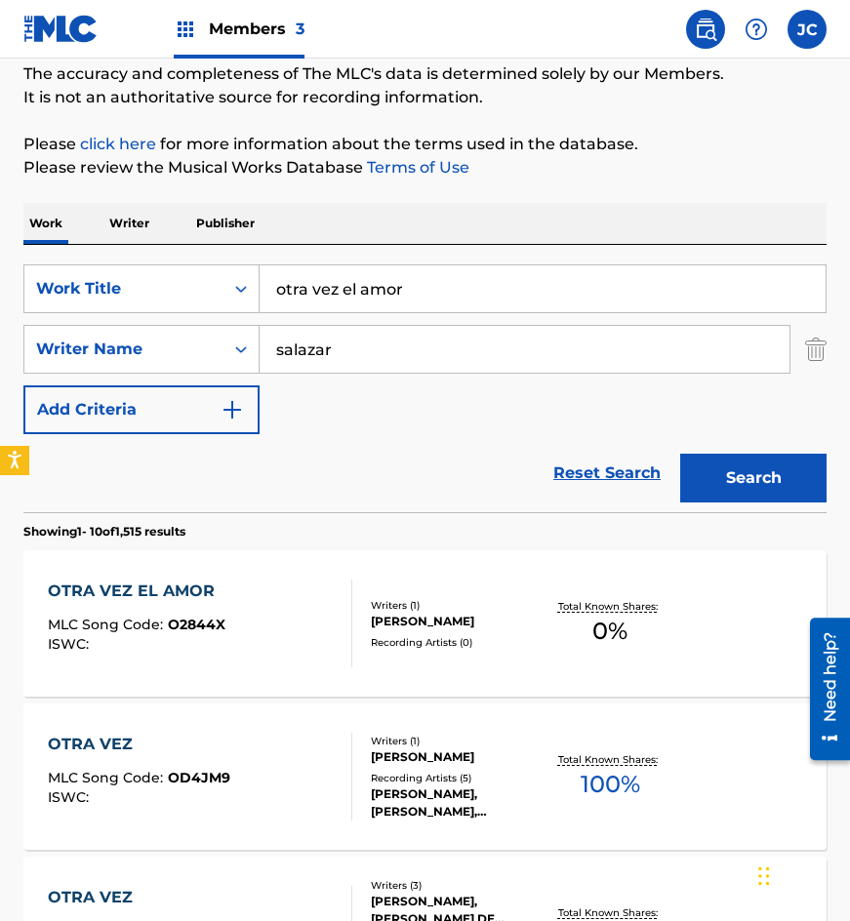
scroll to position [195, 0]
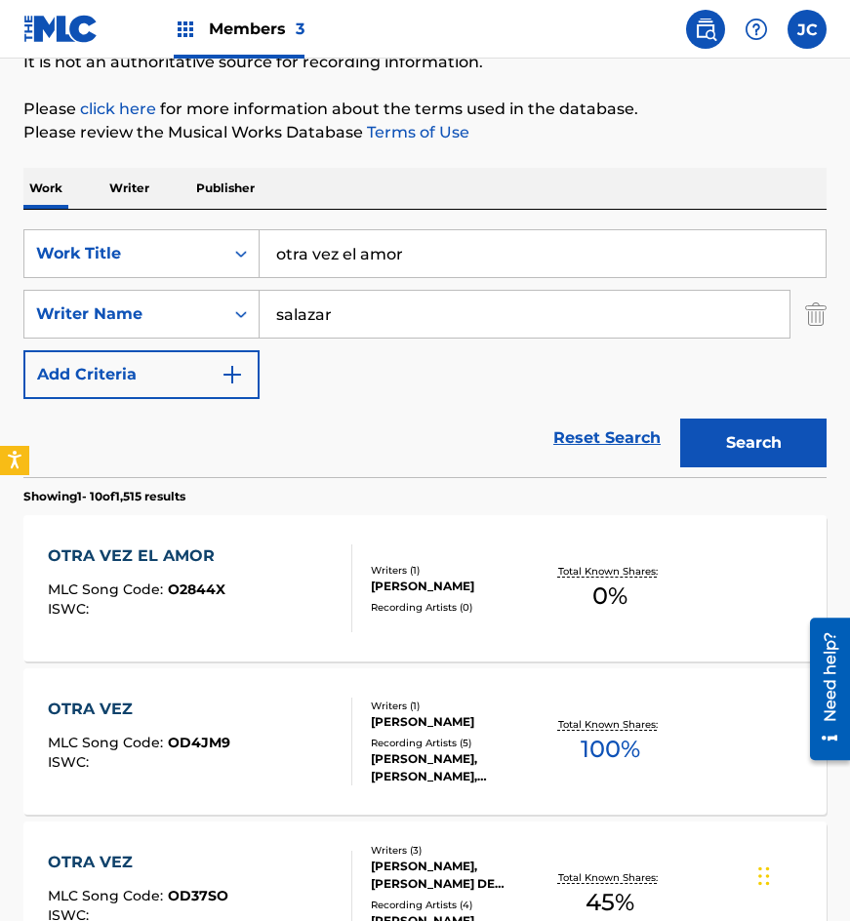
click at [259, 593] on div "OTRA VEZ EL AMOR MLC Song Code : O2844X ISWC :" at bounding box center [201, 589] width 306 height 88
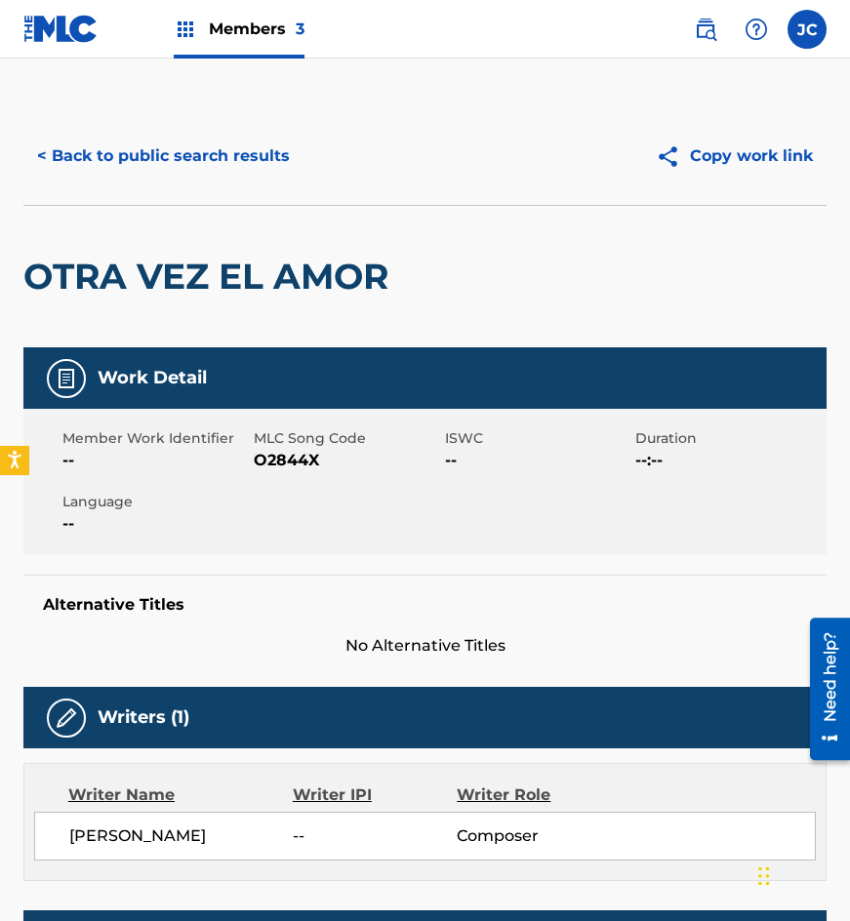
click at [279, 465] on span "O2844X" at bounding box center [347, 460] width 186 height 23
click at [175, 173] on button "< Back to public search results" at bounding box center [163, 156] width 280 height 49
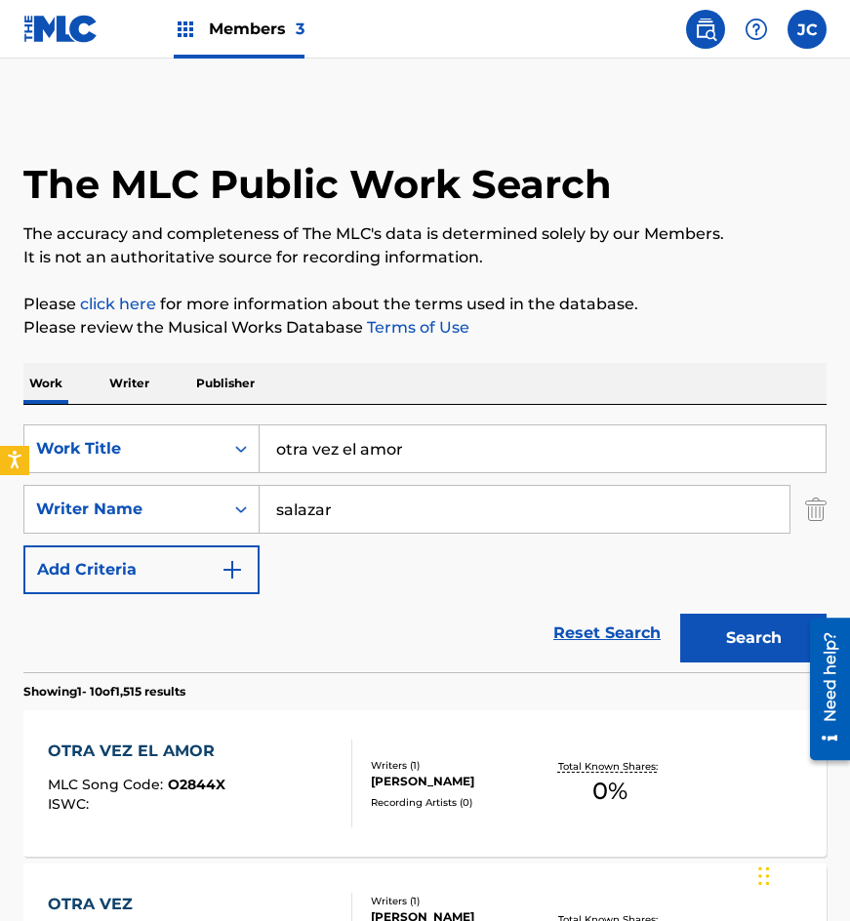
scroll to position [195, 0]
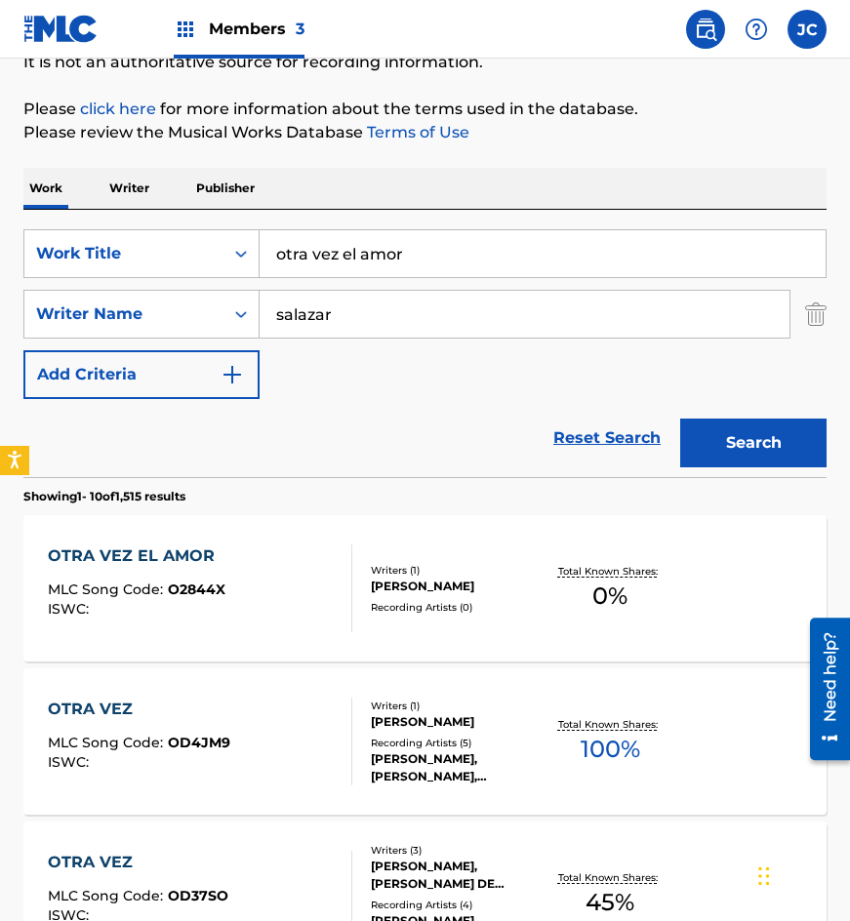
drag, startPoint x: 446, startPoint y: 234, endPoint x: 106, endPoint y: 228, distance: 339.7
click at [106, 228] on div "SearchWithCriteria4acf8f84-b4e1-4561-838a-04421858645b Work Title otra vez el a…" at bounding box center [424, 343] width 803 height 267
type input "pobrecitas de las rosas"
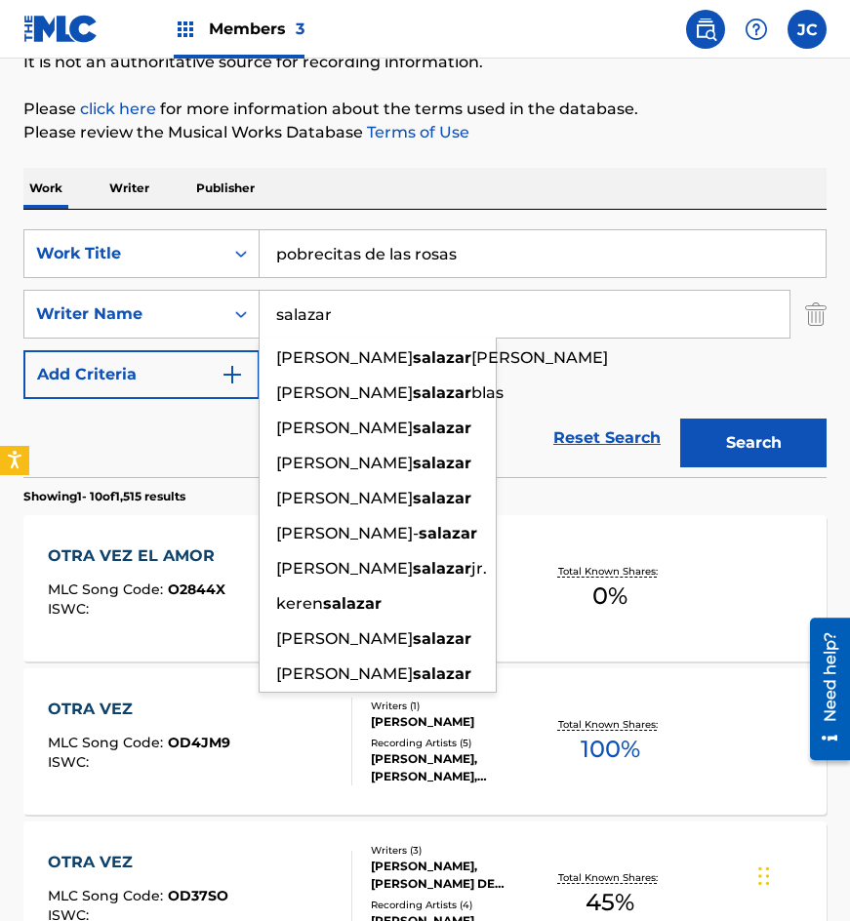
click at [680, 419] on button "Search" at bounding box center [753, 443] width 146 height 49
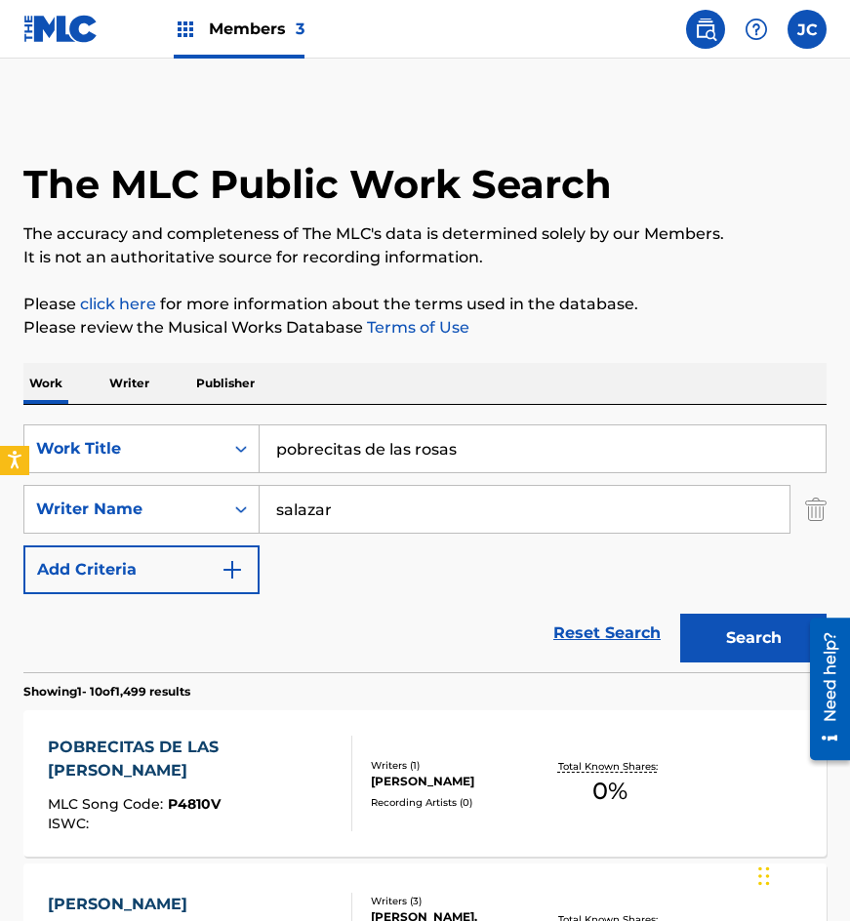
click at [338, 552] on div "SearchWithCriteria4acf8f84-b4e1-4561-838a-04421858645b Work Title pobrecitas de…" at bounding box center [424, 510] width 803 height 170
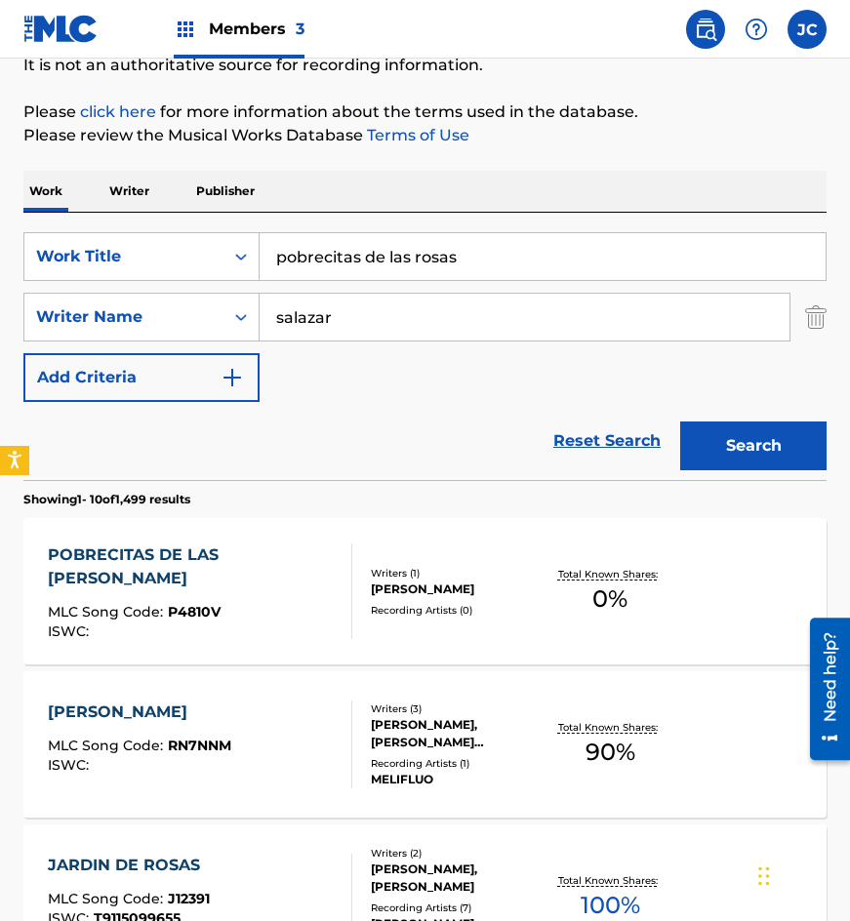
scroll to position [390, 0]
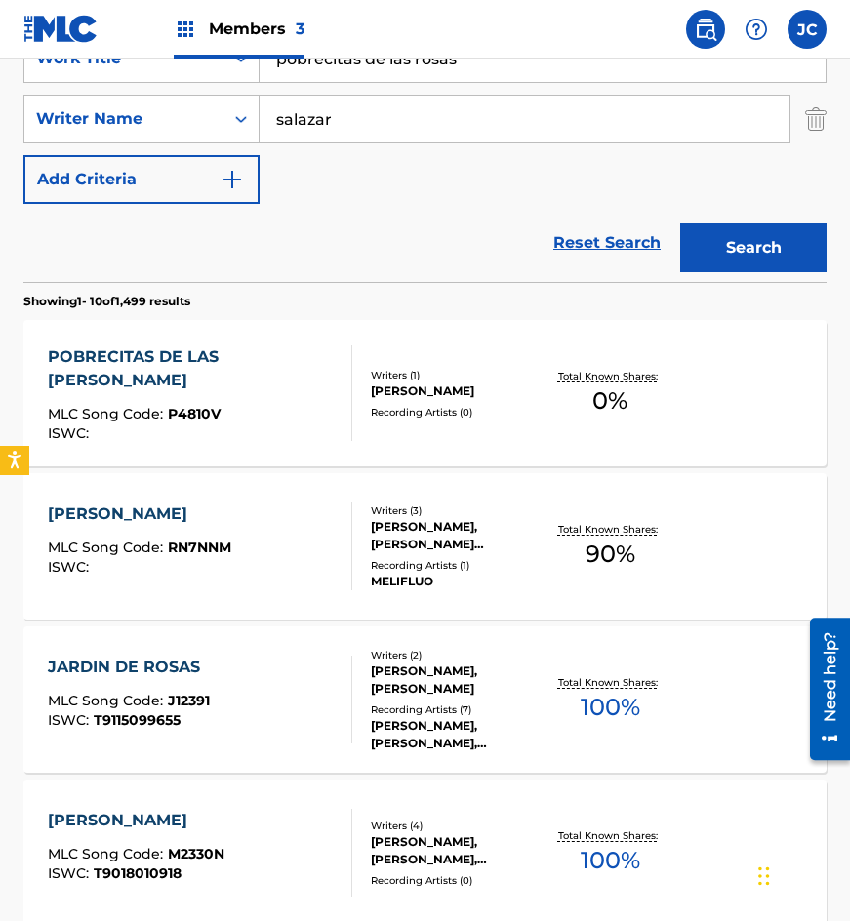
click at [374, 400] on div "[PERSON_NAME]" at bounding box center [457, 392] width 172 height 18
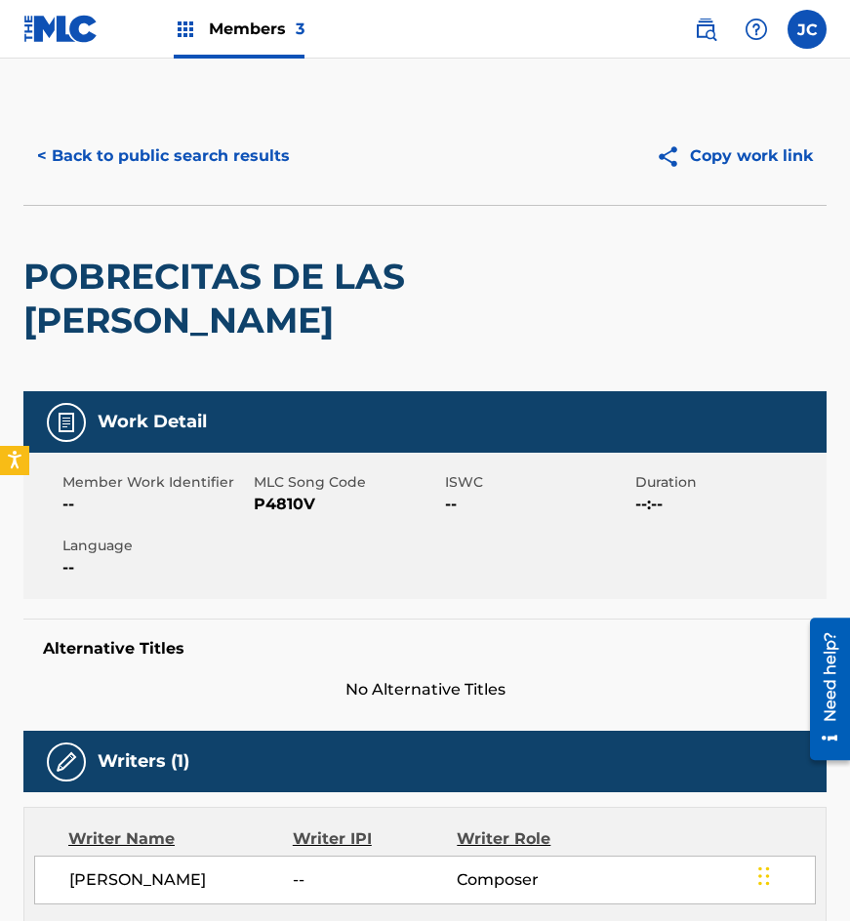
click at [296, 502] on span "P4810V" at bounding box center [347, 504] width 186 height 23
drag, startPoint x: 79, startPoint y: 245, endPoint x: 144, endPoint y: 194, distance: 82.8
click at [79, 245] on div "POBRECITAS DE LAS [PERSON_NAME]" at bounding box center [264, 298] width 482 height 185
click at [152, 175] on button "< Back to public search results" at bounding box center [163, 156] width 280 height 49
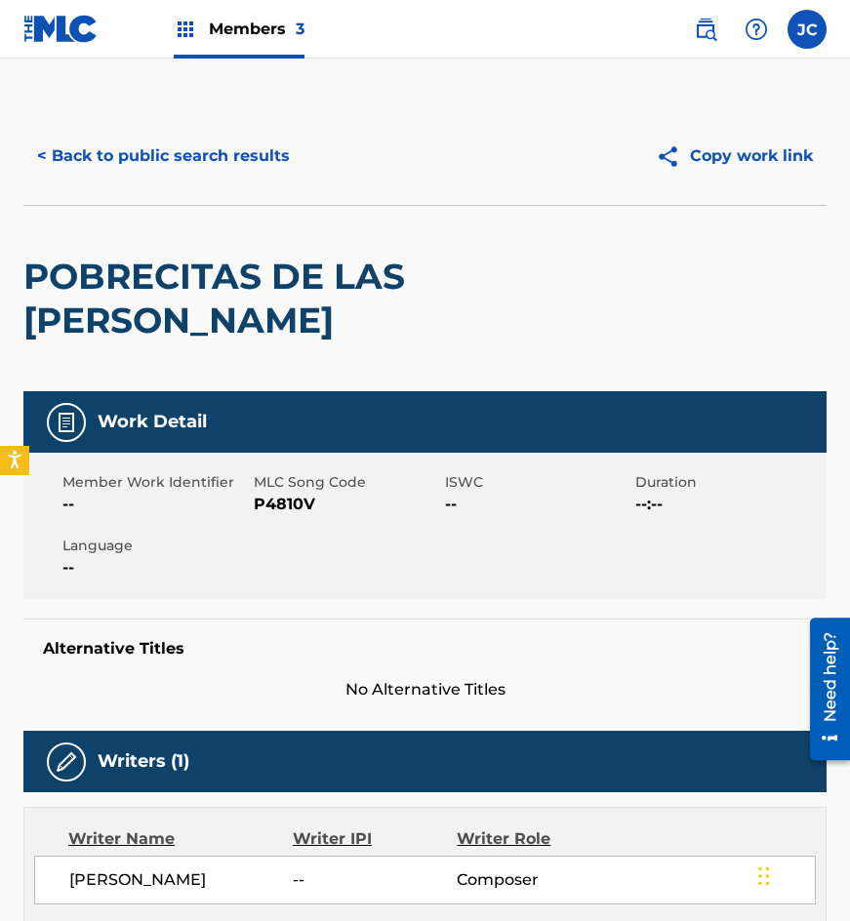
scroll to position [390, 0]
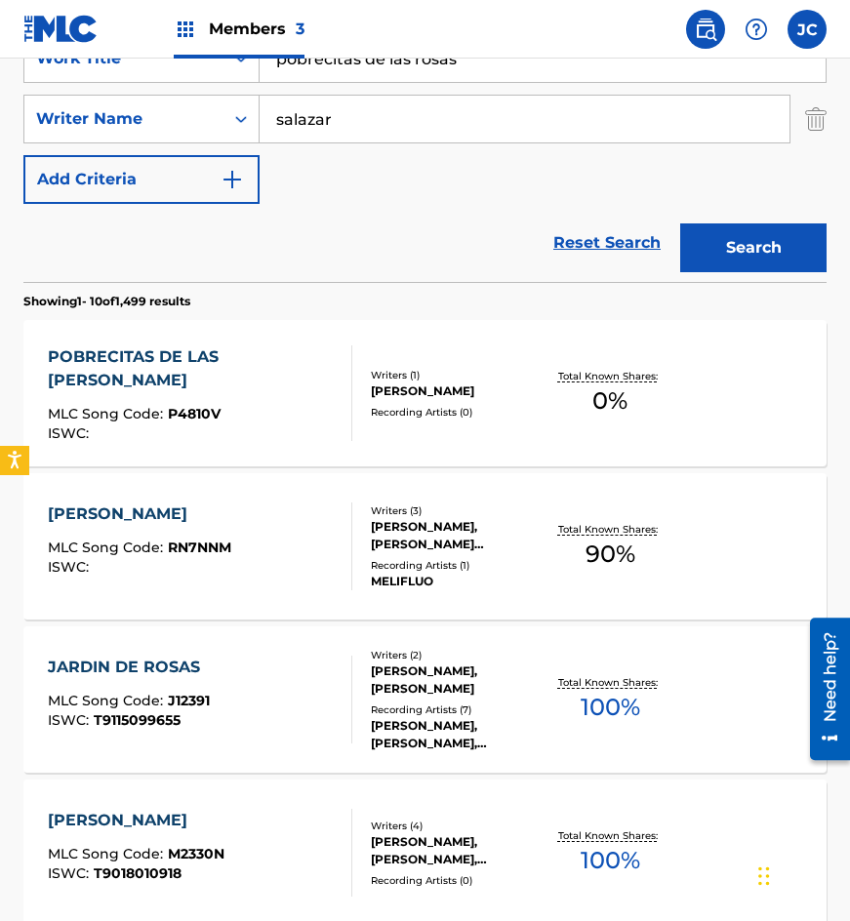
click at [527, 72] on input "pobrecitas de las rosas" at bounding box center [543, 58] width 566 height 47
type input "nunca mas"
click at [680, 224] on button "Search" at bounding box center [753, 248] width 146 height 49
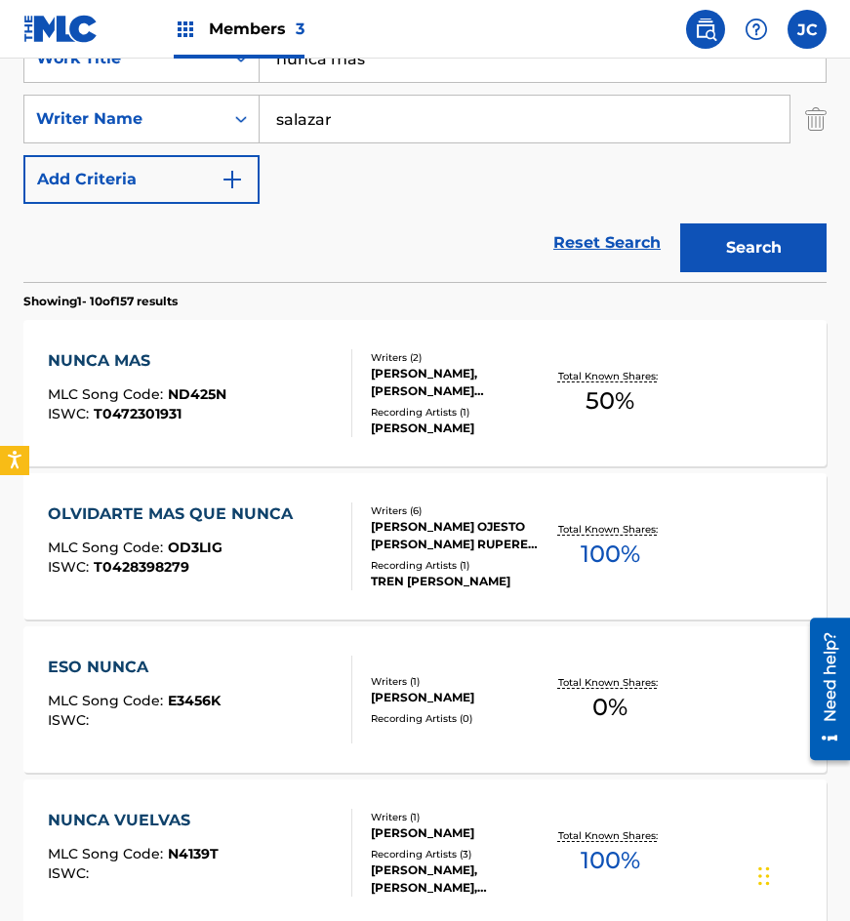
click at [390, 130] on input "salazar" at bounding box center [525, 119] width 530 height 47
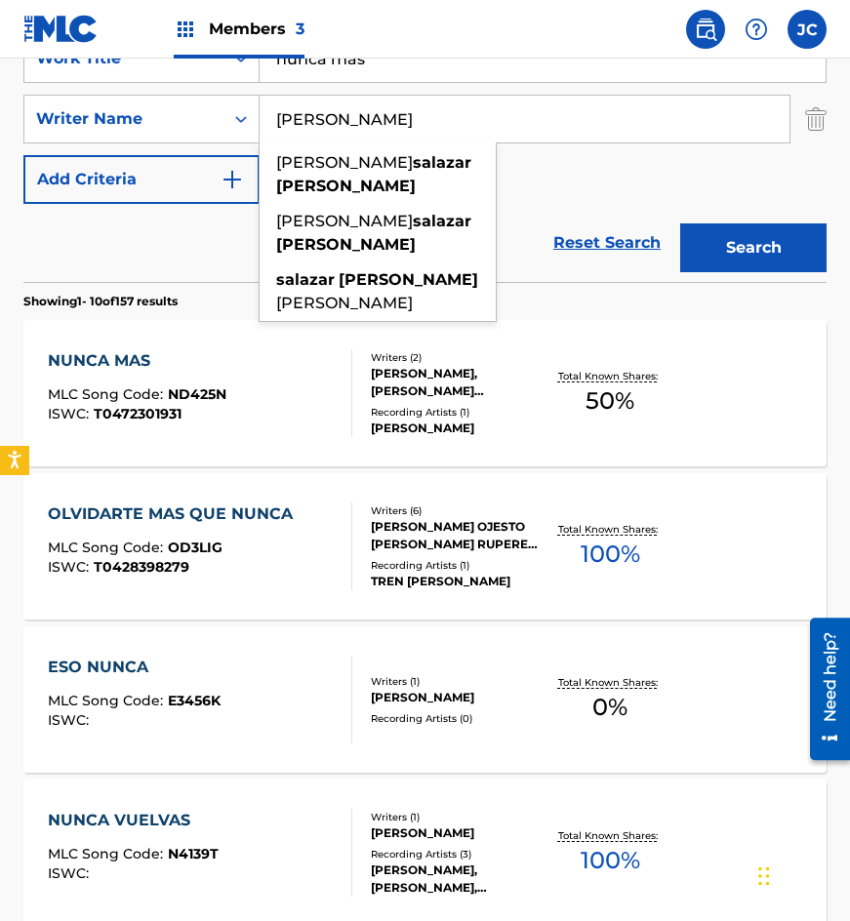
click at [680, 224] on button "Search" at bounding box center [753, 248] width 146 height 49
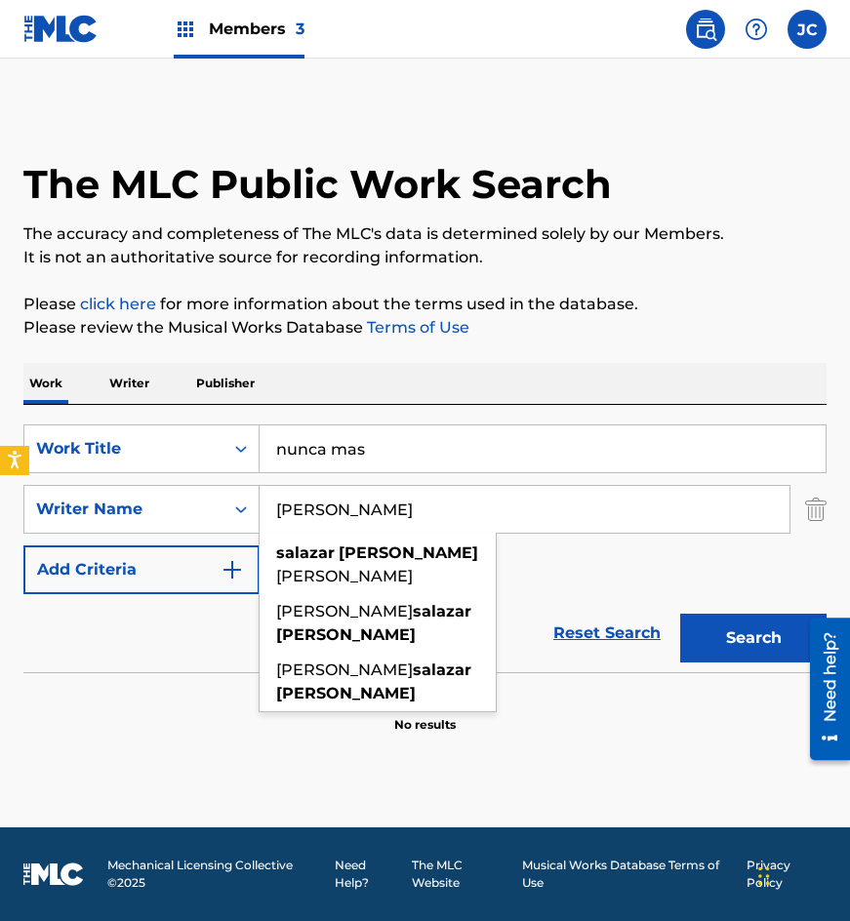
click at [552, 563] on div "SearchWithCriteria4acf8f84-b4e1-4561-838a-04421858645b Work Title nunca mas Sea…" at bounding box center [424, 510] width 803 height 170
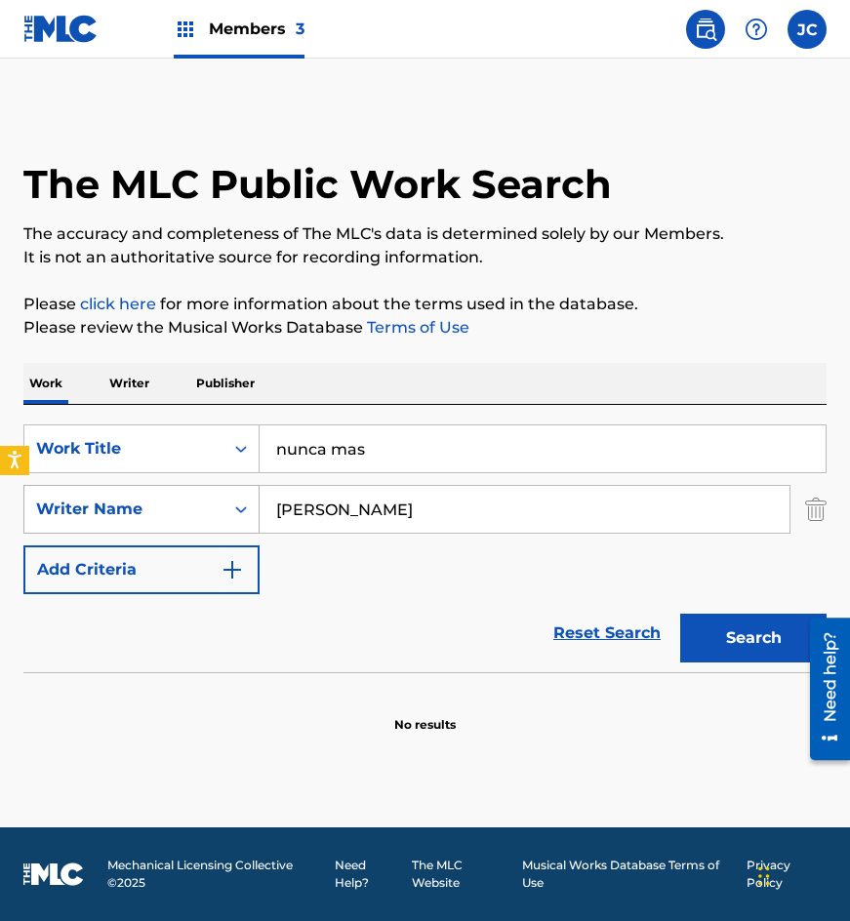
drag, startPoint x: 522, startPoint y: 519, endPoint x: 141, endPoint y: 518, distance: 381.7
click at [143, 528] on div "SearchWithCriteriaab11cdbf-3b39-41a6-815b-f5cfc385e17a Writer Name [PERSON_NAME]" at bounding box center [424, 509] width 803 height 49
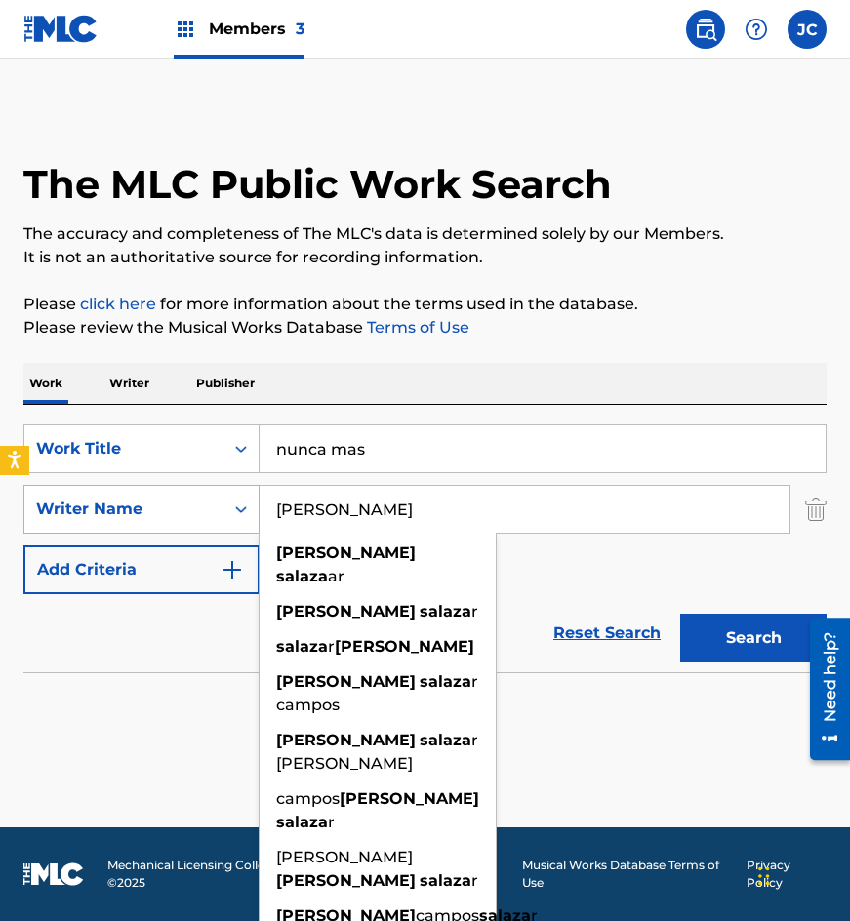
click at [680, 614] on button "Search" at bounding box center [753, 638] width 146 height 49
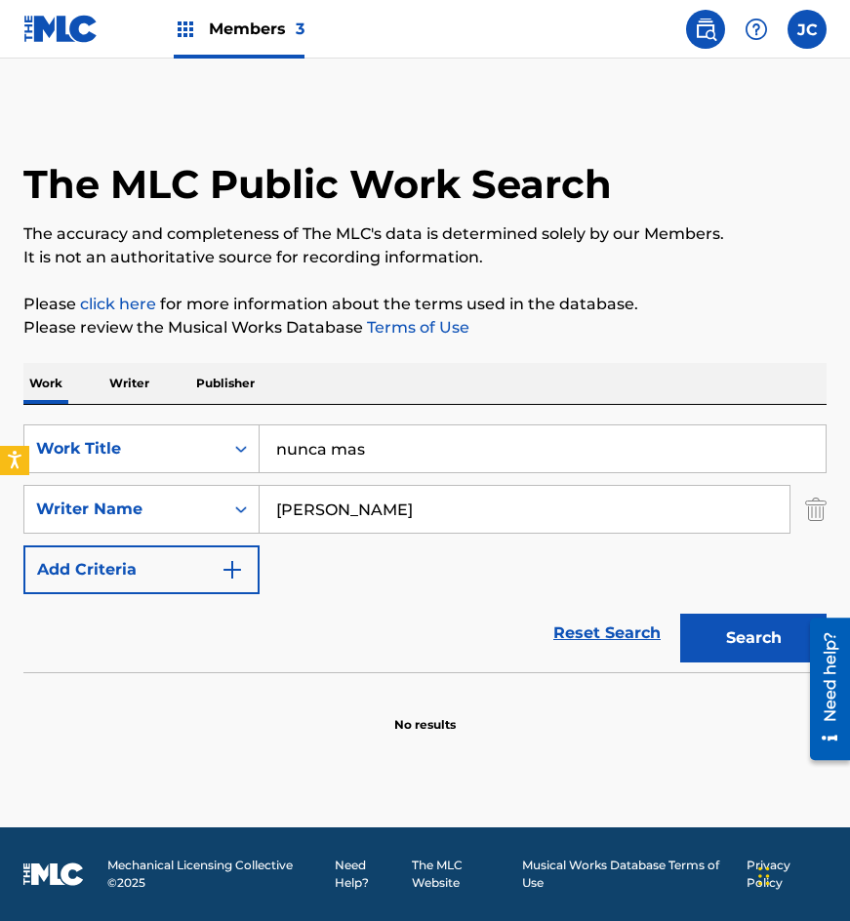
click at [571, 586] on div "SearchWithCriteria4acf8f84-b4e1-4561-838a-04421858645b Work Title nunca mas Sea…" at bounding box center [424, 510] width 803 height 170
click at [507, 510] on input "[PERSON_NAME]" at bounding box center [525, 509] width 530 height 47
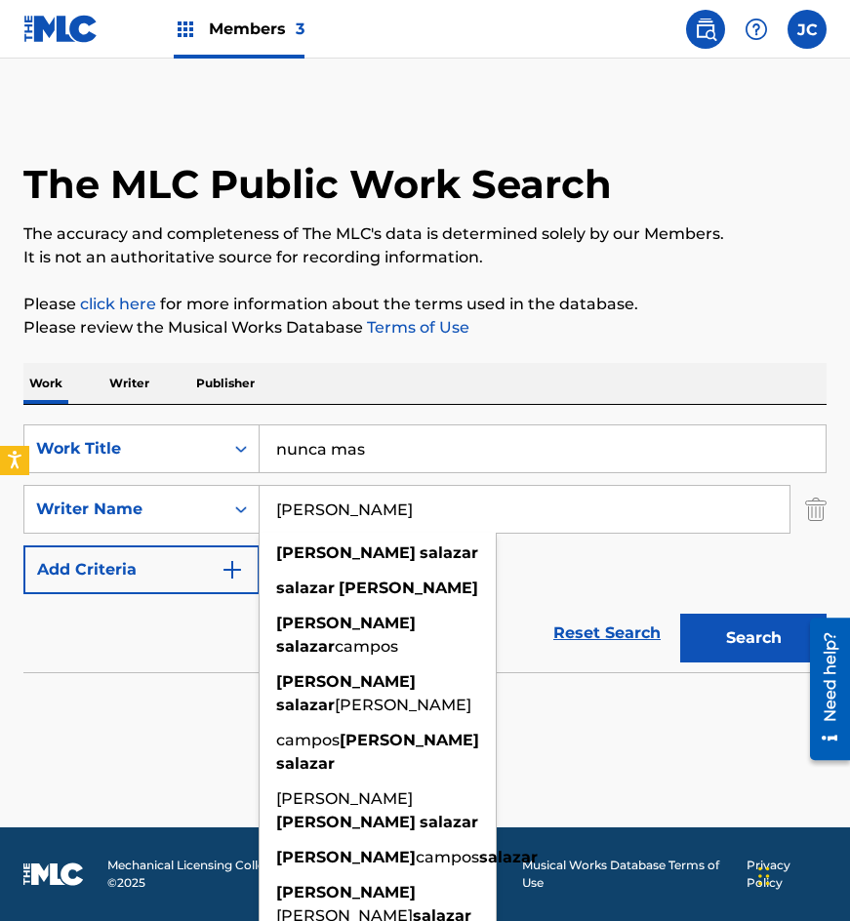
type input "[PERSON_NAME]"
click at [680, 614] on button "Search" at bounding box center [753, 638] width 146 height 49
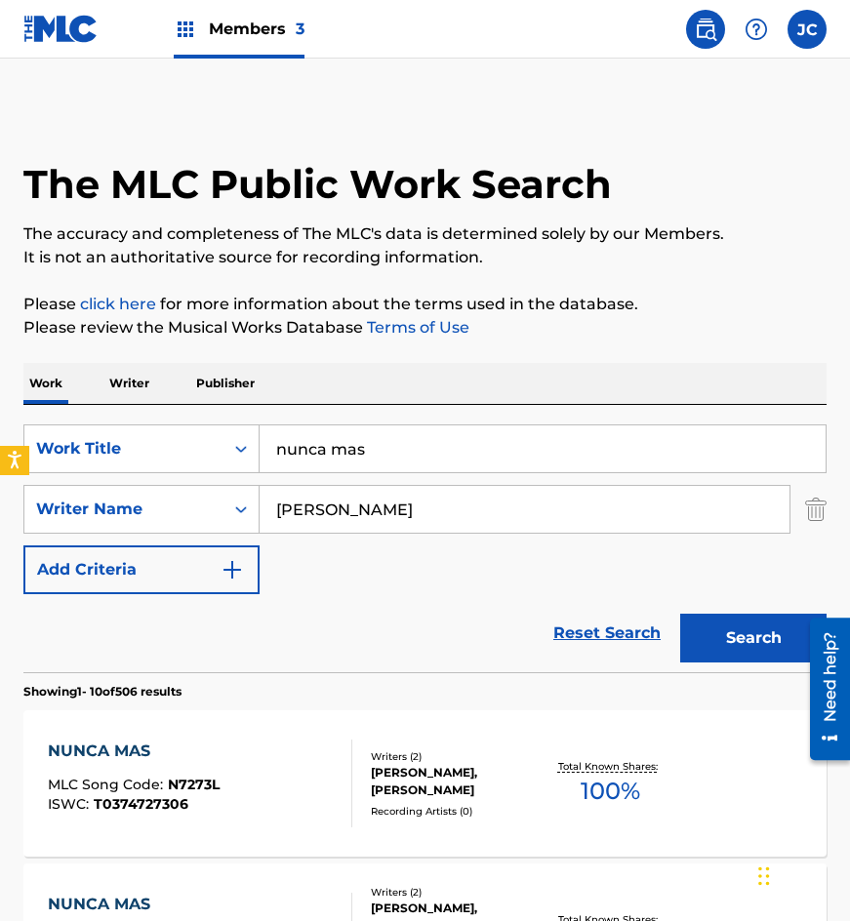
drag, startPoint x: 87, startPoint y: 195, endPoint x: 102, endPoint y: 183, distance: 19.4
click at [87, 194] on h1 "The MLC Public Work Search" at bounding box center [317, 184] width 589 height 49
drag, startPoint x: 442, startPoint y: 443, endPoint x: 8, endPoint y: 487, distance: 436.6
type input "feliz feliz feliz"
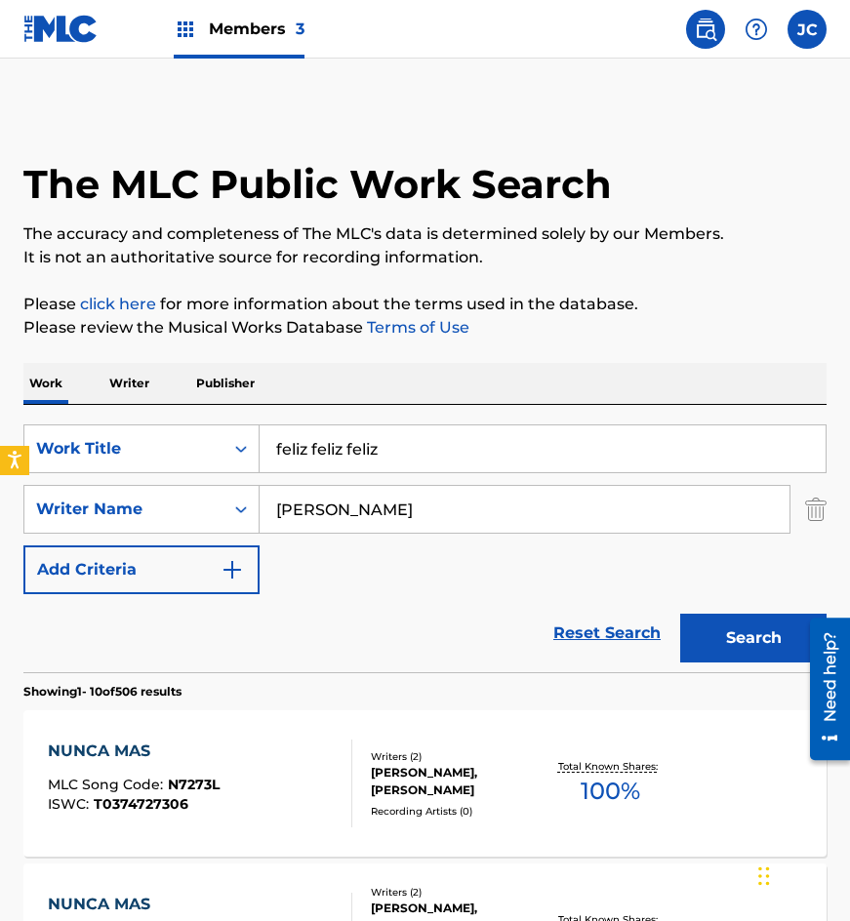
click at [680, 614] on button "Search" at bounding box center [753, 638] width 146 height 49
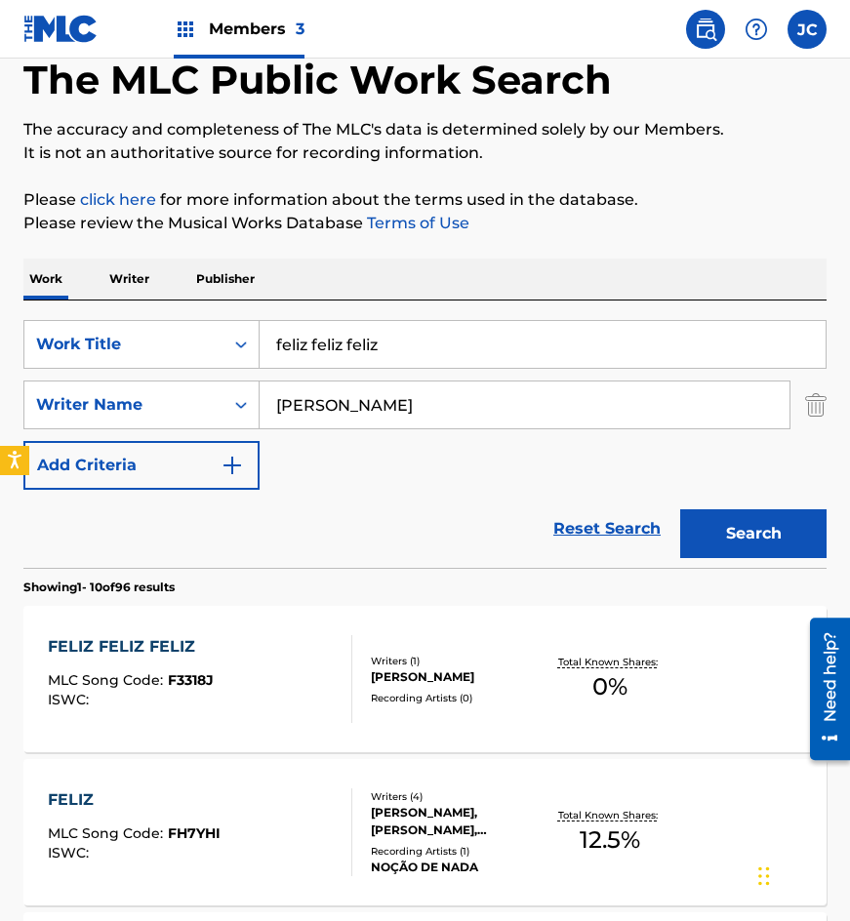
scroll to position [195, 0]
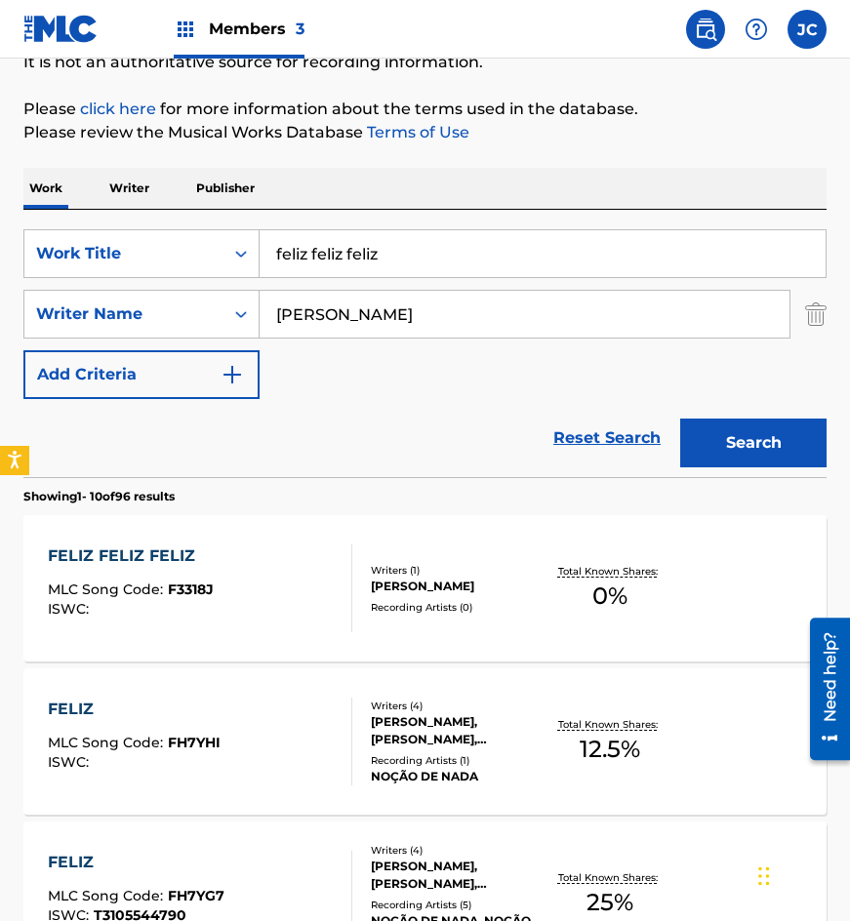
click at [375, 563] on div "Writers ( 1 )" at bounding box center [457, 570] width 172 height 15
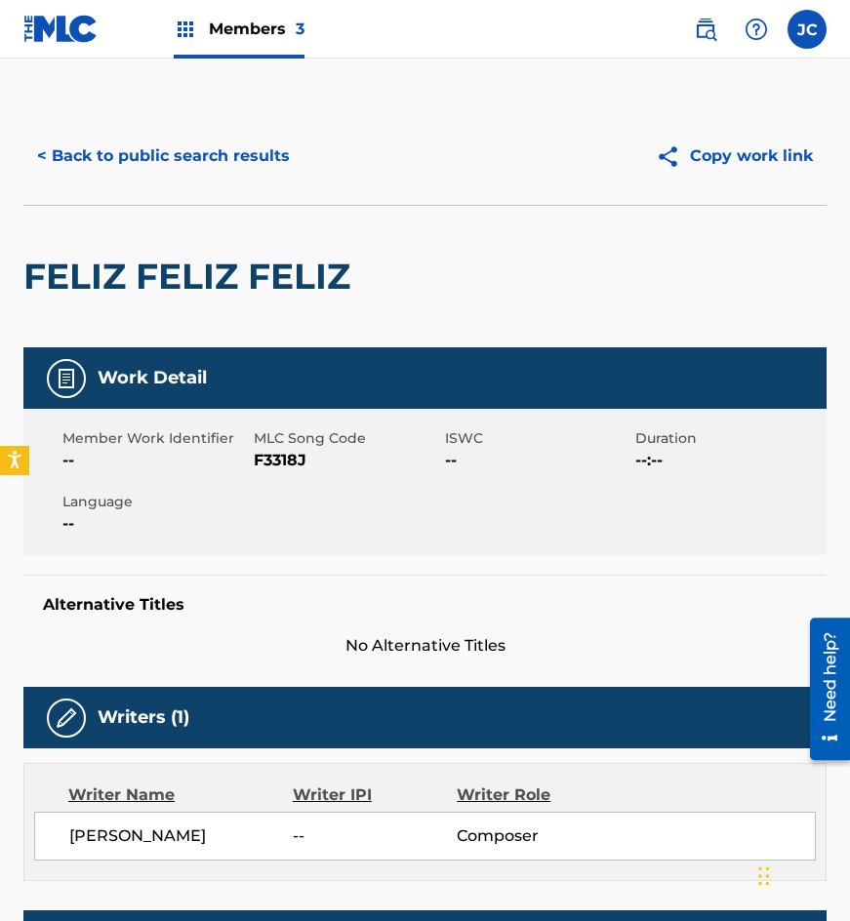
click at [263, 457] on span "F3318J" at bounding box center [347, 460] width 186 height 23
click at [171, 175] on button "< Back to public search results" at bounding box center [163, 156] width 280 height 49
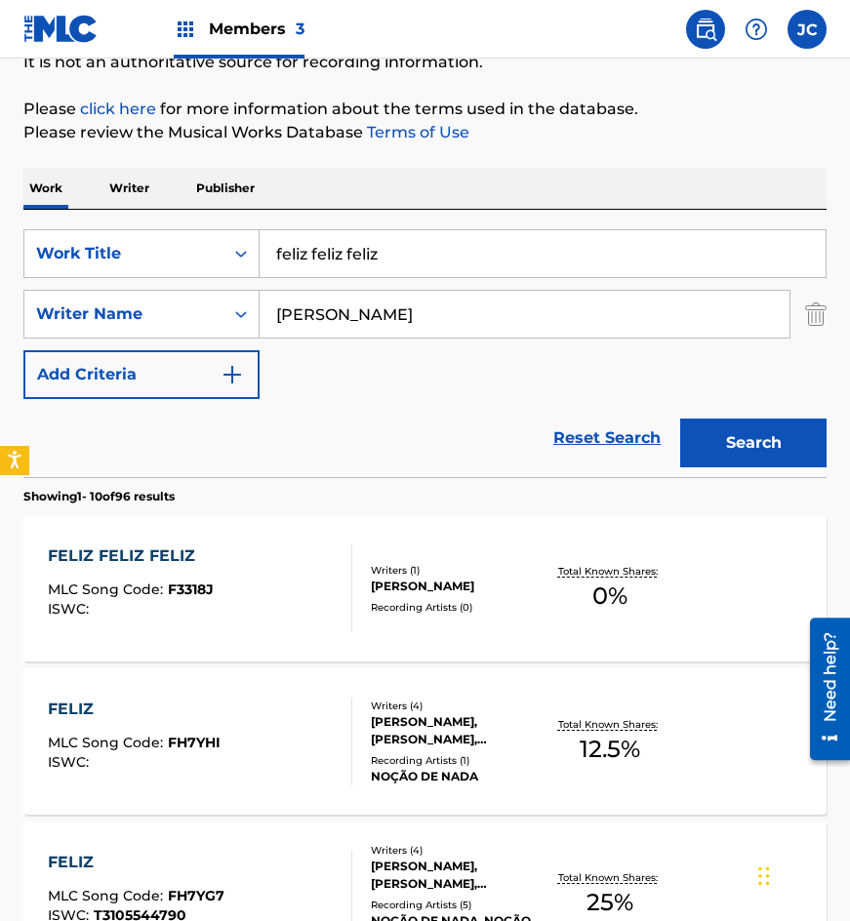
click at [251, 598] on div "FELIZ FELIZ FELIZ MLC Song Code : F3318J ISWC :" at bounding box center [201, 589] width 306 height 88
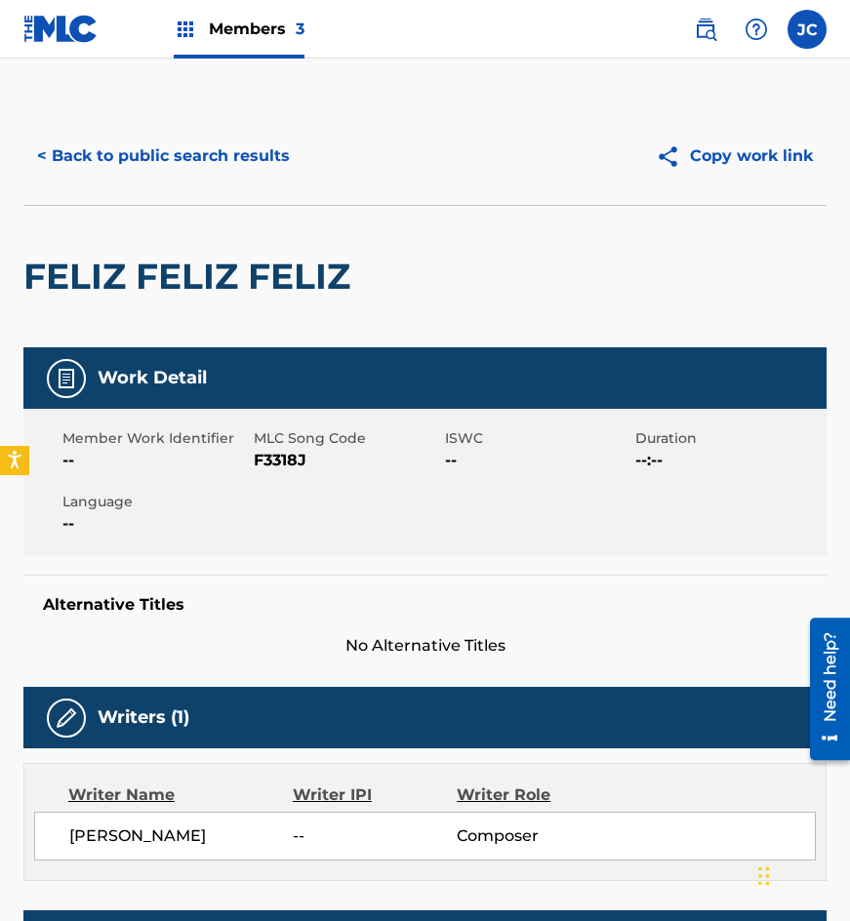
click at [292, 462] on span "F3318J" at bounding box center [347, 460] width 186 height 23
click at [266, 159] on button "< Back to public search results" at bounding box center [163, 156] width 280 height 49
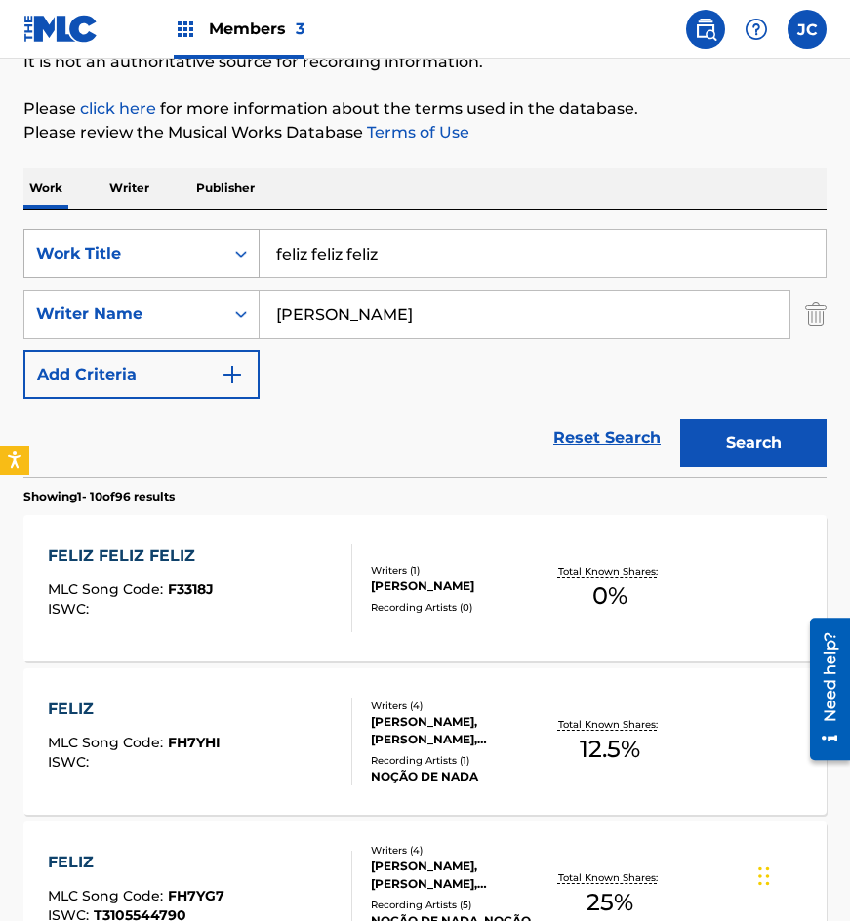
drag, startPoint x: 419, startPoint y: 256, endPoint x: 40, endPoint y: 247, distance: 378.8
click at [43, 257] on div "SearchWithCriteria4acf8f84-b4e1-4561-838a-04421858645b Work Title feliz feliz f…" at bounding box center [424, 253] width 803 height 49
type input "meditando"
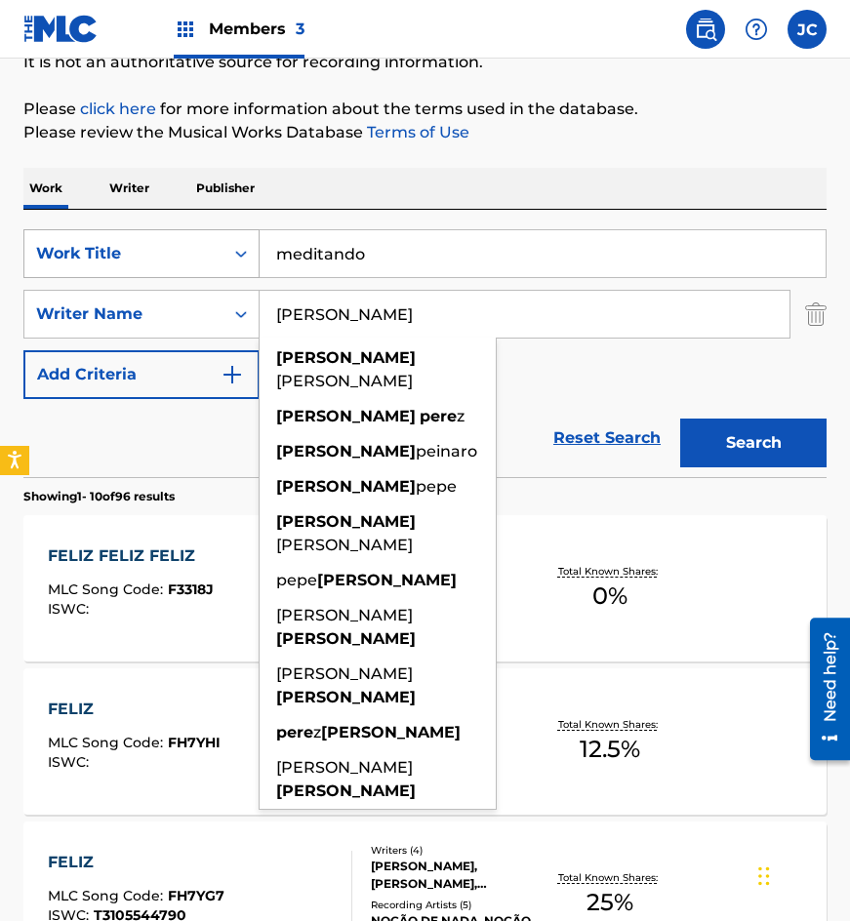
type input "[PERSON_NAME]"
click at [680, 419] on button "Search" at bounding box center [753, 443] width 146 height 49
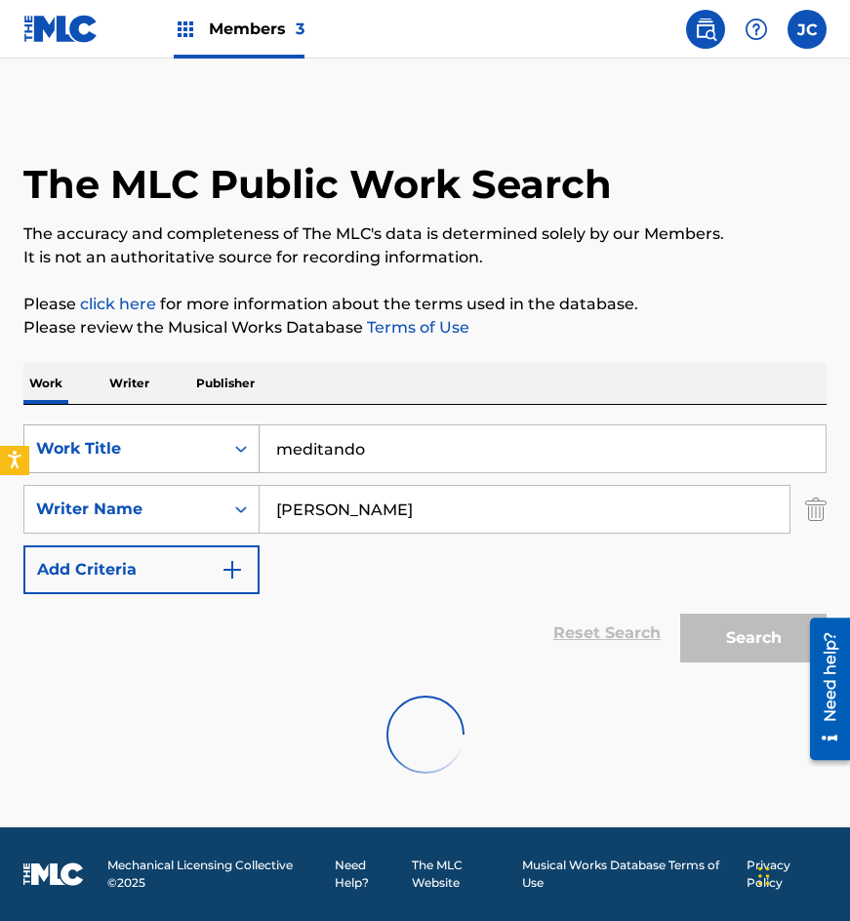
scroll to position [0, 0]
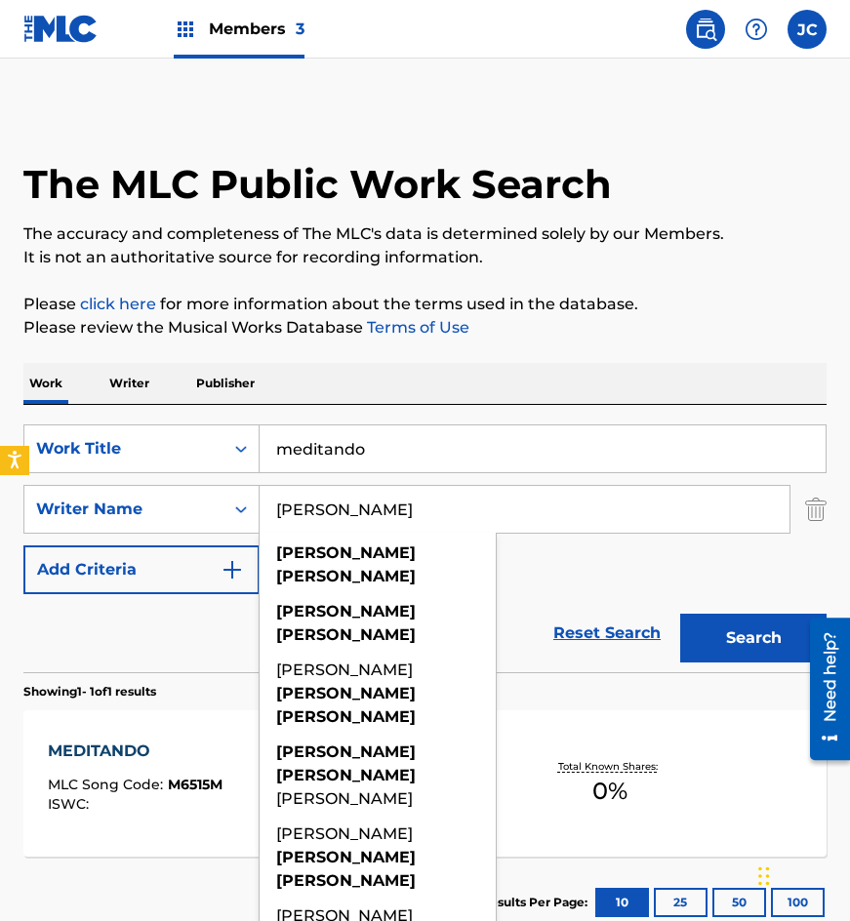
click at [594, 576] on div "SearchWithCriteria4acf8f84-b4e1-4561-838a-04421858645b Work Title meditando Sea…" at bounding box center [424, 510] width 803 height 170
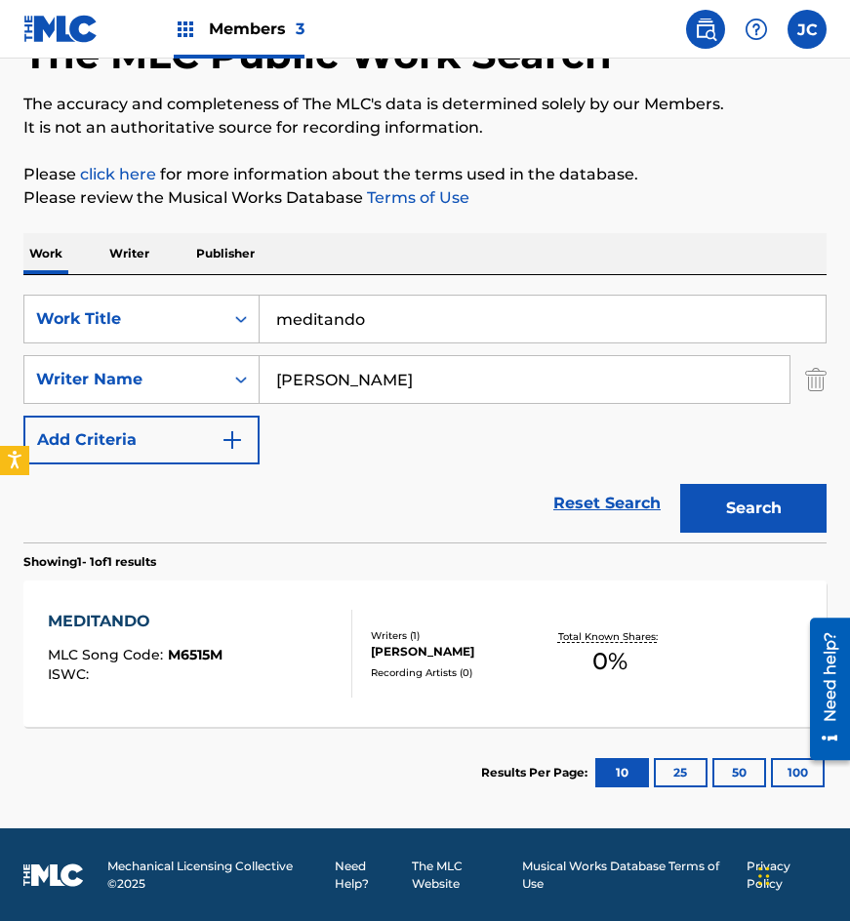
scroll to position [131, 0]
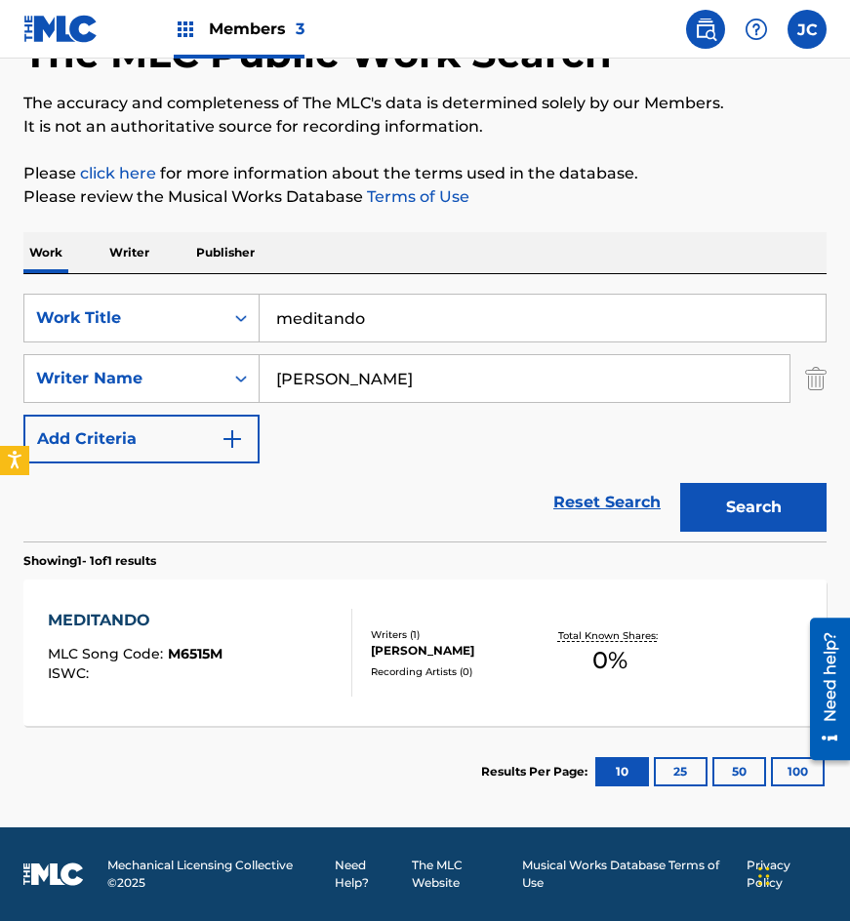
click at [377, 652] on div "[PERSON_NAME]" at bounding box center [457, 651] width 172 height 18
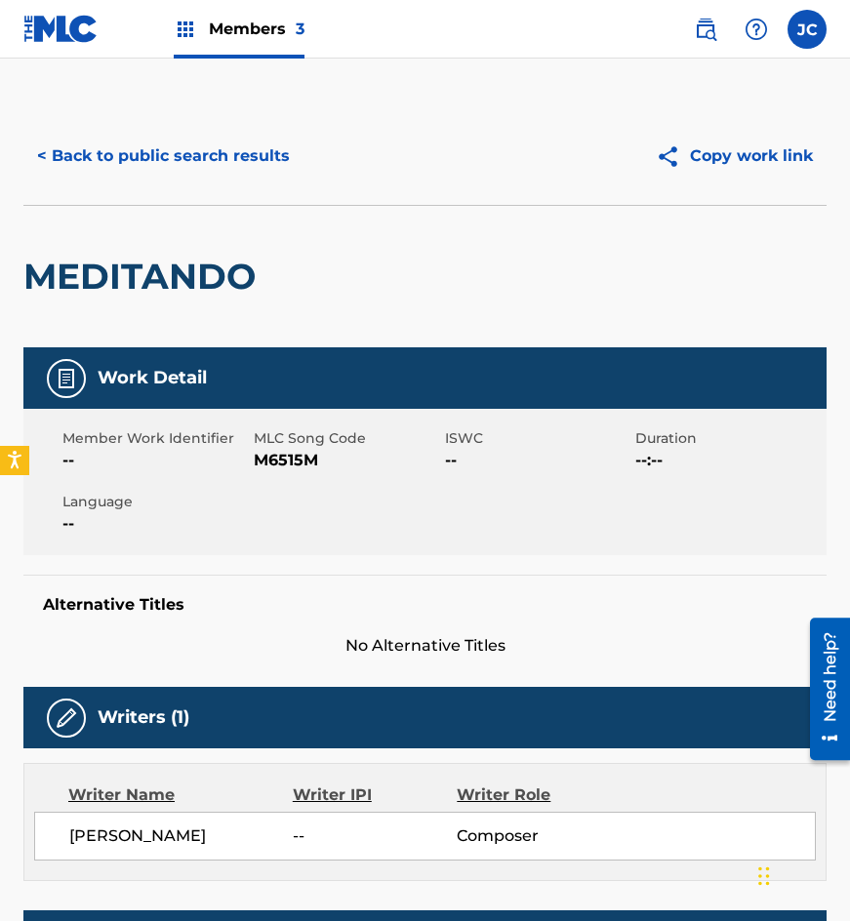
click at [297, 461] on span "M6515M" at bounding box center [347, 460] width 186 height 23
click at [192, 194] on div "< Back to public search results Copy work link" at bounding box center [424, 156] width 803 height 98
click at [205, 147] on button "< Back to public search results" at bounding box center [163, 156] width 280 height 49
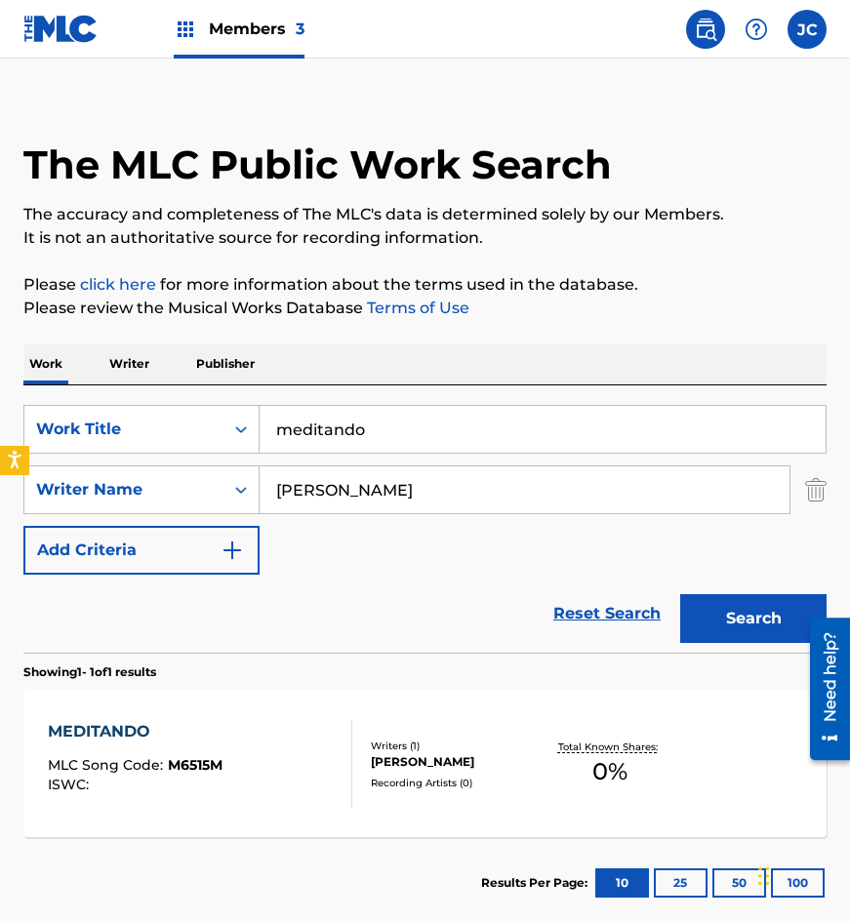
drag, startPoint x: 470, startPoint y: 422, endPoint x: 347, endPoint y: 388, distance: 127.4
click at [273, 429] on input "meditando" at bounding box center [543, 429] width 566 height 47
type input "oficiales parranderos"
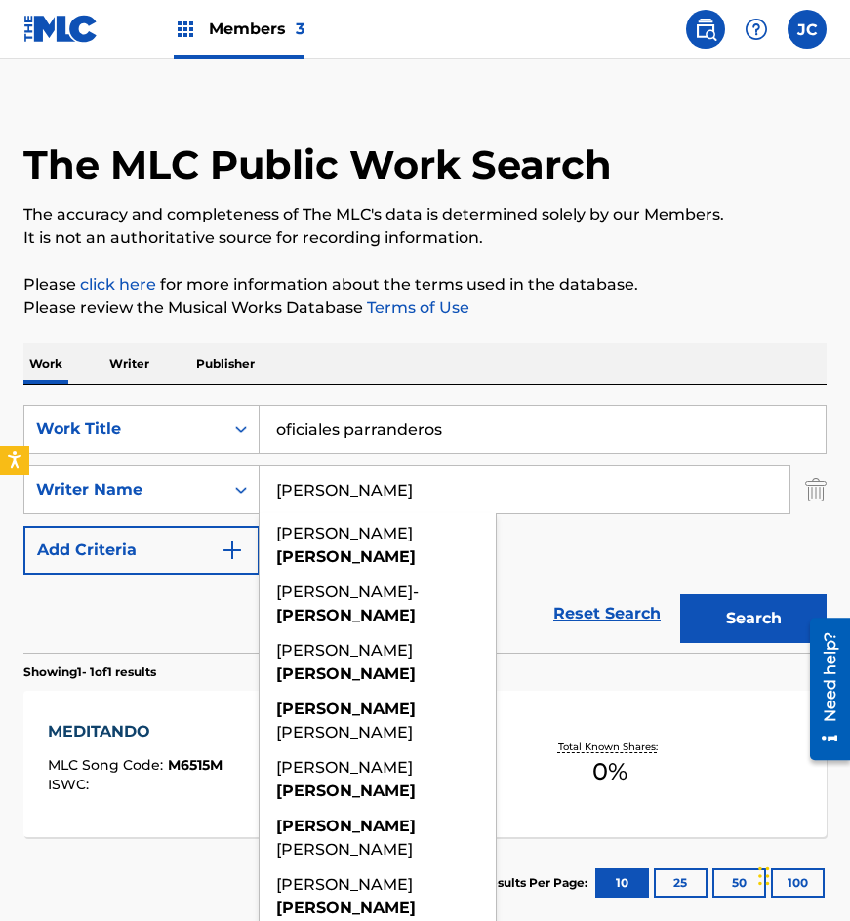
type input "[PERSON_NAME]"
click at [680, 594] on button "Search" at bounding box center [753, 618] width 146 height 49
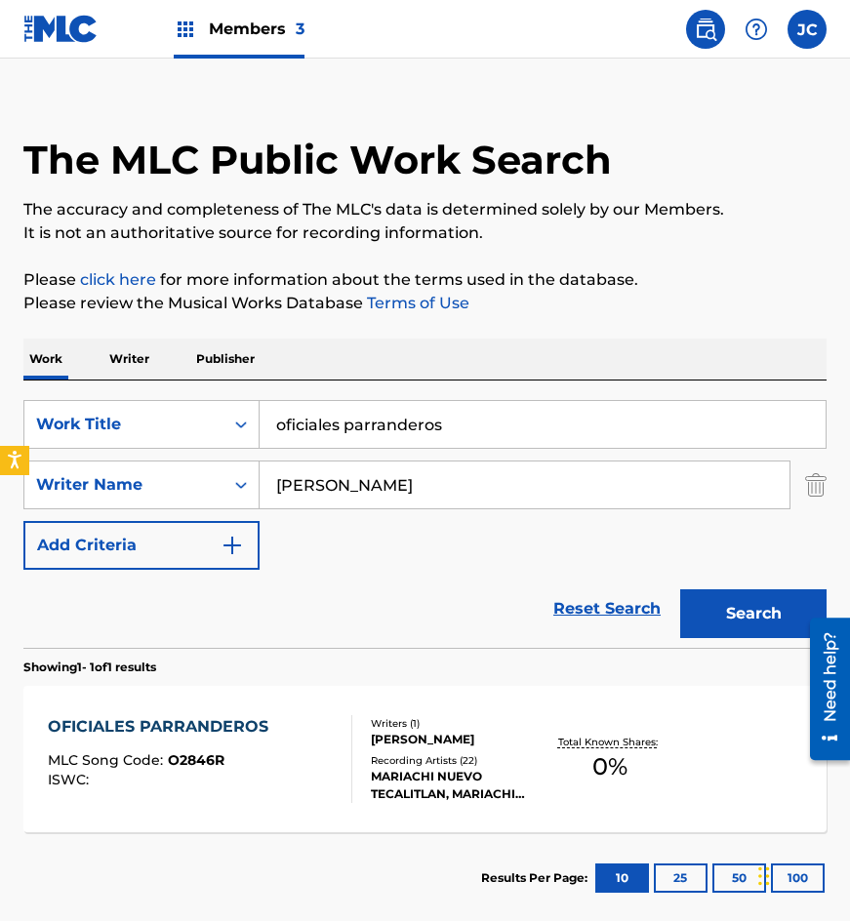
scroll to position [131, 0]
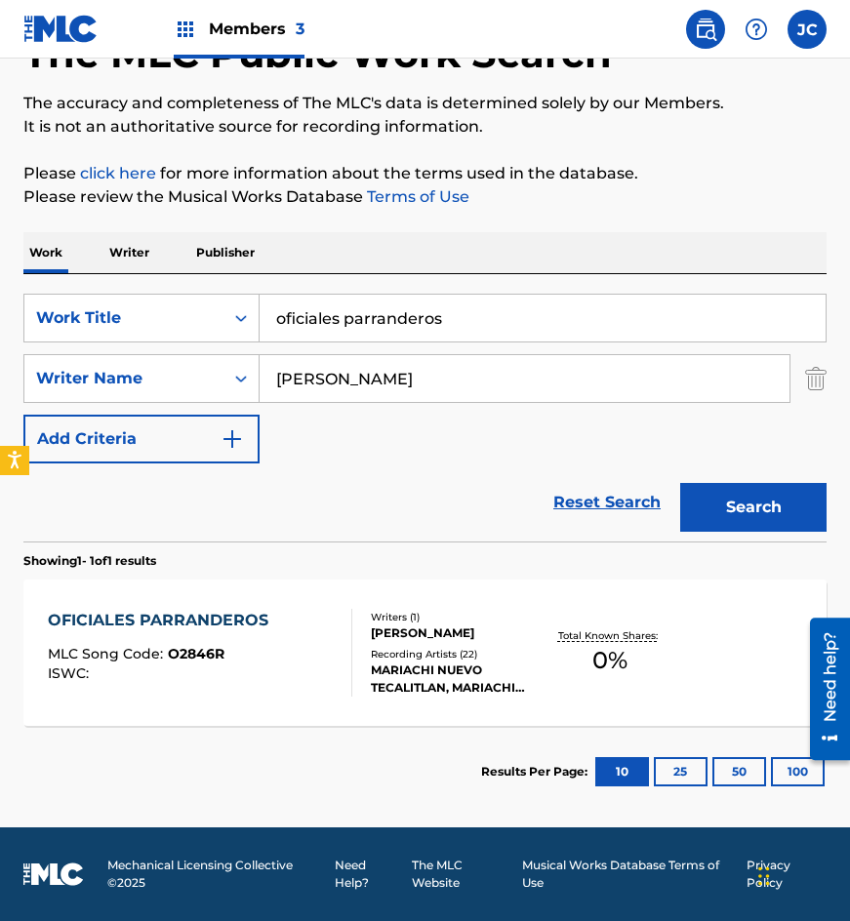
click at [407, 642] on div "[PERSON_NAME]" at bounding box center [457, 634] width 172 height 18
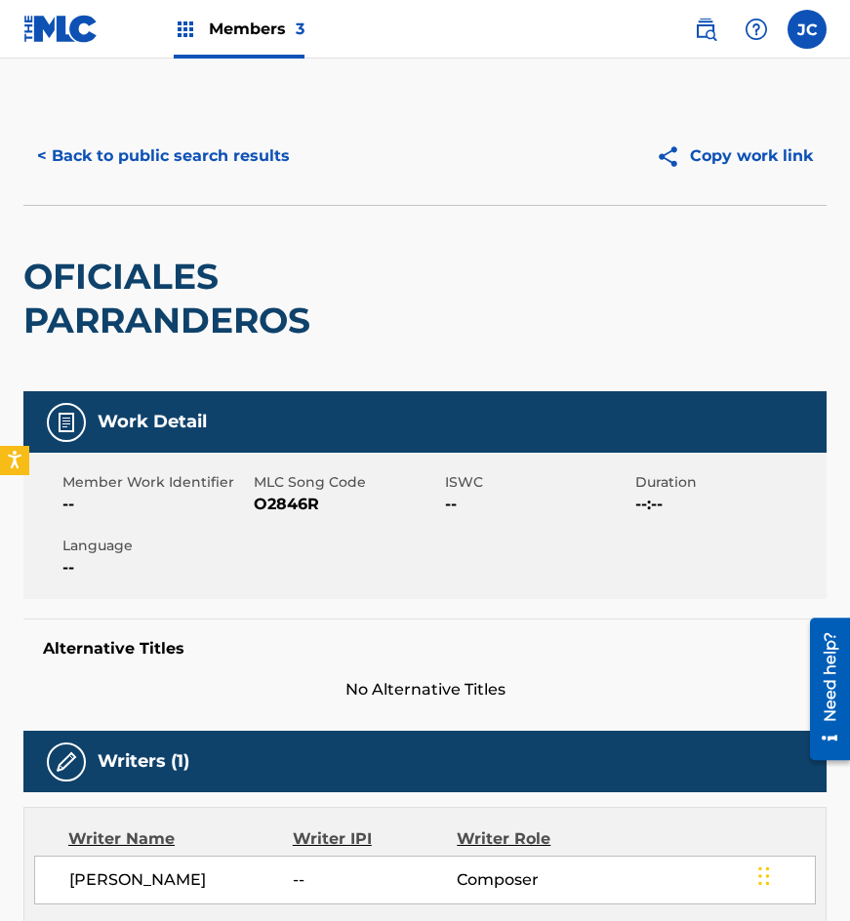
click at [293, 497] on span "O2846R" at bounding box center [347, 504] width 186 height 23
click at [36, 201] on div "< Back to public search results Copy work link" at bounding box center [424, 156] width 803 height 98
click at [186, 162] on button "< Back to public search results" at bounding box center [163, 156] width 280 height 49
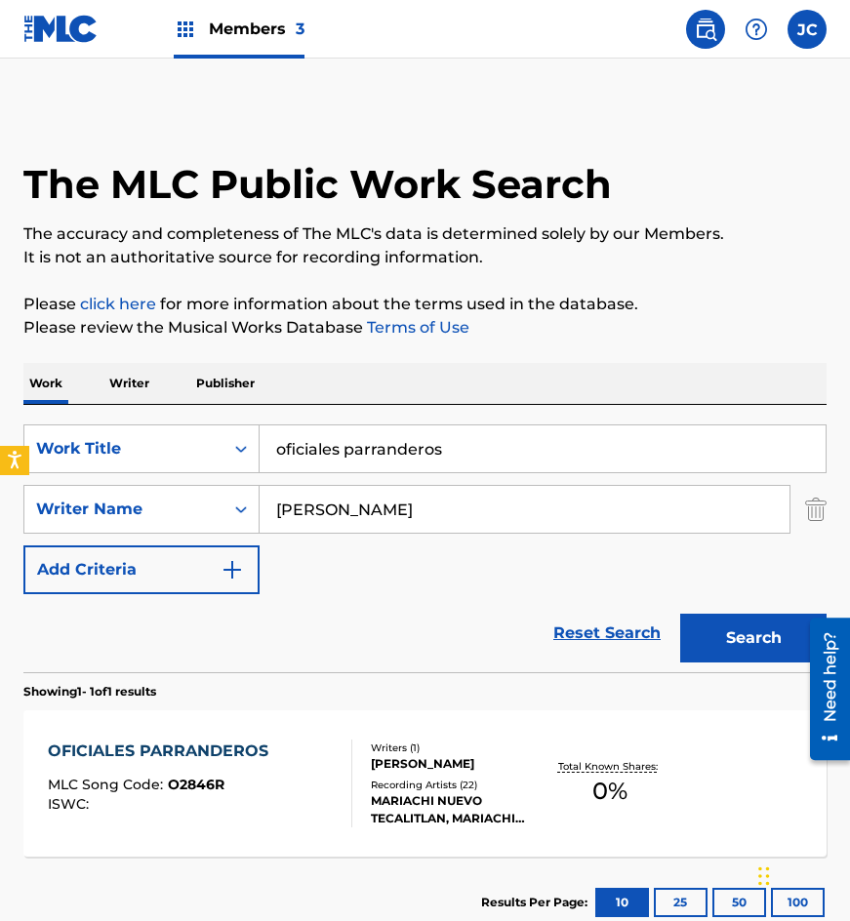
scroll to position [20, 0]
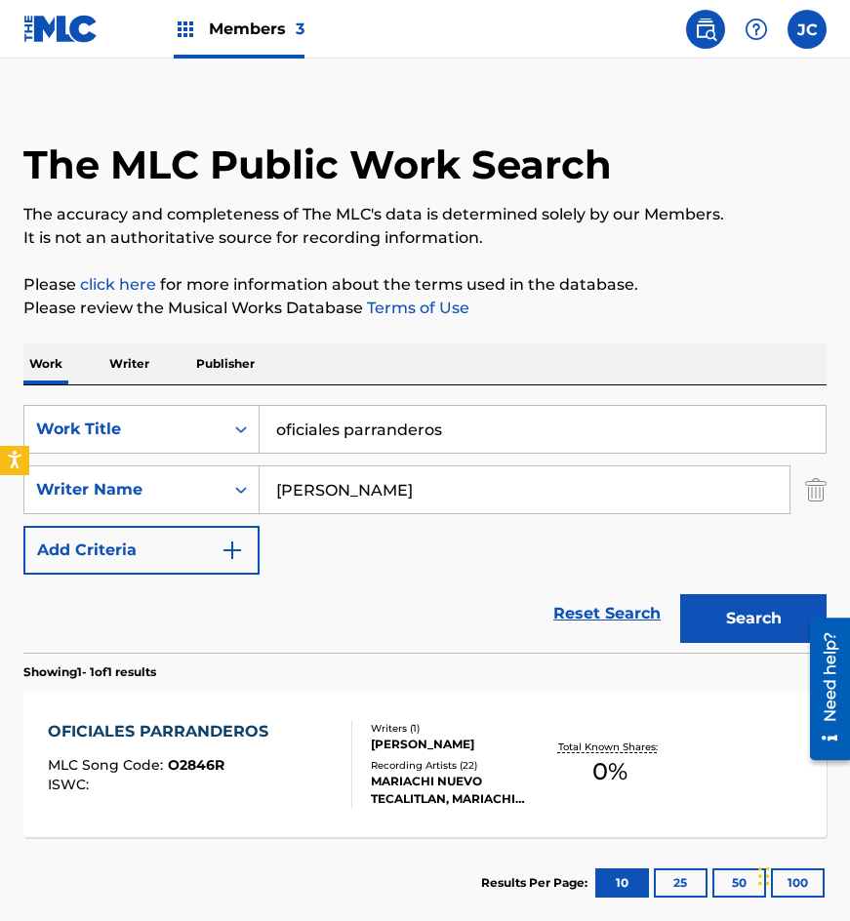
drag, startPoint x: 240, startPoint y: 412, endPoint x: 219, endPoint y: 399, distance: 24.9
click at [218, 404] on div "SearchWithCriteria4acf8f84-b4e1-4561-838a-04421858645b Work Title oficiales par…" at bounding box center [424, 519] width 803 height 267
type input "si tu me dices que me quieres"
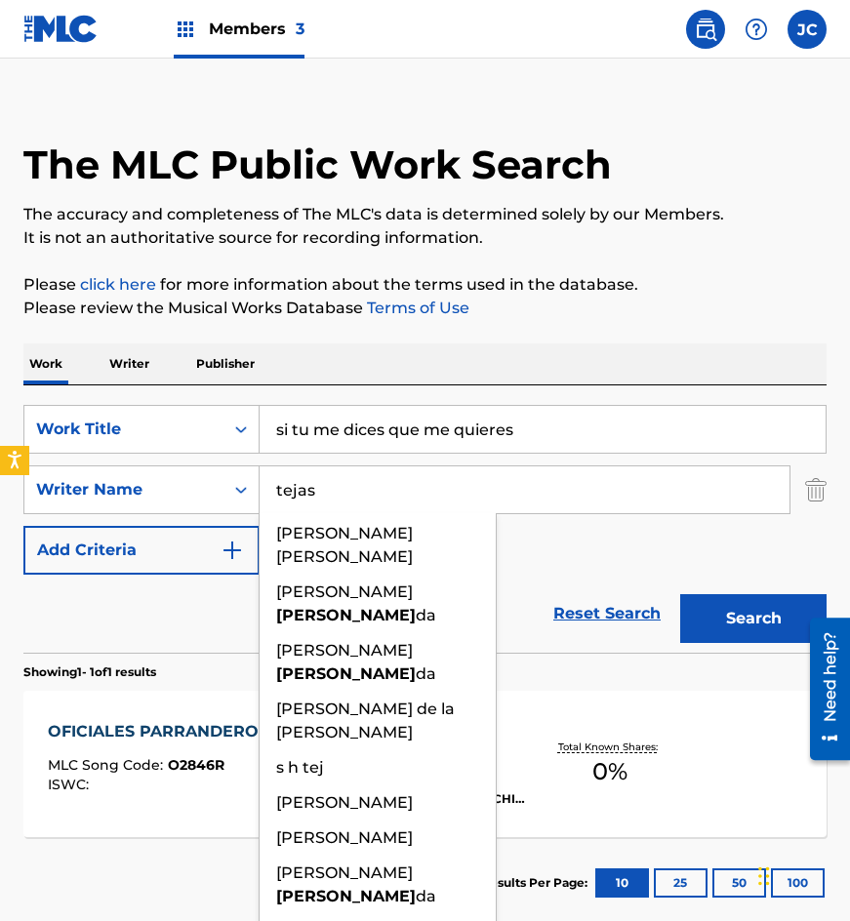
type input "tejas"
click at [680, 594] on button "Search" at bounding box center [753, 618] width 146 height 49
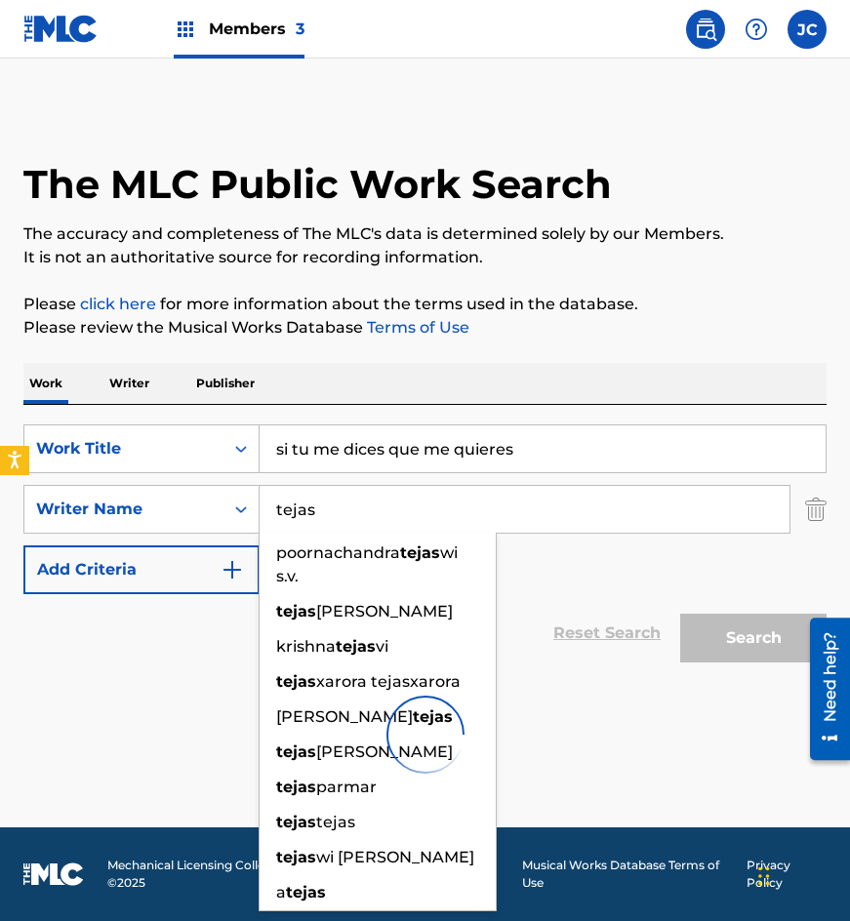
scroll to position [0, 0]
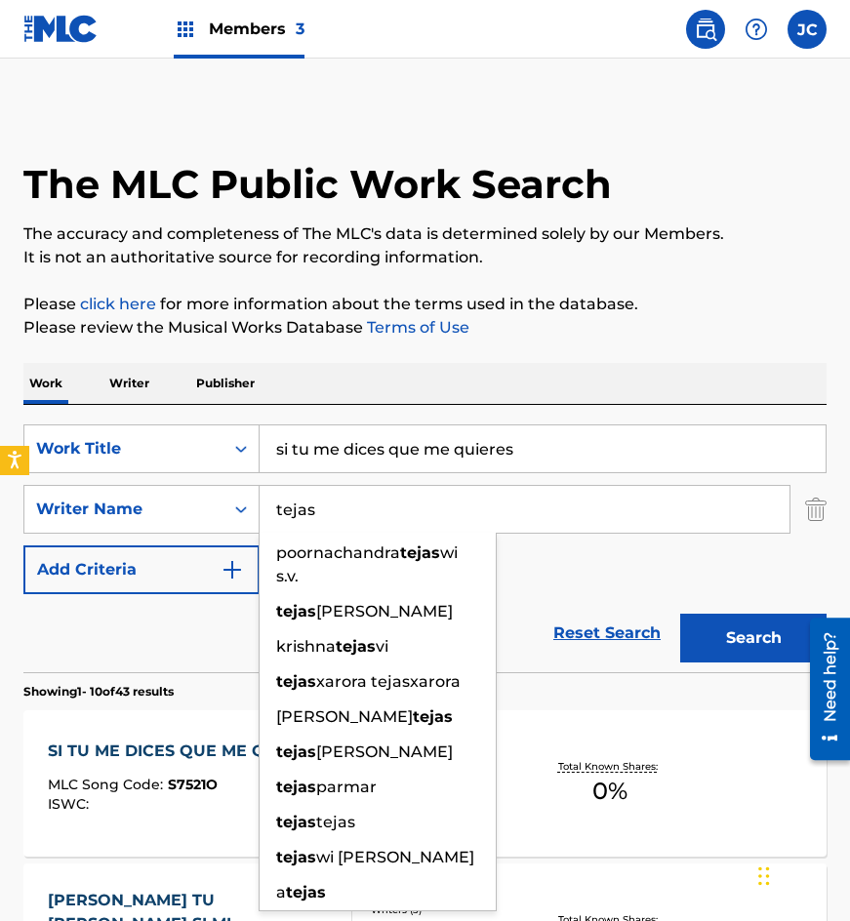
click at [539, 572] on div "SearchWithCriteria4acf8f84-b4e1-4561-838a-04421858645b Work Title si tu me dice…" at bounding box center [424, 510] width 803 height 170
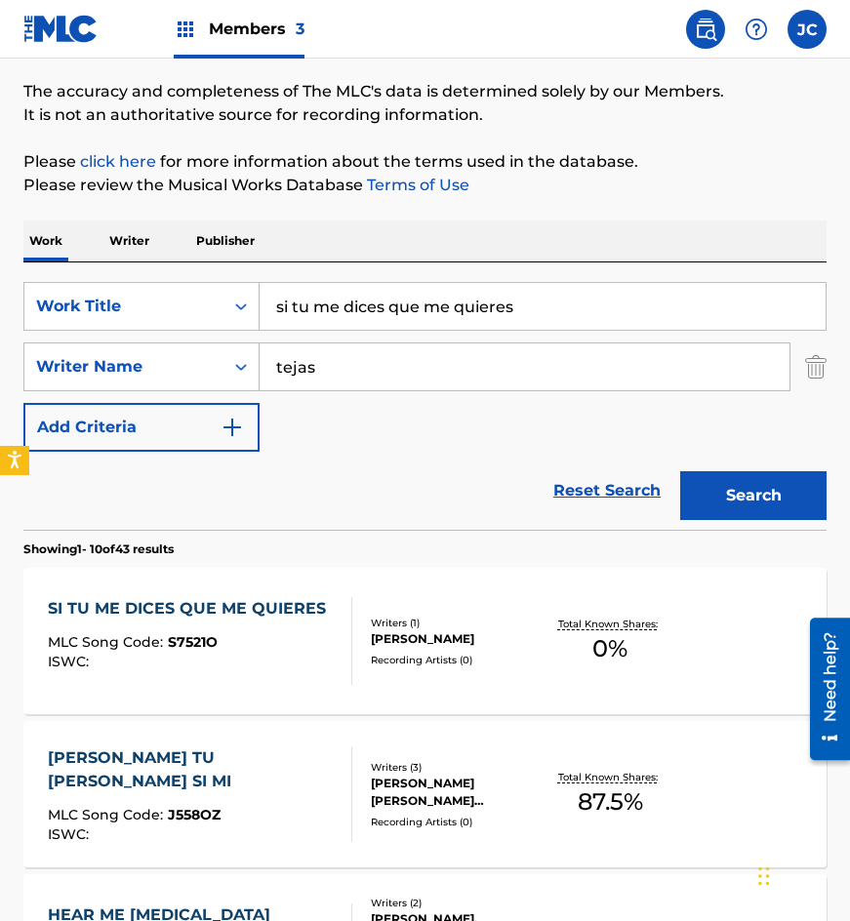
scroll to position [293, 0]
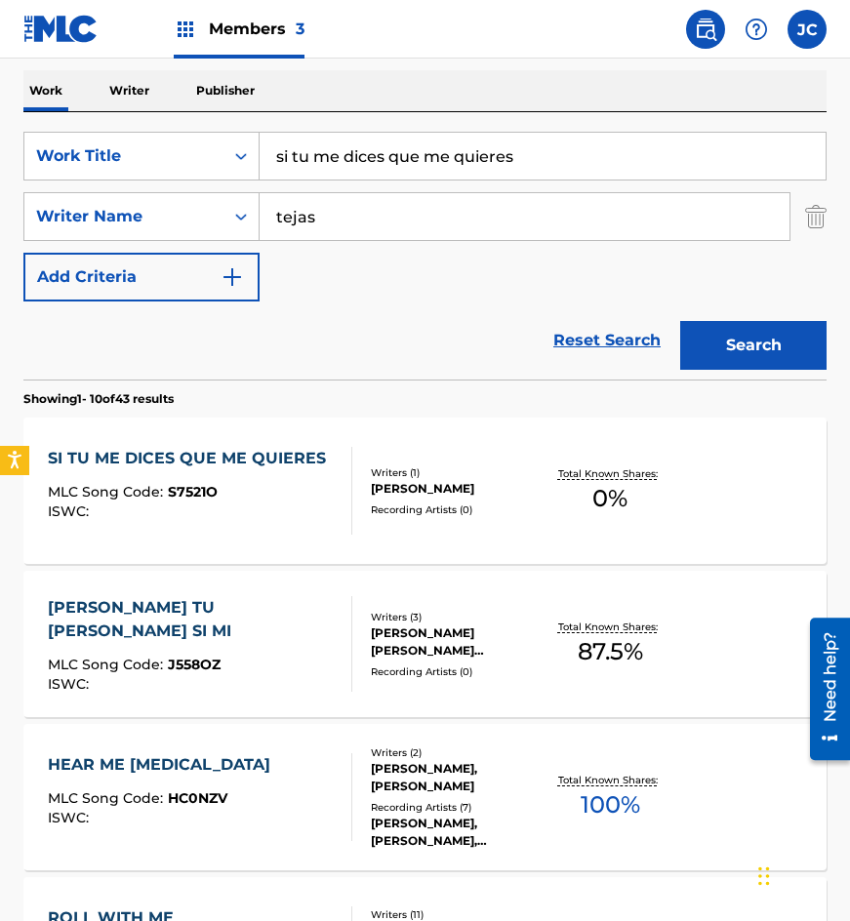
click at [323, 495] on div "MLC Song Code : S7521O" at bounding box center [192, 495] width 288 height 20
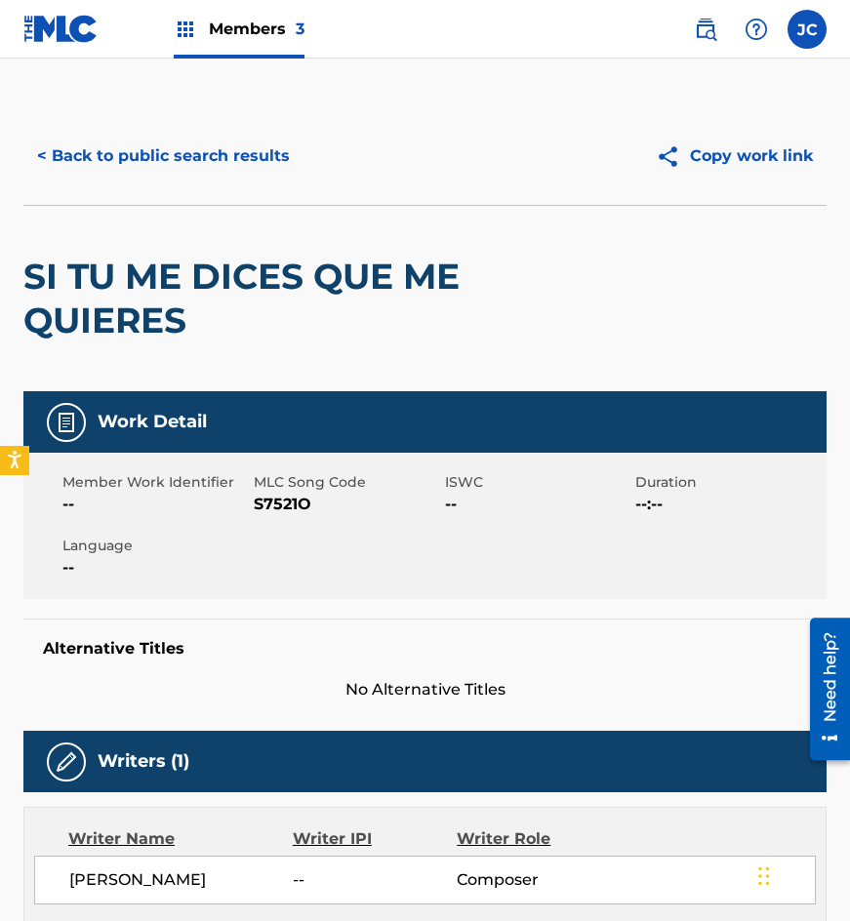
click at [291, 500] on span "S7521O" at bounding box center [347, 504] width 186 height 23
click at [22, 146] on div "< Back to public search results Copy work link SI TU ME DICES QUE ME QUIERES Wo…" at bounding box center [425, 669] width 850 height 1124
click at [183, 147] on button "< Back to public search results" at bounding box center [163, 156] width 280 height 49
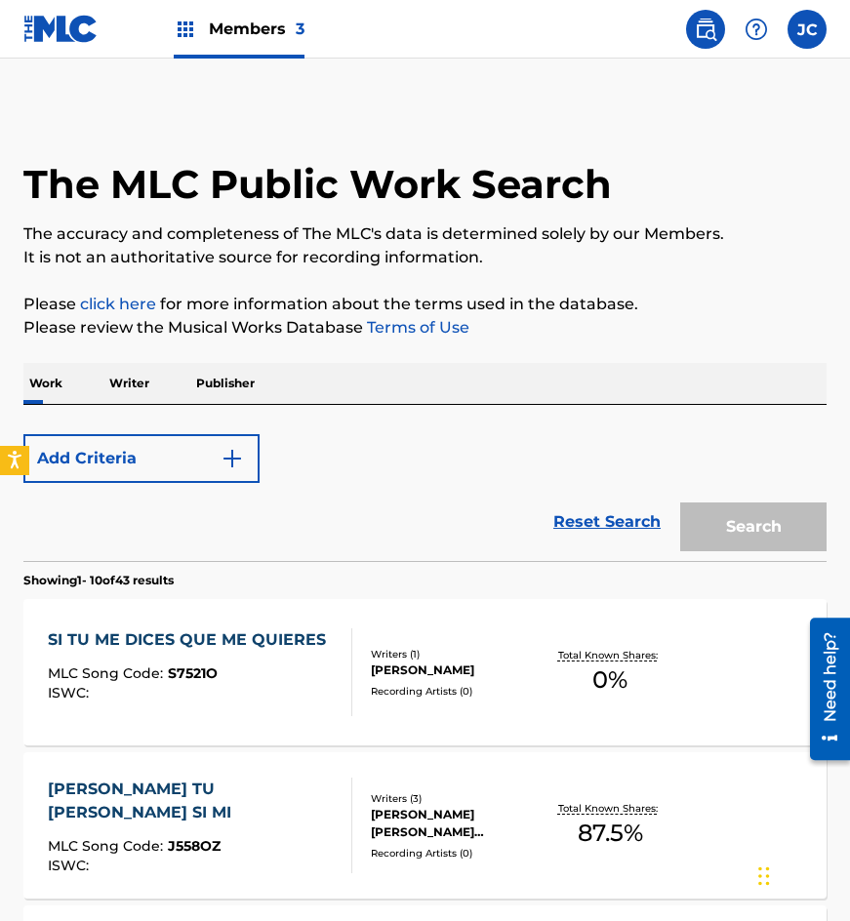
scroll to position [293, 0]
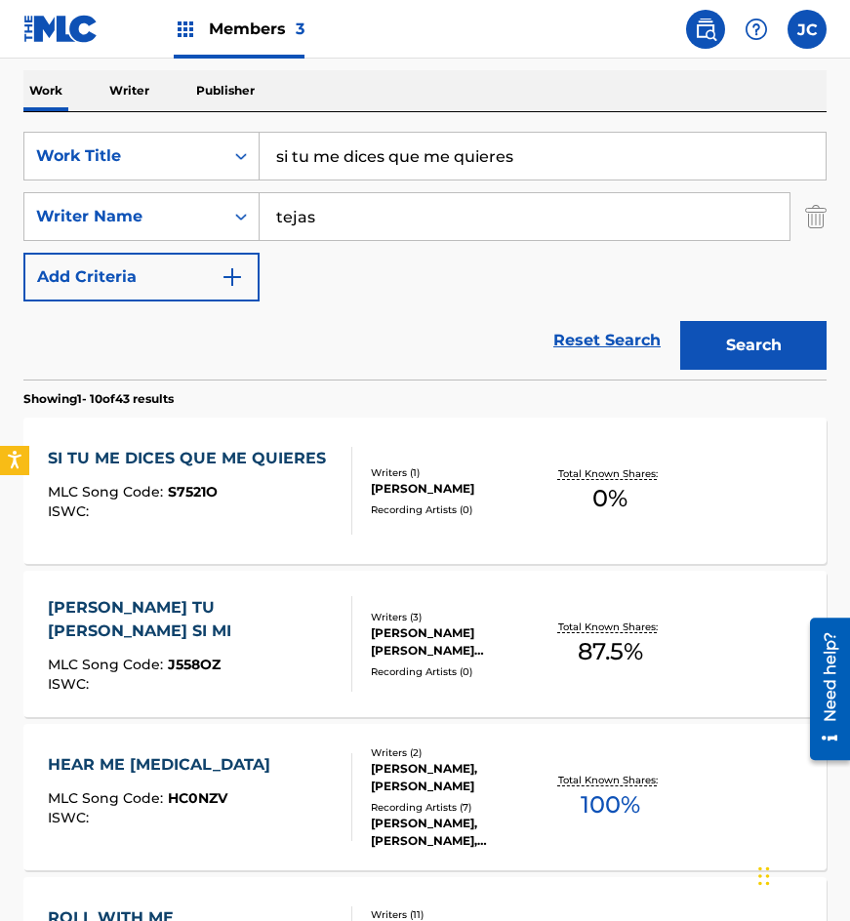
drag, startPoint x: 566, startPoint y: 163, endPoint x: 224, endPoint y: 188, distance: 343.5
click at [235, 189] on div "SearchWithCriteria4acf8f84-b4e1-4561-838a-04421858645b Work Title si tu me dice…" at bounding box center [424, 217] width 803 height 170
type input "siempre feliz"
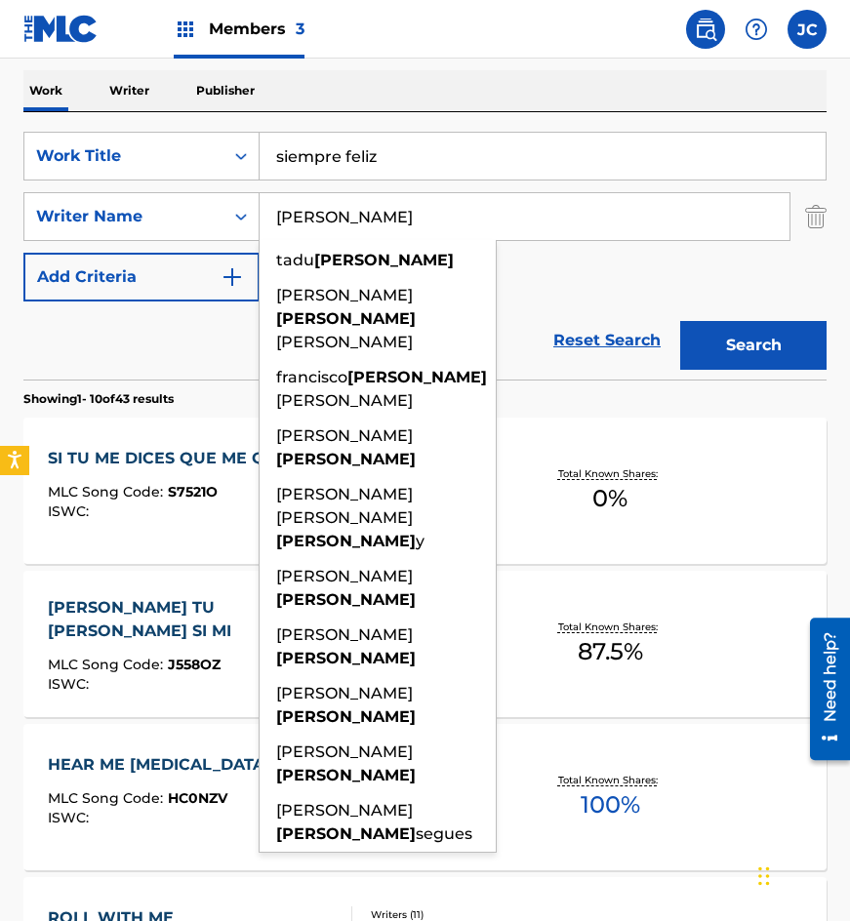
type input "[PERSON_NAME]"
click at [680, 321] on button "Search" at bounding box center [753, 345] width 146 height 49
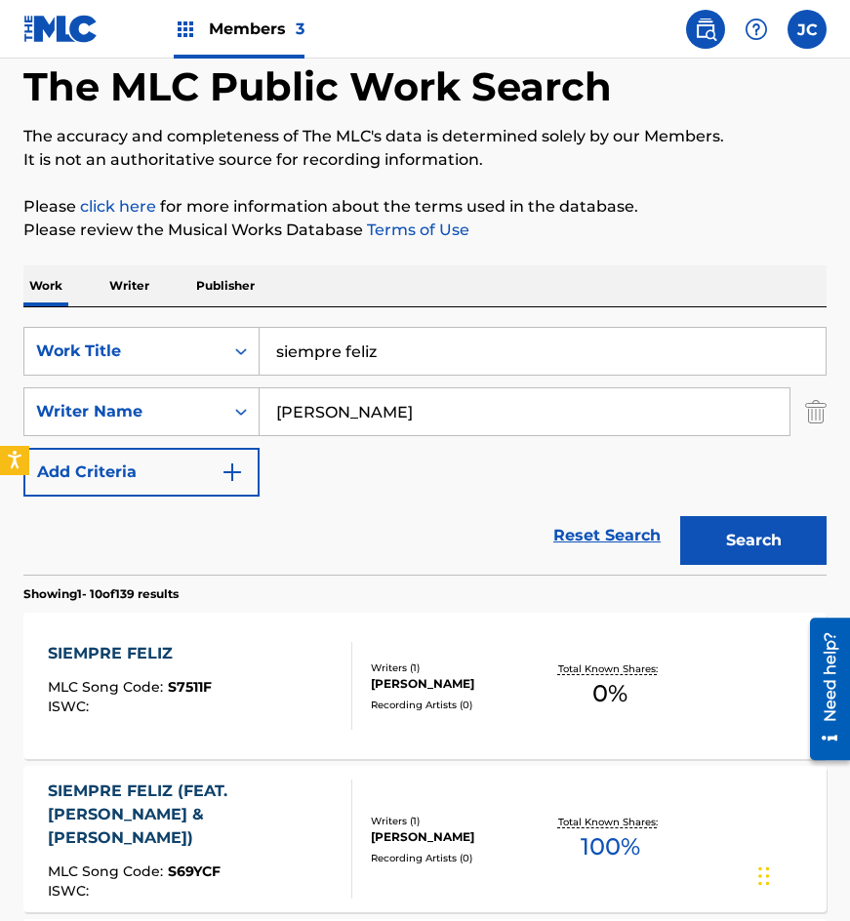
scroll to position [195, 0]
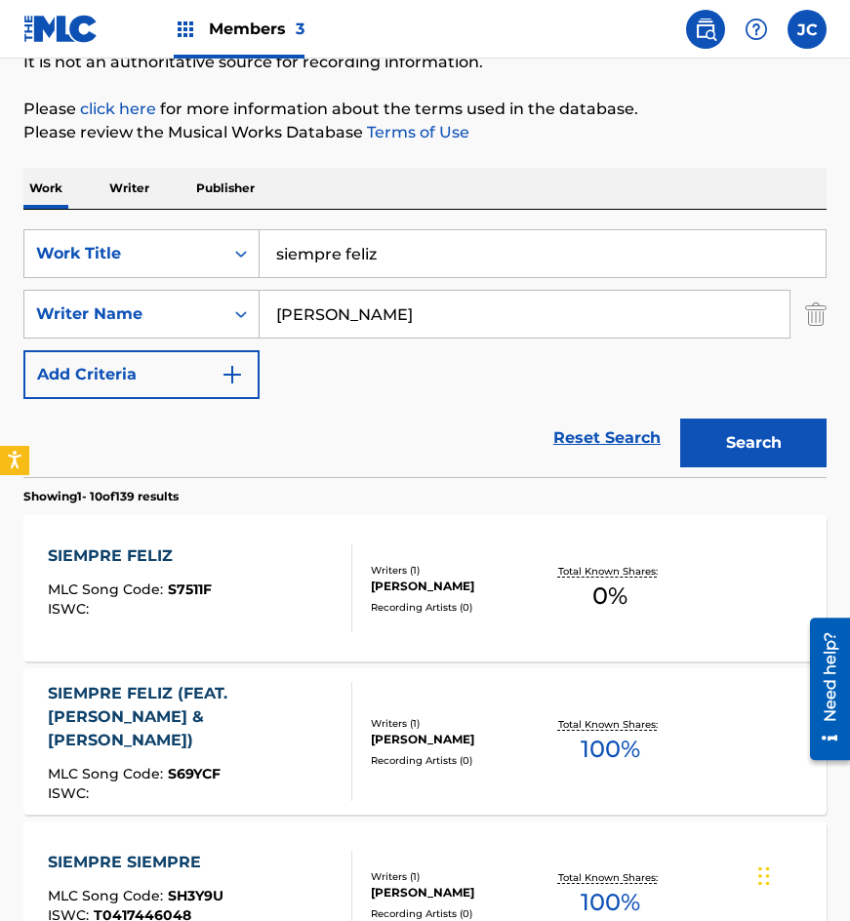
click at [181, 568] on div "SIEMPRE FELIZ MLC Song Code : S7511F ISWC :" at bounding box center [130, 589] width 164 height 88
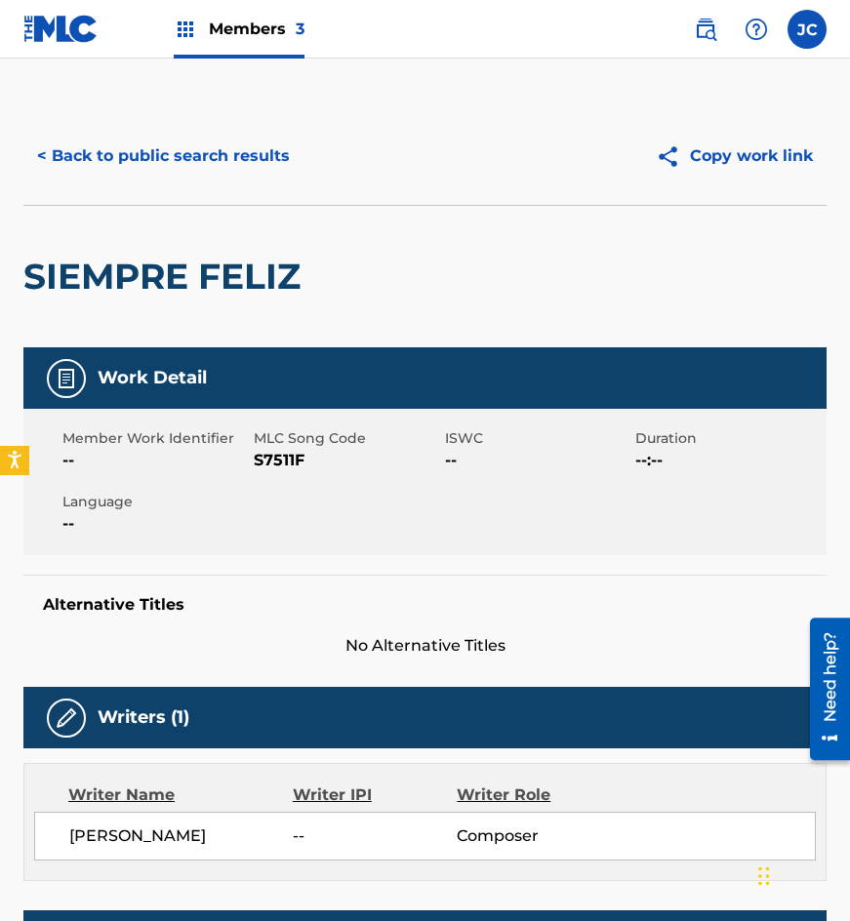
click at [280, 464] on span "S7511F" at bounding box center [347, 460] width 186 height 23
click at [85, 204] on div "< Back to public search results Copy work link" at bounding box center [424, 156] width 803 height 98
click at [153, 176] on button "< Back to public search results" at bounding box center [163, 156] width 280 height 49
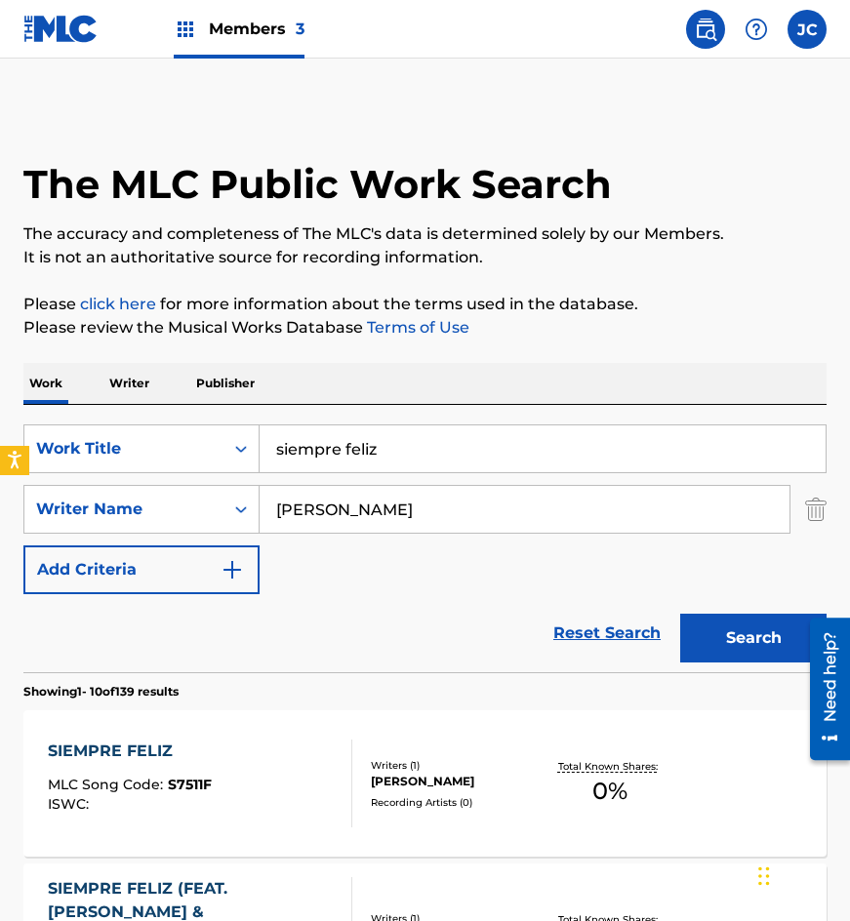
scroll to position [195, 0]
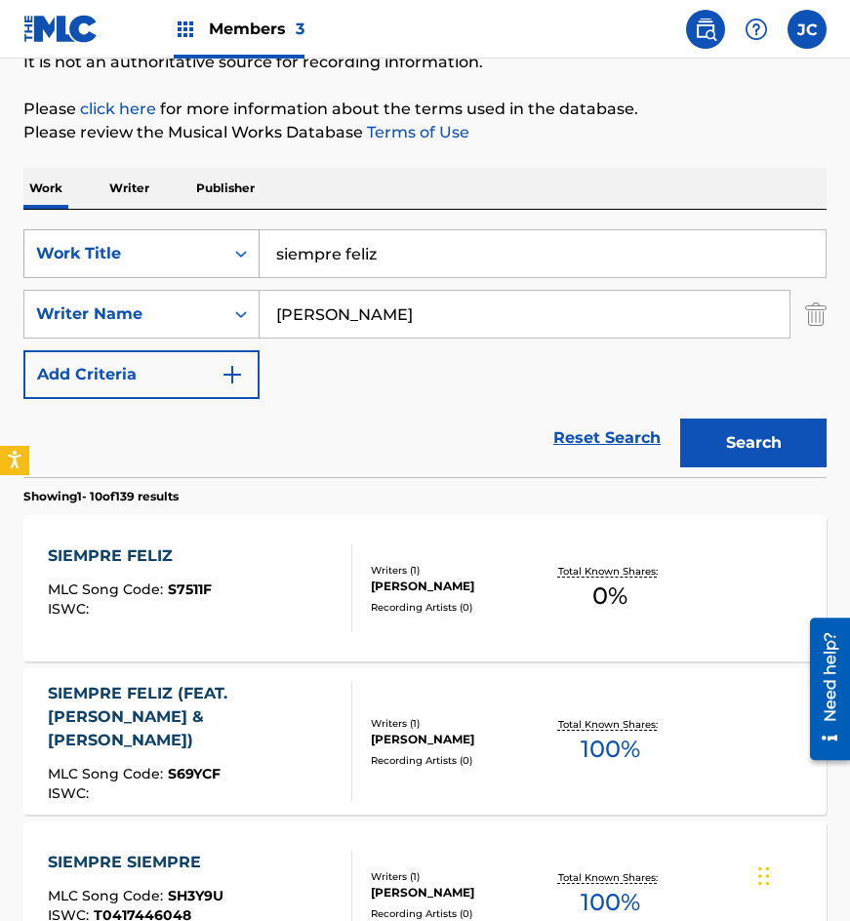
click at [114, 279] on div "SearchWithCriteria4acf8f84-b4e1-4561-838a-04421858645b Work Title siempre feliz…" at bounding box center [424, 314] width 803 height 170
type input "ya no hay nada"
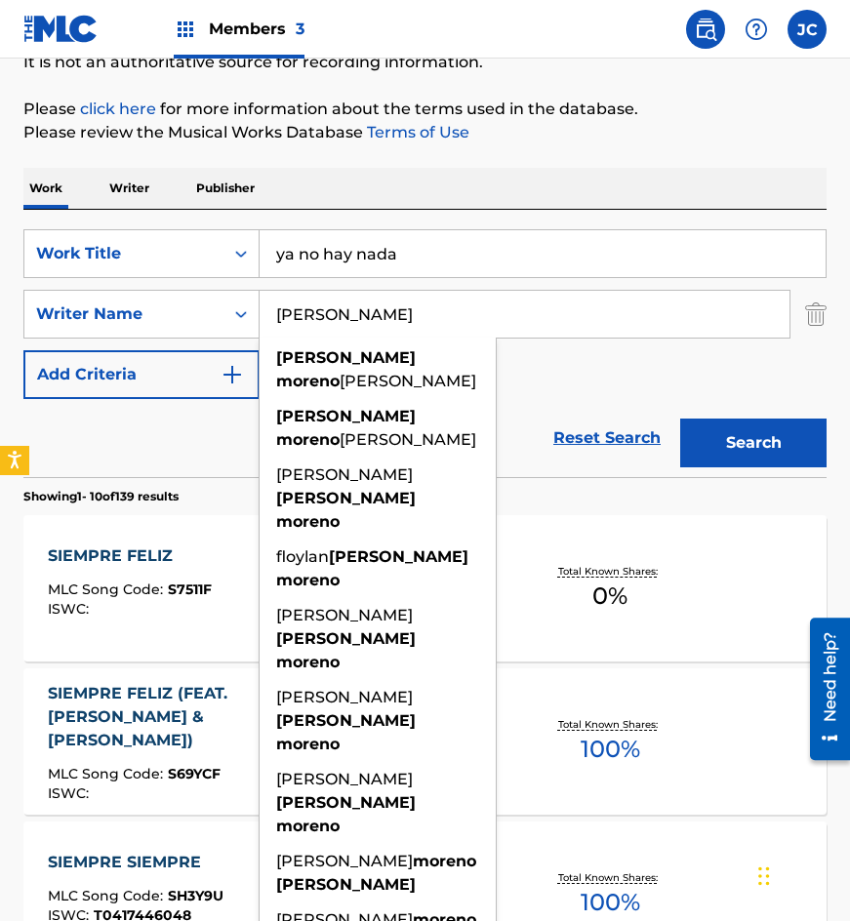
type input "[PERSON_NAME]"
click at [680, 419] on button "Search" at bounding box center [753, 443] width 146 height 49
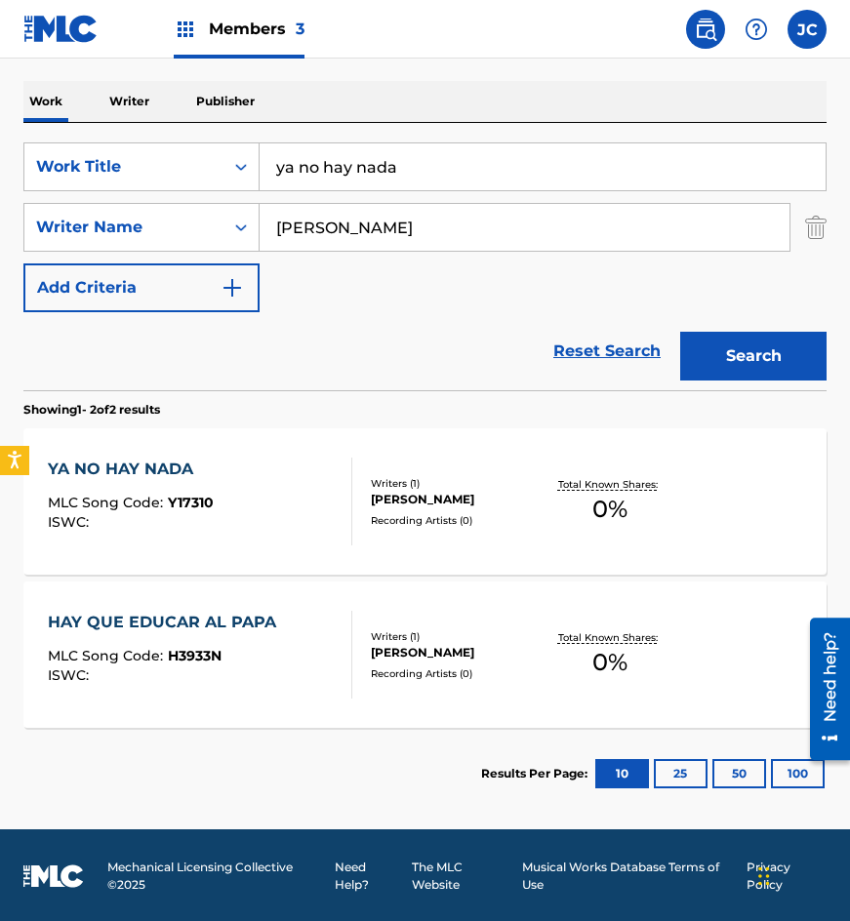
scroll to position [284, 0]
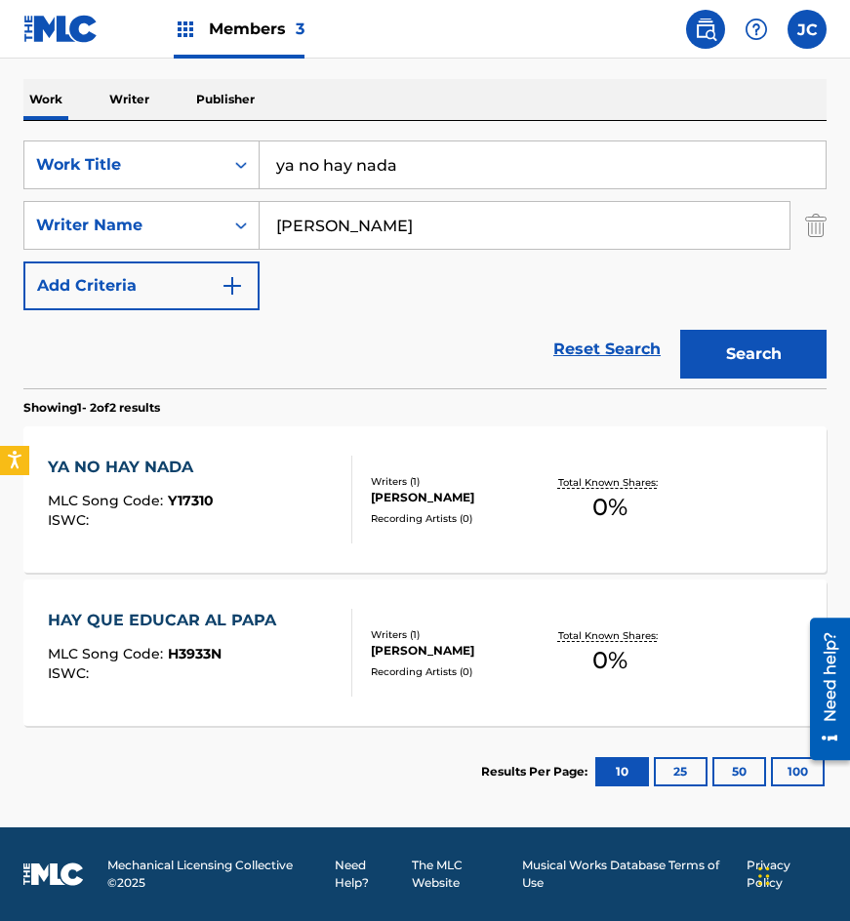
click at [400, 501] on div "[PERSON_NAME]" at bounding box center [457, 498] width 172 height 18
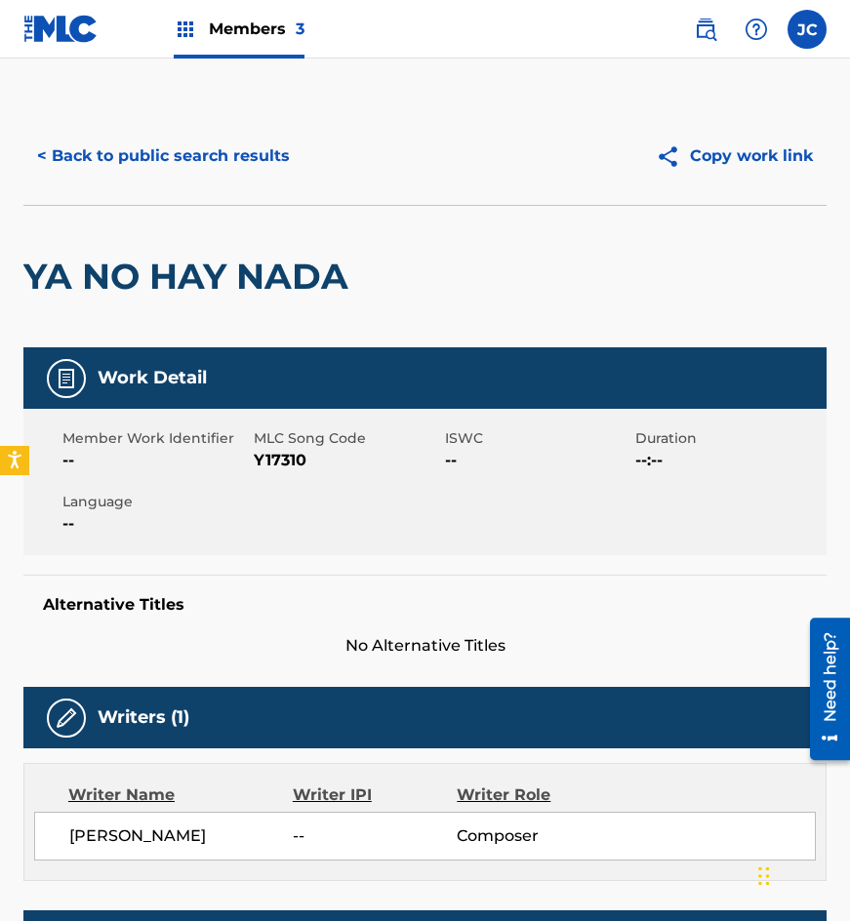
click at [274, 462] on span "Y17310" at bounding box center [347, 460] width 186 height 23
drag, startPoint x: 187, startPoint y: 229, endPoint x: 207, endPoint y: 190, distance: 43.7
click at [187, 229] on div "YA NO HAY NADA" at bounding box center [190, 277] width 335 height 142
click at [219, 166] on button "< Back to public search results" at bounding box center [163, 156] width 280 height 49
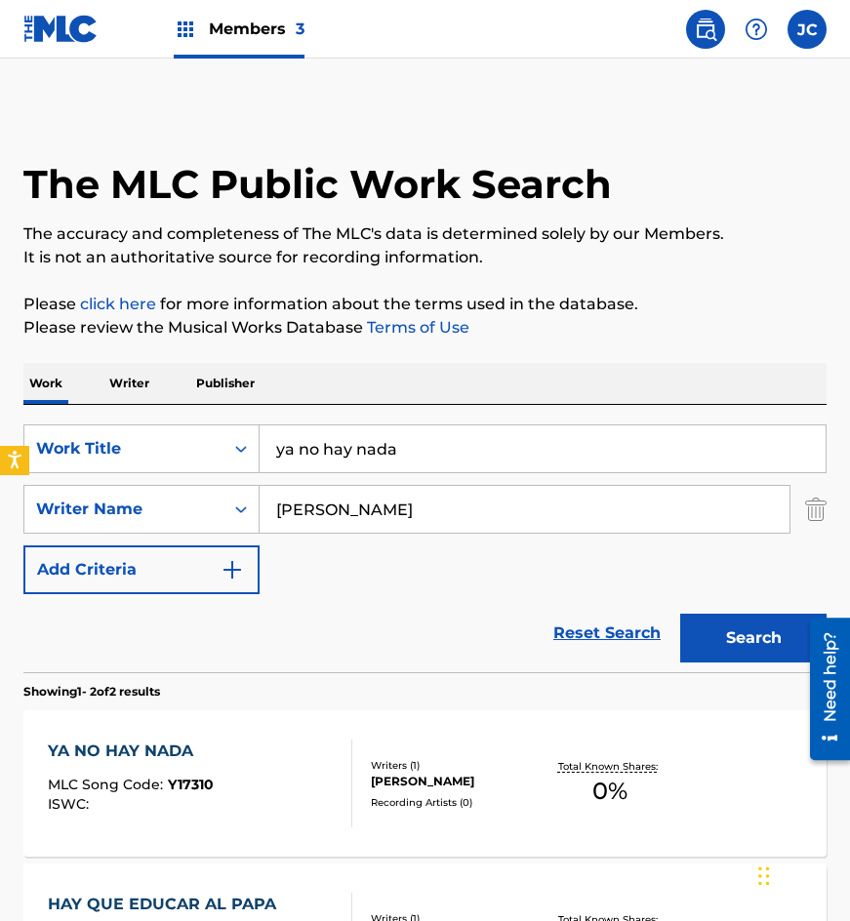
scroll to position [173, 0]
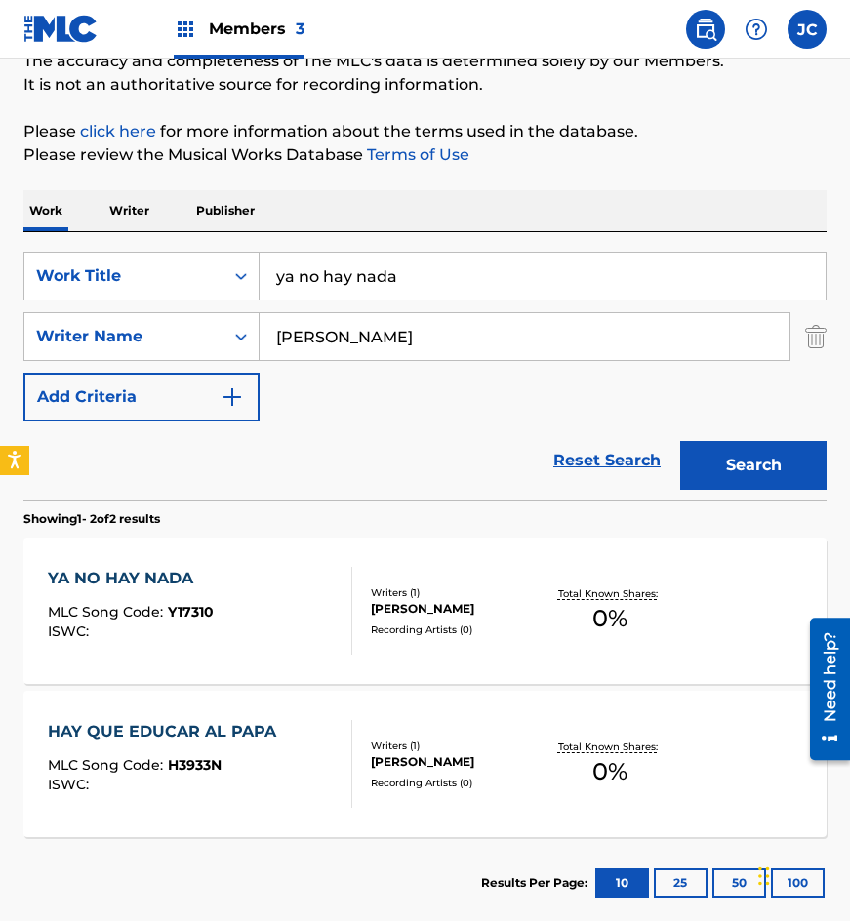
click at [309, 280] on input "ya no hay nada" at bounding box center [543, 276] width 566 height 47
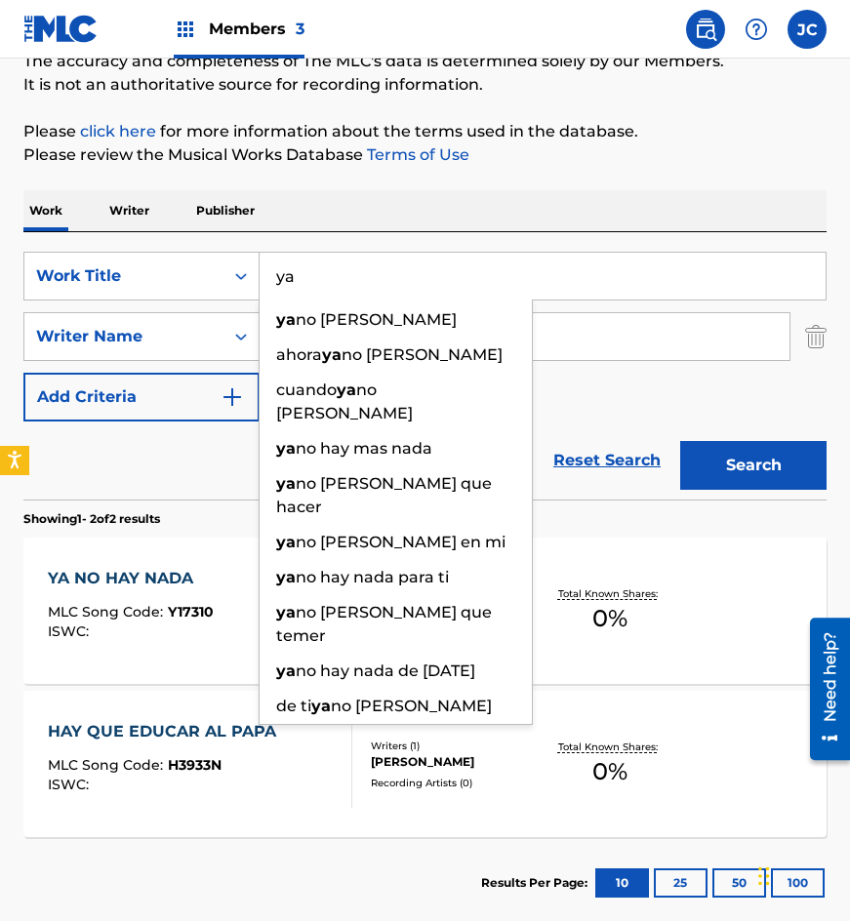
type input "y"
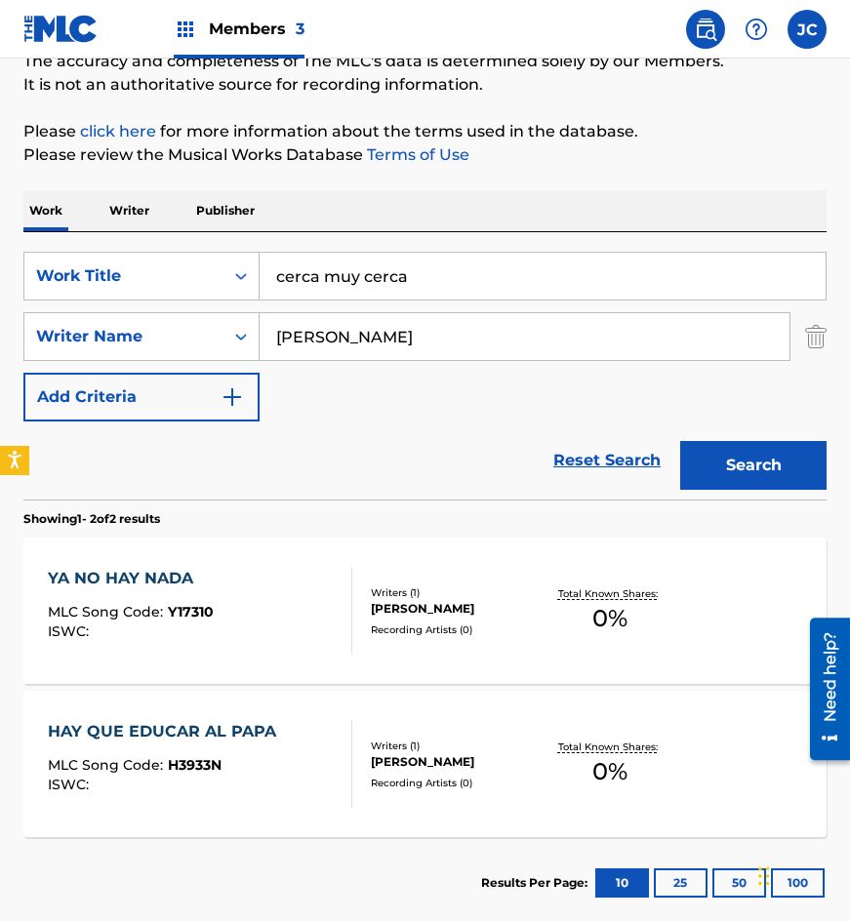
type input "cerca muy cerca"
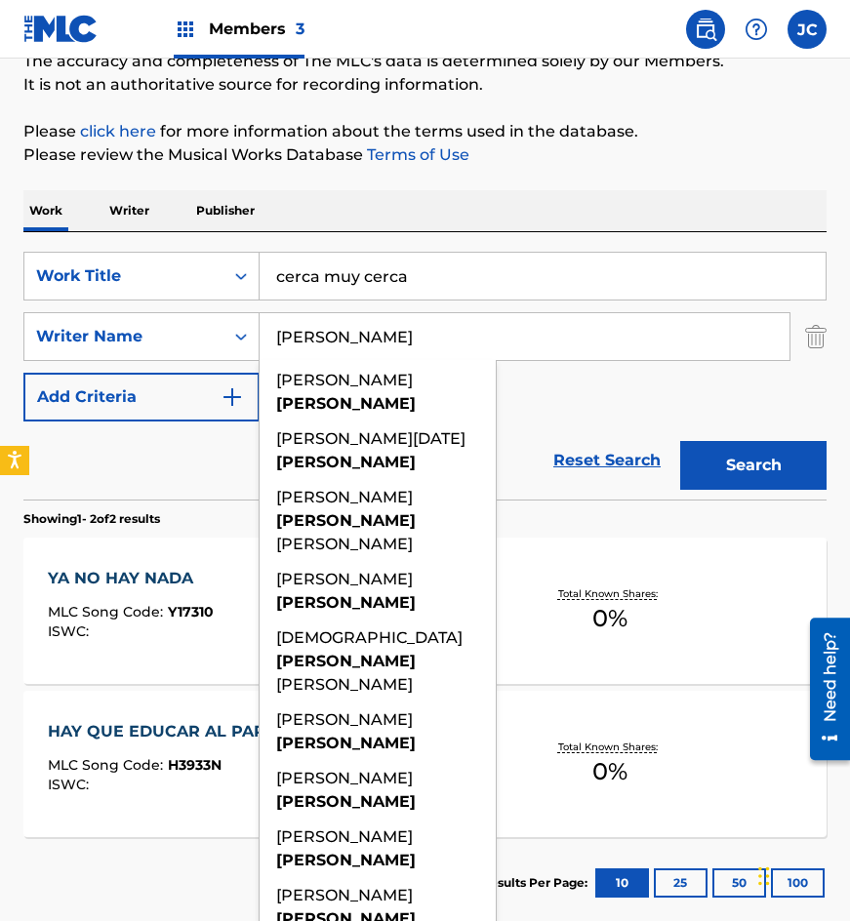
type input "[PERSON_NAME]"
click at [680, 441] on button "Search" at bounding box center [753, 465] width 146 height 49
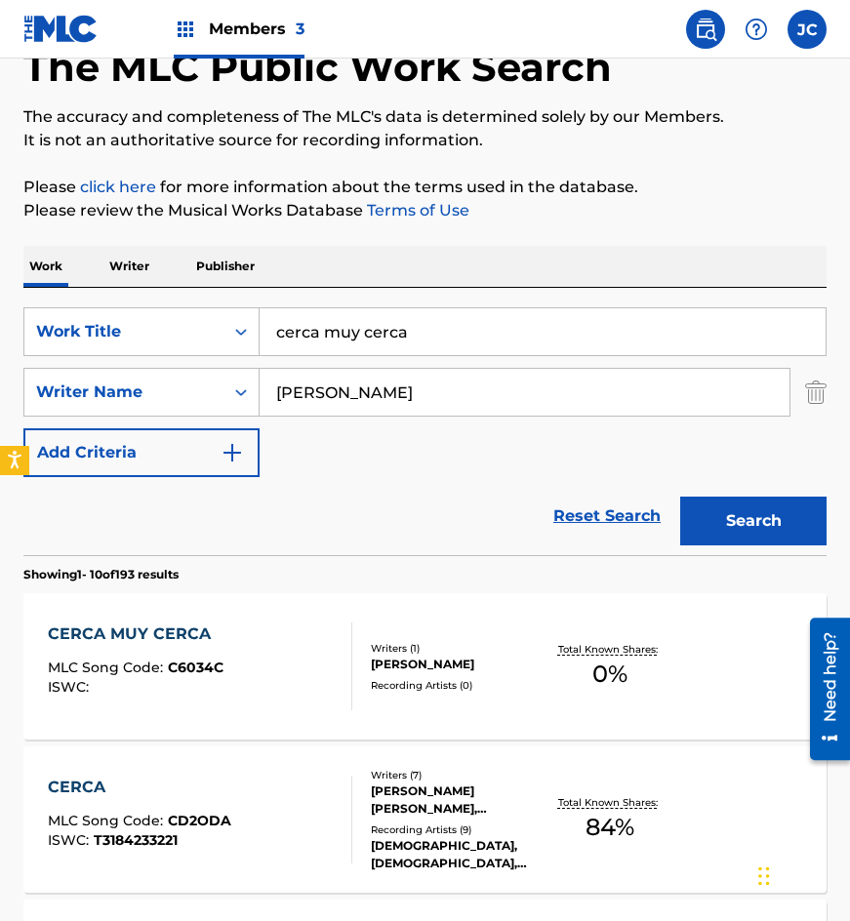
scroll to position [293, 0]
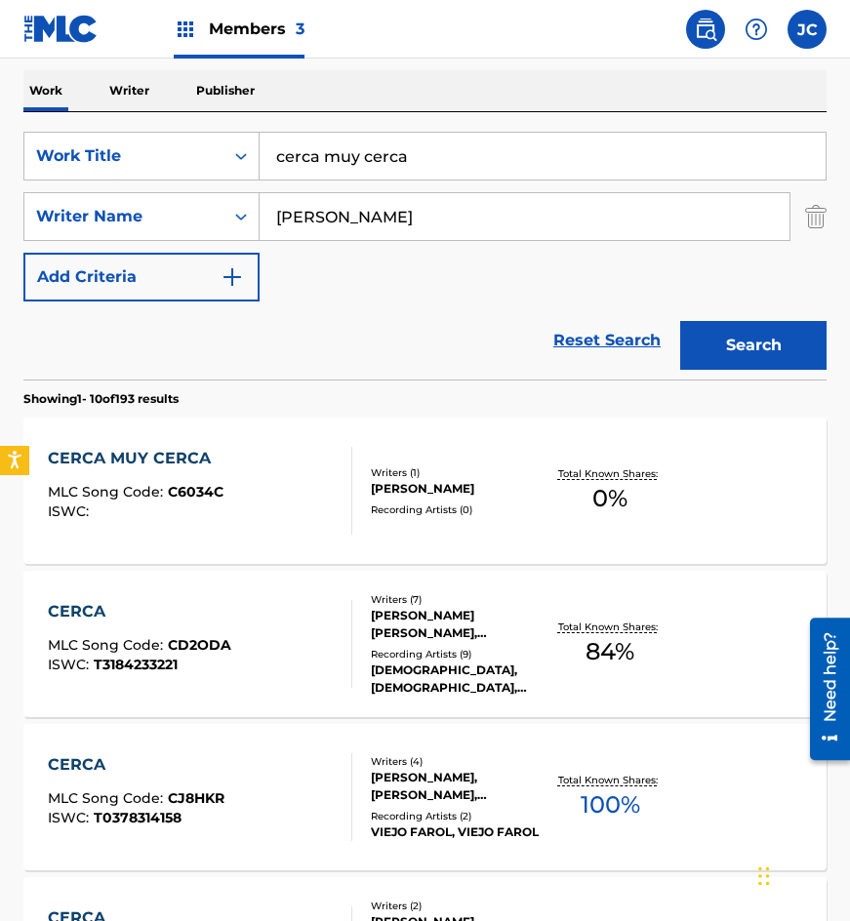
click at [456, 482] on div "[PERSON_NAME]" at bounding box center [457, 489] width 172 height 18
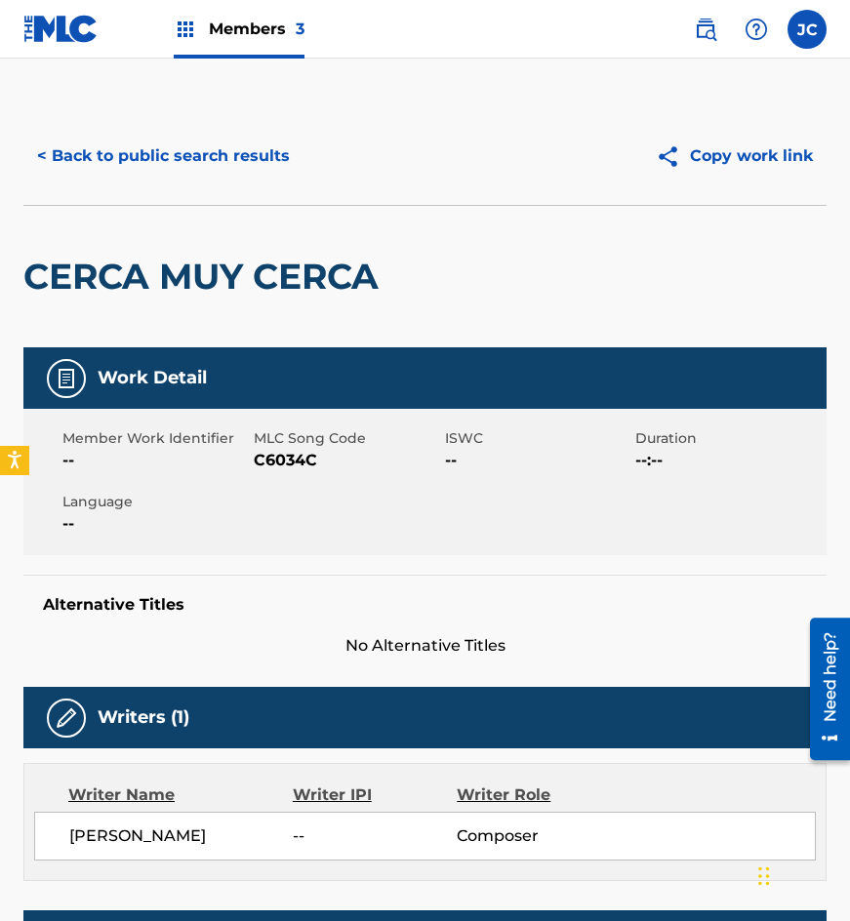
click at [260, 453] on span "C6034C" at bounding box center [347, 460] width 186 height 23
click at [303, 256] on h2 "CERCA MUY CERCA" at bounding box center [205, 277] width 365 height 44
click at [265, 149] on button "< Back to public search results" at bounding box center [163, 156] width 280 height 49
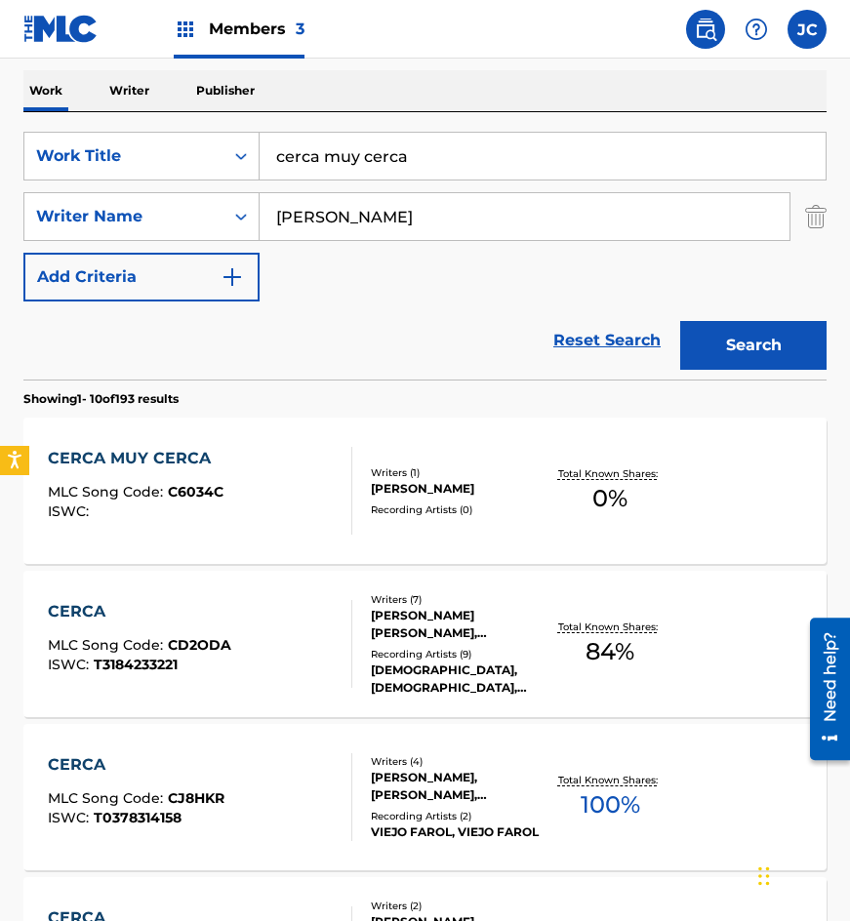
drag, startPoint x: 509, startPoint y: 145, endPoint x: 4, endPoint y: 197, distance: 507.3
click at [17, 201] on div "The MLC Public Work Search The accuracy and completeness of The MLC's data is d…" at bounding box center [425, 929] width 850 height 2229
type input "ay ay ay"
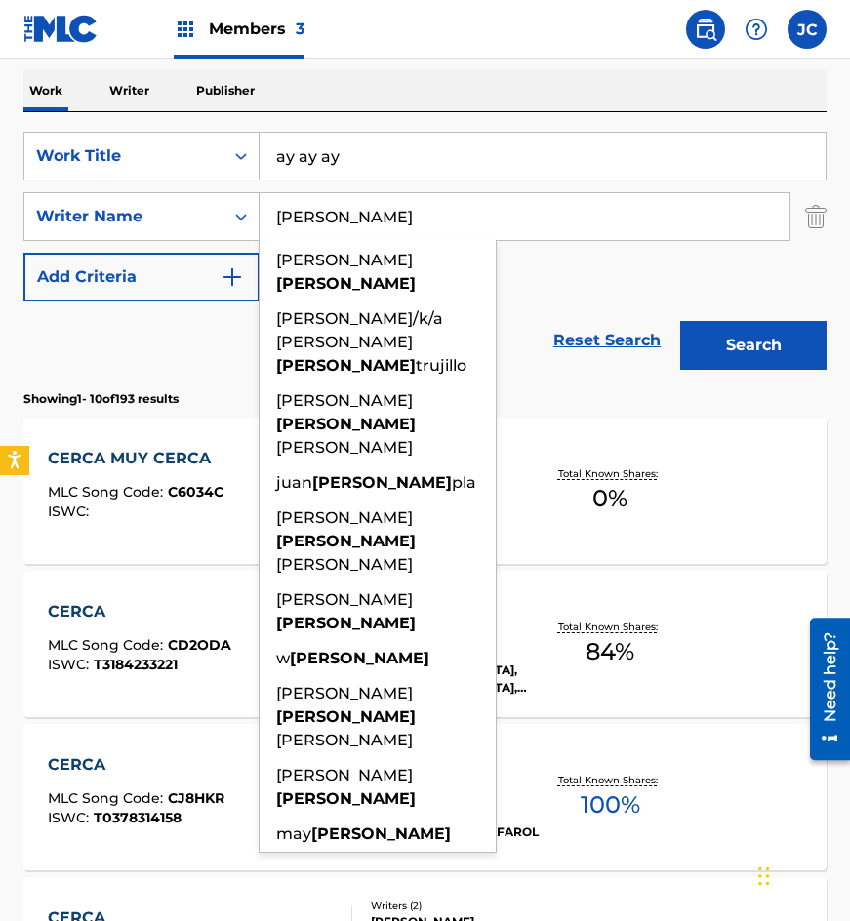
click at [606, 221] on input "[PERSON_NAME]" at bounding box center [525, 216] width 530 height 47
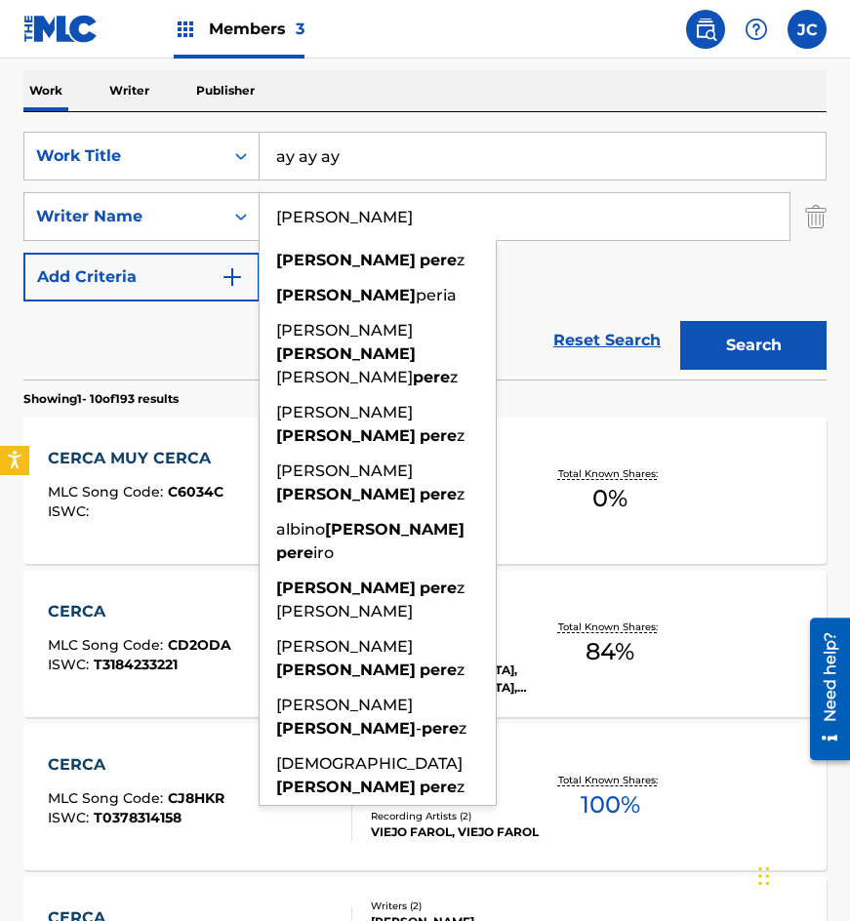
type input "[PERSON_NAME]"
click at [680, 321] on button "Search" at bounding box center [753, 345] width 146 height 49
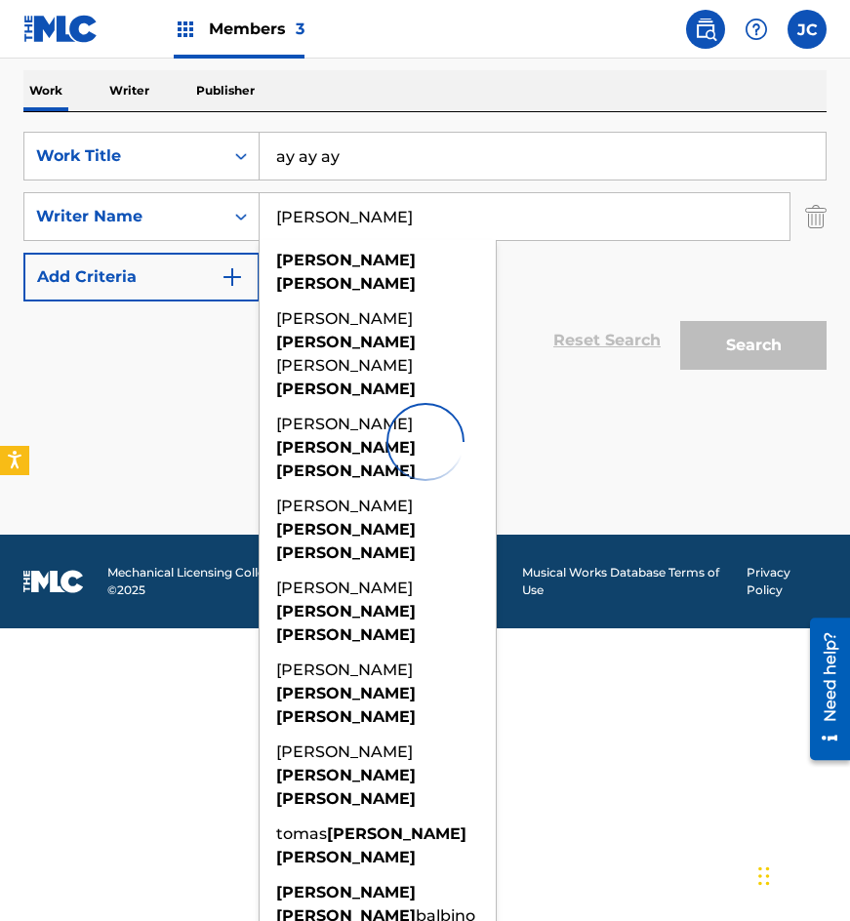
scroll to position [0, 0]
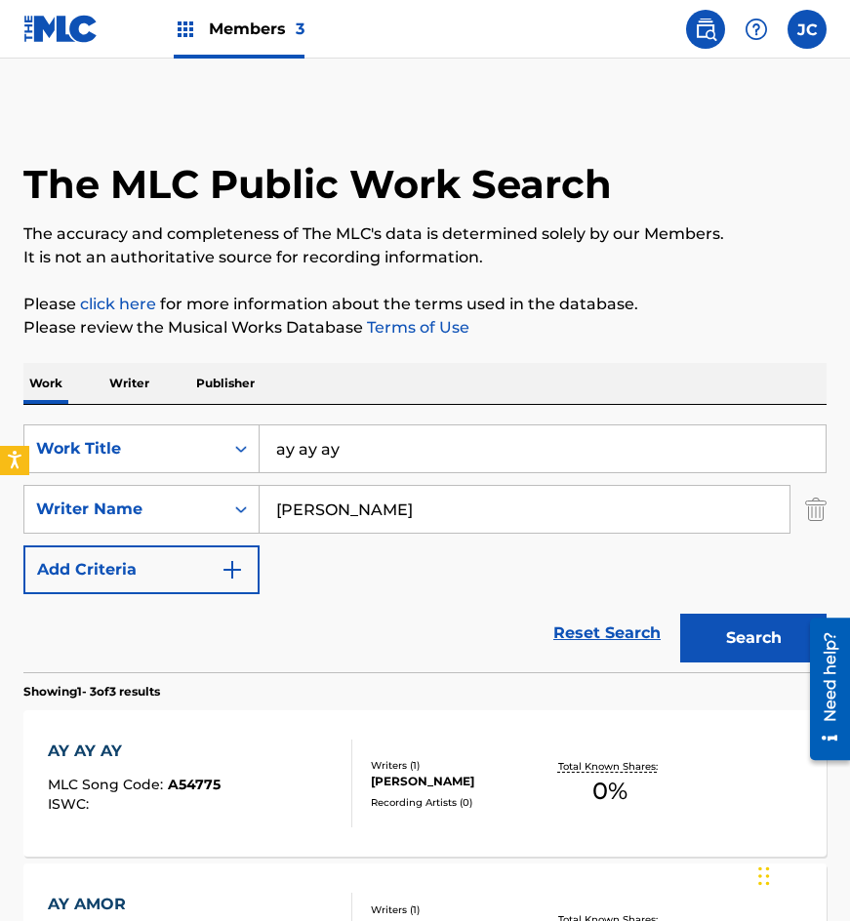
click at [594, 587] on div "SearchWithCriteria4acf8f84-b4e1-4561-838a-04421858645b Work Title ay ay ay Sear…" at bounding box center [424, 510] width 803 height 170
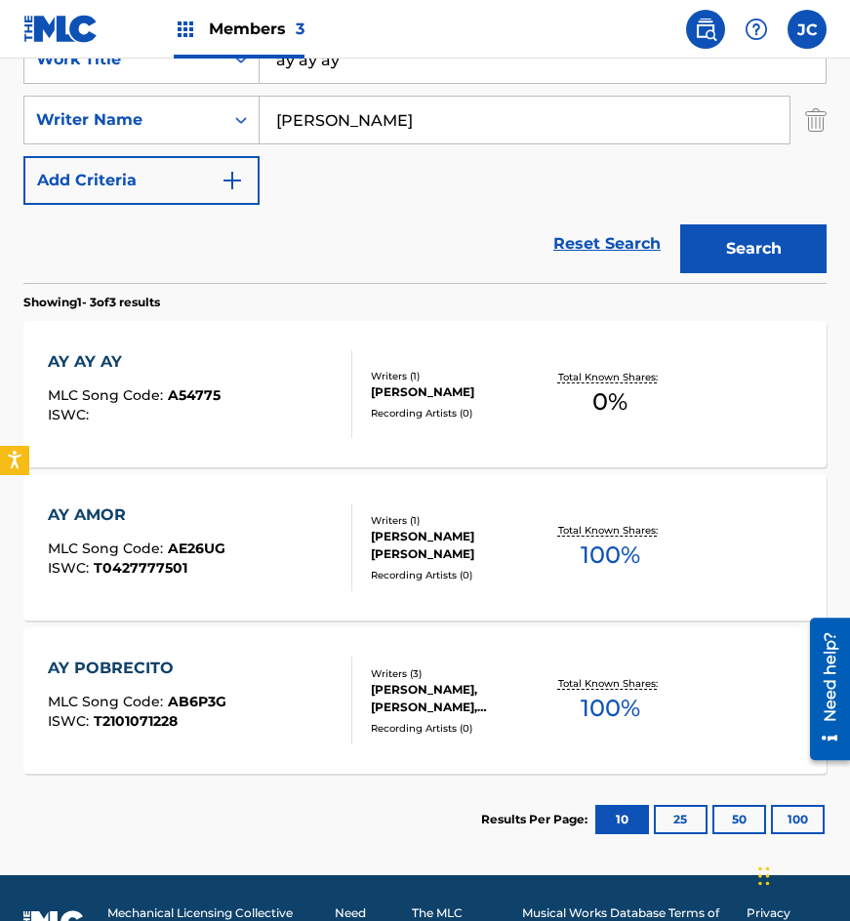
scroll to position [390, 0]
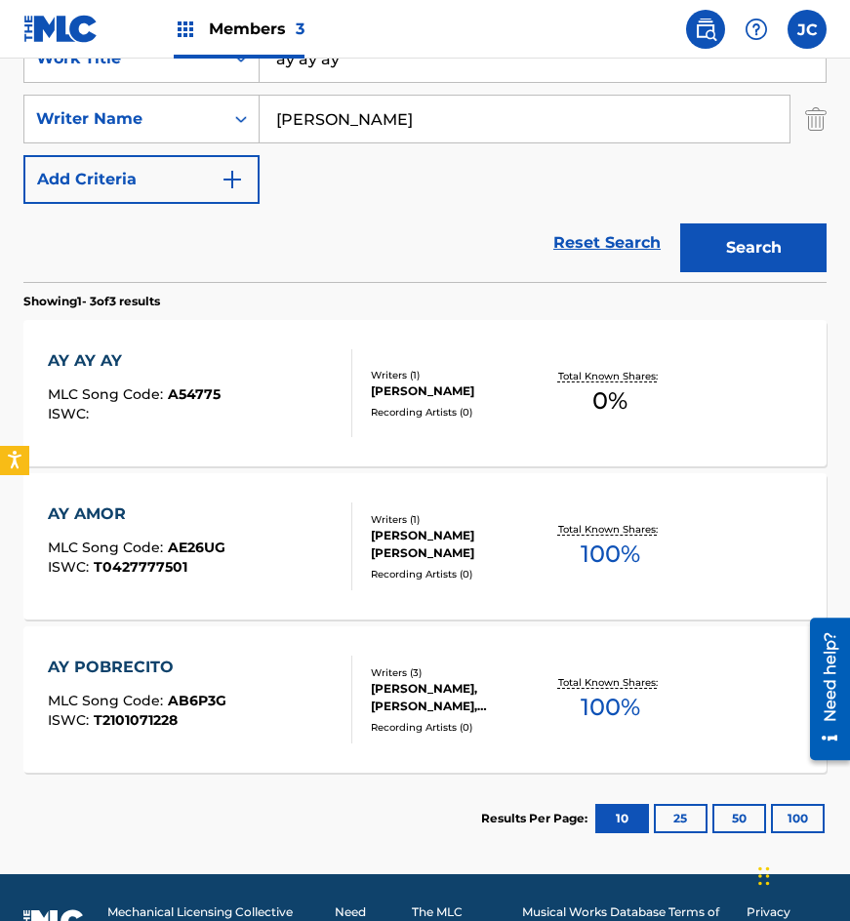
click at [416, 383] on div "[PERSON_NAME]" at bounding box center [457, 392] width 172 height 18
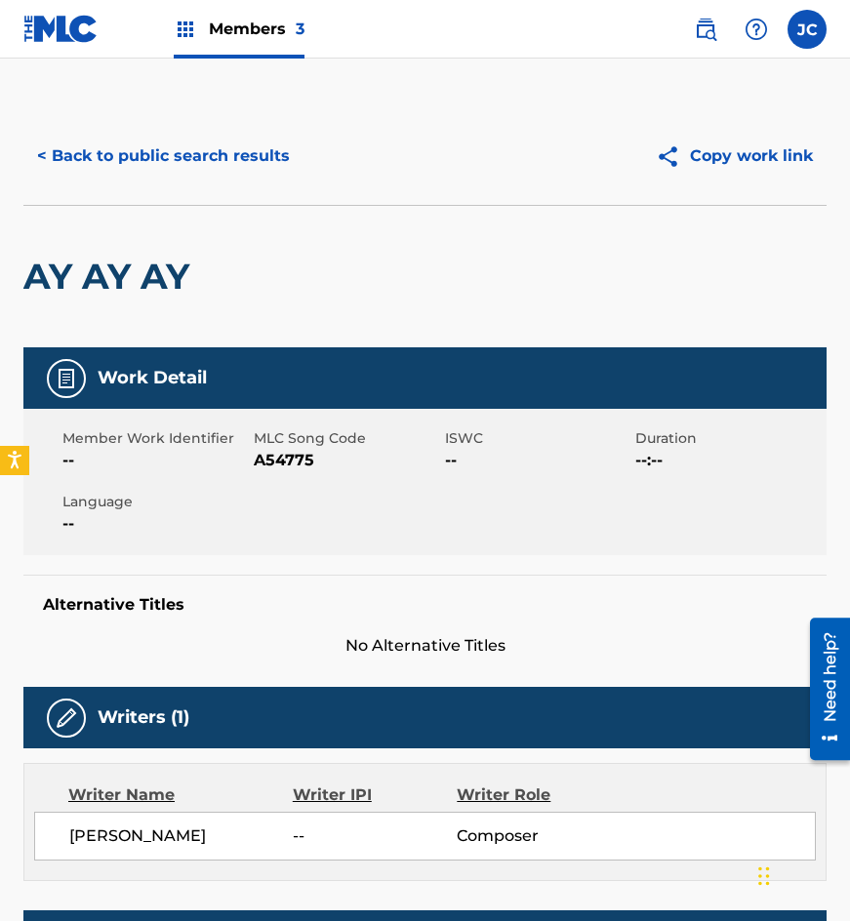
click at [302, 468] on span "A54775" at bounding box center [347, 460] width 186 height 23
click at [291, 264] on div "AY AY AY" at bounding box center [424, 276] width 803 height 143
click at [275, 177] on button "< Back to public search results" at bounding box center [163, 156] width 280 height 49
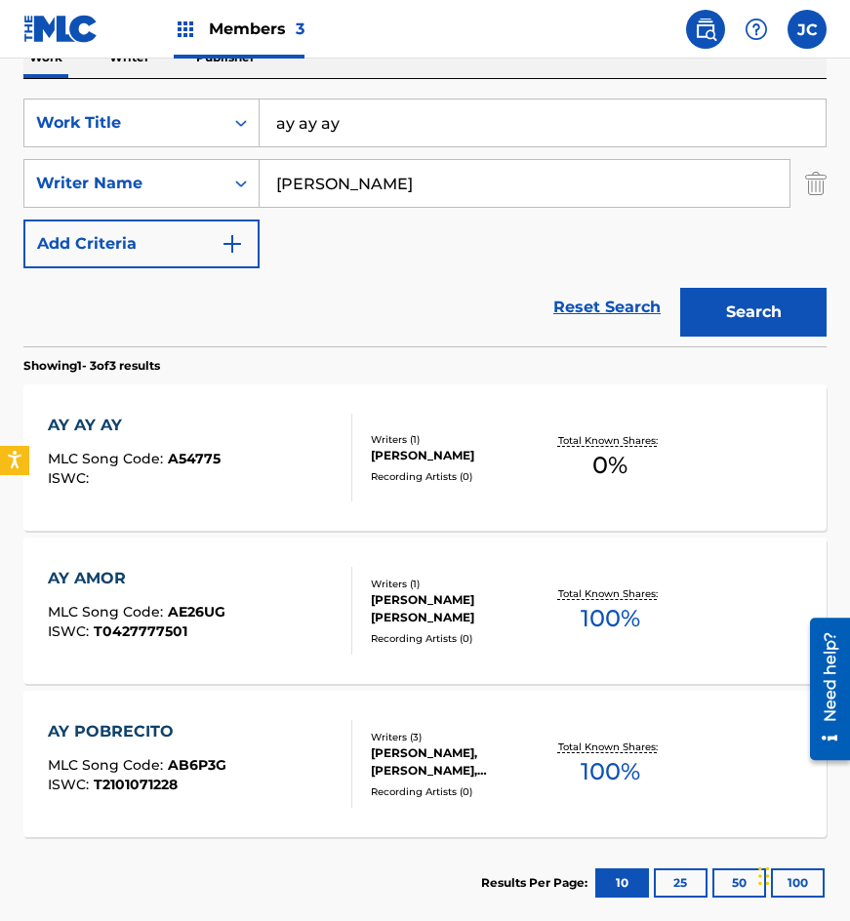
drag, startPoint x: 478, startPoint y: 123, endPoint x: 40, endPoint y: 152, distance: 439.2
click at [44, 153] on div "SearchWithCriteria4acf8f84-b4e1-4561-838a-04421858645b Work Title ay ay ay Sear…" at bounding box center [424, 184] width 803 height 170
type input "pedacito de sandia"
click at [680, 288] on button "Search" at bounding box center [753, 312] width 146 height 49
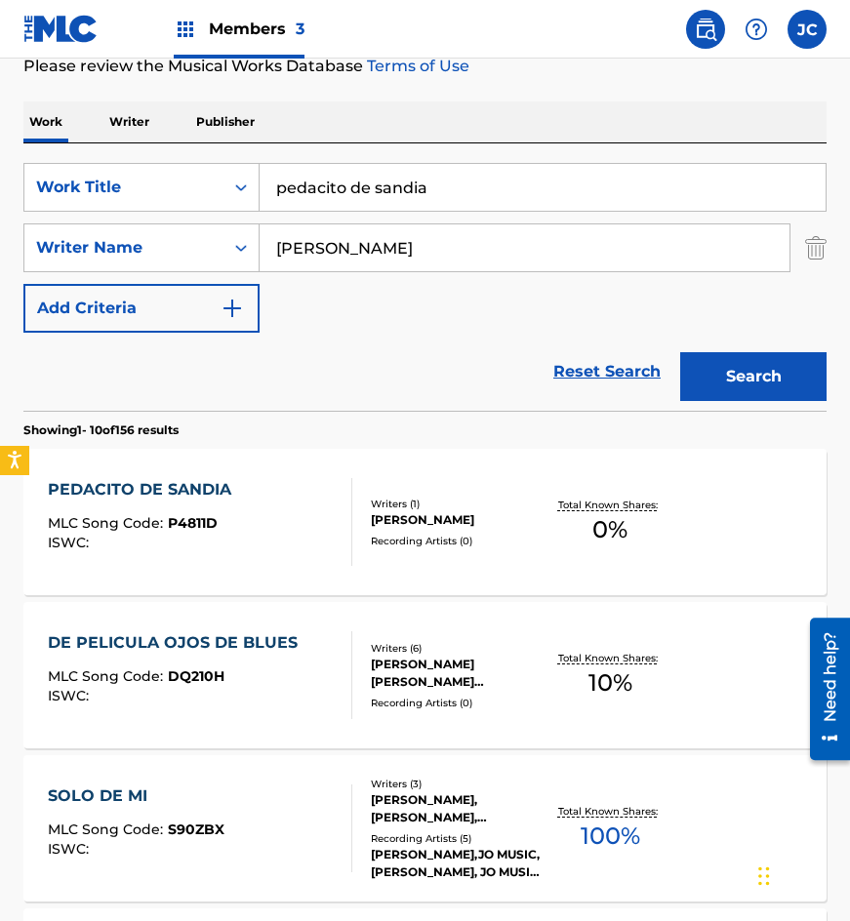
scroll to position [293, 0]
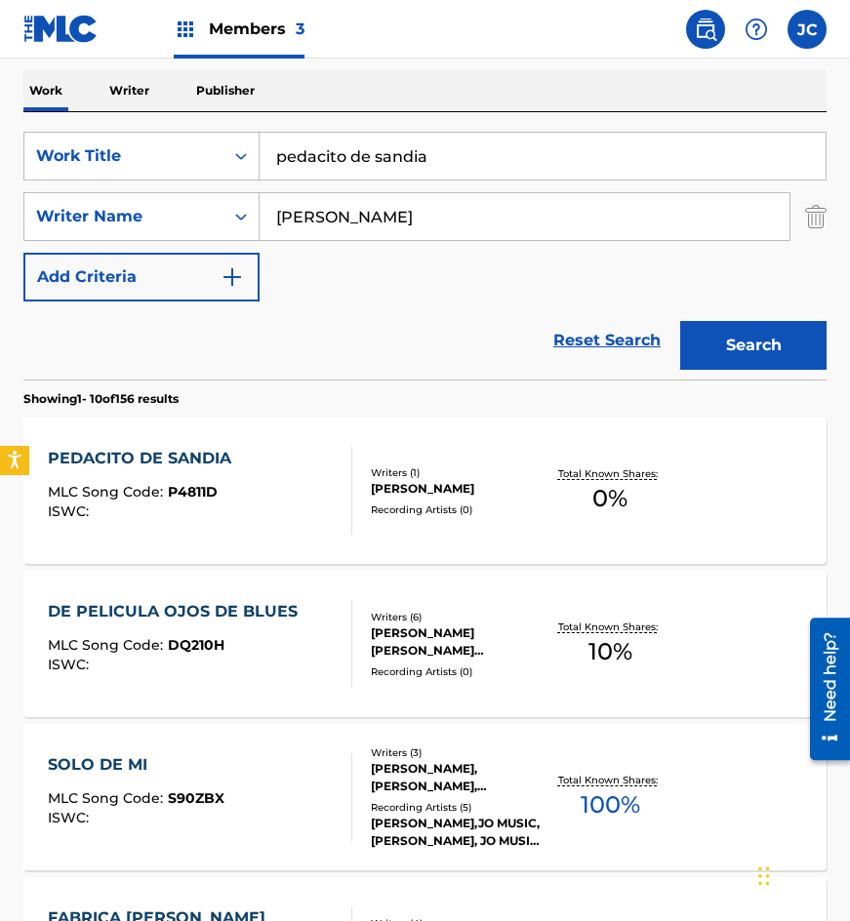
click at [326, 484] on div "PEDACITO DE SANDIA MLC Song Code : P4811D ISWC :" at bounding box center [201, 491] width 306 height 88
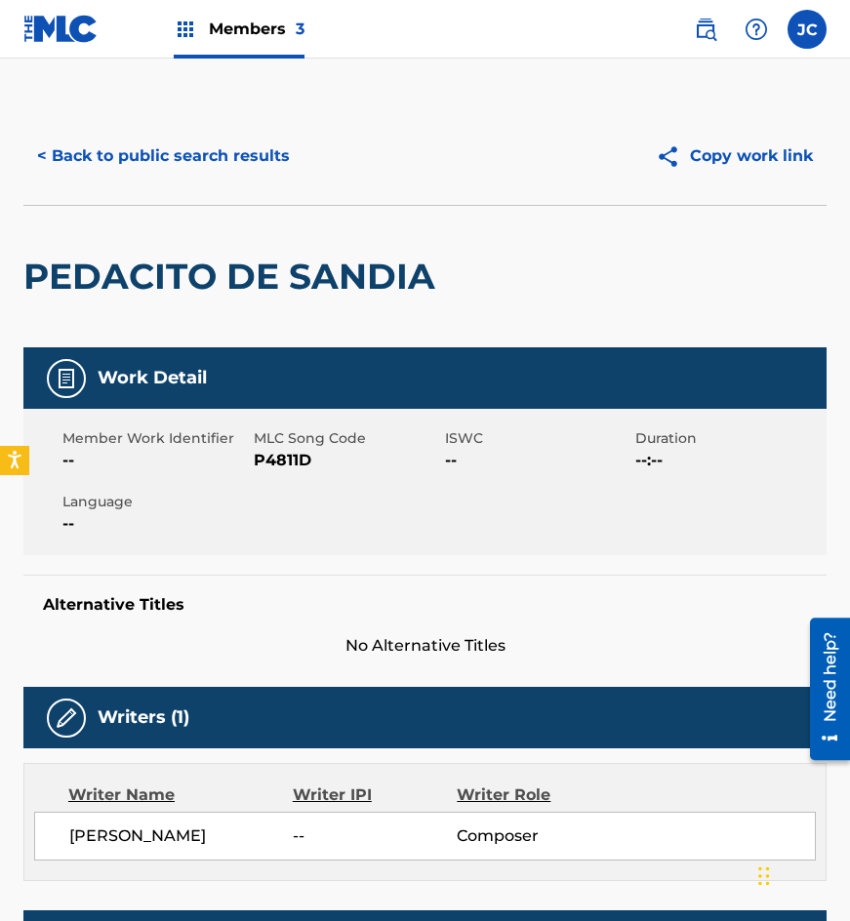
click at [293, 462] on span "P4811D" at bounding box center [347, 460] width 186 height 23
click at [166, 281] on h2 "PEDACITO DE SANDIA" at bounding box center [234, 277] width 422 height 44
click at [201, 137] on button "< Back to public search results" at bounding box center [163, 156] width 280 height 49
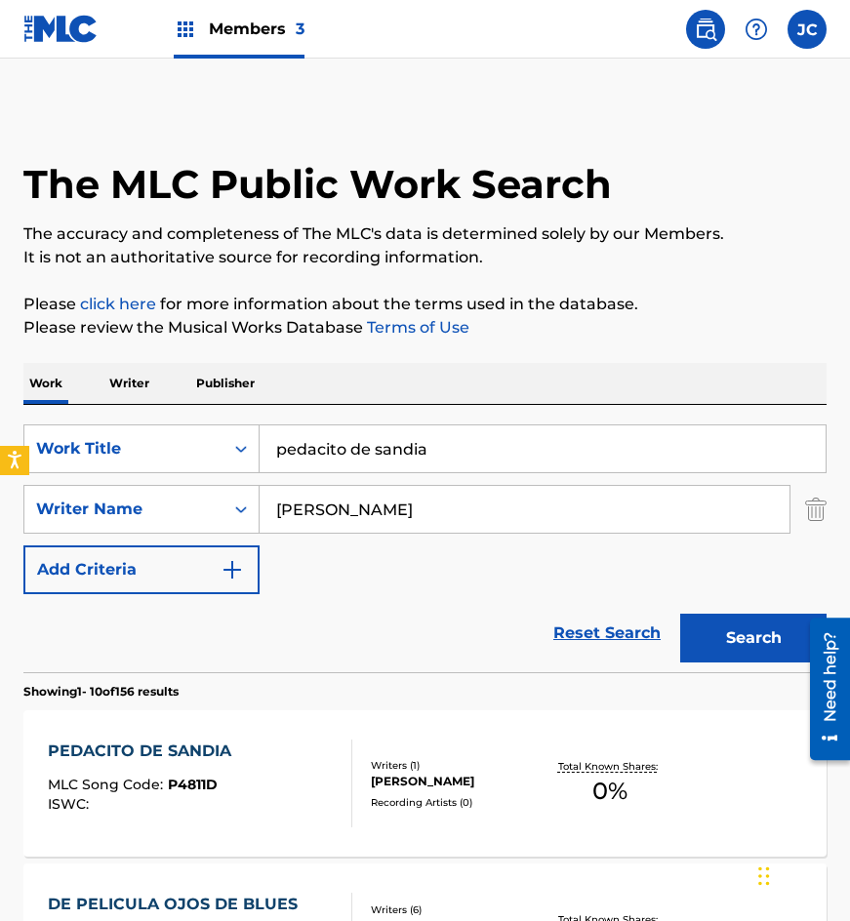
scroll to position [293, 0]
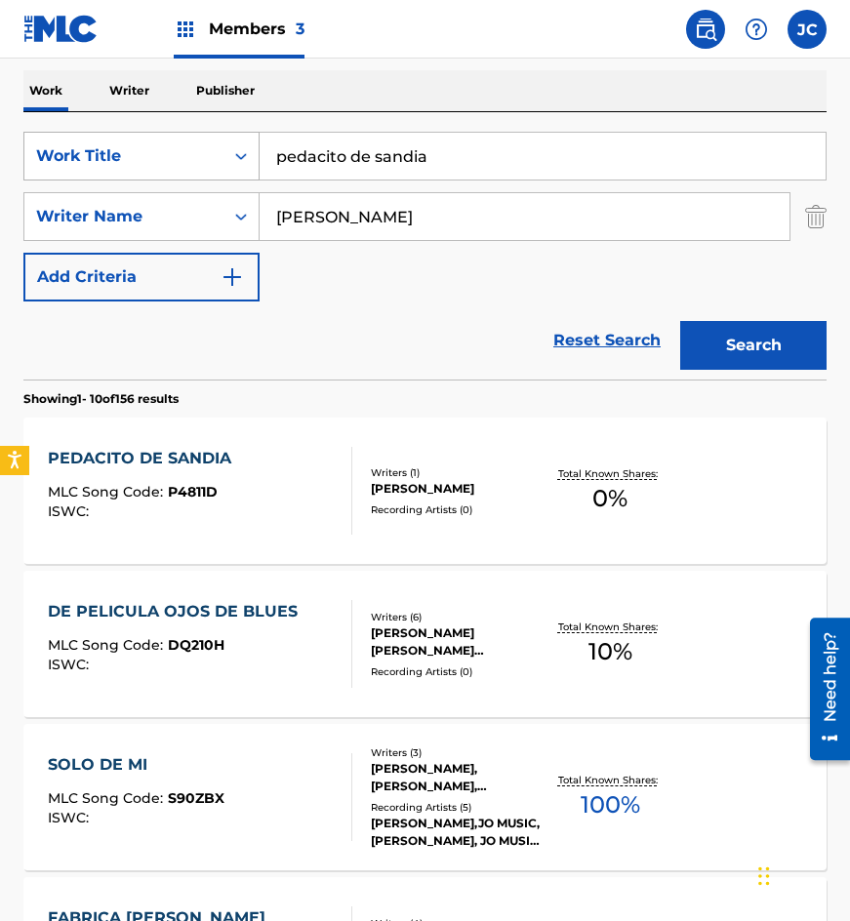
drag, startPoint x: 478, startPoint y: 162, endPoint x: 175, endPoint y: 169, distance: 303.6
click at [176, 169] on div "SearchWithCriteria4acf8f84-b4e1-4561-838a-04421858645b Work Title pedacito de s…" at bounding box center [424, 156] width 803 height 49
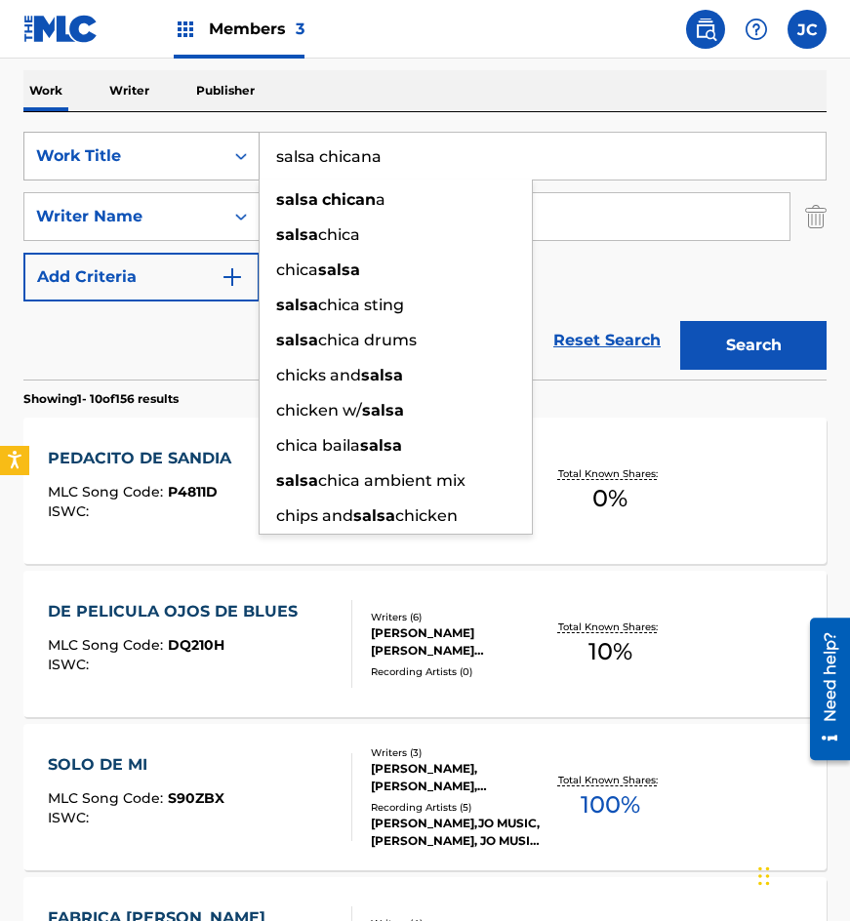
type input "salsa chicana"
click at [680, 321] on button "Search" at bounding box center [753, 345] width 146 height 49
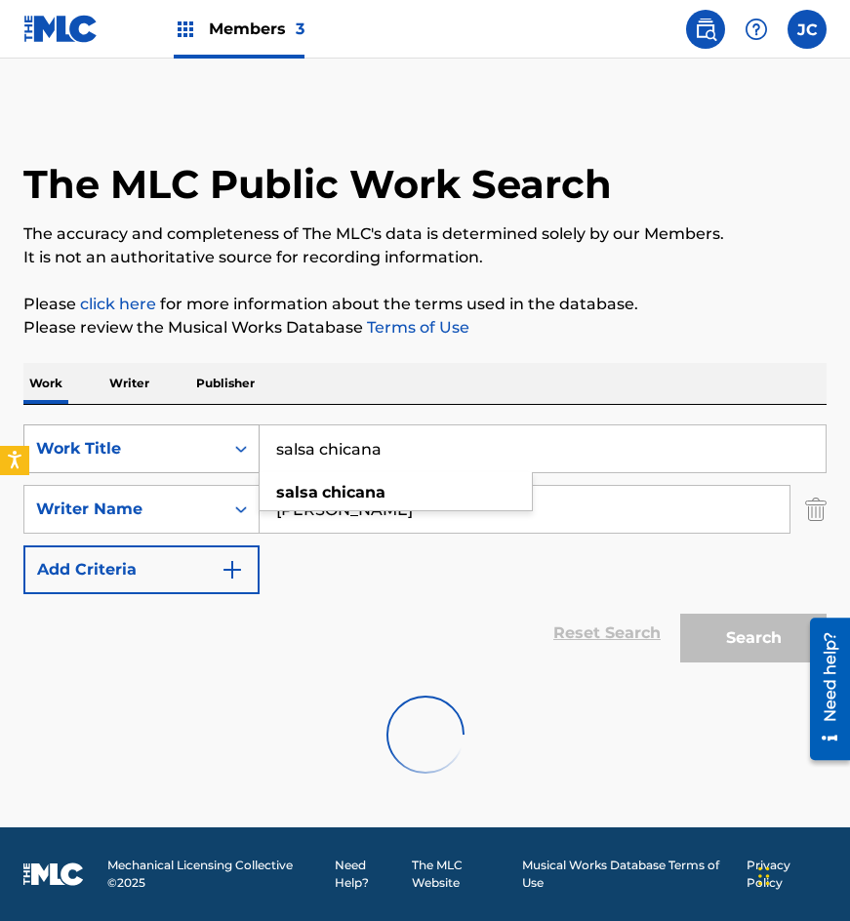
scroll to position [0, 0]
click at [415, 583] on div "SearchWithCriteria4acf8f84-b4e1-4561-838a-04421858645b Work Title salsa chicana…" at bounding box center [424, 510] width 803 height 170
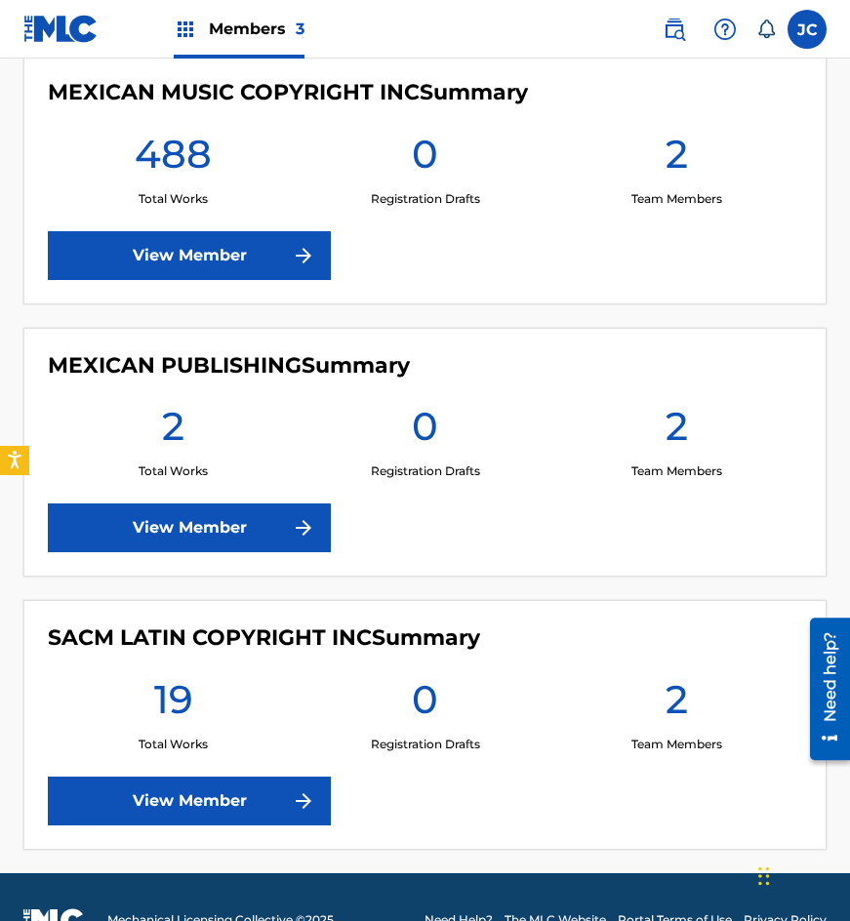
scroll to position [390, 0]
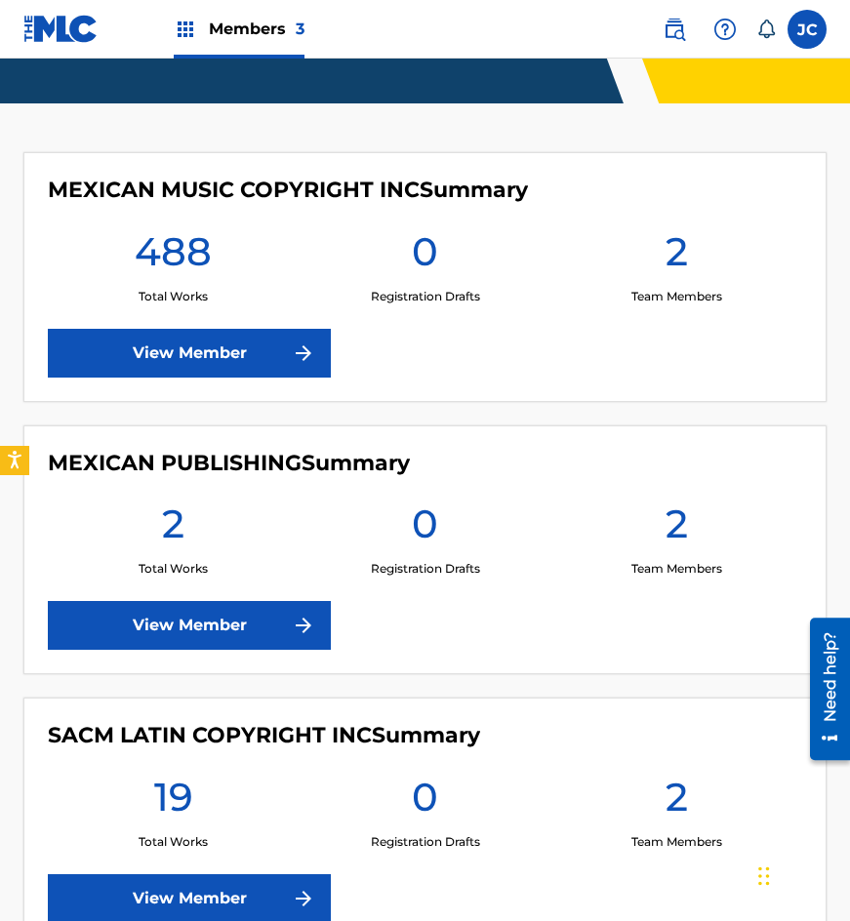
click at [298, 343] on img at bounding box center [303, 353] width 23 height 23
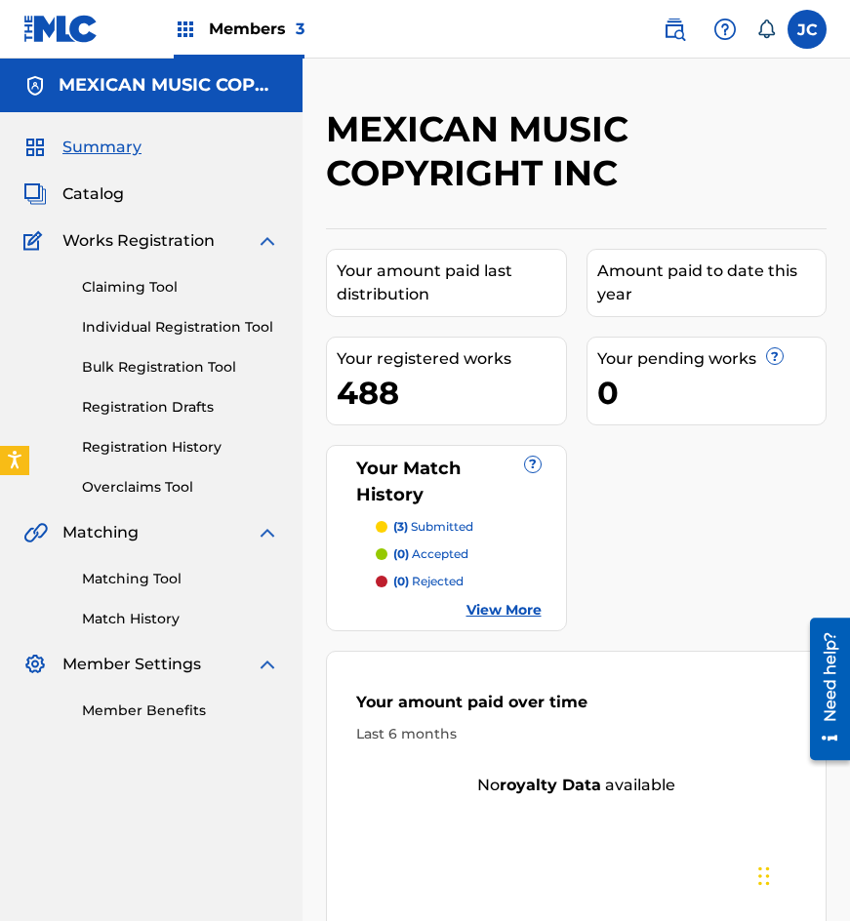
click at [177, 443] on link "Registration History" at bounding box center [180, 447] width 197 height 20
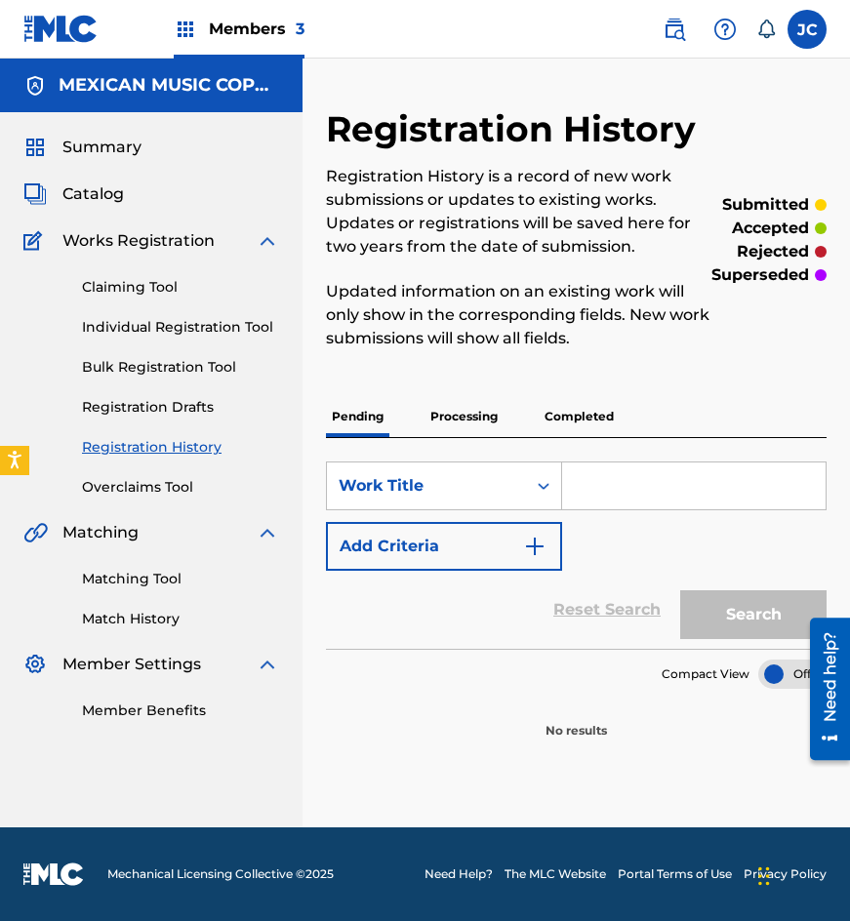
click at [486, 417] on p "Processing" at bounding box center [464, 416] width 79 height 41
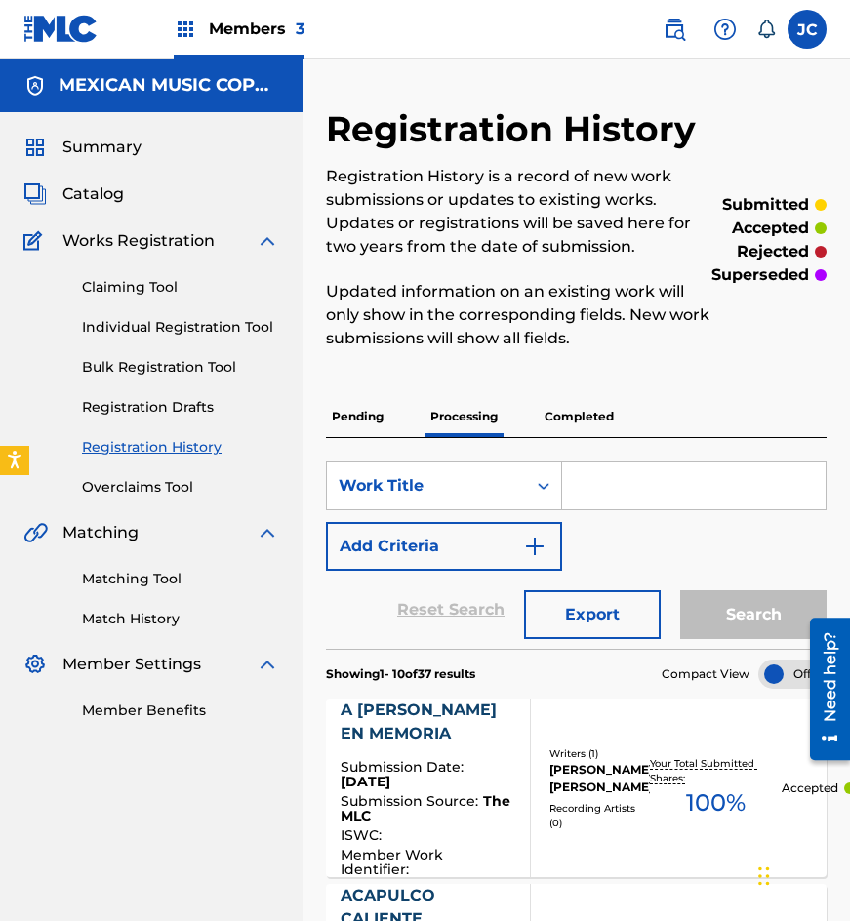
scroll to position [98, 0]
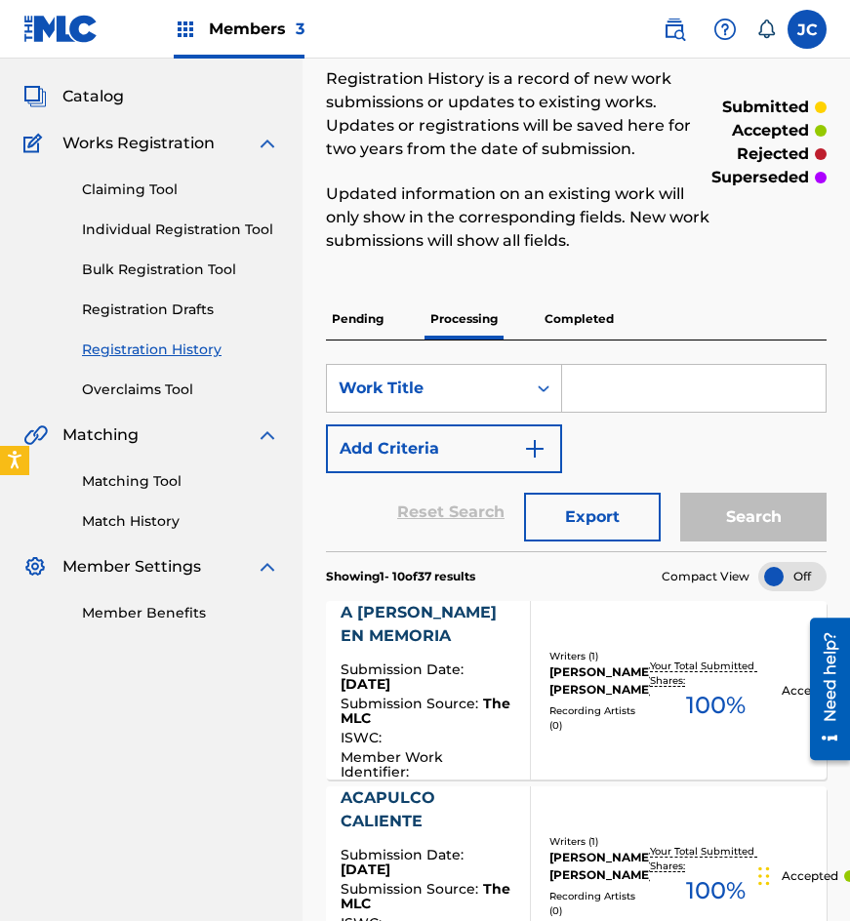
drag, startPoint x: 64, startPoint y: 7, endPoint x: 54, endPoint y: 36, distance: 31.2
click at [54, 36] on img at bounding box center [60, 29] width 75 height 28
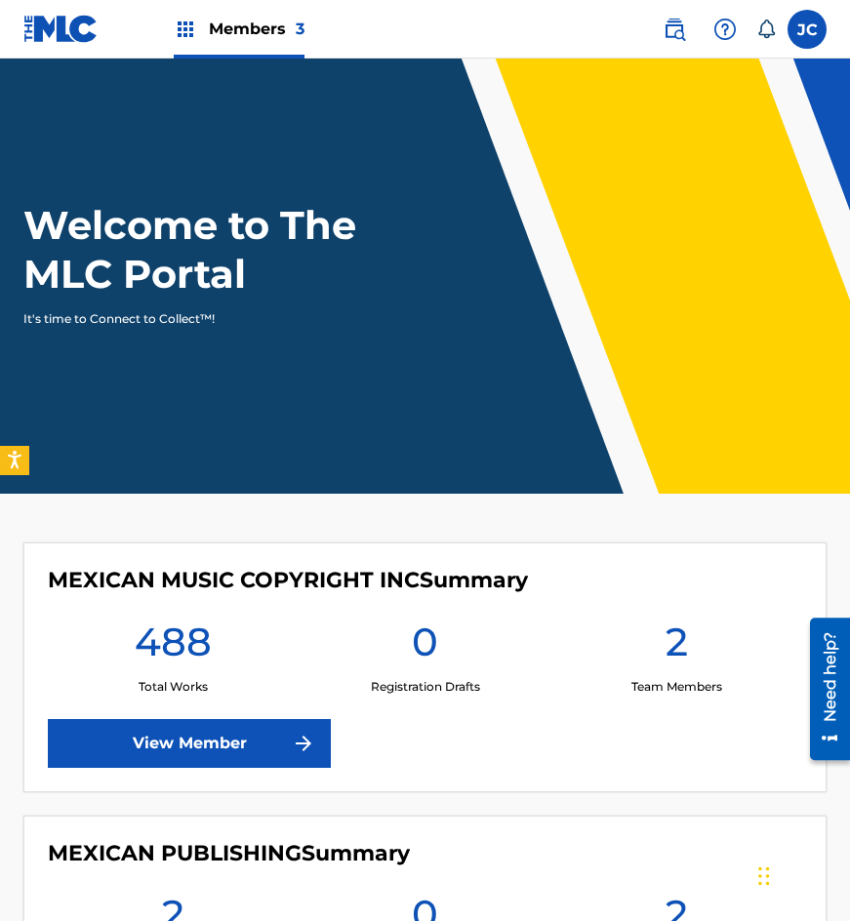
click at [797, 22] on label at bounding box center [807, 29] width 39 height 39
click at [807, 29] on input "JC Jesús Cervantes auxint01@sacm.org.mx Notification Preferences Profile Log out" at bounding box center [807, 29] width 0 height 0
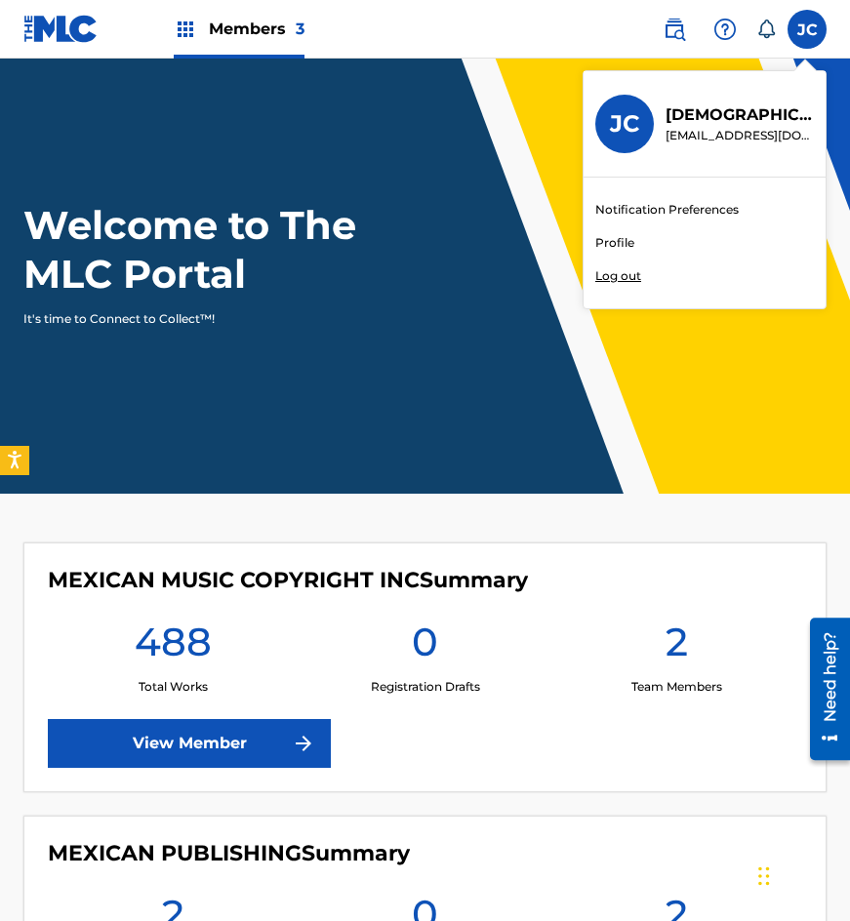
click at [624, 272] on p "Log out" at bounding box center [618, 276] width 46 height 18
click at [807, 29] on input "JC Jesús Cervantes auxint01@sacm.org.mx Notification Preferences Profile Log out" at bounding box center [807, 29] width 0 height 0
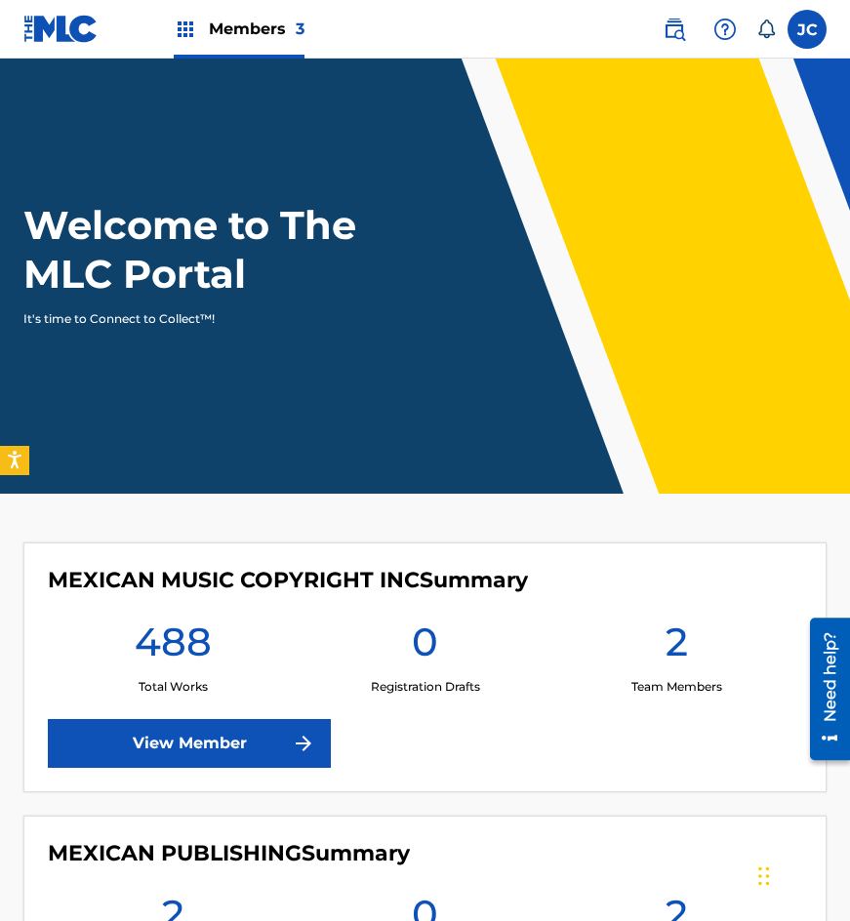
click at [666, 29] on img at bounding box center [674, 29] width 23 height 23
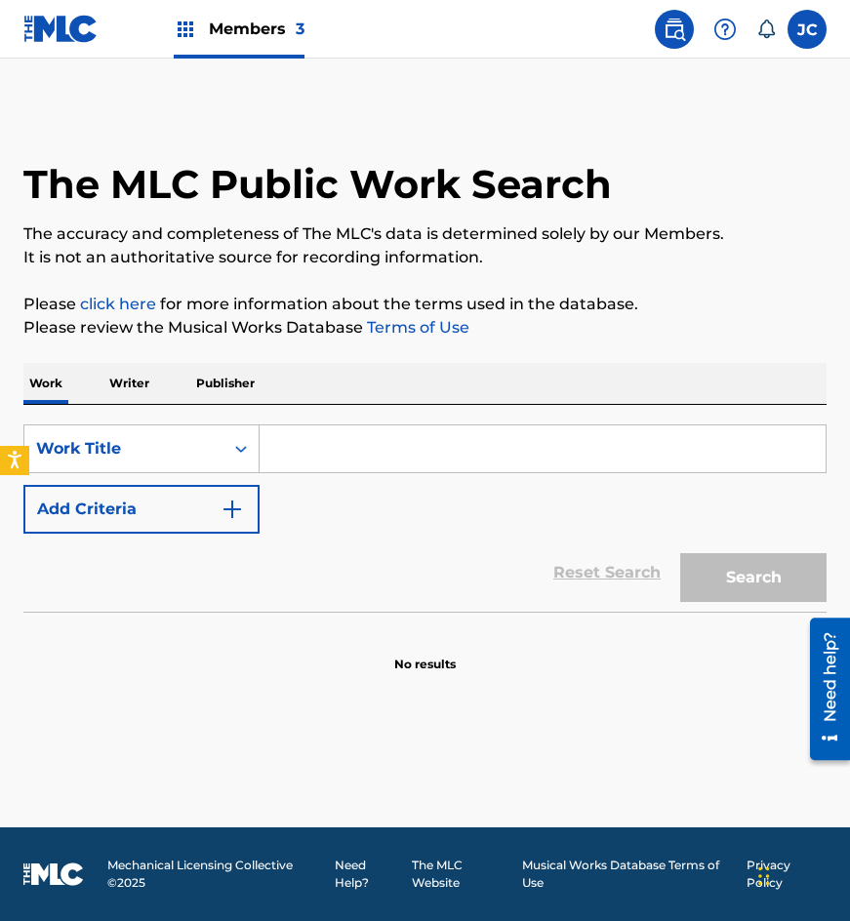
click at [241, 495] on button "Add Criteria" at bounding box center [141, 509] width 236 height 49
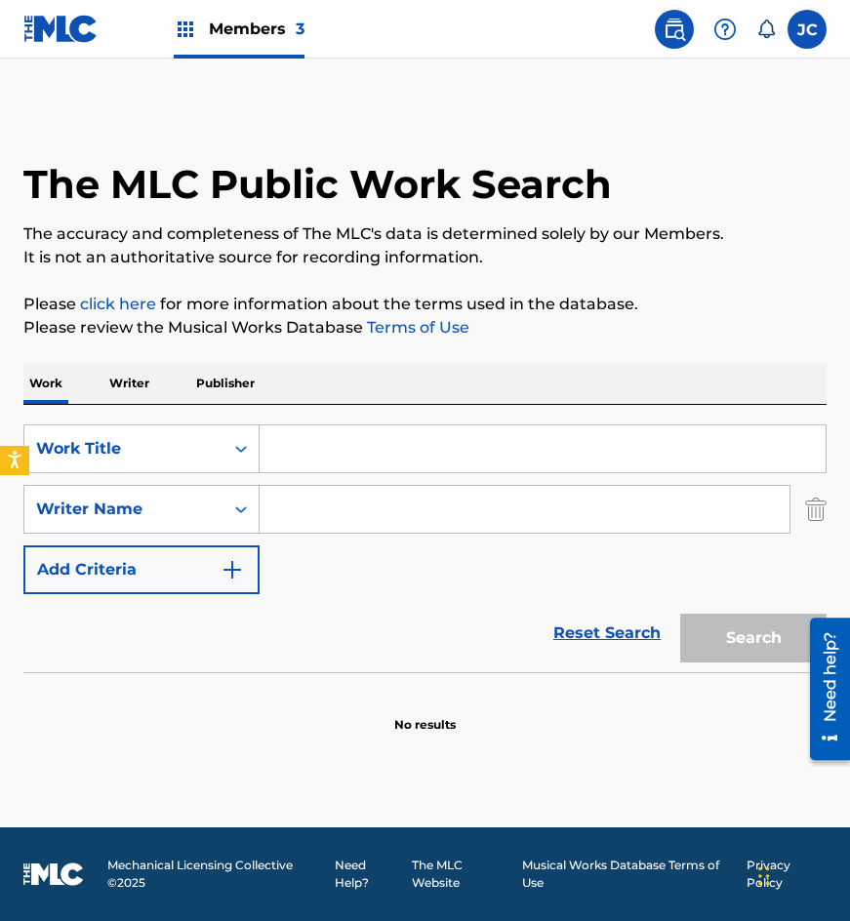
click at [340, 452] on input "Search Form" at bounding box center [543, 449] width 566 height 47
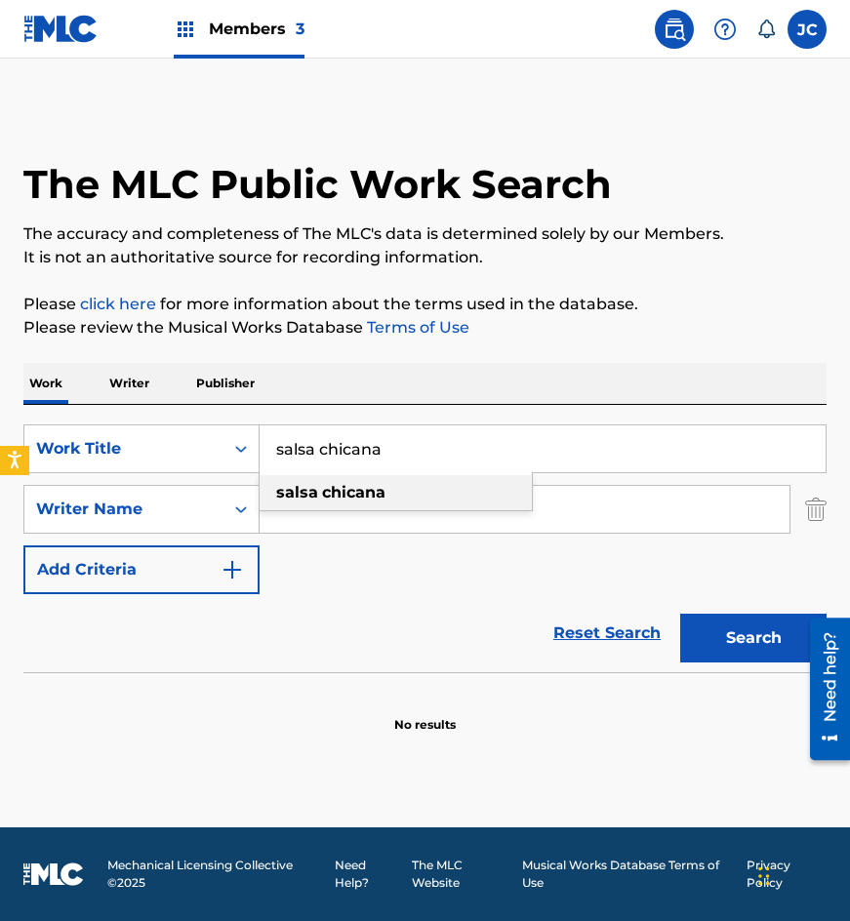
type input "salsa chicana"
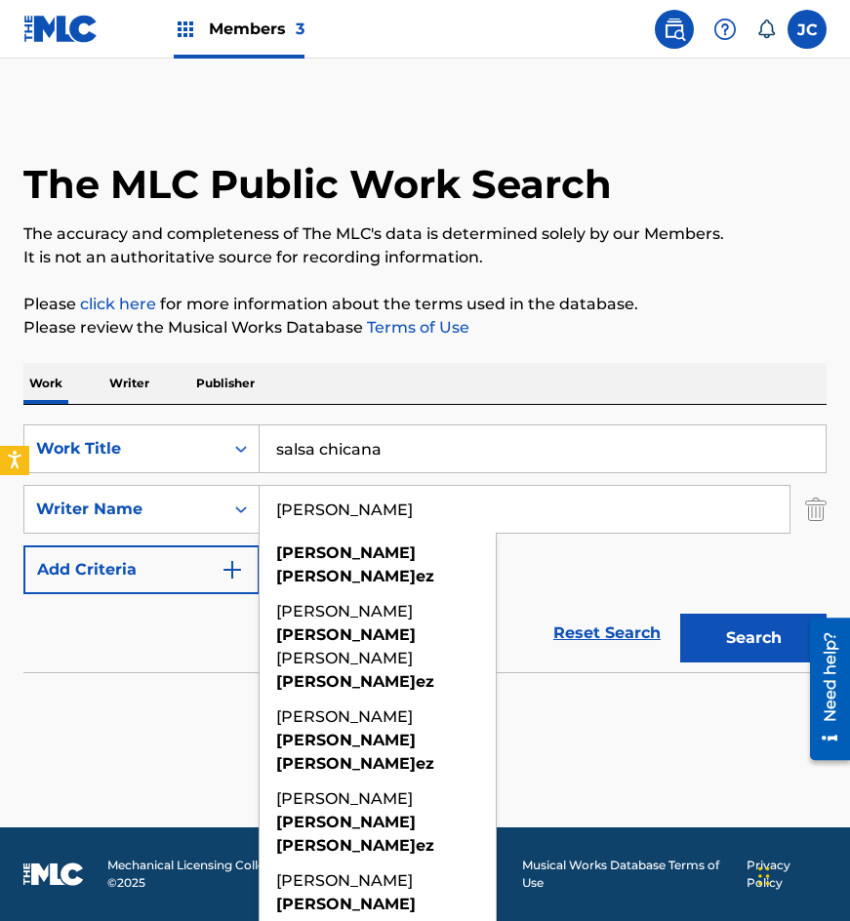
type input "gonzalez perez"
click at [680, 614] on button "Search" at bounding box center [753, 638] width 146 height 49
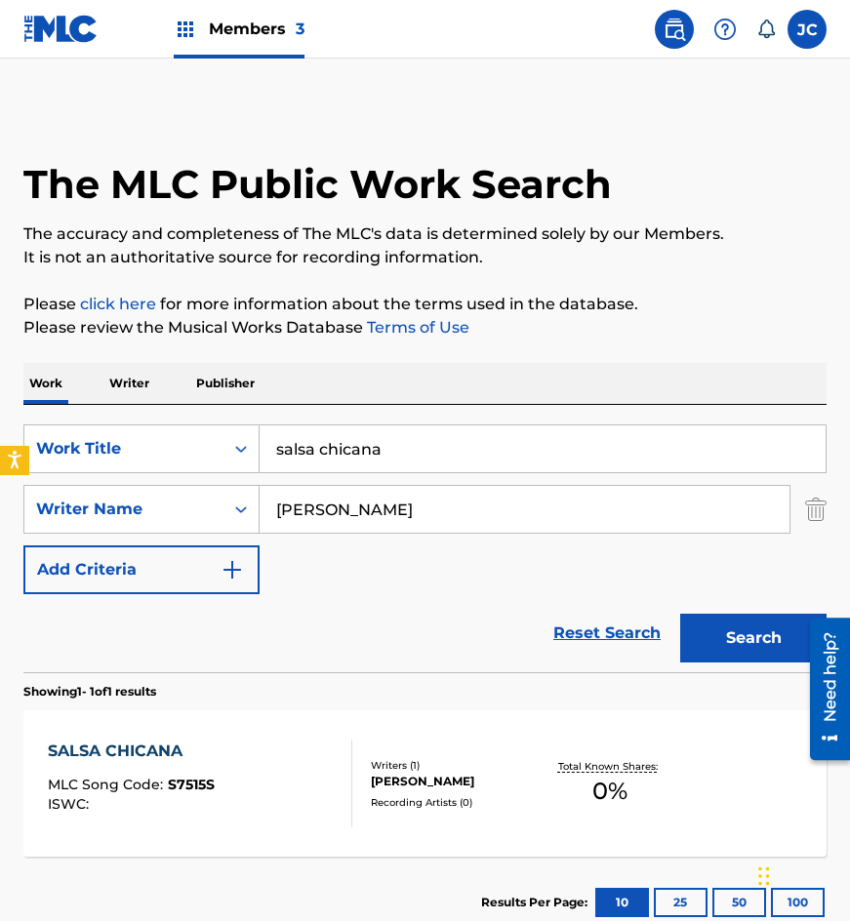
click at [580, 587] on div "SearchWithCriteriadd45c85d-51f5-43b8-ad6e-e5864bceb9c6 Work Title salsa chicana…" at bounding box center [424, 510] width 803 height 170
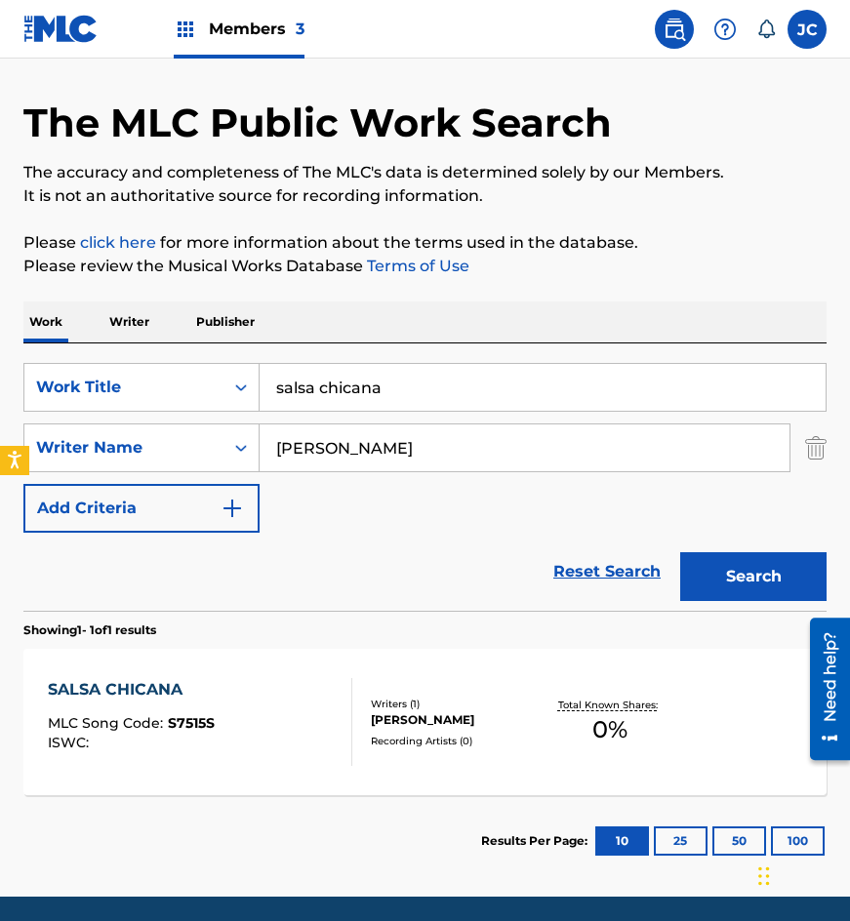
scroll to position [131, 0]
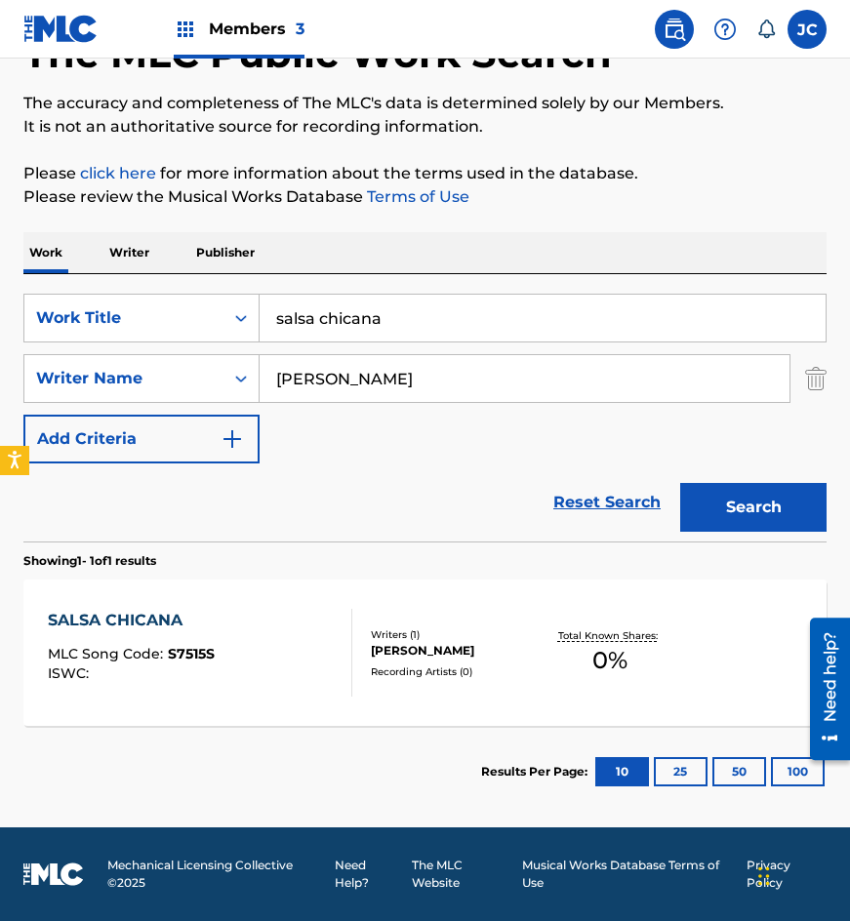
click at [318, 621] on div "SALSA CHICANA MLC Song Code : S7515S ISWC :" at bounding box center [201, 653] width 306 height 88
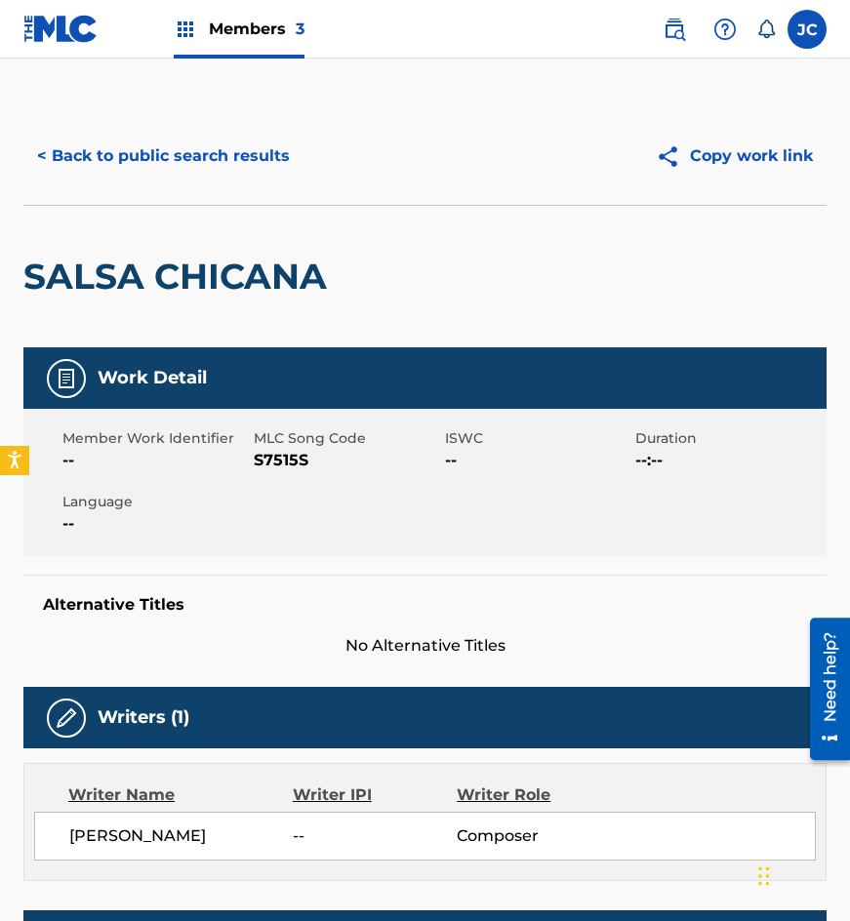
click at [245, 461] on span "--" at bounding box center [155, 460] width 186 height 23
click at [277, 462] on span "S7515S" at bounding box center [347, 460] width 186 height 23
copy span "S7515S"
click at [272, 454] on span "S7515S" at bounding box center [347, 460] width 186 height 23
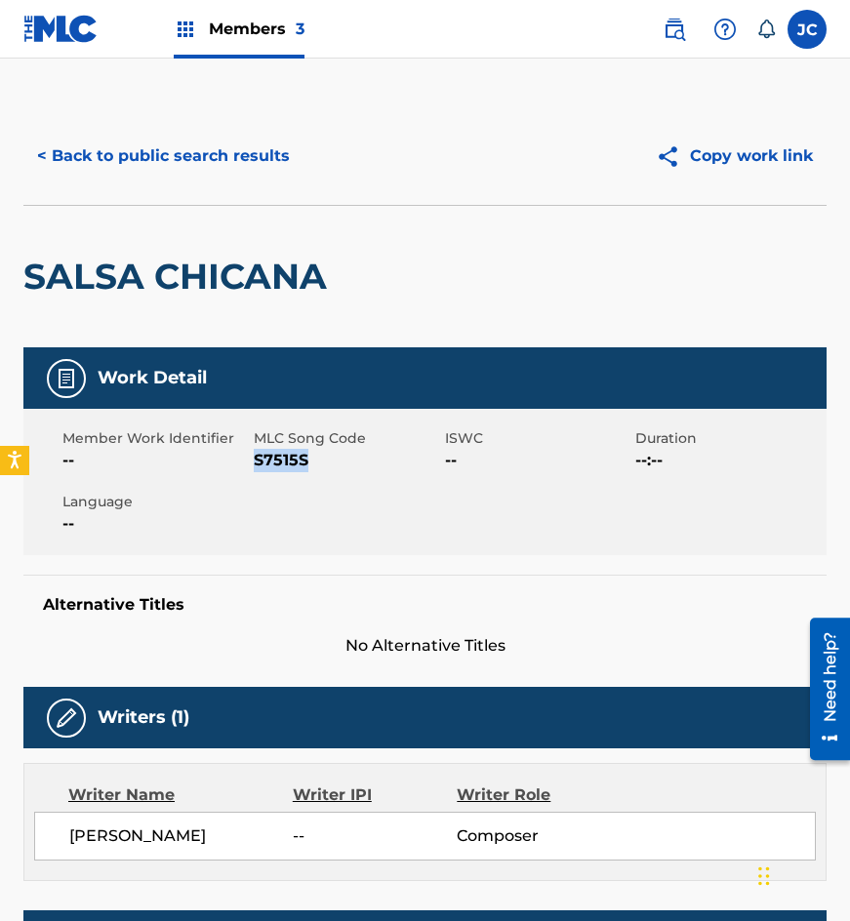
click at [272, 454] on span "S7515S" at bounding box center [347, 460] width 186 height 23
click at [195, 162] on button "< Back to public search results" at bounding box center [163, 156] width 280 height 49
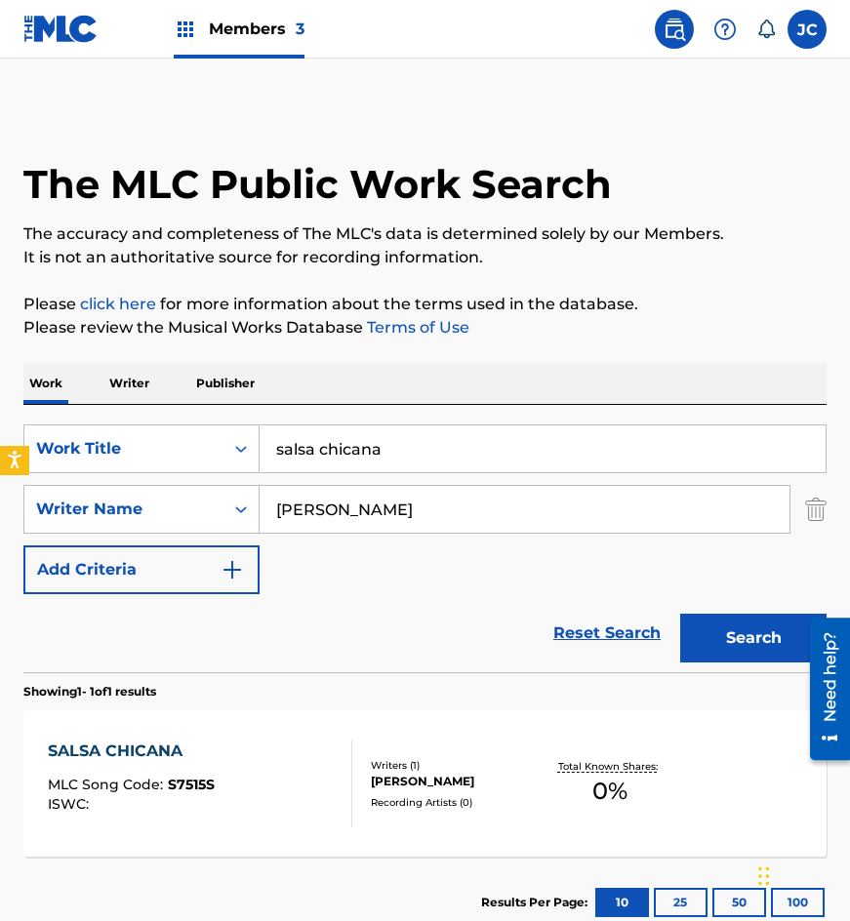
scroll to position [20, 0]
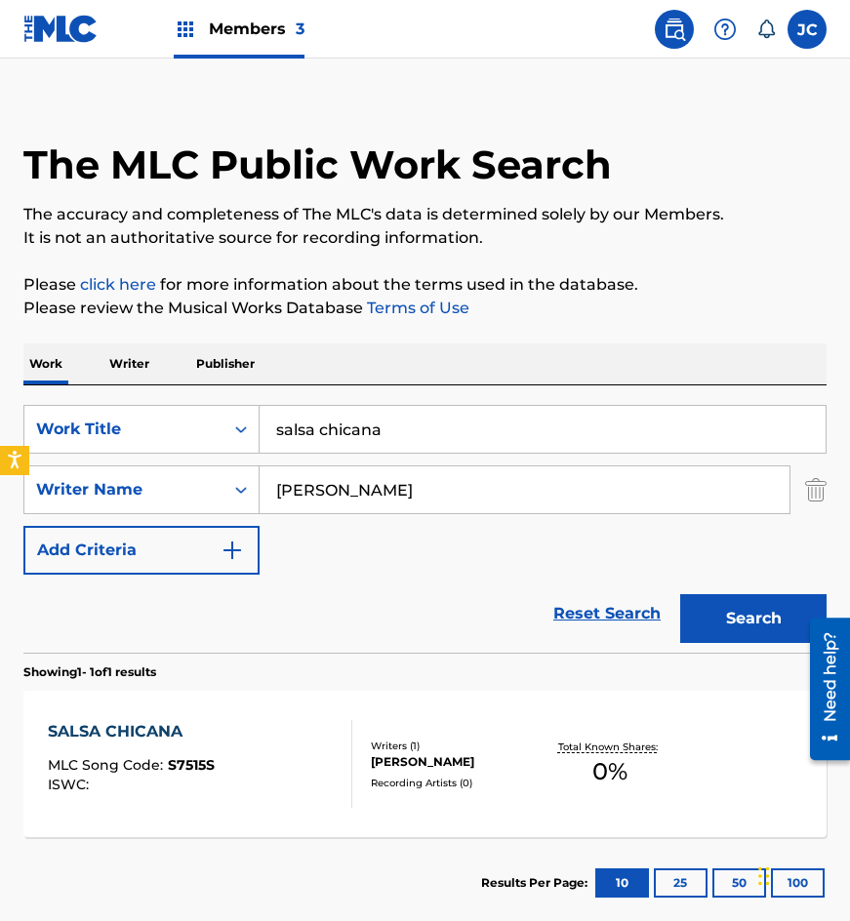
click at [385, 439] on input "salsa chicana" at bounding box center [543, 429] width 566 height 47
type input "runruneando"
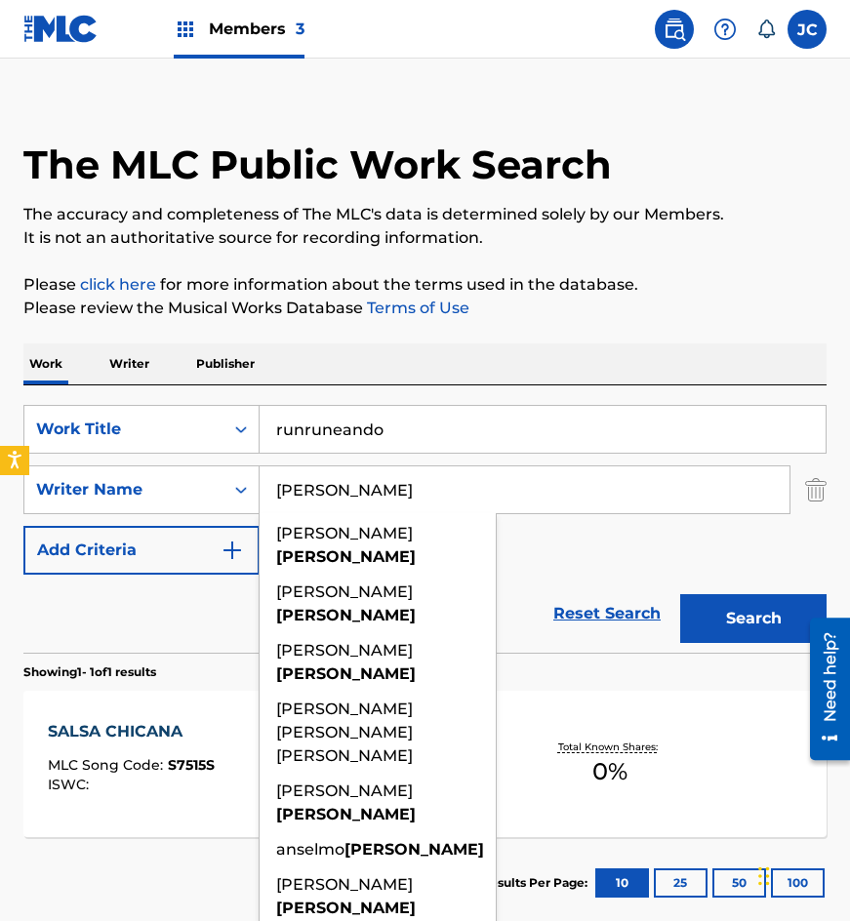
type input "[PERSON_NAME]"
click at [680, 594] on button "Search" at bounding box center [753, 618] width 146 height 49
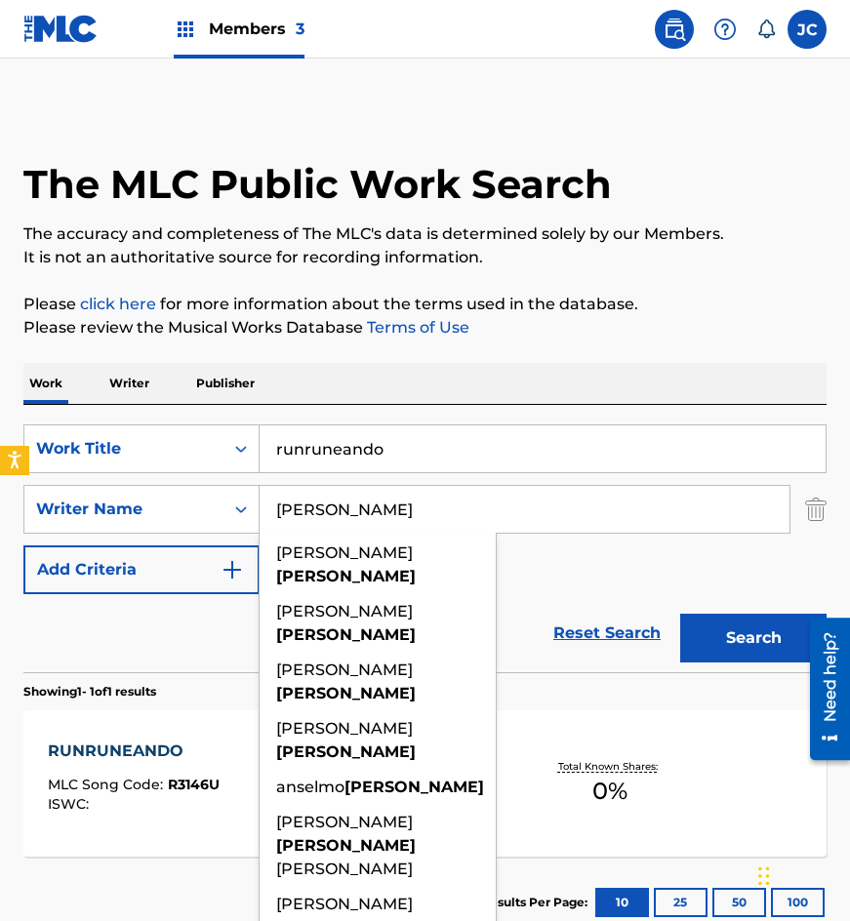
click at [594, 566] on div "SearchWithCriteriadd45c85d-51f5-43b8-ad6e-e5864bceb9c6 Work Title runruneando S…" at bounding box center [424, 510] width 803 height 170
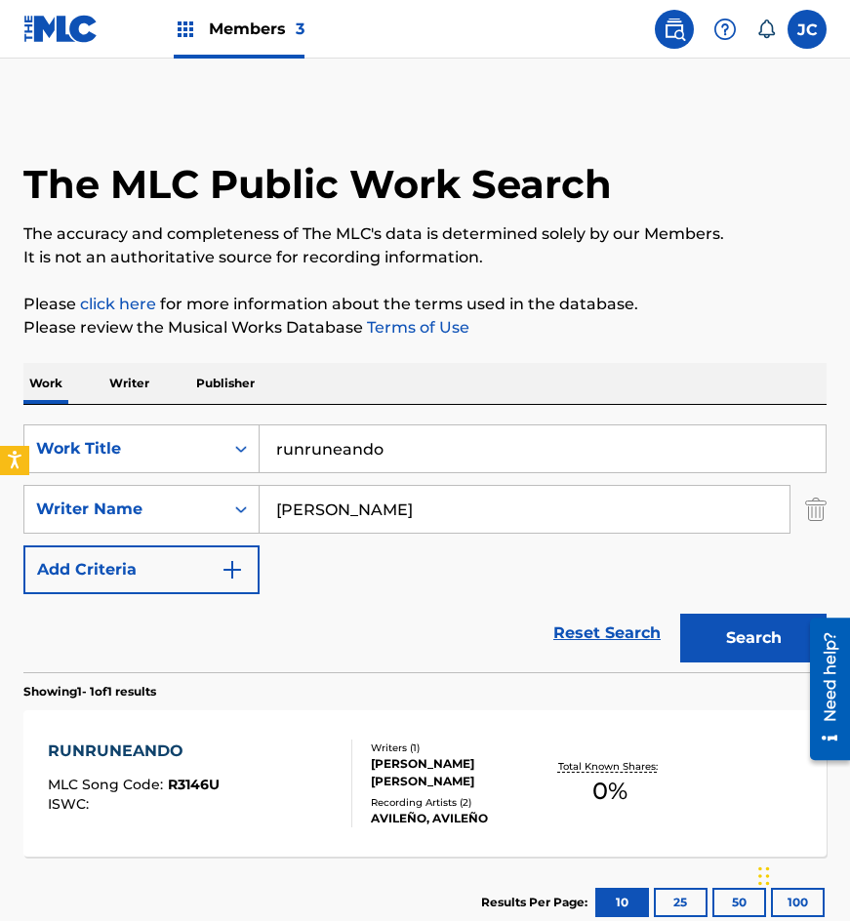
scroll to position [131, 0]
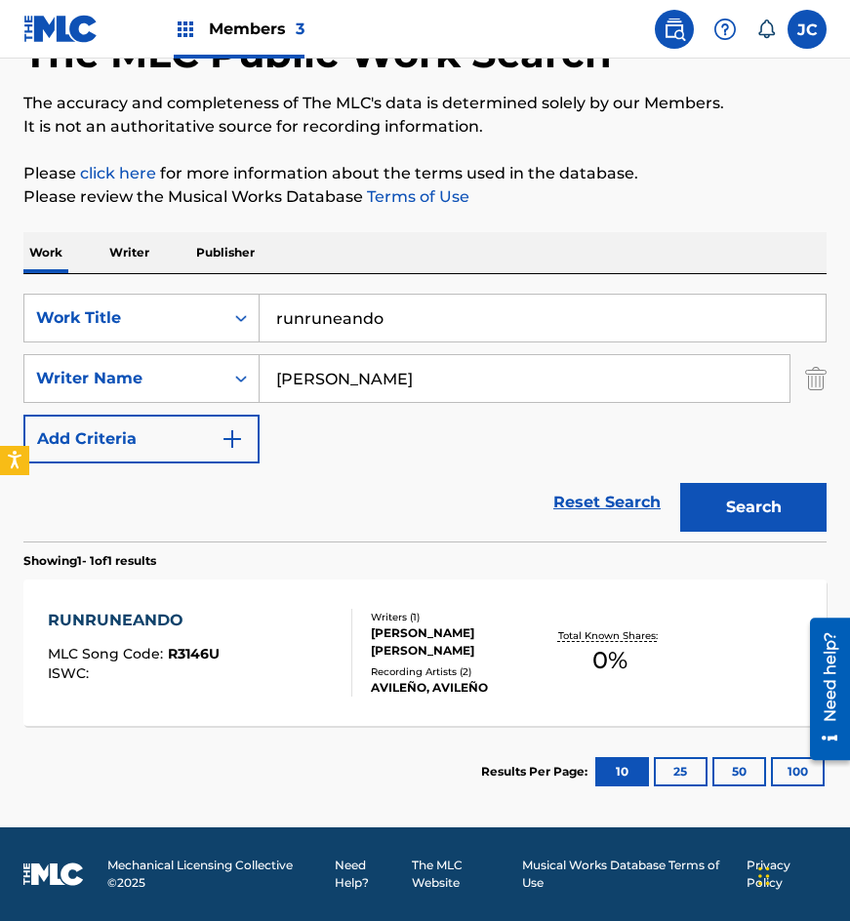
click at [334, 631] on div "RUNRUNEANDO MLC Song Code : R3146U ISWC :" at bounding box center [201, 653] width 306 height 88
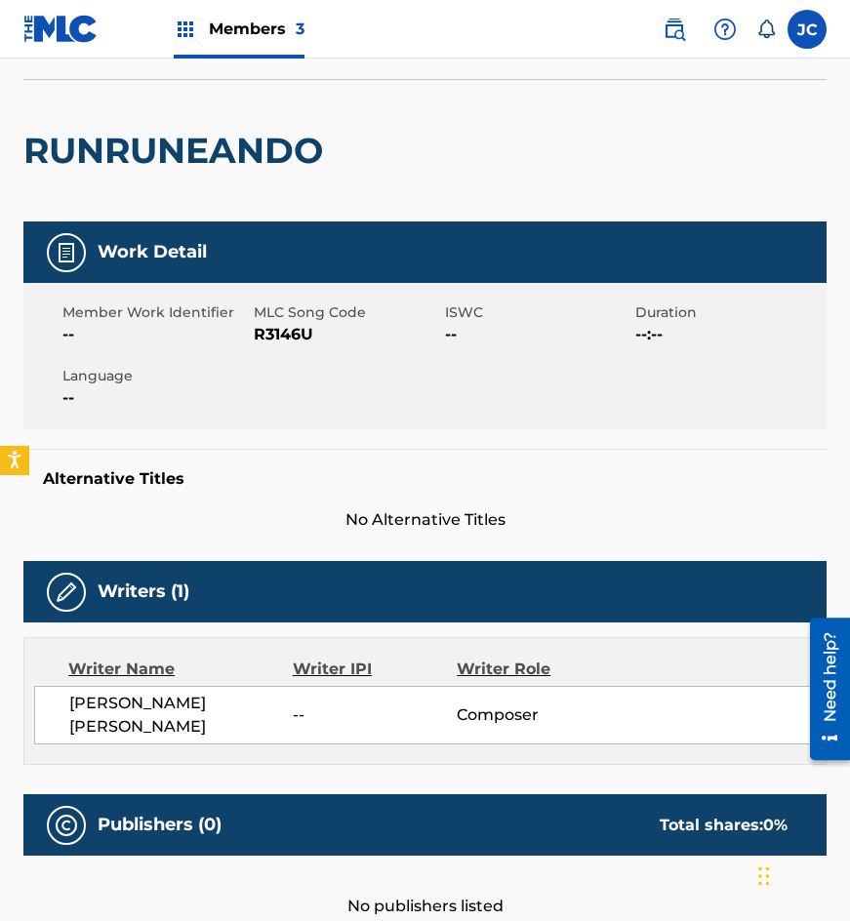
scroll to position [15, 0]
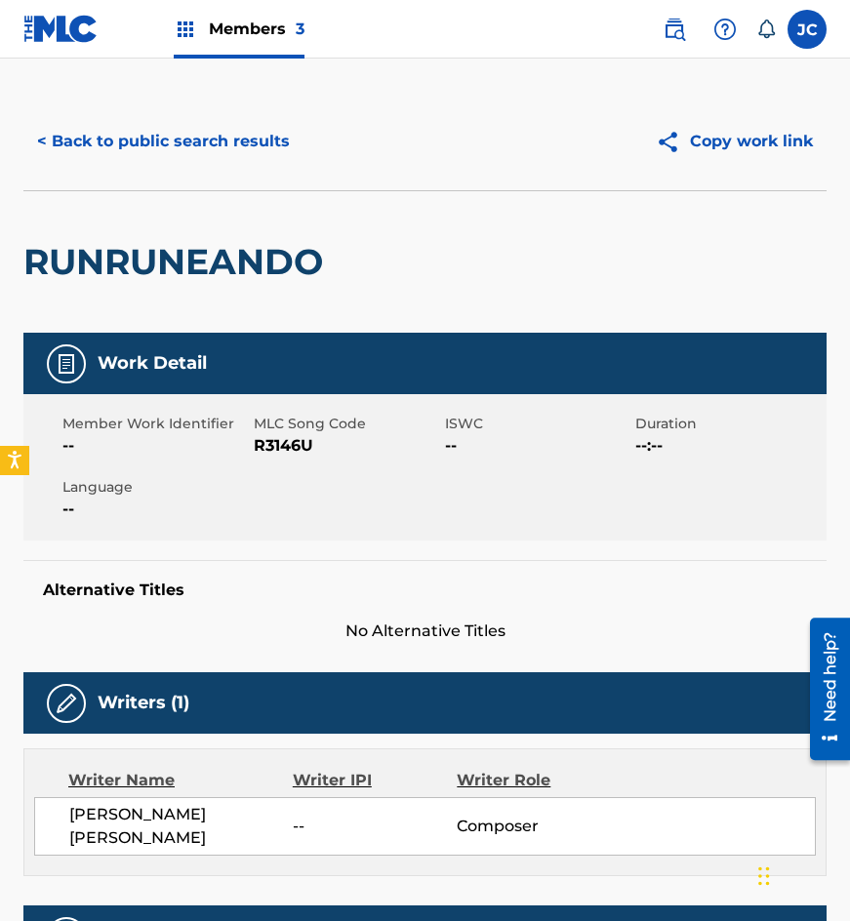
click at [288, 442] on span "R3146U" at bounding box center [347, 445] width 186 height 23
drag, startPoint x: 288, startPoint y: 442, endPoint x: 722, endPoint y: 497, distance: 437.8
click at [289, 442] on span "R3146U" at bounding box center [347, 445] width 186 height 23
copy span "R3146U"
drag, startPoint x: 240, startPoint y: 155, endPoint x: 344, endPoint y: 42, distance: 153.4
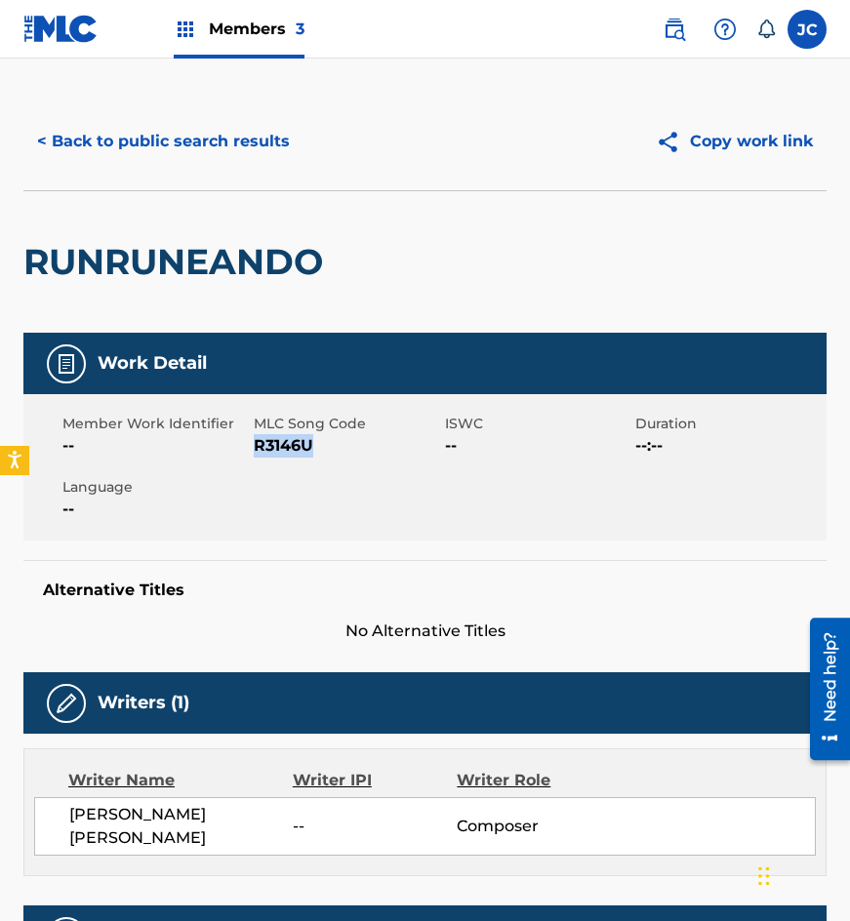
click at [240, 155] on button "< Back to public search results" at bounding box center [163, 141] width 280 height 49
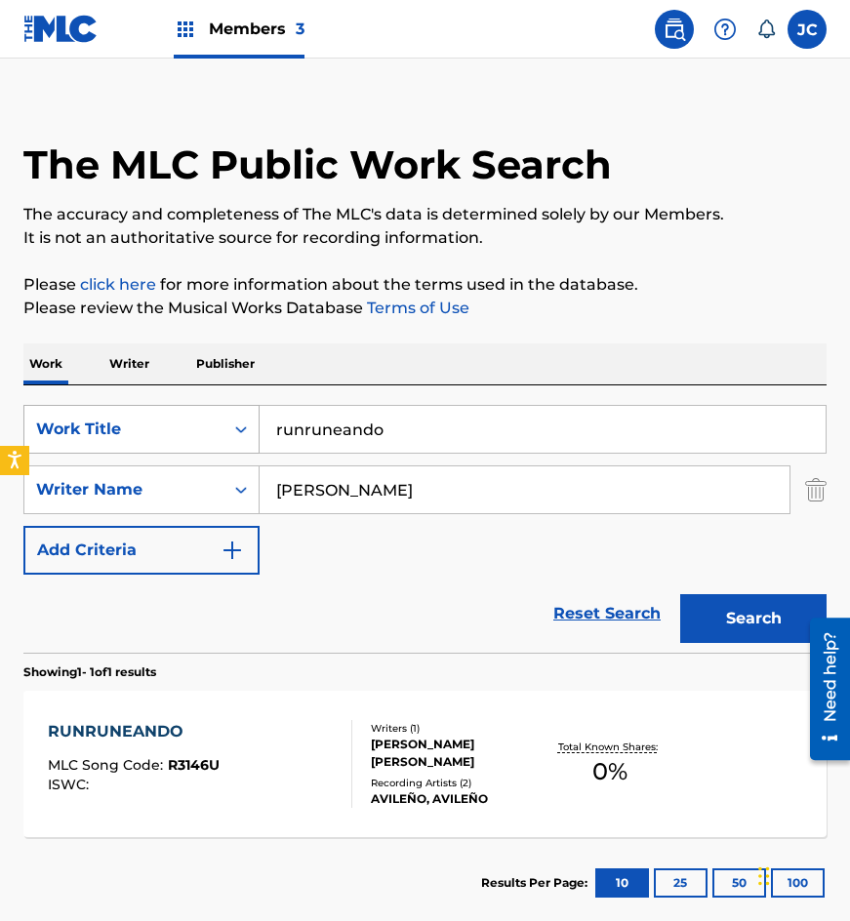
drag, startPoint x: 411, startPoint y: 418, endPoint x: 177, endPoint y: 413, distance: 234.3
click at [178, 414] on div "SearchWithCriteriadd45c85d-51f5-43b8-ad6e-e5864bceb9c6 Work Title runruneando" at bounding box center [424, 429] width 803 height 49
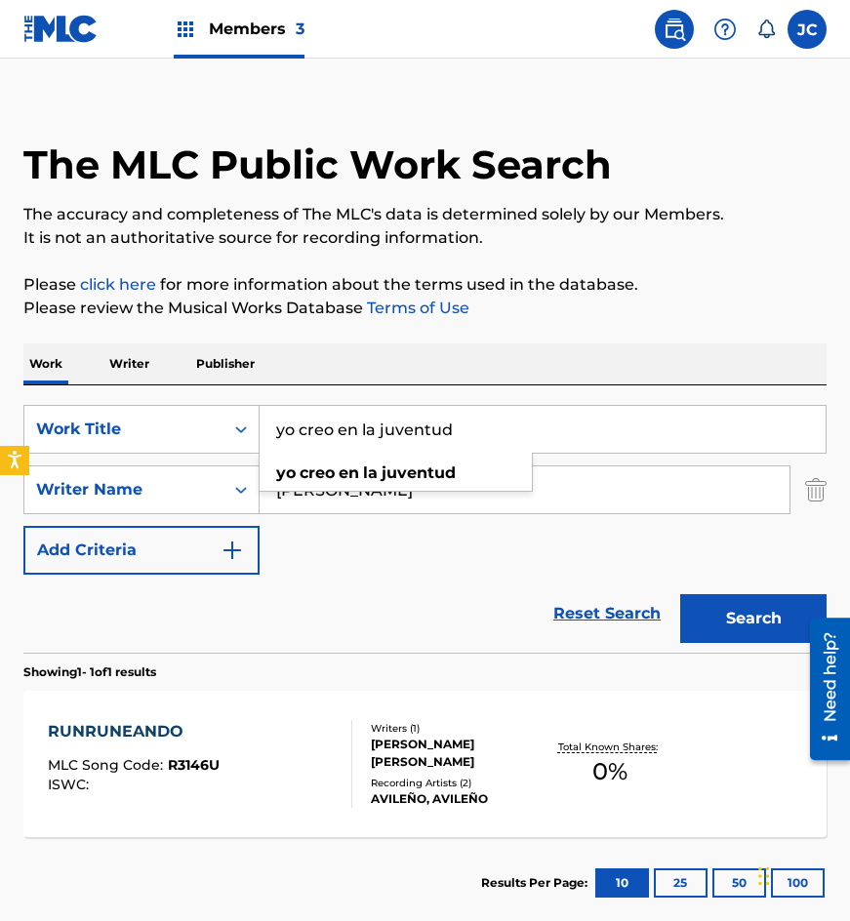
type input "yo creo en la juventud"
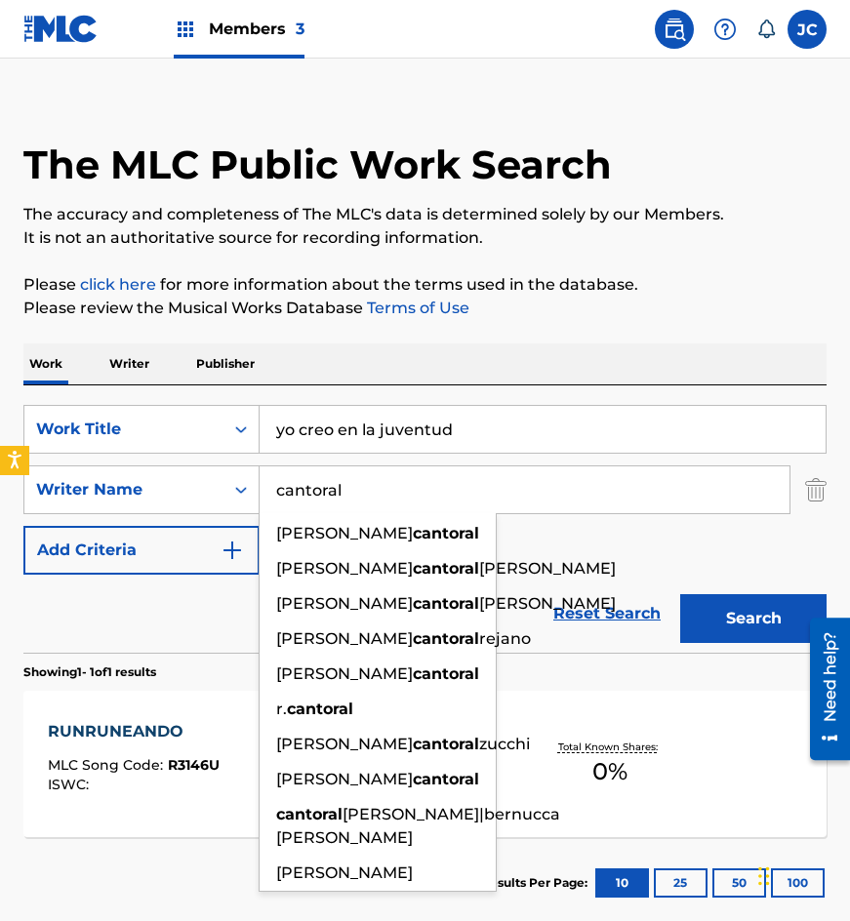
type input "cantoral"
click at [680, 594] on button "Search" at bounding box center [753, 618] width 146 height 49
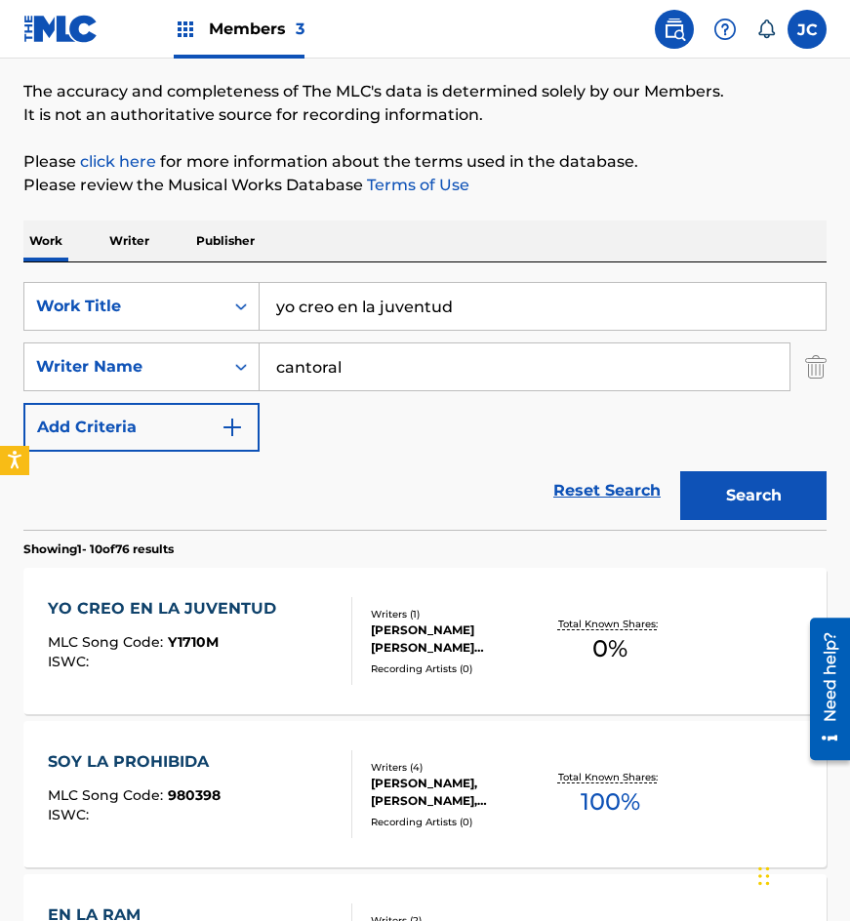
scroll to position [293, 0]
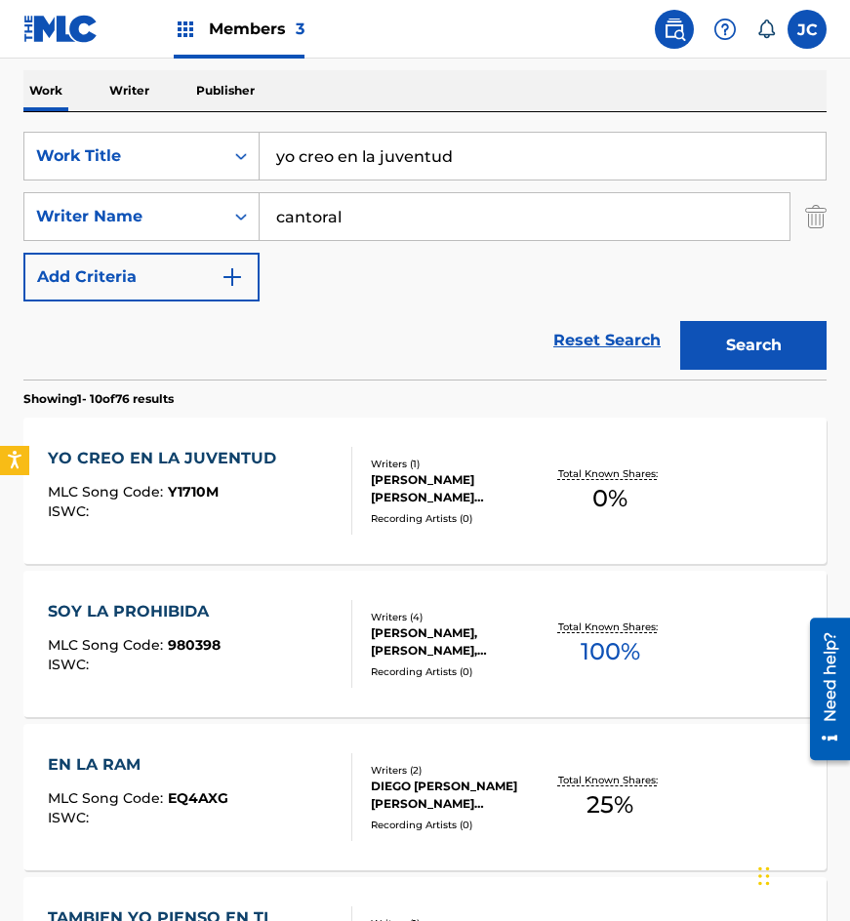
click at [347, 487] on div at bounding box center [344, 491] width 16 height 88
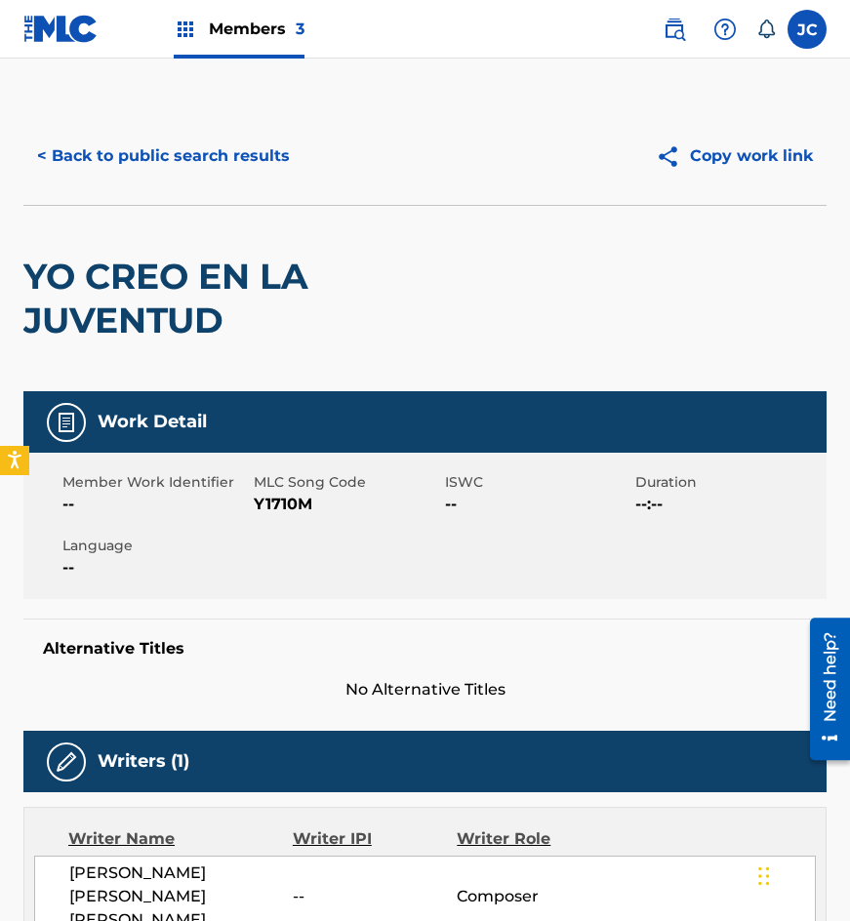
click at [289, 501] on span "Y1710M" at bounding box center [347, 504] width 186 height 23
copy span "Y1710M"
